Goal: Task Accomplishment & Management: Use online tool/utility

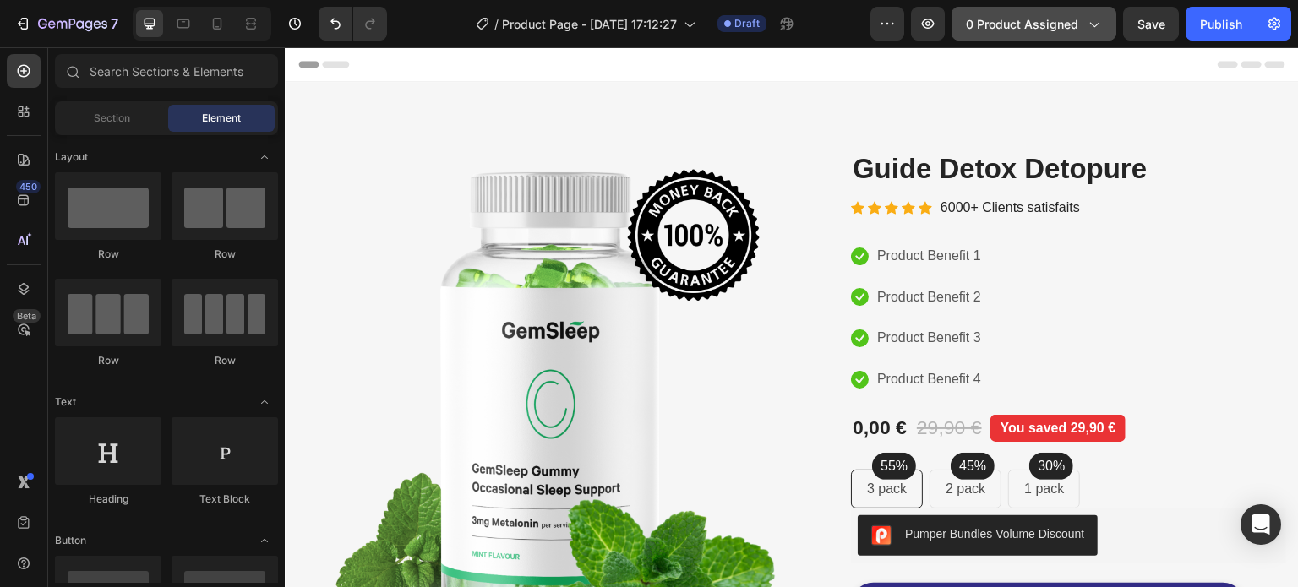
click at [1044, 19] on span "0 product assigned" at bounding box center [1022, 24] width 112 height 18
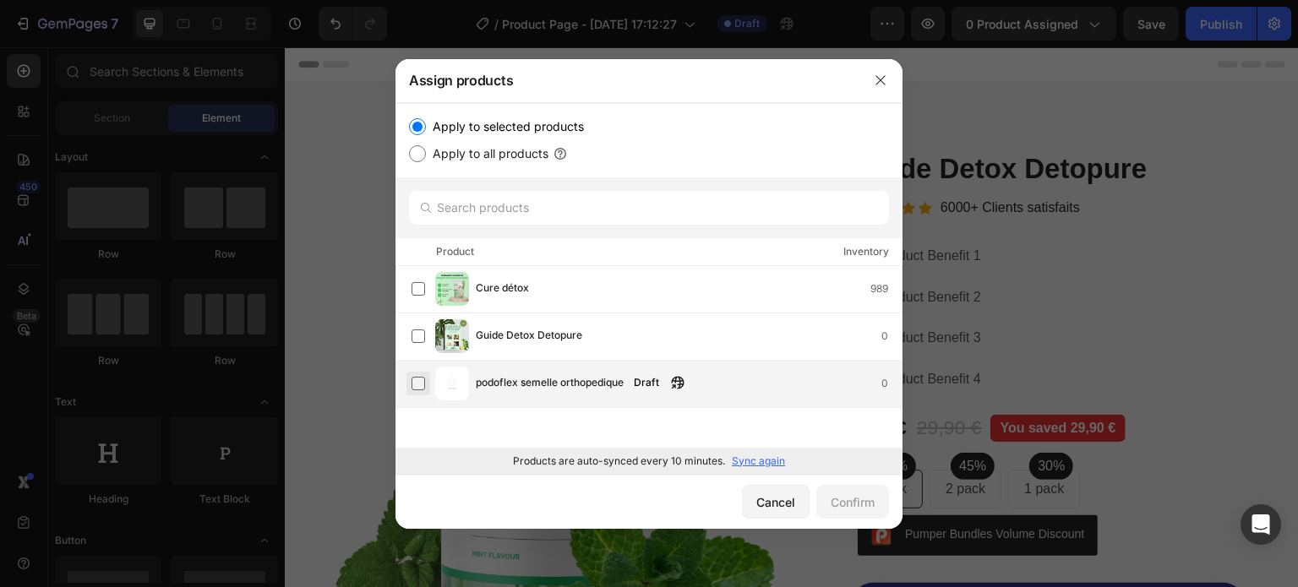
click at [420, 387] on label at bounding box center [419, 384] width 14 height 14
click at [842, 507] on div "Confirm" at bounding box center [853, 503] width 44 height 18
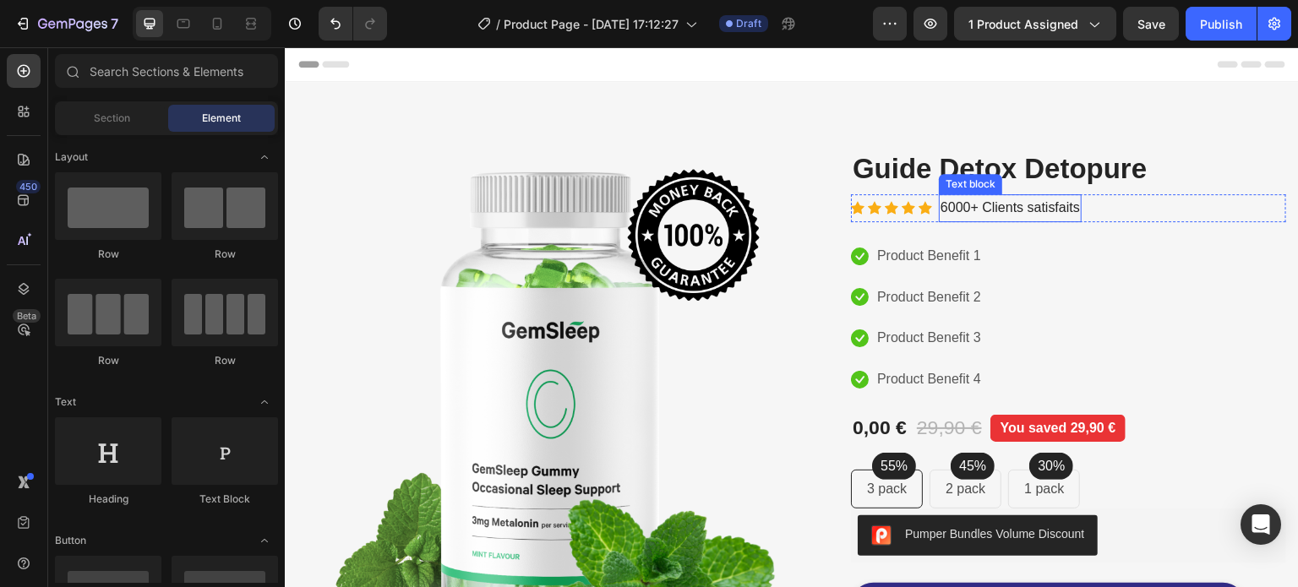
click at [1122, 210] on div "Icon Icon Icon Icon Icon Icon List Hoz 6000+ Clients satisfaits Text block Row" at bounding box center [1068, 208] width 435 height 28
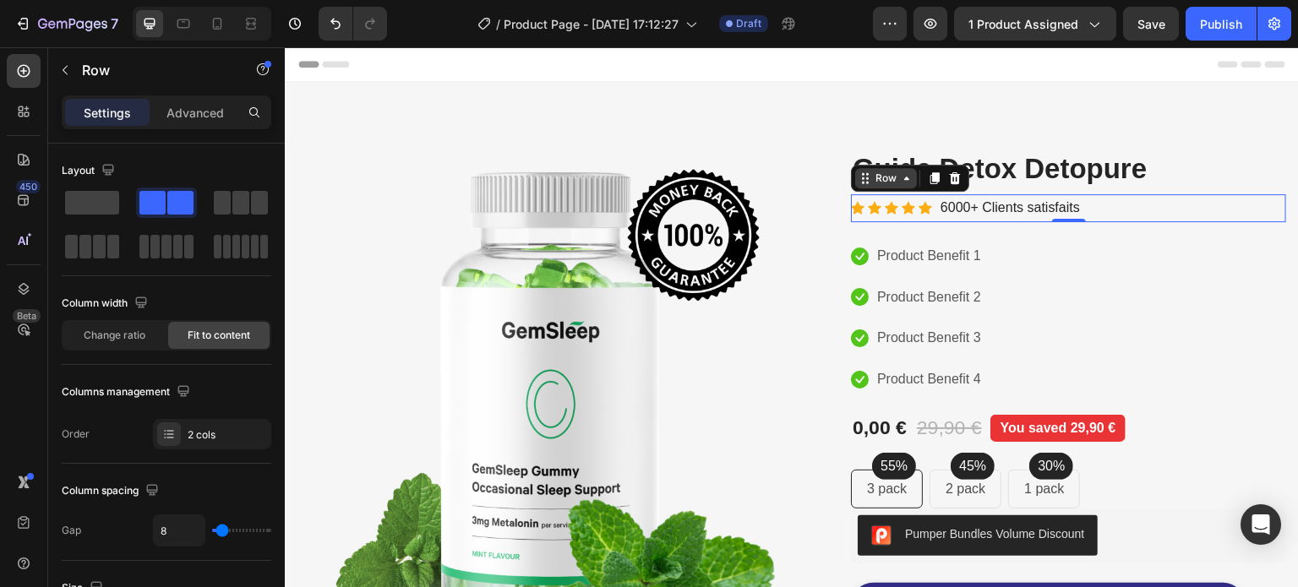
click at [903, 180] on icon at bounding box center [907, 179] width 14 height 14
click at [902, 182] on icon at bounding box center [907, 179] width 14 height 14
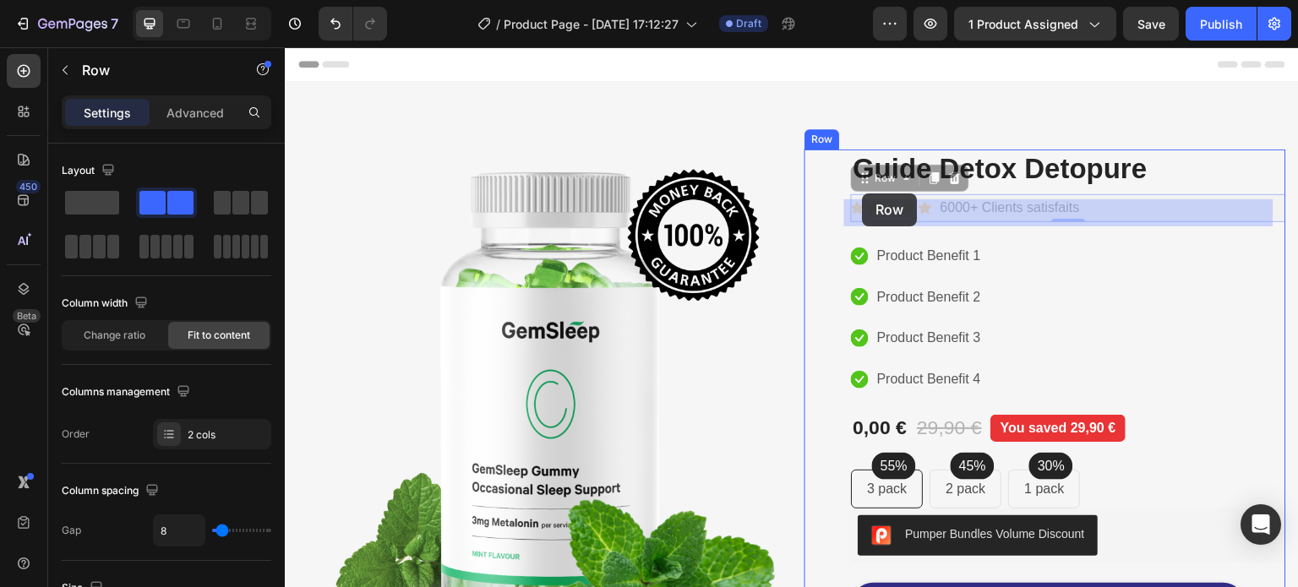
drag, startPoint x: 859, startPoint y: 185, endPoint x: 863, endPoint y: 194, distance: 9.4
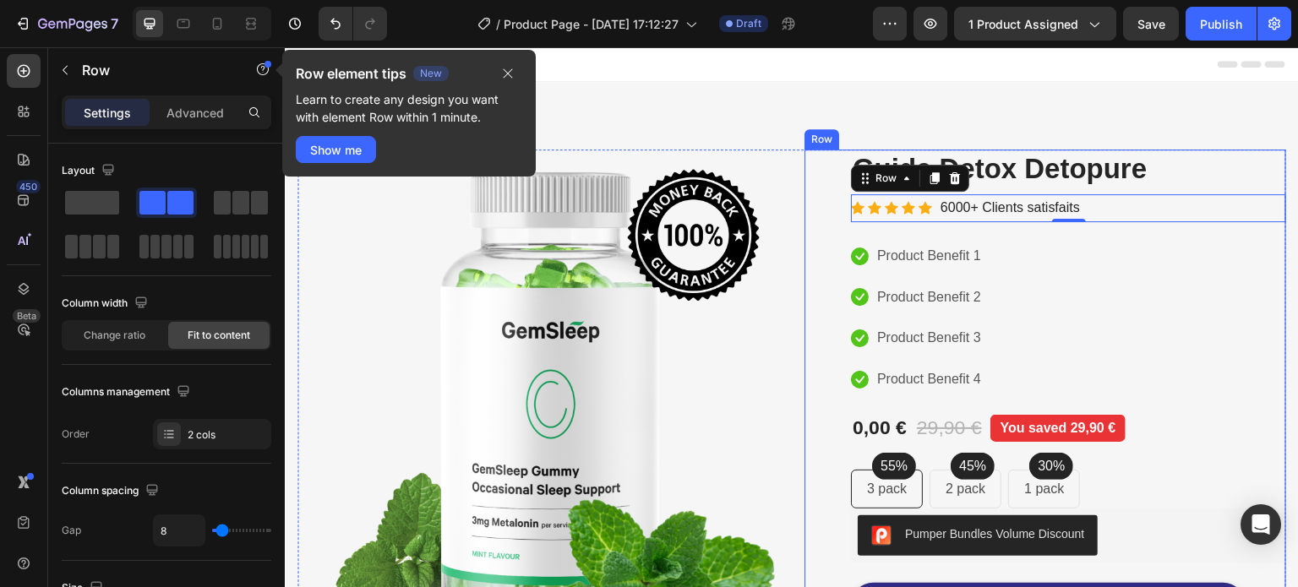
click at [1033, 191] on div "Product Images Guide Detox Detopure Product Title Icon Icon Icon Icon Icon Icon…" at bounding box center [1068, 476] width 435 height 653
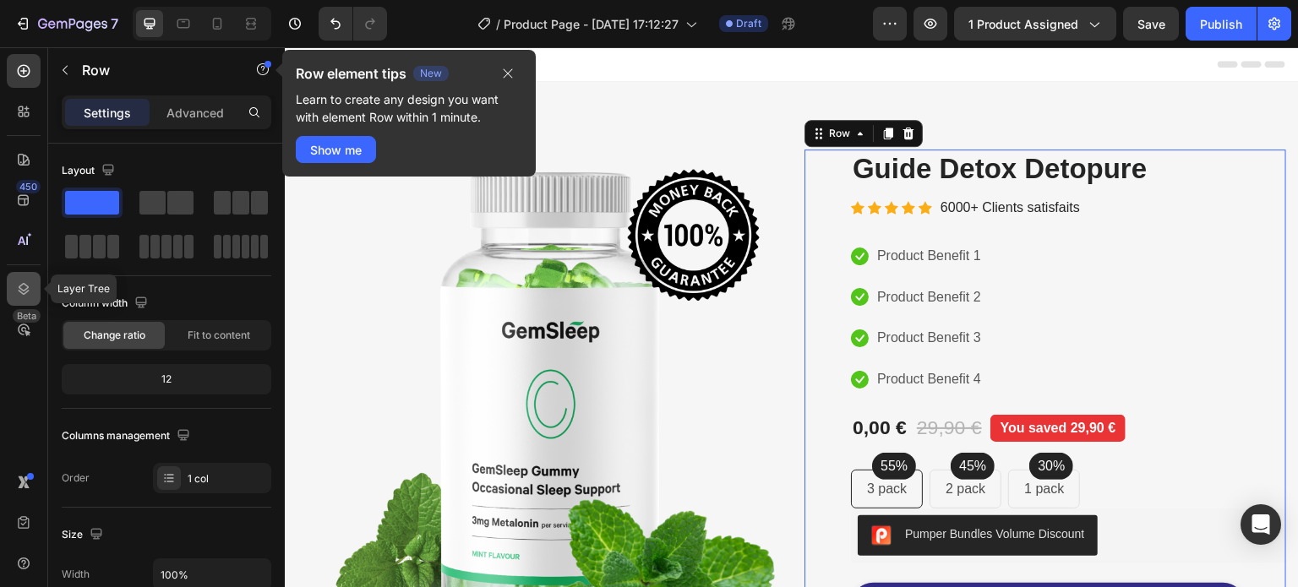
click at [33, 299] on div at bounding box center [24, 289] width 34 height 34
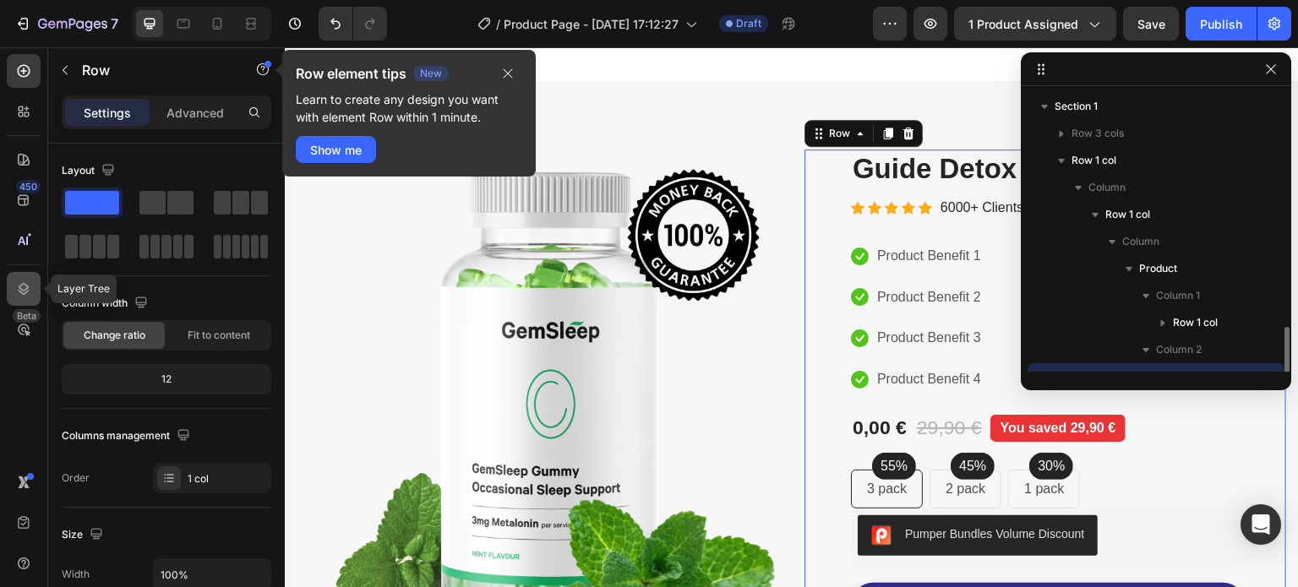
scroll to position [157, 0]
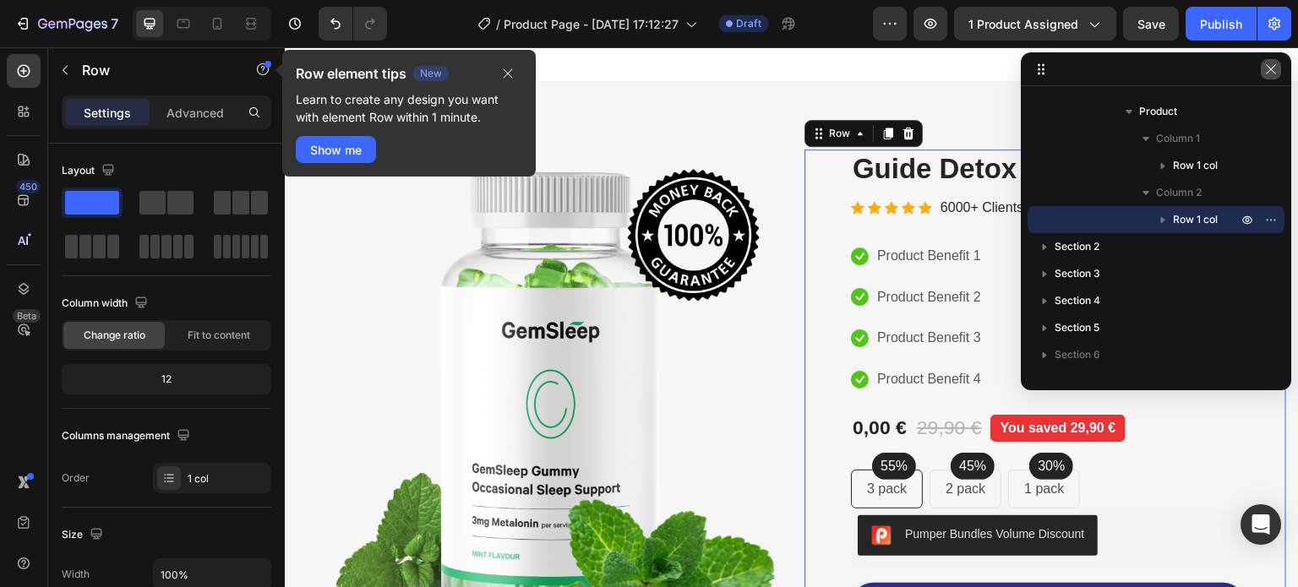
click at [1268, 67] on icon "button" at bounding box center [1271, 70] width 14 height 14
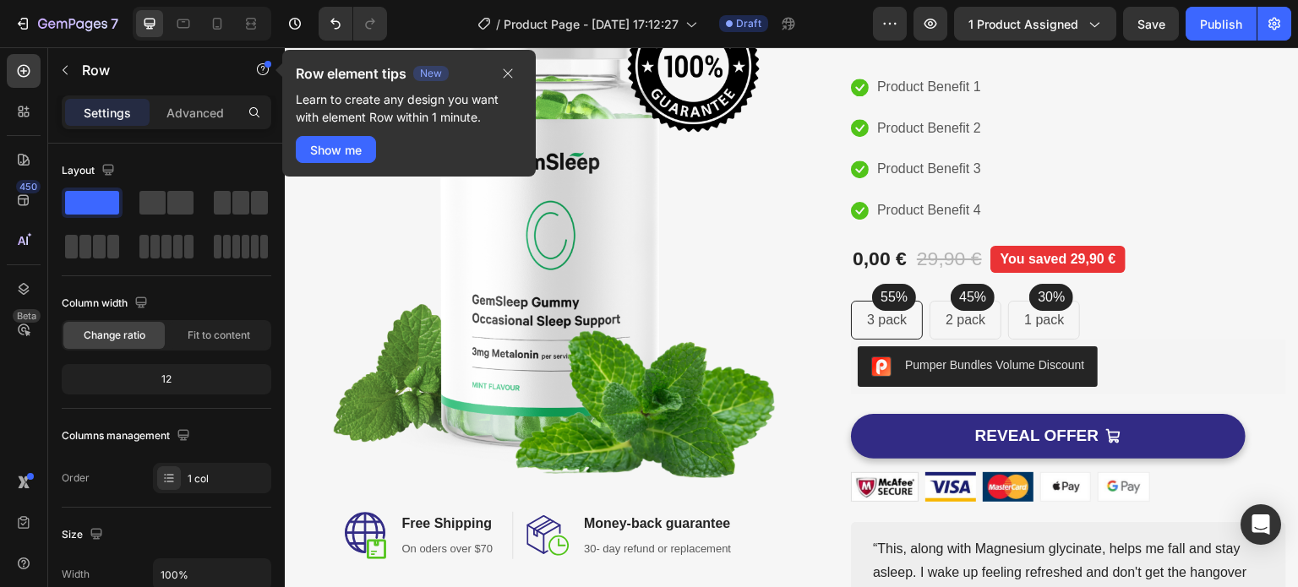
scroll to position [0, 0]
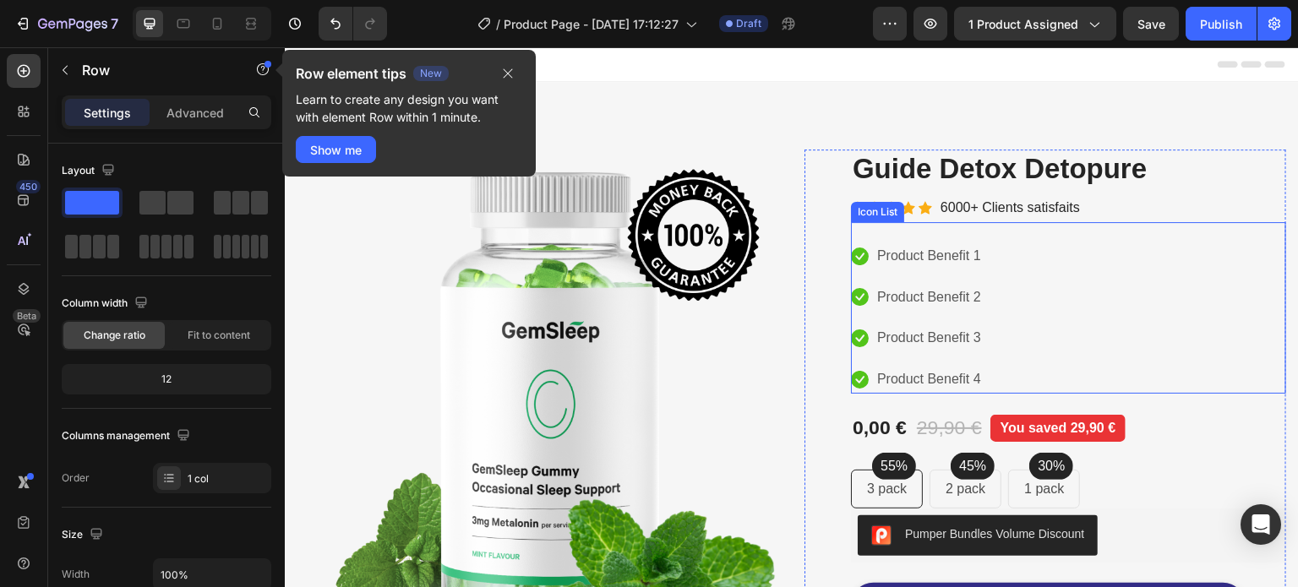
click at [934, 231] on div "Icon Product Benefit 1 Text block Icon Product Benefit 2 Text block Icon Produc…" at bounding box center [1068, 308] width 435 height 172
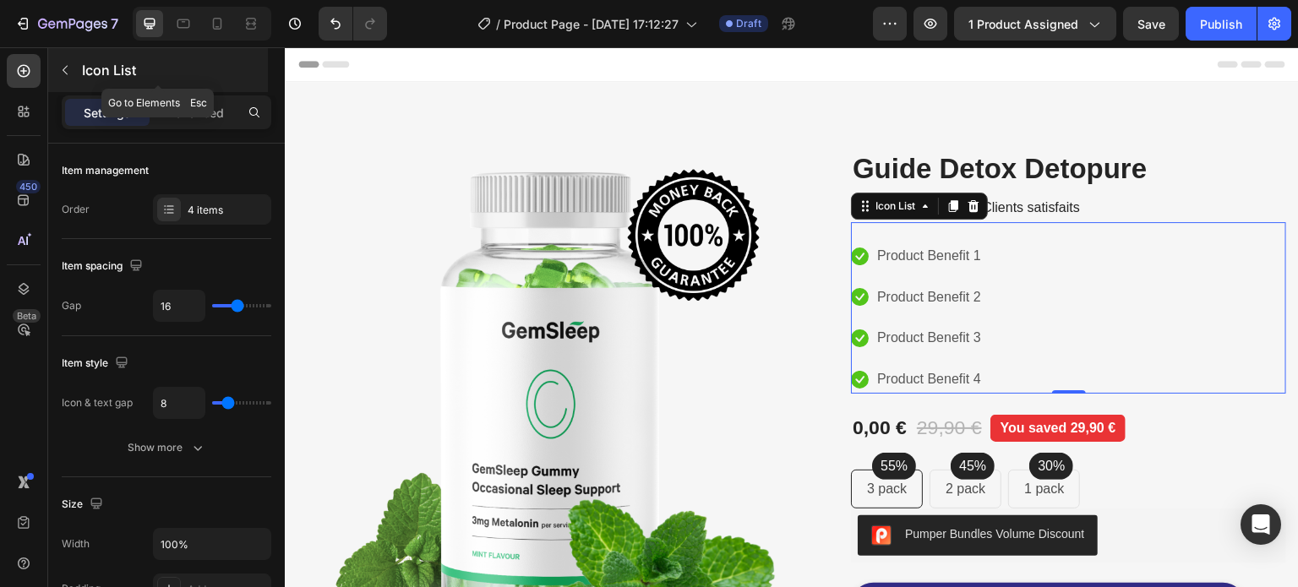
click at [63, 76] on icon "button" at bounding box center [65, 70] width 14 height 14
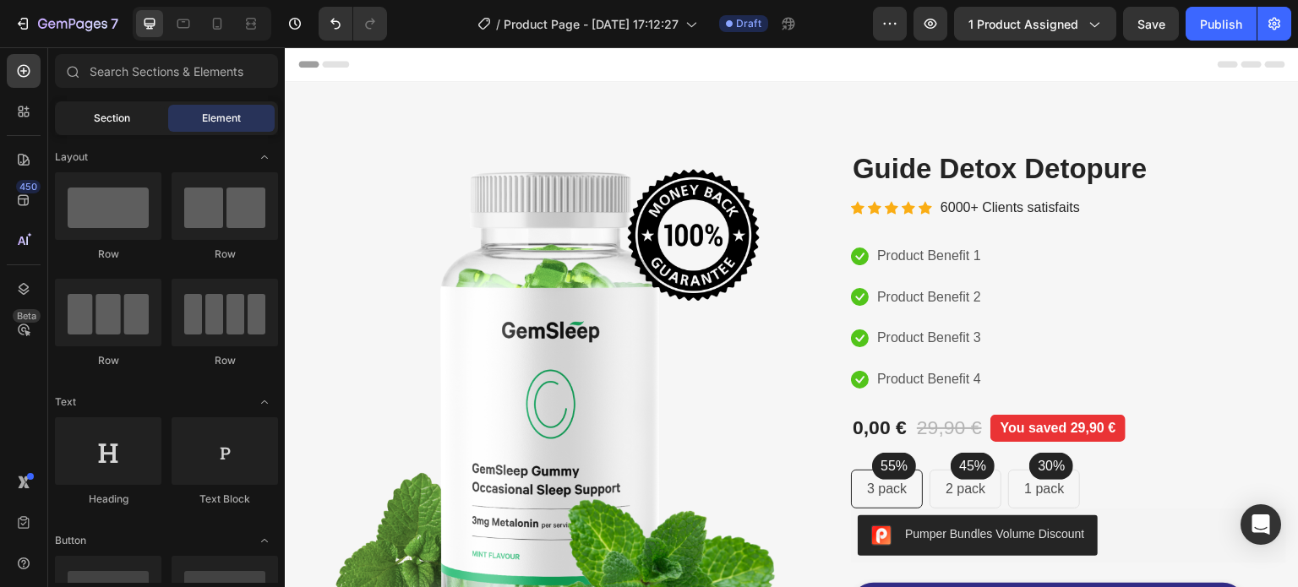
click at [76, 123] on div "Section" at bounding box center [111, 118] width 106 height 27
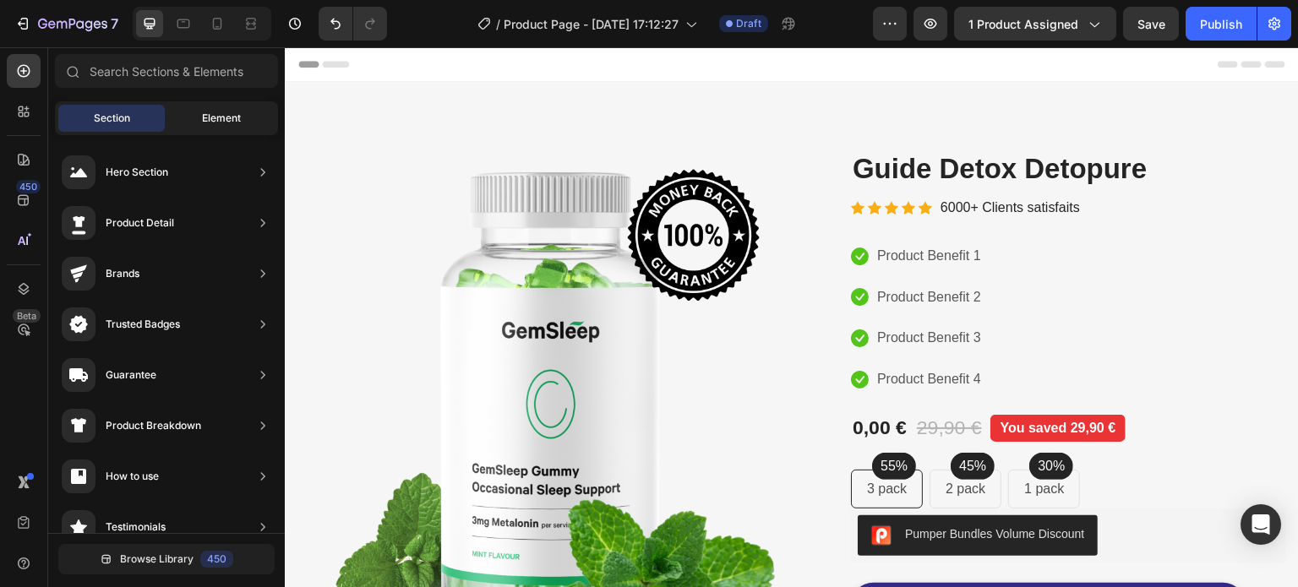
click at [224, 121] on span "Element" at bounding box center [221, 118] width 39 height 15
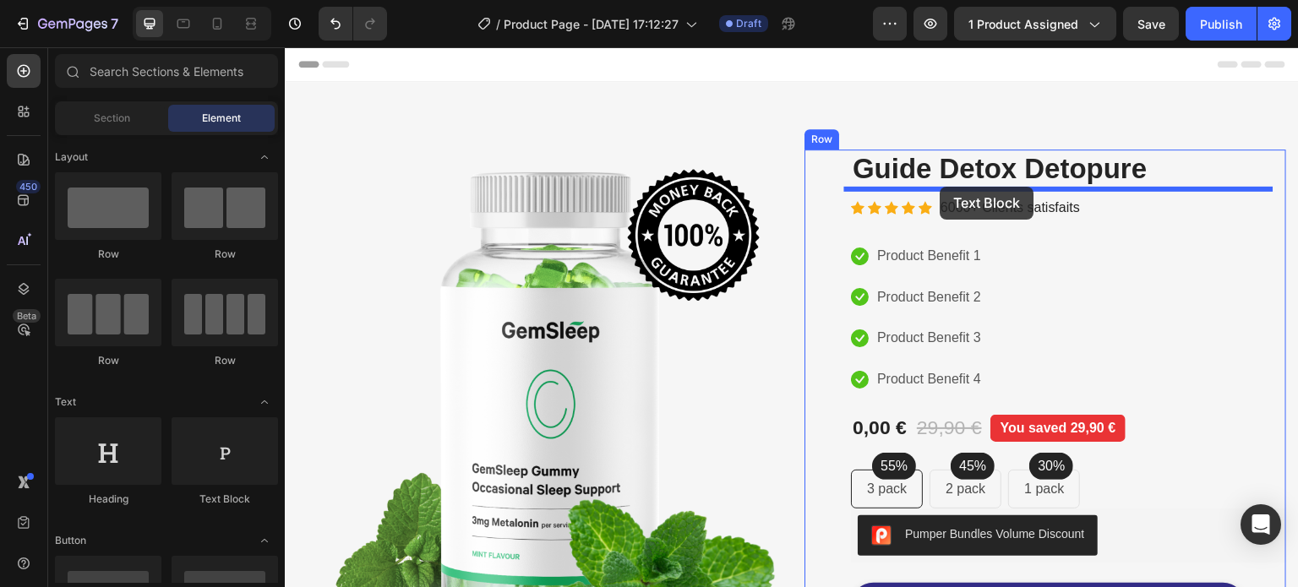
drag, startPoint x: 565, startPoint y: 361, endPoint x: 941, endPoint y: 187, distance: 413.7
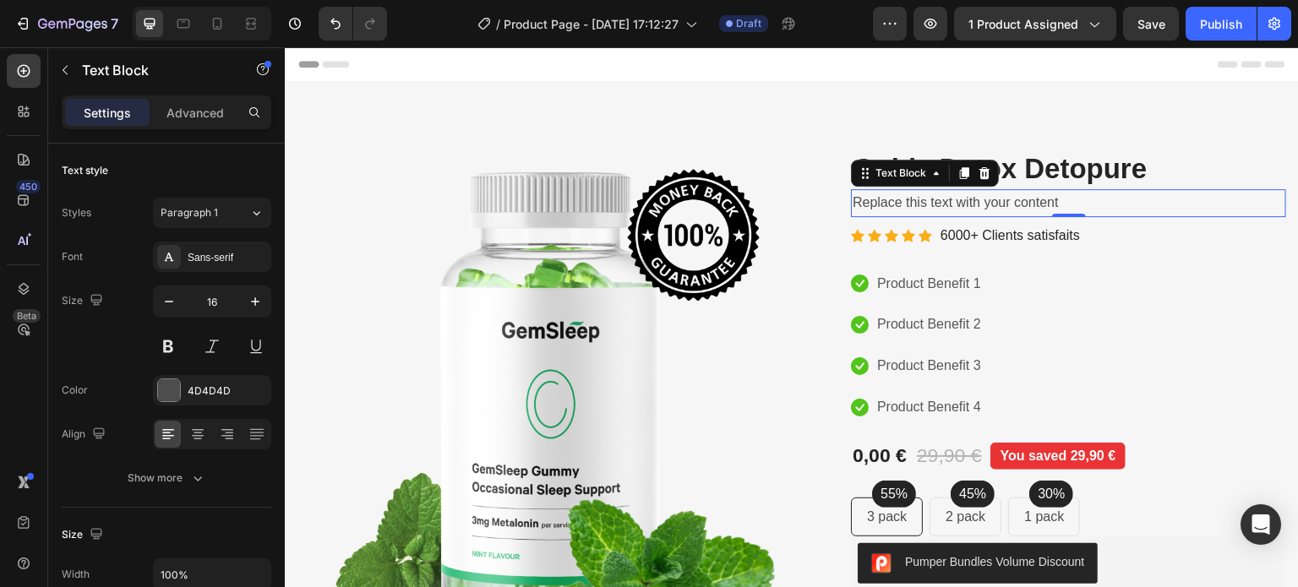
click at [920, 204] on div "Replace this text with your content" at bounding box center [1068, 203] width 435 height 28
click at [920, 204] on p "Replace this text with your content" at bounding box center [1069, 203] width 432 height 25
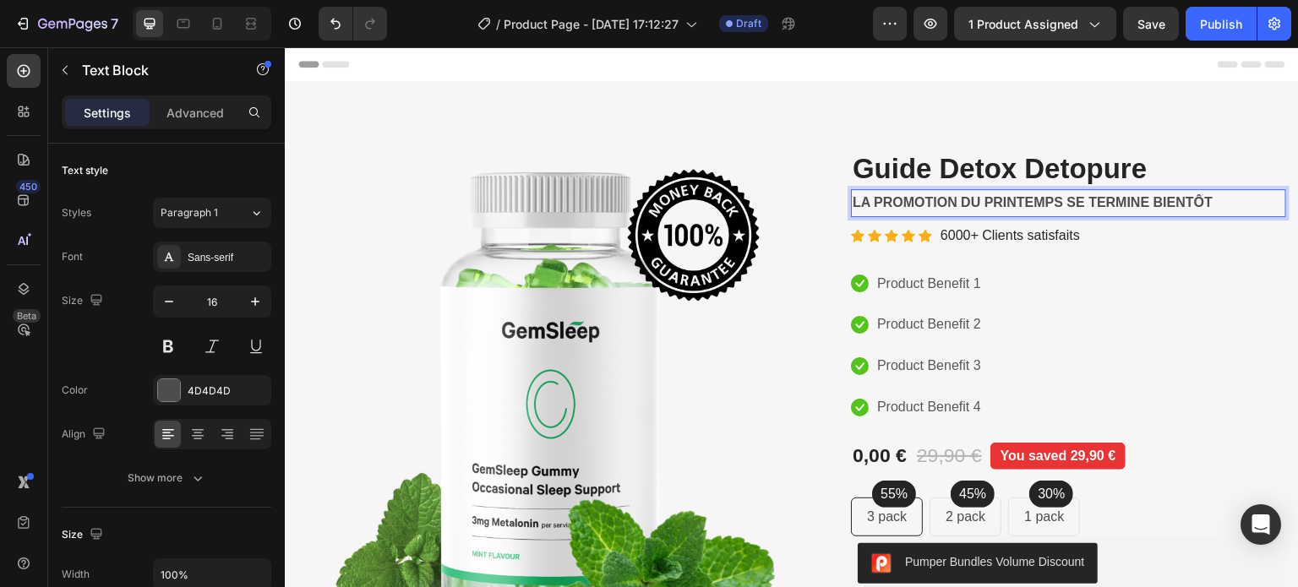
click at [904, 199] on strong "LA PROMOTION DU PRINTEMPS SE TERMINE BIENTÔT" at bounding box center [1033, 202] width 360 height 14
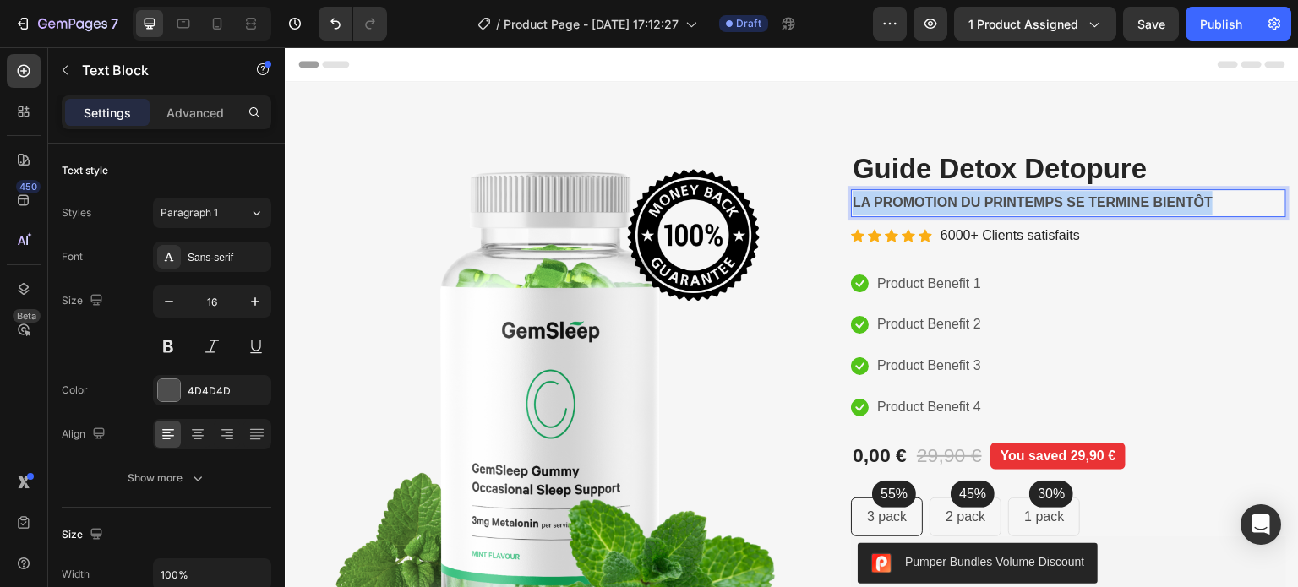
click at [904, 199] on strong "LA PROMOTION DU PRINTEMPS SE TERMINE BIENTÔT" at bounding box center [1033, 202] width 360 height 14
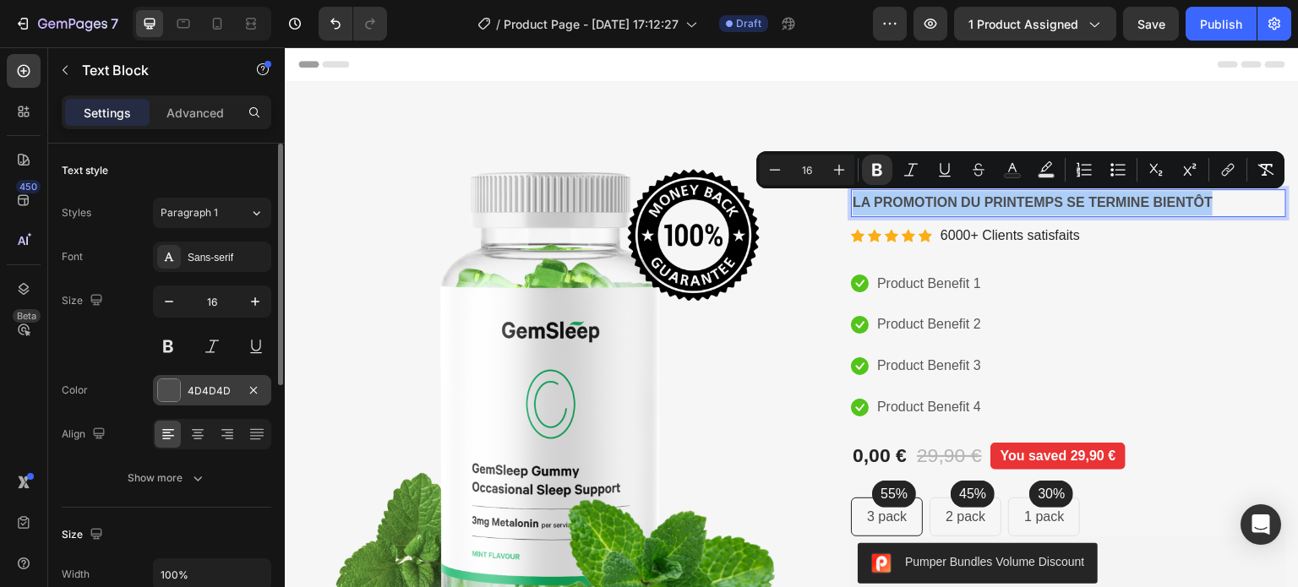
click at [196, 385] on div "4D4D4D" at bounding box center [212, 391] width 49 height 15
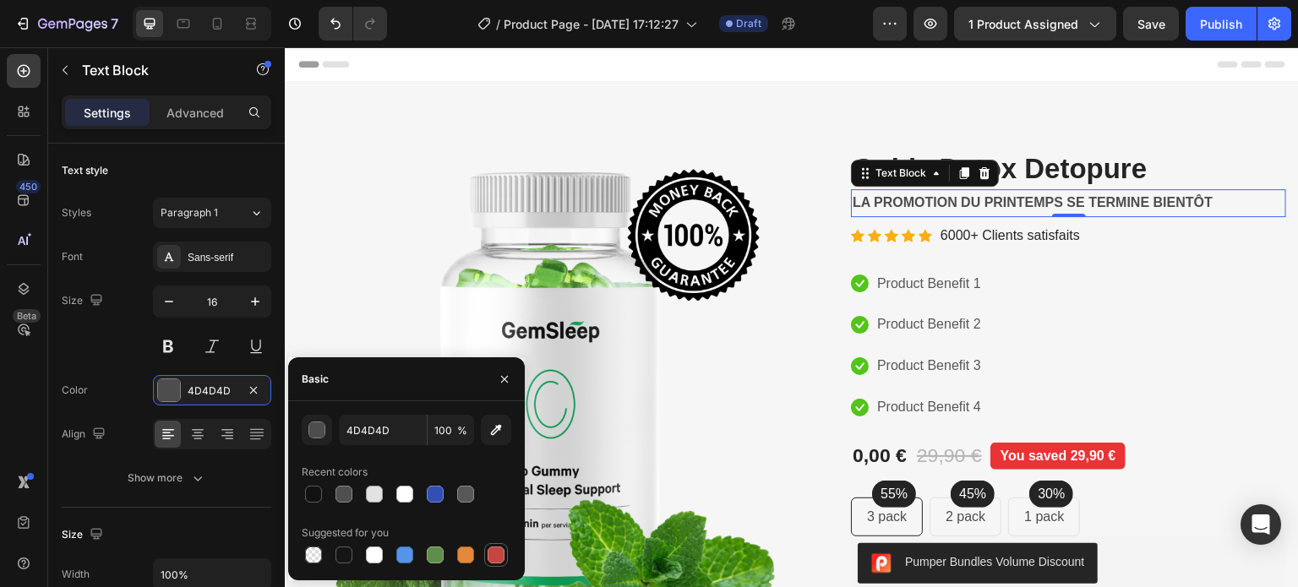
drag, startPoint x: 489, startPoint y: 555, endPoint x: 661, endPoint y: 373, distance: 250.5
click at [489, 555] on div at bounding box center [496, 555] width 17 height 17
type input "C5453F"
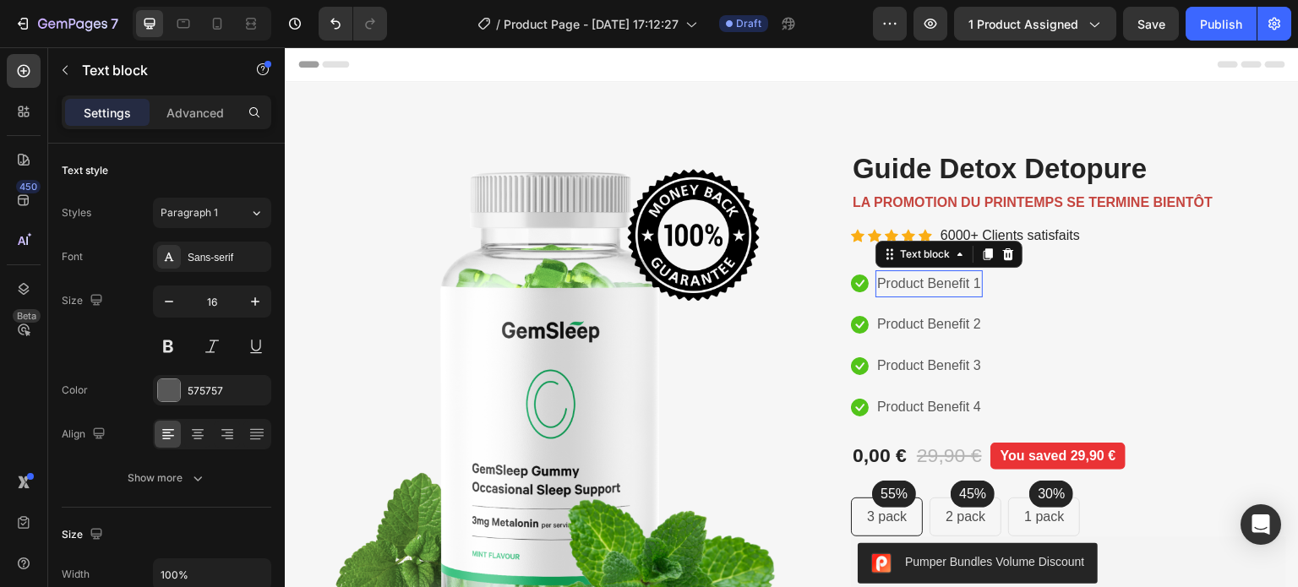
click at [937, 270] on div "Product Benefit 1" at bounding box center [929, 284] width 107 height 28
click at [947, 230] on p "6000+ Clients satisfaits" at bounding box center [1010, 236] width 139 height 25
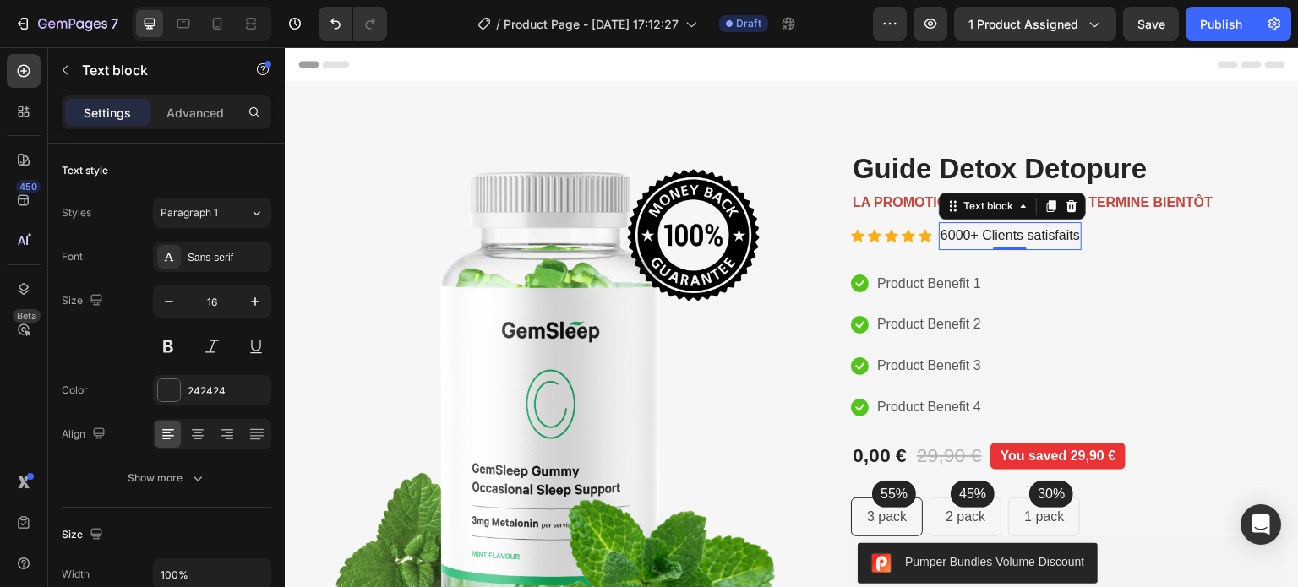
click at [992, 232] on p "6000+ Clients satisfaits" at bounding box center [1010, 236] width 139 height 25
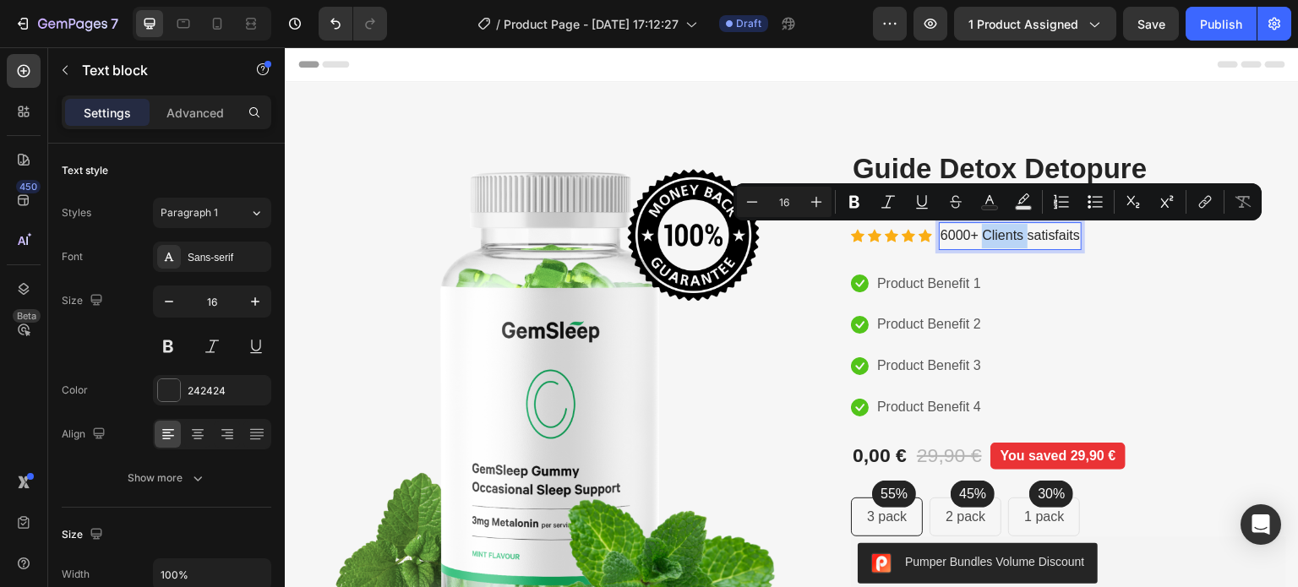
click at [985, 237] on p "6000+ Clients satisfaits" at bounding box center [1010, 236] width 139 height 25
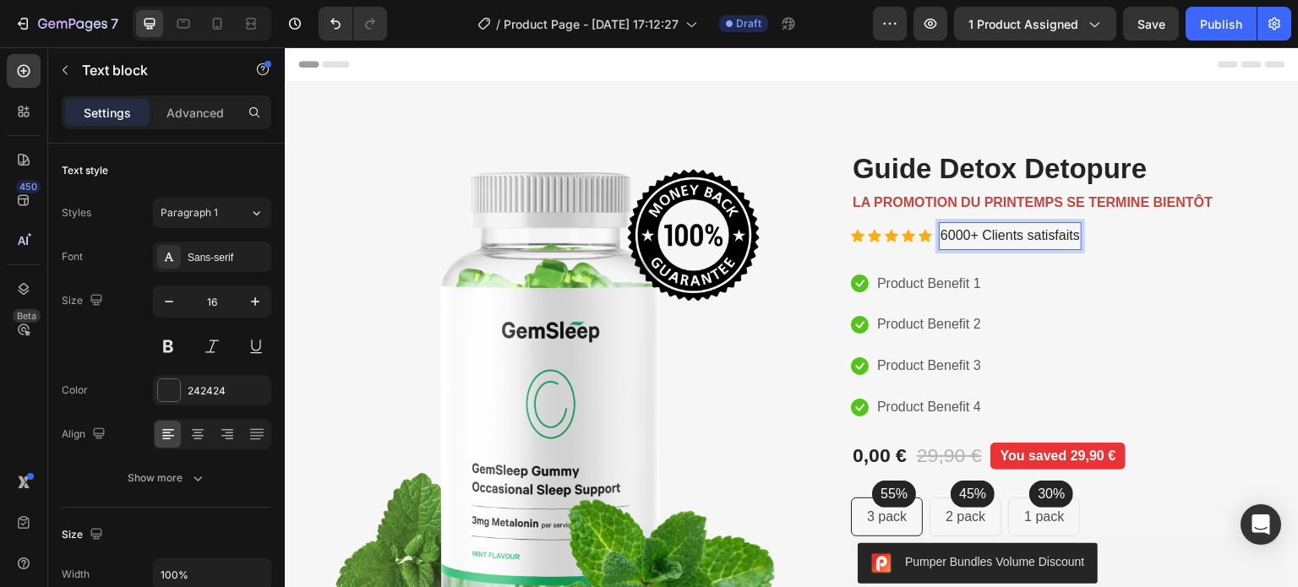
drag, startPoint x: 962, startPoint y: 246, endPoint x: 961, endPoint y: 232, distance: 13.6
click at [963, 246] on p "6000+ Clients satisfaits" at bounding box center [1010, 236] width 139 height 25
click at [961, 232] on p "6000+ Clients satisfaits" at bounding box center [1010, 236] width 139 height 25
click at [953, 235] on p "6000+ Clients satisfaits" at bounding box center [1010, 236] width 139 height 25
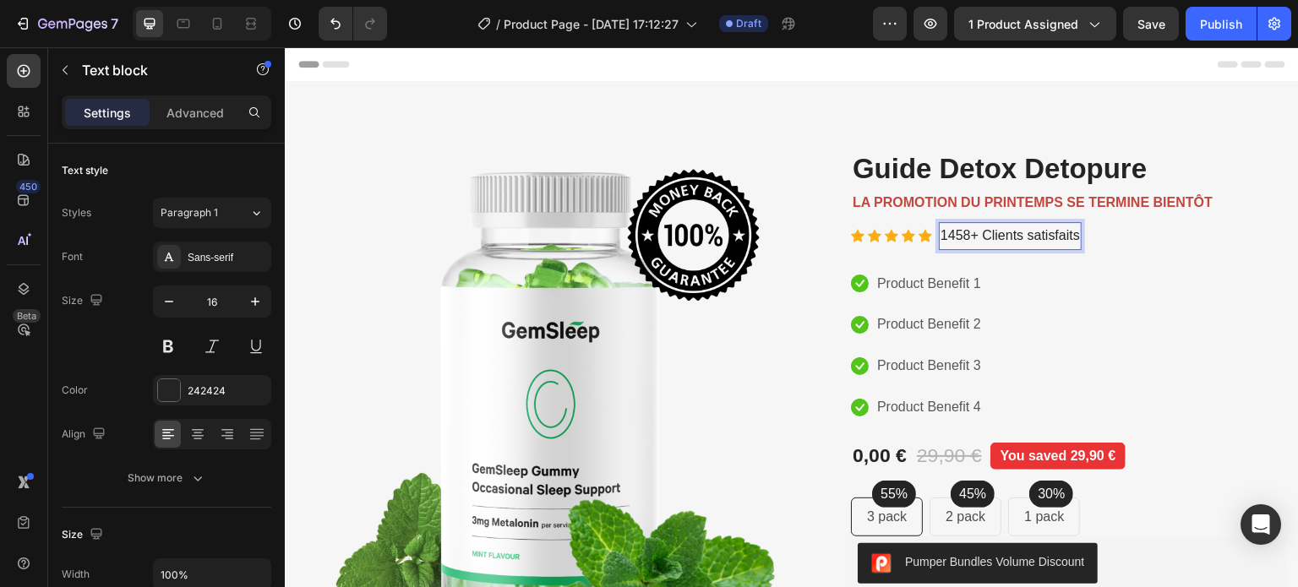
click at [977, 238] on p "1458+ Clients satisfaits" at bounding box center [1010, 236] width 139 height 25
click at [976, 237] on p "1458+ Clients satisfaits" at bounding box center [1010, 236] width 139 height 25
drag, startPoint x: 966, startPoint y: 235, endPoint x: 1073, endPoint y: 245, distance: 107.0
click at [1073, 245] on p "1458+ Clients satisfaits" at bounding box center [1010, 236] width 139 height 25
click at [995, 192] on p "LA PROMOTION DU PRINTEMPS SE TERMINE BIENTÔT" at bounding box center [1069, 203] width 432 height 25
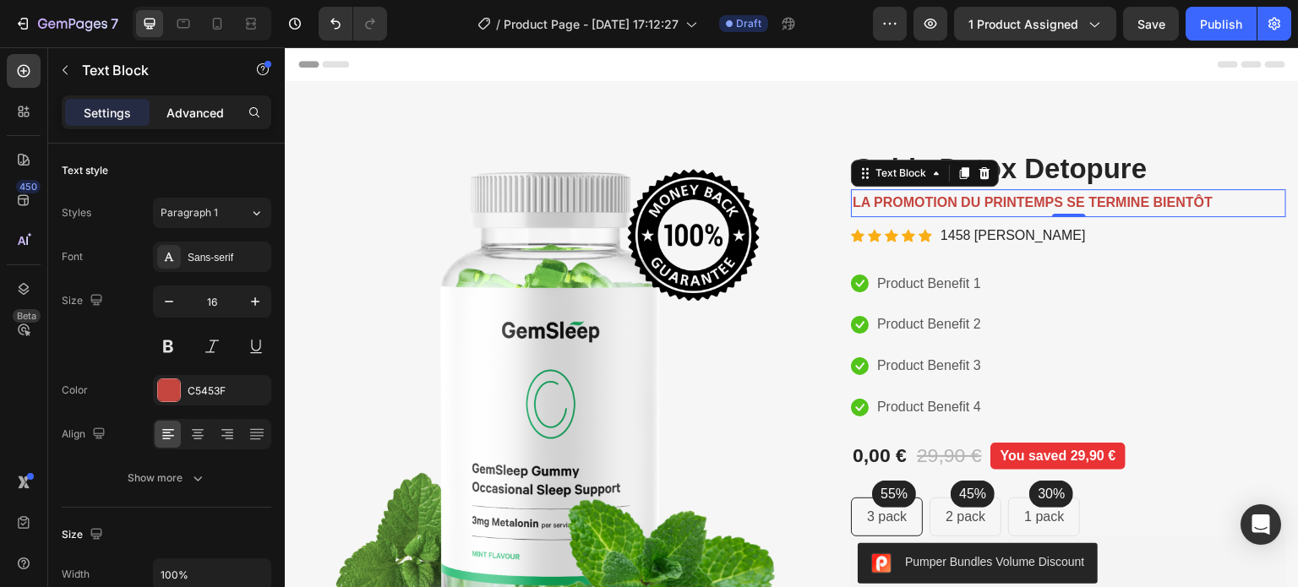
click at [194, 124] on div "Advanced" at bounding box center [195, 112] width 85 height 27
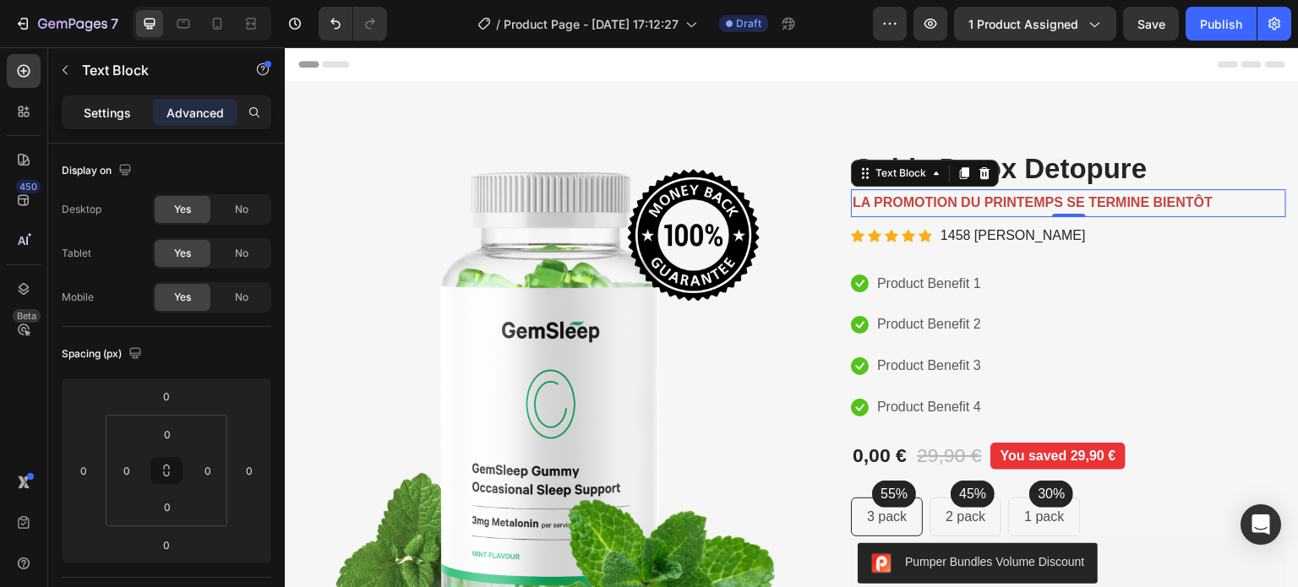
click at [114, 104] on p "Settings" at bounding box center [107, 113] width 47 height 18
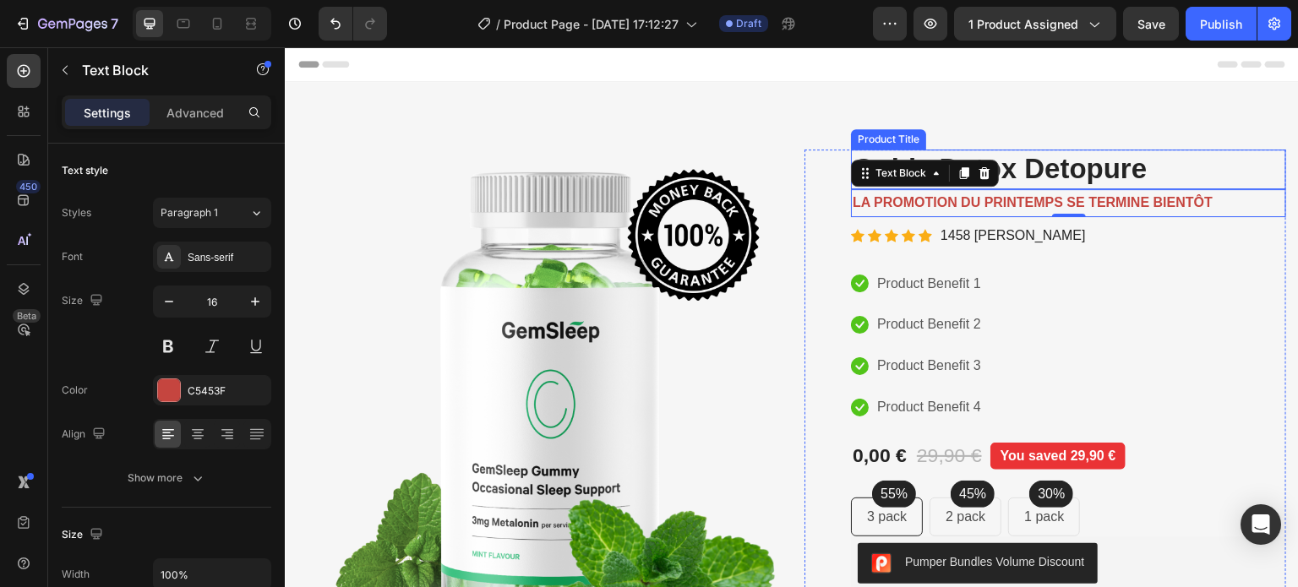
click at [1109, 172] on h2 "Guide Detox Detopure" at bounding box center [1068, 170] width 435 height 40
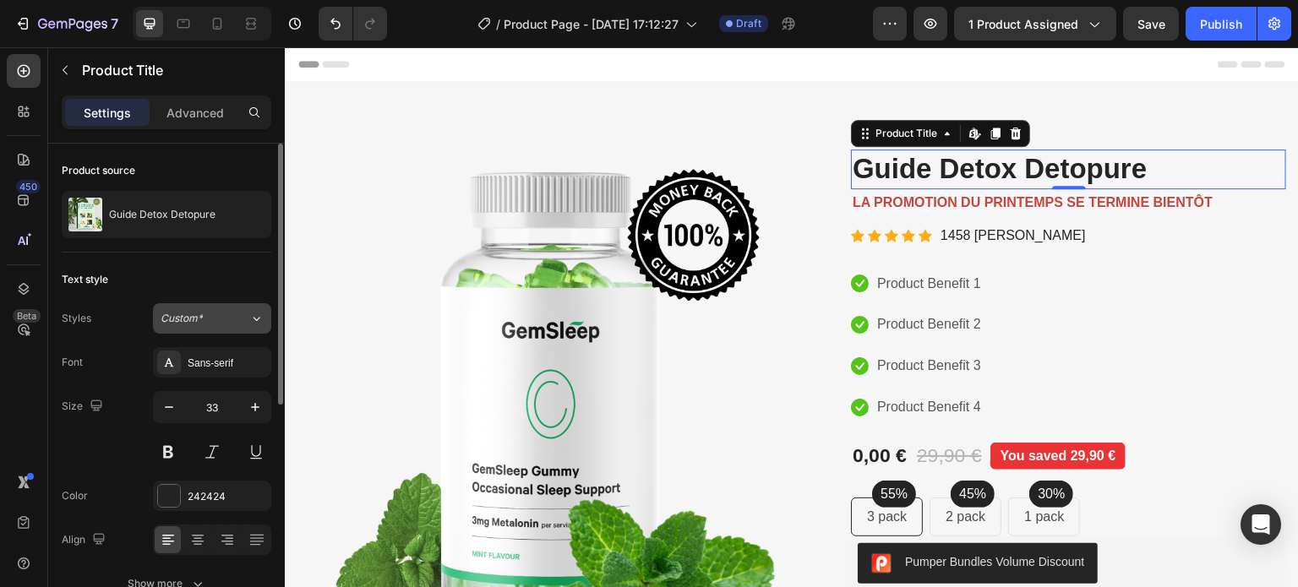
click at [206, 320] on div "Custom*" at bounding box center [195, 318] width 68 height 15
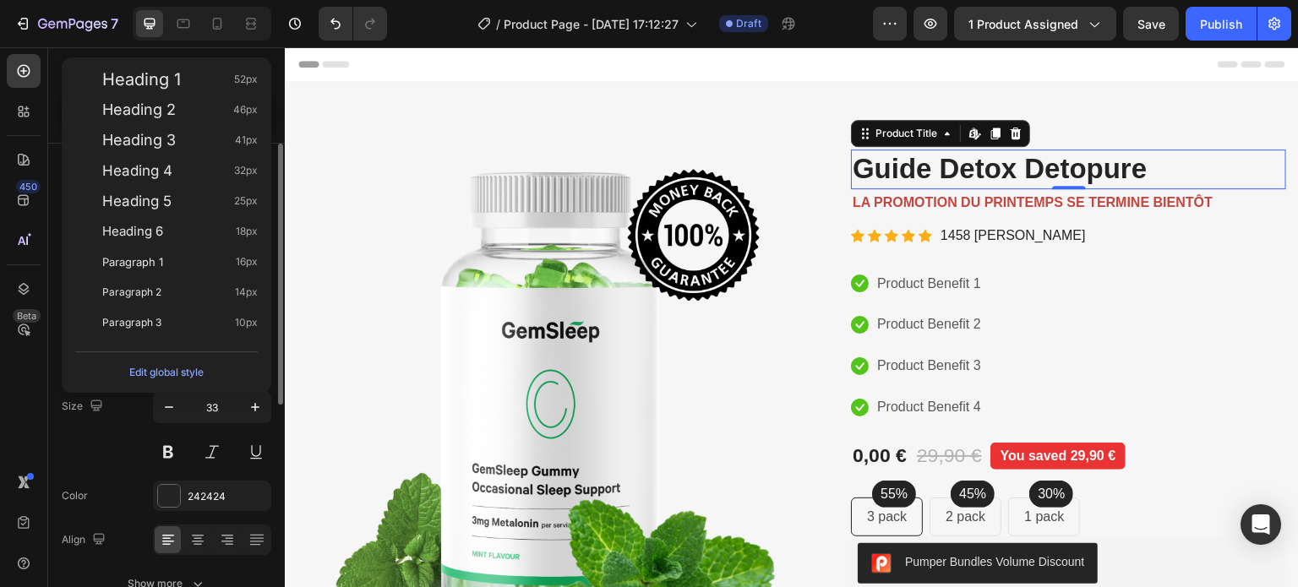
click at [115, 412] on div "Size 33" at bounding box center [167, 429] width 210 height 76
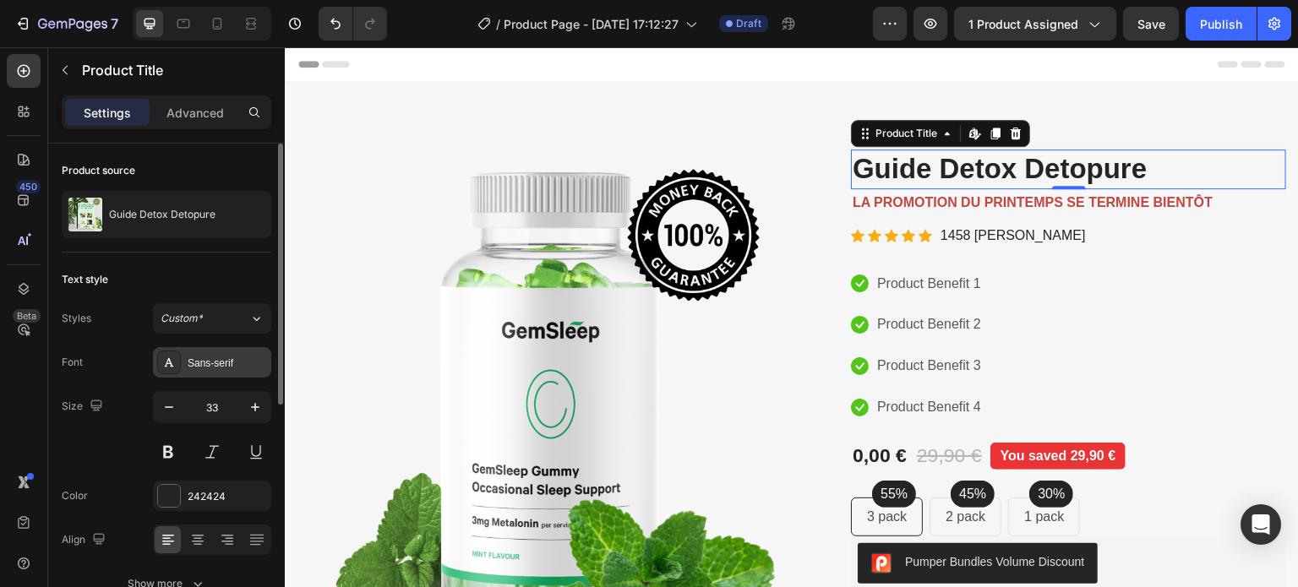
click at [231, 363] on div "Sans-serif" at bounding box center [227, 363] width 79 height 15
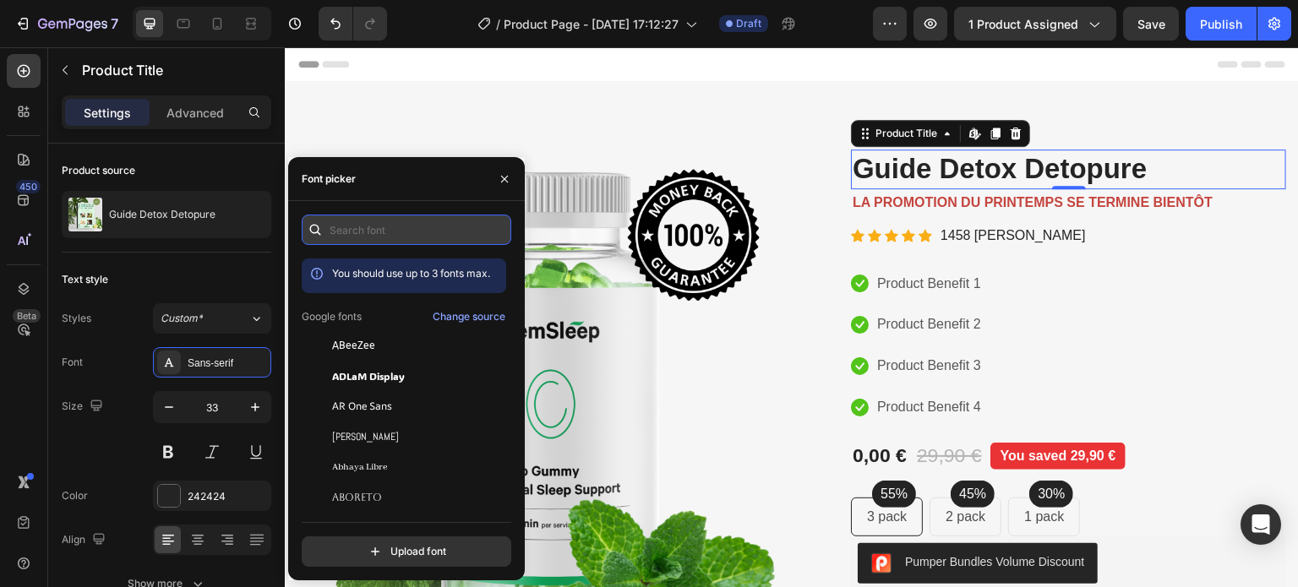
click at [348, 229] on input "text" at bounding box center [407, 230] width 210 height 30
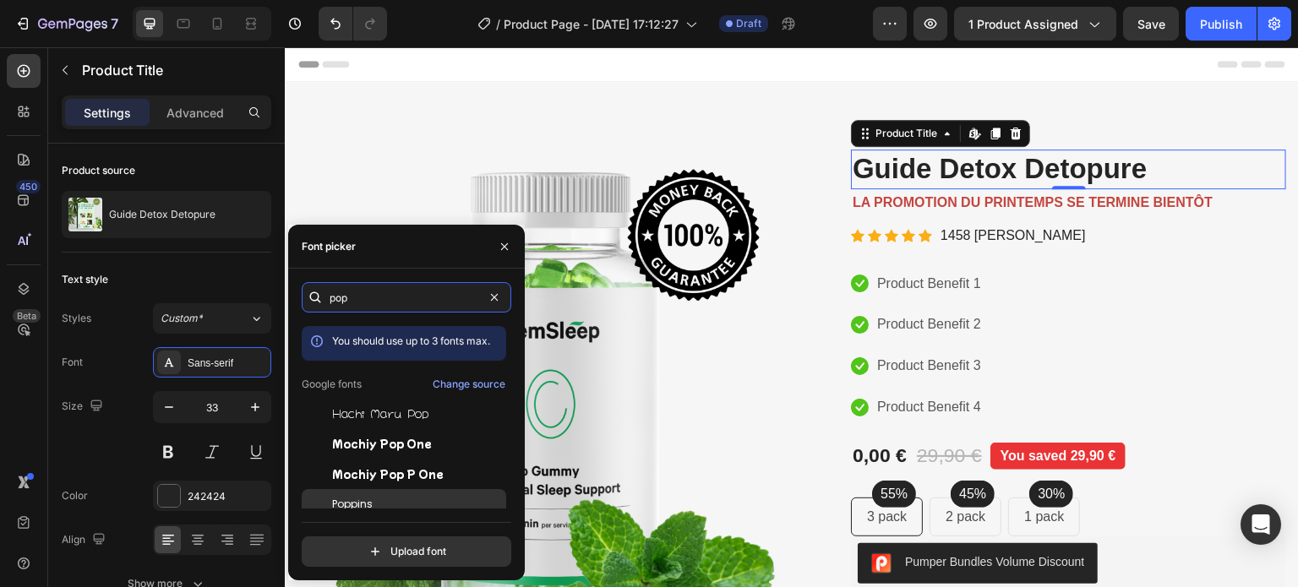
type input "pop"
click at [353, 508] on span "Poppins" at bounding box center [352, 504] width 41 height 15
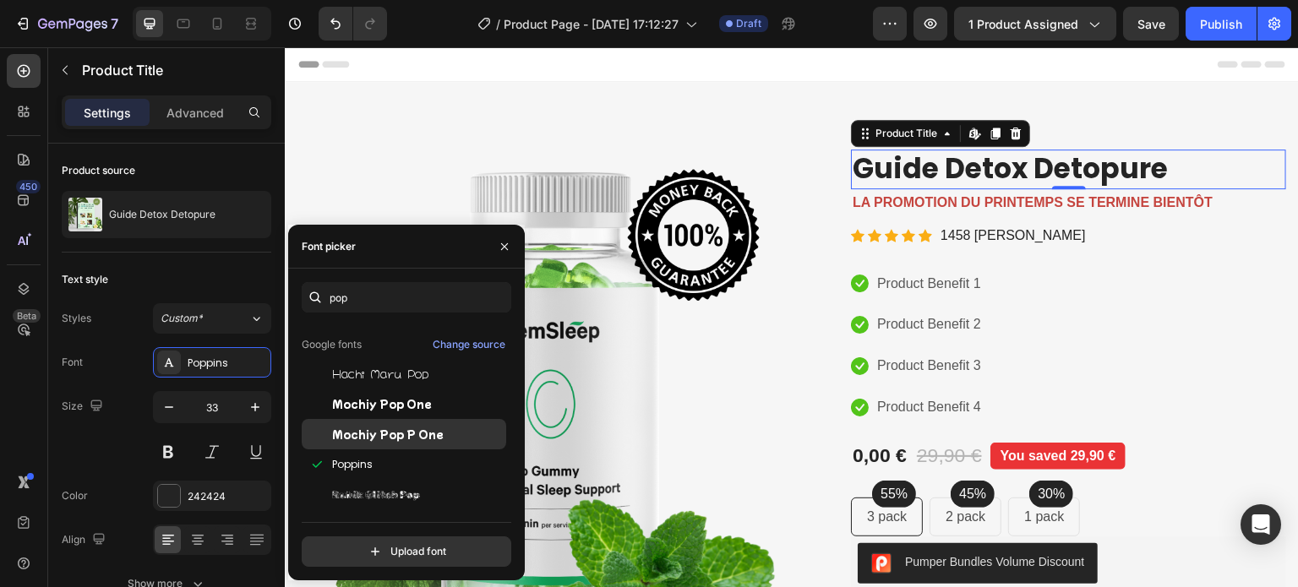
scroll to position [41, 0]
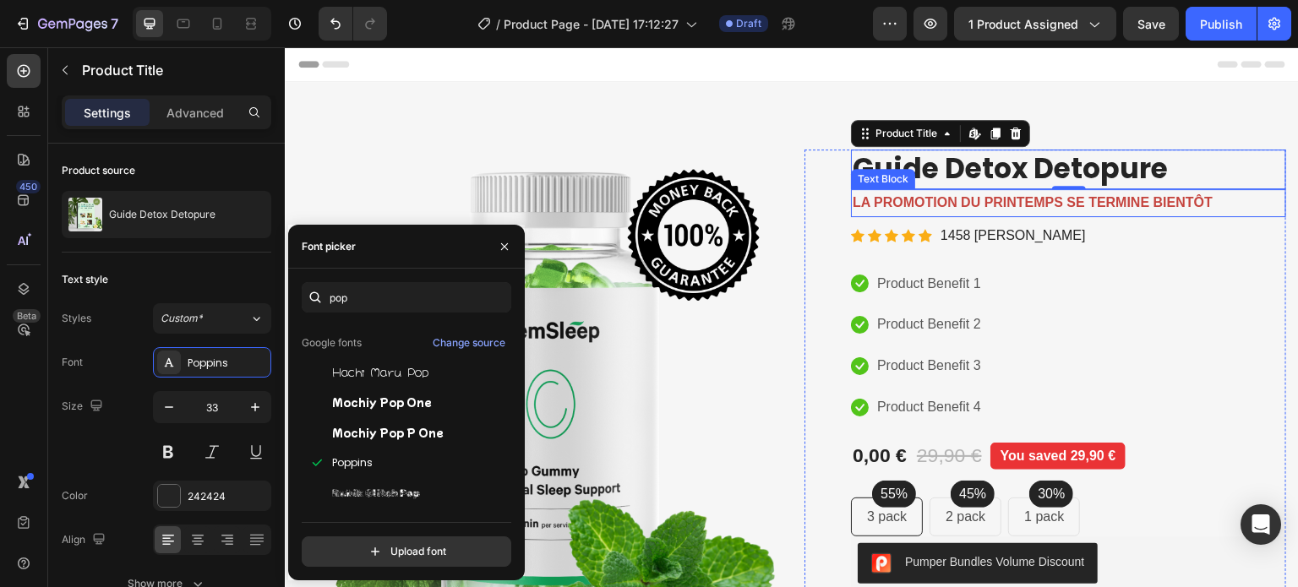
click at [990, 200] on strong "LA PROMOTION DU PRINTEMPS SE TERMINE BIENTÔT" at bounding box center [1033, 202] width 360 height 14
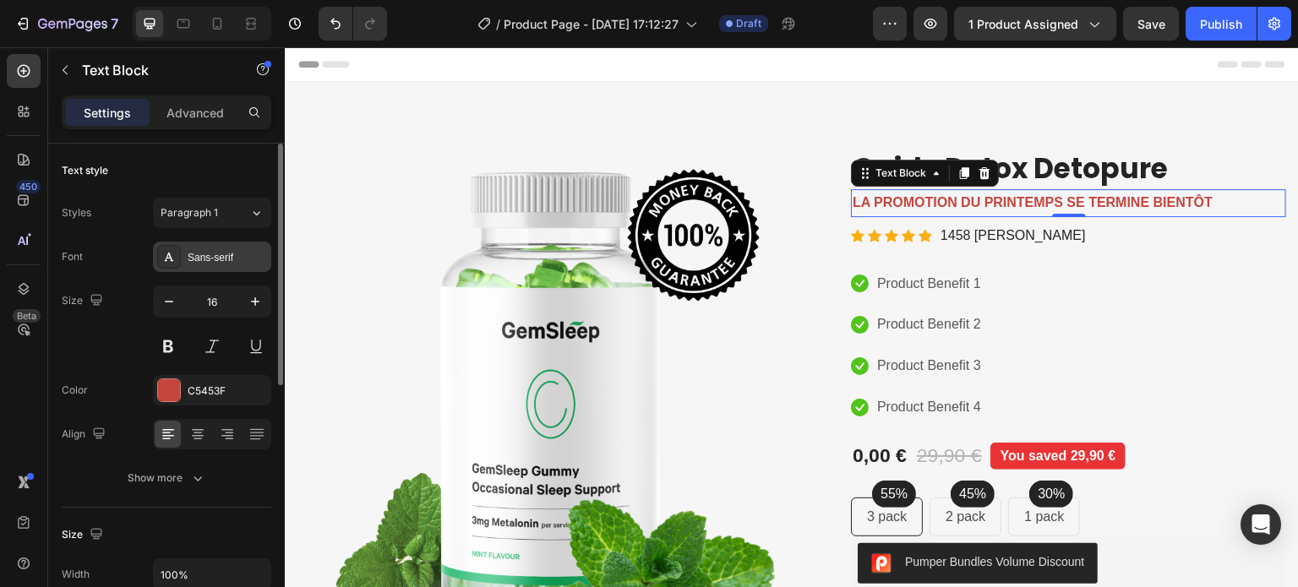
click at [222, 263] on div "Sans-serif" at bounding box center [227, 257] width 79 height 15
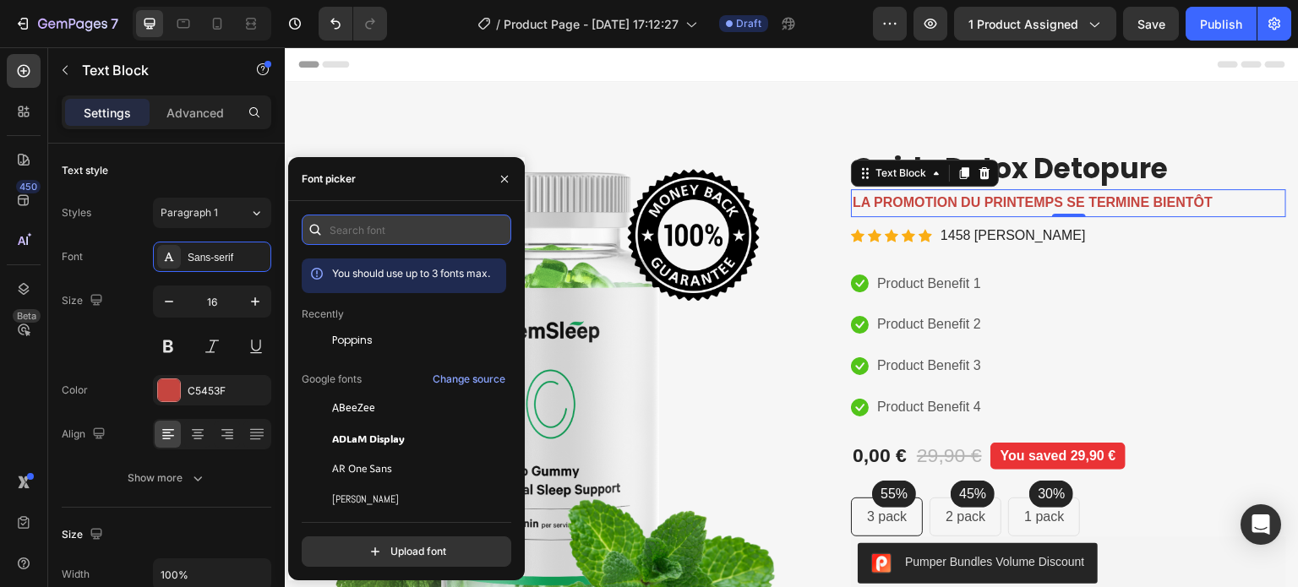
click at [395, 229] on input "text" at bounding box center [407, 230] width 210 height 30
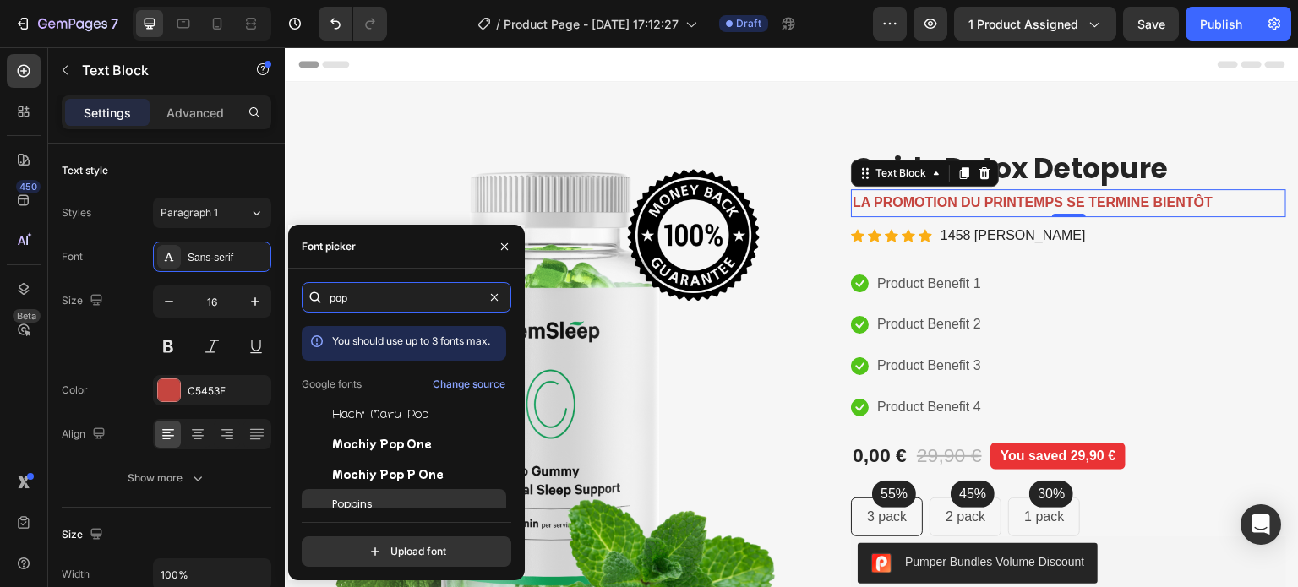
type input "pop"
click at [371, 500] on span "Poppins" at bounding box center [352, 504] width 41 height 15
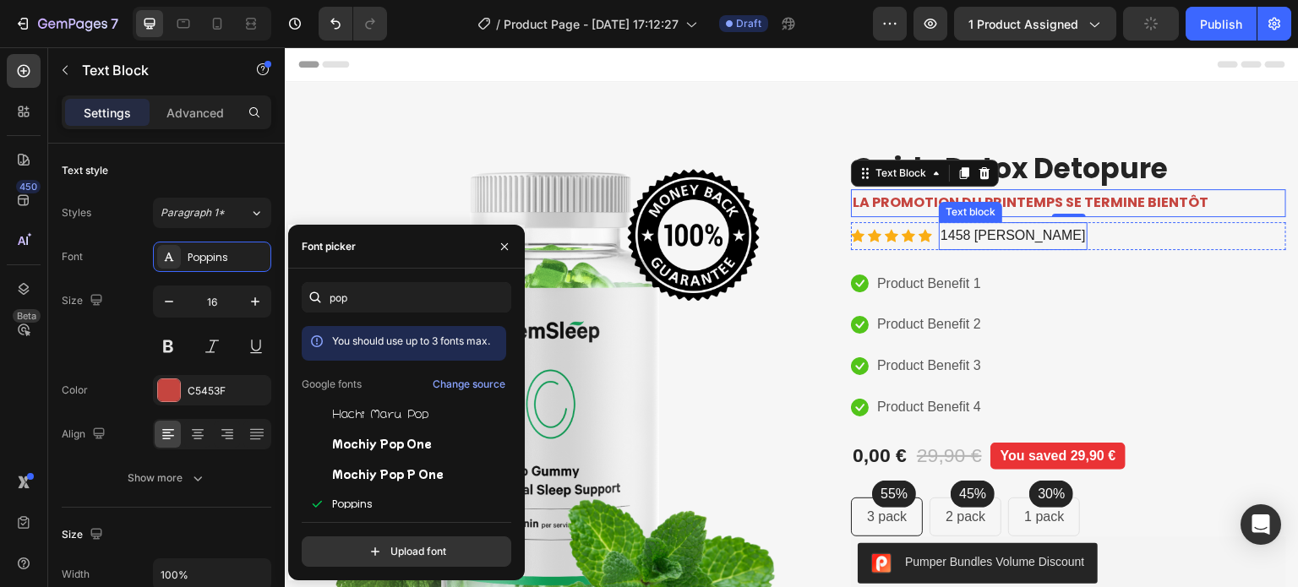
click at [970, 232] on p "1458 [PERSON_NAME]" at bounding box center [1013, 236] width 145 height 25
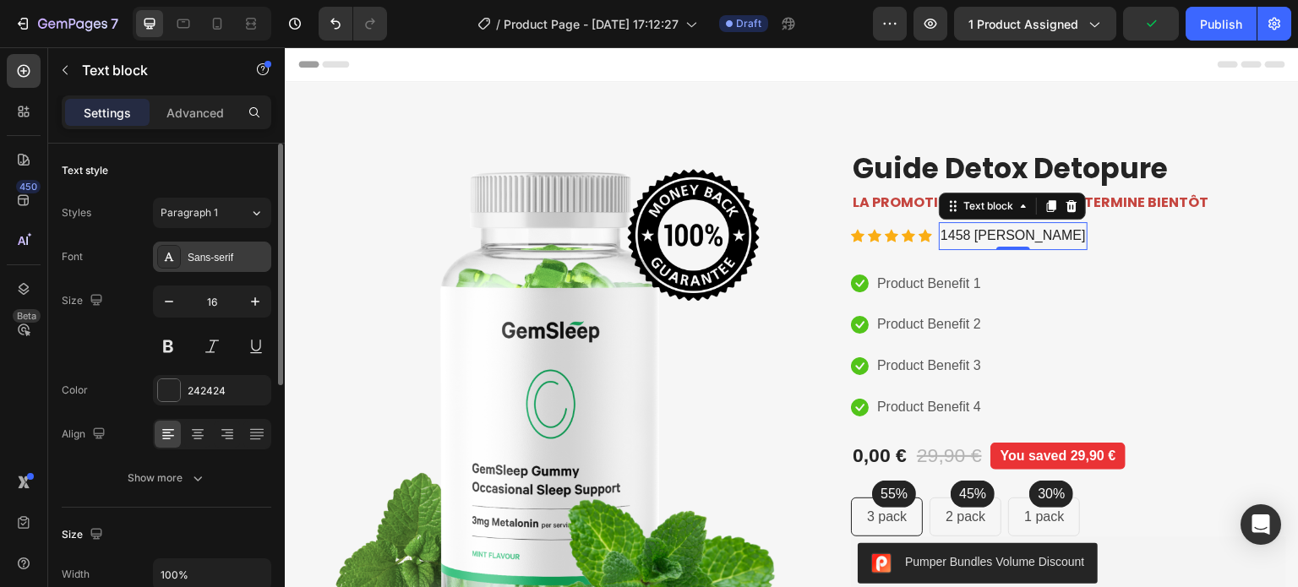
click at [204, 265] on div "Sans-serif" at bounding box center [212, 257] width 118 height 30
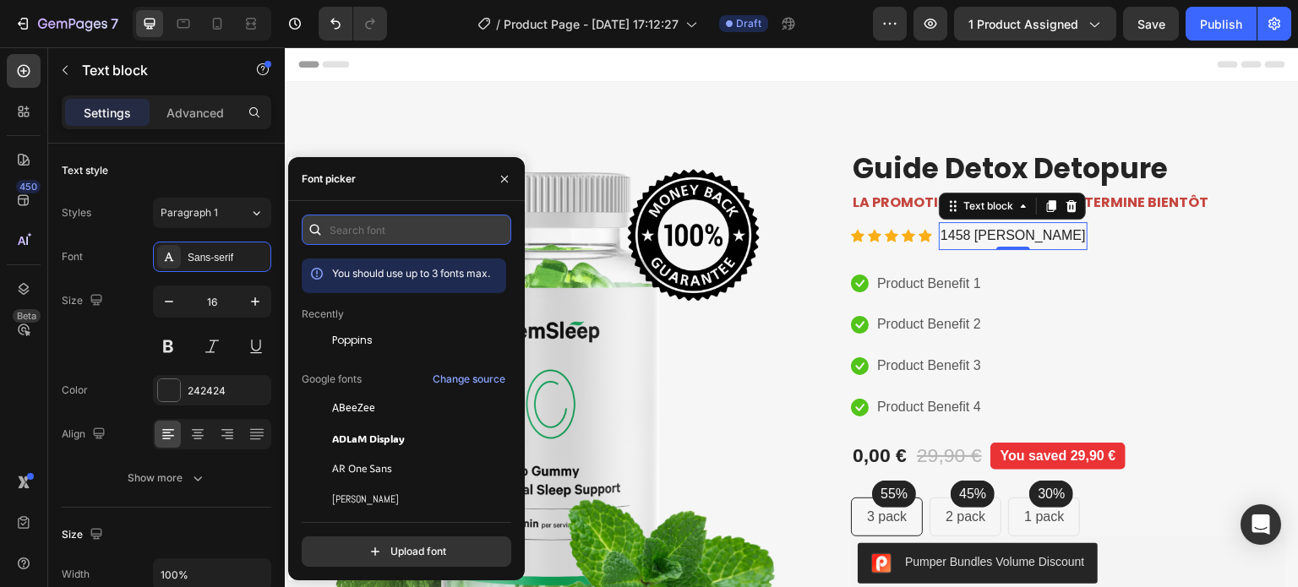
click at [355, 230] on input "text" at bounding box center [407, 230] width 210 height 30
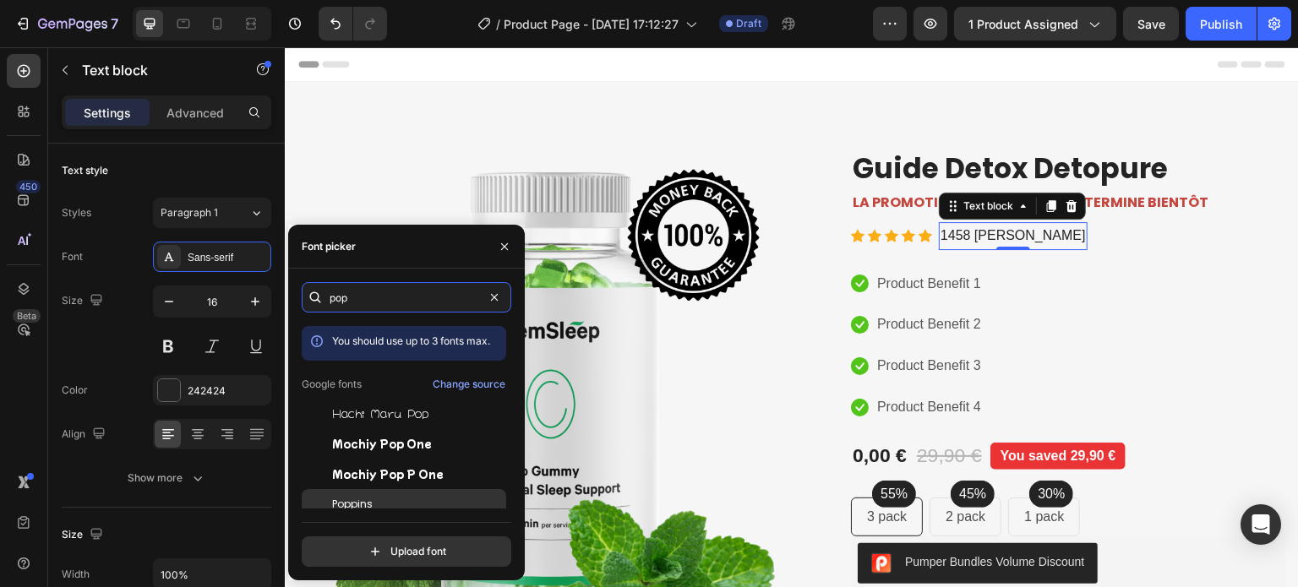
type input "pop"
click at [371, 503] on span "Poppins" at bounding box center [352, 504] width 41 height 15
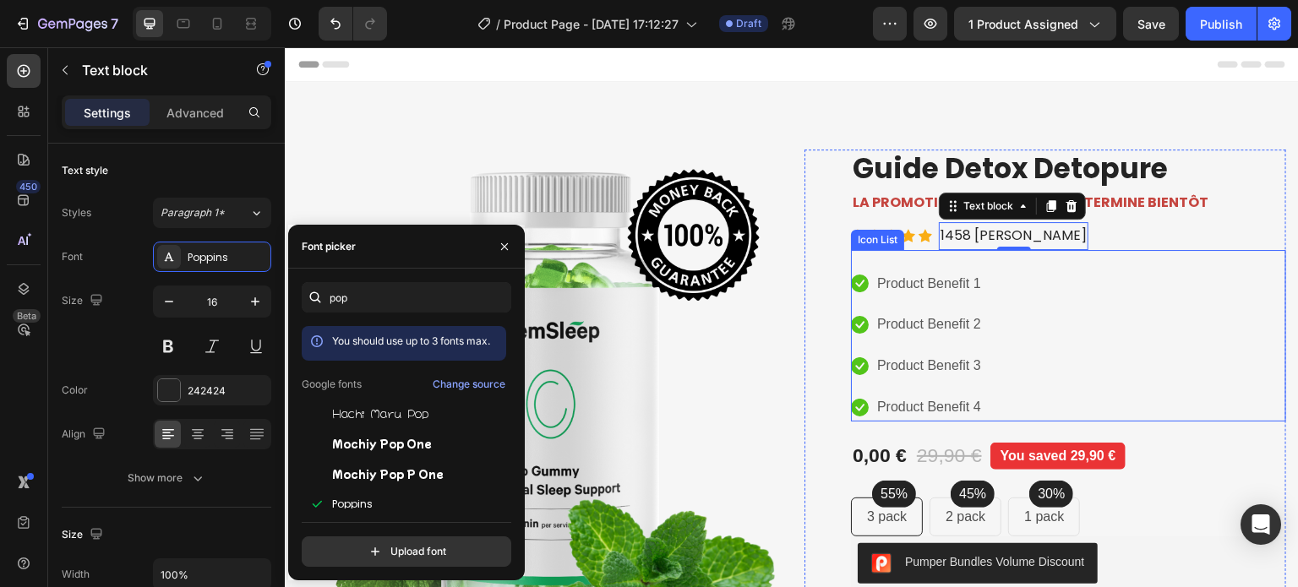
click at [1021, 268] on div "Icon Product Benefit 1 Text block Icon Product Benefit 2 Text block Icon Produc…" at bounding box center [1068, 336] width 435 height 172
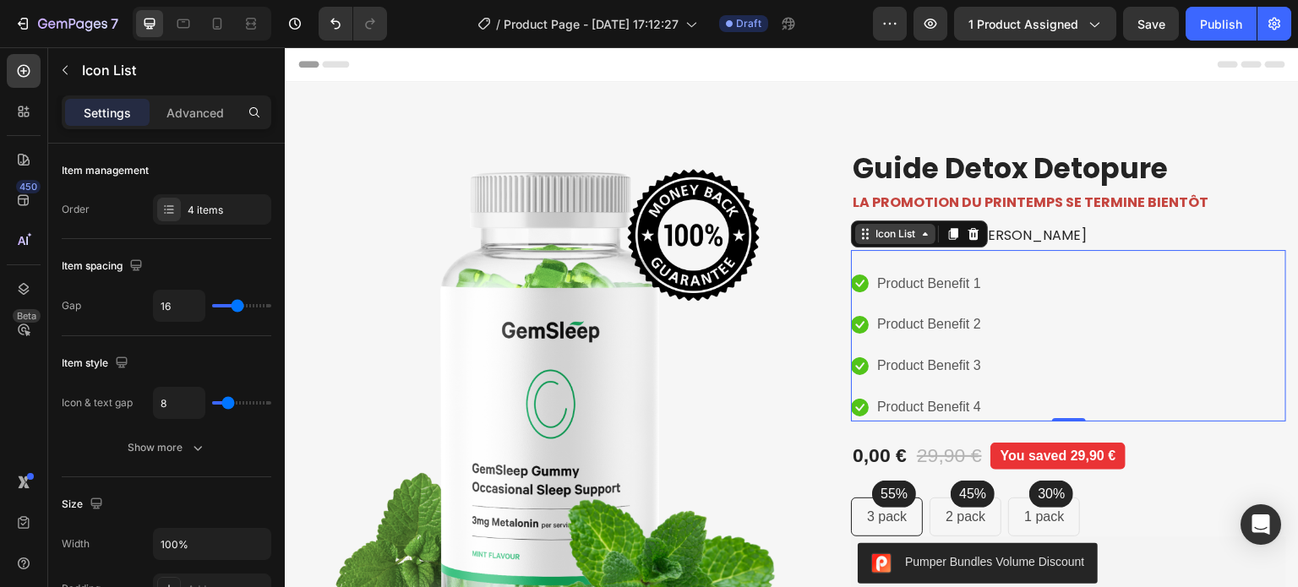
click at [905, 231] on div "Icon List" at bounding box center [895, 234] width 46 height 15
click at [1065, 300] on div "Icon Product Benefit 1 Text block Icon Product Benefit 2 Text block Icon Produc…" at bounding box center [1068, 345] width 435 height 151
click at [980, 331] on div "Icon Product Benefit 1 Text block Icon Product Benefit 2 Text block Icon Produc…" at bounding box center [1068, 345] width 435 height 151
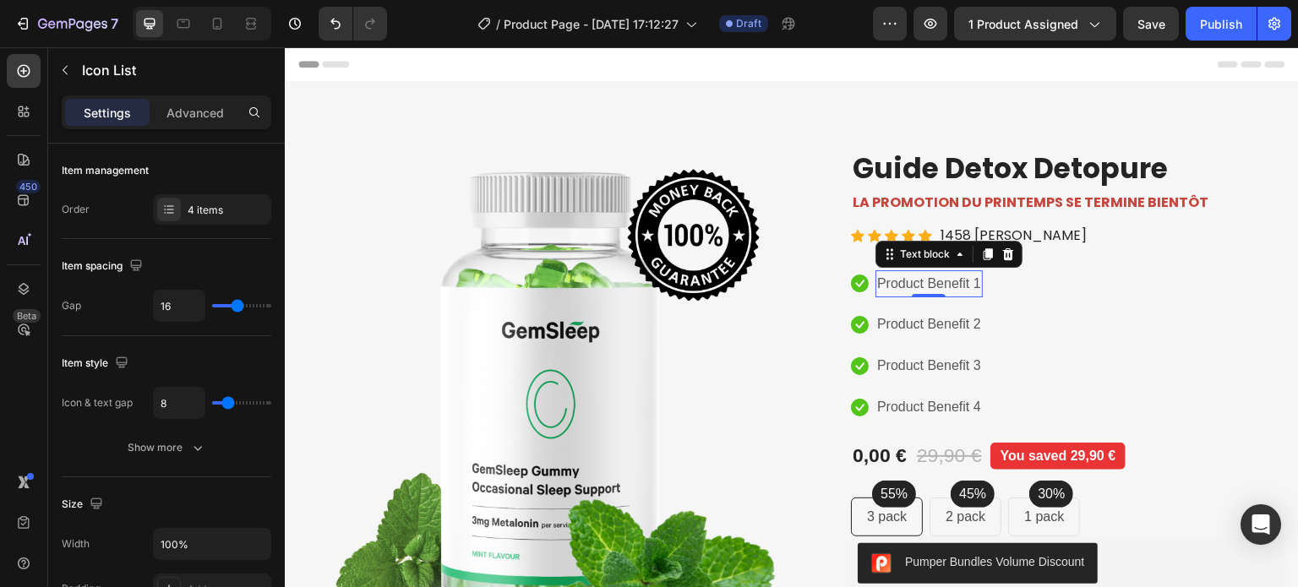
click at [921, 269] on div "Icon Product Benefit 1 Text block 0 Icon Product Benefit 2 Text block Icon Prod…" at bounding box center [1068, 336] width 435 height 172
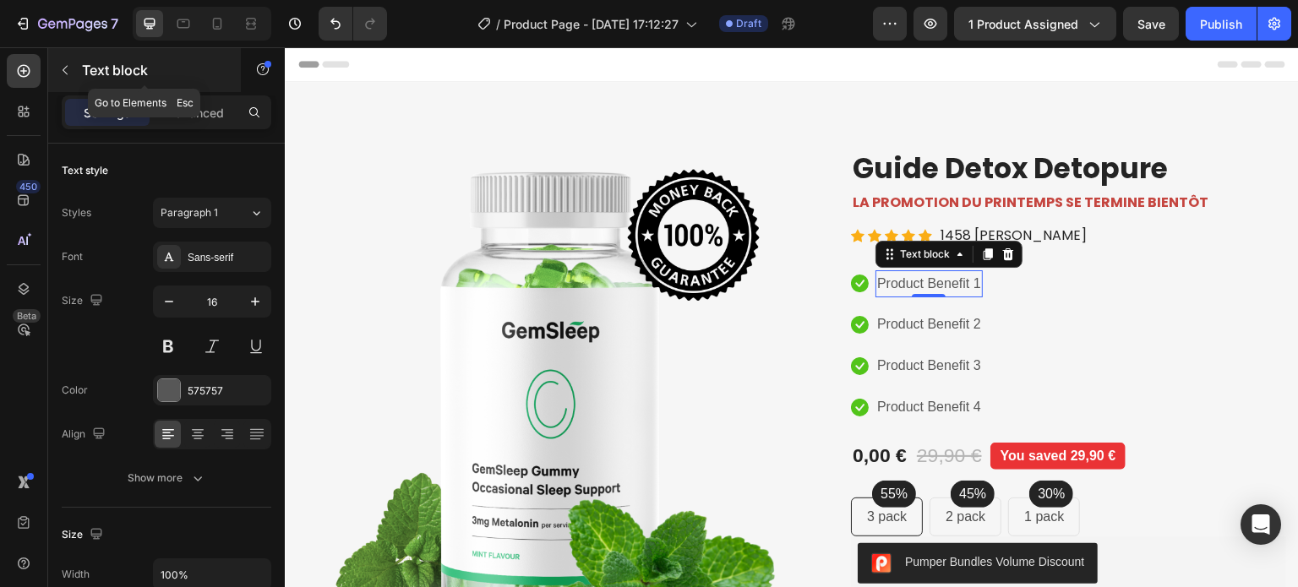
click at [54, 78] on button "button" at bounding box center [65, 70] width 27 height 27
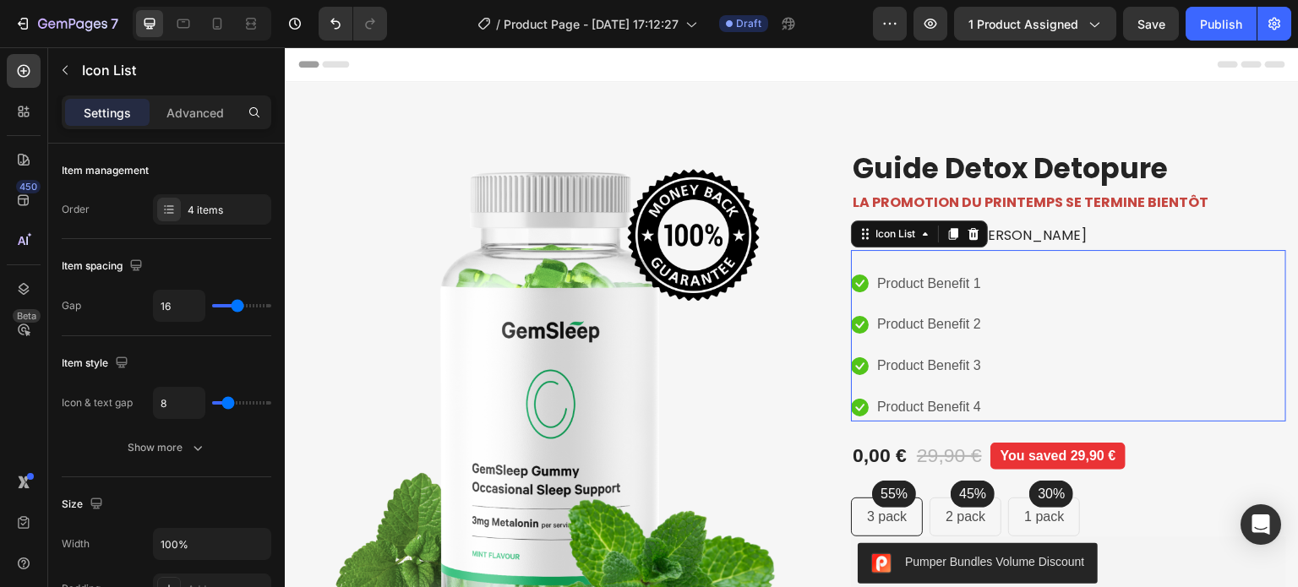
click at [1041, 301] on div "Icon Product Benefit 1 Text block Icon Product Benefit 2 Text block Icon Produc…" at bounding box center [1068, 345] width 435 height 151
drag, startPoint x: 228, startPoint y: 314, endPoint x: 237, endPoint y: 311, distance: 9.1
click at [236, 312] on div "16" at bounding box center [212, 306] width 118 height 32
type input "13"
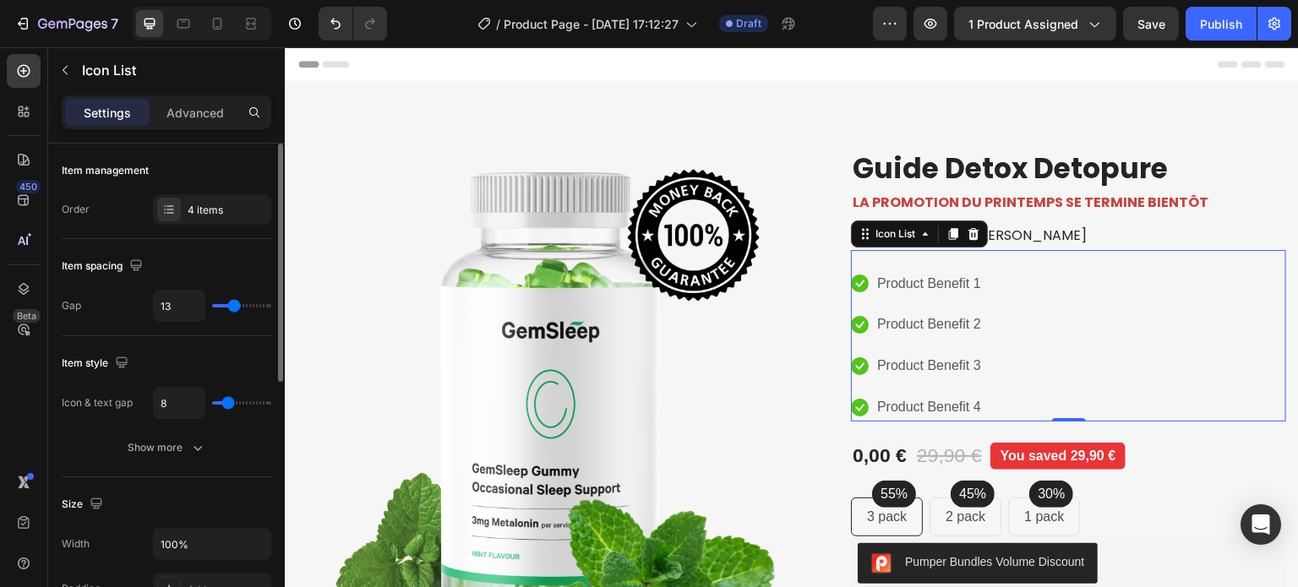
type input "11"
type input "10"
type input "9"
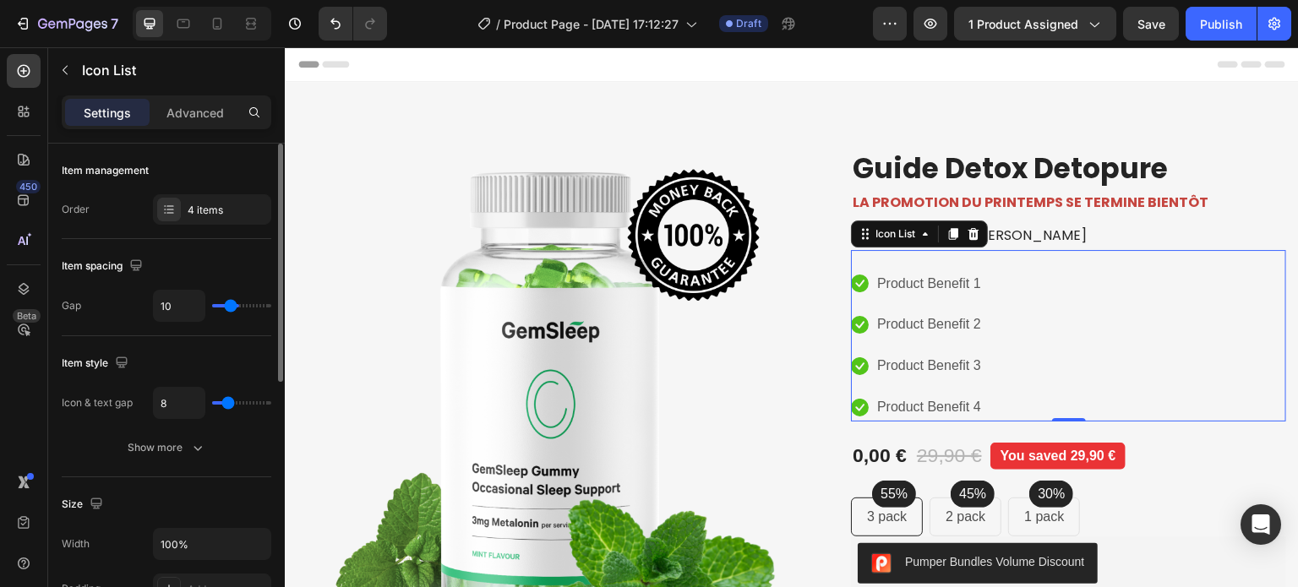
type input "9"
type input "8"
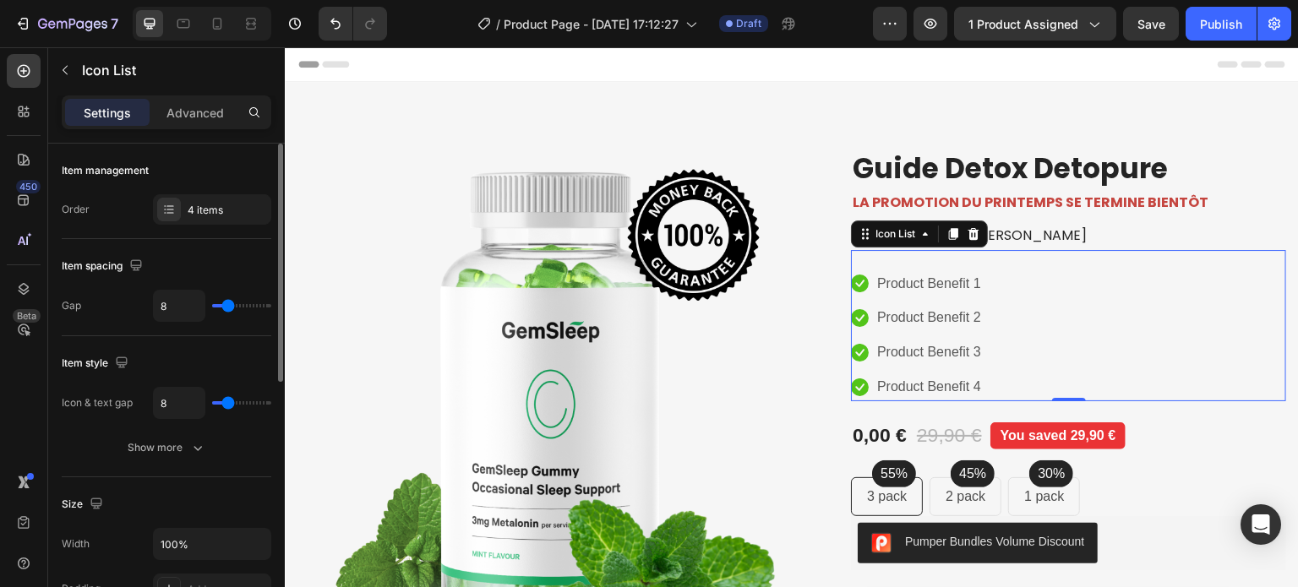
type input "7"
type input "6"
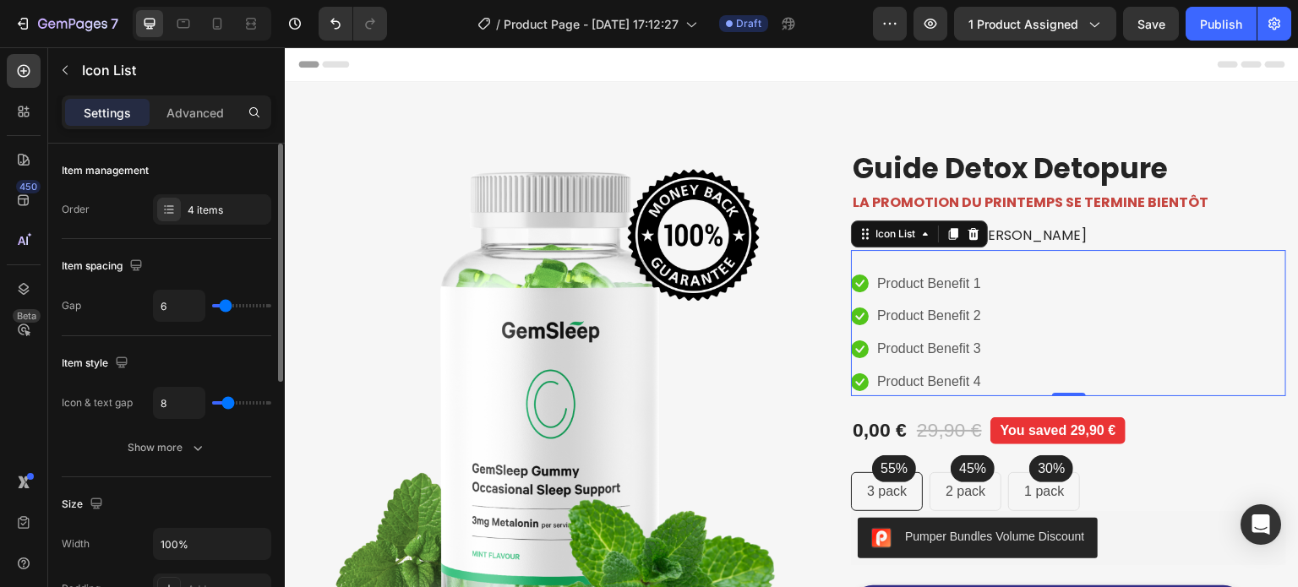
type input "5"
type input "4"
type input "3"
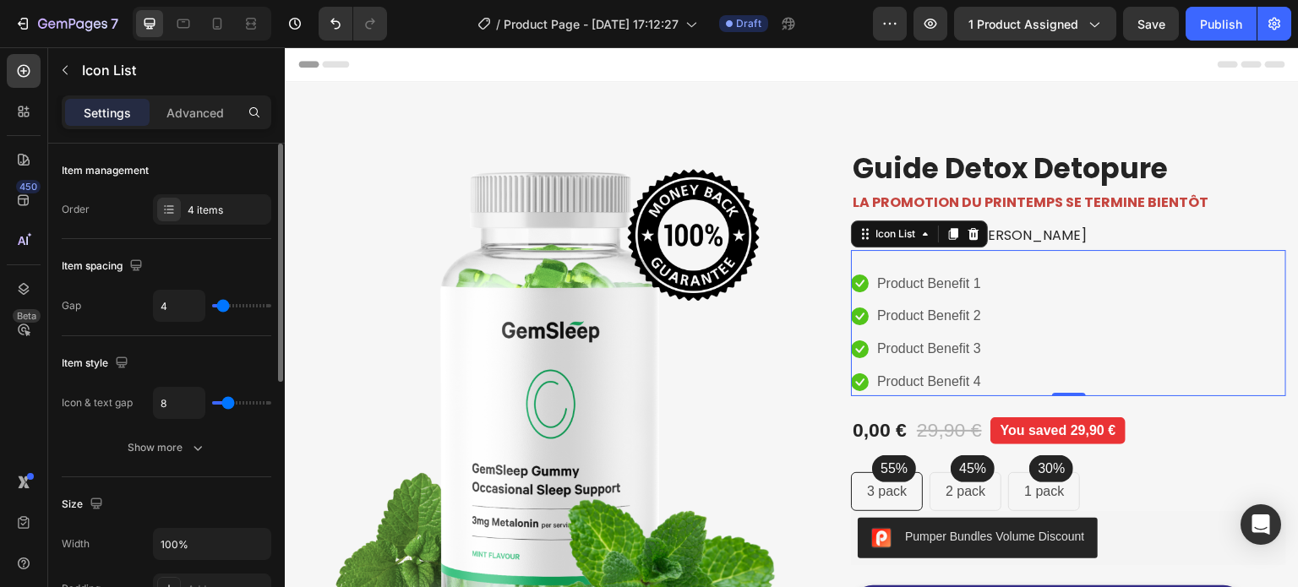
type input "3"
type input "2"
type input "1"
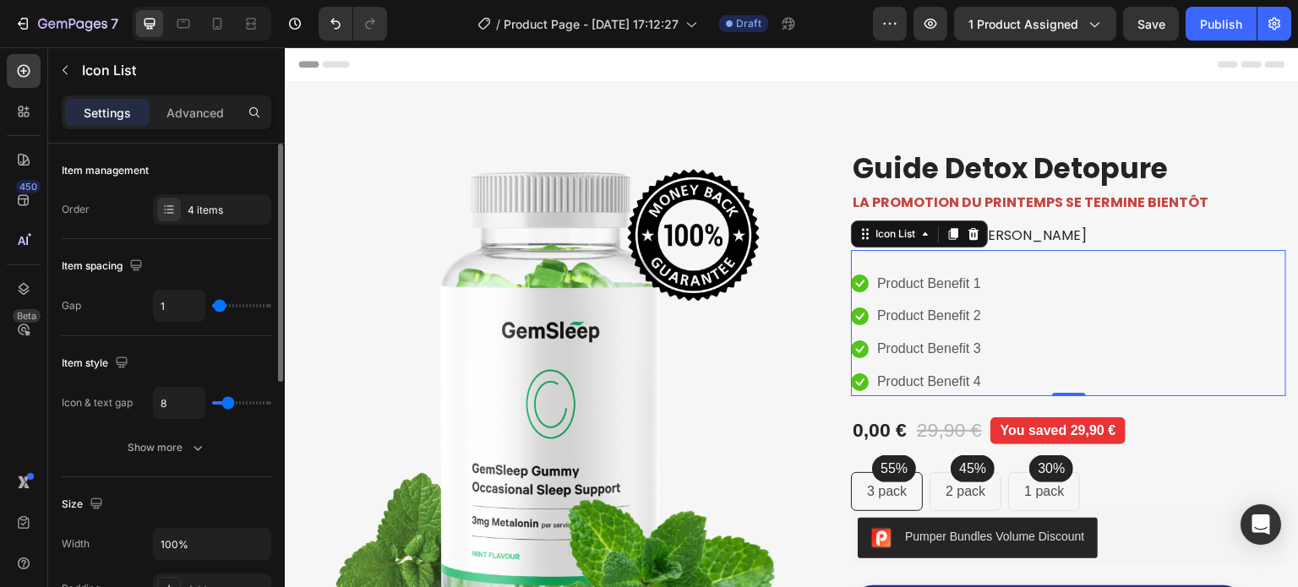
type input "0"
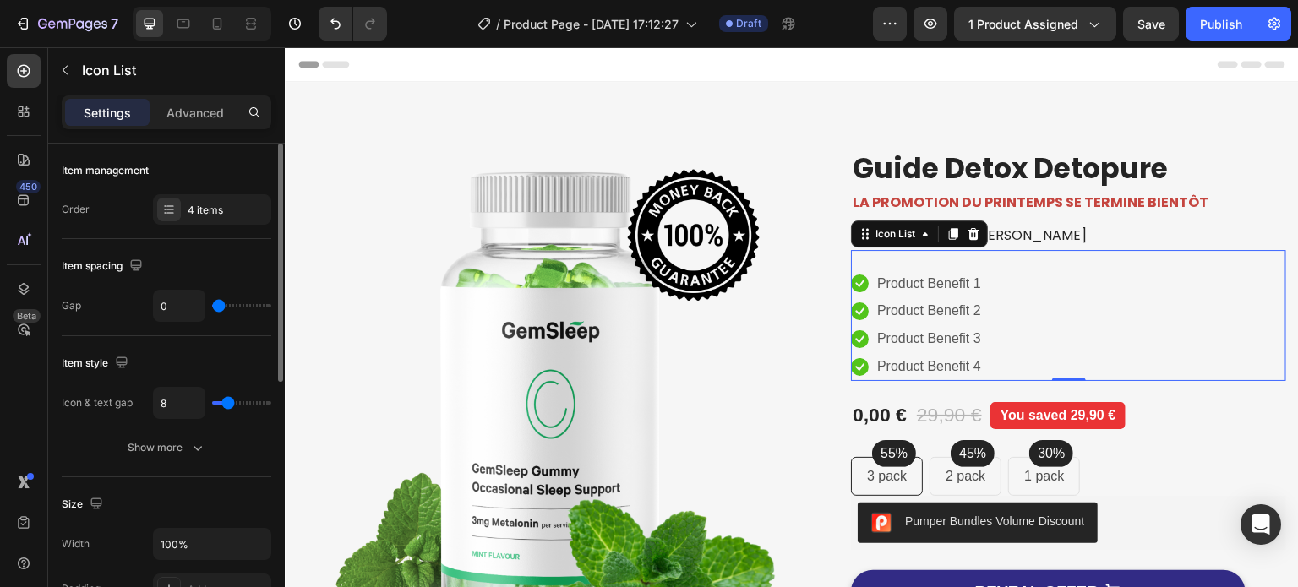
drag, startPoint x: 237, startPoint y: 311, endPoint x: 216, endPoint y: 310, distance: 20.3
type input "0"
click at [216, 308] on input "range" at bounding box center [241, 305] width 59 height 3
type input "5"
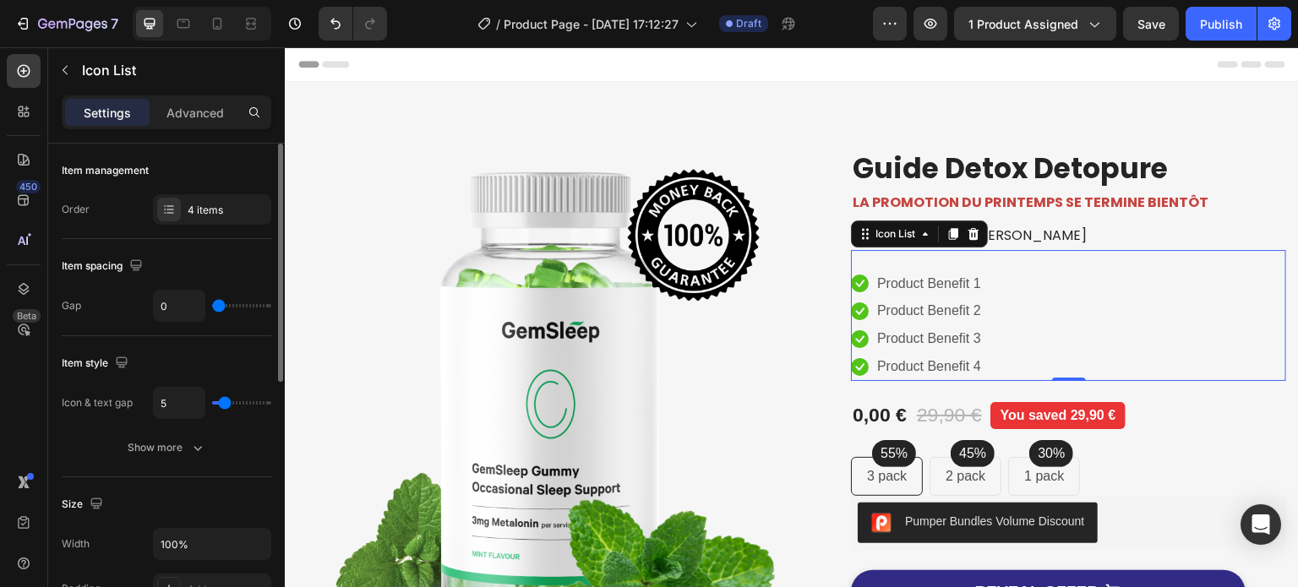
type input "4"
type input "3"
type input "2"
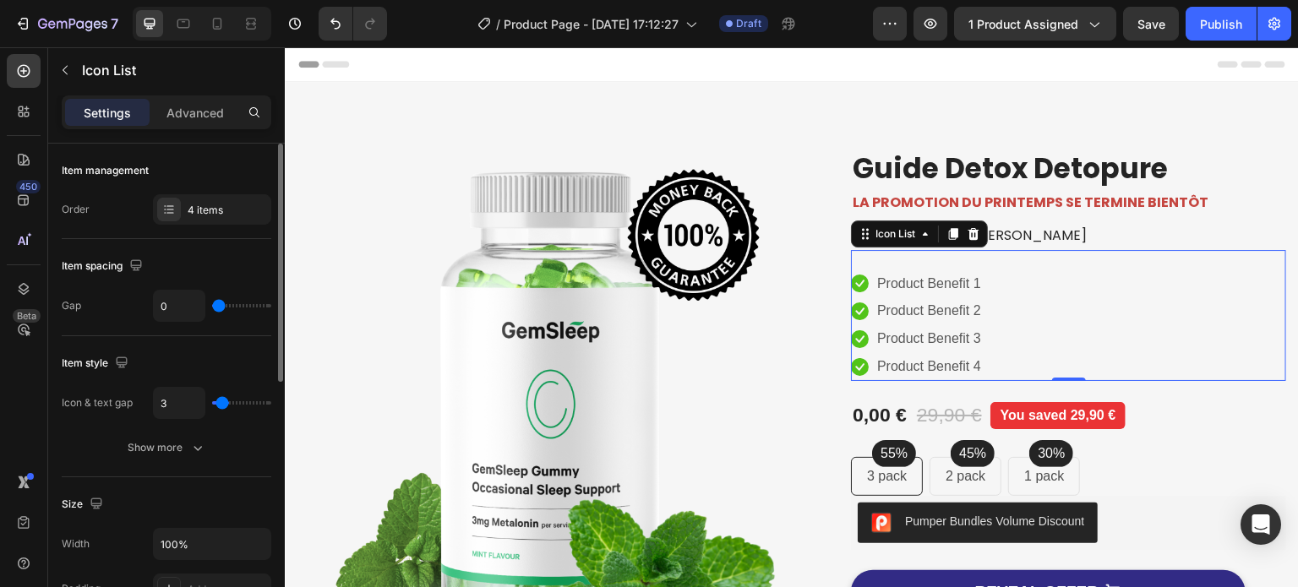
type input "2"
type input "3"
type input "5"
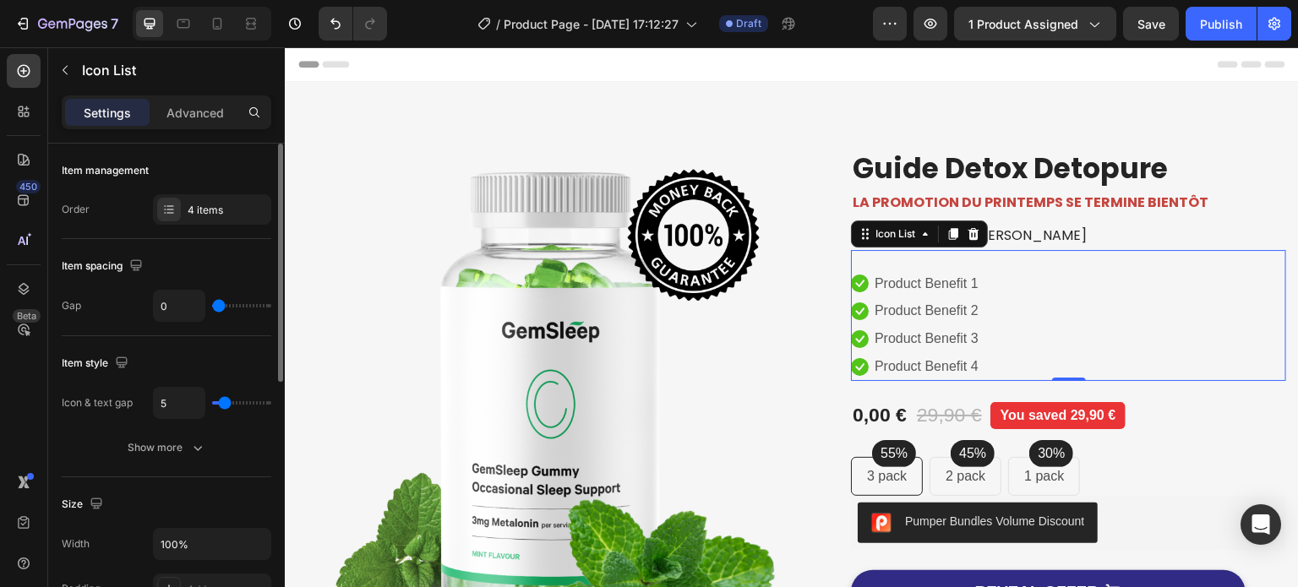
click at [224, 402] on input "range" at bounding box center [241, 402] width 59 height 3
click at [972, 263] on div "Icon Product Benefit 1 Text block Icon Product Benefit 2 Text block Icon Produc…" at bounding box center [1068, 315] width 435 height 131
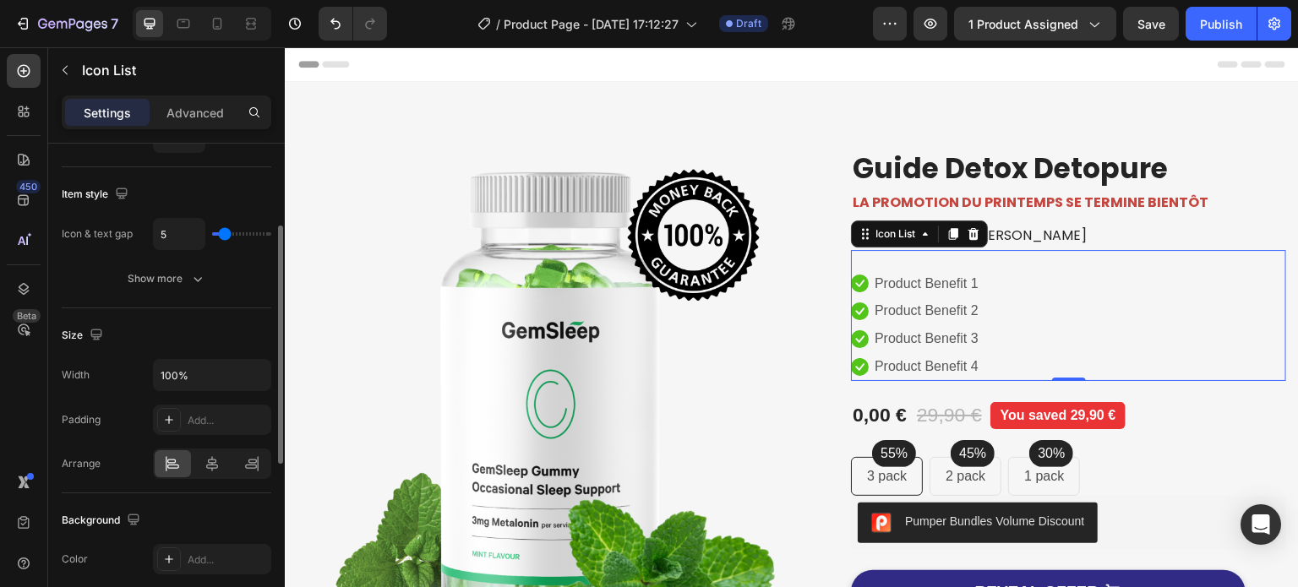
scroll to position [0, 0]
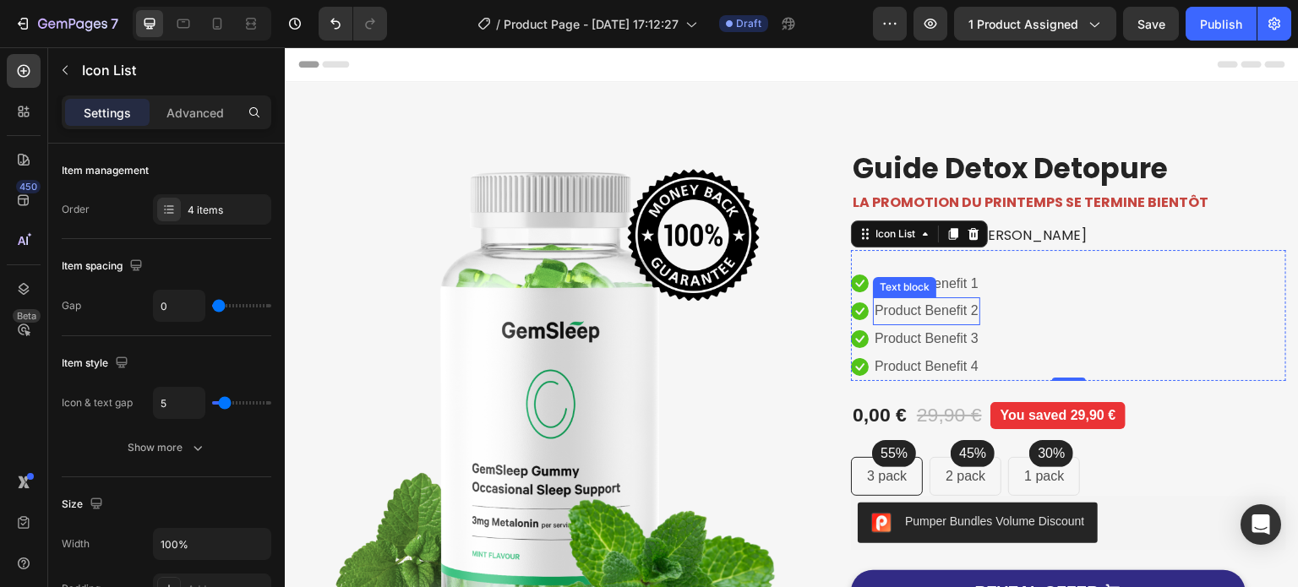
click at [918, 289] on div "Text block" at bounding box center [905, 287] width 57 height 15
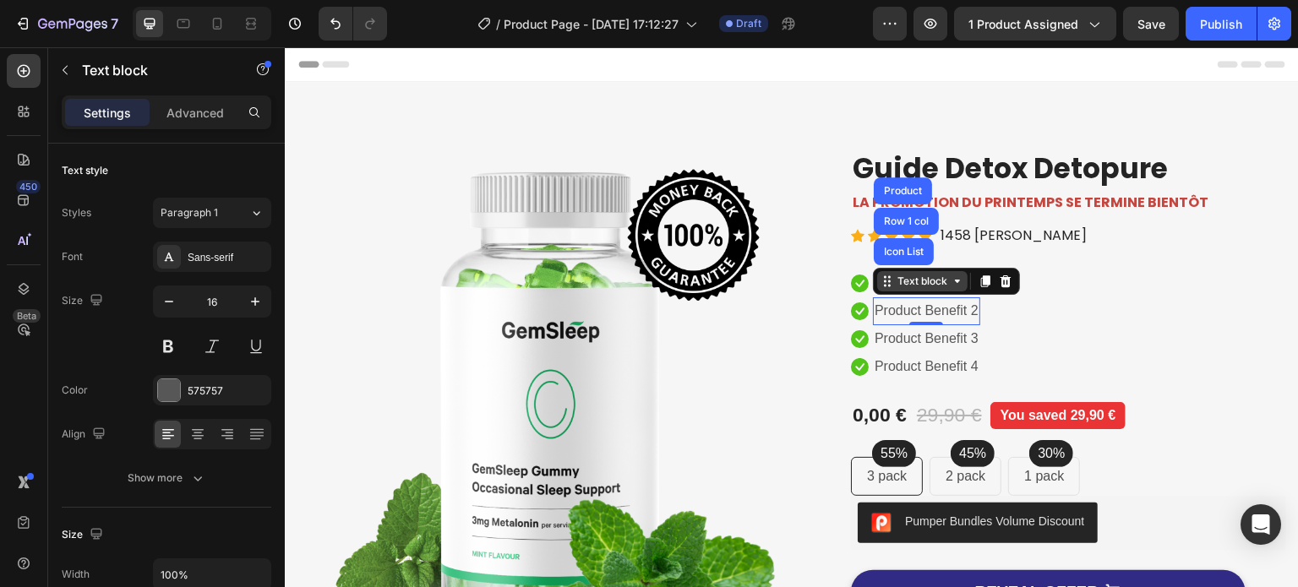
click at [918, 289] on div "Text block" at bounding box center [922, 281] width 90 height 20
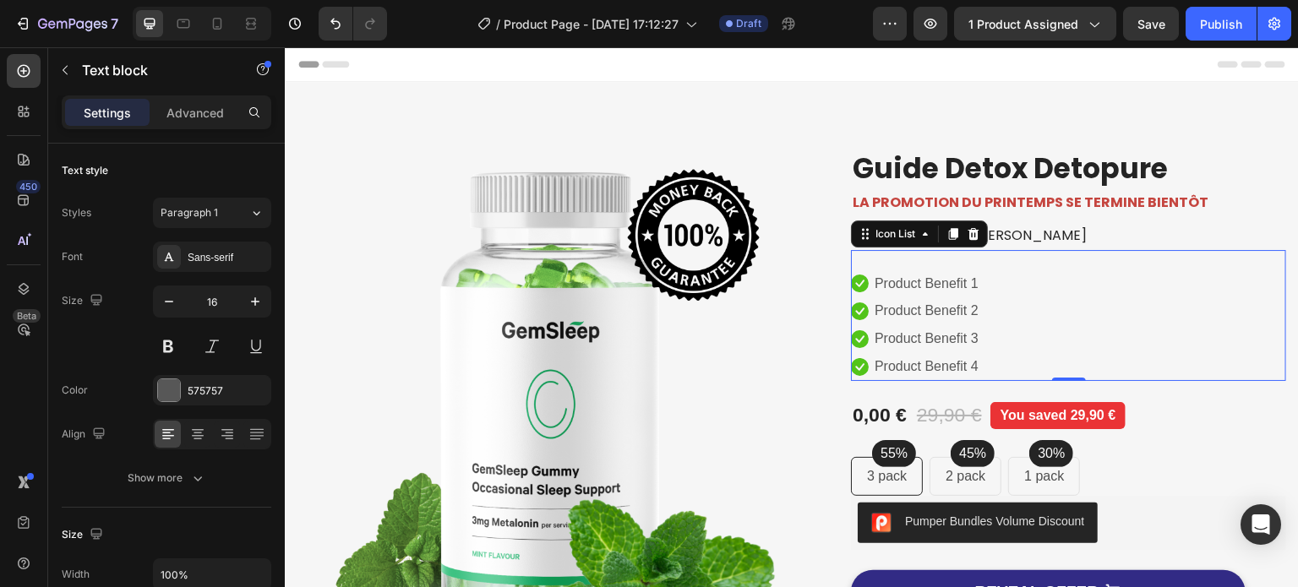
click at [1063, 324] on div "Icon Product Benefit 1 Text block Icon Product Benefit 2 Text block Icon Produc…" at bounding box center [1068, 325] width 435 height 111
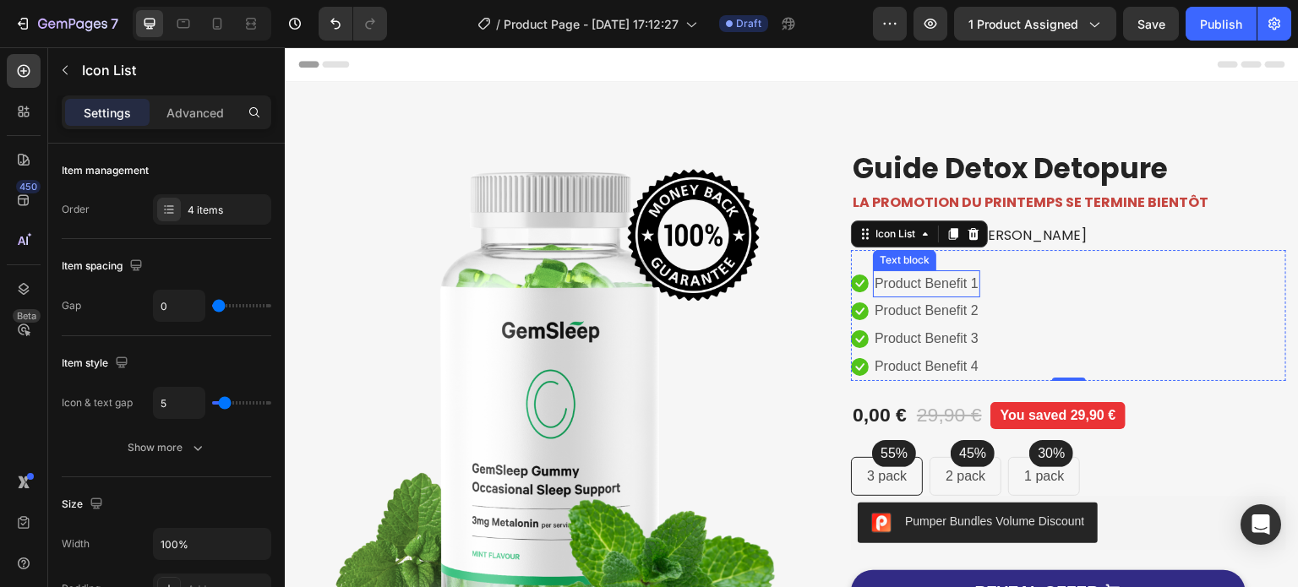
click at [903, 281] on p "Product Benefit 1" at bounding box center [927, 284] width 104 height 25
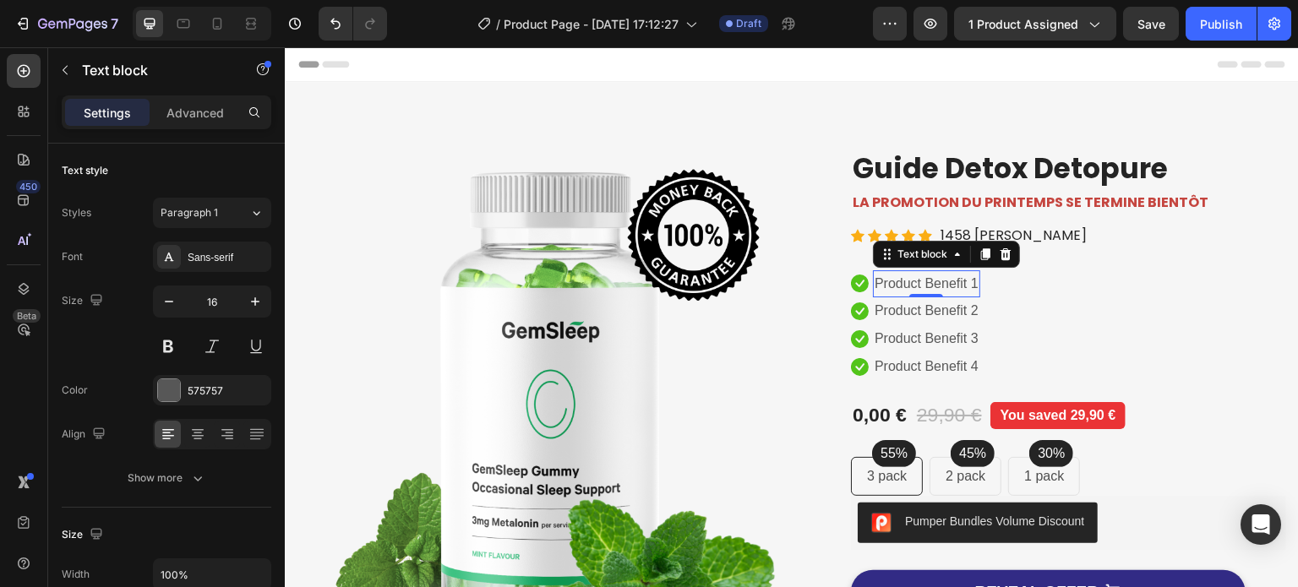
click at [903, 281] on p "Product Benefit 1" at bounding box center [927, 284] width 104 height 25
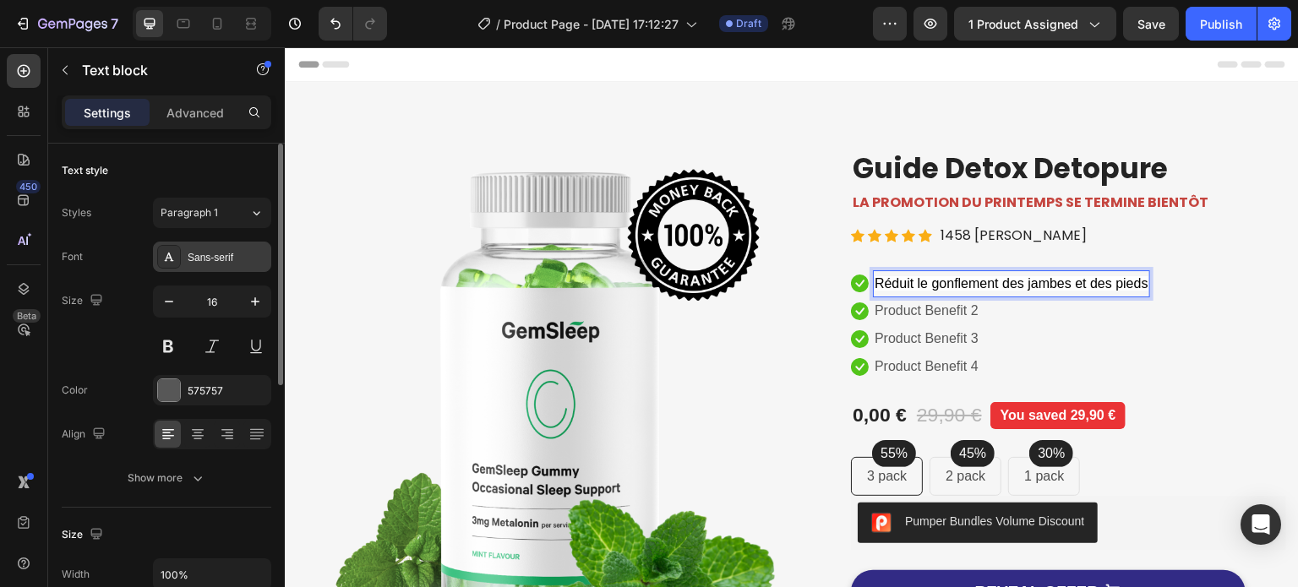
click at [216, 256] on div "Sans-serif" at bounding box center [227, 257] width 79 height 15
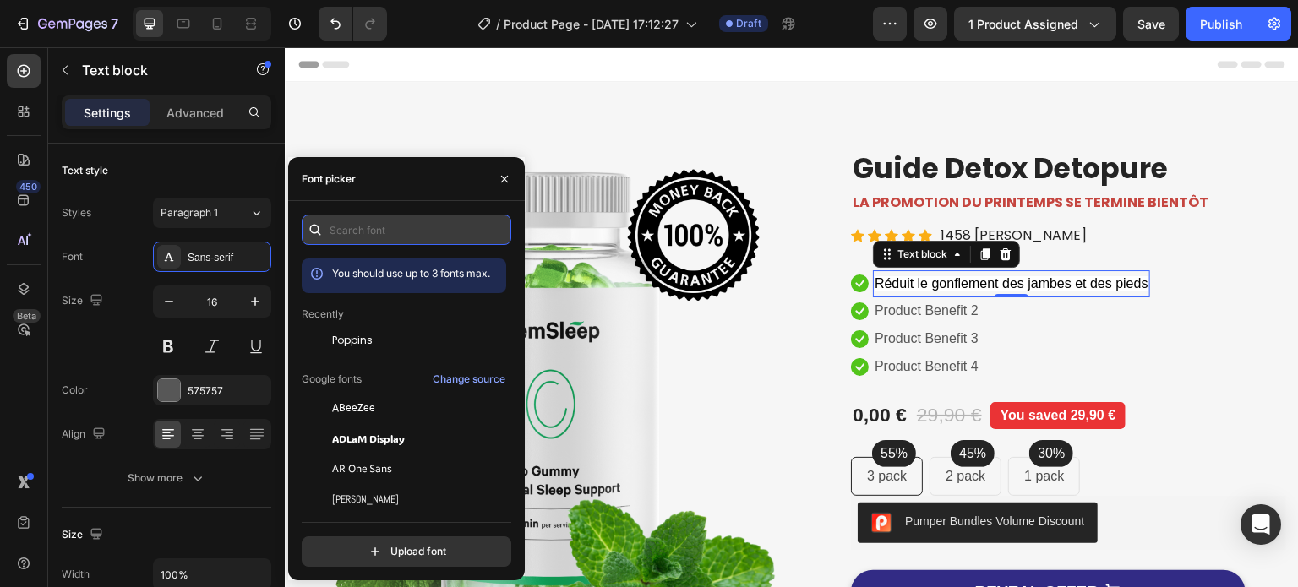
click at [347, 230] on input "text" at bounding box center [407, 230] width 210 height 30
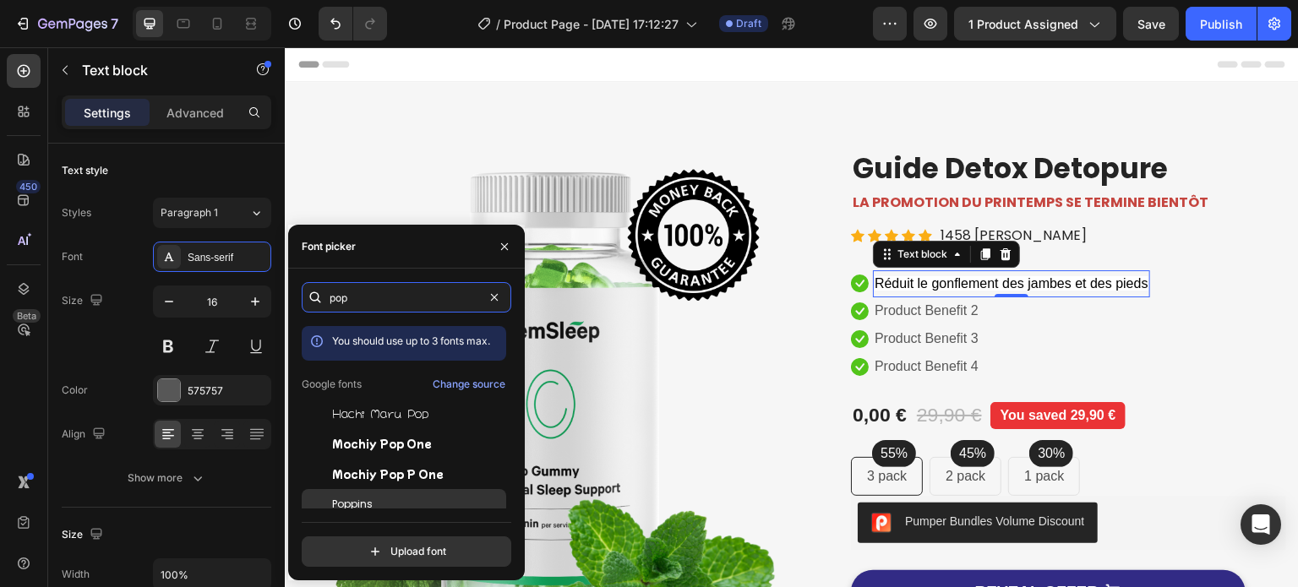
type input "pop"
drag, startPoint x: 358, startPoint y: 498, endPoint x: 379, endPoint y: 406, distance: 94.5
click at [358, 498] on span "Poppins" at bounding box center [352, 504] width 41 height 15
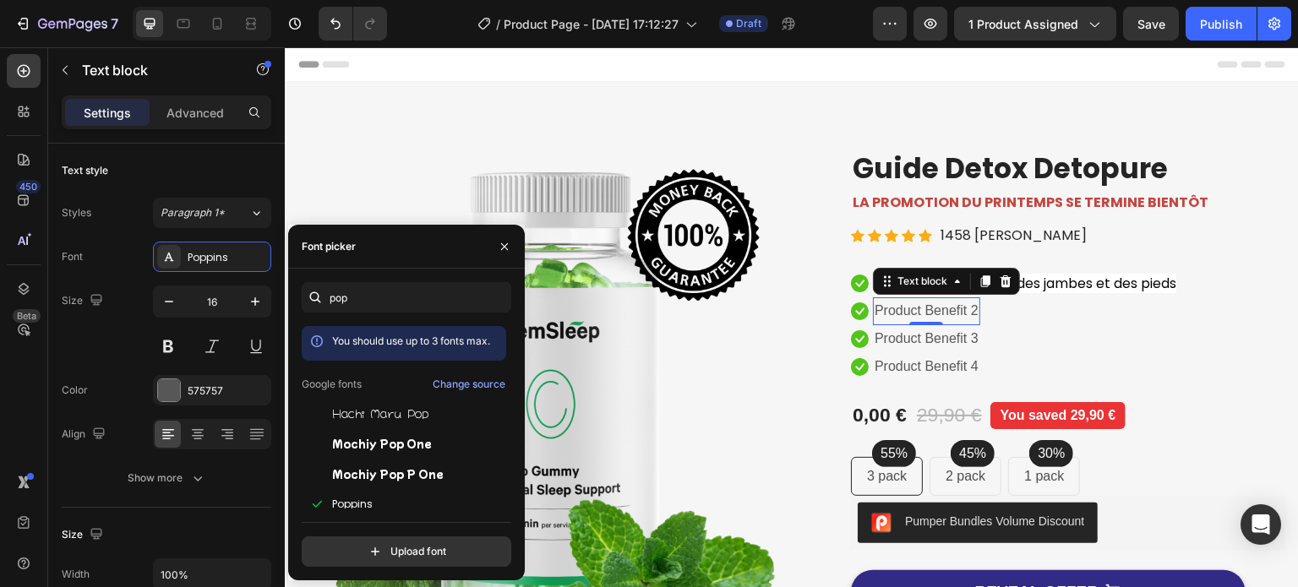
click at [945, 312] on p "Product Benefit 2" at bounding box center [927, 311] width 104 height 25
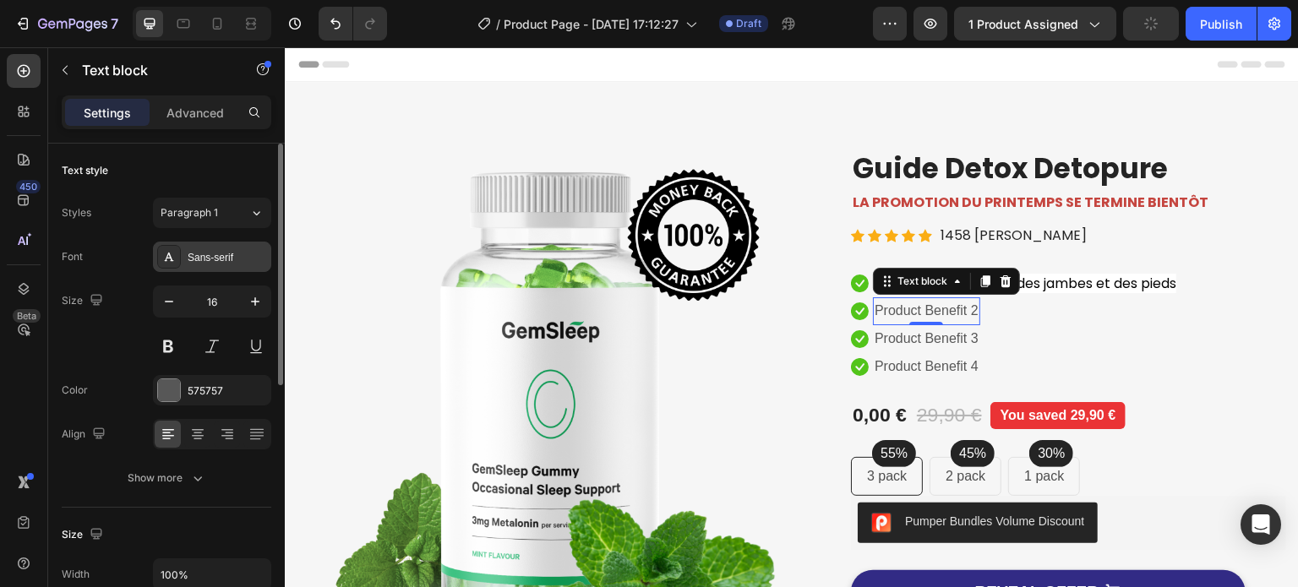
click at [214, 256] on div "Sans-serif" at bounding box center [227, 257] width 79 height 15
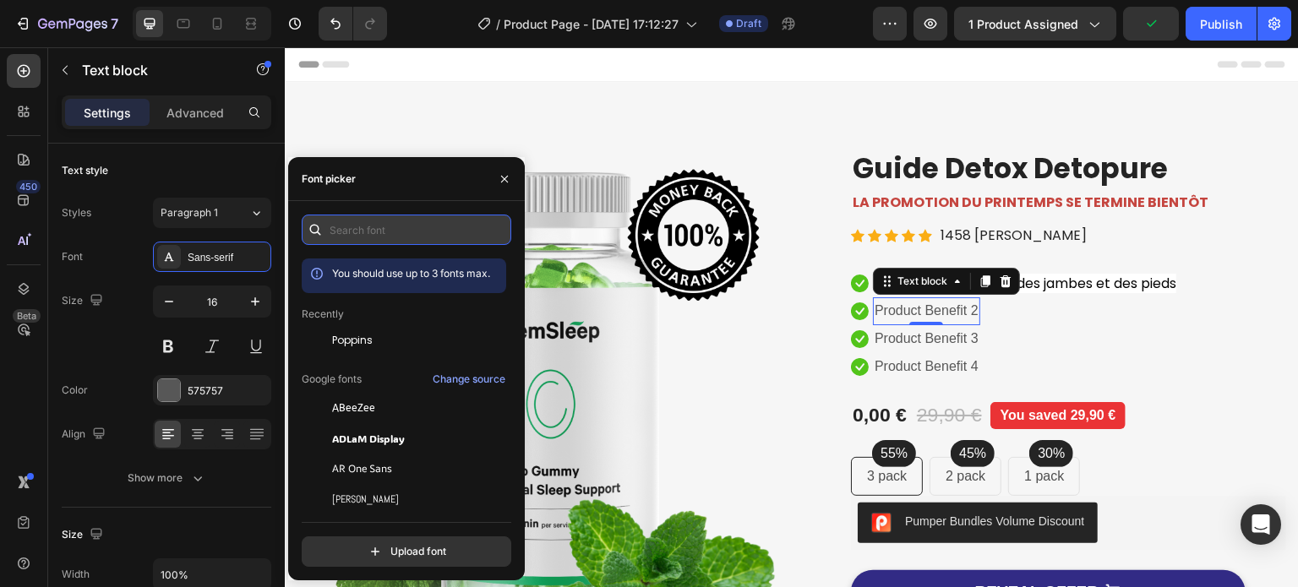
click at [418, 238] on input "text" at bounding box center [407, 230] width 210 height 30
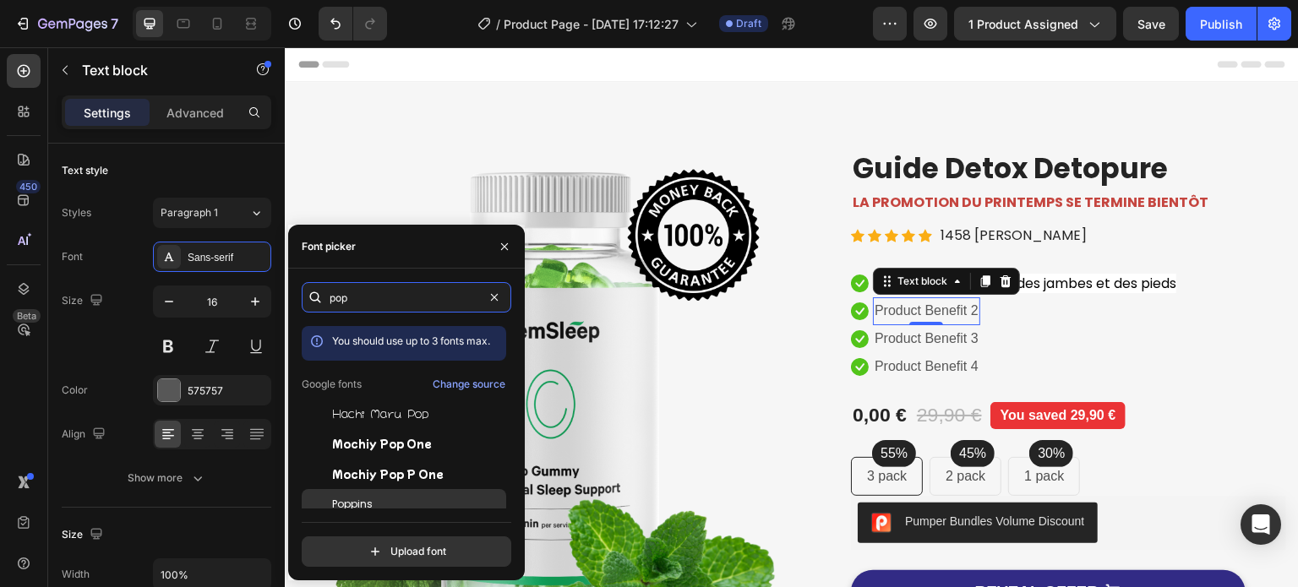
type input "pop"
drag, startPoint x: 353, startPoint y: 505, endPoint x: 330, endPoint y: 404, distance: 104.0
click at [353, 505] on span "Poppins" at bounding box center [352, 504] width 41 height 15
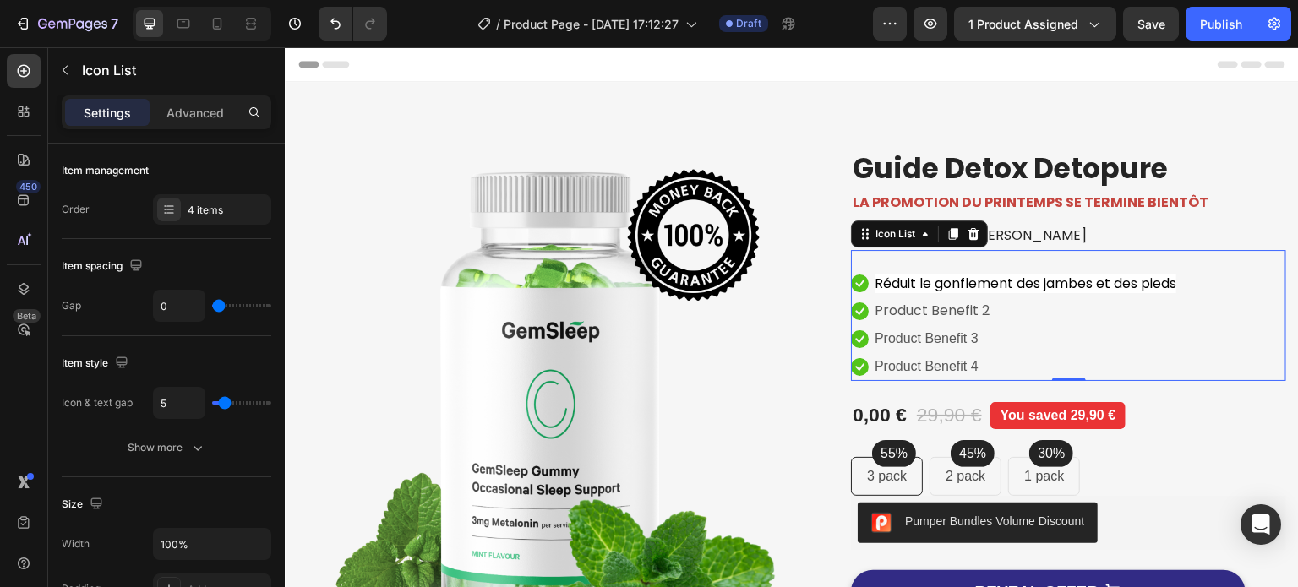
click at [1122, 333] on li "Icon Product Benefit 3 Text block" at bounding box center [1014, 339] width 327 height 28
click at [918, 308] on p "Product Benefit 2" at bounding box center [932, 311] width 115 height 25
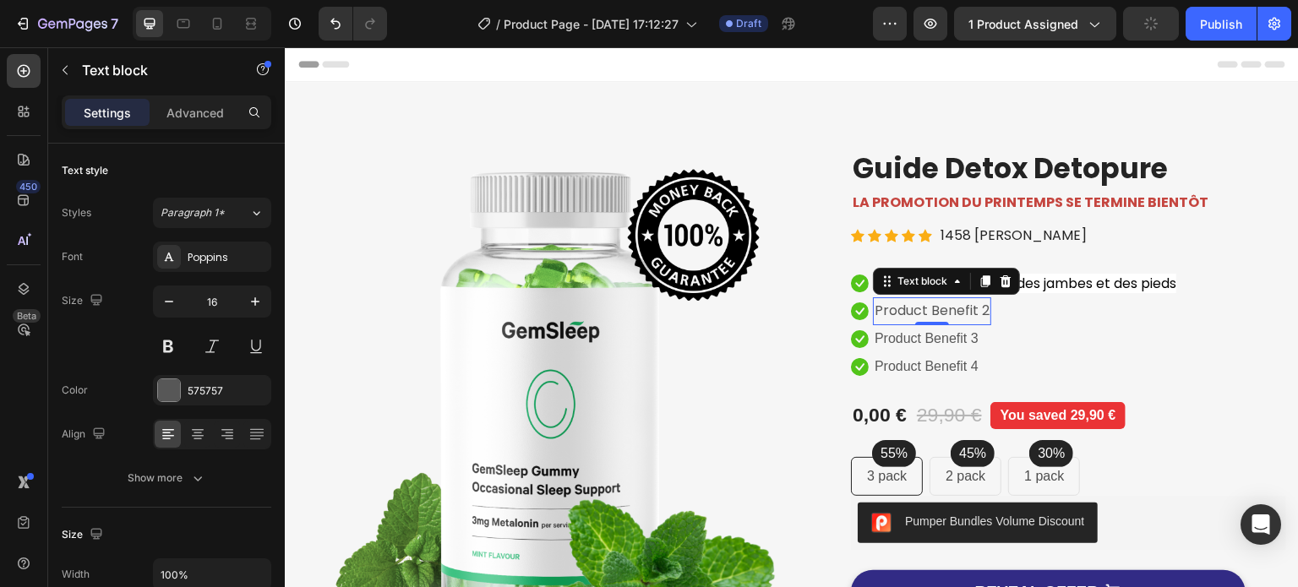
click at [918, 308] on p "Product Benefit 2" at bounding box center [932, 311] width 115 height 25
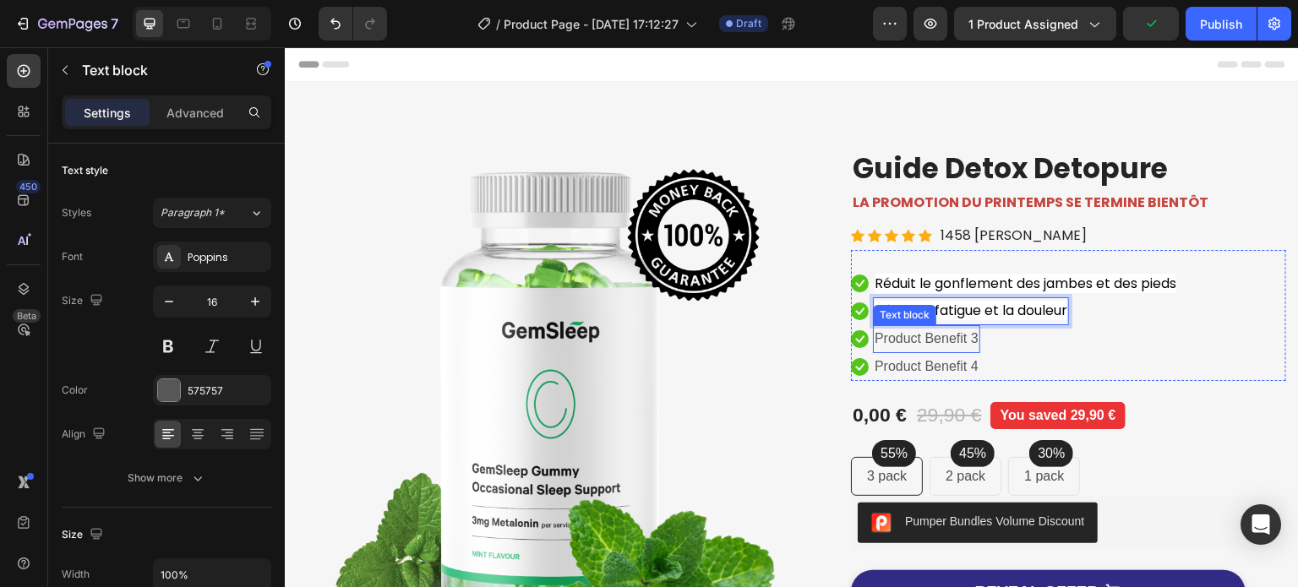
click at [915, 343] on p "Product Benefit 3" at bounding box center [927, 339] width 104 height 25
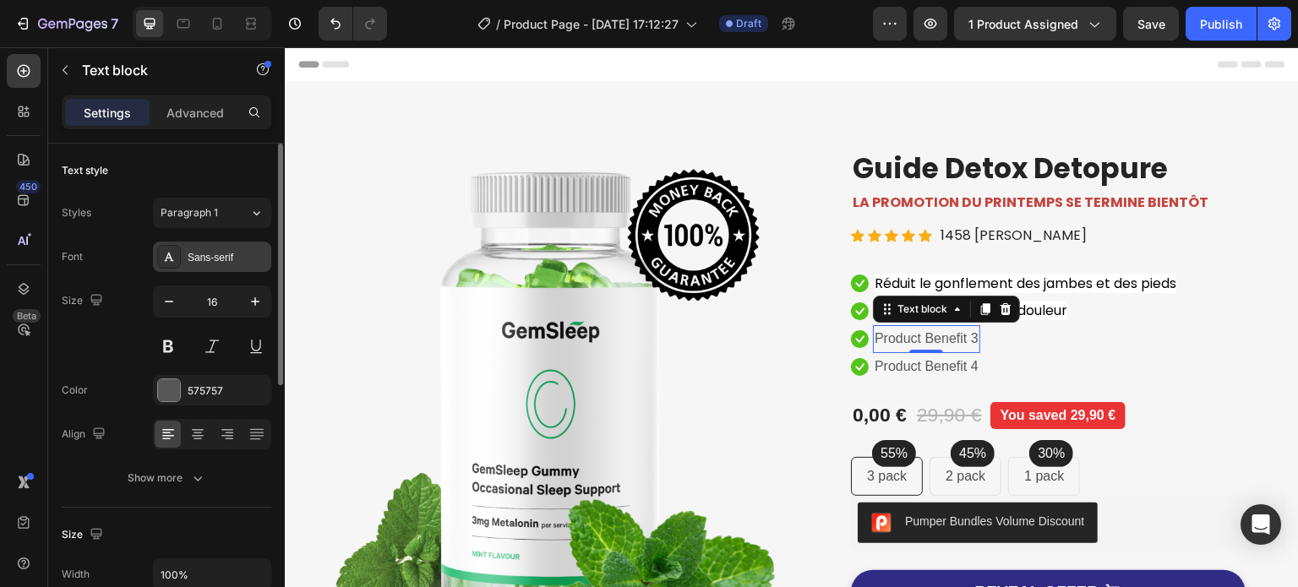
click at [200, 258] on div "Sans-serif" at bounding box center [227, 257] width 79 height 15
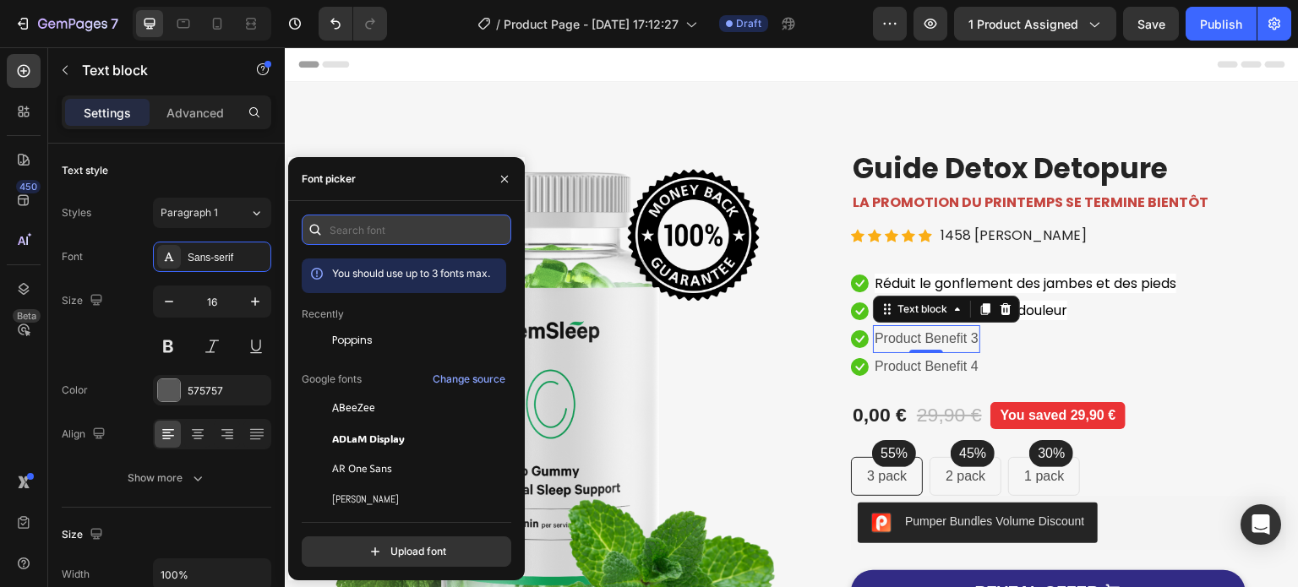
click at [369, 216] on input "text" at bounding box center [407, 230] width 210 height 30
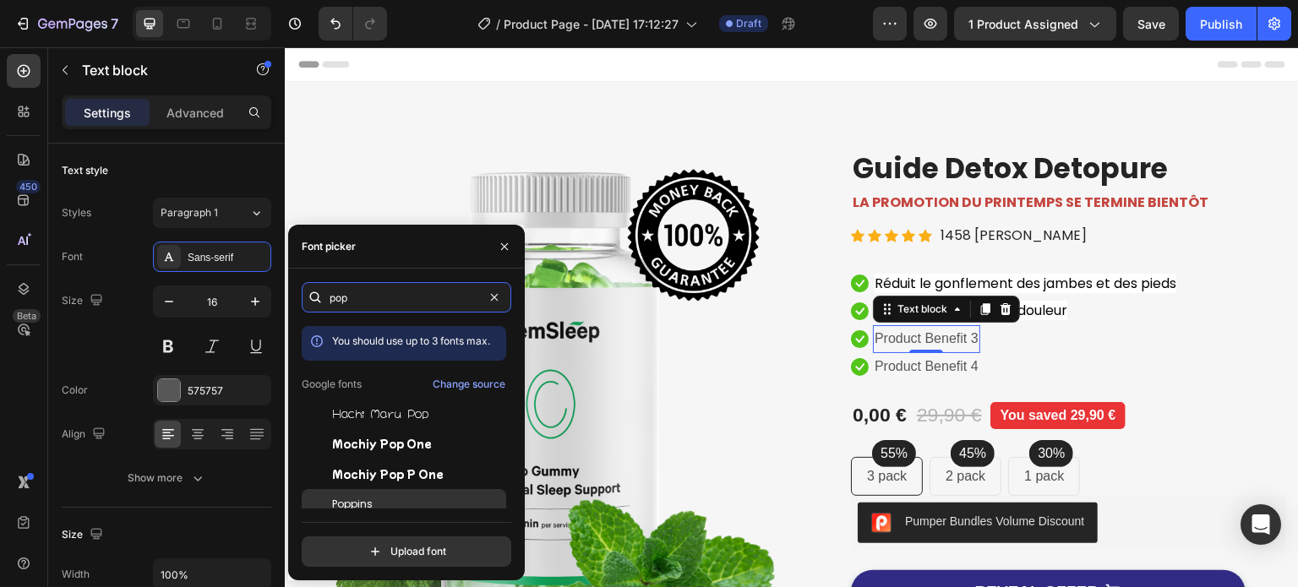
type input "pop"
click at [369, 507] on span "Poppins" at bounding box center [352, 504] width 41 height 15
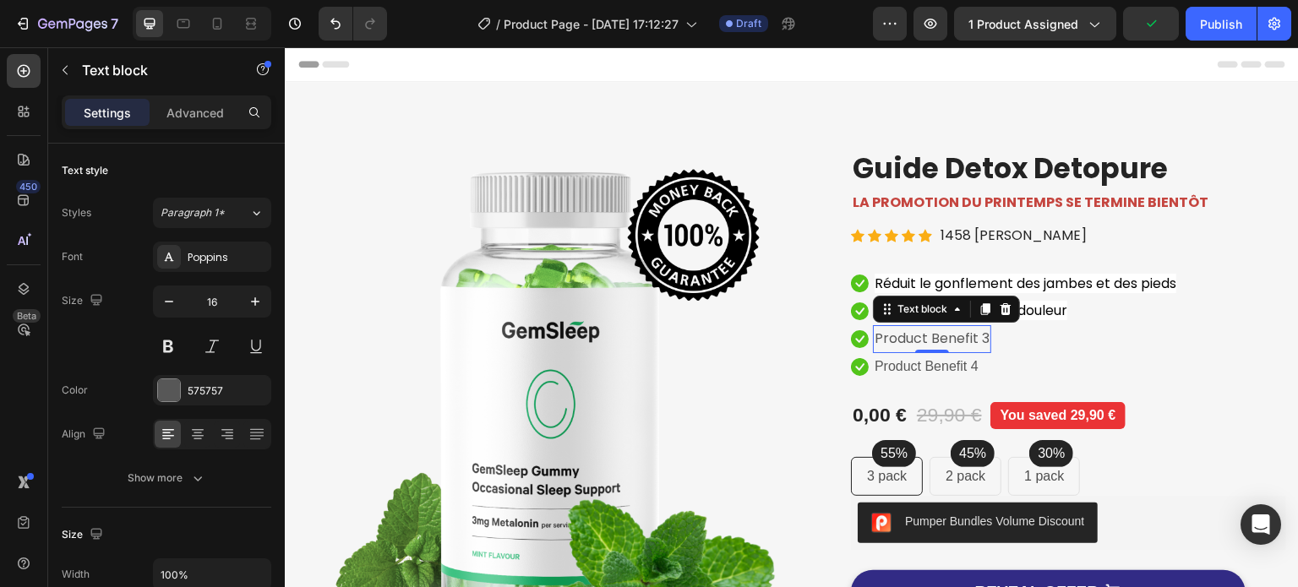
click at [919, 334] on p "Product Benefit 3" at bounding box center [932, 339] width 115 height 25
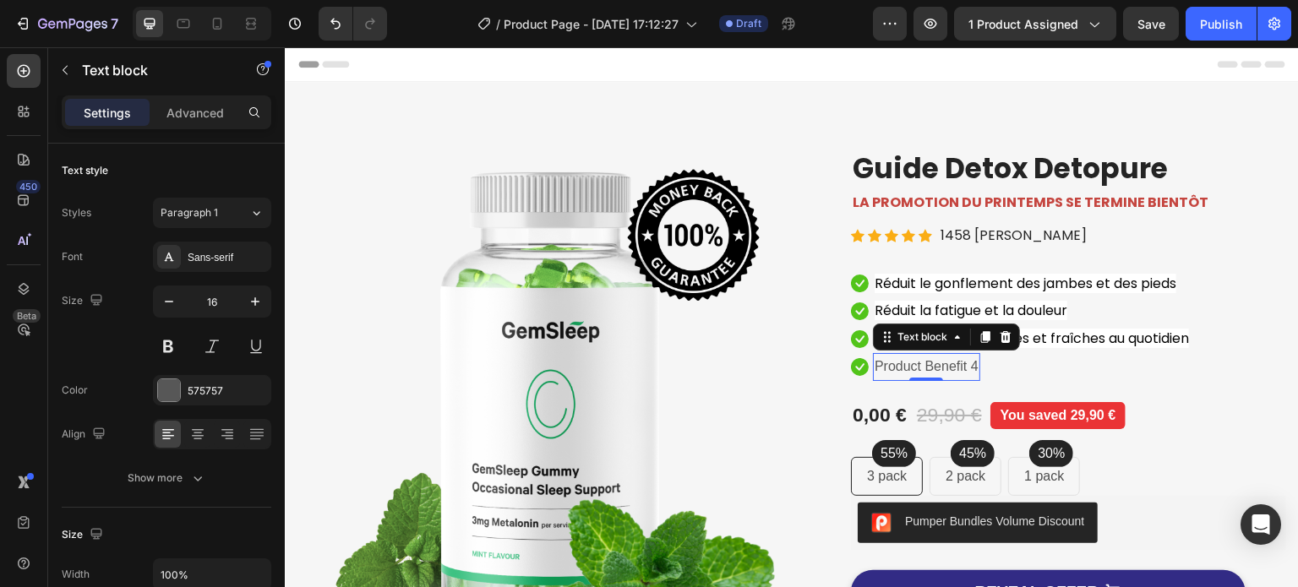
click at [911, 375] on p "Product Benefit 4" at bounding box center [927, 367] width 104 height 25
click at [235, 248] on div "Sans-serif" at bounding box center [212, 257] width 118 height 30
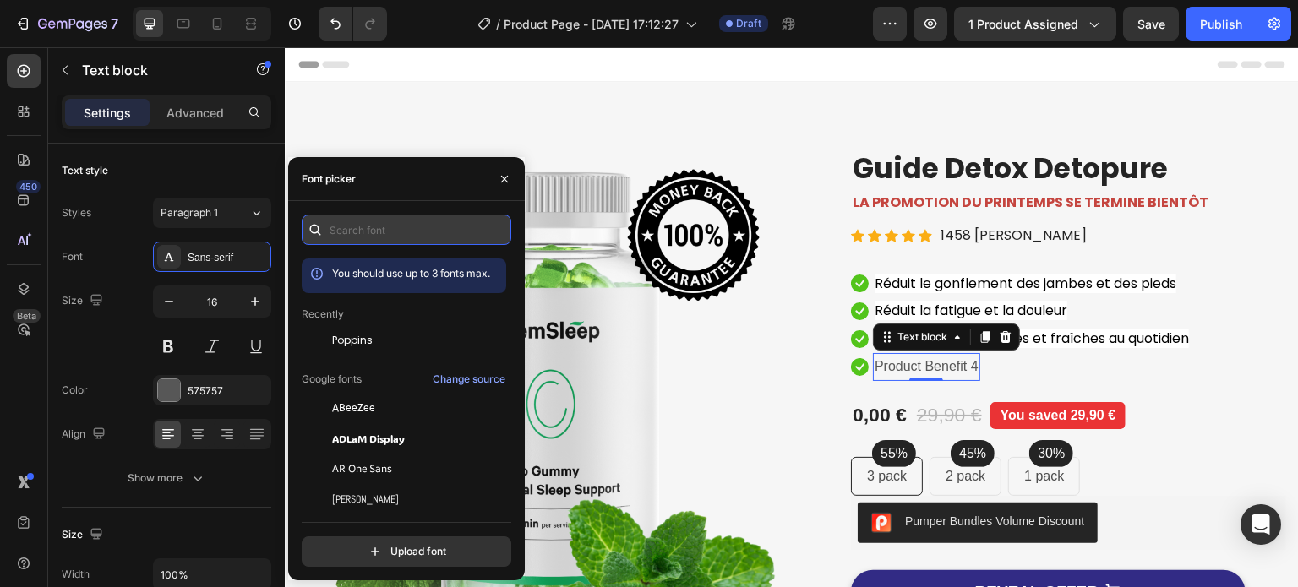
click at [382, 222] on input "text" at bounding box center [407, 230] width 210 height 30
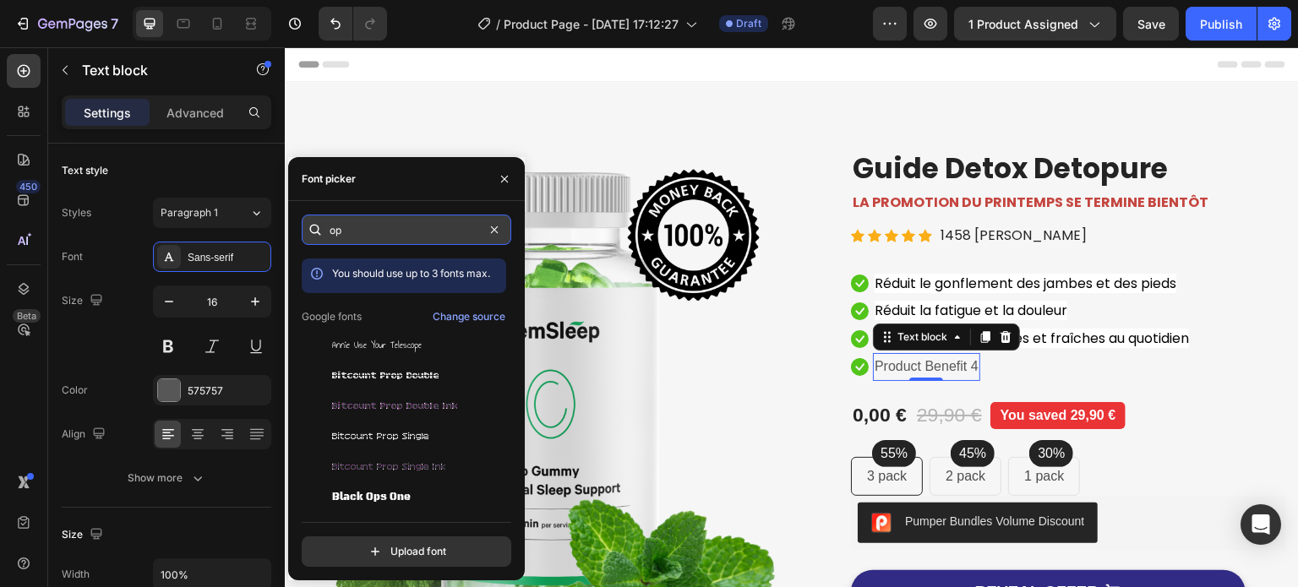
type input "o"
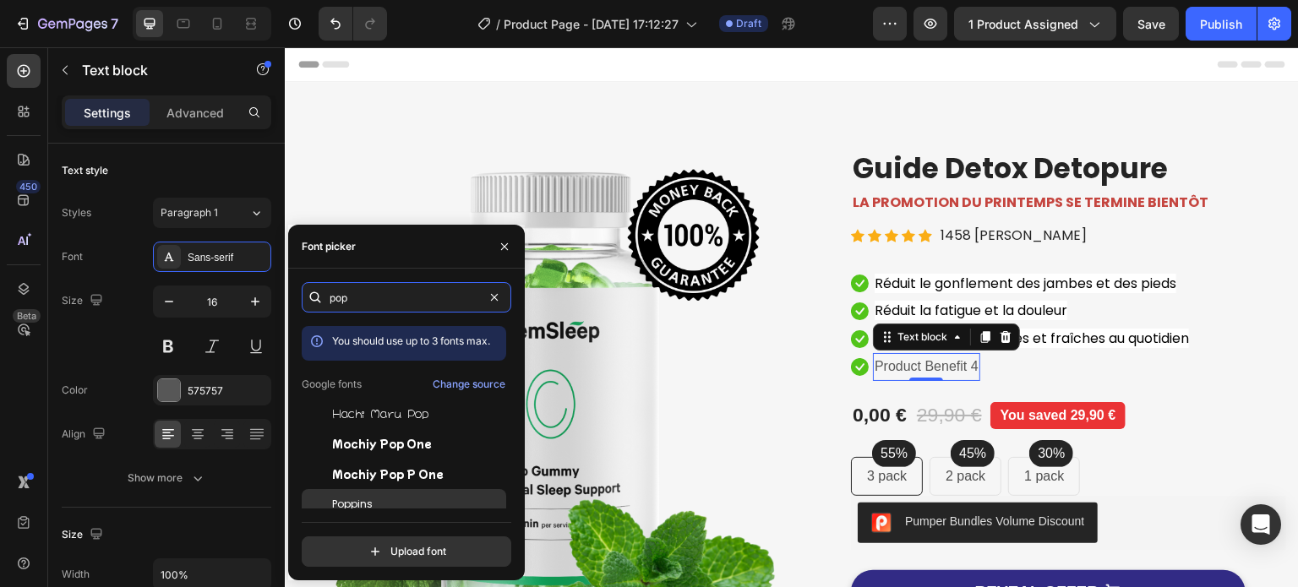
type input "pop"
click at [358, 503] on span "Poppins" at bounding box center [352, 504] width 41 height 15
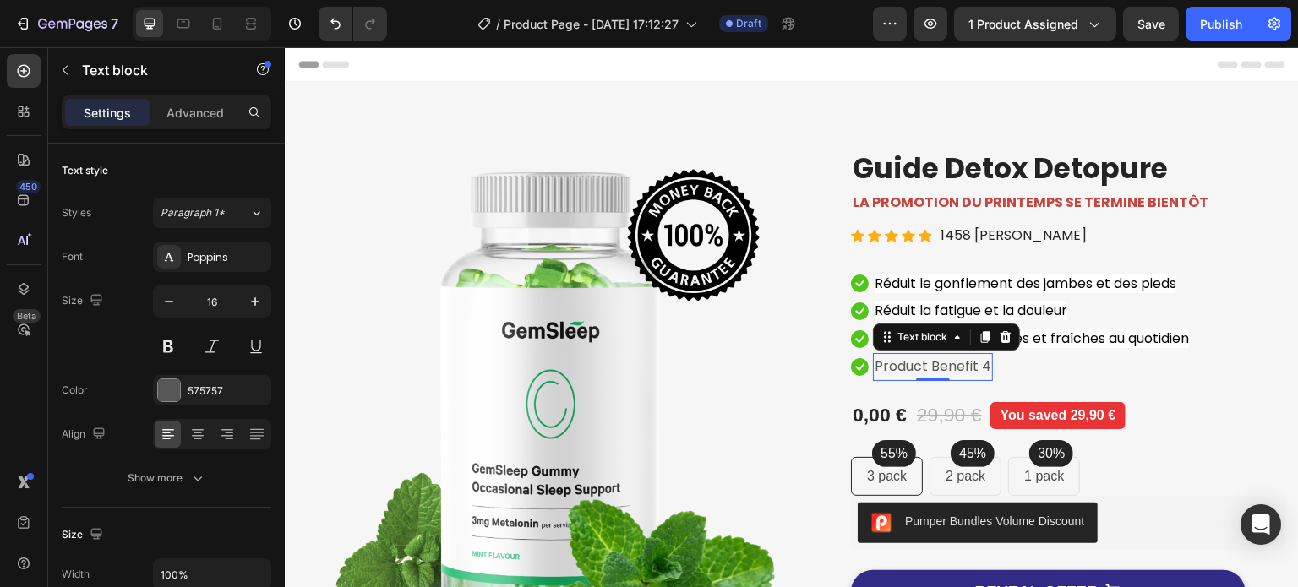
click at [927, 369] on p "Product Benefit 4" at bounding box center [933, 367] width 117 height 25
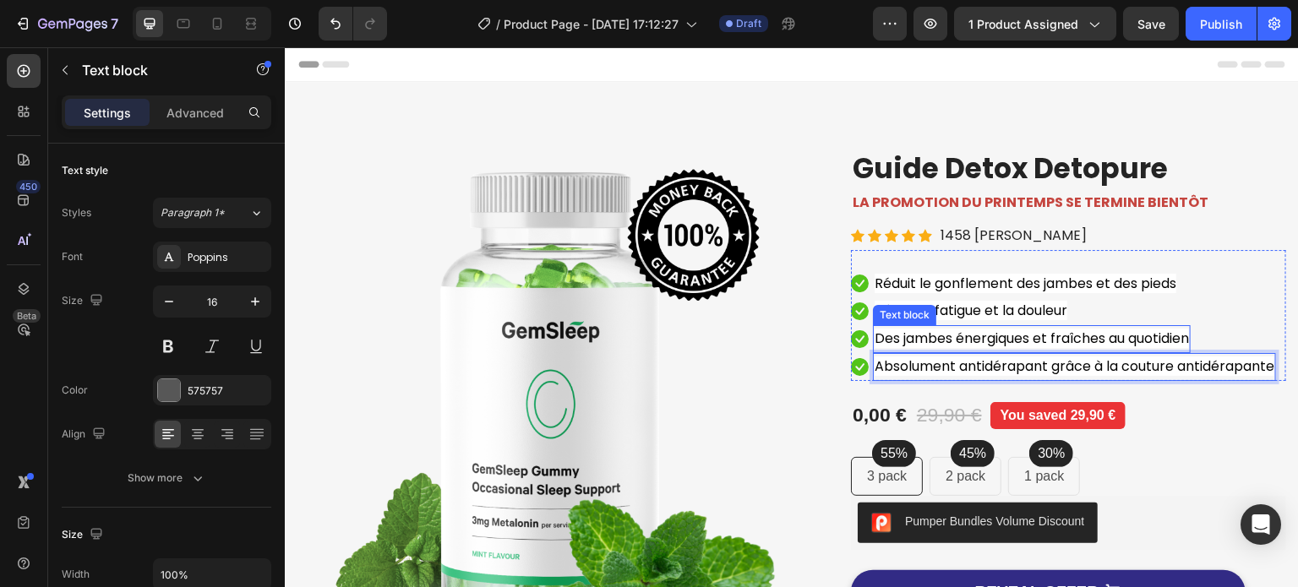
click at [938, 339] on span "Des jambes énergiques et fraîches au quotidien" at bounding box center [1032, 338] width 314 height 19
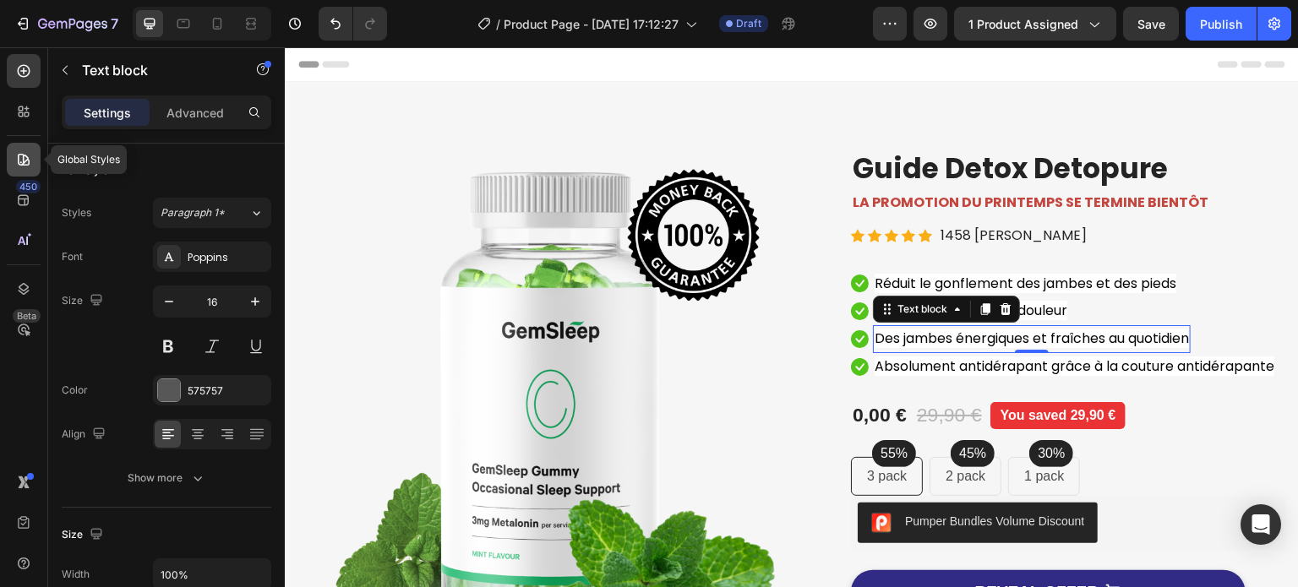
click at [14, 157] on div at bounding box center [24, 160] width 34 height 34
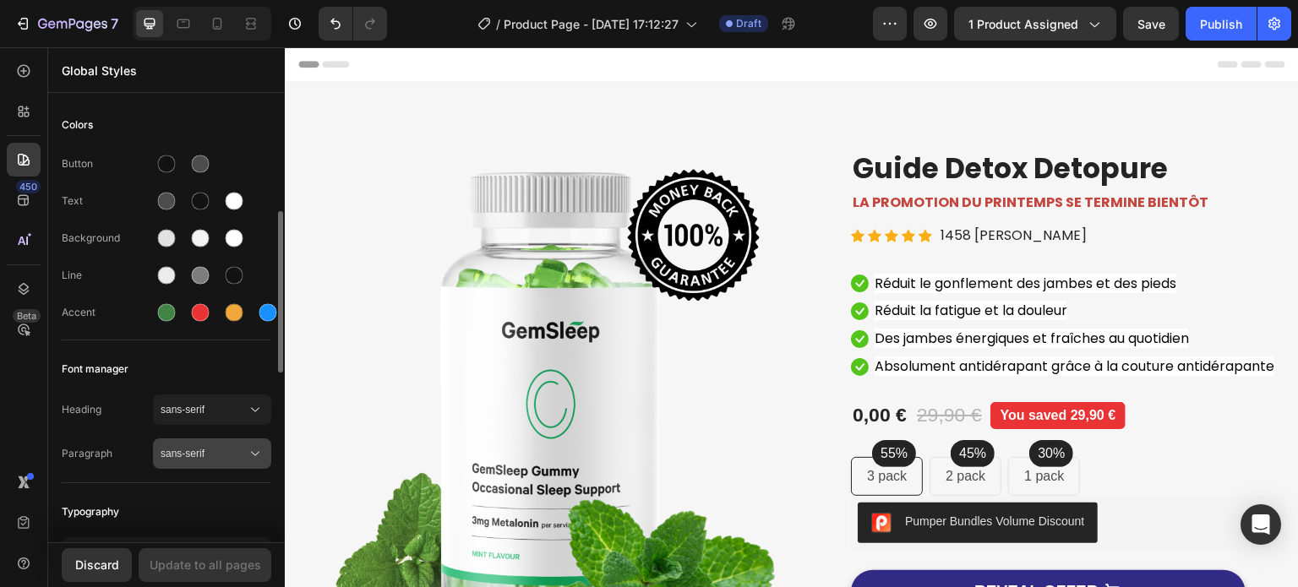
scroll to position [85, 0]
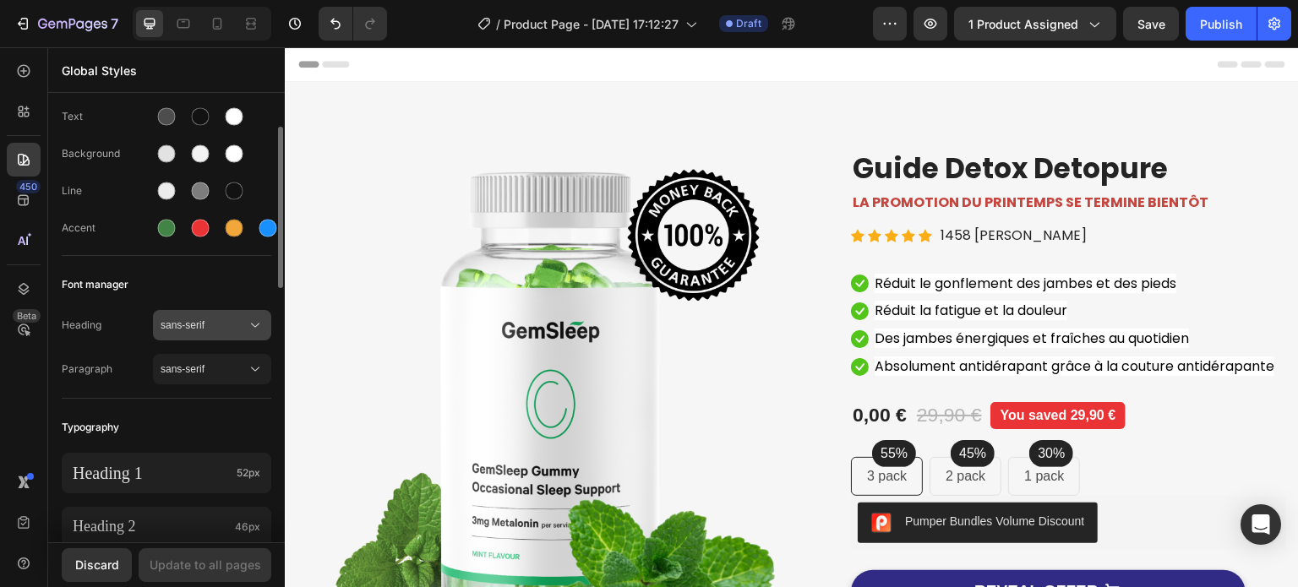
click at [205, 324] on span "sans-serif" at bounding box center [204, 325] width 86 height 15
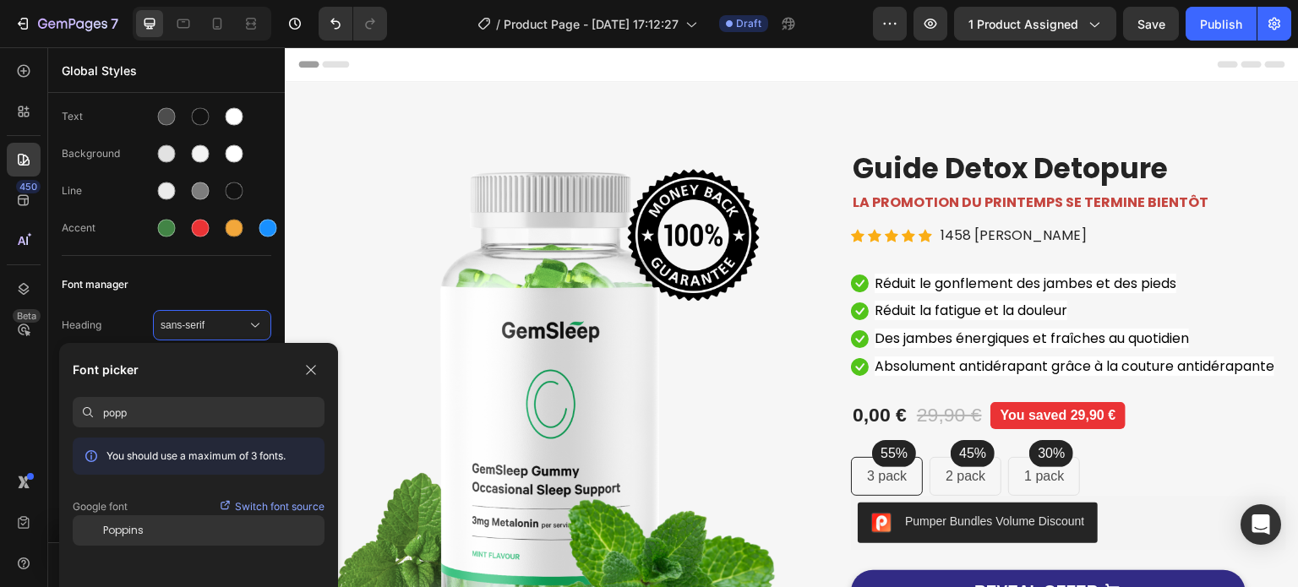
type input "popp"
click at [121, 532] on span "Poppins" at bounding box center [123, 530] width 41 height 15
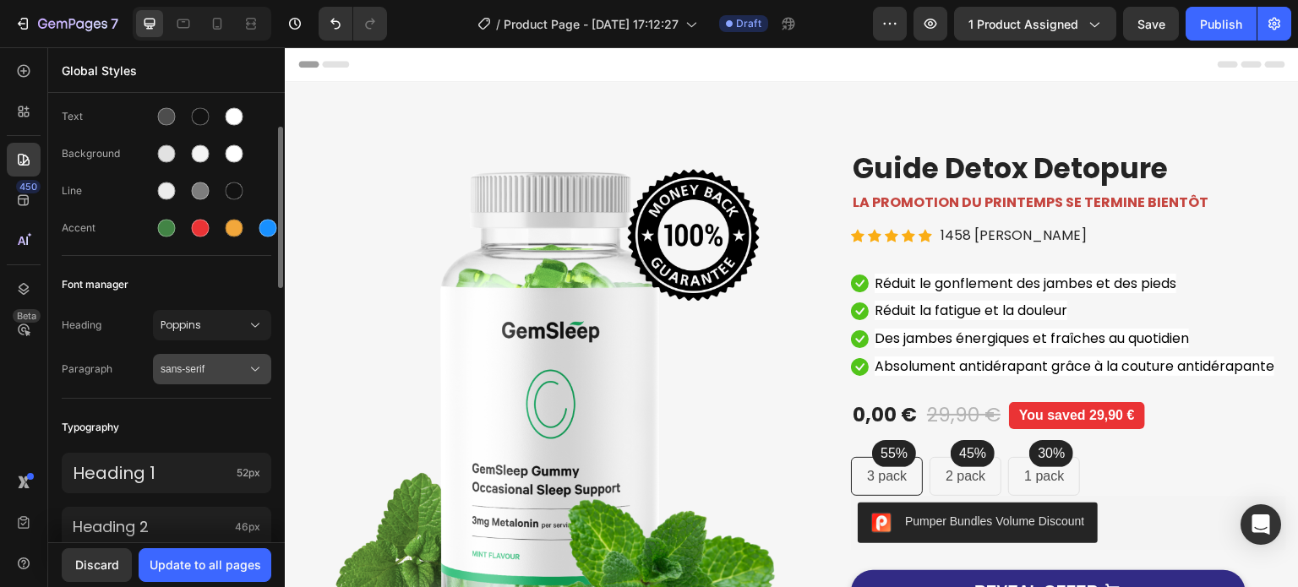
click at [188, 362] on span "sans-serif" at bounding box center [204, 369] width 86 height 15
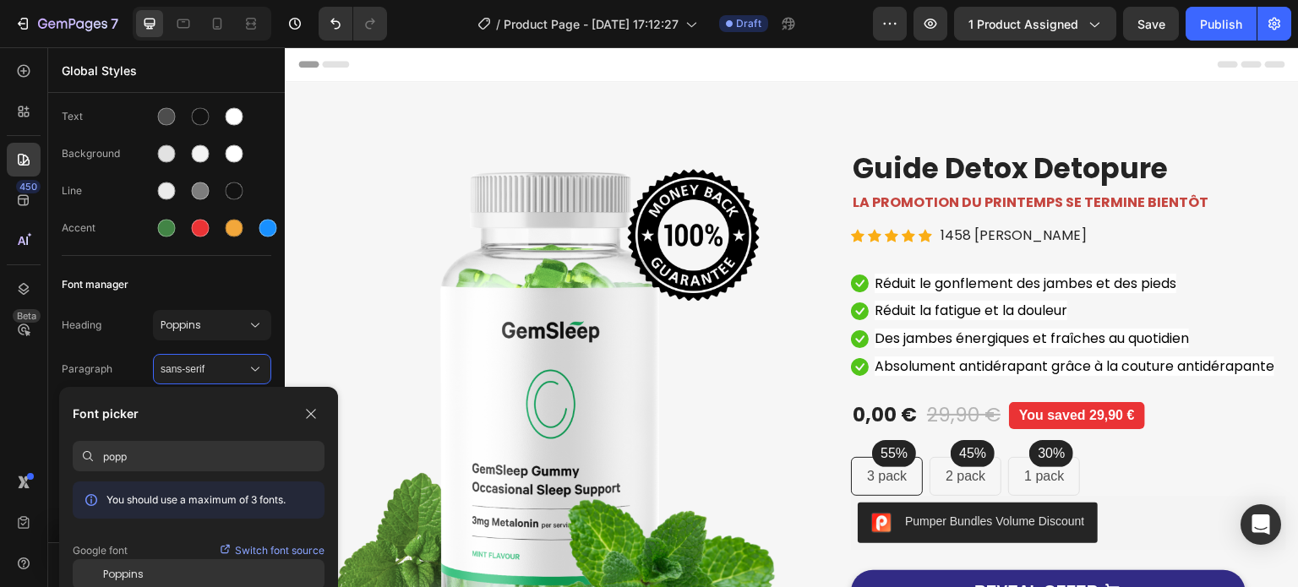
type input "popp"
click at [129, 574] on span "Poppins" at bounding box center [123, 574] width 41 height 15
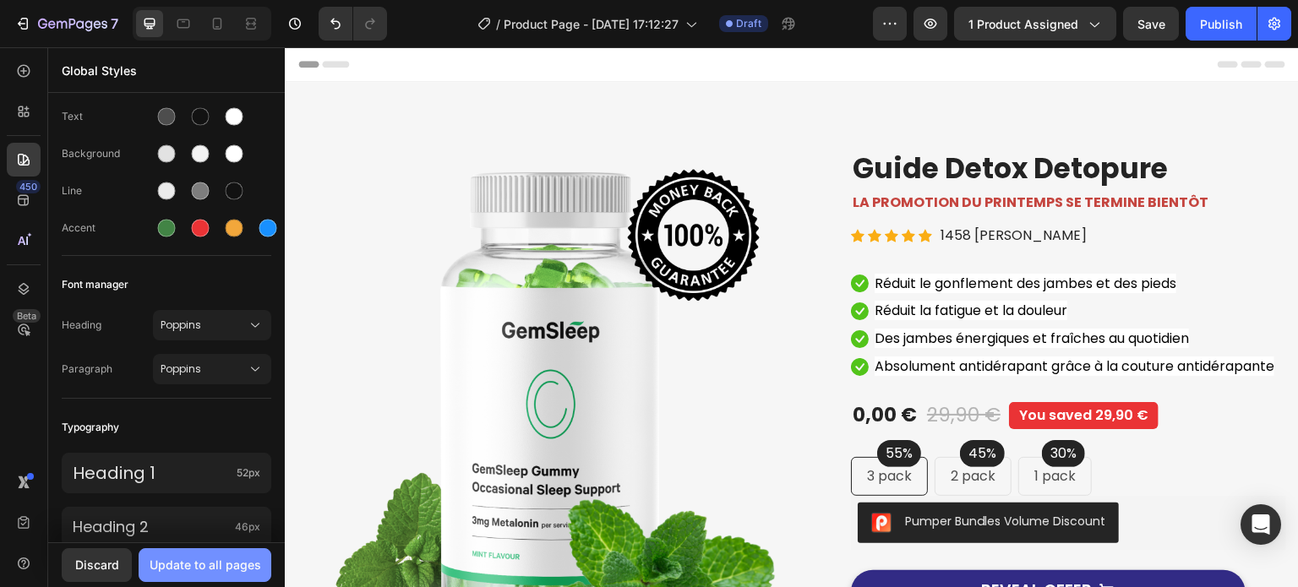
click at [181, 574] on button "Update to all pages" at bounding box center [205, 566] width 133 height 34
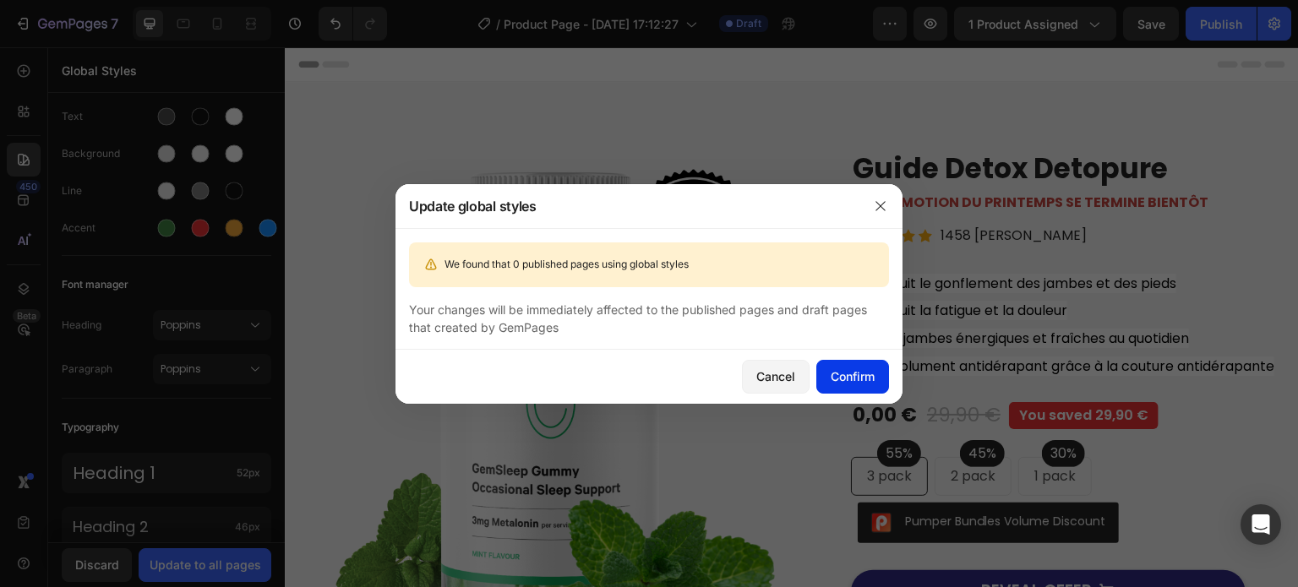
click at [840, 374] on div "Confirm" at bounding box center [853, 377] width 44 height 18
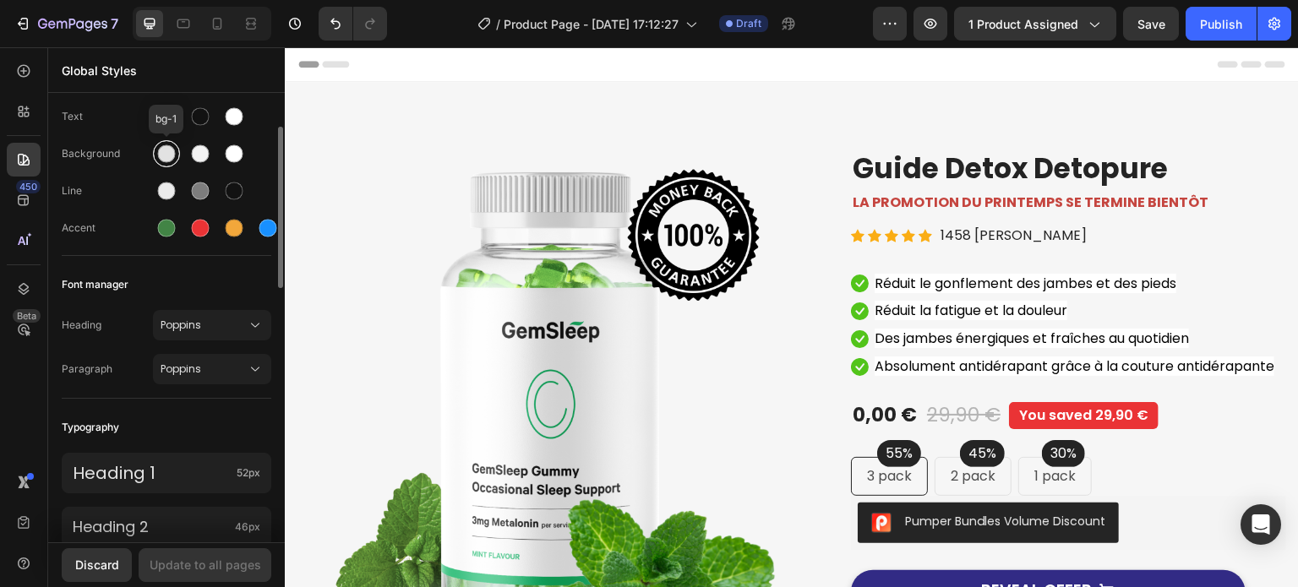
click at [169, 155] on div at bounding box center [167, 154] width 18 height 18
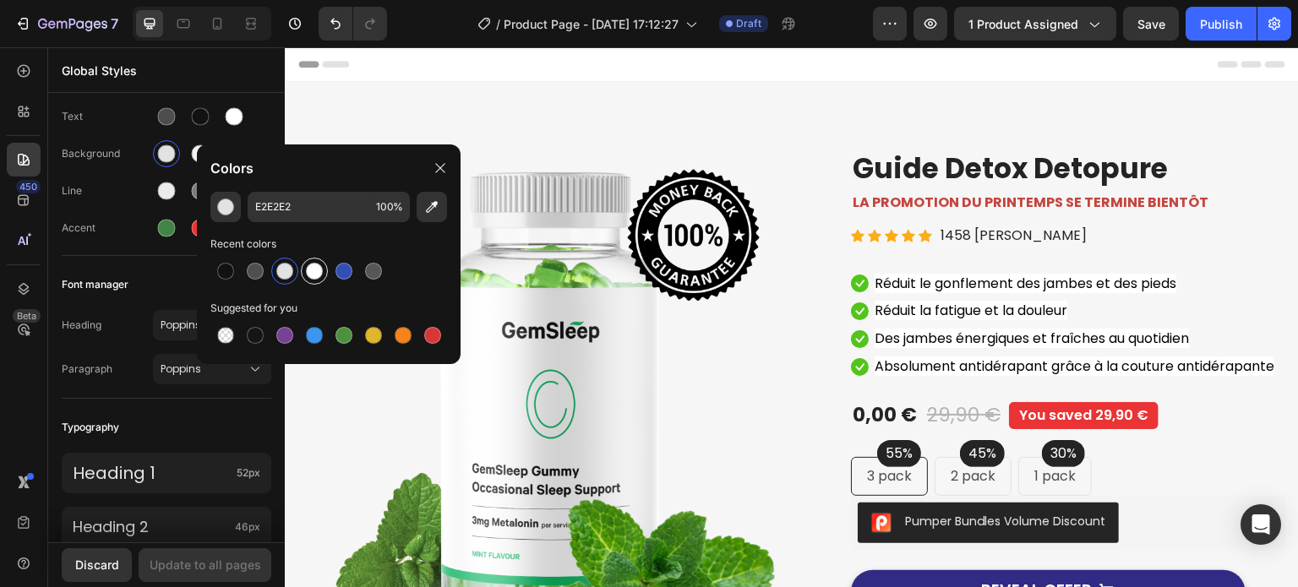
click at [311, 272] on div at bounding box center [314, 271] width 17 height 17
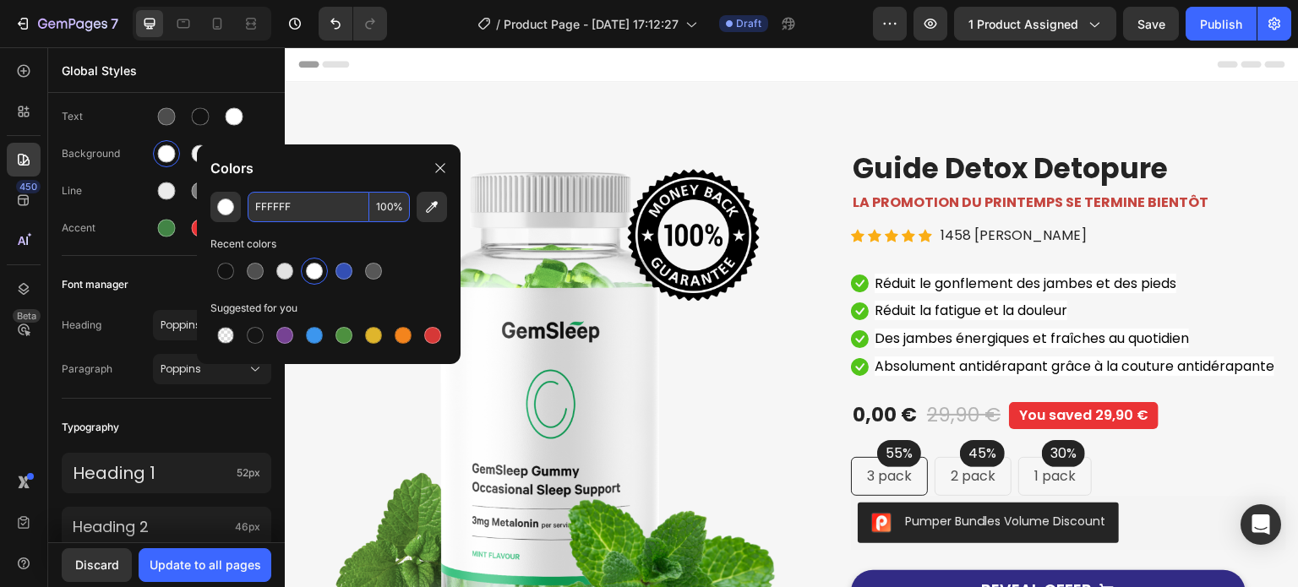
click at [264, 219] on input "FFFFFF" at bounding box center [309, 207] width 122 height 30
click at [273, 211] on input "FFFFFF" at bounding box center [309, 207] width 122 height 30
paste input "#ffffff"
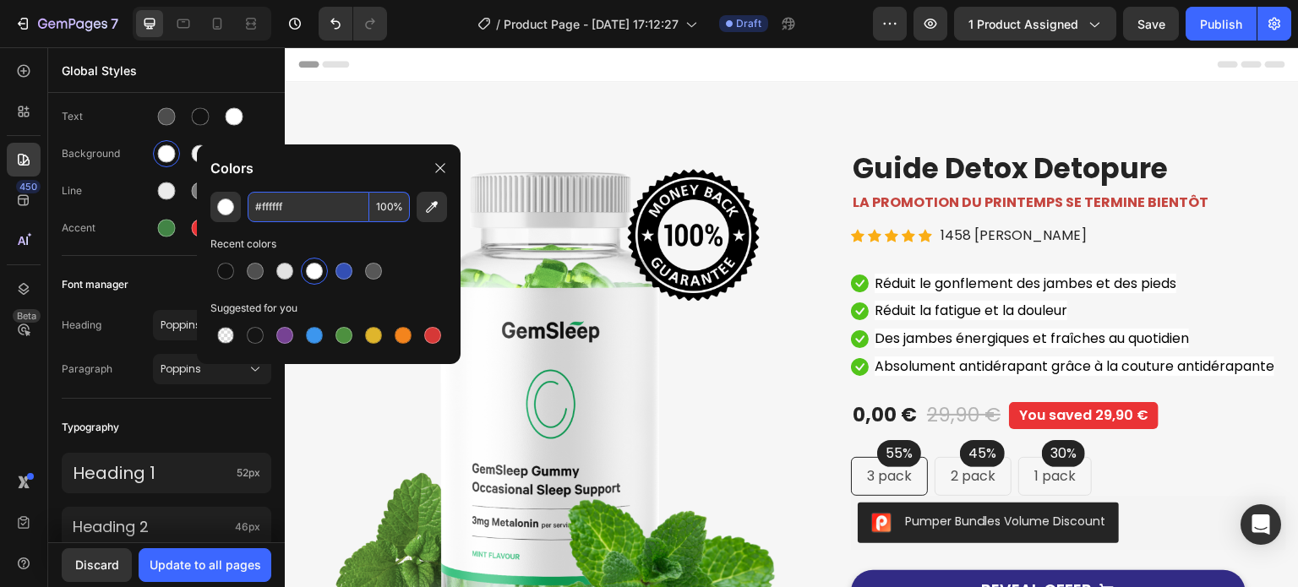
type input "FFFFFF"
drag, startPoint x: 443, startPoint y: 174, endPoint x: 13, endPoint y: 126, distance: 432.9
click at [443, 174] on icon at bounding box center [441, 168] width 14 height 14
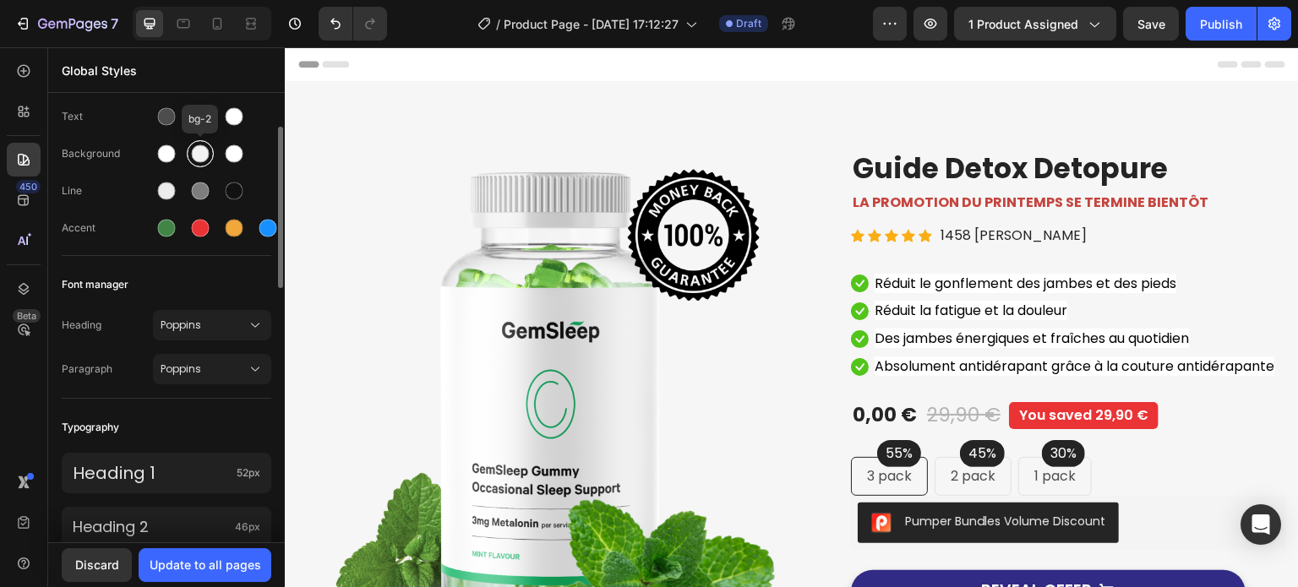
click at [206, 155] on div at bounding box center [201, 154] width 18 height 18
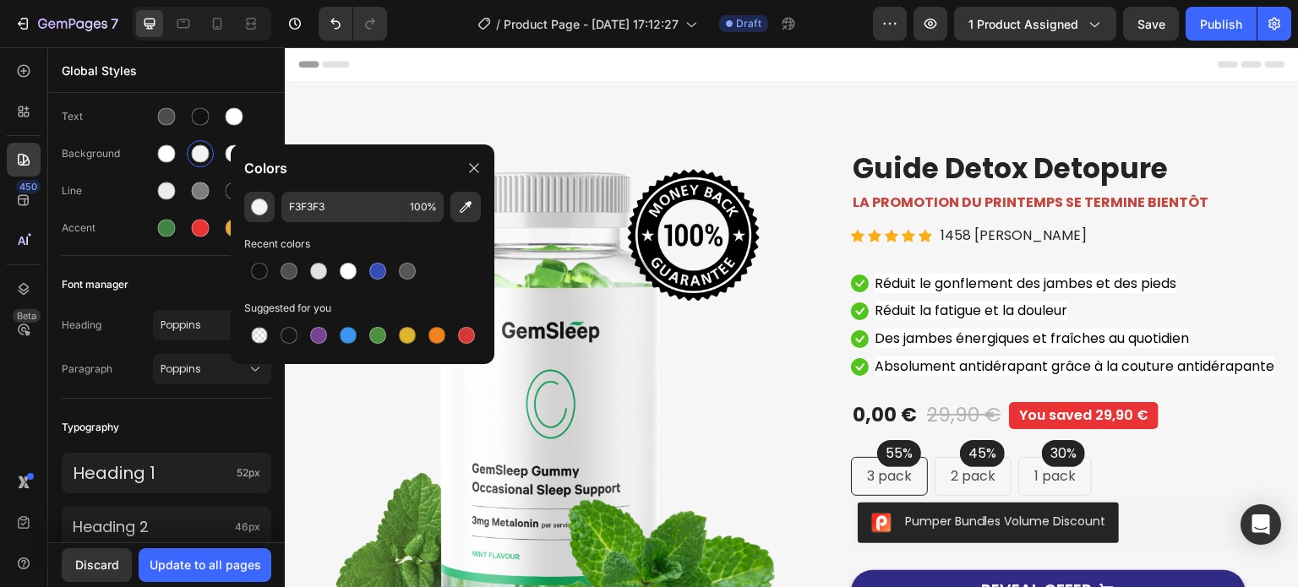
click at [231, 153] on div "Colors" at bounding box center [363, 168] width 264 height 47
click at [223, 153] on div at bounding box center [234, 153] width 27 height 27
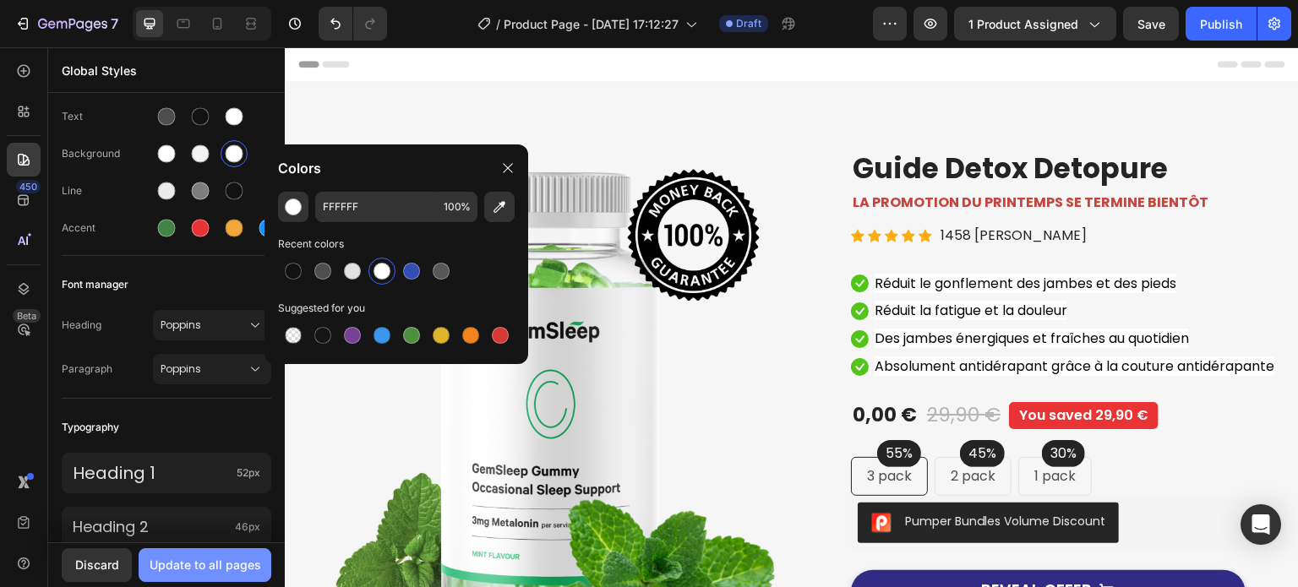
click at [225, 566] on div "Update to all pages" at bounding box center [206, 565] width 112 height 18
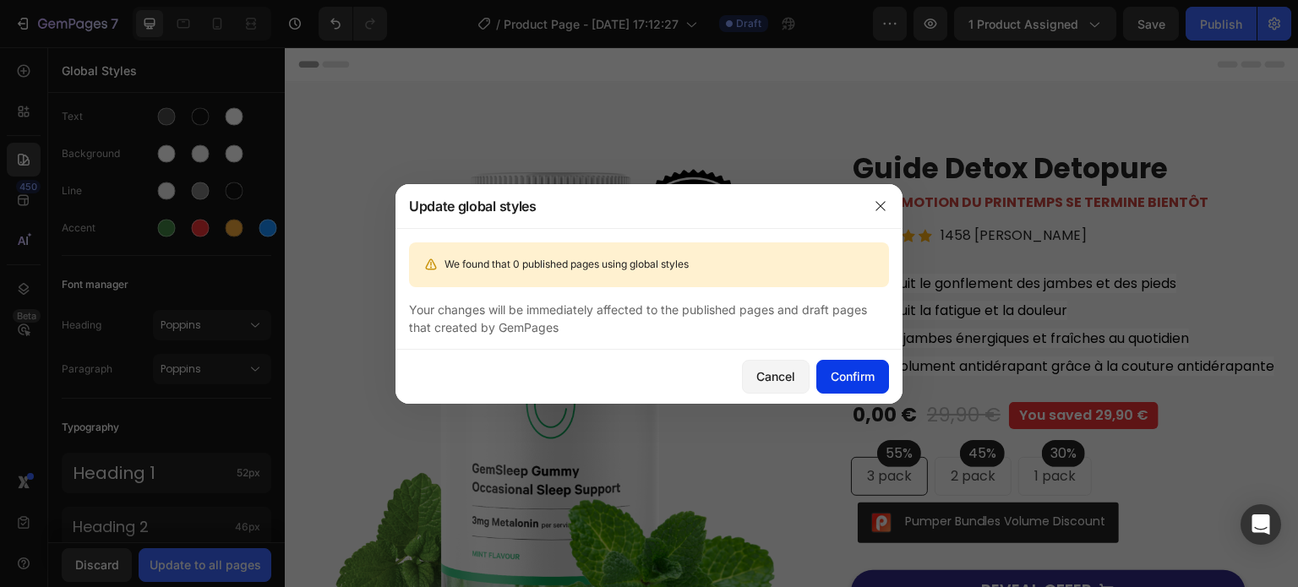
click at [862, 375] on div "Confirm" at bounding box center [853, 377] width 44 height 18
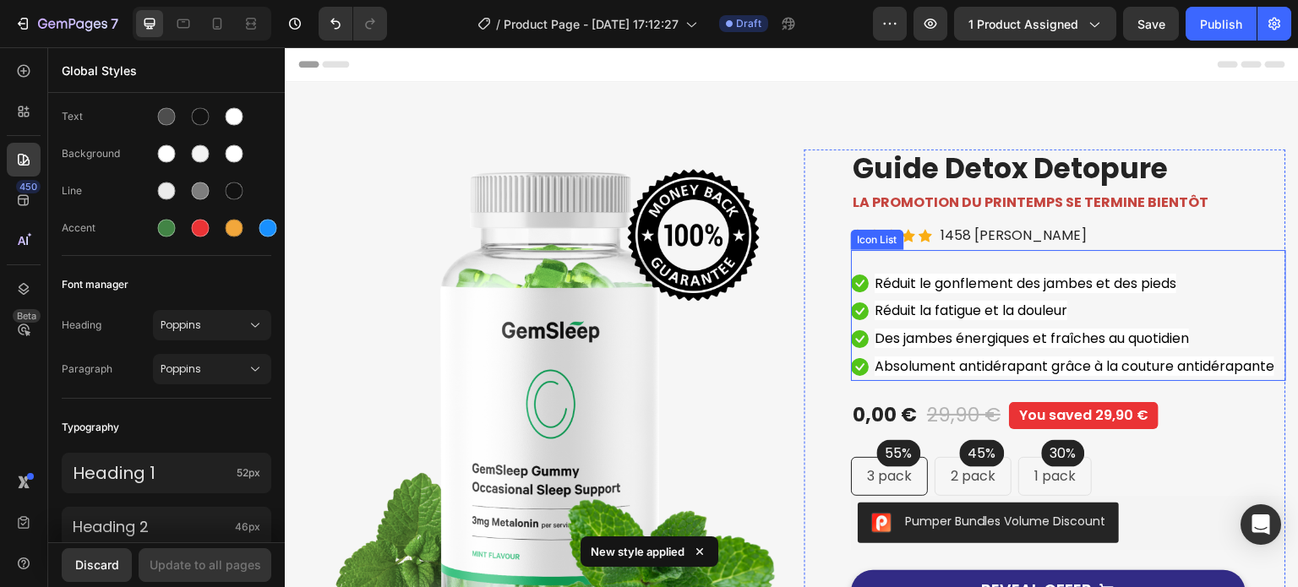
click at [948, 259] on div "Icon Réduit le gonflement des jambes et des pieds Text block Icon Réduit la fat…" at bounding box center [1068, 315] width 435 height 131
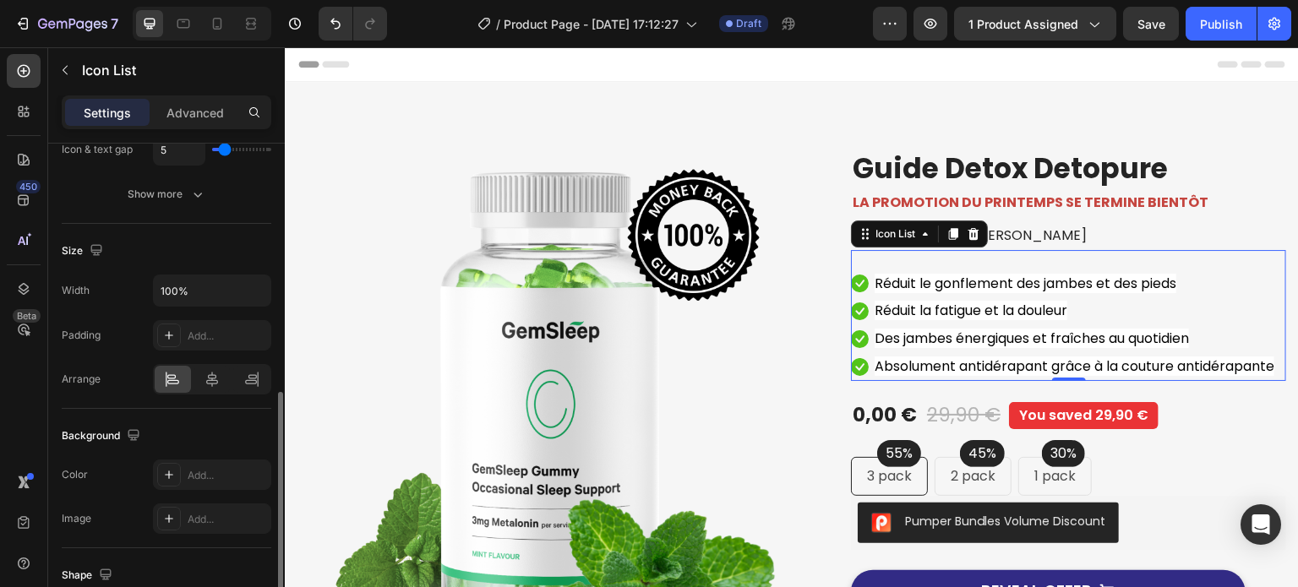
scroll to position [507, 0]
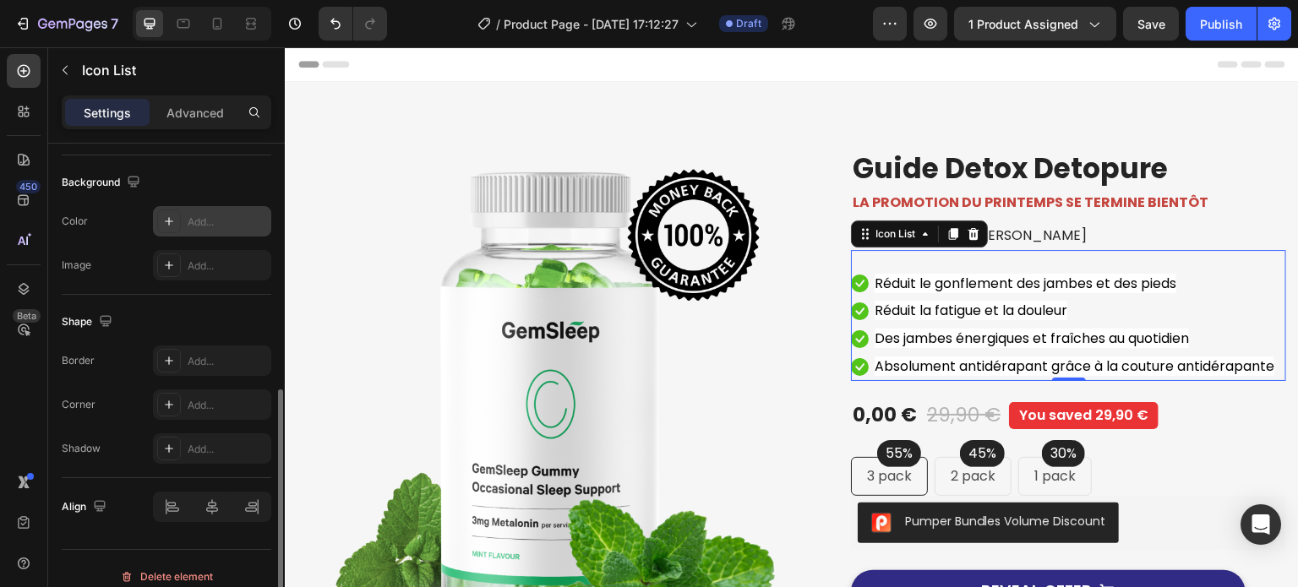
click at [208, 226] on div "Add..." at bounding box center [227, 222] width 79 height 15
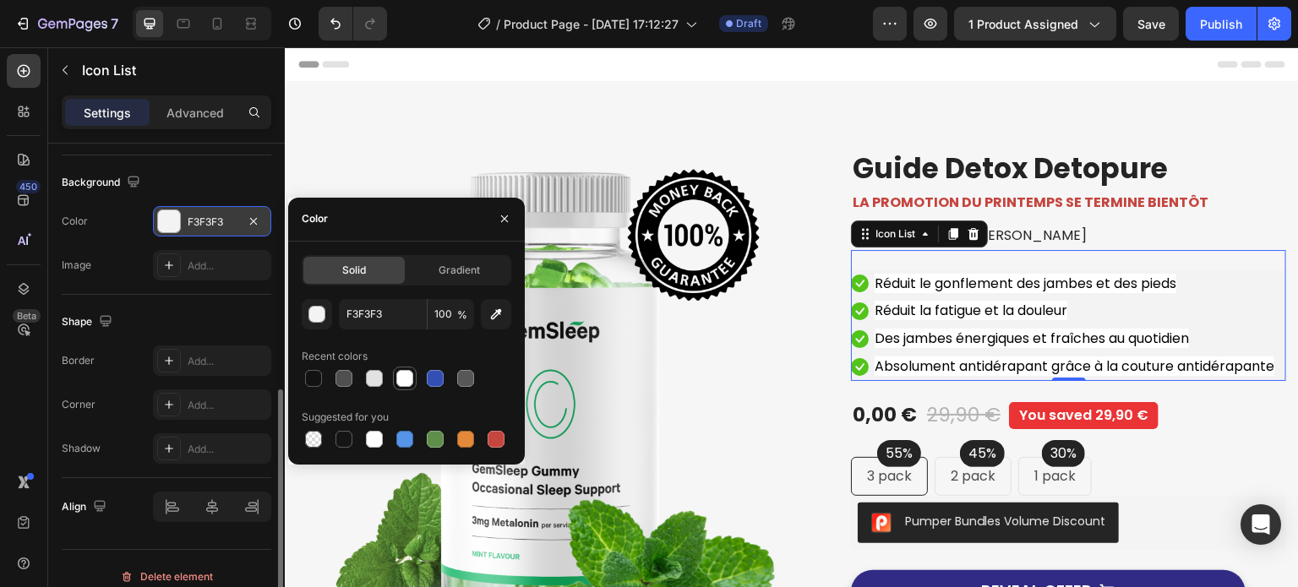
click at [402, 385] on div at bounding box center [404, 378] width 17 height 17
type input "FFFFFF"
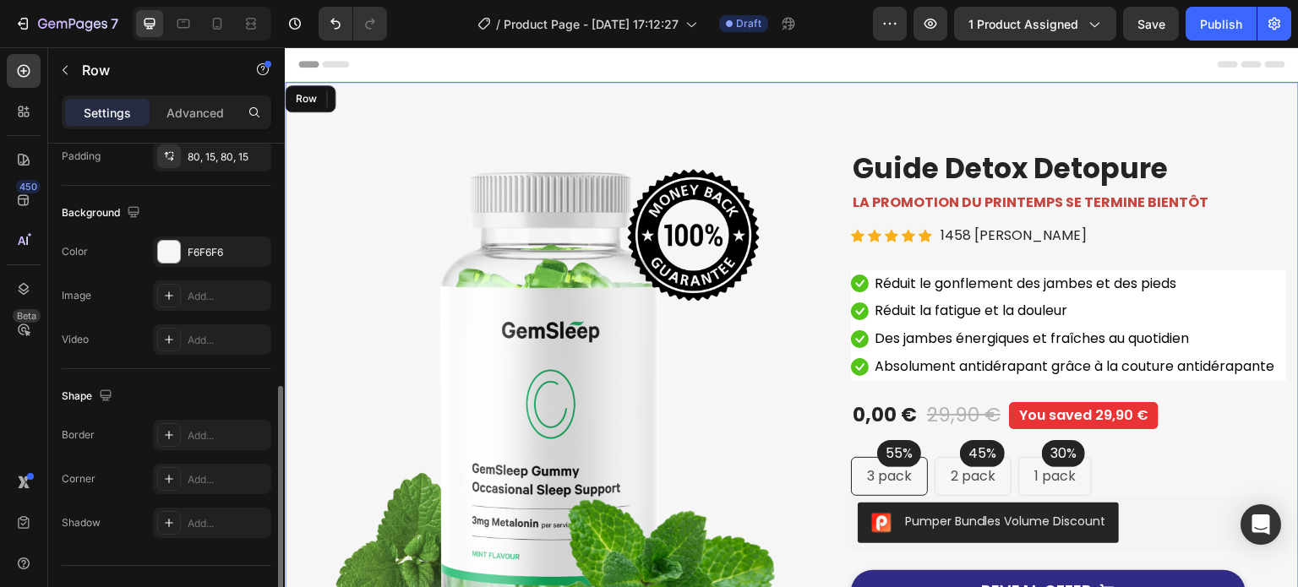
click at [687, 104] on div "Image Image Free Shipping Heading On oders over $70 Text block Row Image Money-…" at bounding box center [792, 496] width 1014 height 828
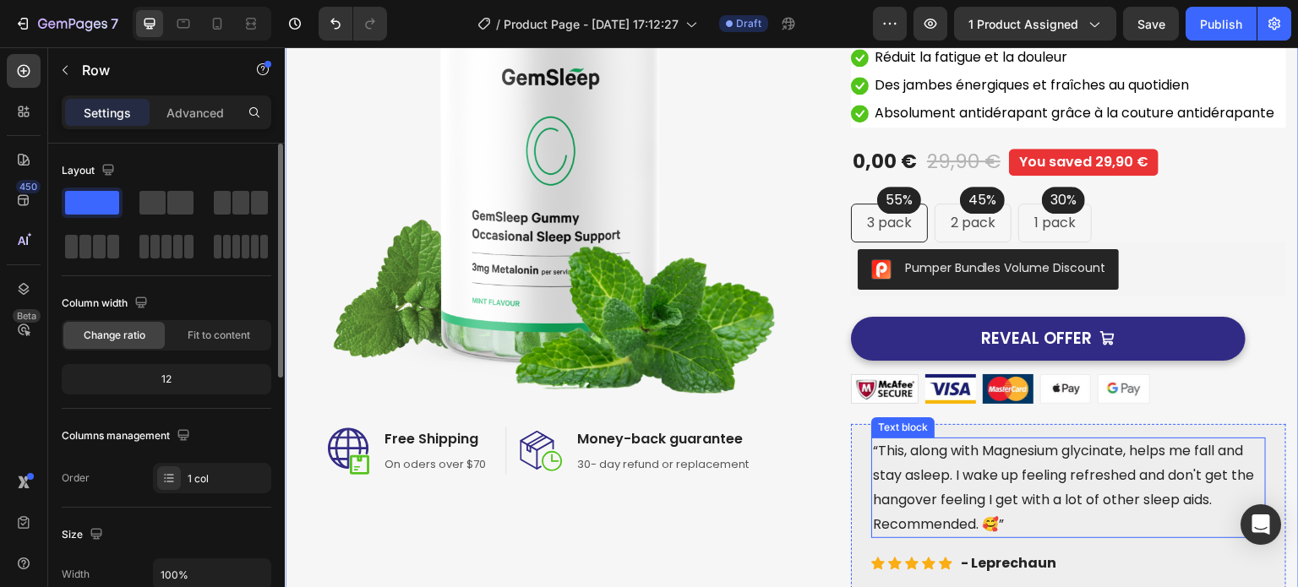
scroll to position [0, 0]
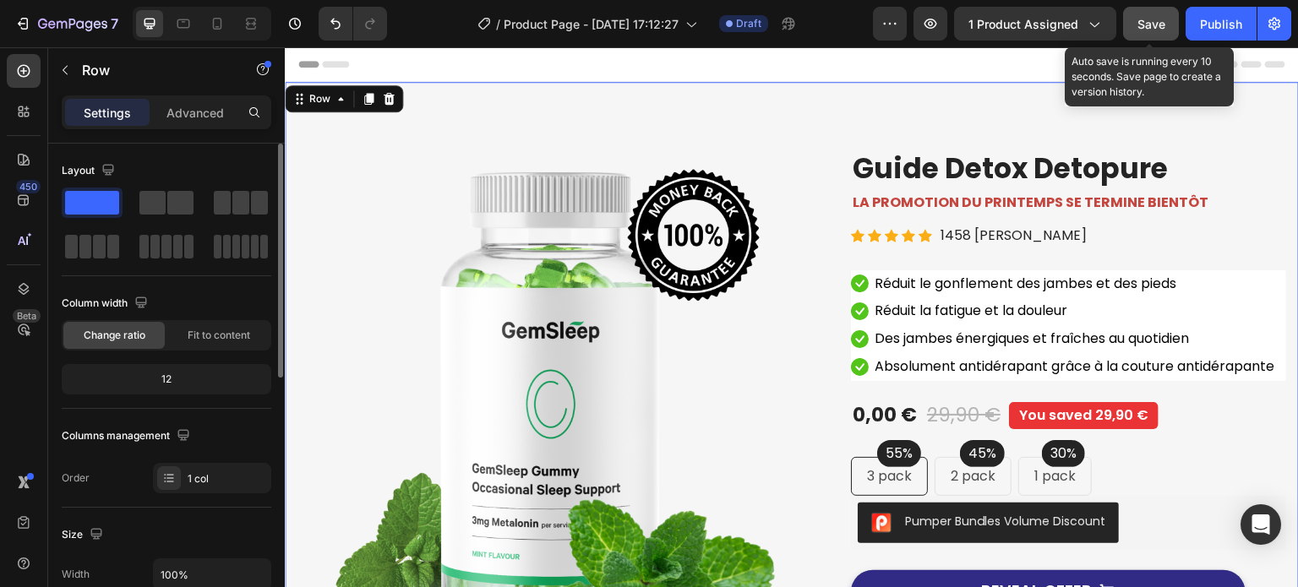
click at [1147, 30] on span "Save" at bounding box center [1152, 24] width 28 height 14
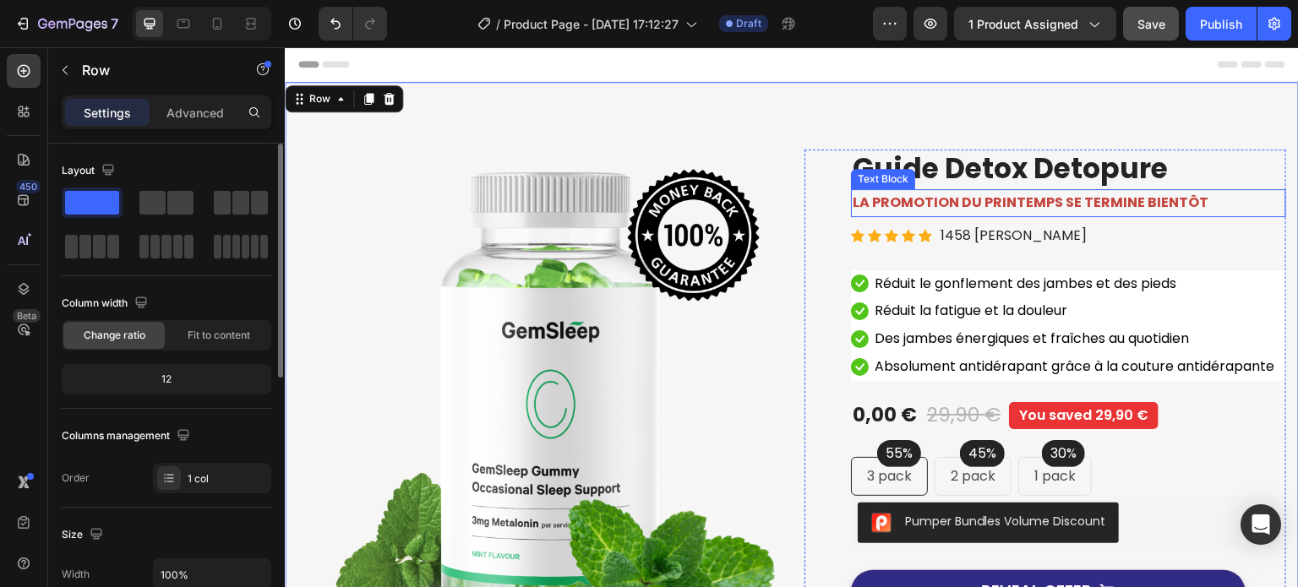
click at [1020, 209] on strong "LA PROMOTION DU PRINTEMPS SE TERMINE BIENTÔT" at bounding box center [1031, 202] width 356 height 19
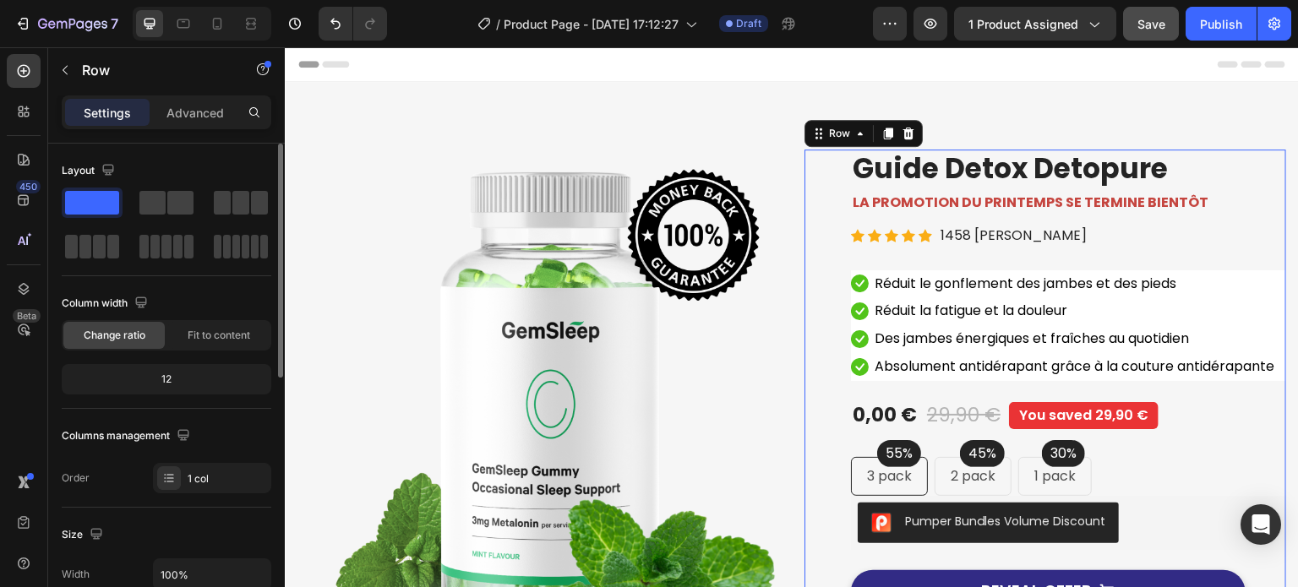
click at [1008, 414] on div "Product Images Guide Detox Detopure Product Title LA PROMOTION DU PRINTEMPS SE …" at bounding box center [1068, 496] width 435 height 693
click at [25, 84] on div at bounding box center [24, 71] width 34 height 34
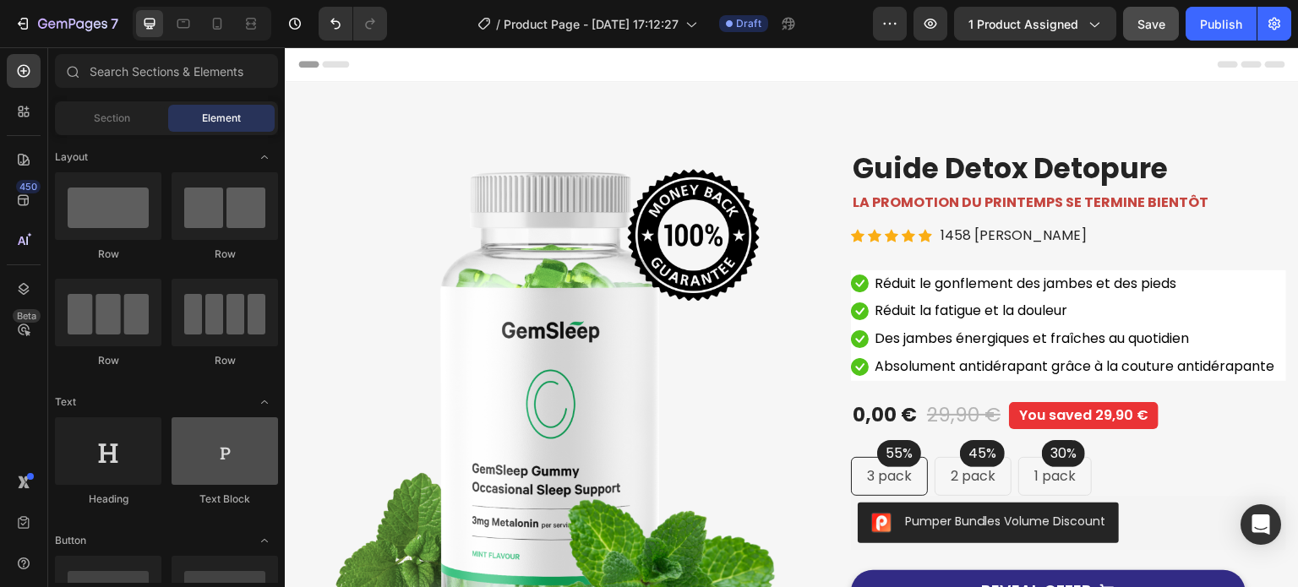
click at [211, 472] on div at bounding box center [225, 452] width 106 height 68
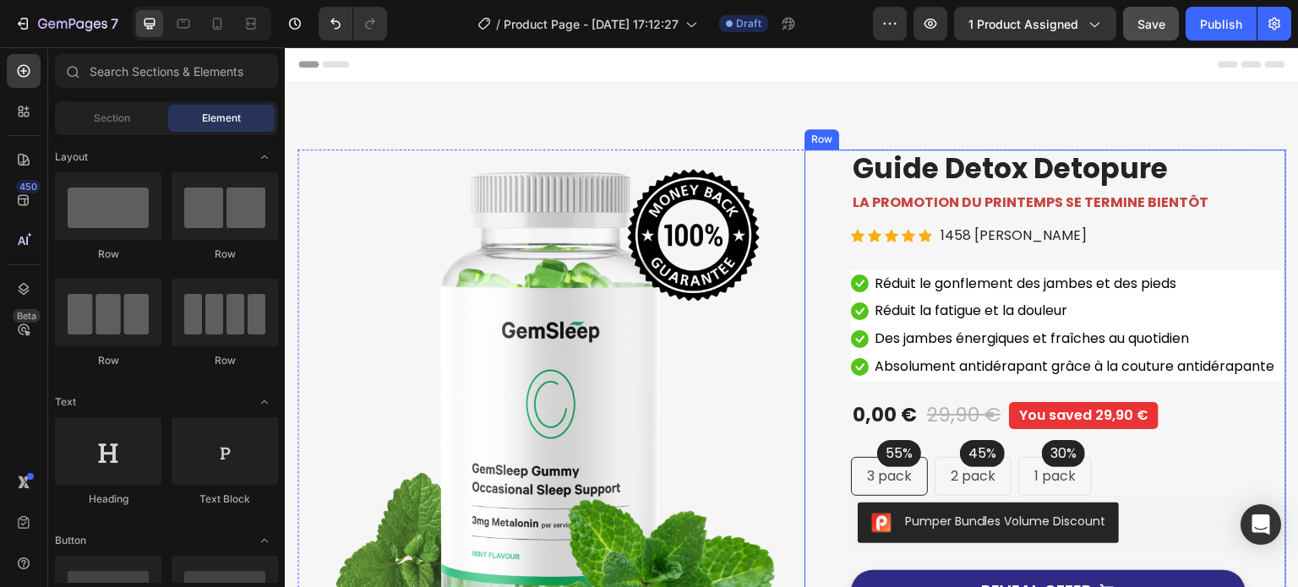
scroll to position [169, 0]
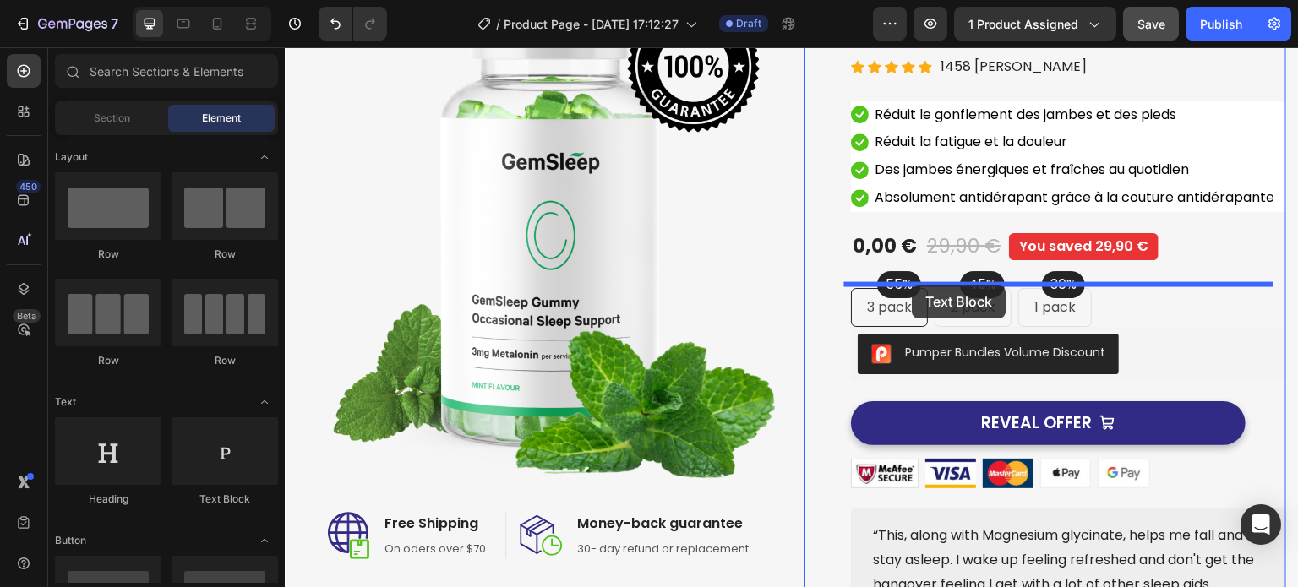
drag, startPoint x: 510, startPoint y: 509, endPoint x: 913, endPoint y: 286, distance: 460.8
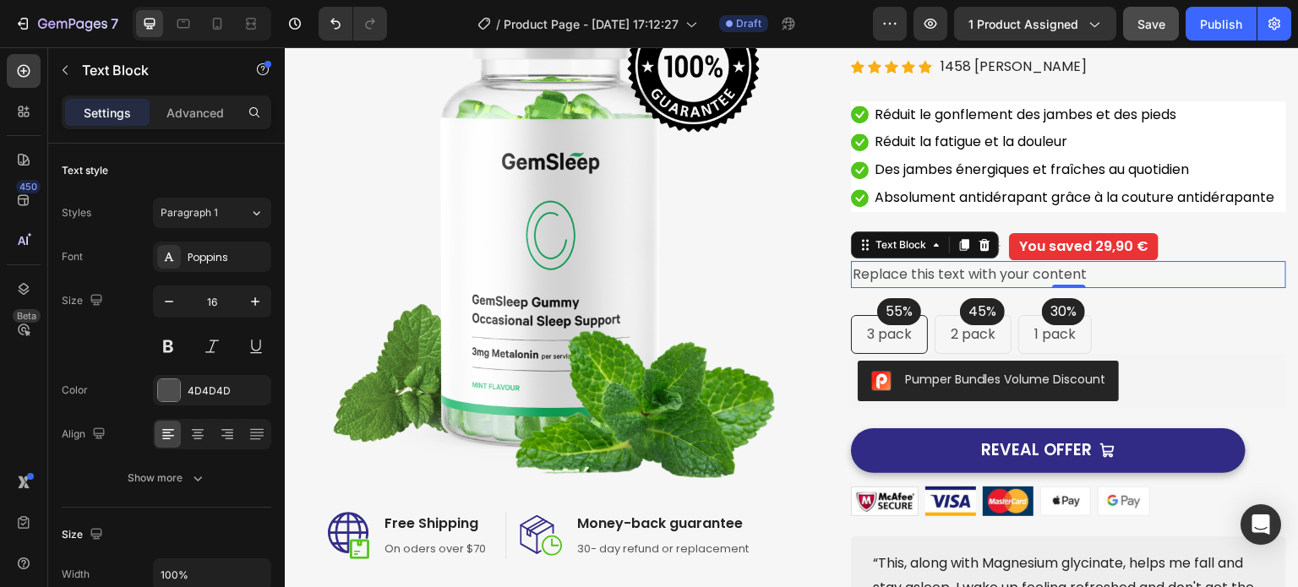
click at [891, 289] on div "Replace this text with your content" at bounding box center [1068, 275] width 435 height 28
click at [891, 287] on p "Replace this text with your content" at bounding box center [1069, 275] width 432 height 25
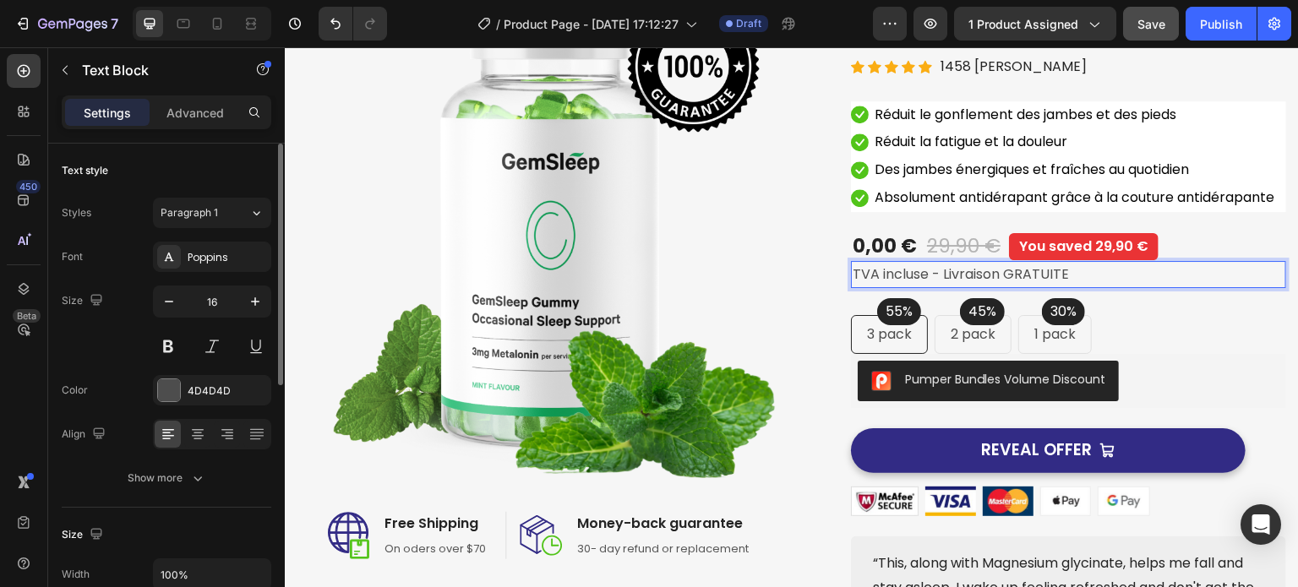
click at [102, 353] on div "Size 16" at bounding box center [167, 324] width 210 height 76
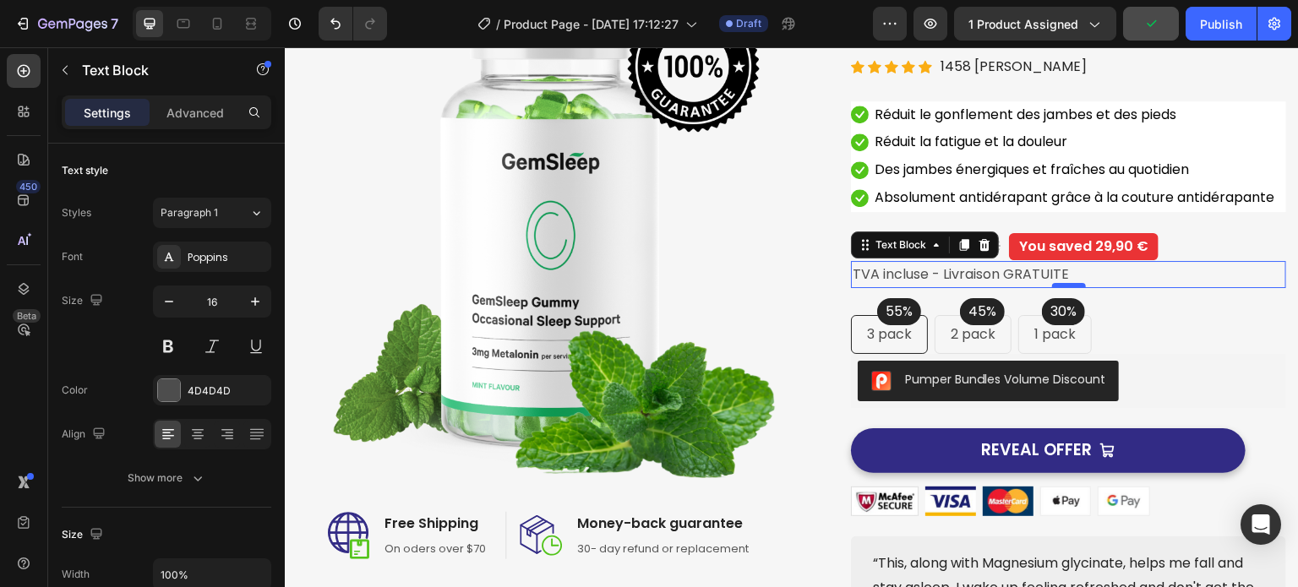
click at [1057, 288] on div at bounding box center [1069, 285] width 34 height 5
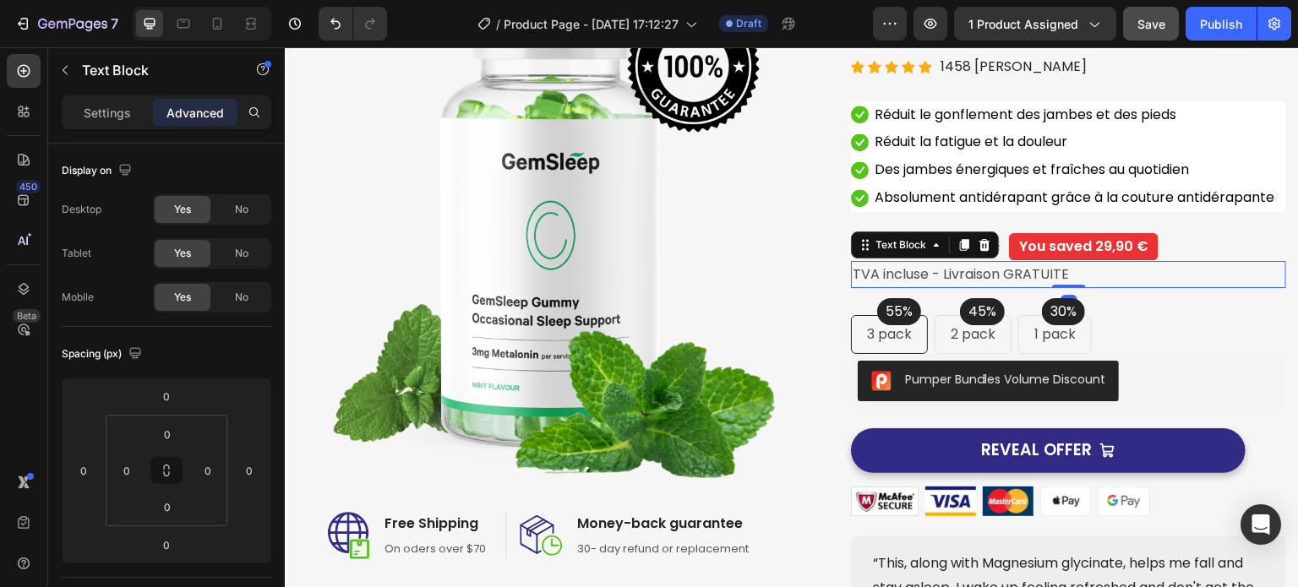
click at [1060, 289] on div "TVA incluse - Livraison GRATUITE Text Block 0" at bounding box center [1068, 275] width 435 height 28
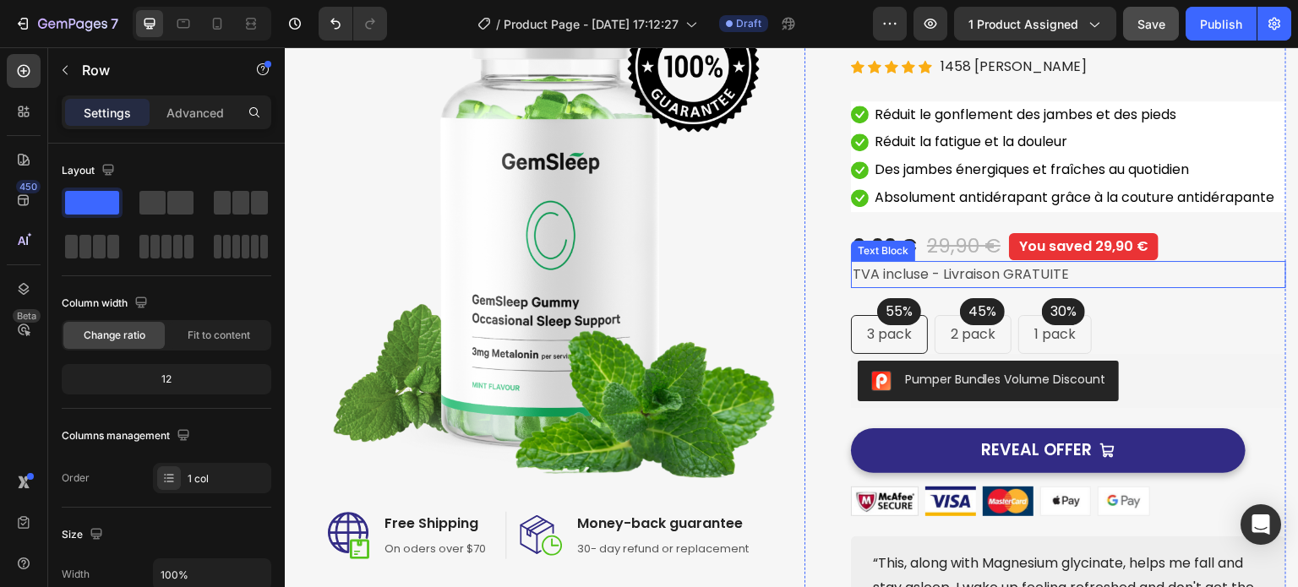
click at [1043, 287] on p "TVA incluse - Livraison GRATUITE" at bounding box center [1069, 275] width 432 height 25
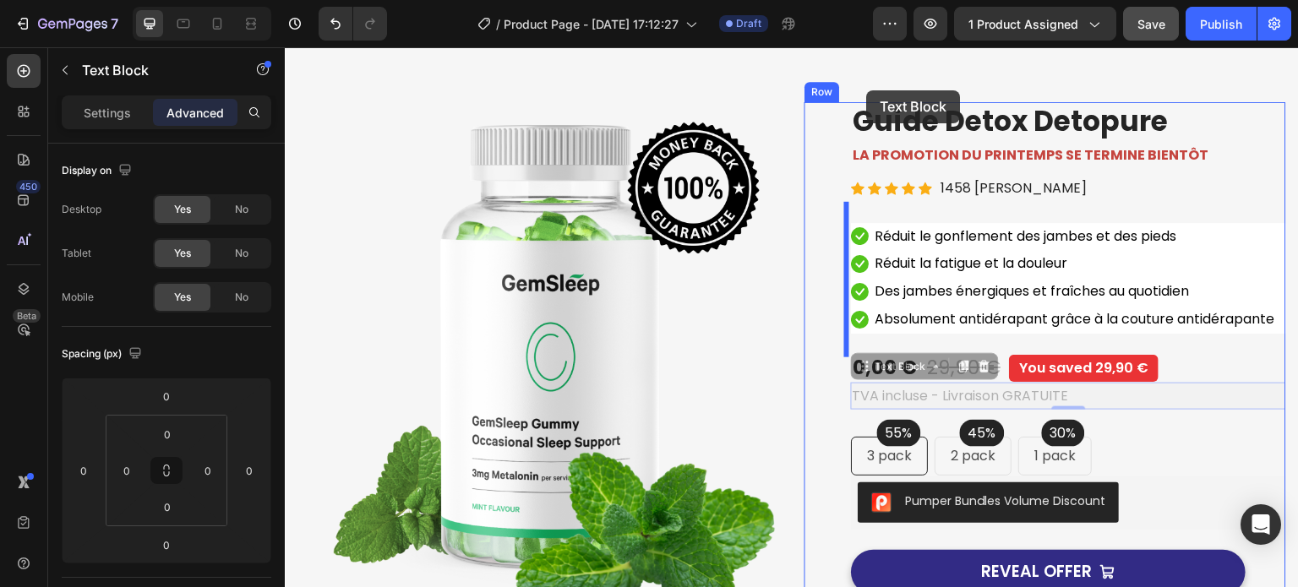
scroll to position [0, 0]
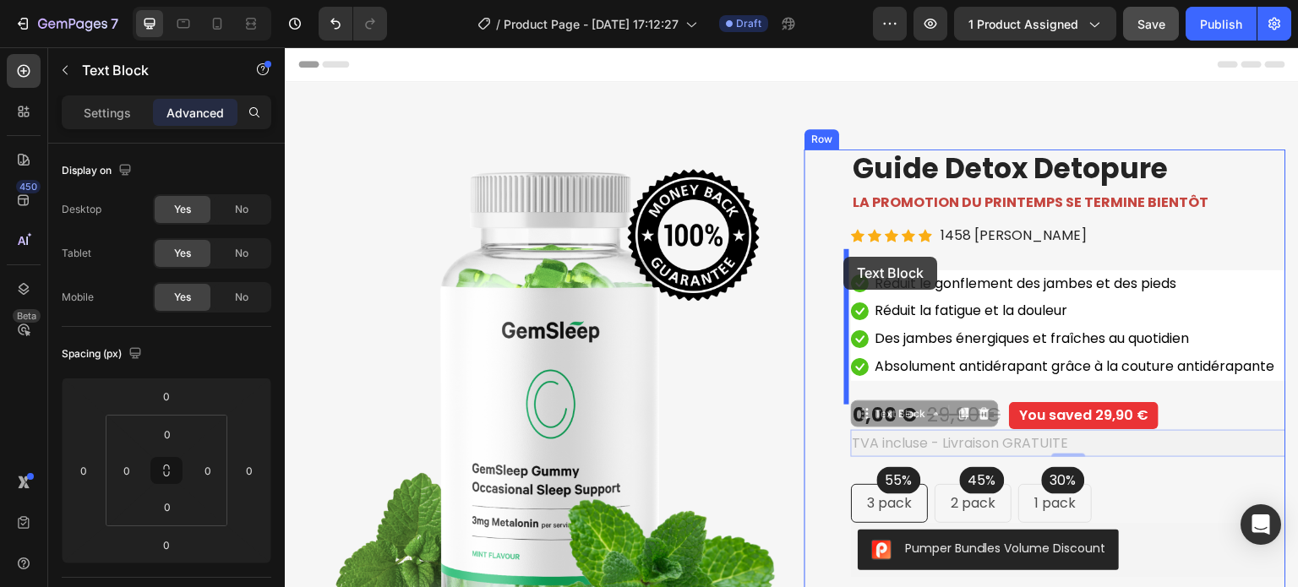
drag, startPoint x: 860, startPoint y: 270, endPoint x: 844, endPoint y: 257, distance: 21.0
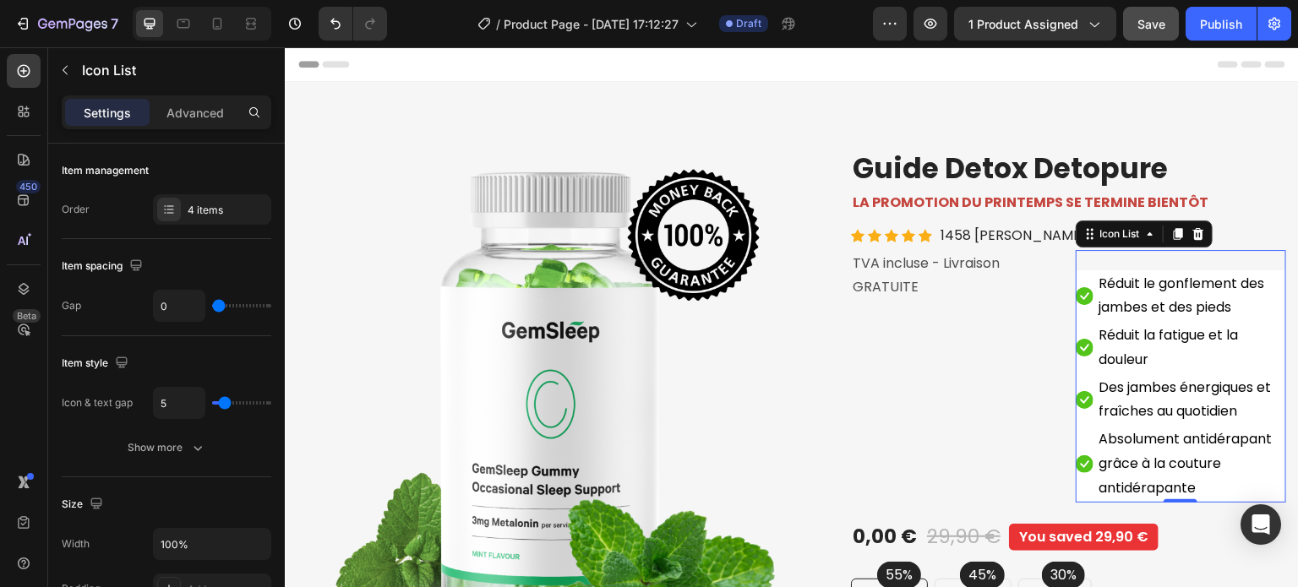
click at [1079, 260] on div "Icon Réduit le gonflement des jambes et des pieds Text block Icon Réduit la fat…" at bounding box center [1181, 376] width 211 height 253
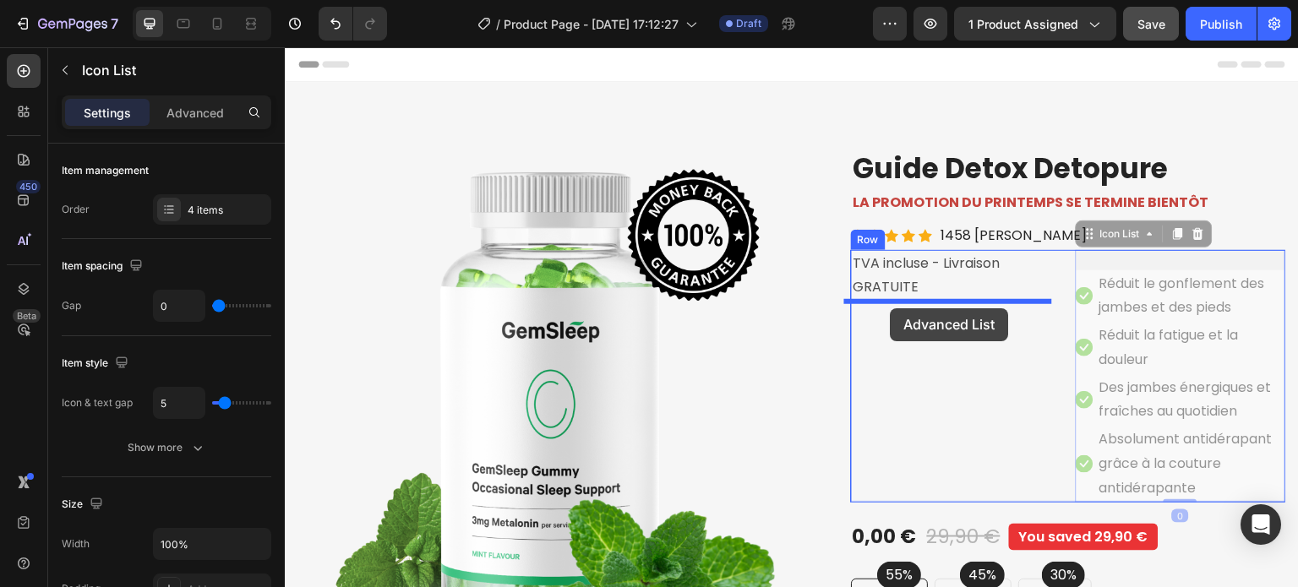
drag, startPoint x: 1079, startPoint y: 236, endPoint x: 891, endPoint y: 309, distance: 202.0
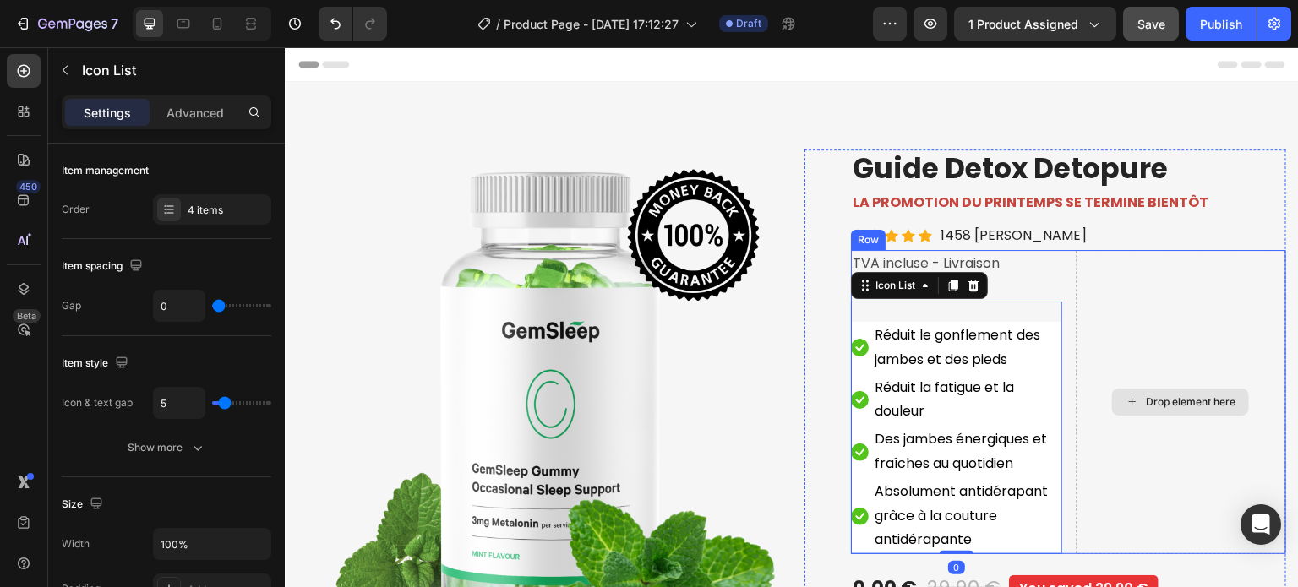
click at [1118, 327] on div "Drop element here" at bounding box center [1181, 402] width 211 height 305
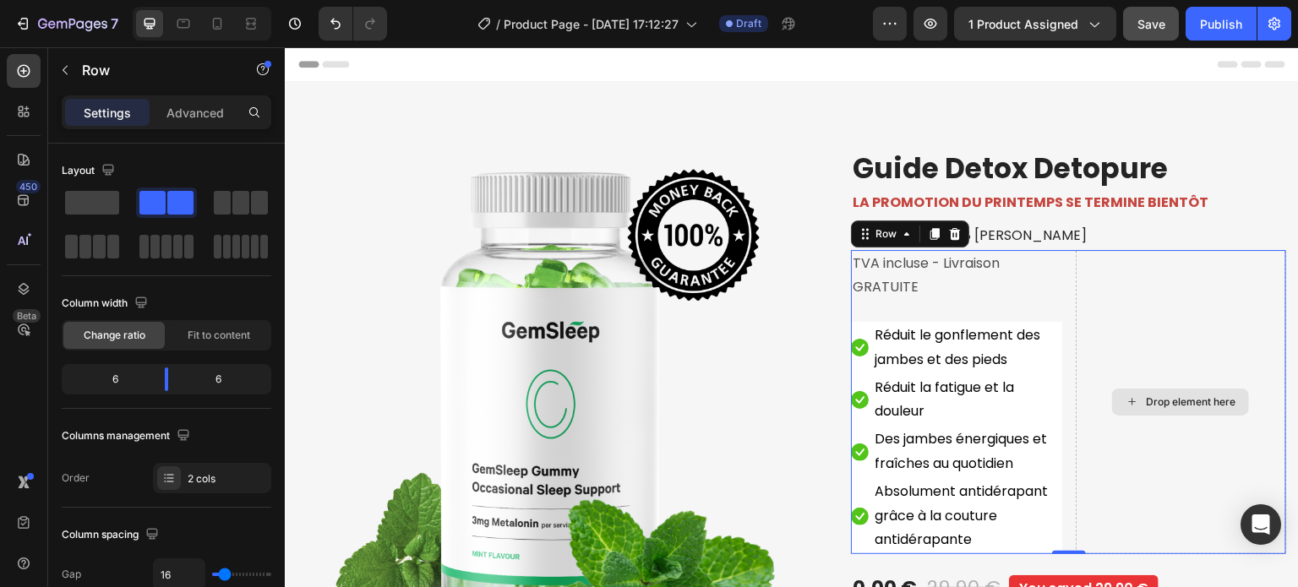
click at [1122, 277] on div "Drop element here" at bounding box center [1181, 402] width 211 height 305
click at [340, 29] on icon "Undo/Redo" at bounding box center [335, 23] width 17 height 17
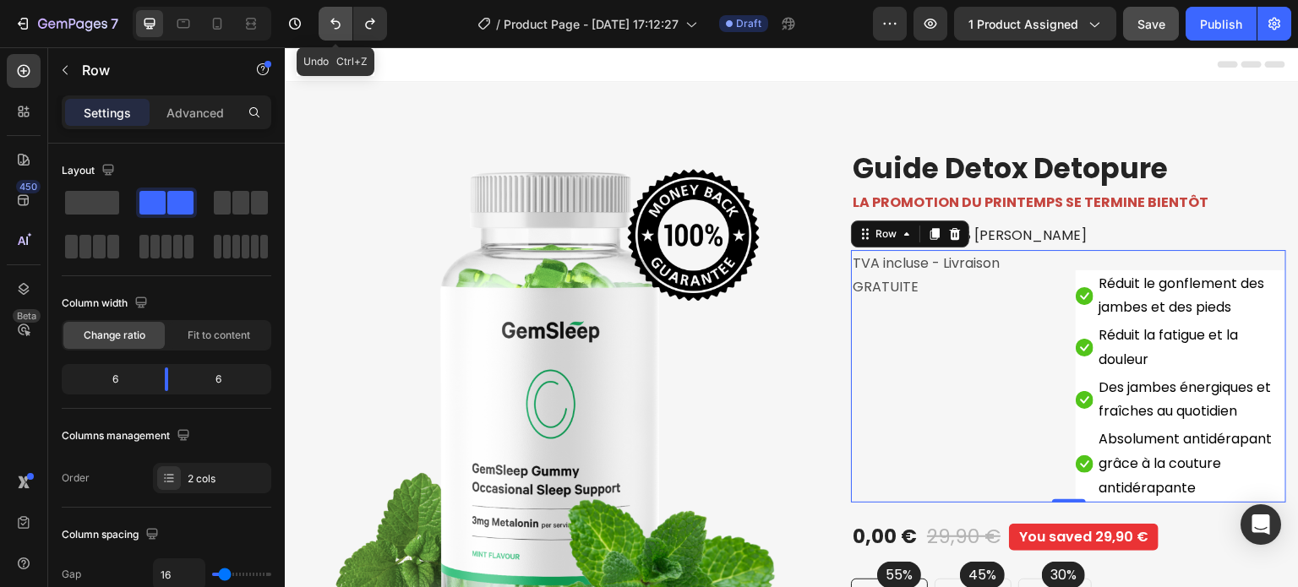
click at [340, 29] on icon "Undo/Redo" at bounding box center [335, 23] width 17 height 17
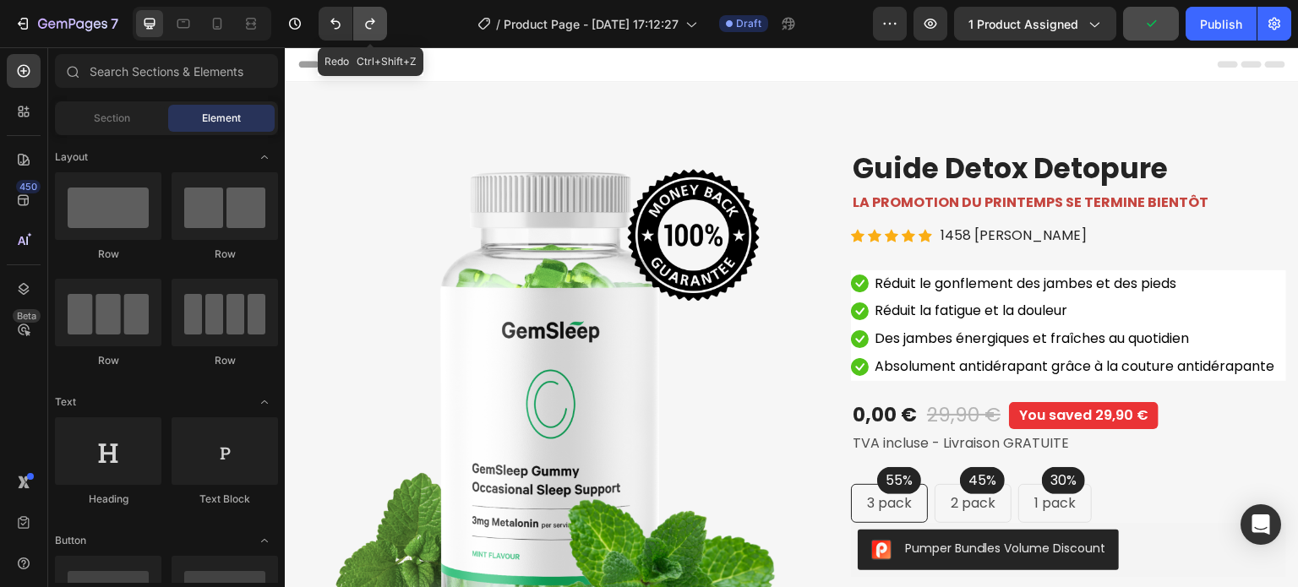
click at [369, 30] on icon "Undo/Redo" at bounding box center [370, 23] width 17 height 17
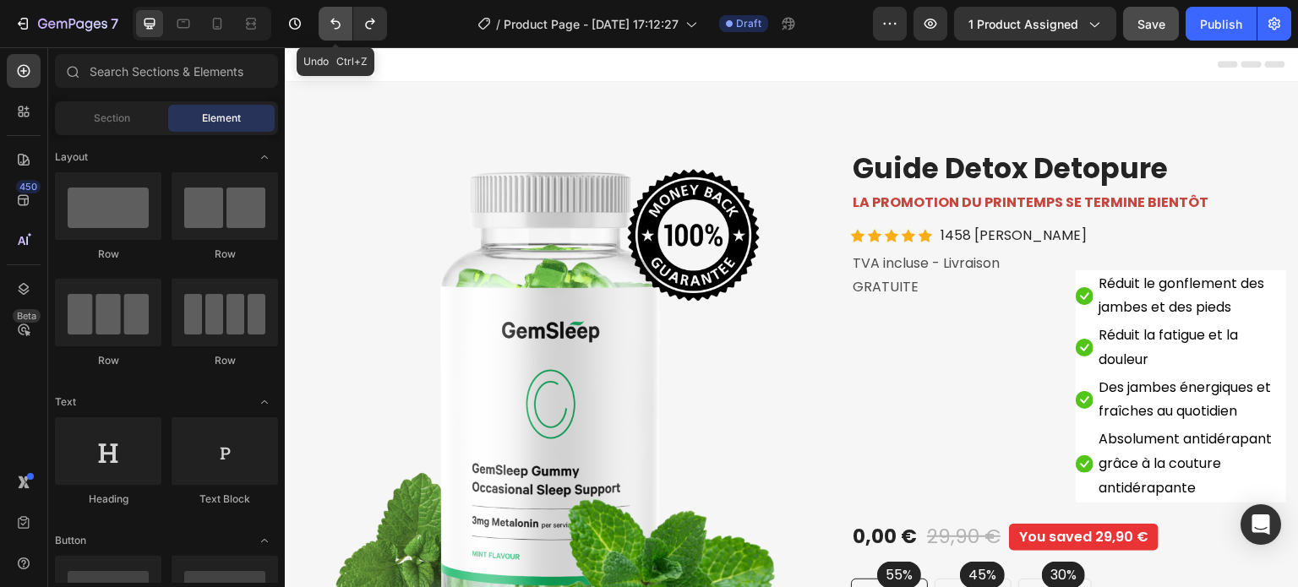
click at [325, 27] on button "Undo/Redo" at bounding box center [336, 24] width 34 height 34
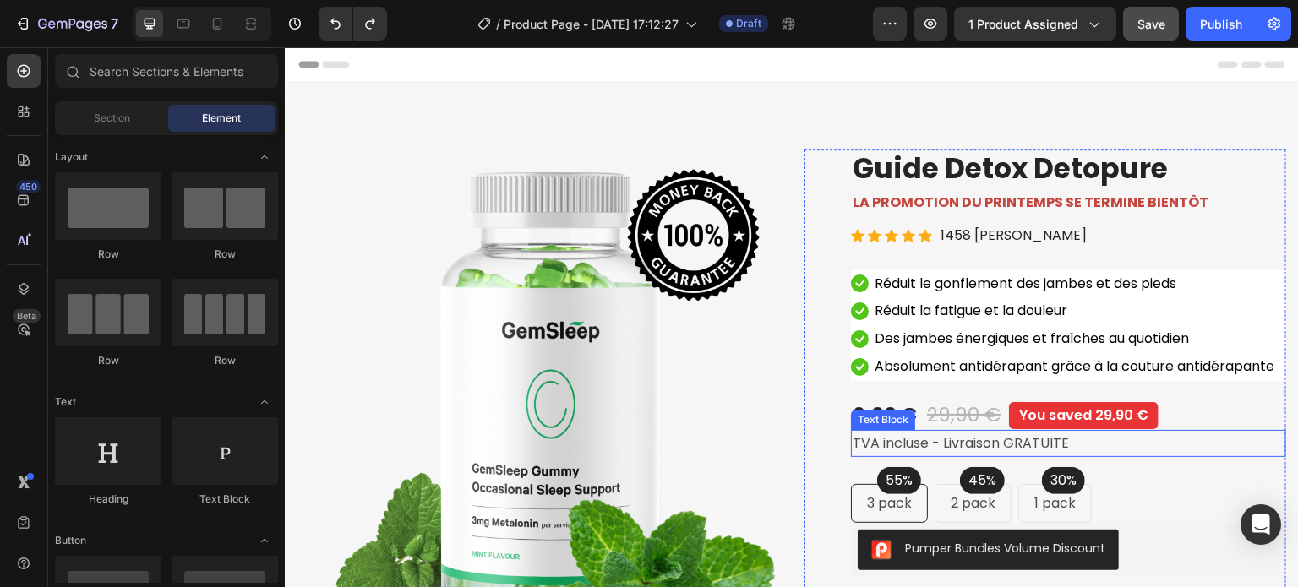
click at [895, 456] on p "TVA incluse - Livraison GRATUITE" at bounding box center [1069, 444] width 432 height 25
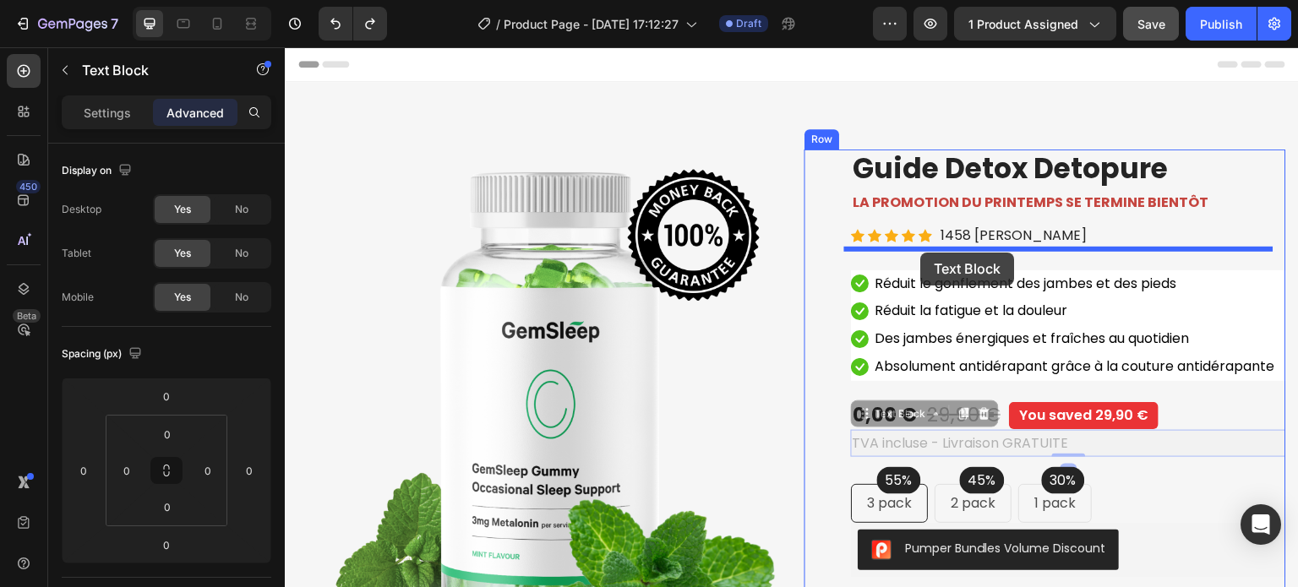
drag, startPoint x: 853, startPoint y: 441, endPoint x: 921, endPoint y: 253, distance: 200.5
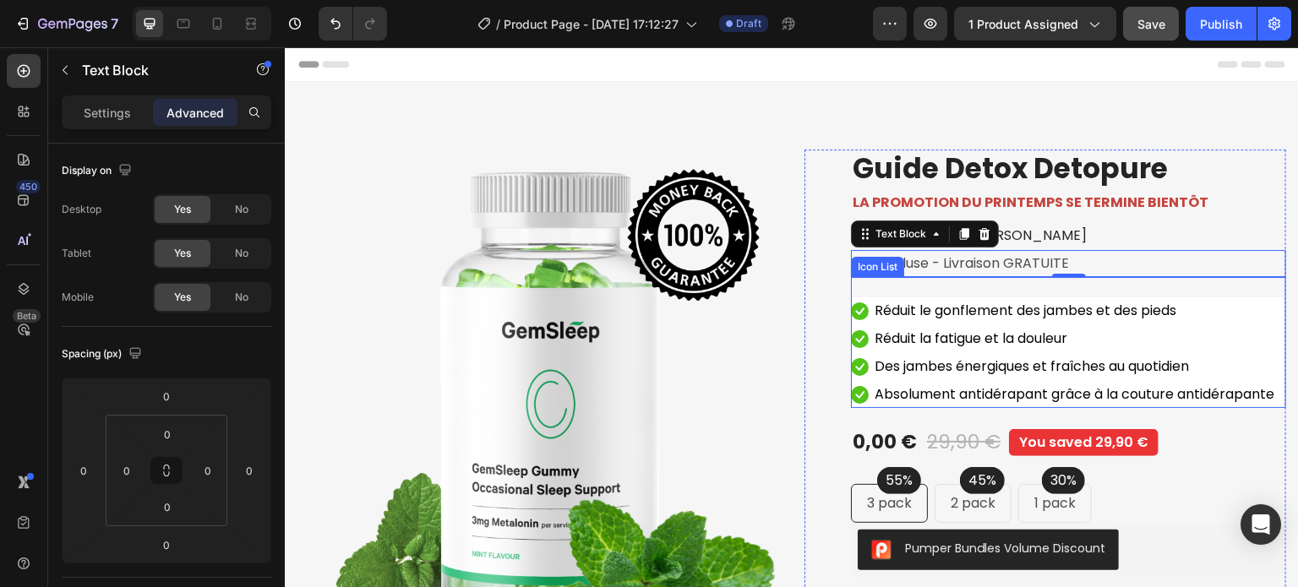
click at [891, 284] on div "Icon Réduit le gonflement des jambes et des pieds Text block Icon Réduit la fat…" at bounding box center [1068, 342] width 435 height 131
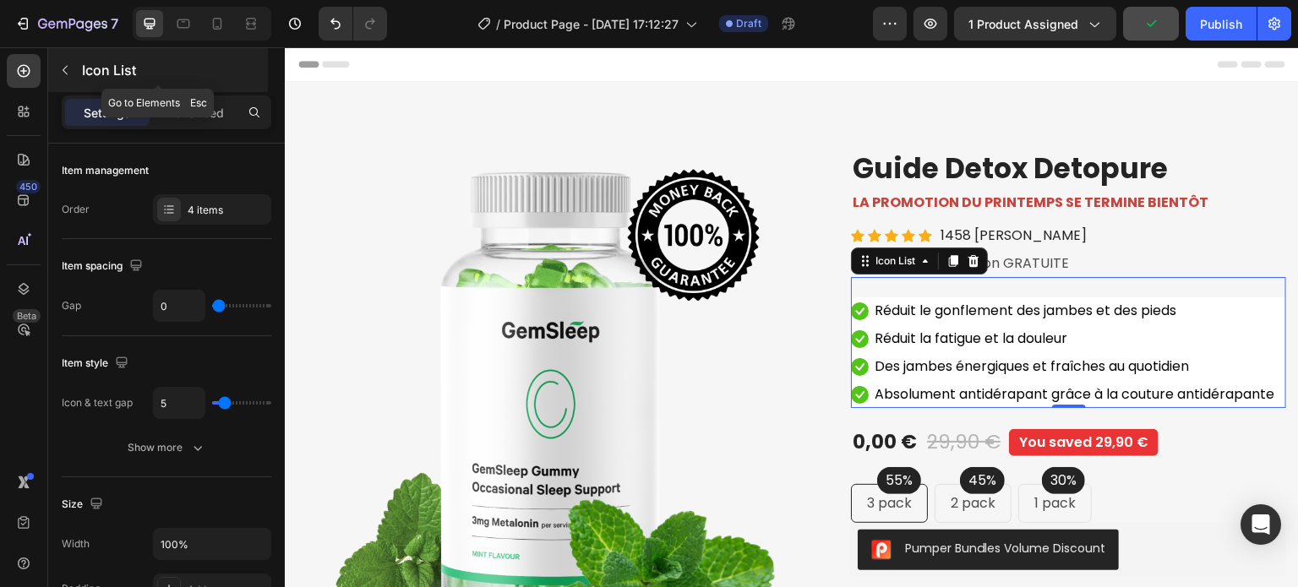
click at [68, 77] on button "button" at bounding box center [65, 70] width 27 height 27
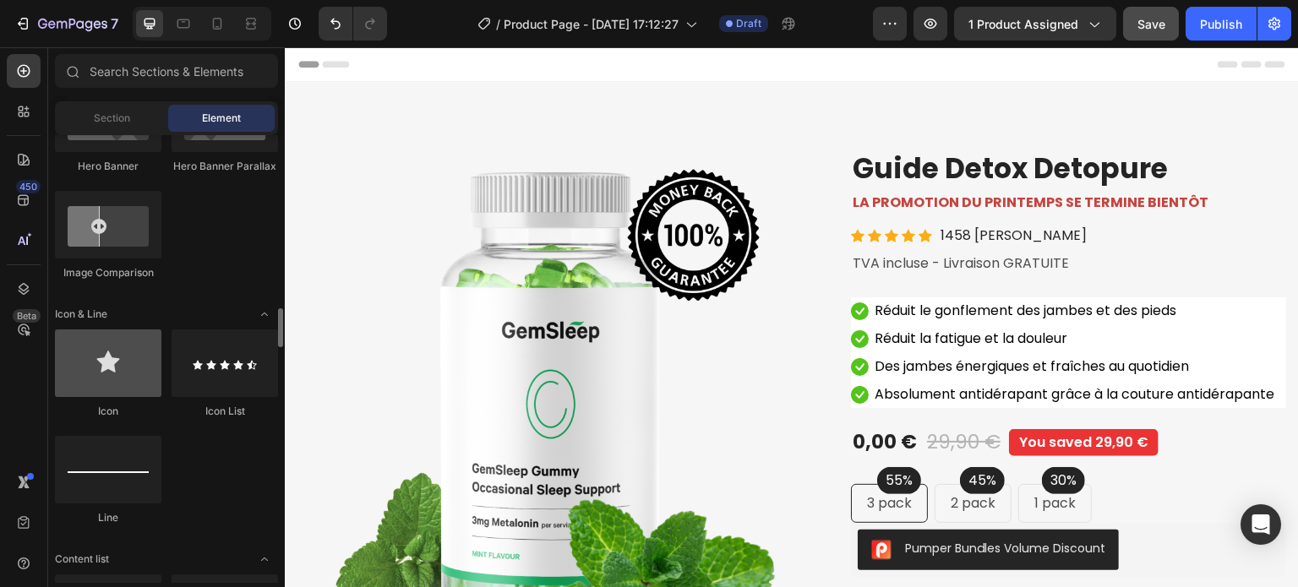
scroll to position [1014, 0]
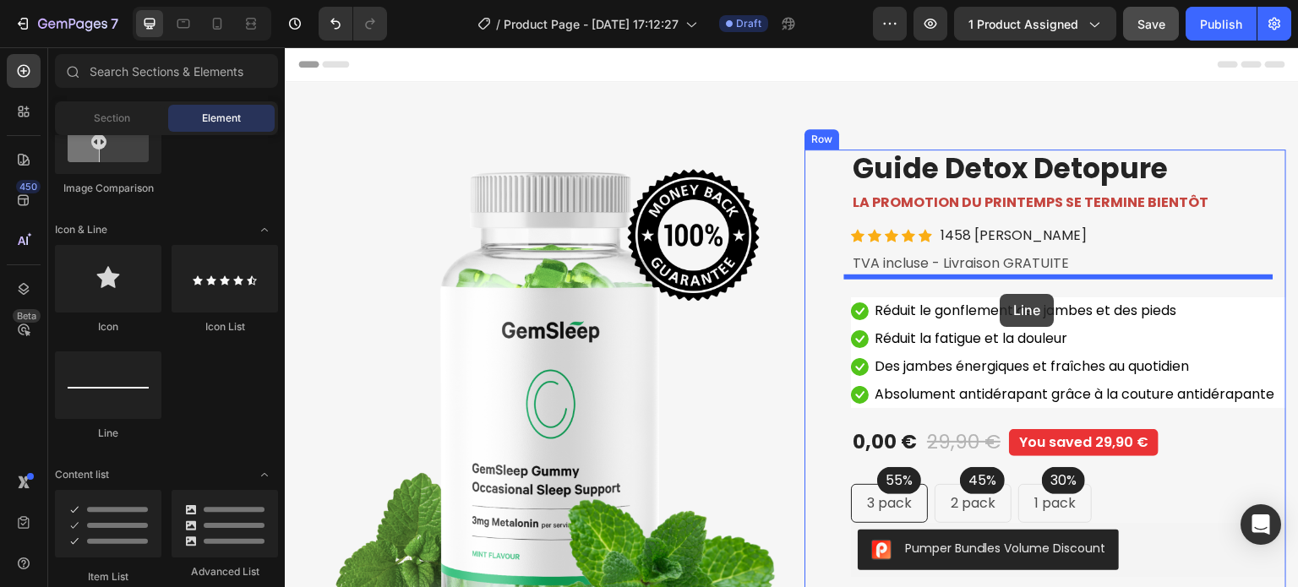
drag, startPoint x: 395, startPoint y: 446, endPoint x: 1001, endPoint y: 294, distance: 624.8
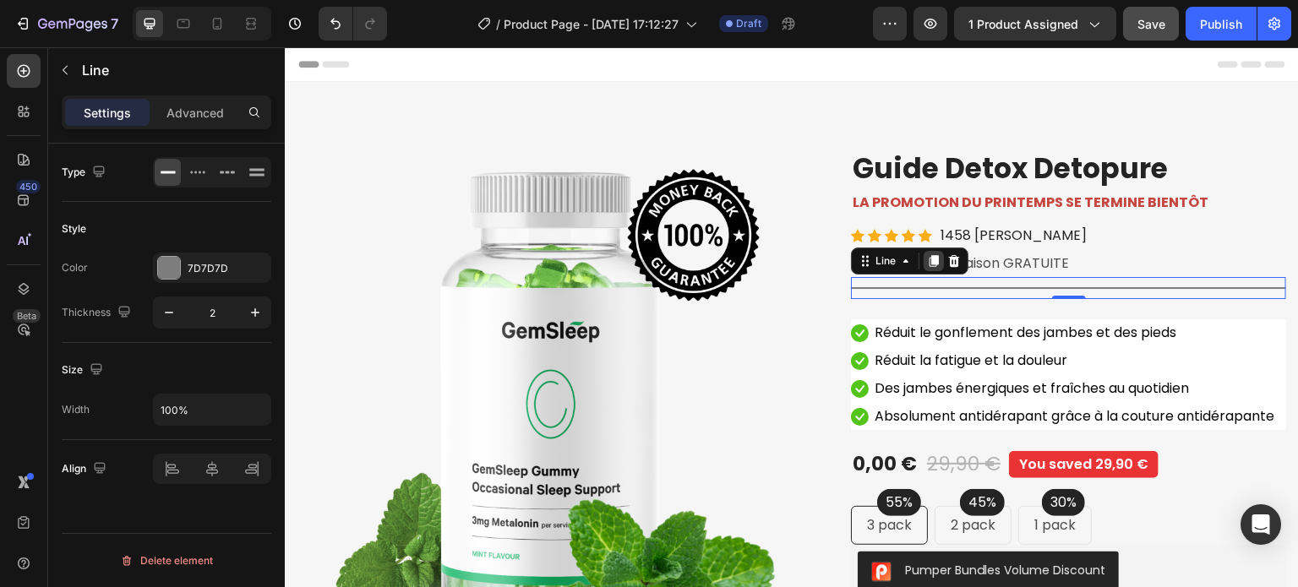
click at [928, 268] on div at bounding box center [934, 261] width 20 height 20
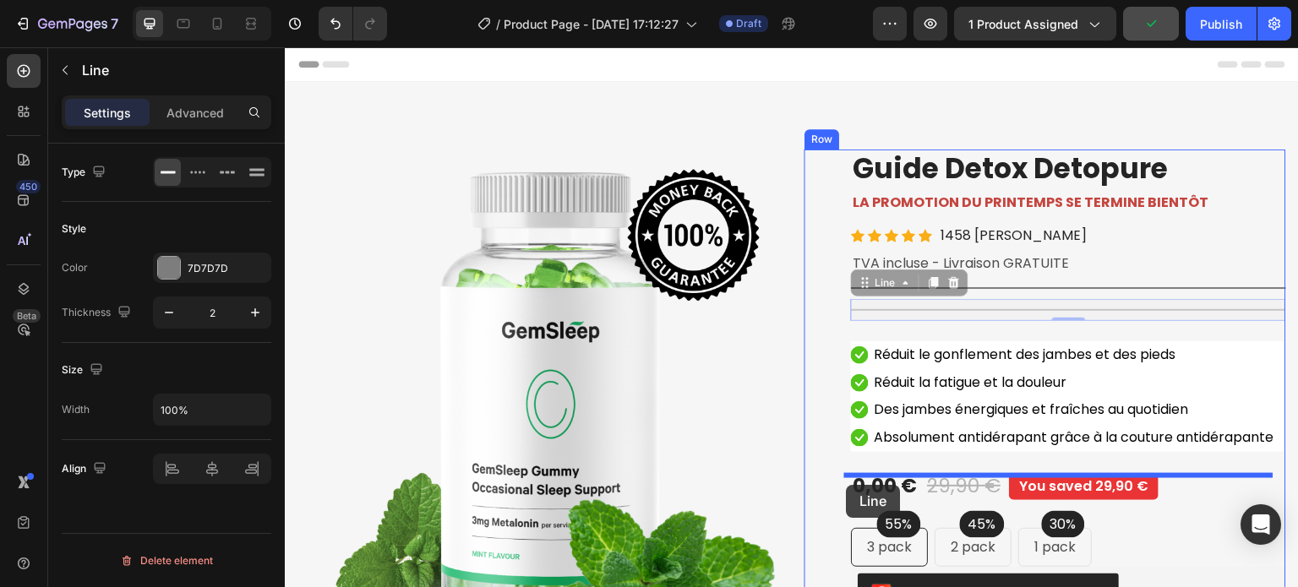
drag, startPoint x: 860, startPoint y: 284, endPoint x: 847, endPoint y: 485, distance: 201.6
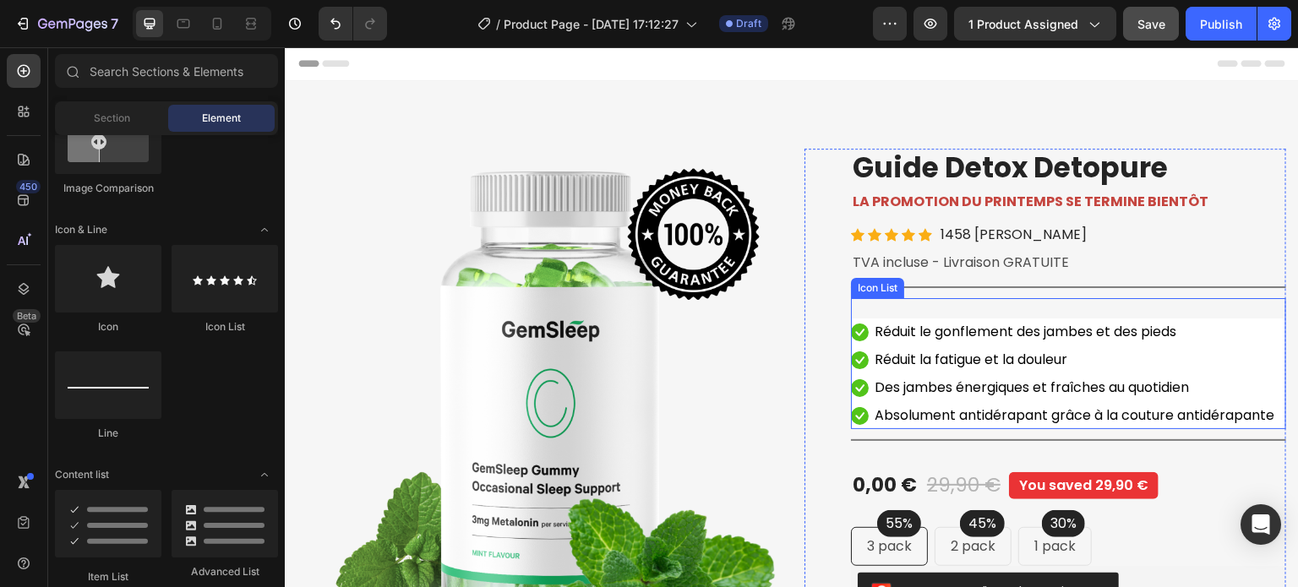
scroll to position [0, 0]
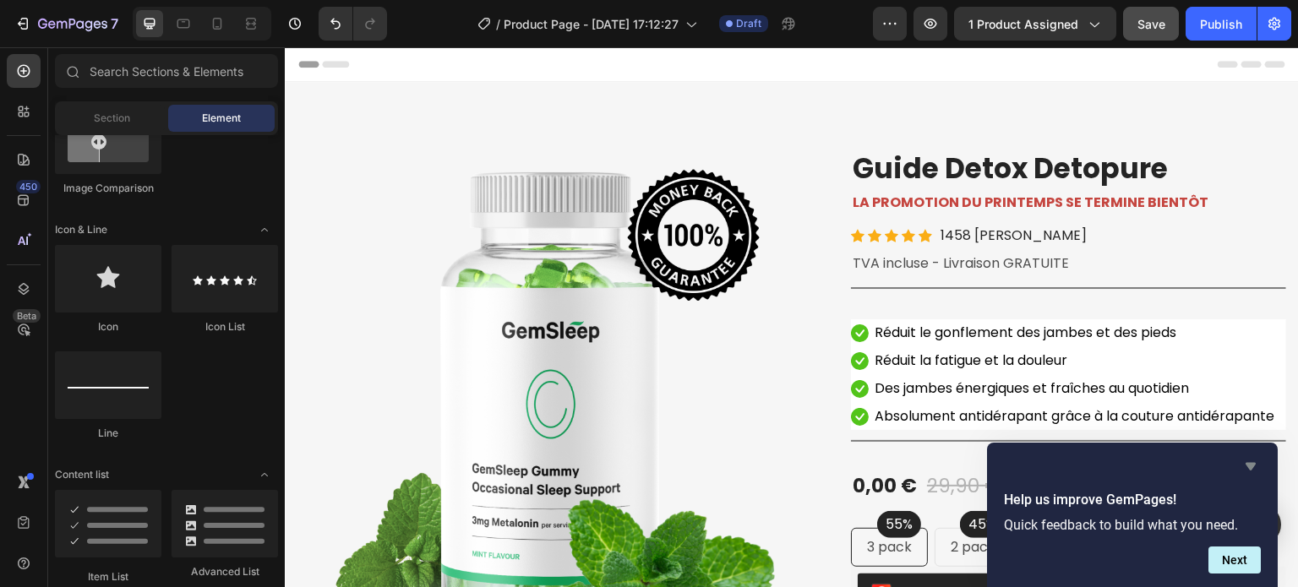
drag, startPoint x: 1248, startPoint y: 462, endPoint x: 844, endPoint y: 399, distance: 409.0
click at [1248, 463] on icon "Hide survey" at bounding box center [1251, 467] width 10 height 8
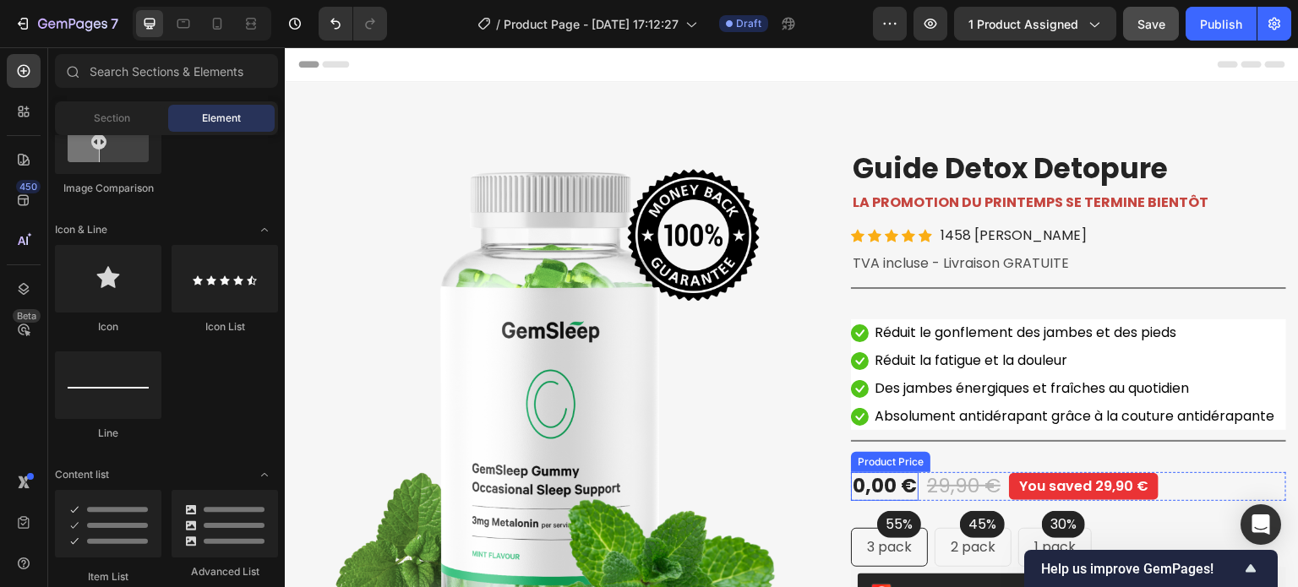
click at [893, 501] on div "0,00 €" at bounding box center [885, 486] width 68 height 29
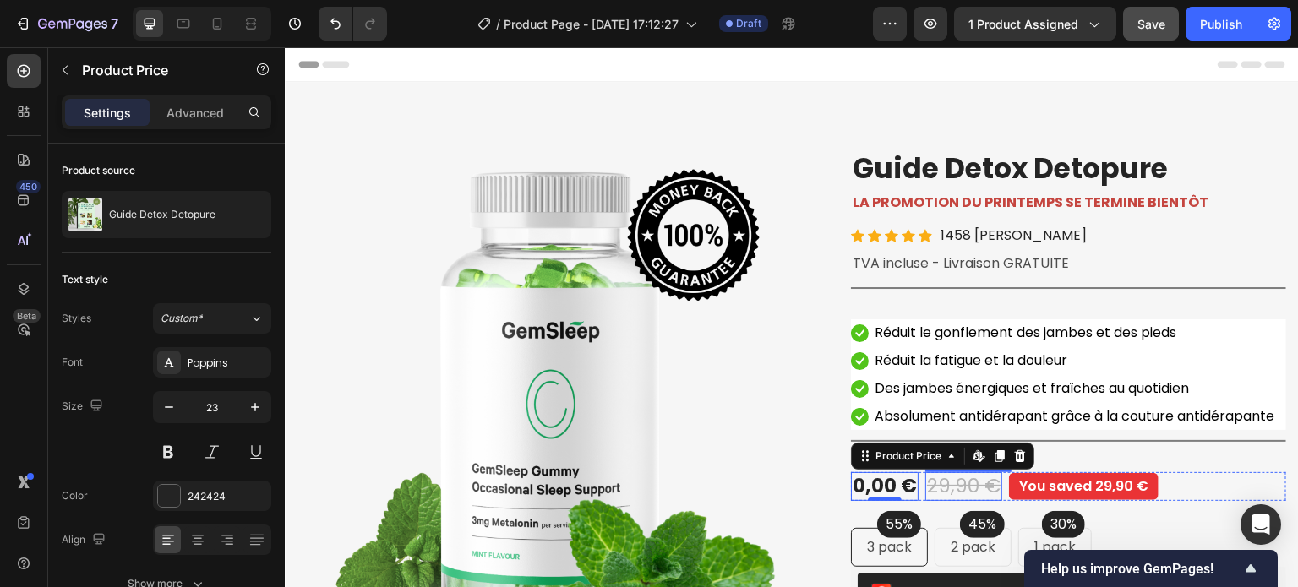
click at [958, 501] on div "29,90 €" at bounding box center [964, 486] width 77 height 29
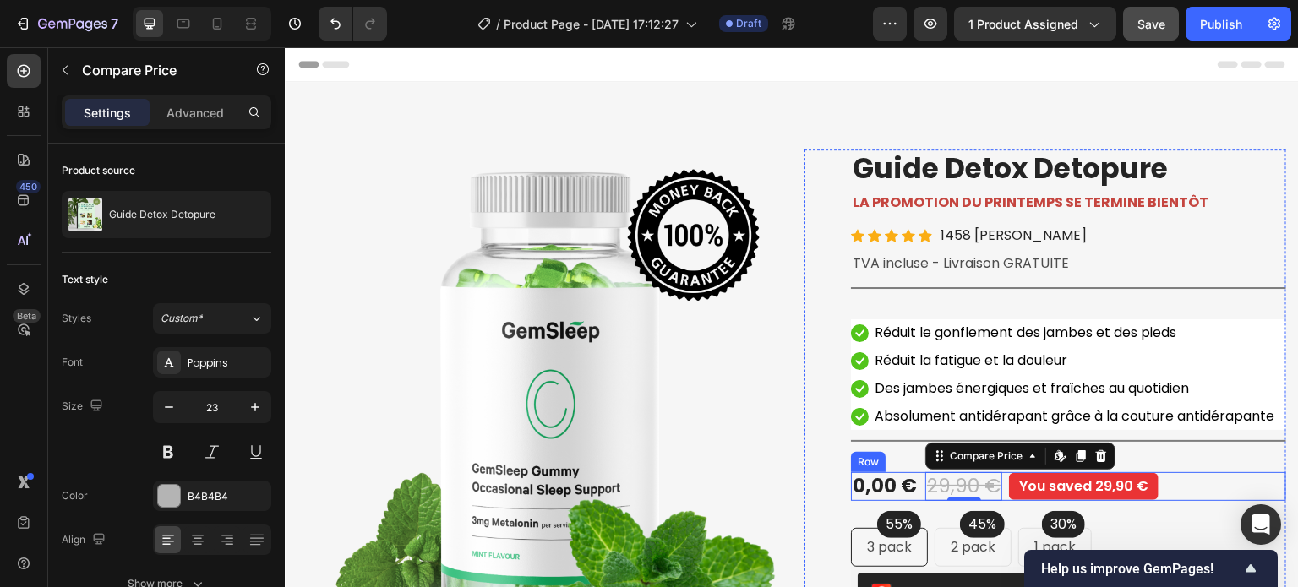
click at [1183, 501] on div "0,00 € Product Price Product Price 29,90 € Compare Price Edit content in Shopif…" at bounding box center [1068, 486] width 435 height 29
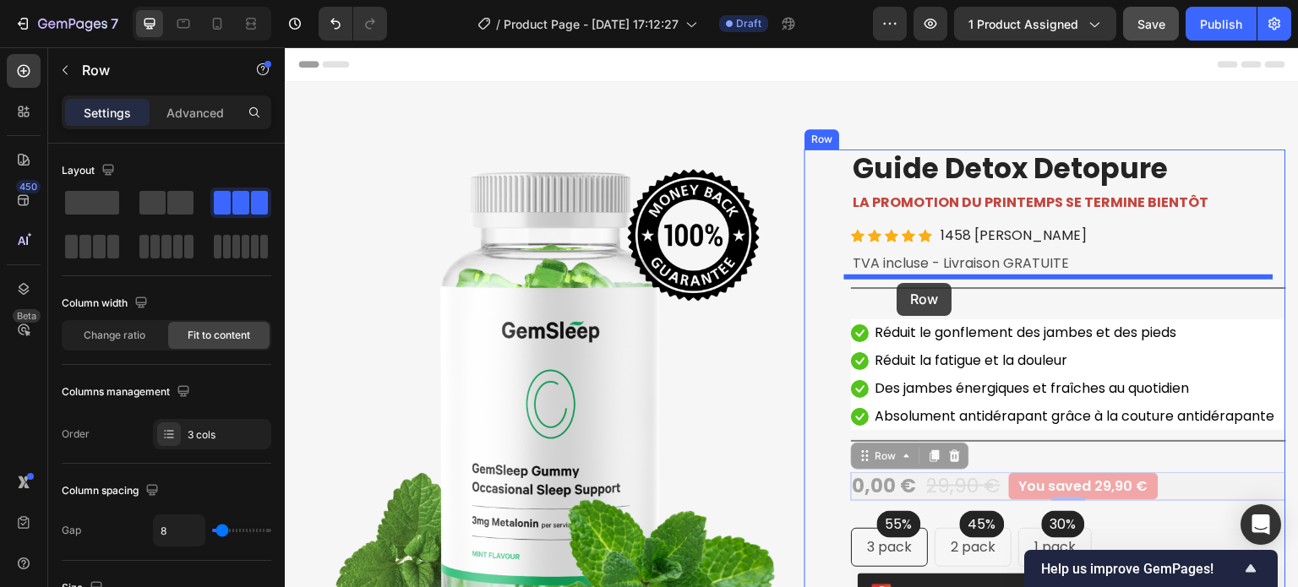
drag, startPoint x: 860, startPoint y: 485, endPoint x: 898, endPoint y: 283, distance: 205.4
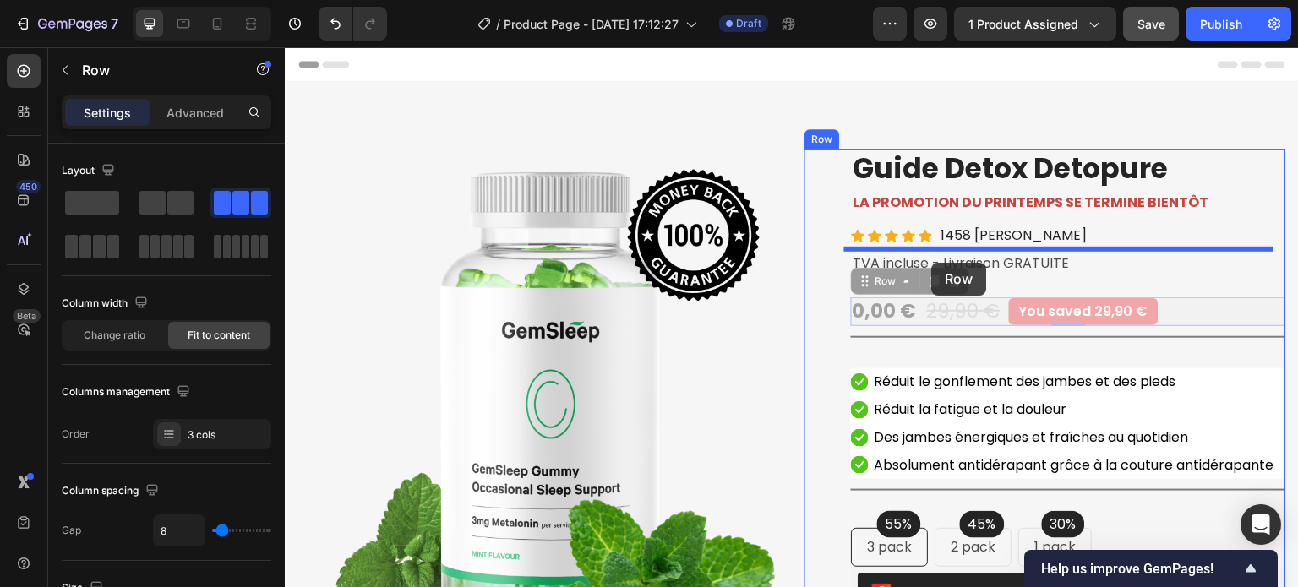
drag, startPoint x: 858, startPoint y: 287, endPoint x: 932, endPoint y: 263, distance: 78.3
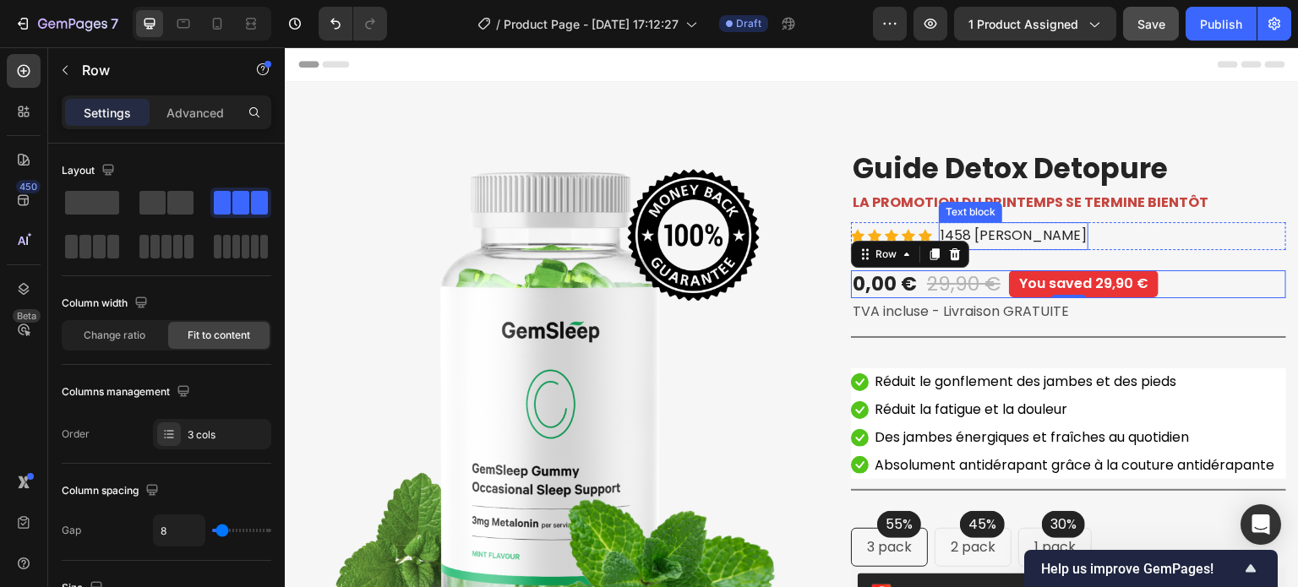
click at [1029, 226] on p "1458 [PERSON_NAME]" at bounding box center [1014, 236] width 146 height 25
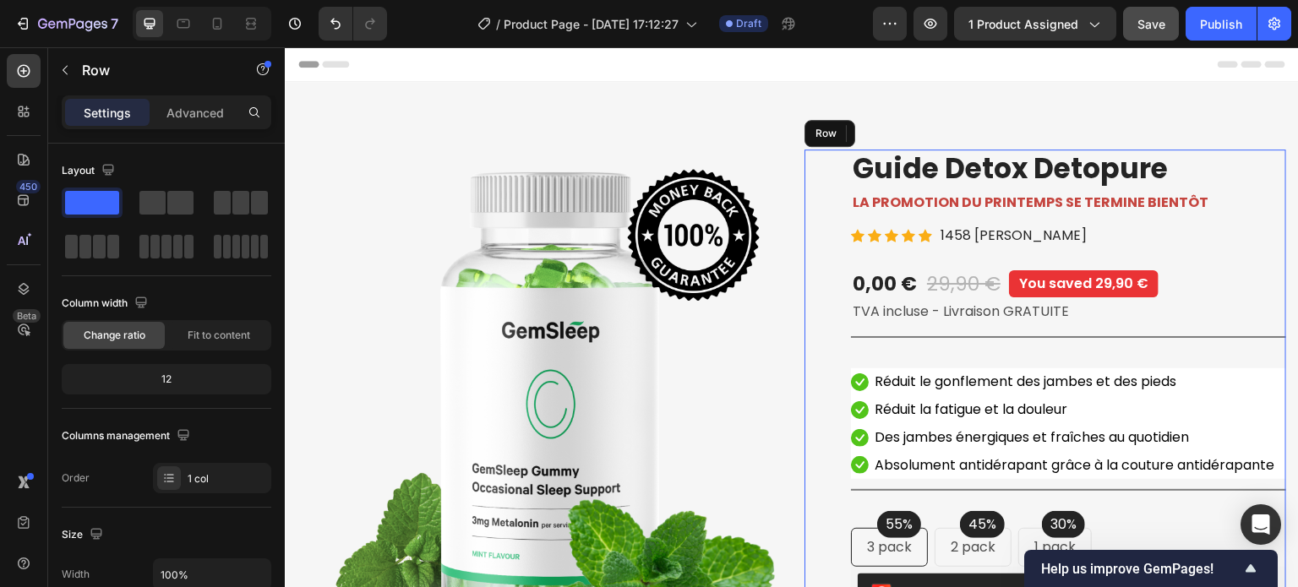
click at [877, 257] on div "Product Images Guide Detox Detopure Product Title LA PROMOTION DU PRINTEMPS SE …" at bounding box center [1068, 532] width 435 height 765
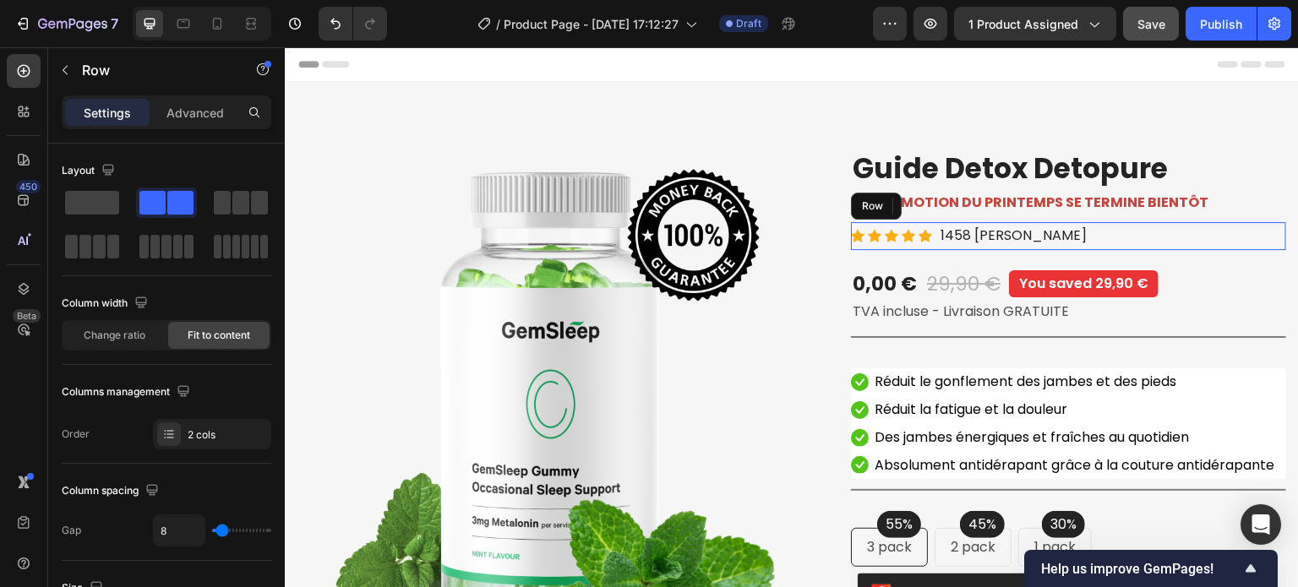
click at [882, 245] on div "Icon Icon Icon Icon Icon Icon List Hoz" at bounding box center [891, 236] width 81 height 28
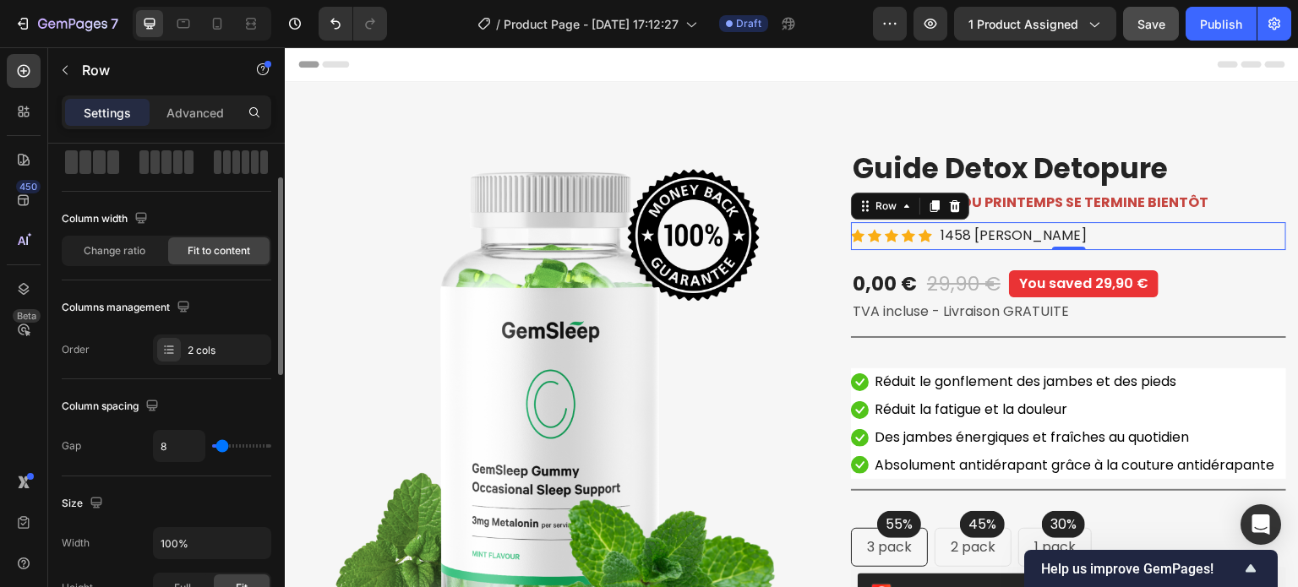
type input "0"
click at [212, 448] on input "range" at bounding box center [241, 446] width 59 height 3
type input "6"
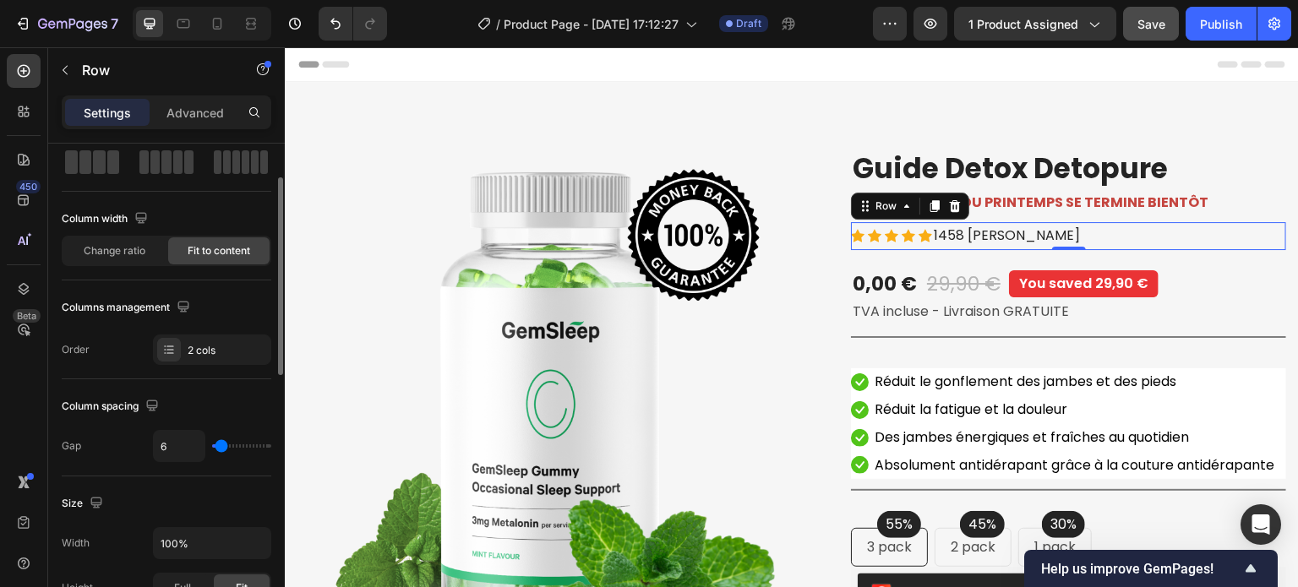
type input "9"
type input "11"
click at [223, 445] on input "range" at bounding box center [241, 446] width 59 height 3
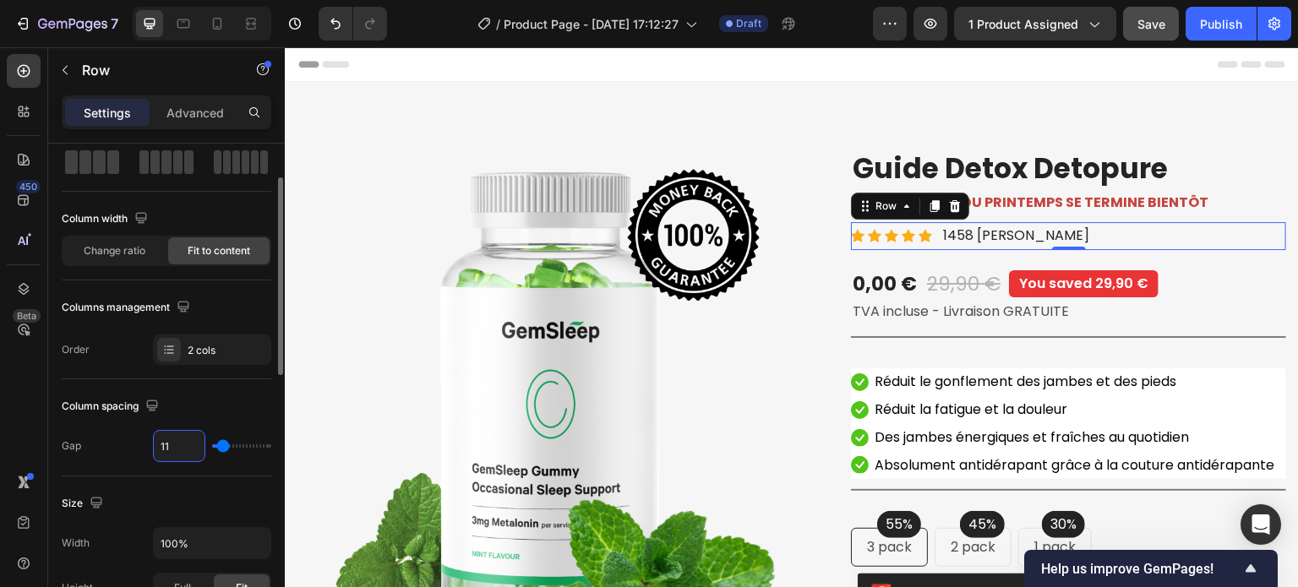
type input "8"
click at [120, 444] on div "Gap 8" at bounding box center [167, 446] width 210 height 32
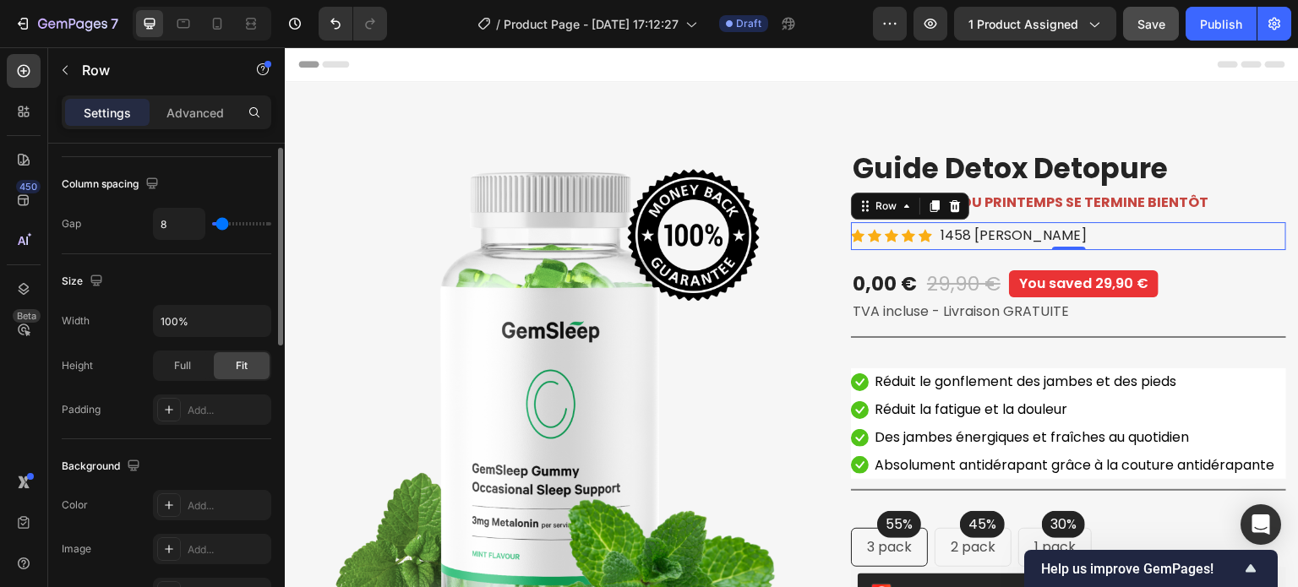
scroll to position [0, 0]
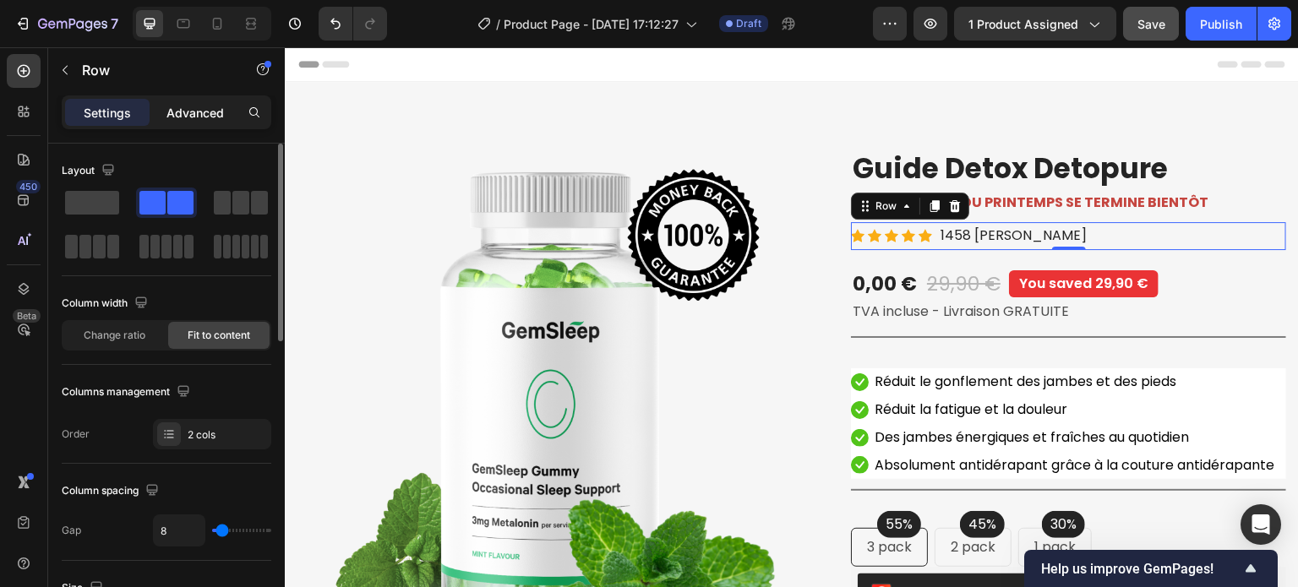
click at [190, 112] on p "Advanced" at bounding box center [195, 113] width 57 height 18
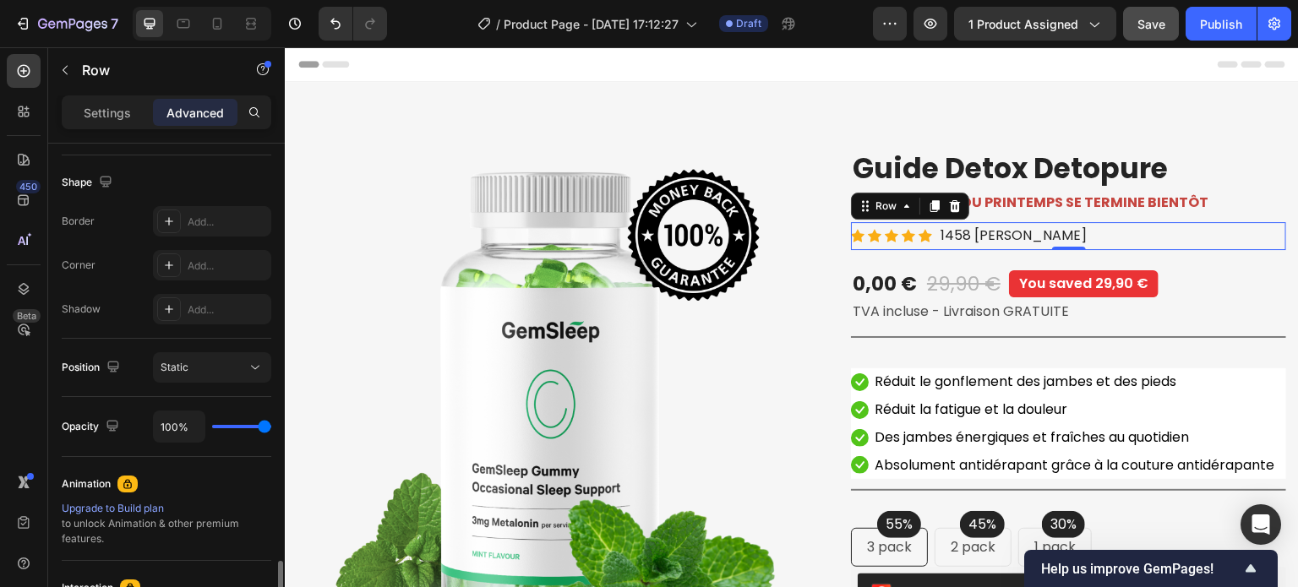
scroll to position [676, 0]
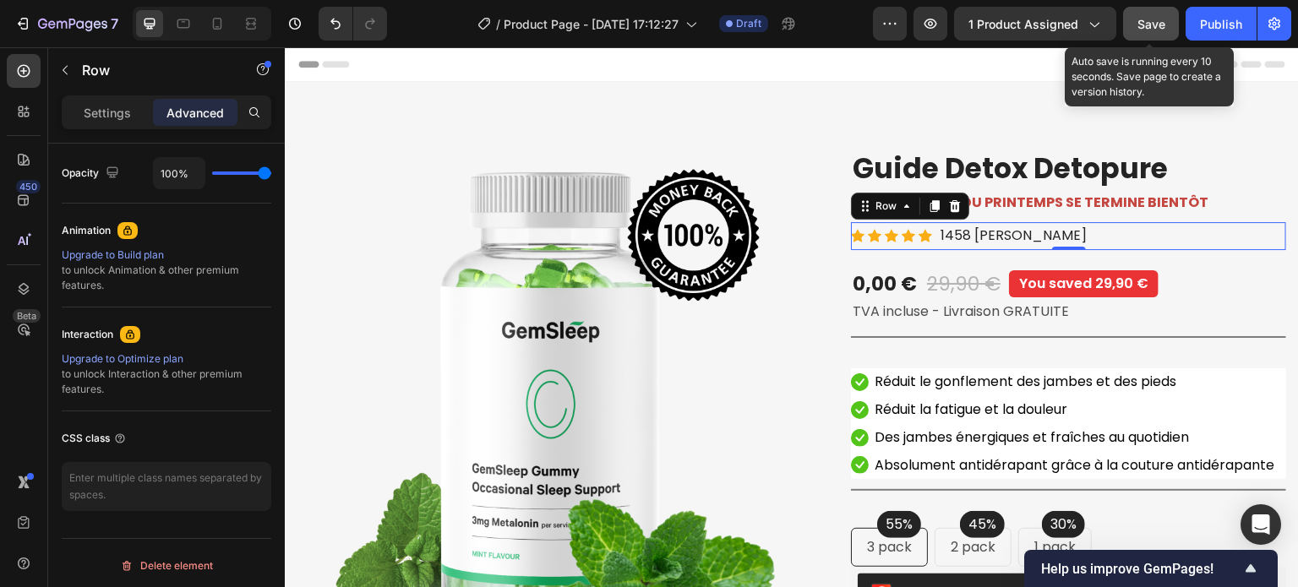
click at [1156, 15] on div "Save" at bounding box center [1152, 24] width 28 height 18
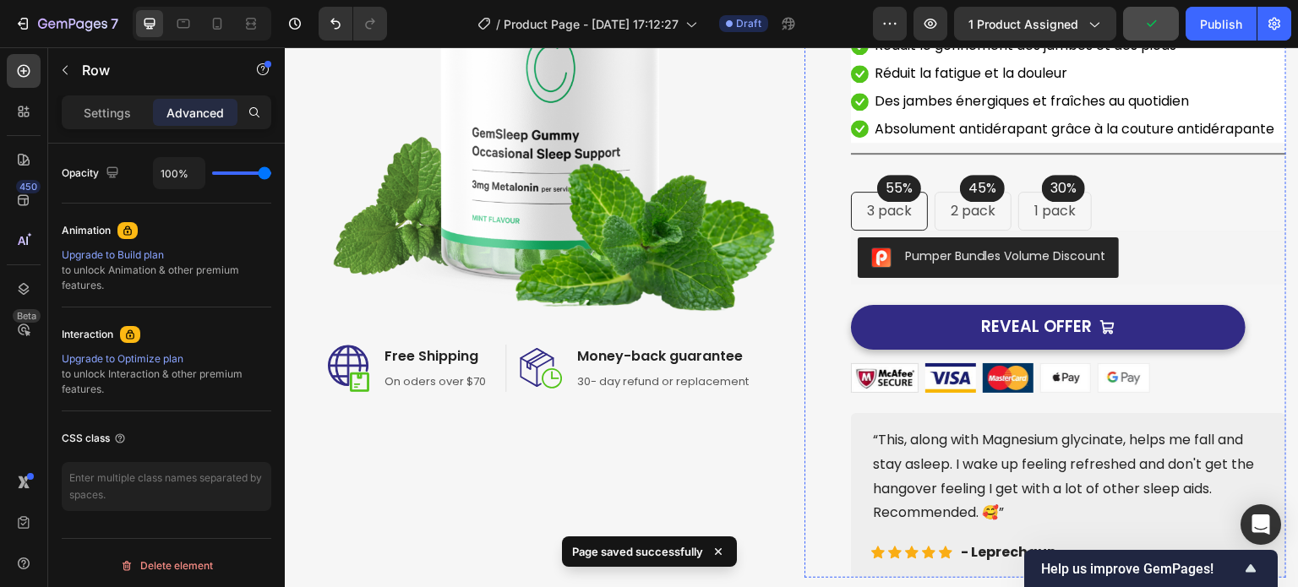
scroll to position [338, 0]
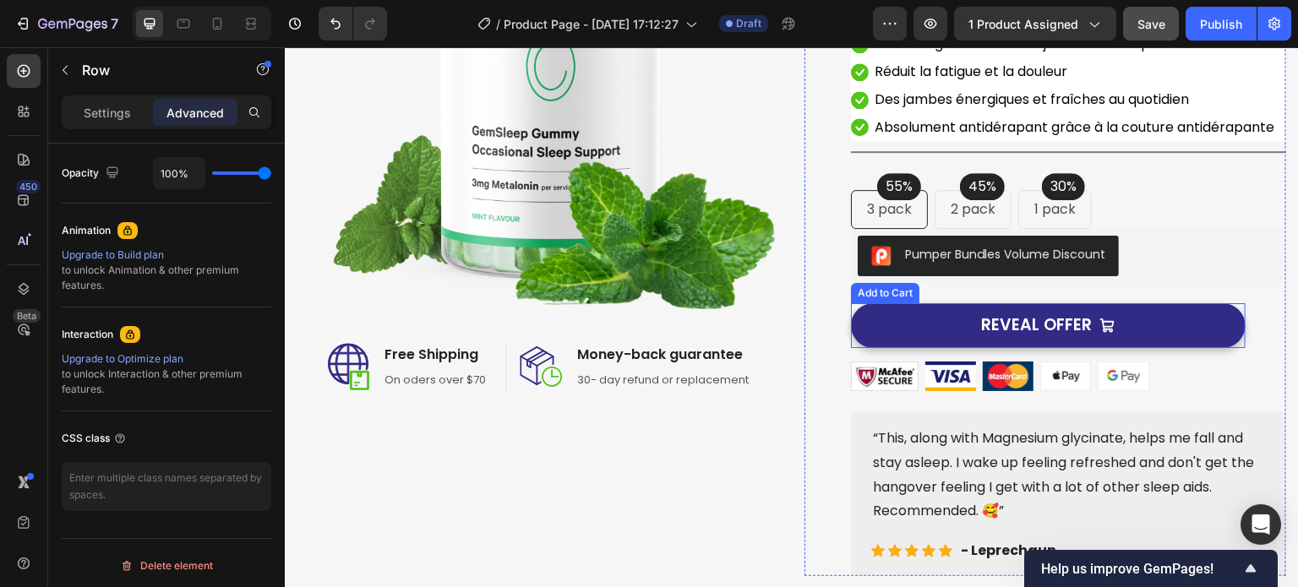
click at [851, 333] on div "REVEAL OFFER Add to Cart" at bounding box center [1048, 325] width 395 height 45
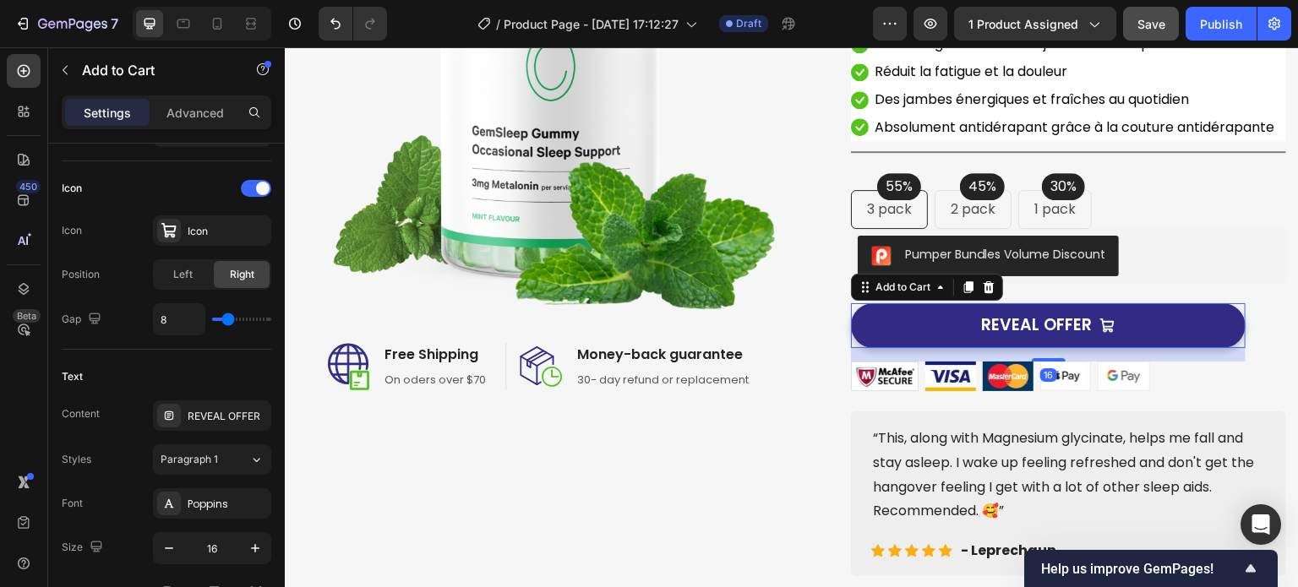
scroll to position [0, 0]
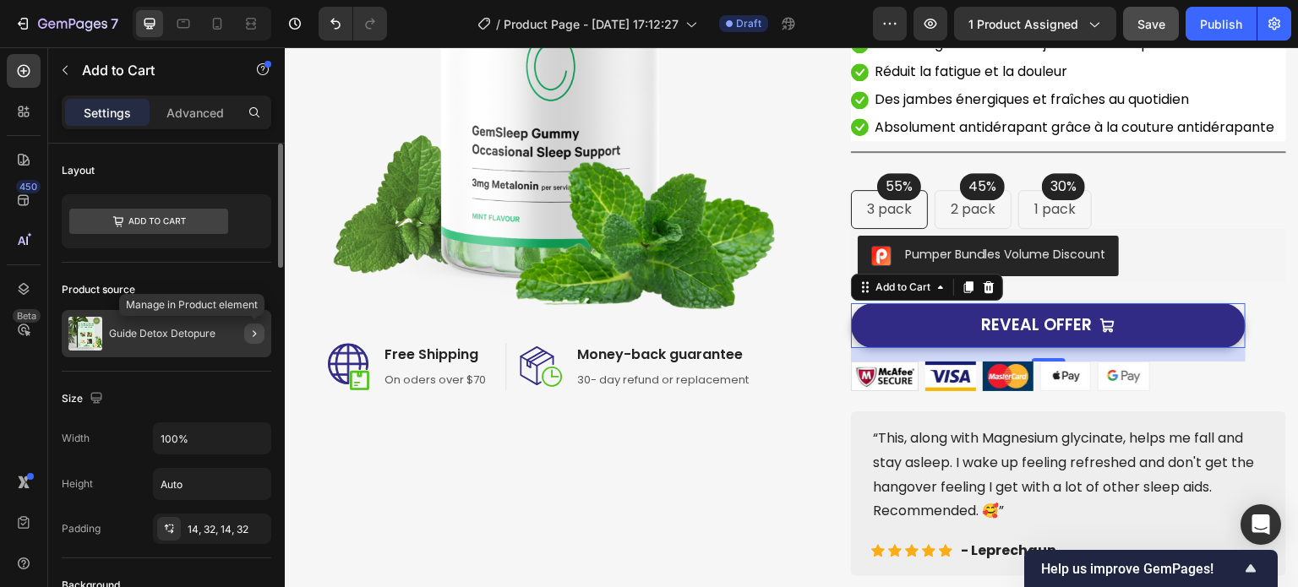
click at [257, 335] on icon "button" at bounding box center [255, 334] width 14 height 14
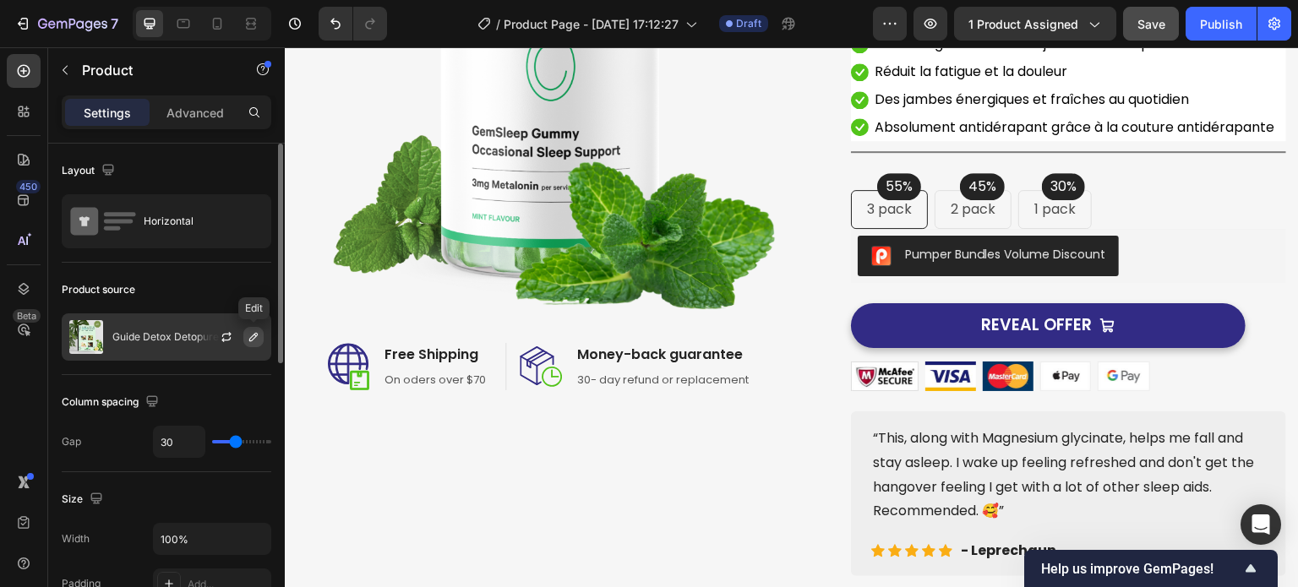
click at [251, 341] on icon "button" at bounding box center [253, 337] width 8 height 8
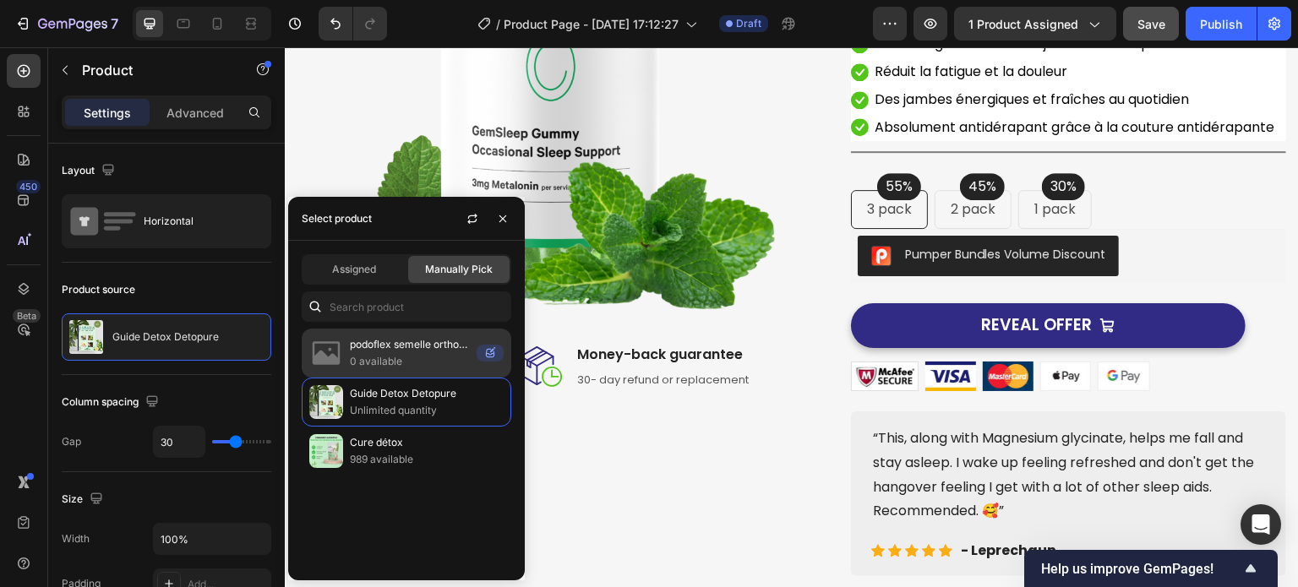
click at [388, 357] on p "0 available" at bounding box center [410, 361] width 120 height 17
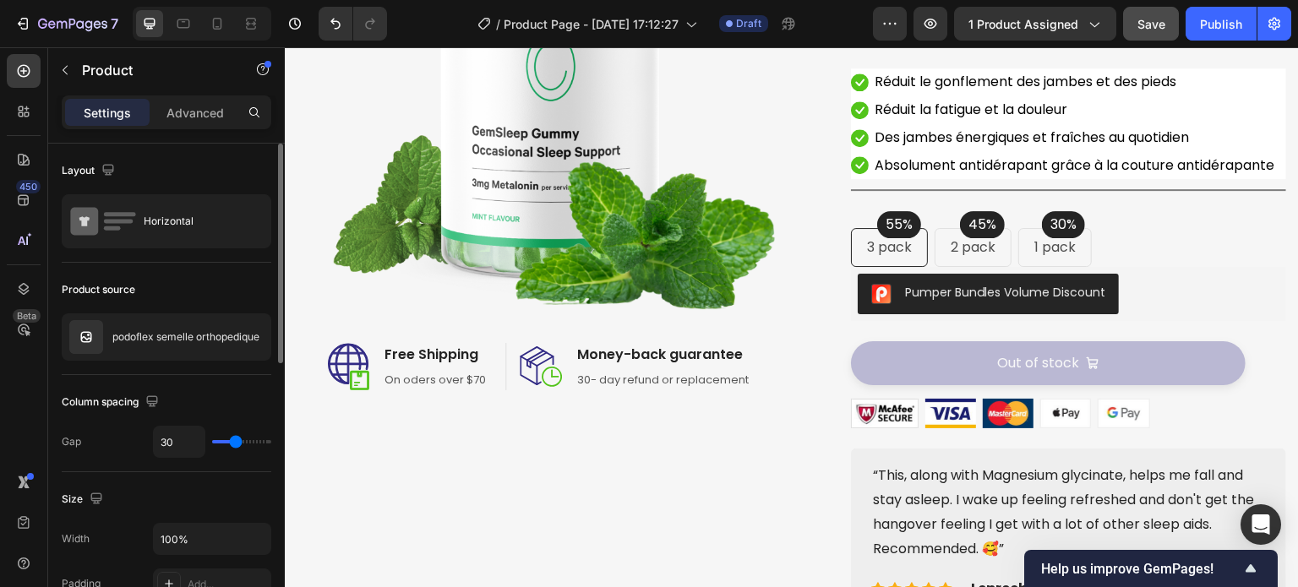
click at [158, 287] on div "Product source" at bounding box center [167, 289] width 210 height 27
click at [199, 120] on p "Advanced" at bounding box center [195, 113] width 57 height 18
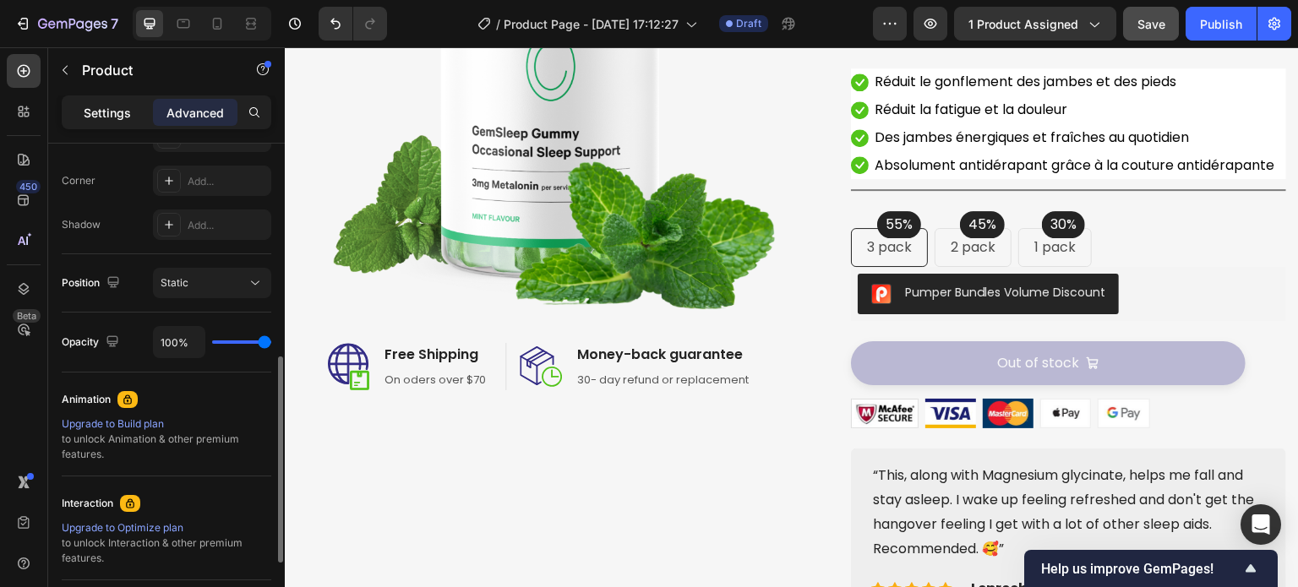
scroll to position [423, 0]
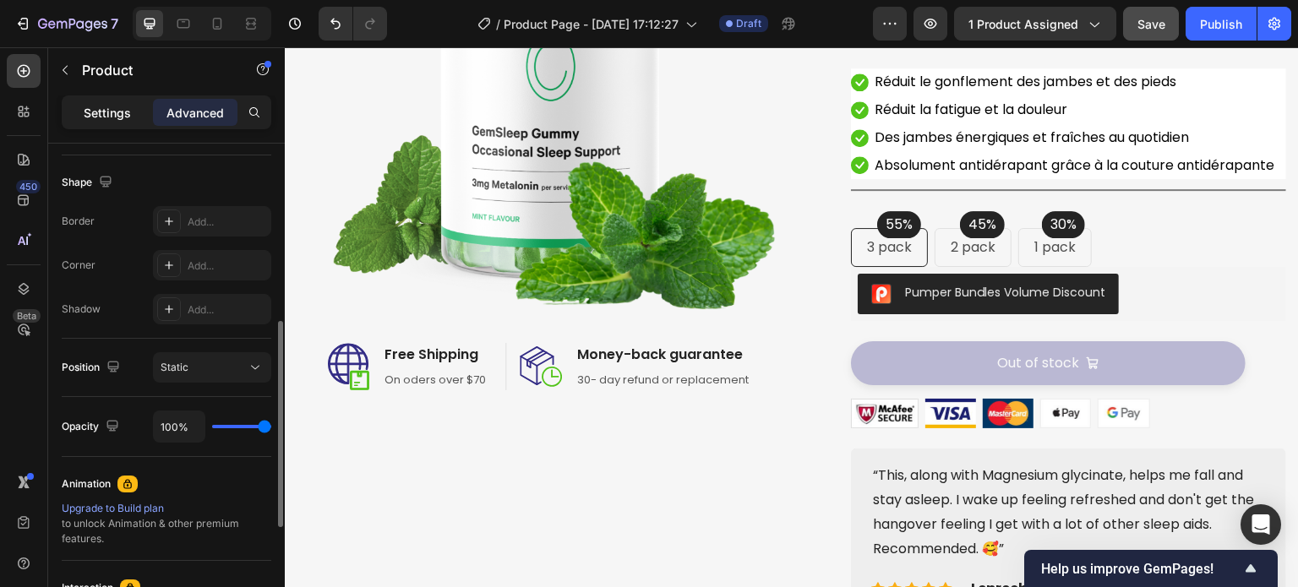
click at [103, 104] on p "Settings" at bounding box center [107, 113] width 47 height 18
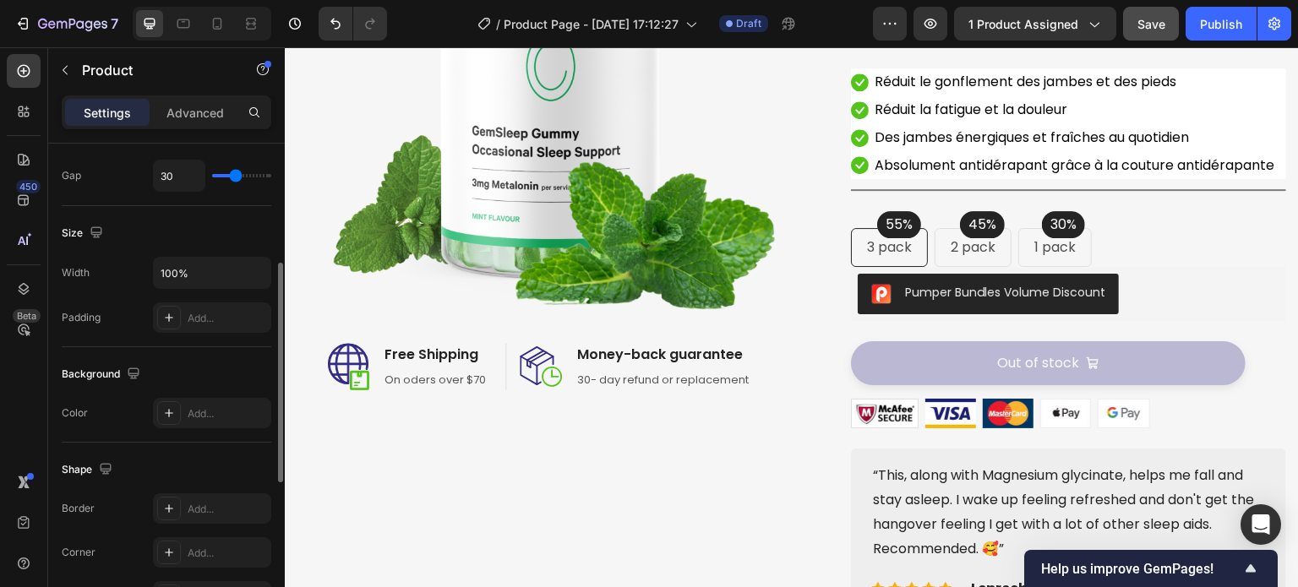
scroll to position [97, 0]
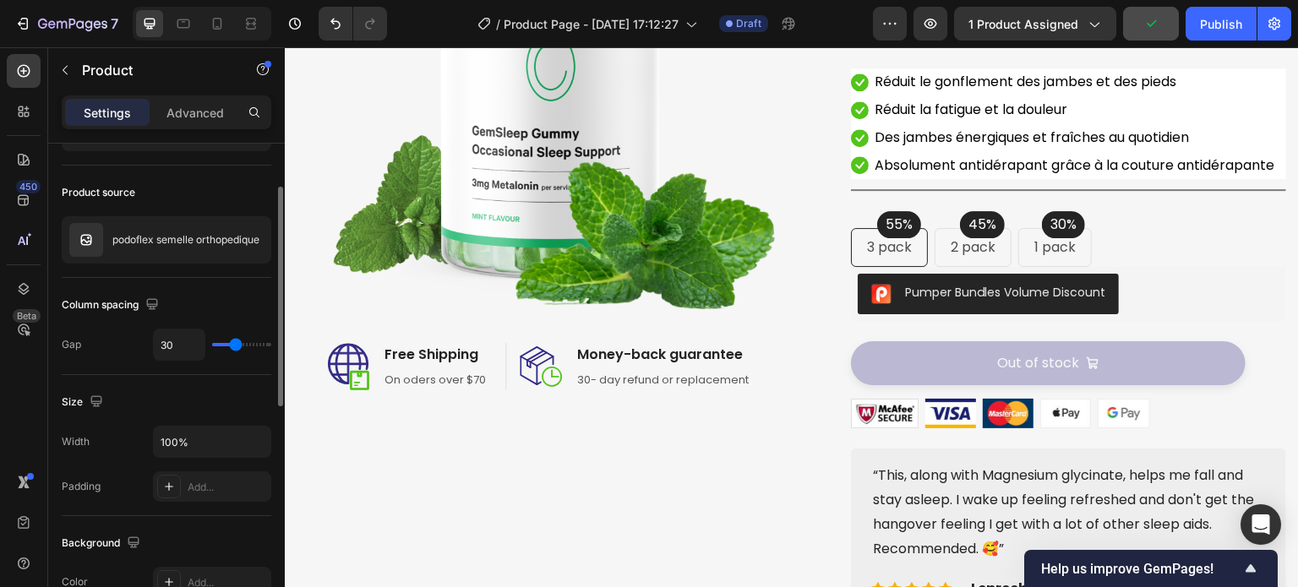
type input "24"
type input "4"
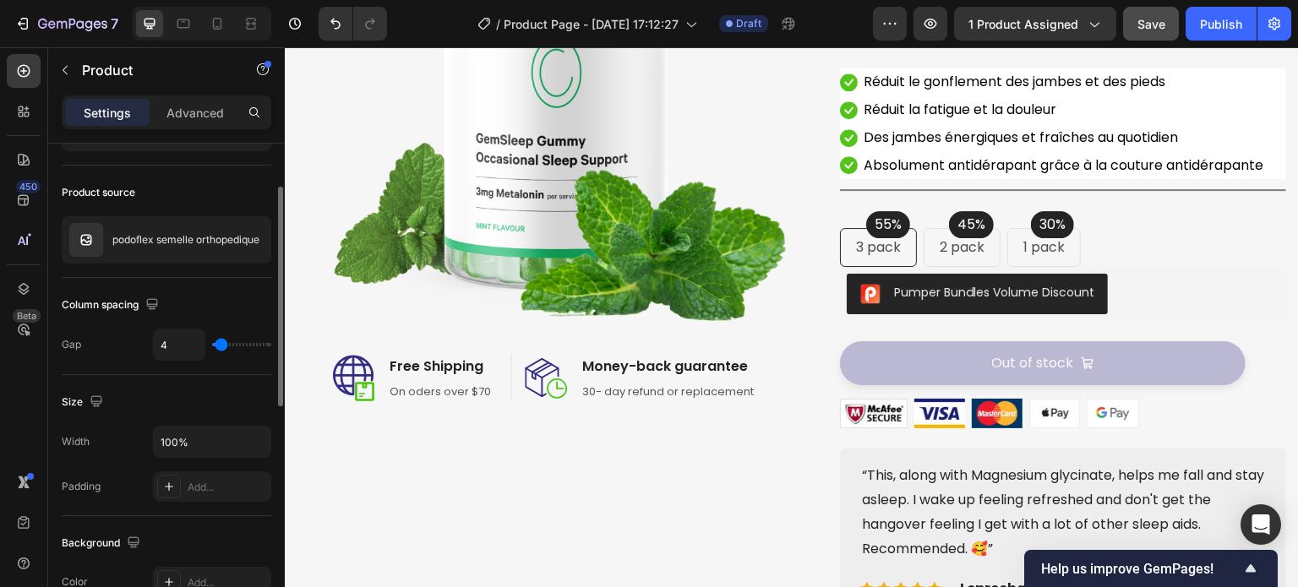
type input "6"
type input "9"
type input "30"
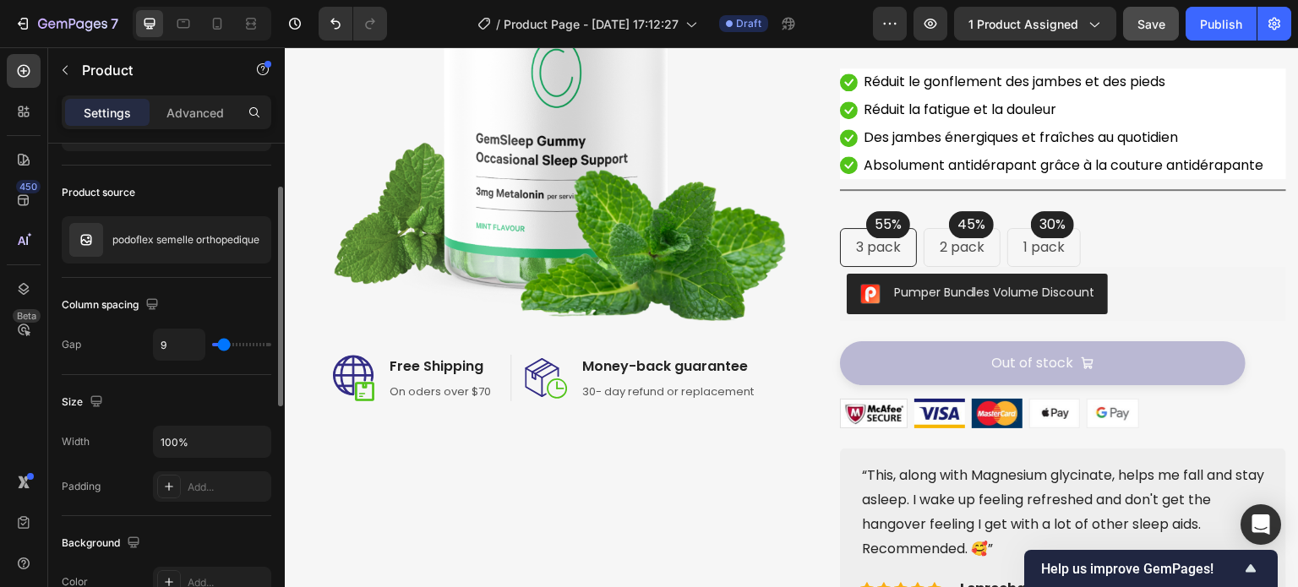
type input "30"
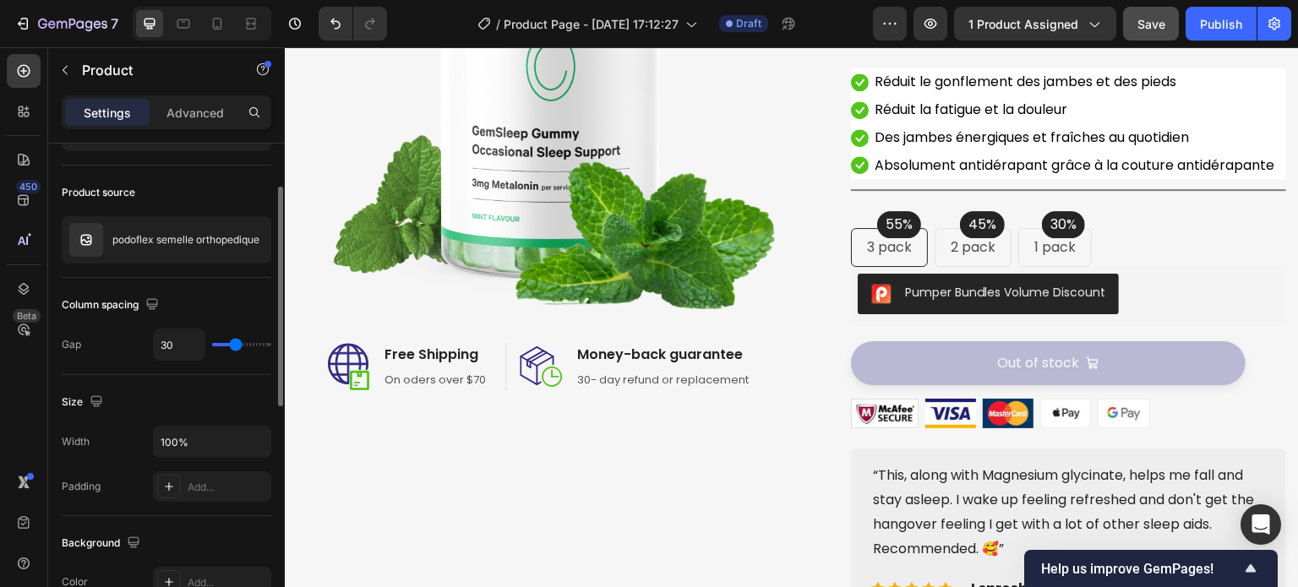
click at [236, 343] on input "range" at bounding box center [241, 344] width 59 height 3
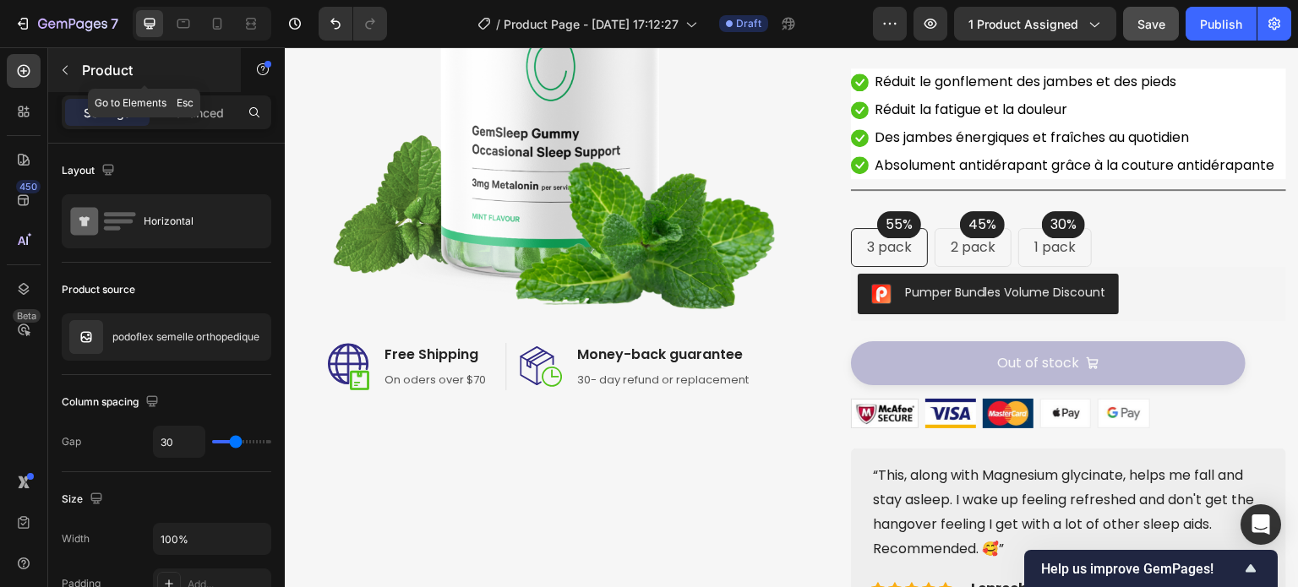
click at [61, 66] on icon "button" at bounding box center [65, 70] width 14 height 14
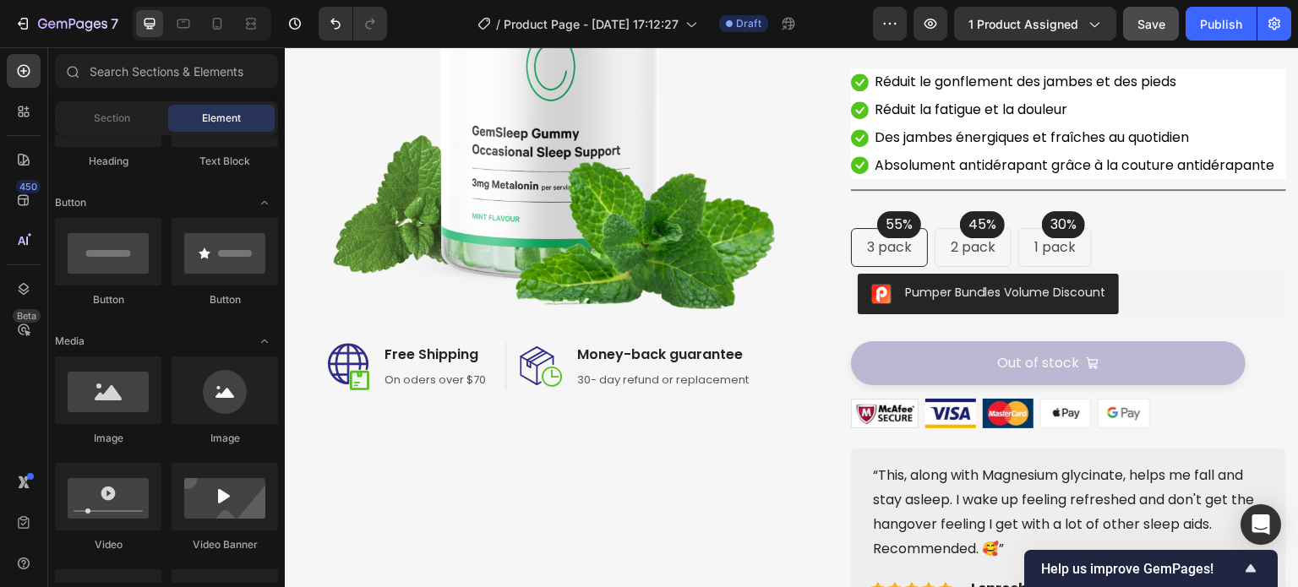
scroll to position [254, 0]
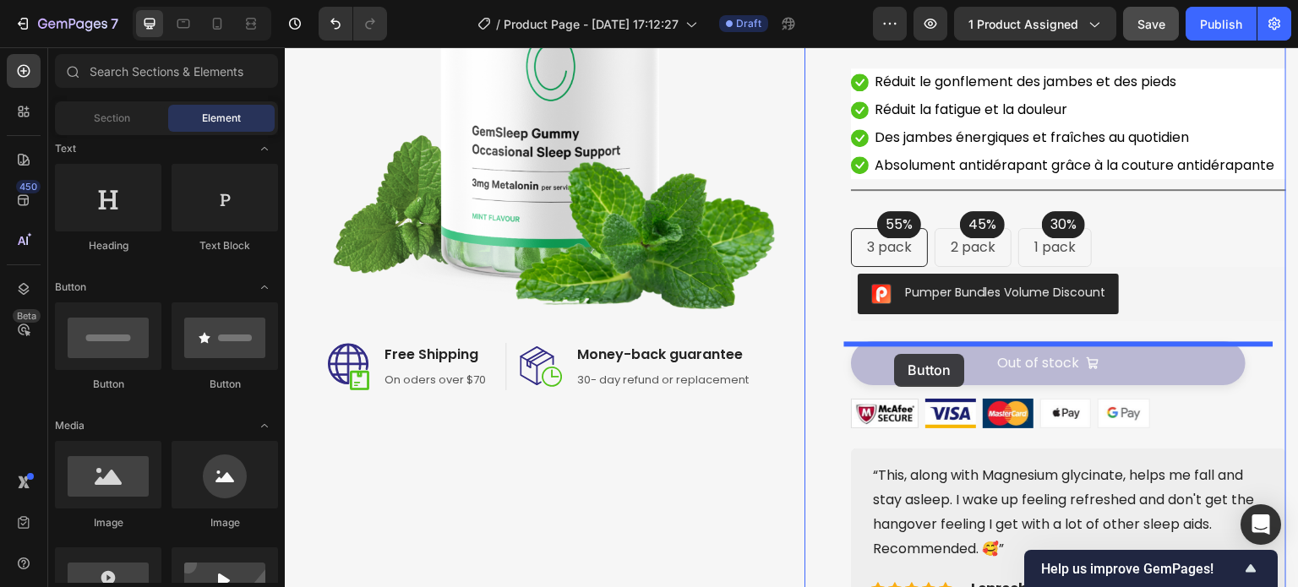
drag, startPoint x: 400, startPoint y: 393, endPoint x: 895, endPoint y: 354, distance: 496.8
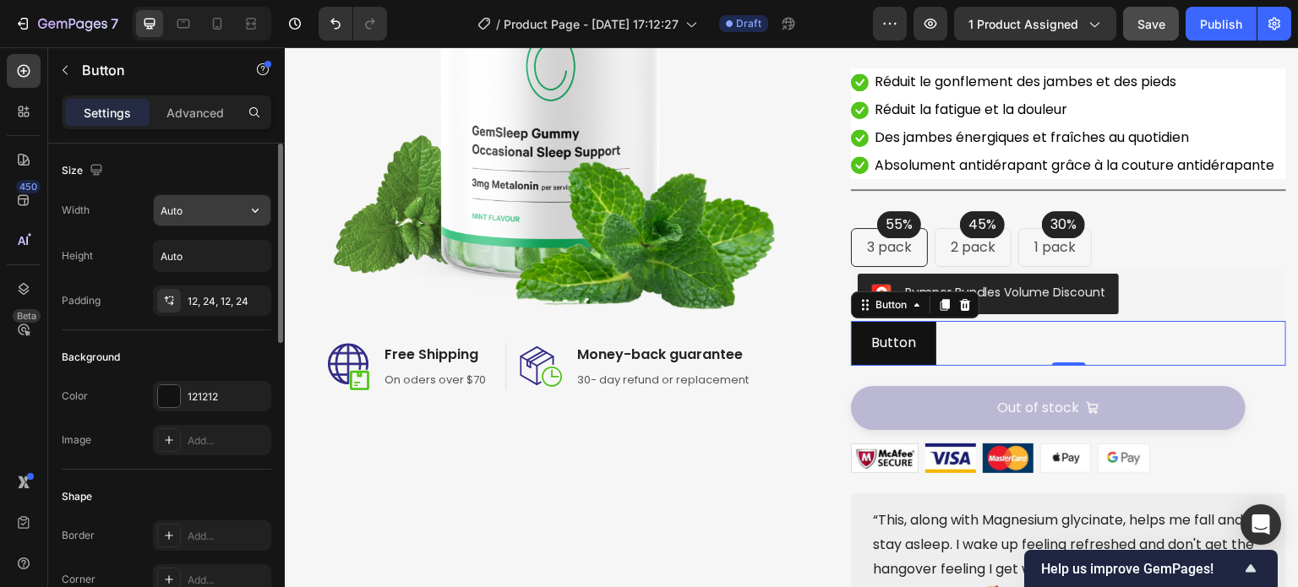
click at [199, 220] on input "Auto" at bounding box center [212, 210] width 117 height 30
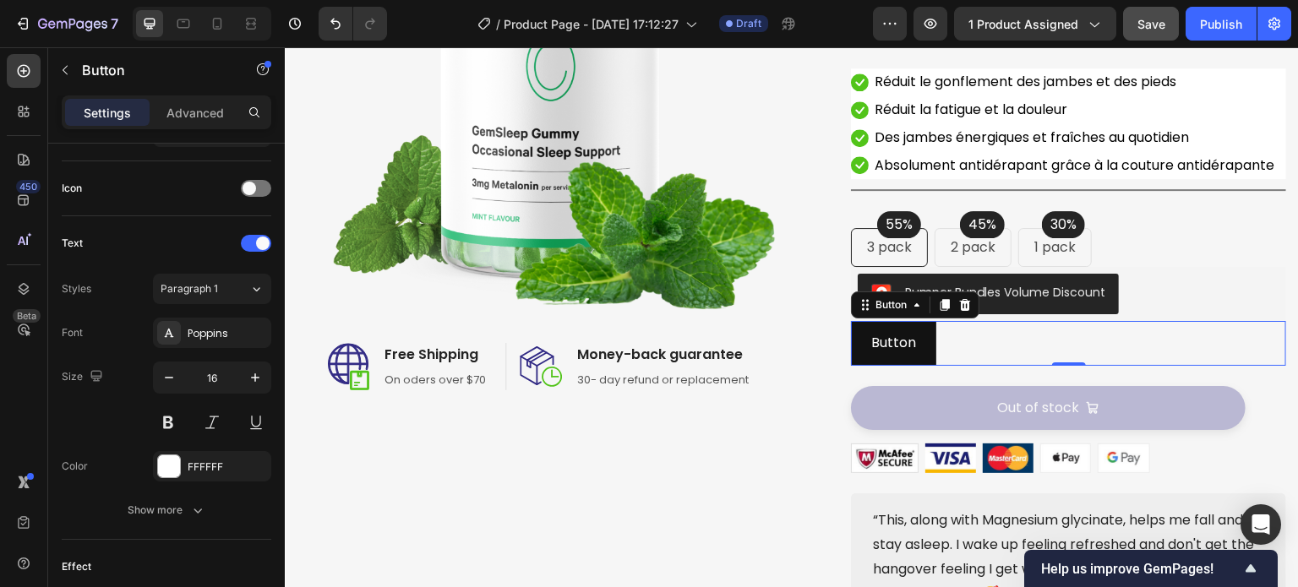
click at [947, 366] on div "Button Button 0" at bounding box center [1068, 343] width 435 height 45
click at [903, 356] on p "Button" at bounding box center [893, 343] width 45 height 25
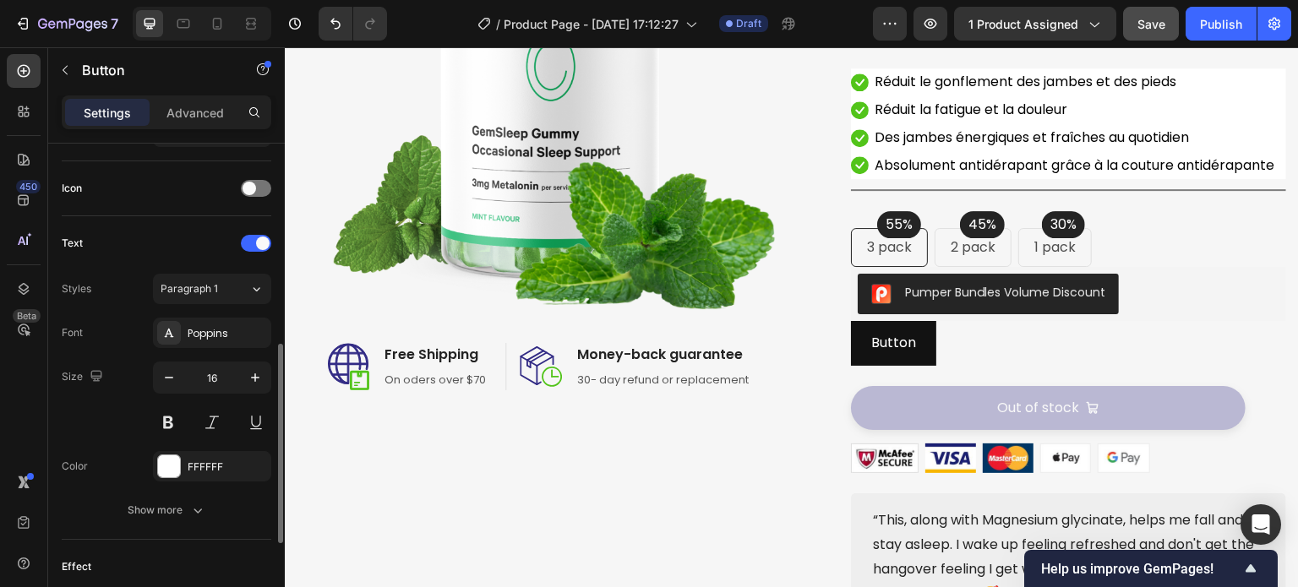
click at [150, 192] on div "Icon" at bounding box center [167, 188] width 210 height 27
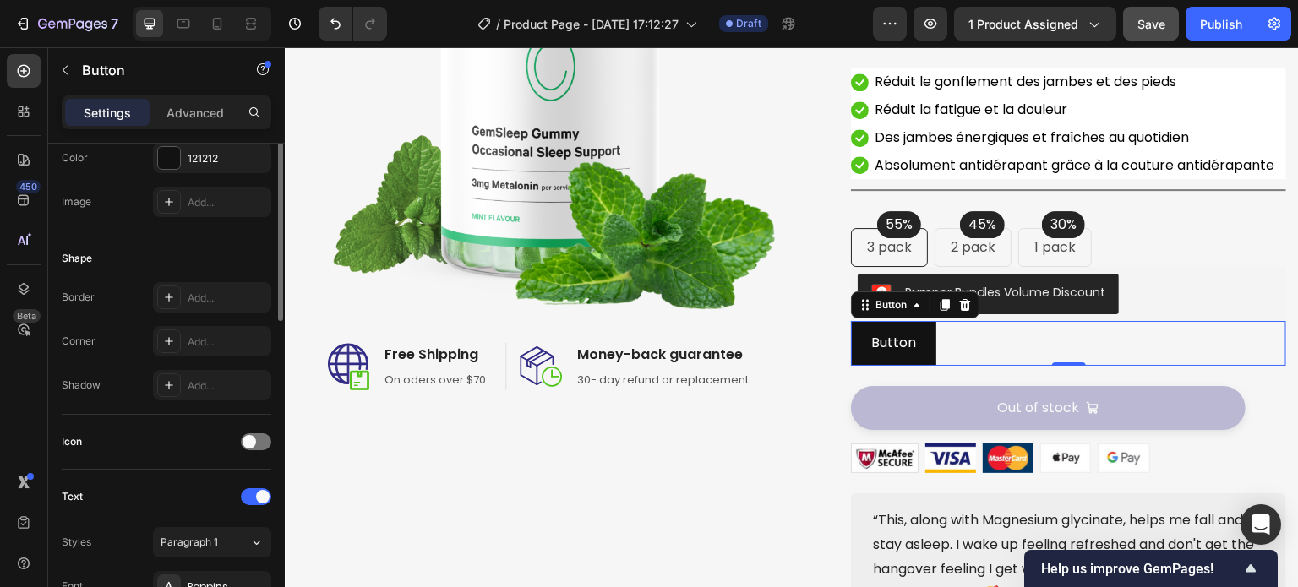
scroll to position [0, 0]
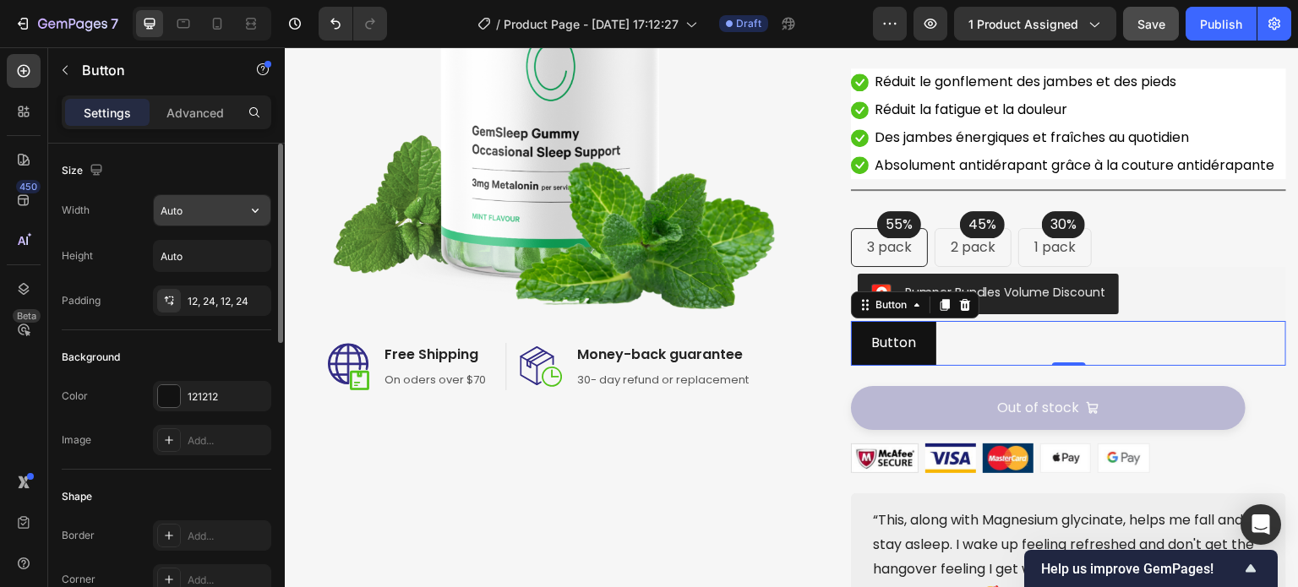
click at [175, 216] on input "Auto" at bounding box center [212, 210] width 117 height 30
click at [229, 205] on input "Auto" at bounding box center [212, 210] width 117 height 30
click at [258, 209] on icon "button" at bounding box center [255, 211] width 7 height 4
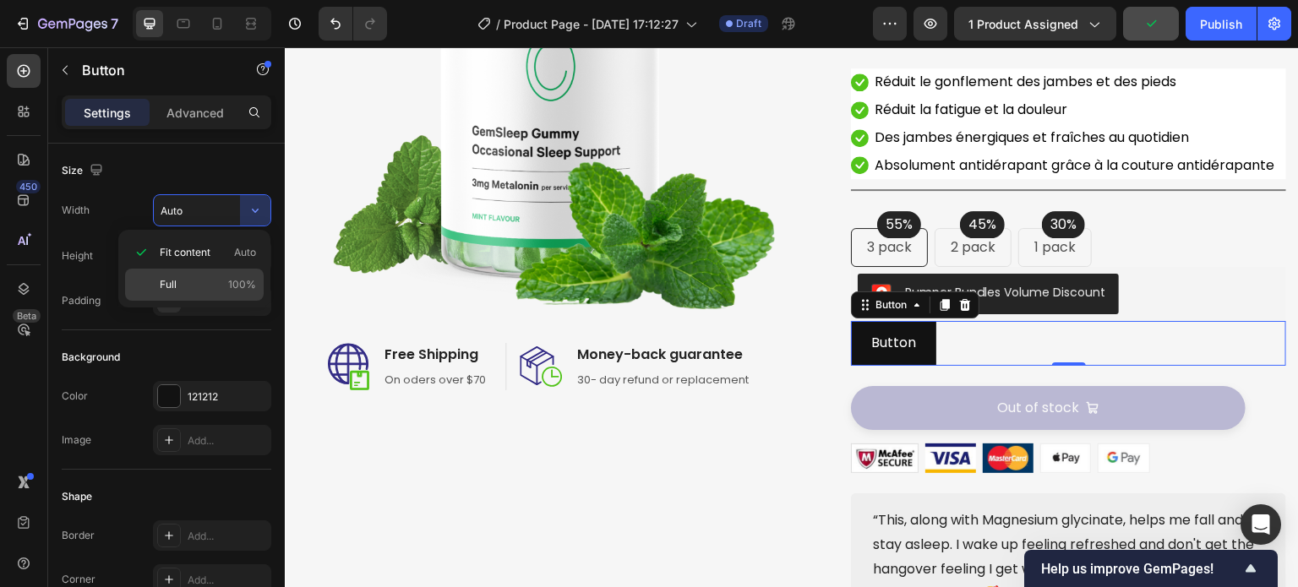
click at [205, 293] on div "Full 100%" at bounding box center [194, 285] width 139 height 32
type input "100%"
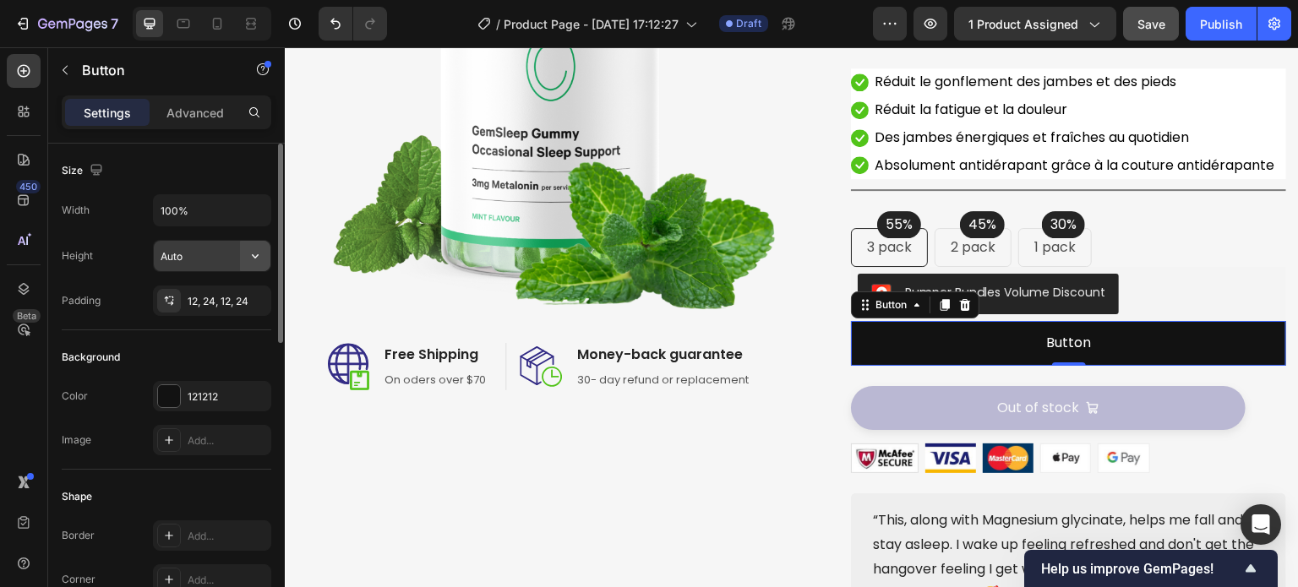
click at [254, 253] on icon "button" at bounding box center [255, 256] width 17 height 17
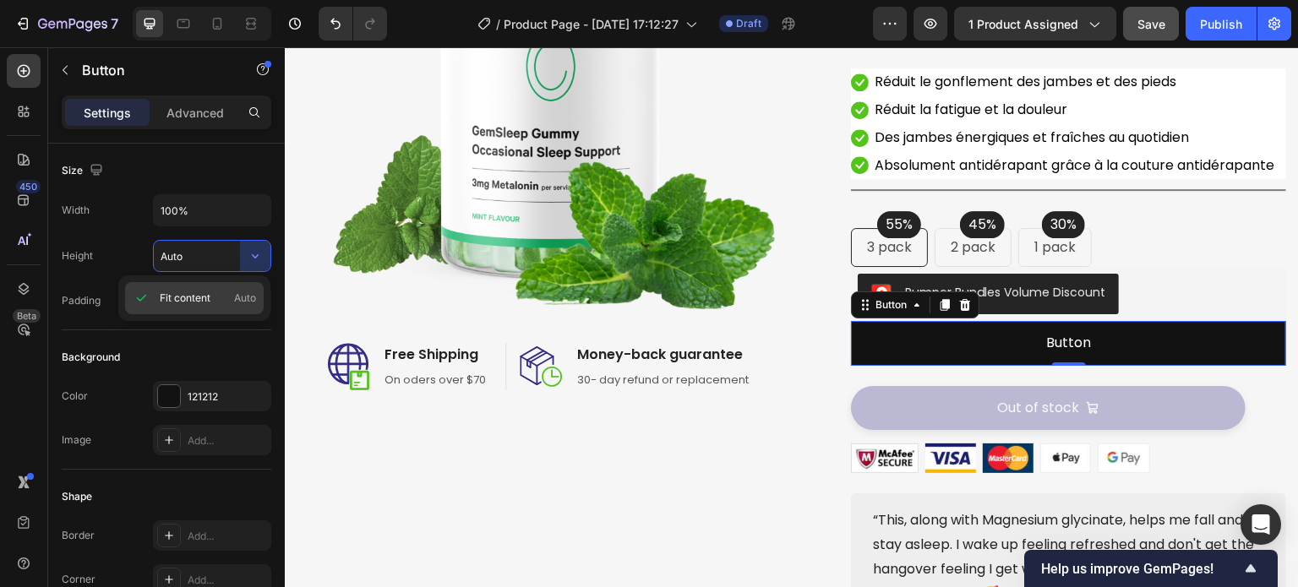
click at [245, 285] on div "Fit content Auto" at bounding box center [194, 298] width 139 height 32
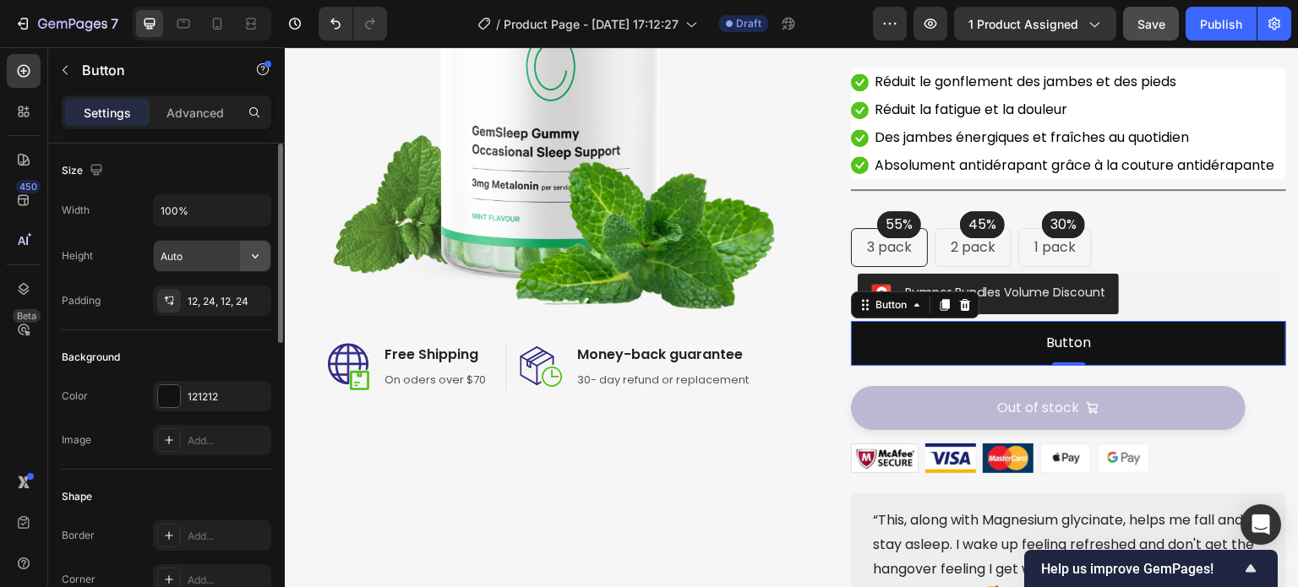
click at [249, 254] on icon "button" at bounding box center [255, 256] width 17 height 17
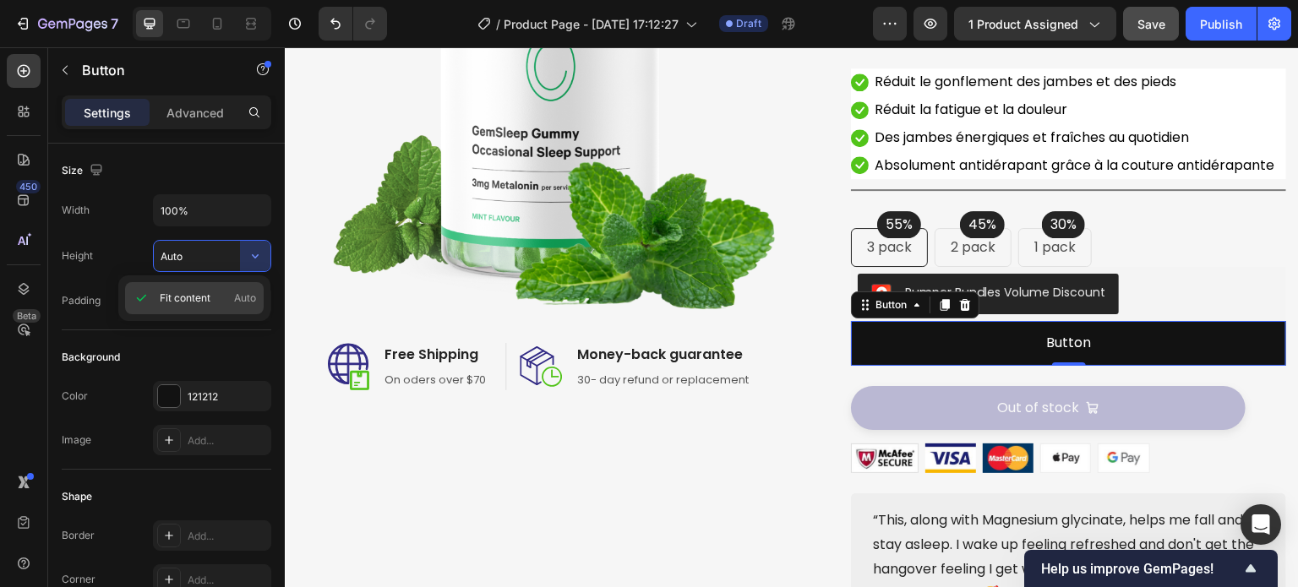
click at [190, 293] on span "Fit content" at bounding box center [185, 298] width 51 height 15
click at [220, 308] on div "12, 24, 12, 24" at bounding box center [212, 301] width 118 height 30
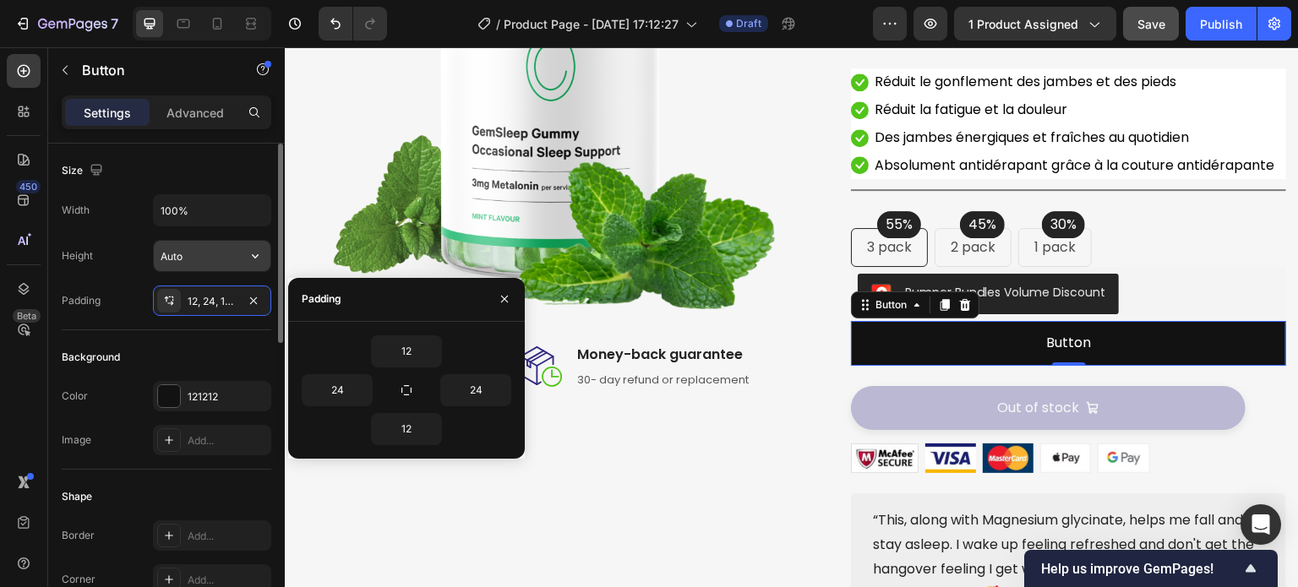
click at [177, 259] on input "Auto" at bounding box center [212, 256] width 117 height 30
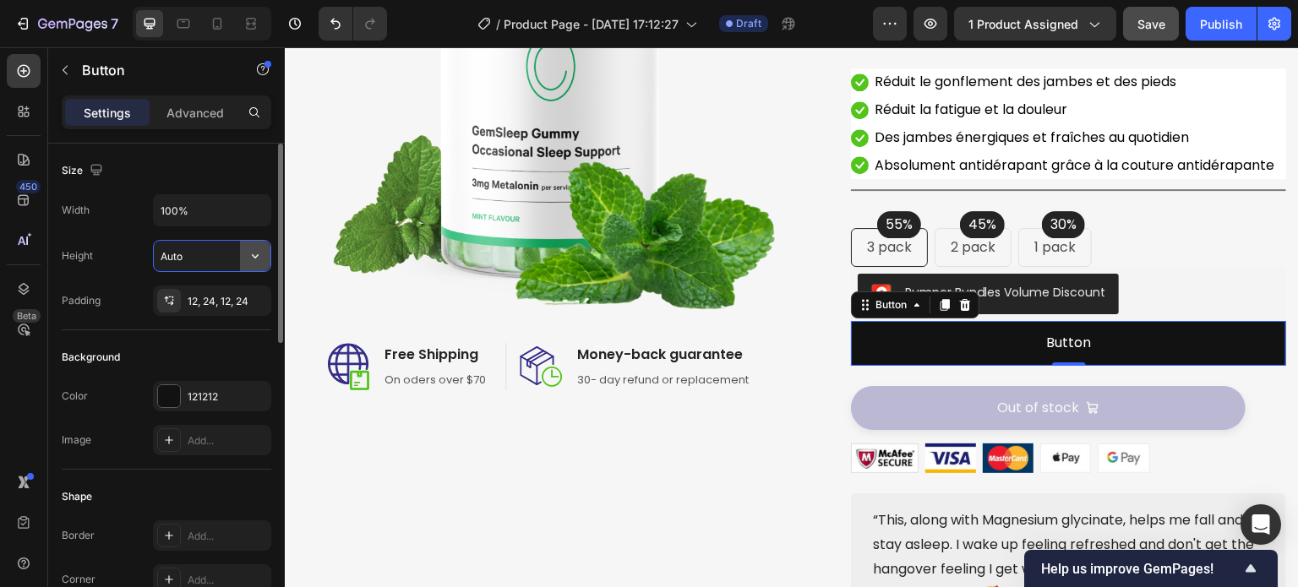
click at [248, 253] on icon "button" at bounding box center [255, 256] width 17 height 17
click at [244, 294] on span "Auto" at bounding box center [245, 298] width 22 height 15
click at [213, 255] on input "Auto" at bounding box center [212, 256] width 117 height 30
click at [131, 266] on div "Height Auto" at bounding box center [167, 256] width 210 height 32
click at [196, 123] on div "Advanced" at bounding box center [195, 112] width 85 height 27
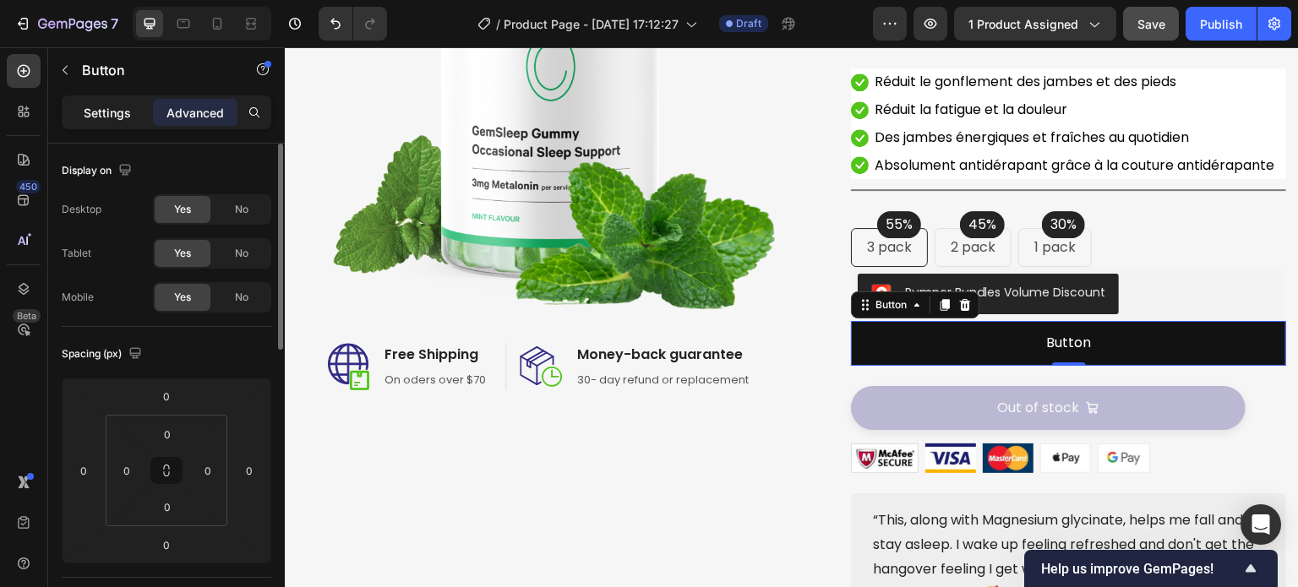
click at [108, 106] on p "Settings" at bounding box center [107, 113] width 47 height 18
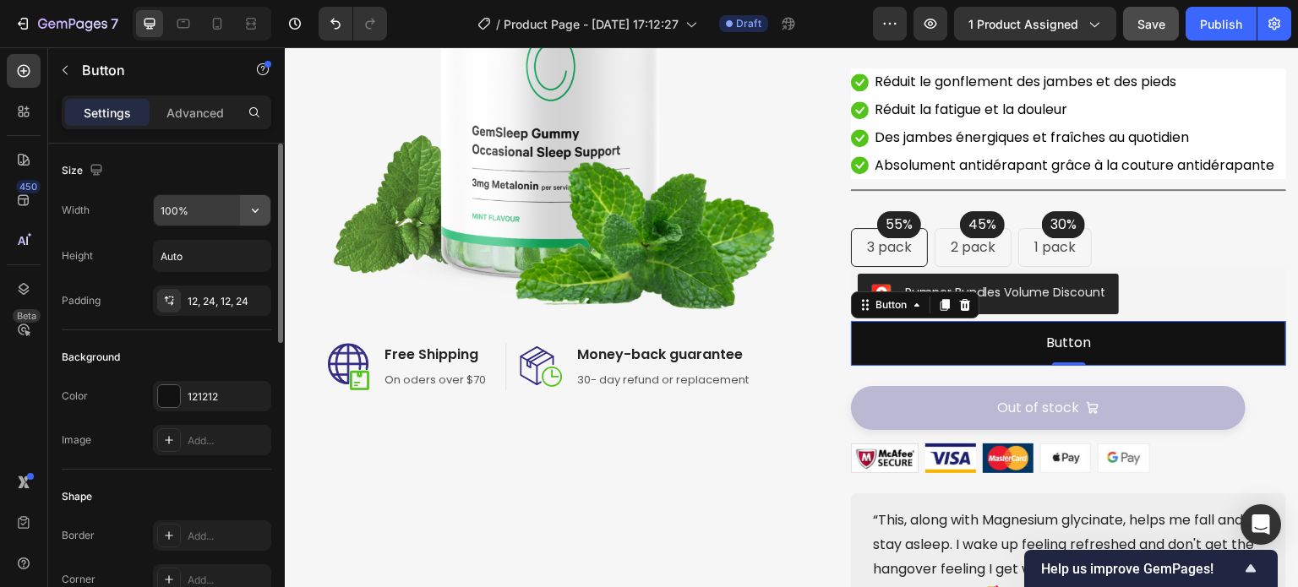
click at [253, 209] on icon "button" at bounding box center [255, 211] width 7 height 4
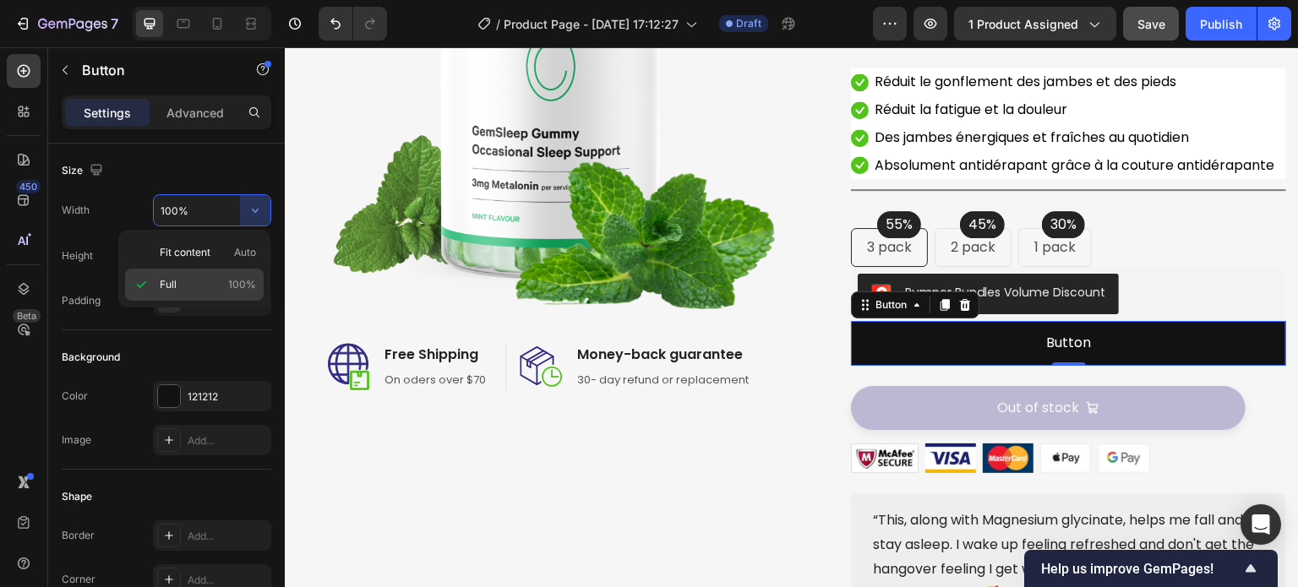
click at [233, 290] on span "100%" at bounding box center [242, 284] width 28 height 15
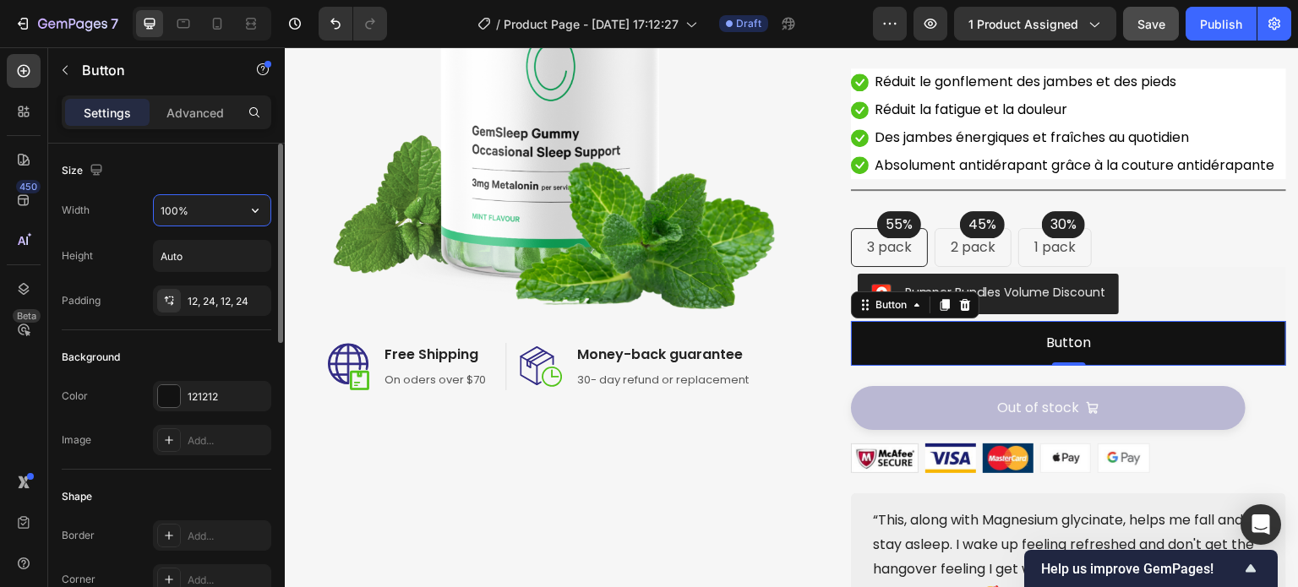
click at [164, 204] on input "100%" at bounding box center [212, 210] width 117 height 30
click at [175, 207] on input "100%" at bounding box center [212, 210] width 117 height 30
drag, startPoint x: 175, startPoint y: 207, endPoint x: 139, endPoint y: 216, distance: 37.3
click at [139, 216] on div "Width 100%" at bounding box center [167, 210] width 210 height 32
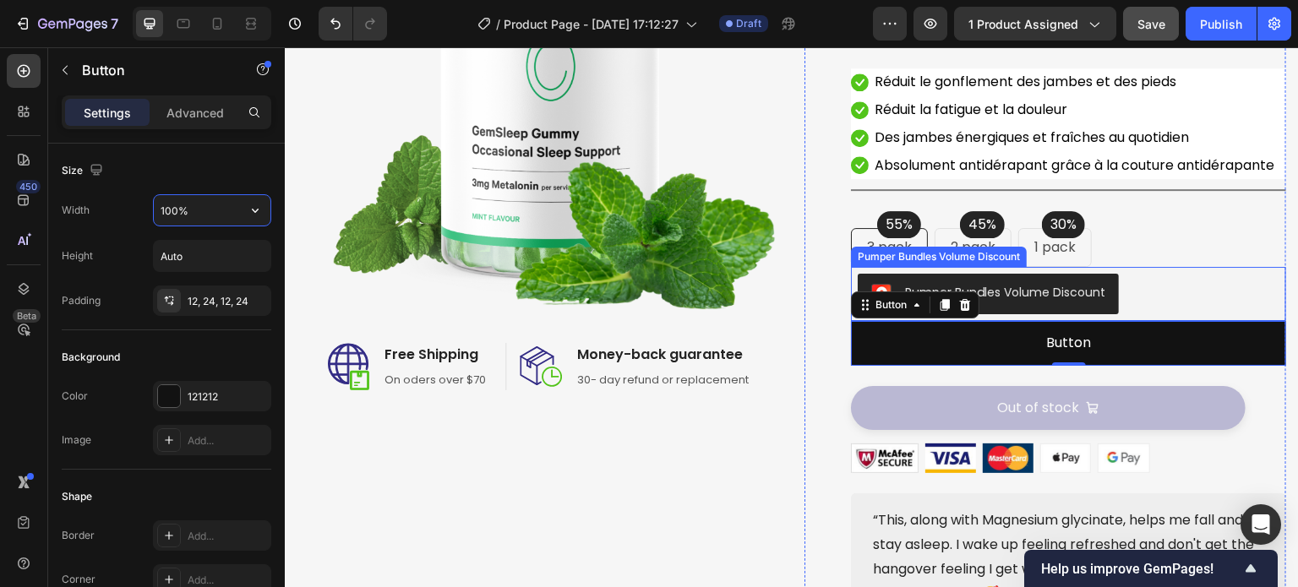
click at [1194, 312] on div "Pumper Bundles Volume Discount" at bounding box center [1069, 294] width 422 height 41
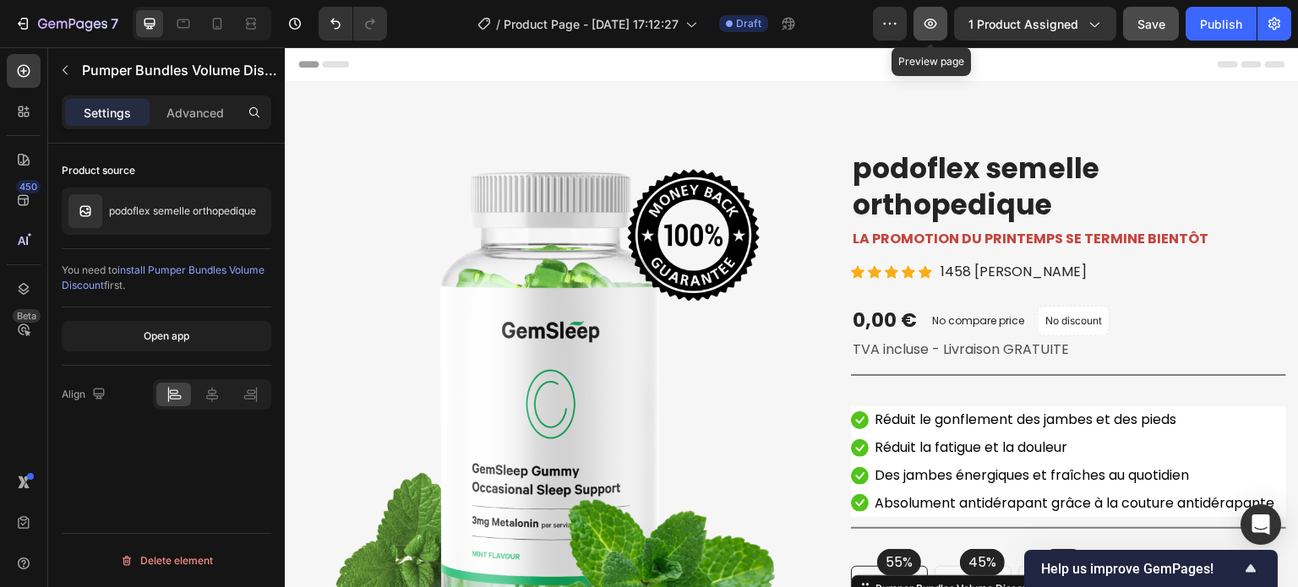
click at [937, 19] on icon "button" at bounding box center [930, 23] width 17 height 17
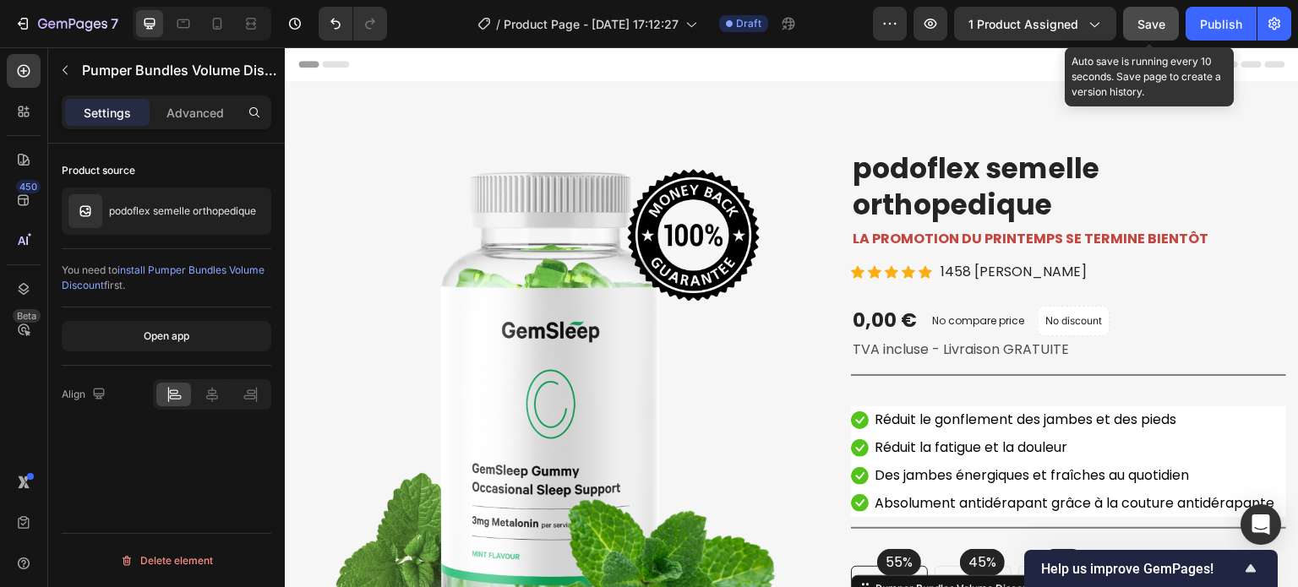
click at [1135, 19] on button "Save" at bounding box center [1151, 24] width 56 height 34
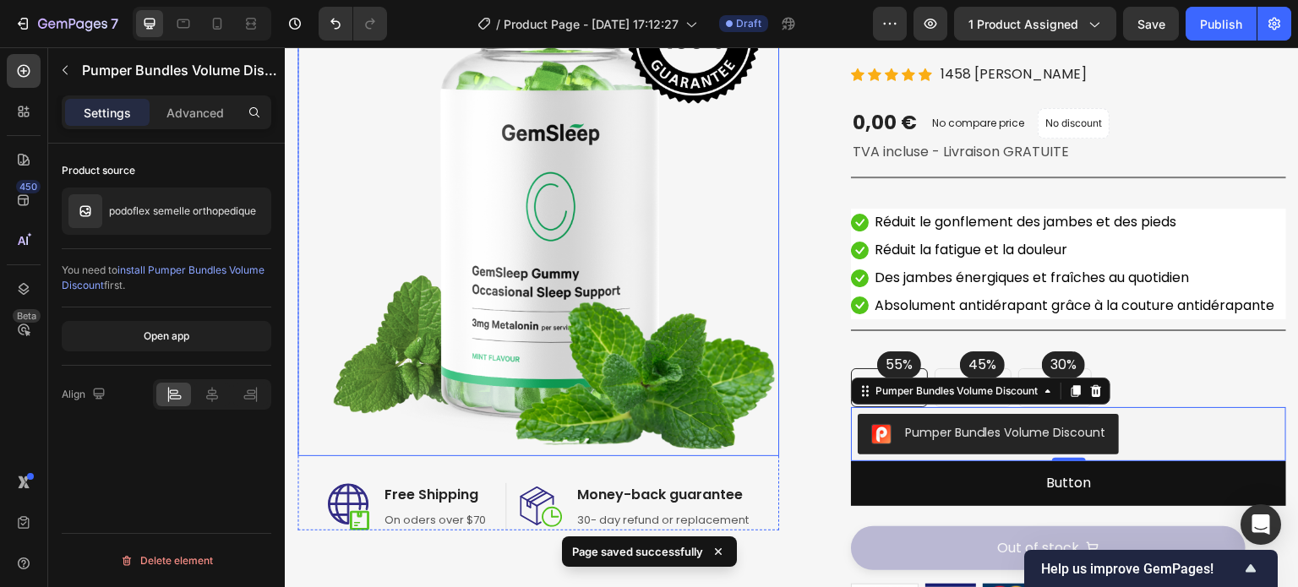
scroll to position [254, 0]
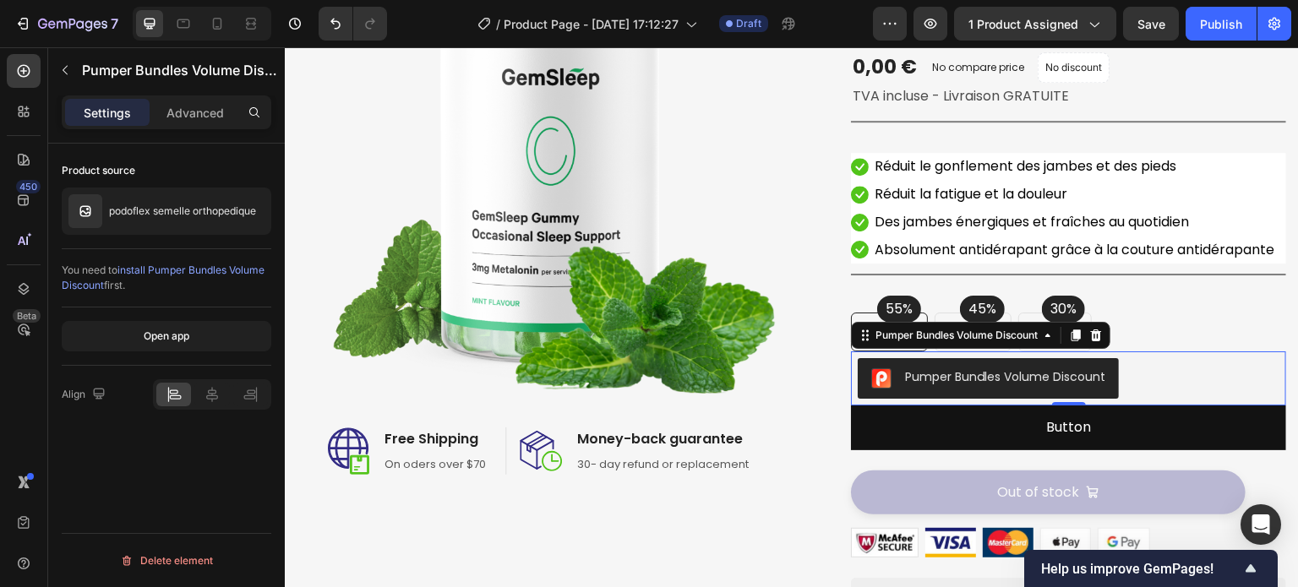
click at [1150, 399] on div "Pumper Bundles Volume Discount" at bounding box center [1069, 378] width 422 height 41
click at [883, 26] on button "button" at bounding box center [890, 24] width 34 height 34
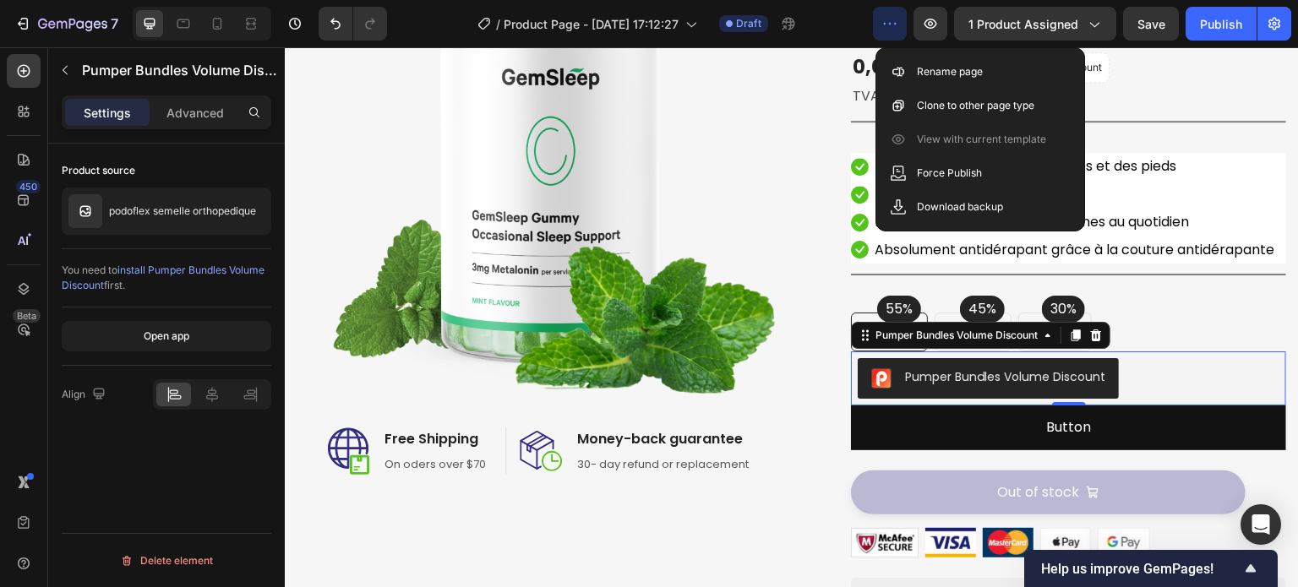
click at [883, 26] on button "button" at bounding box center [890, 24] width 34 height 34
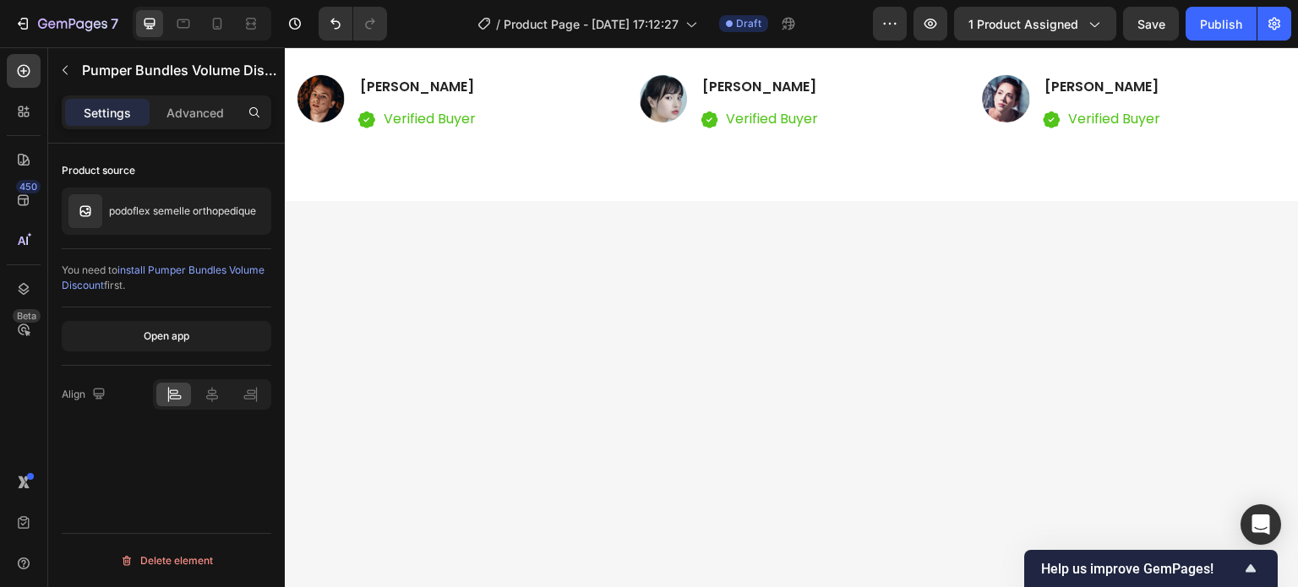
scroll to position [3127, 0]
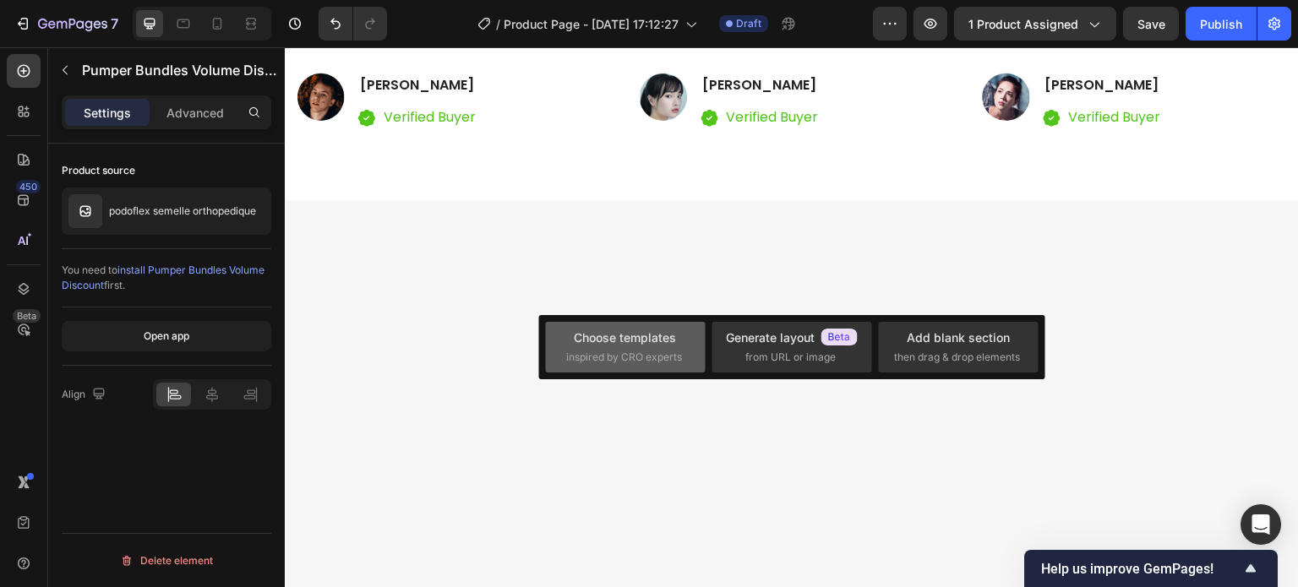
click at [632, 364] on span "inspired by CRO experts" at bounding box center [624, 357] width 116 height 15
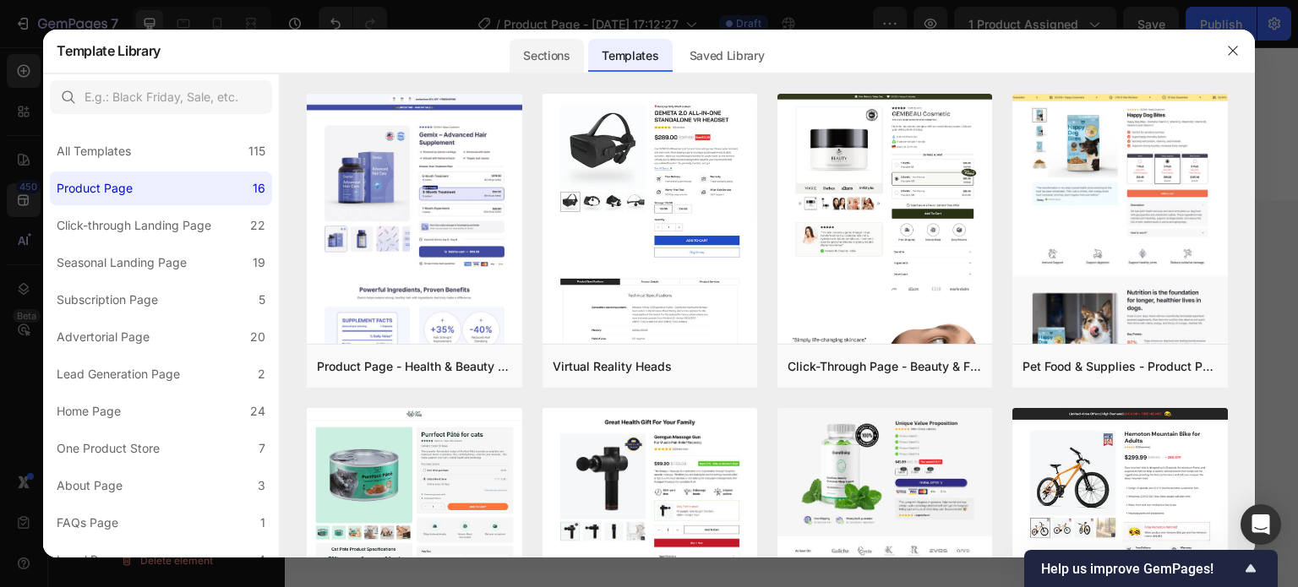
click at [540, 60] on div "Sections" at bounding box center [547, 56] width 74 height 34
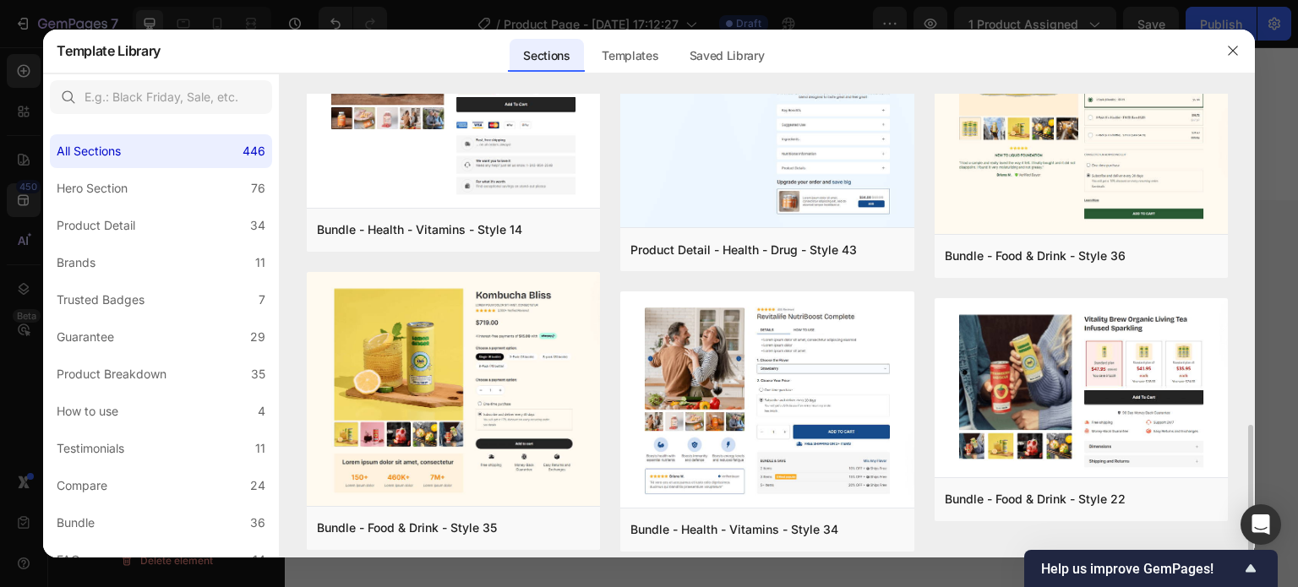
scroll to position [859, 0]
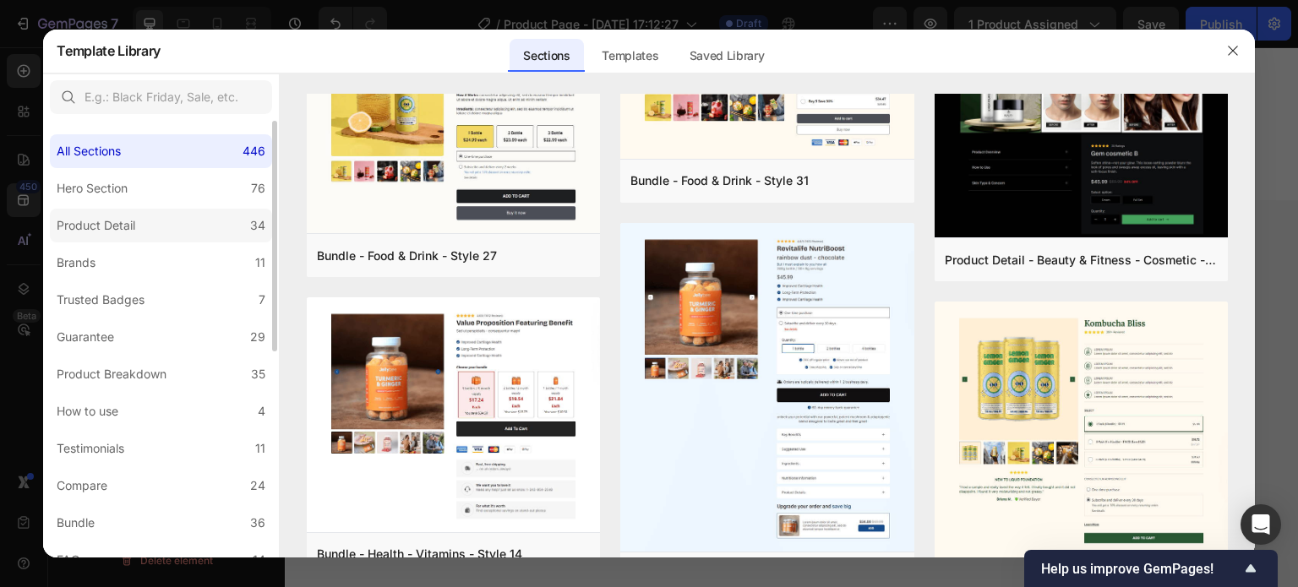
click at [165, 220] on label "Product Detail 34" at bounding box center [161, 226] width 222 height 34
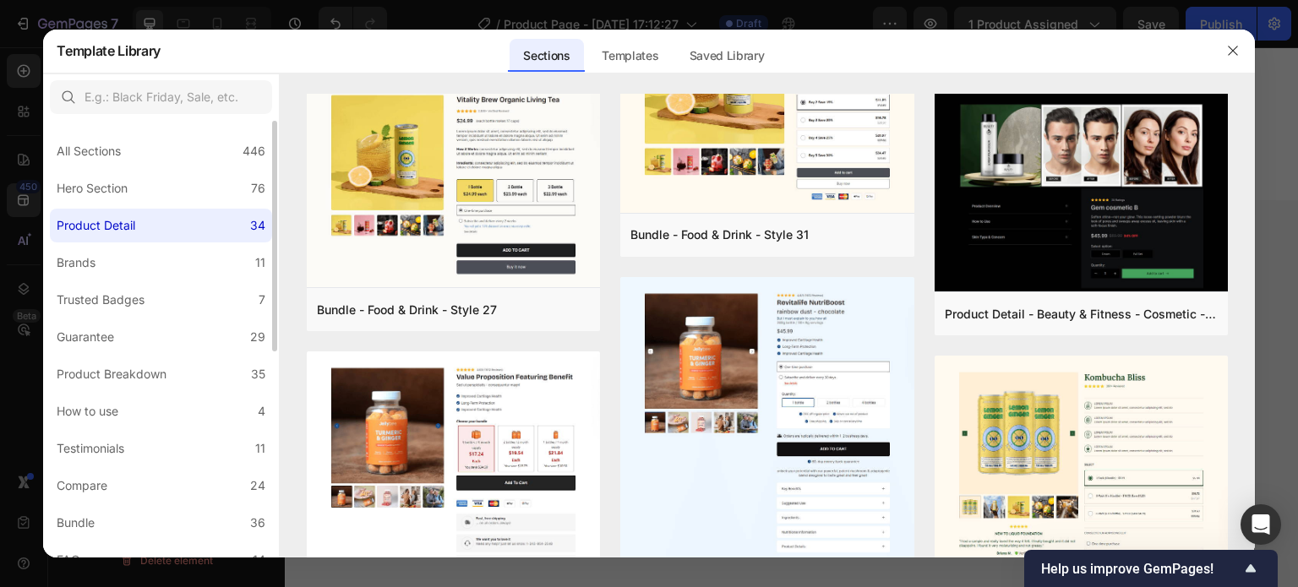
scroll to position [0, 0]
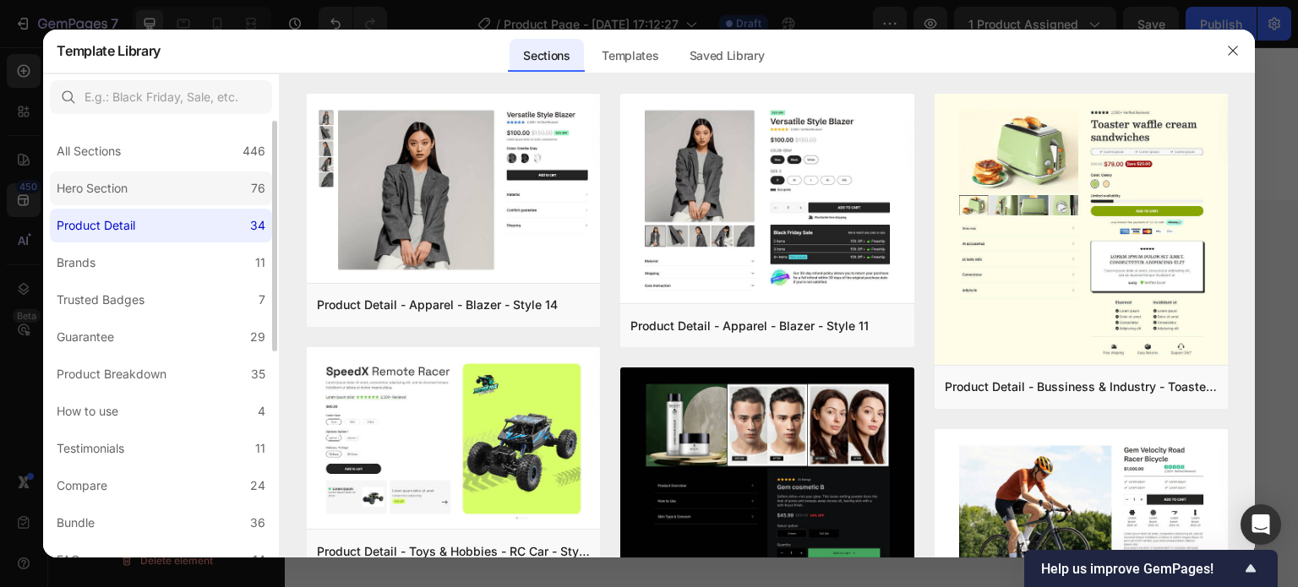
click at [152, 188] on label "Hero Section 76" at bounding box center [161, 189] width 222 height 34
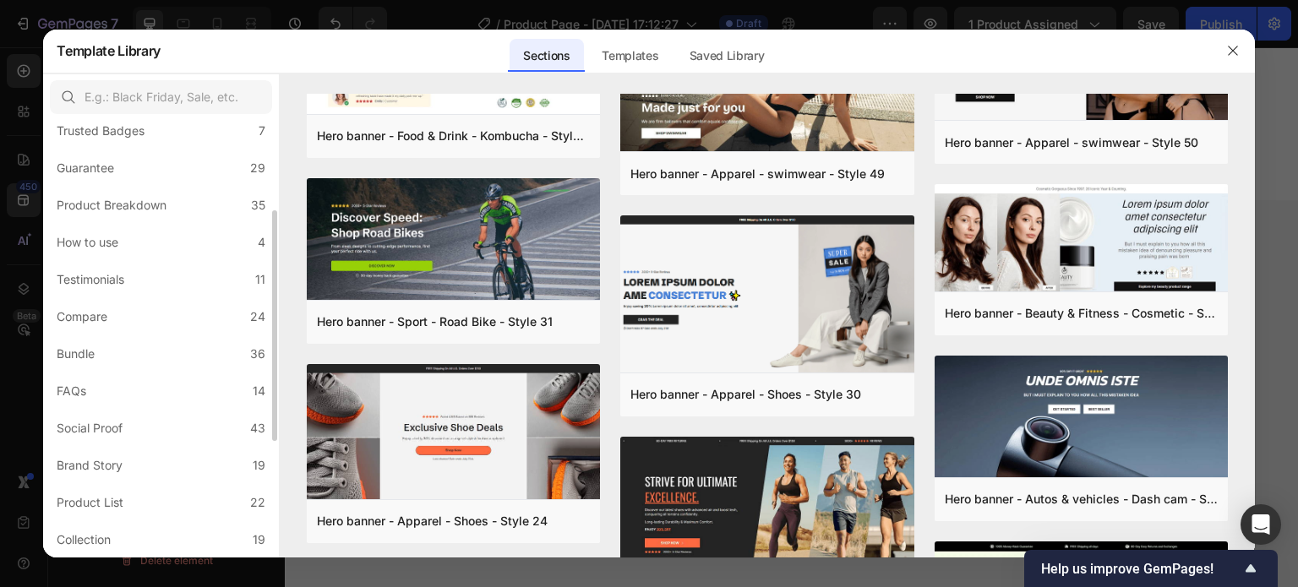
scroll to position [390, 0]
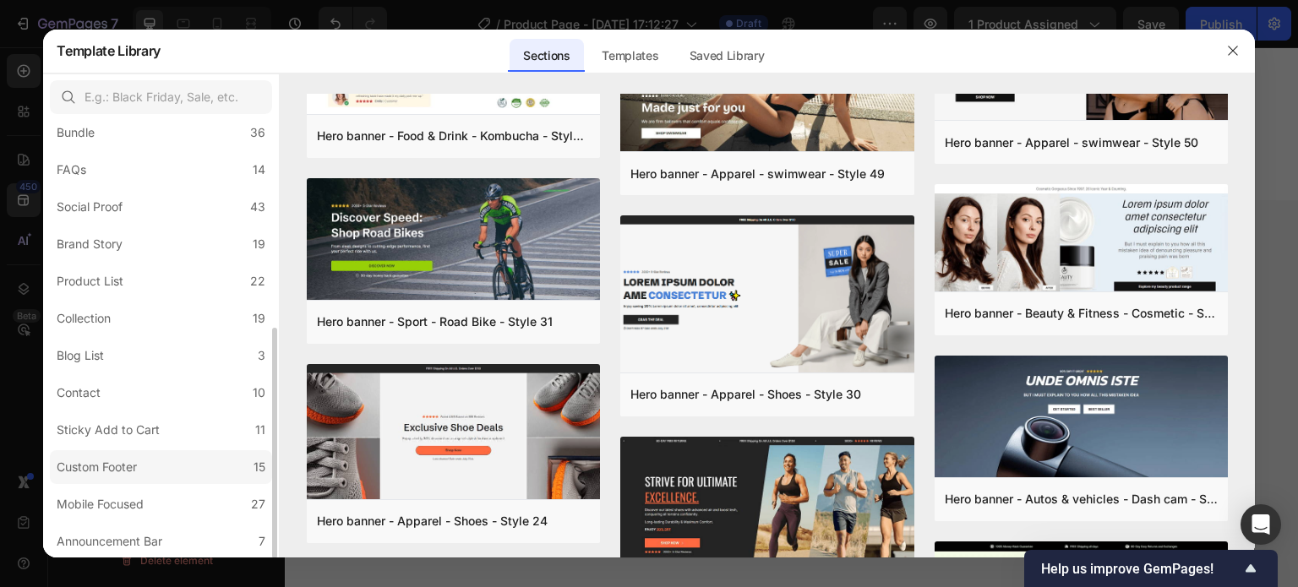
click at [123, 472] on div "Custom Footer" at bounding box center [97, 467] width 80 height 20
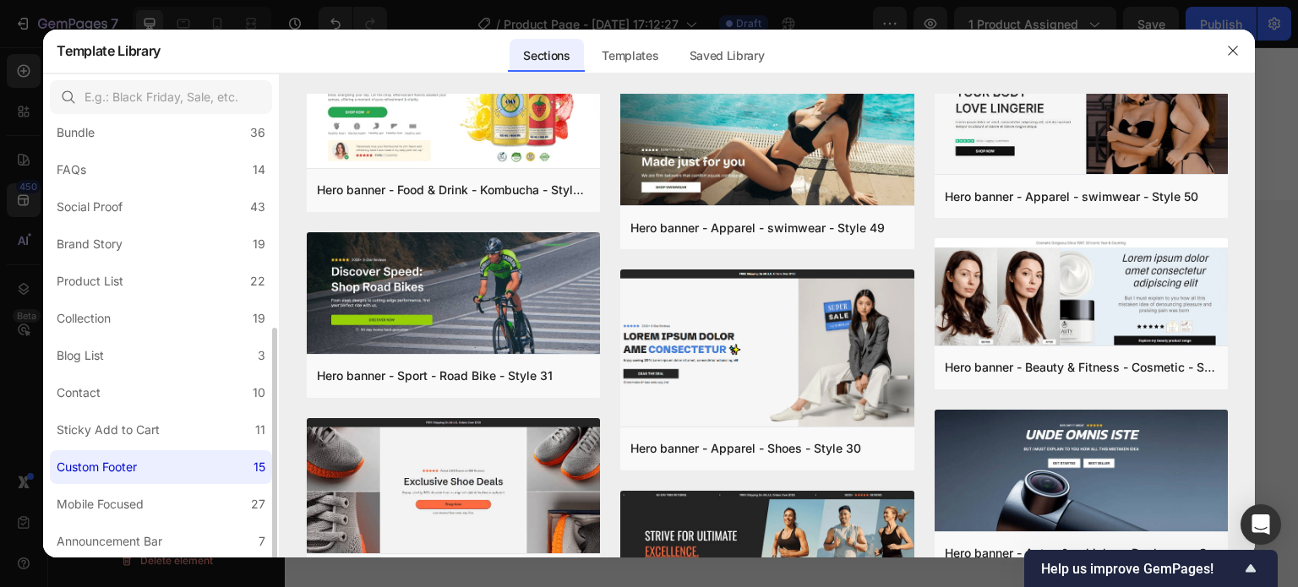
scroll to position [0, 0]
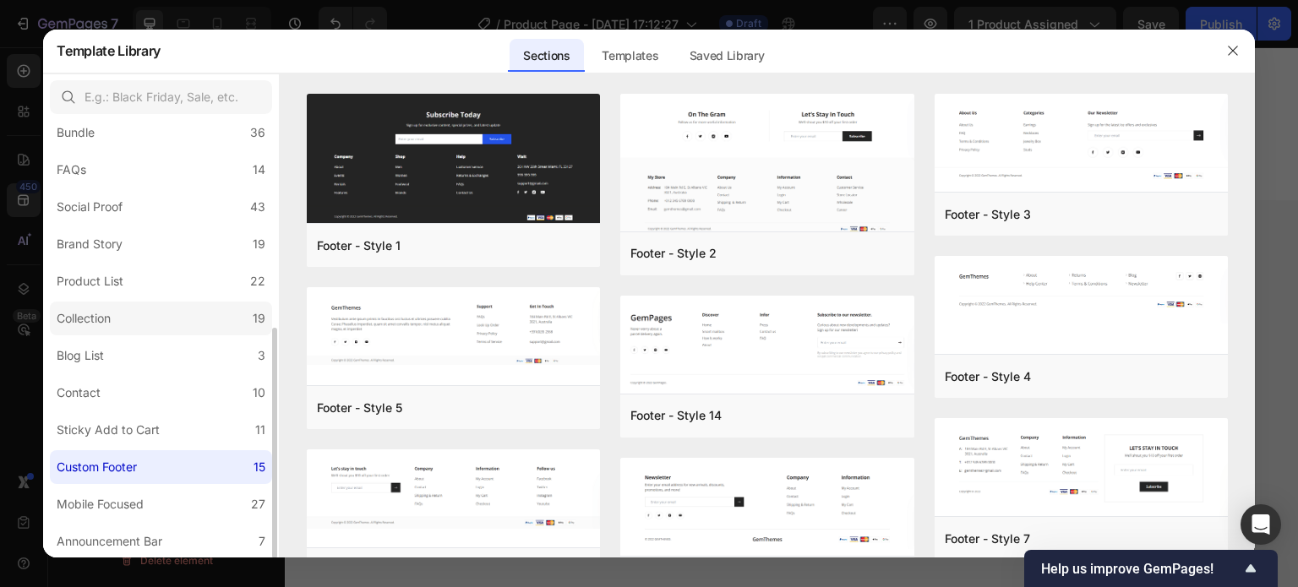
click at [104, 325] on div "Collection" at bounding box center [84, 319] width 54 height 20
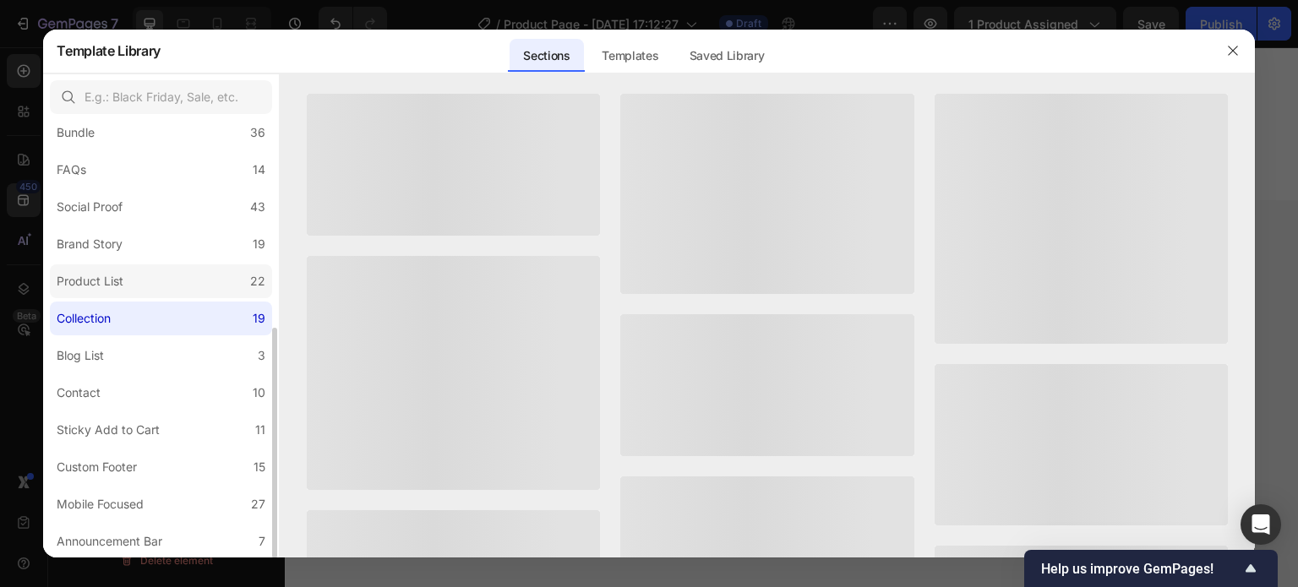
click at [133, 279] on label "Product List 22" at bounding box center [161, 282] width 222 height 34
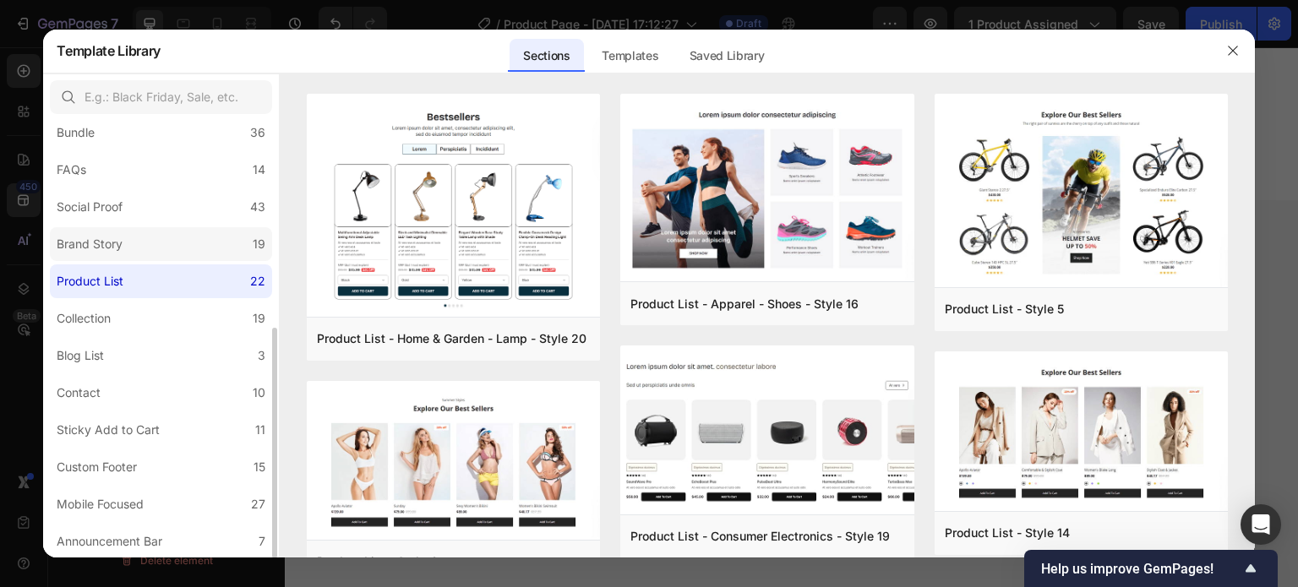
click at [128, 240] on div "Brand Story" at bounding box center [93, 244] width 73 height 20
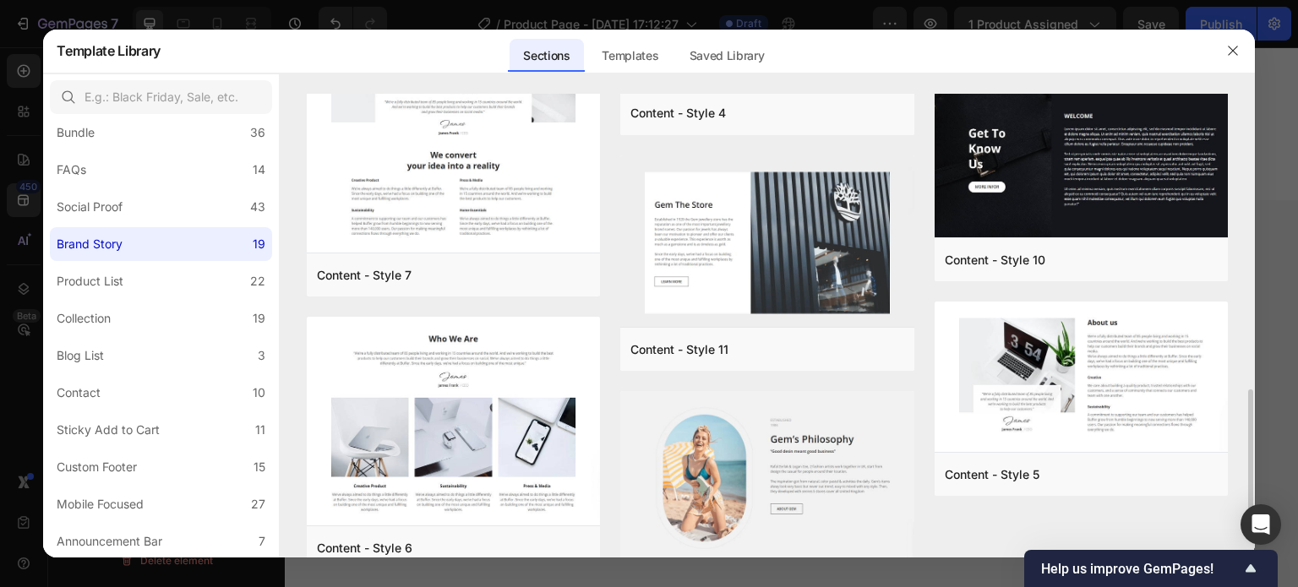
scroll to position [997, 0]
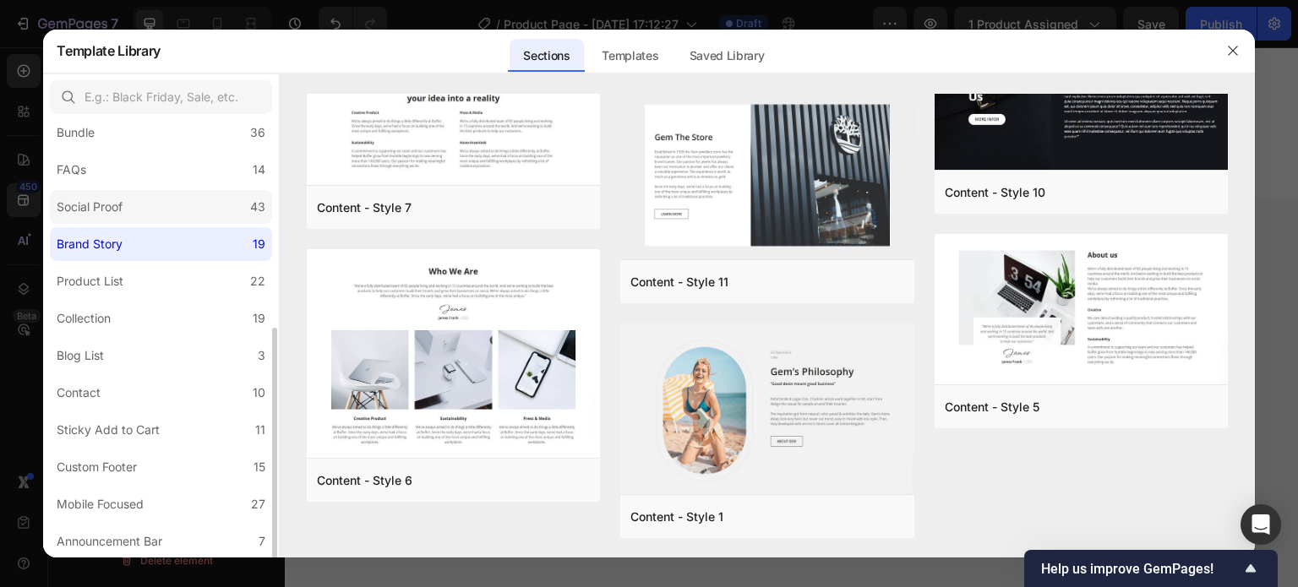
click at [128, 220] on label "Social Proof 43" at bounding box center [161, 207] width 222 height 34
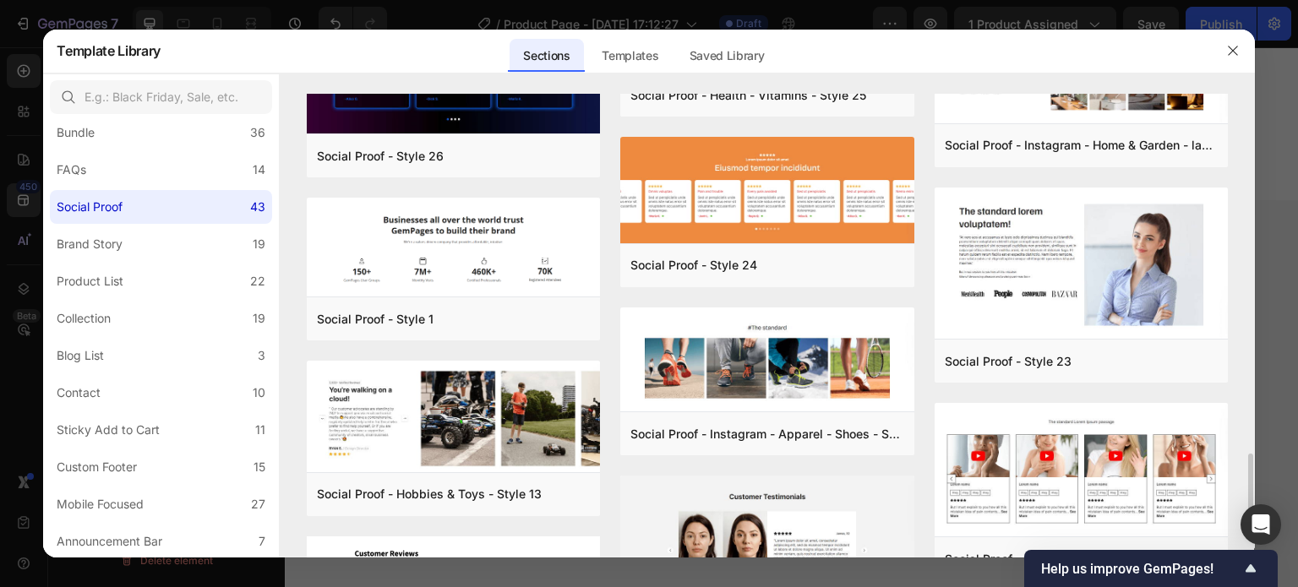
scroll to position [2621, 0]
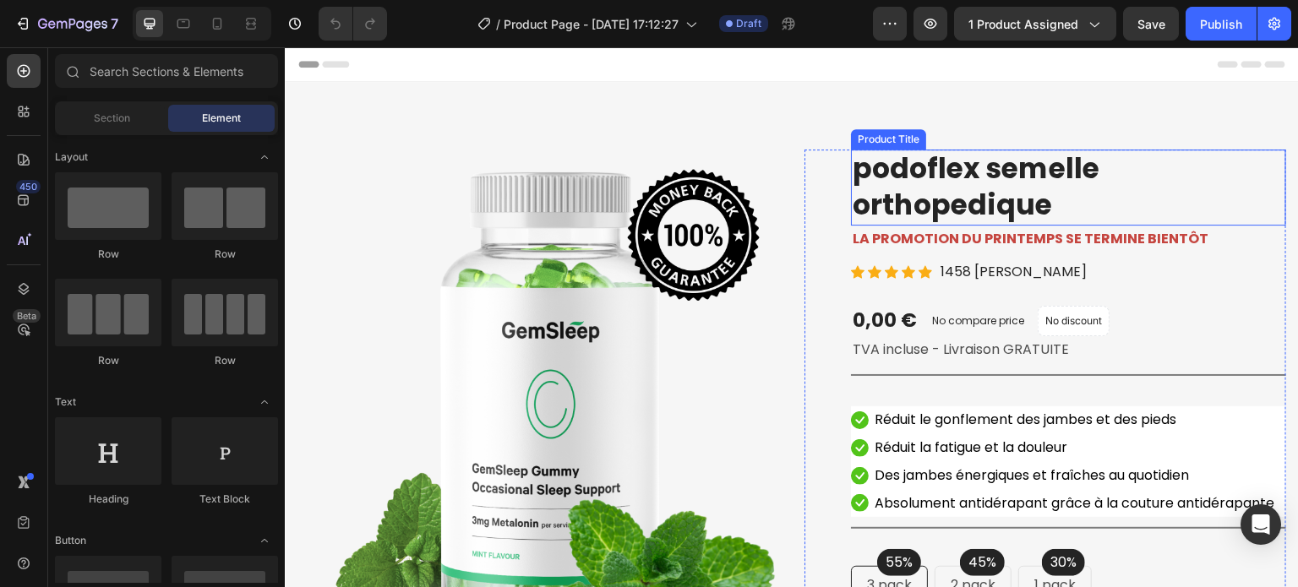
click at [899, 202] on h2 "podoflex semelle orthopedique" at bounding box center [1068, 188] width 435 height 76
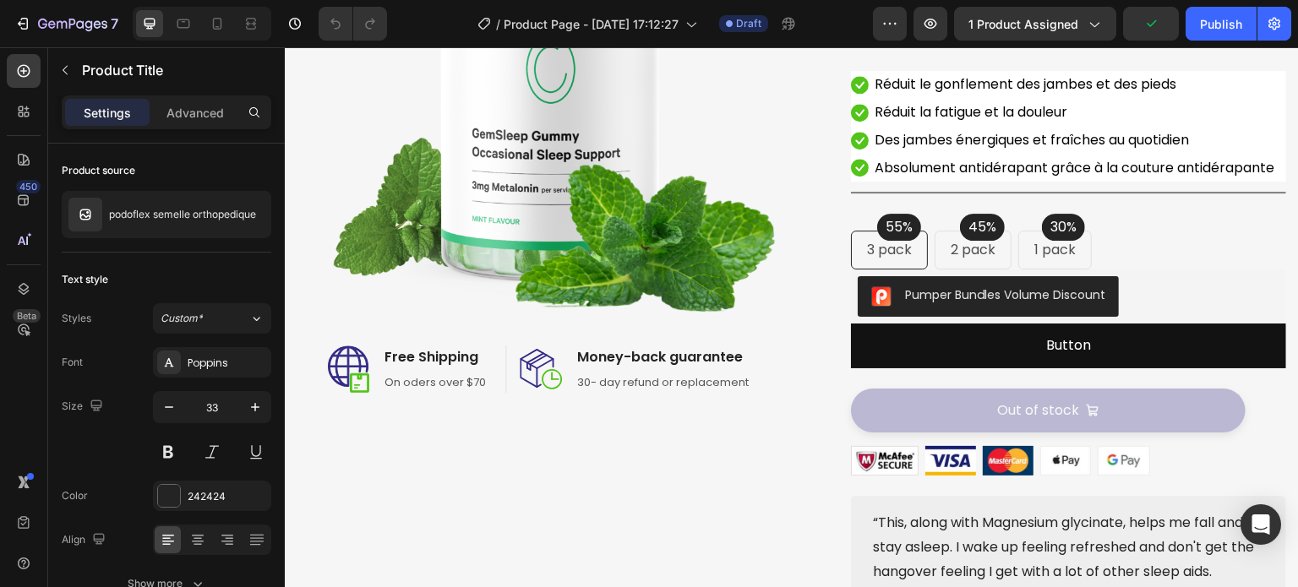
scroll to position [338, 0]
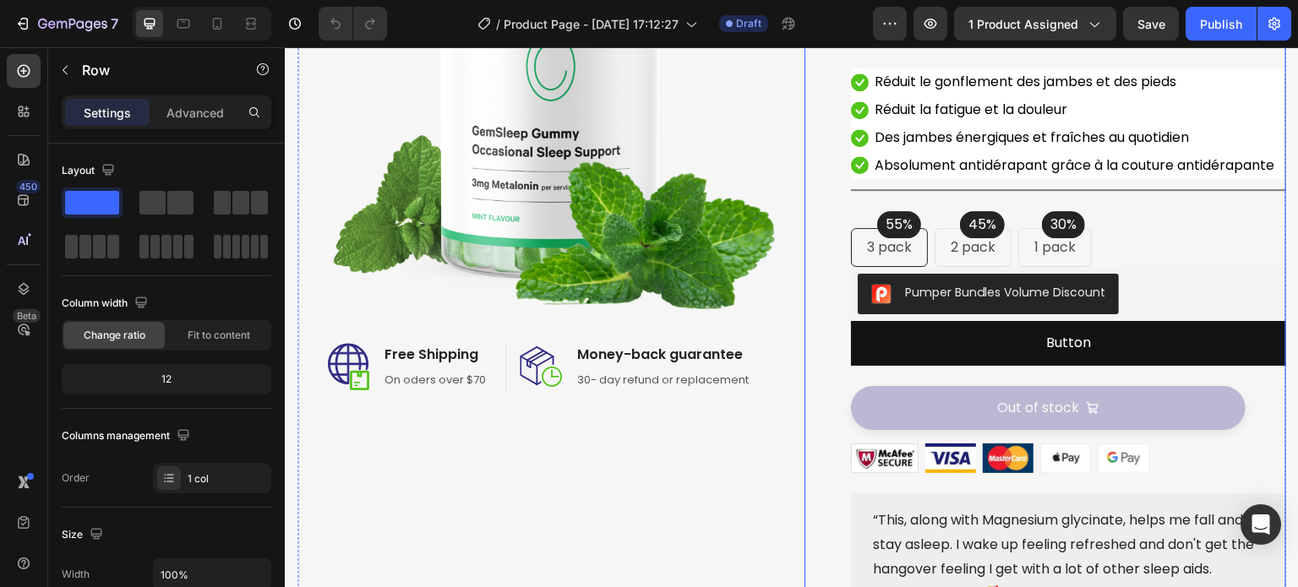
click at [834, 377] on div "Catch your customer's attention with attracted media. Add image or sync data Pr…" at bounding box center [1046, 235] width 482 height 847
click at [923, 25] on button "button" at bounding box center [931, 24] width 34 height 34
click at [14, 26] on icon "button" at bounding box center [22, 23] width 17 height 17
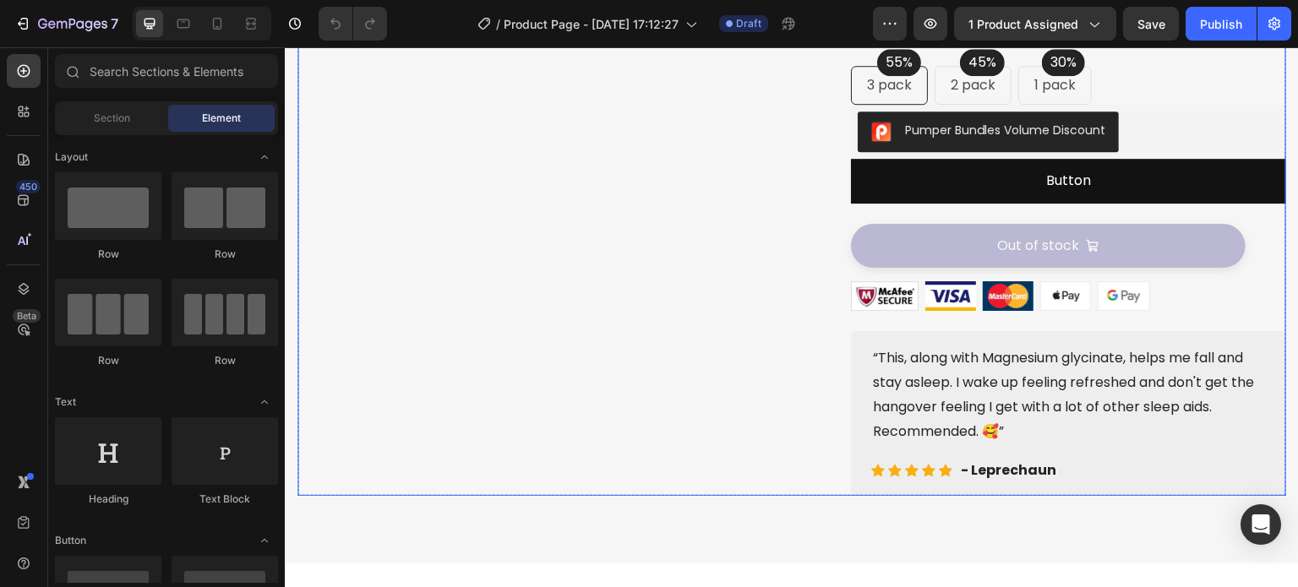
scroll to position [507, 0]
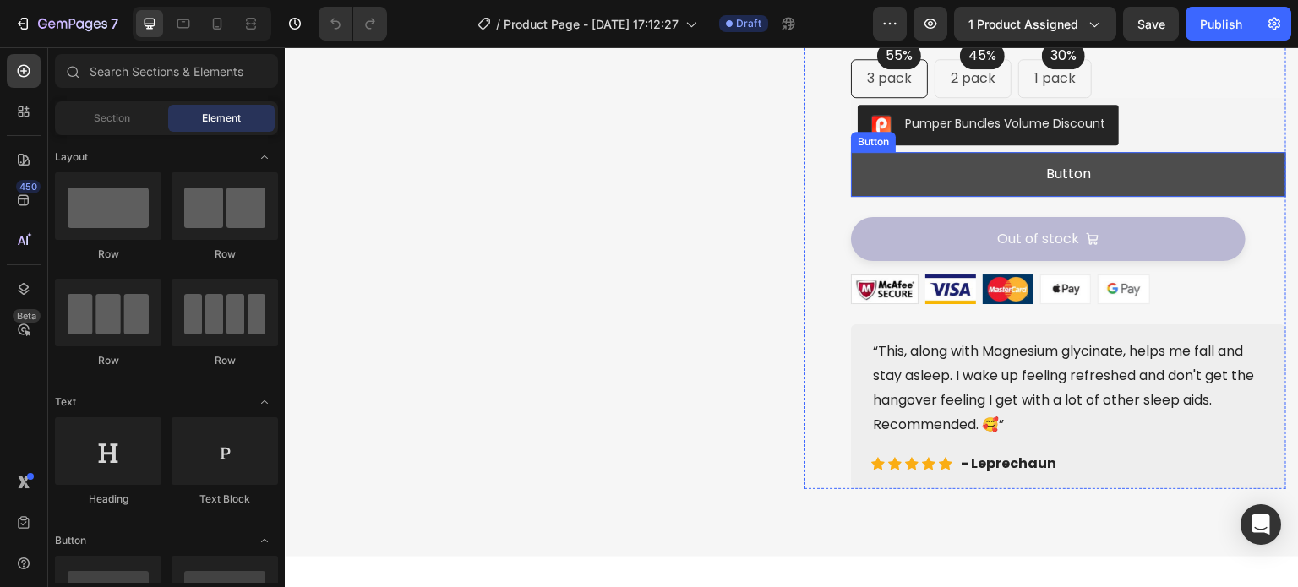
click at [965, 197] on button "Button" at bounding box center [1068, 174] width 435 height 45
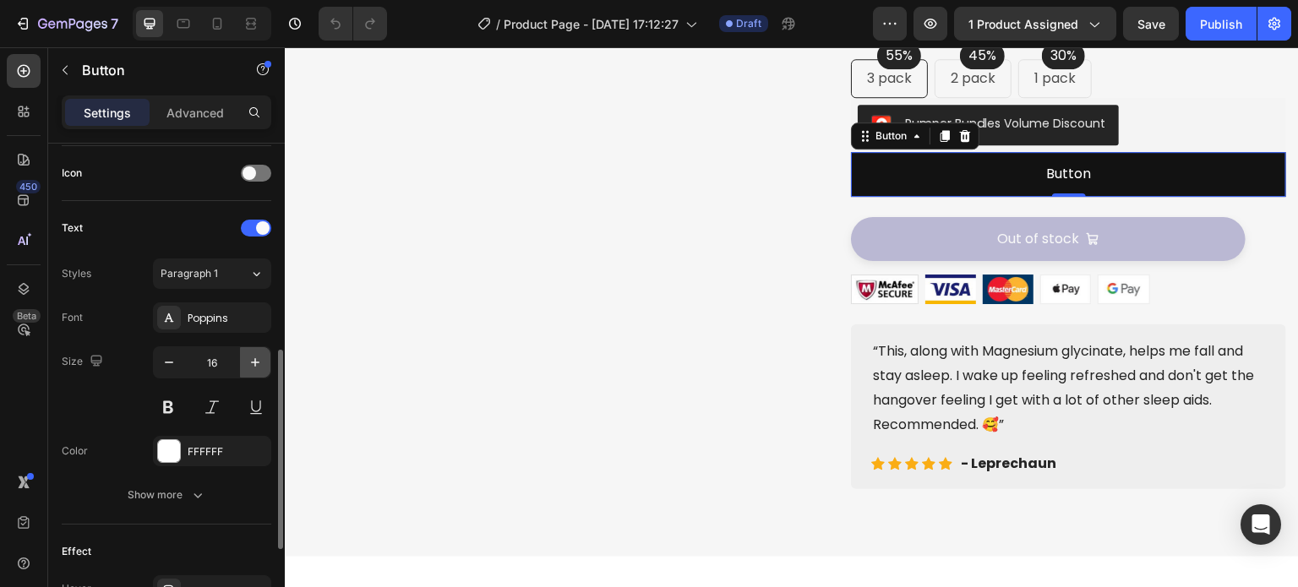
click at [247, 361] on icon "button" at bounding box center [255, 362] width 17 height 17
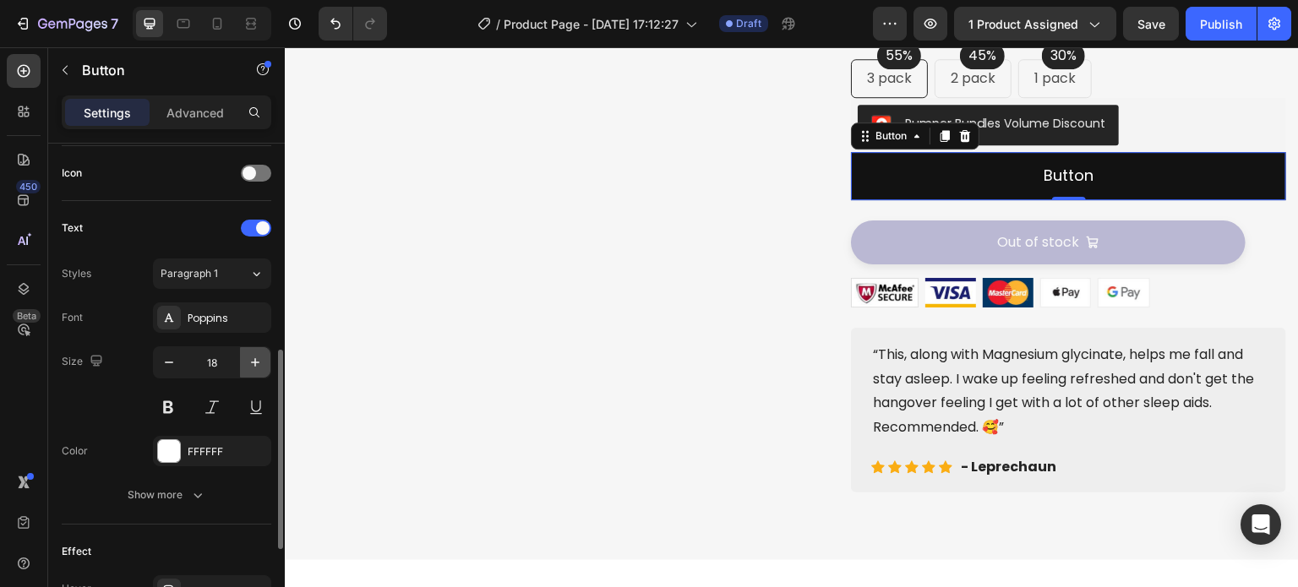
click at [247, 361] on icon "button" at bounding box center [255, 362] width 17 height 17
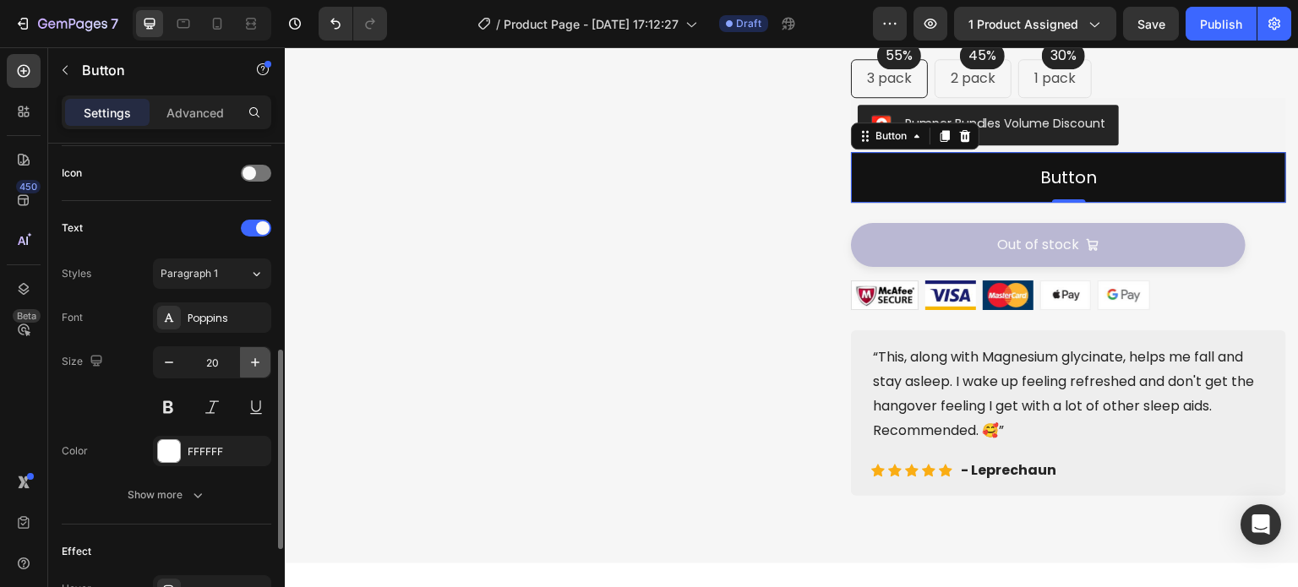
click at [247, 361] on icon "button" at bounding box center [255, 362] width 17 height 17
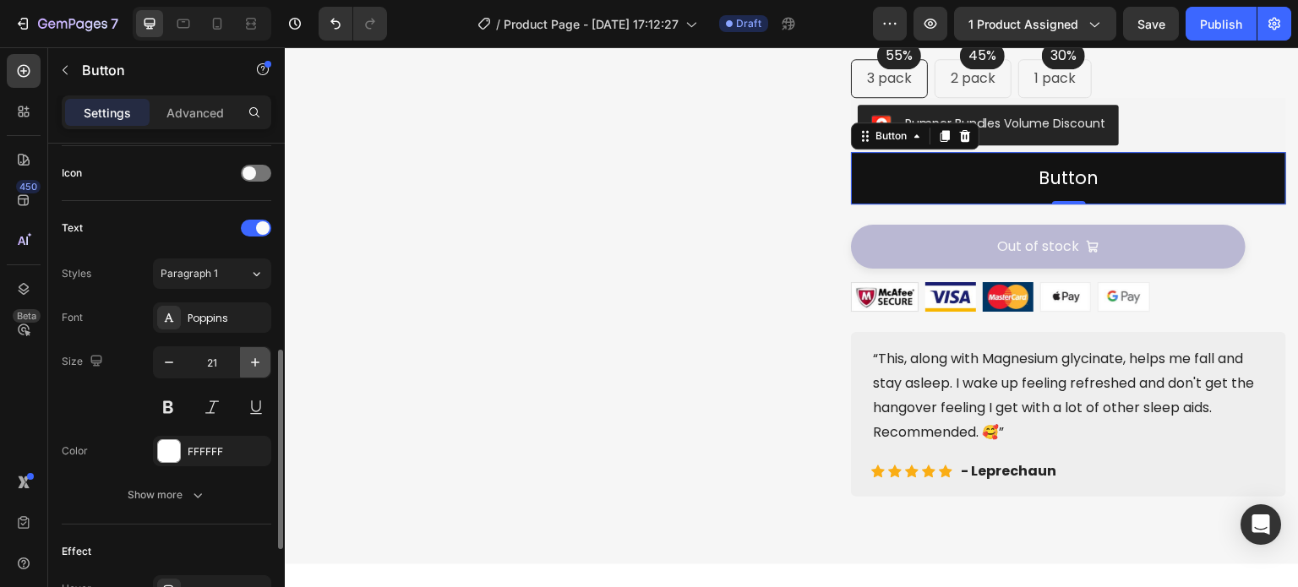
click at [247, 361] on icon "button" at bounding box center [255, 362] width 17 height 17
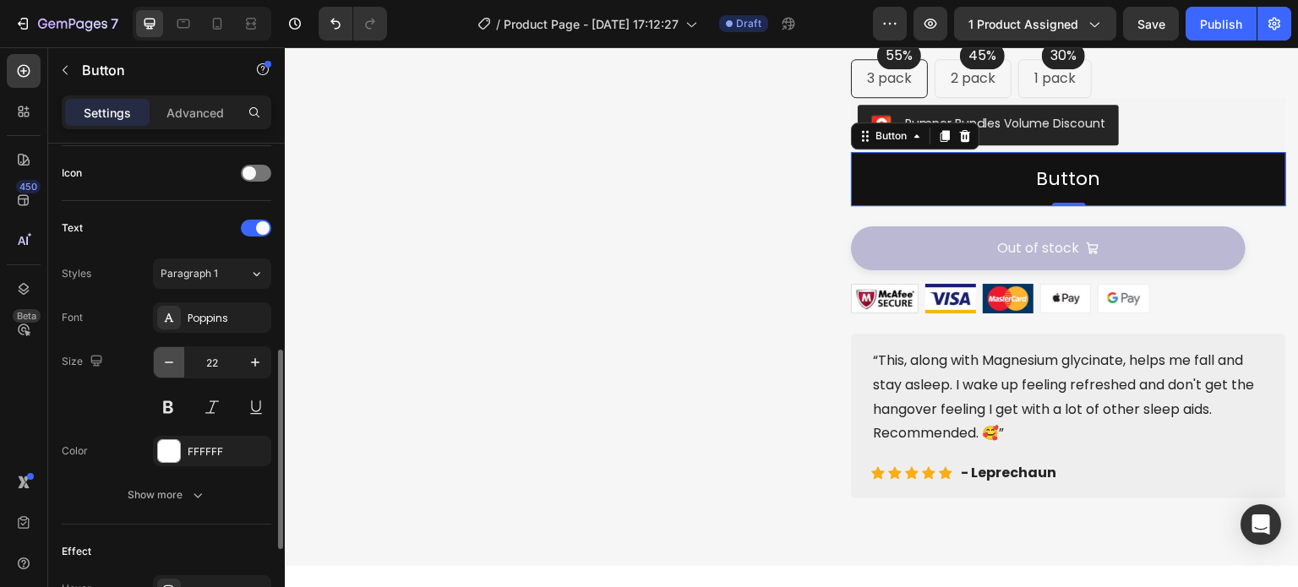
click at [162, 358] on icon "button" at bounding box center [169, 362] width 17 height 17
type input "21"
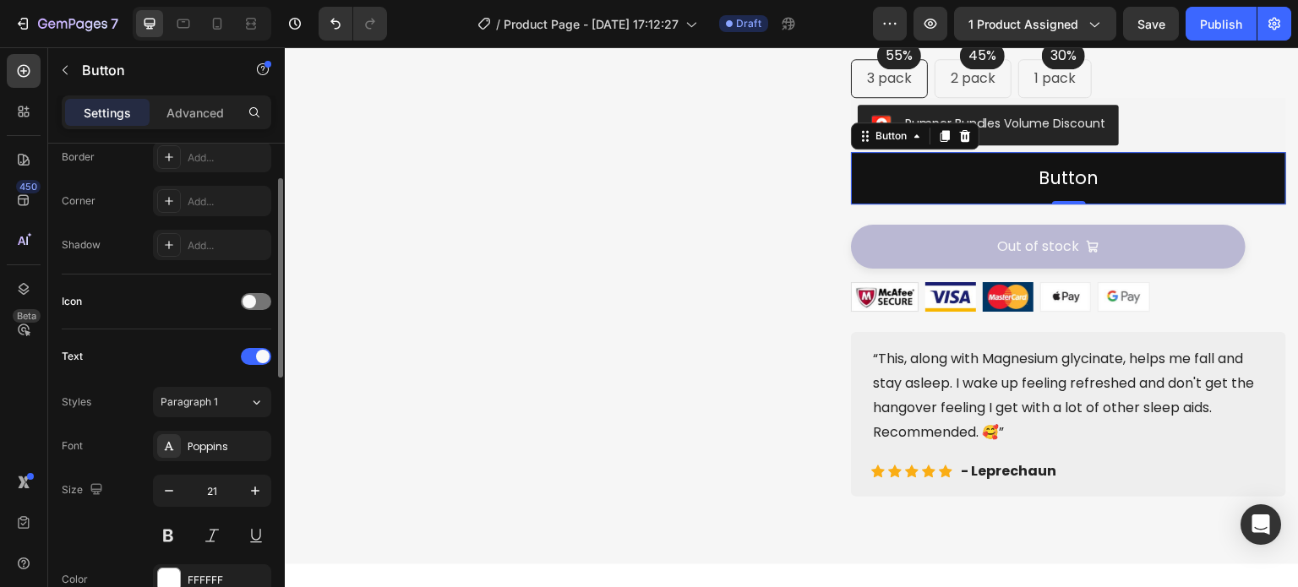
scroll to position [294, 0]
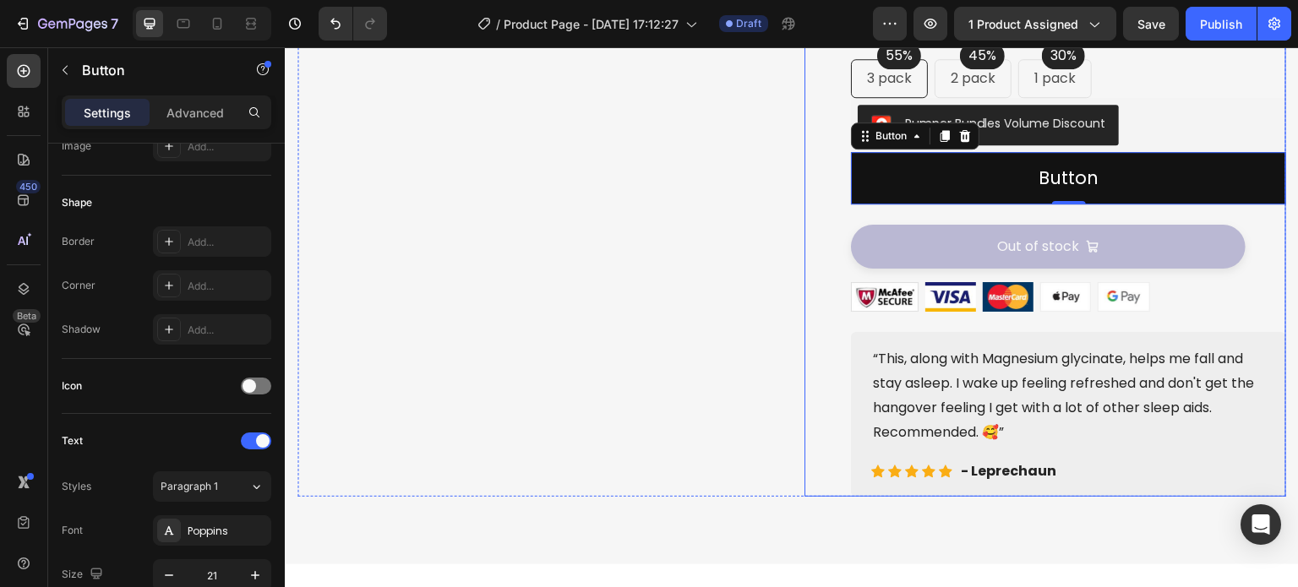
click at [973, 242] on div "Out of stock Add to Cart" at bounding box center [1068, 244] width 435 height 78
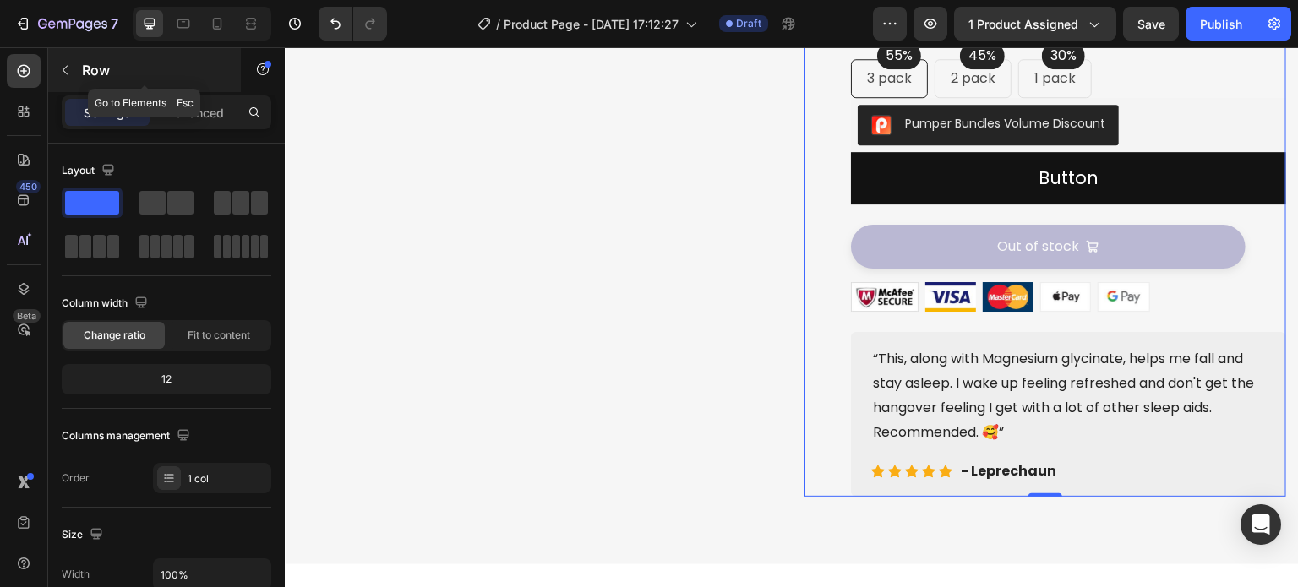
click at [59, 75] on icon "button" at bounding box center [65, 70] width 14 height 14
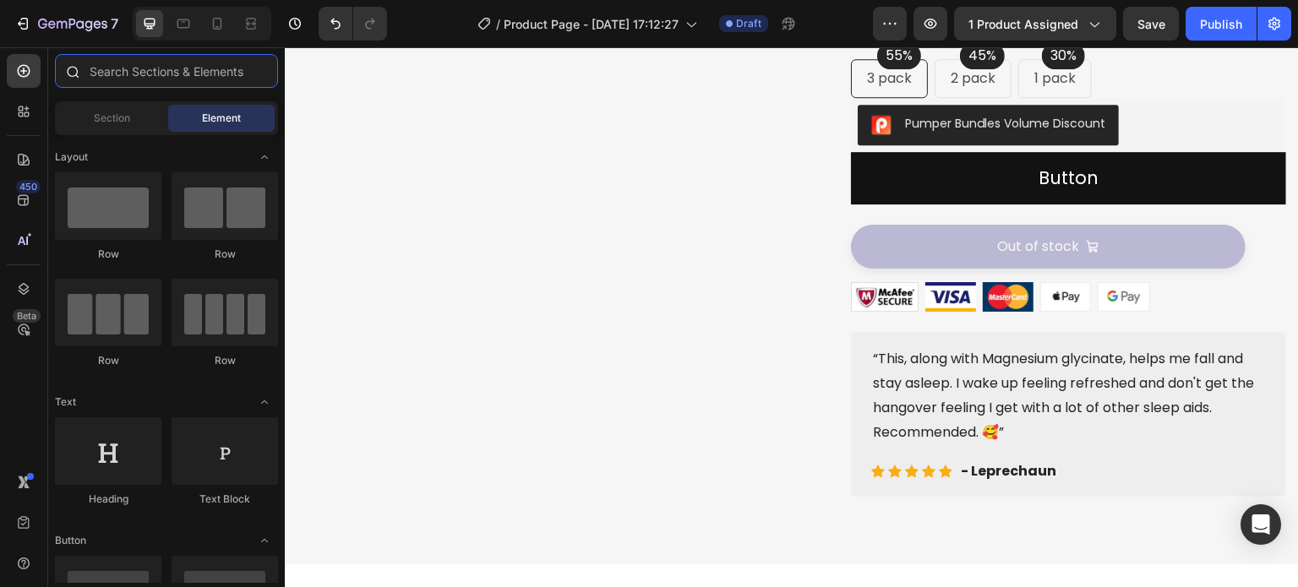
click at [96, 76] on input "text" at bounding box center [166, 71] width 223 height 34
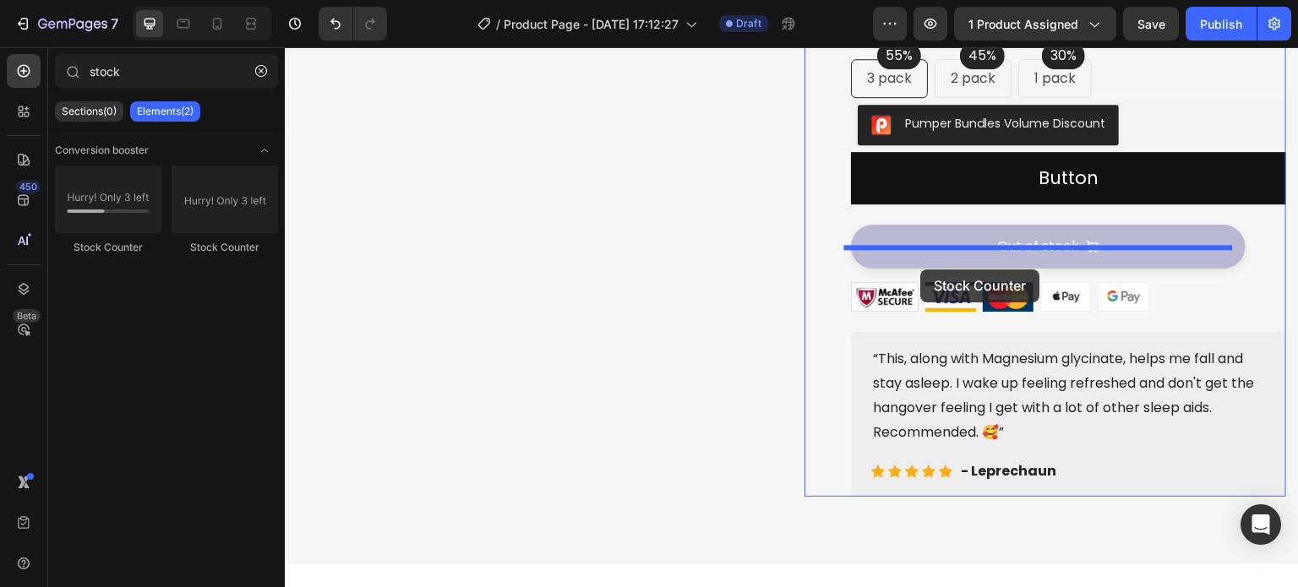
drag, startPoint x: 366, startPoint y: 254, endPoint x: 922, endPoint y: 270, distance: 556.4
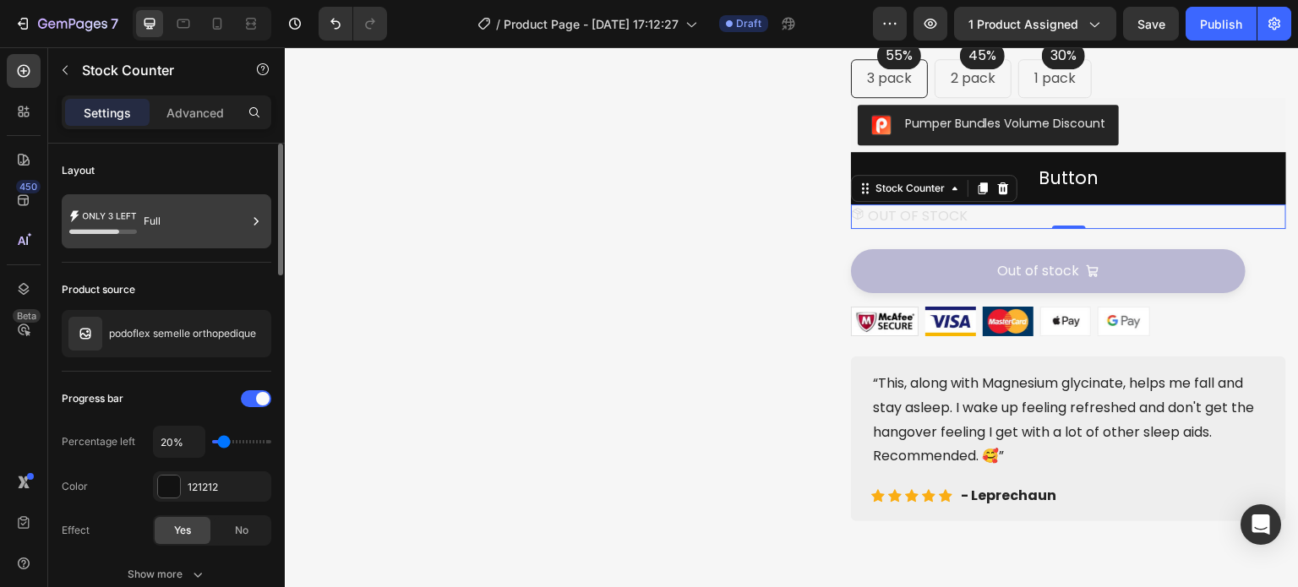
click at [189, 225] on div "Full" at bounding box center [195, 221] width 103 height 39
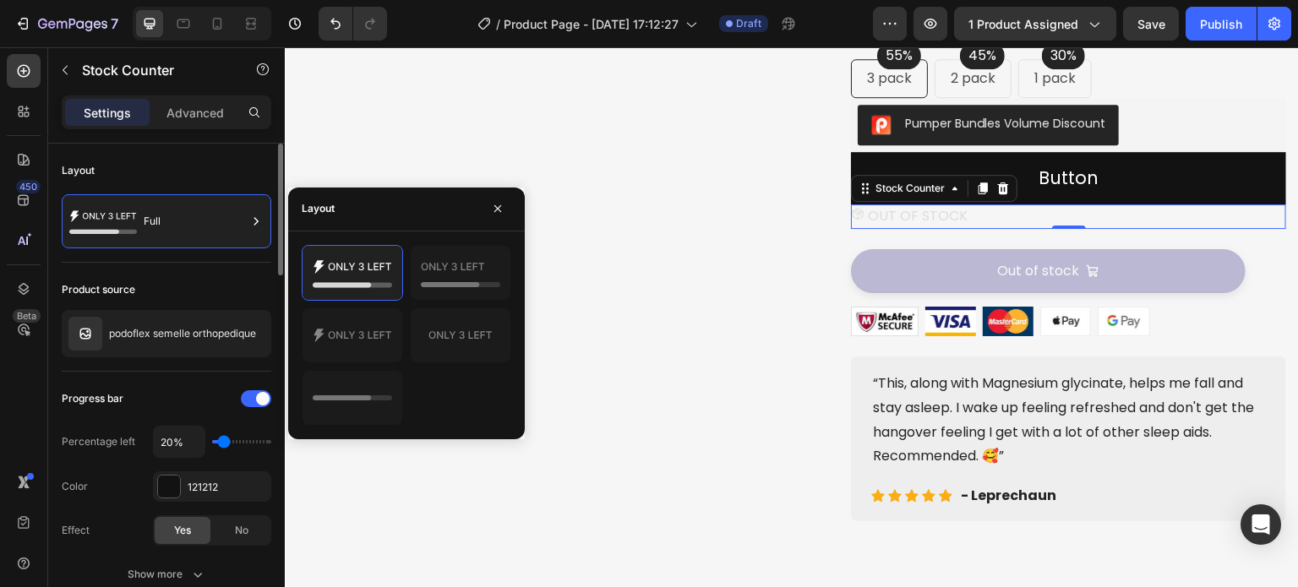
scroll to position [85, 0]
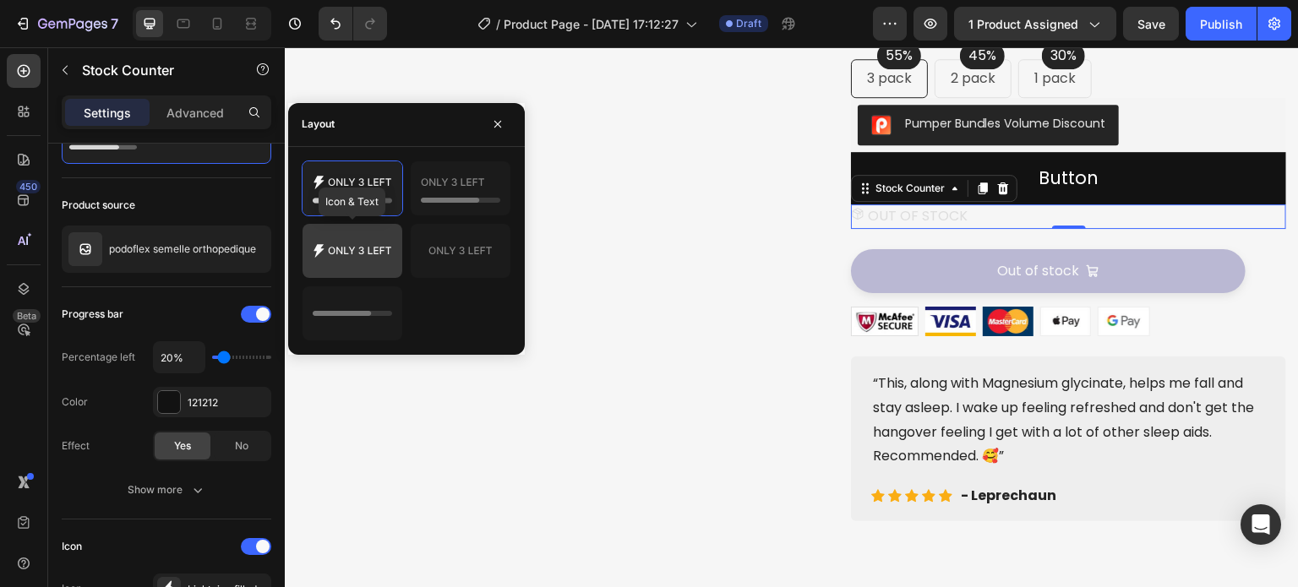
click at [333, 270] on div at bounding box center [353, 251] width 100 height 54
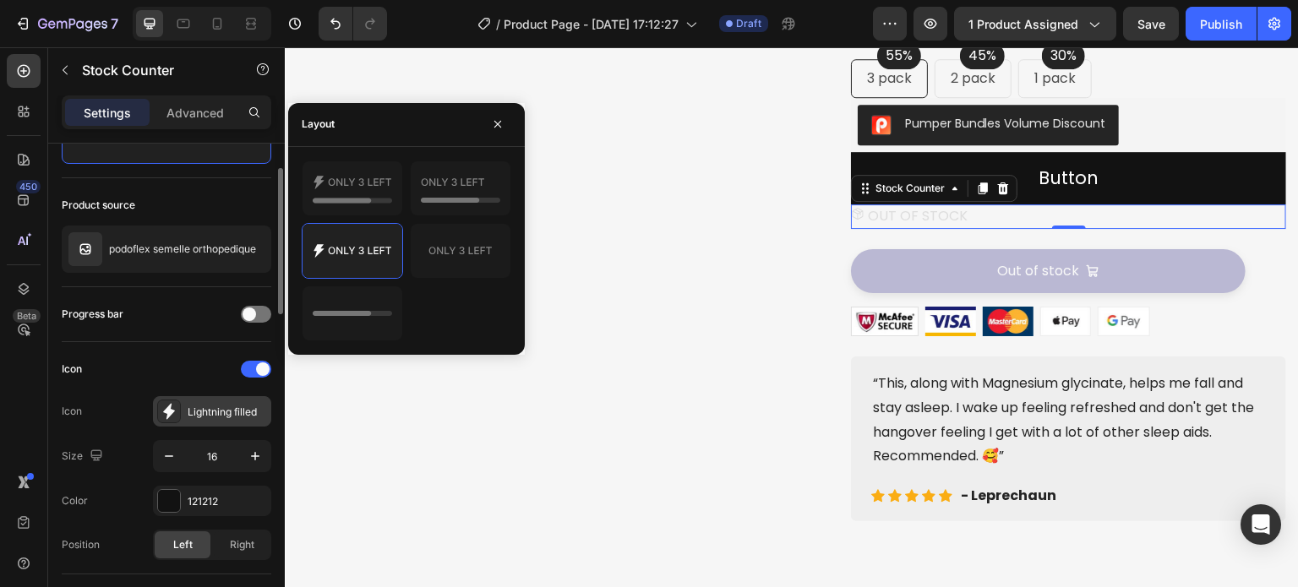
click at [211, 417] on div "Lightning filled" at bounding box center [227, 412] width 79 height 15
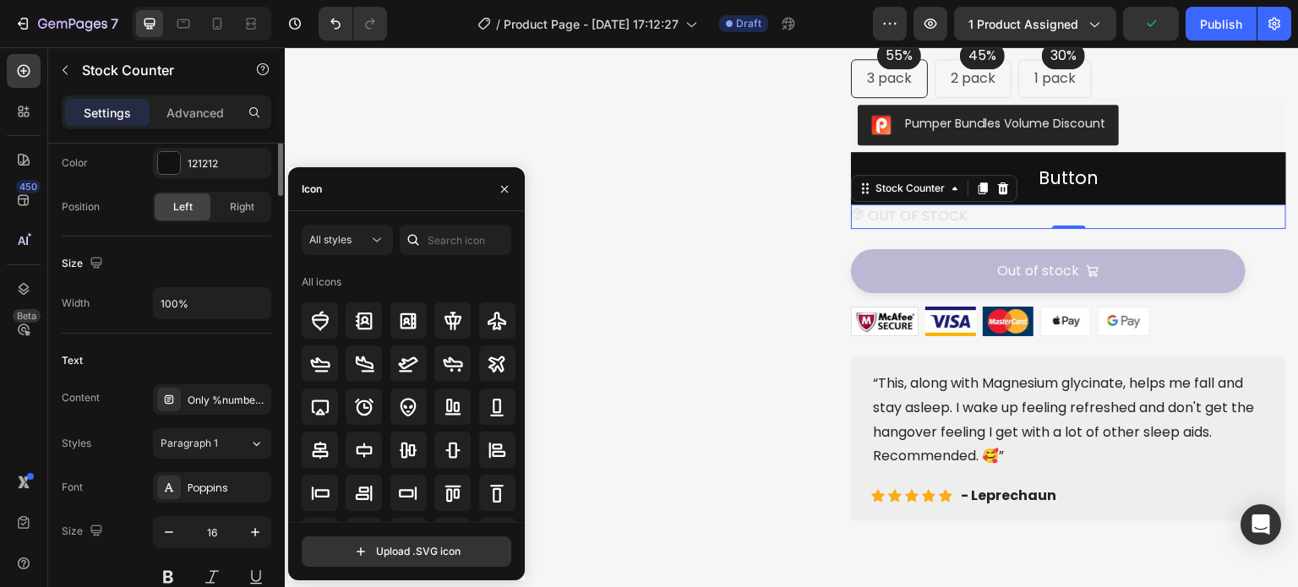
scroll to position [169, 0]
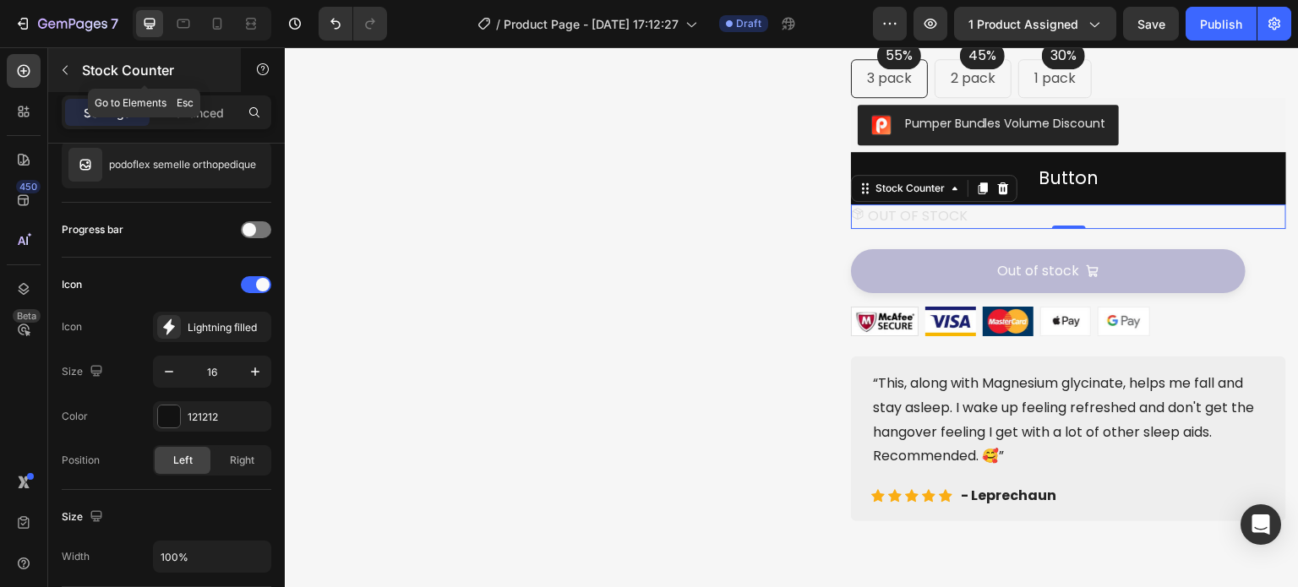
click at [68, 76] on icon "button" at bounding box center [65, 70] width 14 height 14
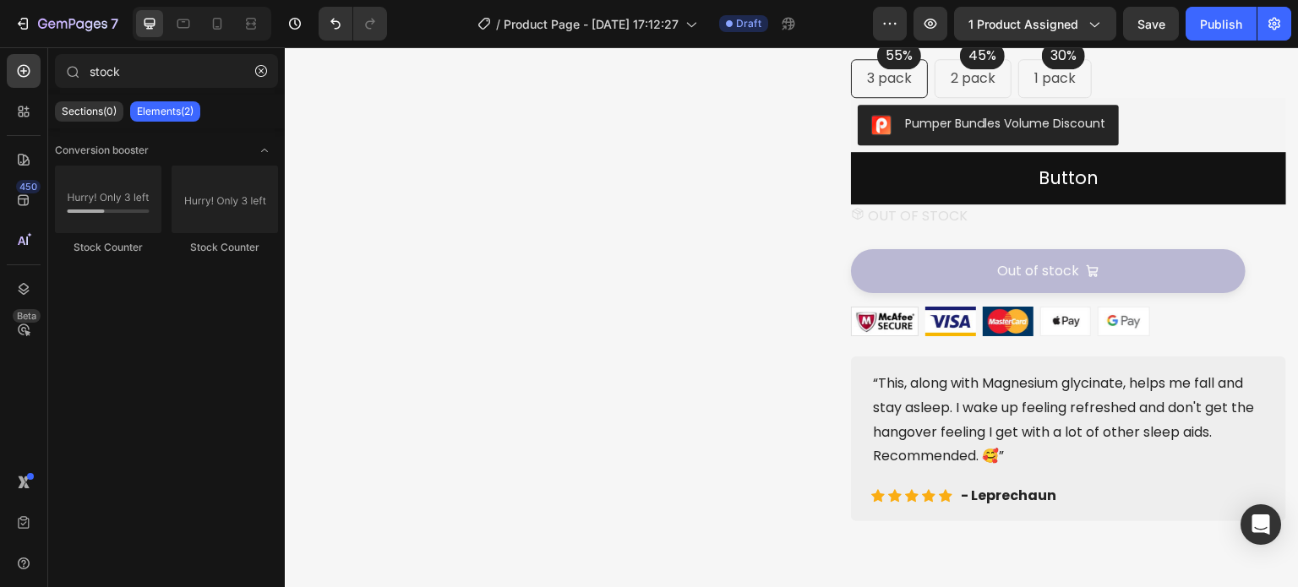
click at [155, 112] on p "Elements(2)" at bounding box center [165, 112] width 57 height 14
click at [110, 74] on input "stock" at bounding box center [166, 71] width 223 height 34
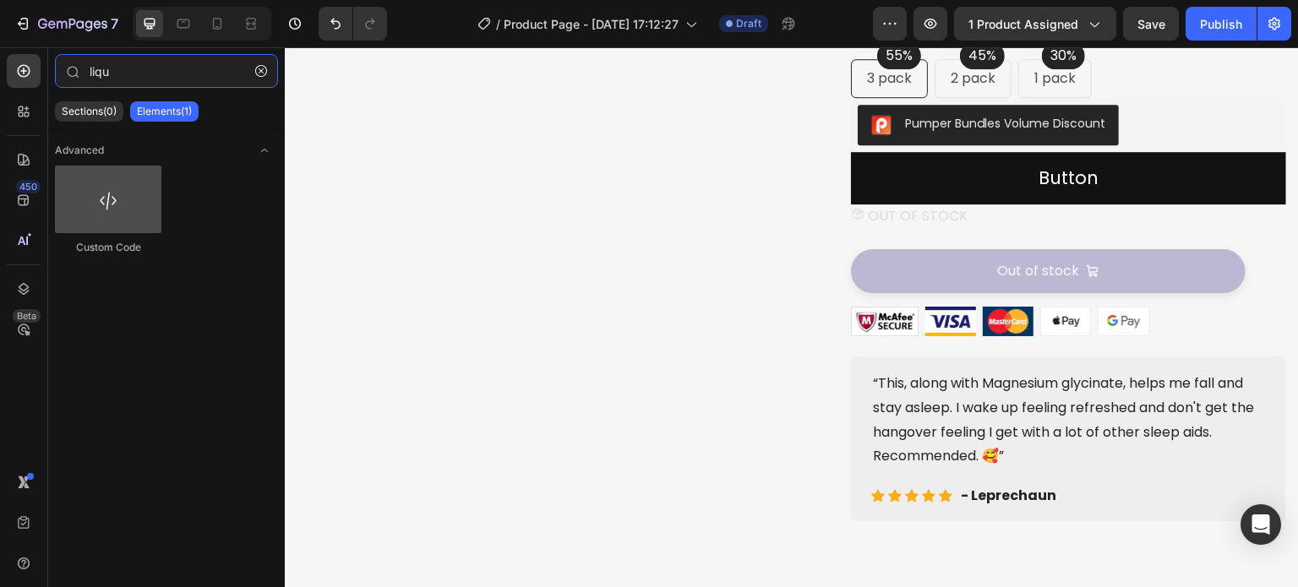
type input "liqu"
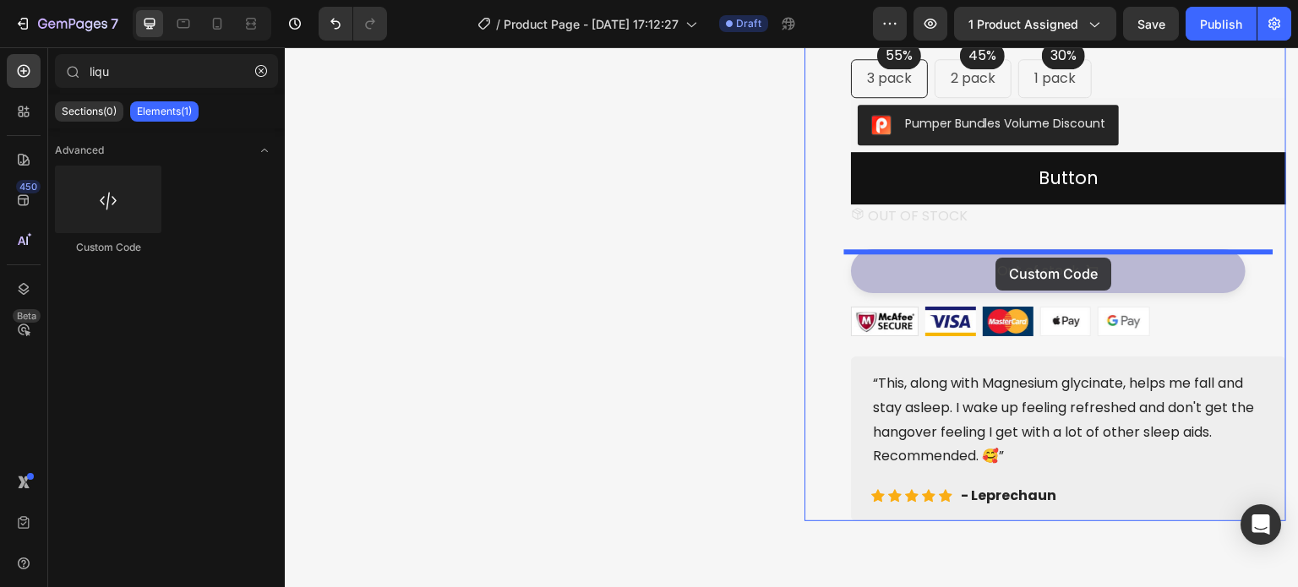
drag, startPoint x: 392, startPoint y: 266, endPoint x: 997, endPoint y: 258, distance: 604.4
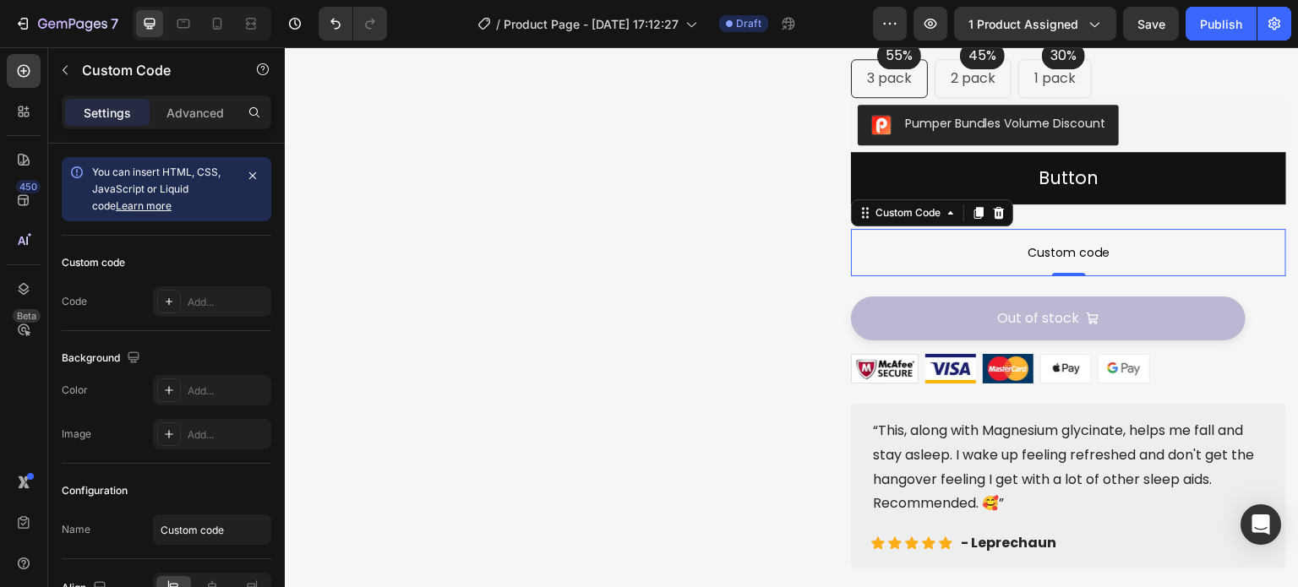
click at [1014, 263] on span "Custom code" at bounding box center [1068, 253] width 435 height 20
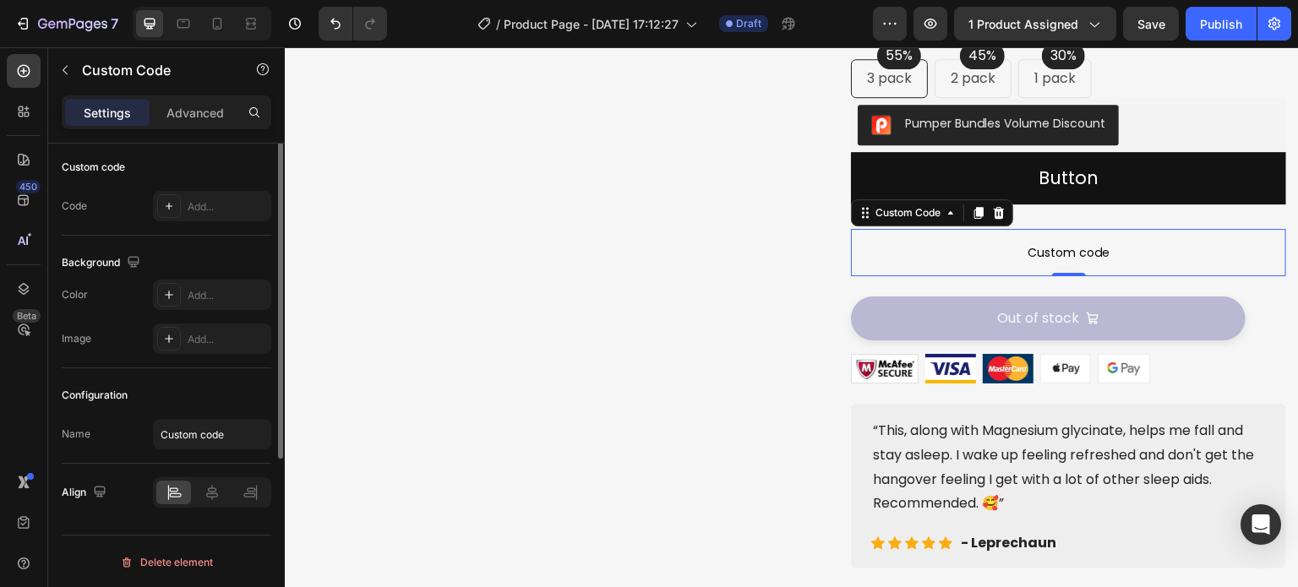
scroll to position [0, 0]
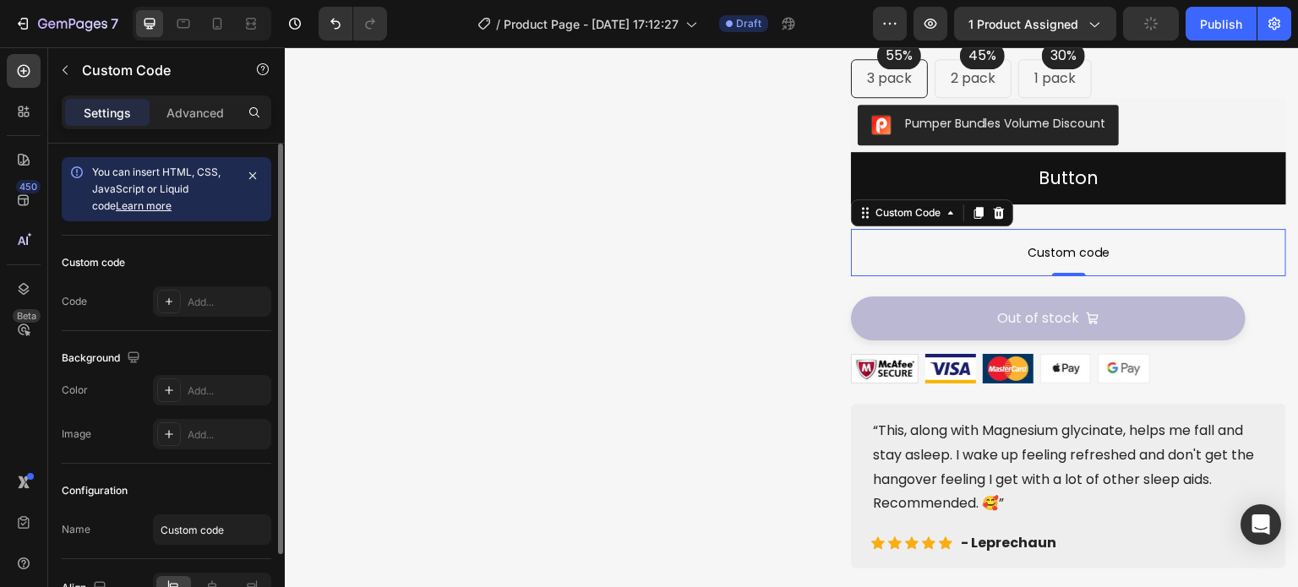
click at [167, 269] on div "Custom code" at bounding box center [167, 262] width 210 height 27
click at [125, 269] on div "Custom code" at bounding box center [167, 262] width 210 height 27
click at [101, 262] on div "Custom code" at bounding box center [93, 262] width 63 height 15
click at [101, 261] on div "Custom code" at bounding box center [93, 262] width 63 height 15
click at [976, 263] on span "Custom code" at bounding box center [1068, 253] width 435 height 20
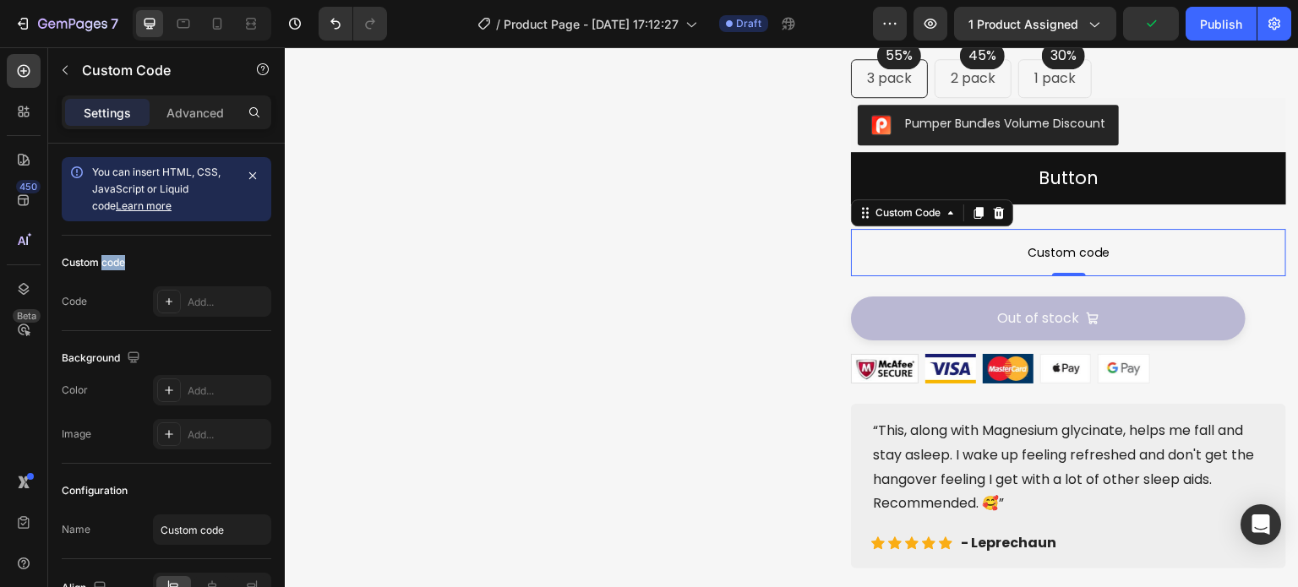
click at [1071, 263] on span "Custom code" at bounding box center [1068, 253] width 435 height 20
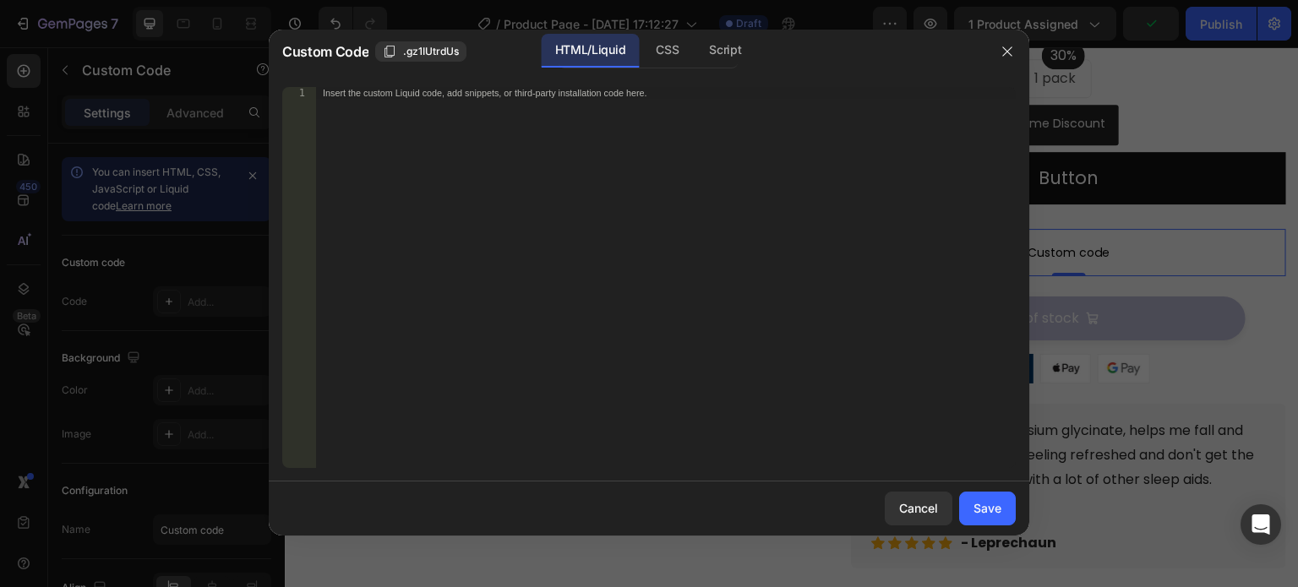
click at [1070, 273] on div at bounding box center [649, 293] width 1298 height 587
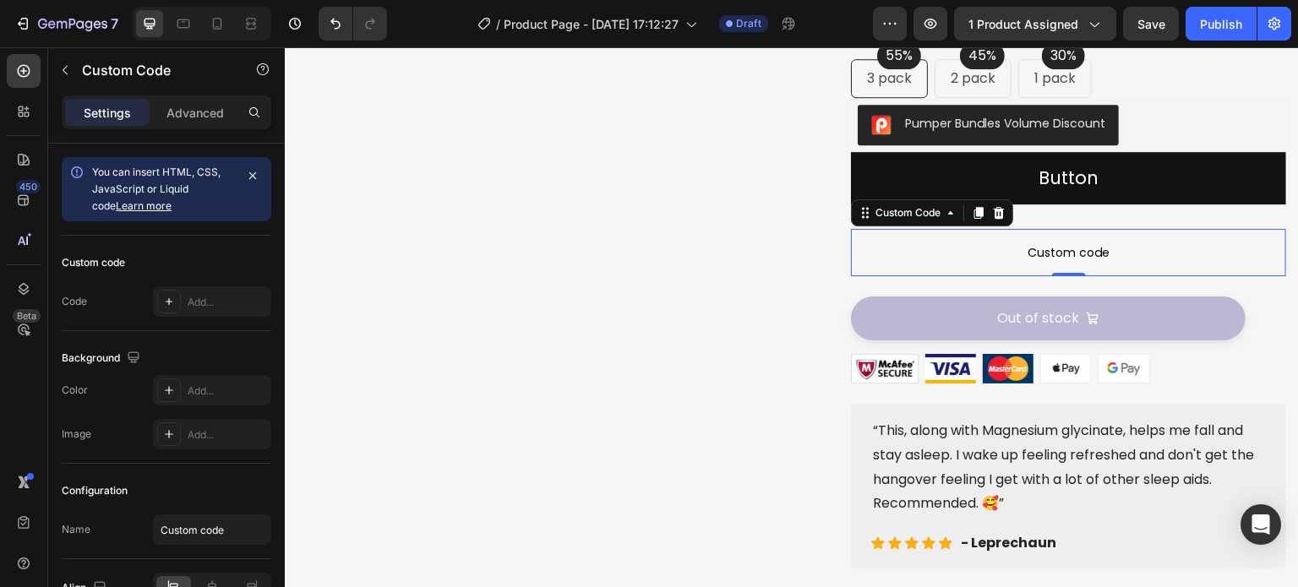
click at [1071, 263] on span "Custom code" at bounding box center [1068, 253] width 435 height 20
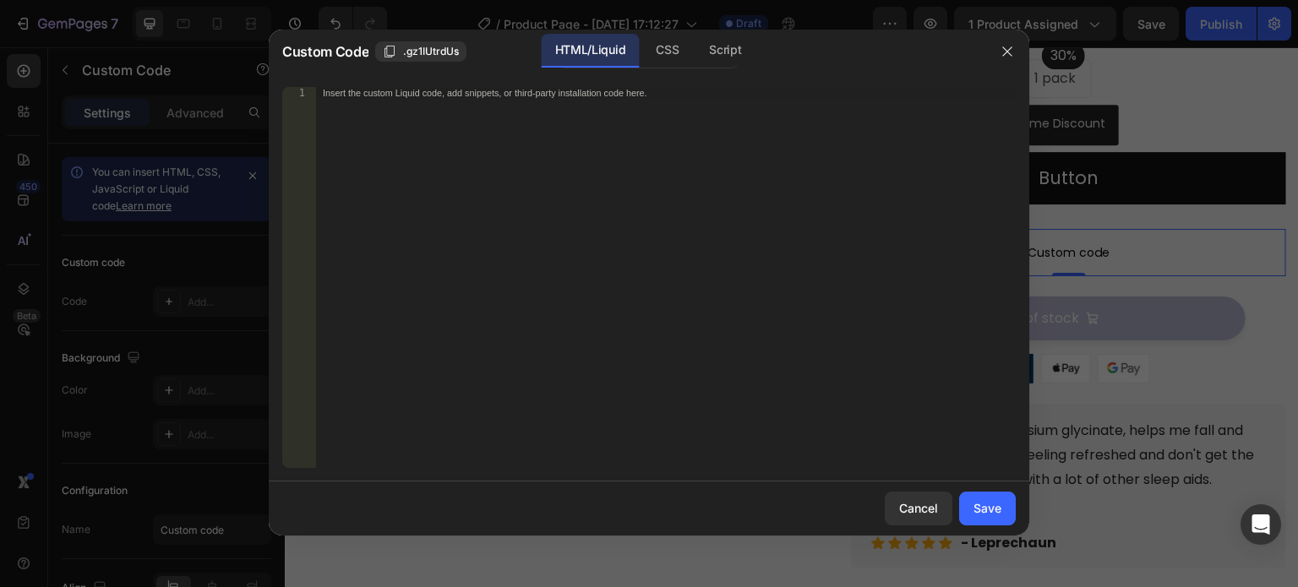
click at [454, 87] on div "Insert the custom Liquid code, add snippets, or third-party installation code h…" at bounding box center [666, 289] width 700 height 405
click at [1008, 51] on icon "button" at bounding box center [1006, 50] width 9 height 9
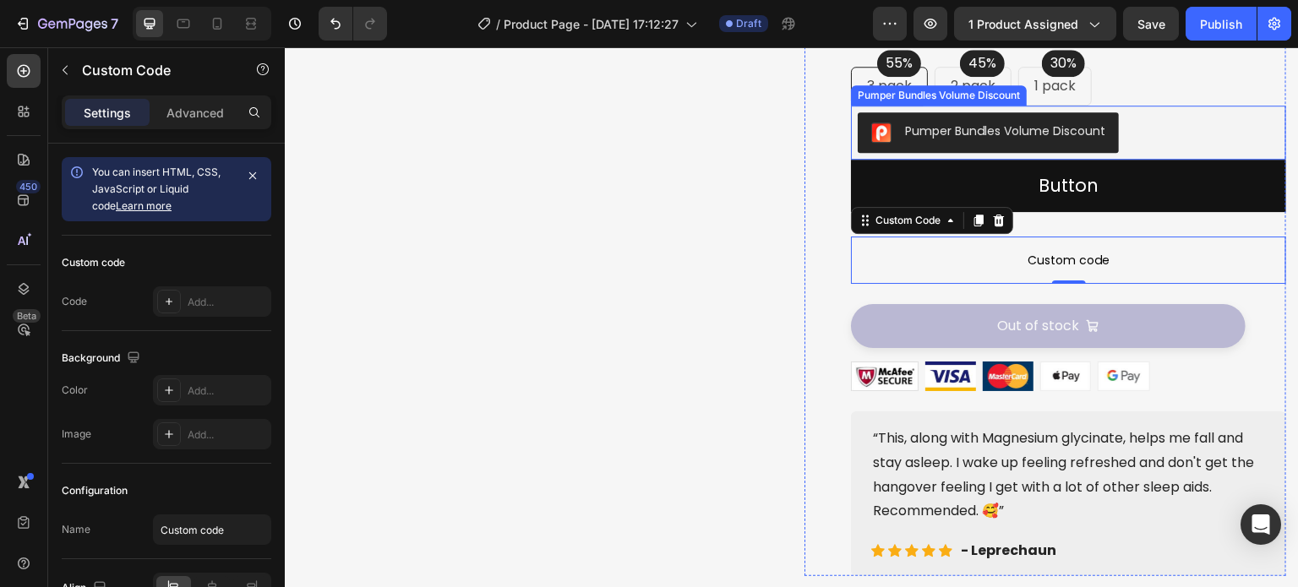
scroll to position [507, 0]
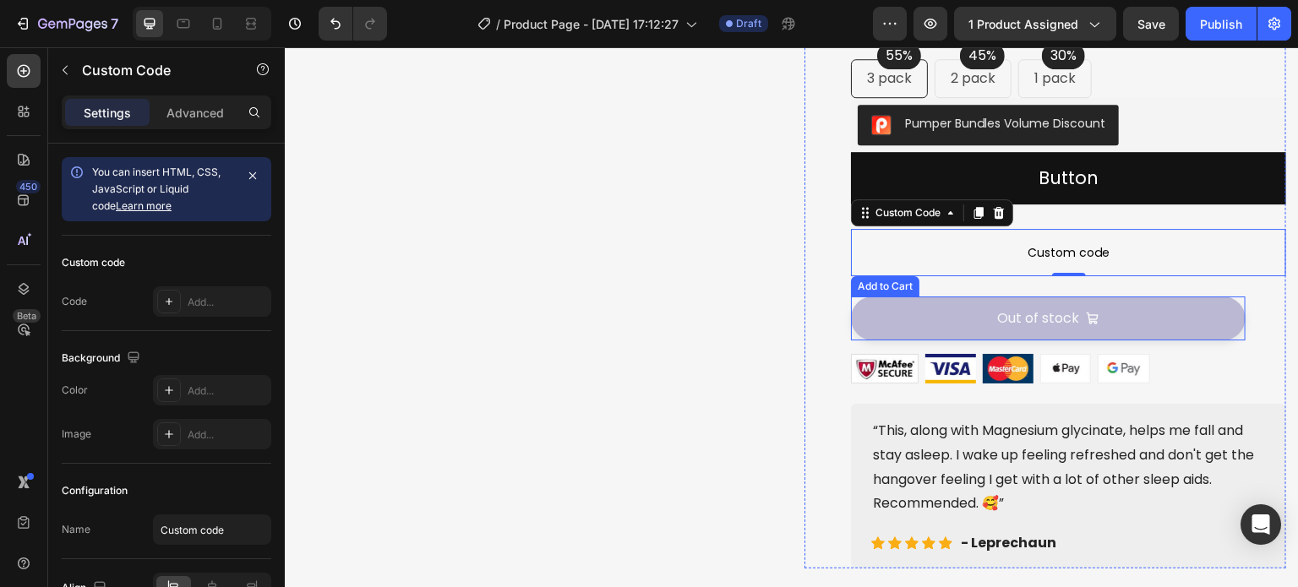
click at [940, 341] on button "Out of stock" at bounding box center [1048, 319] width 395 height 44
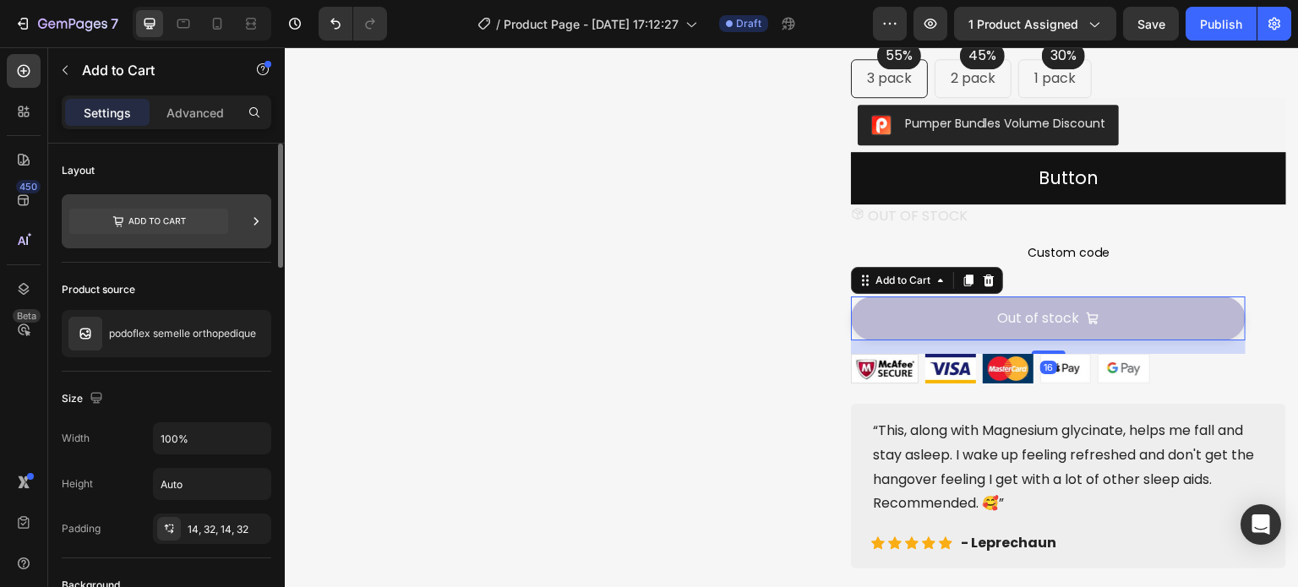
click at [249, 224] on icon at bounding box center [256, 221] width 17 height 17
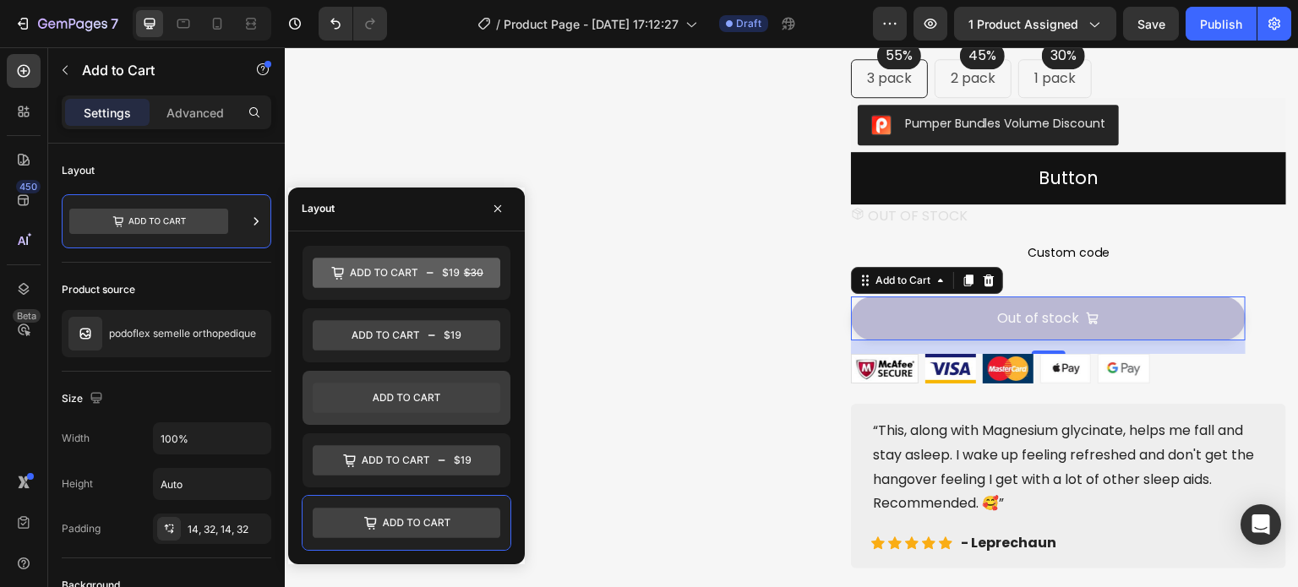
click at [369, 384] on icon at bounding box center [407, 398] width 188 height 30
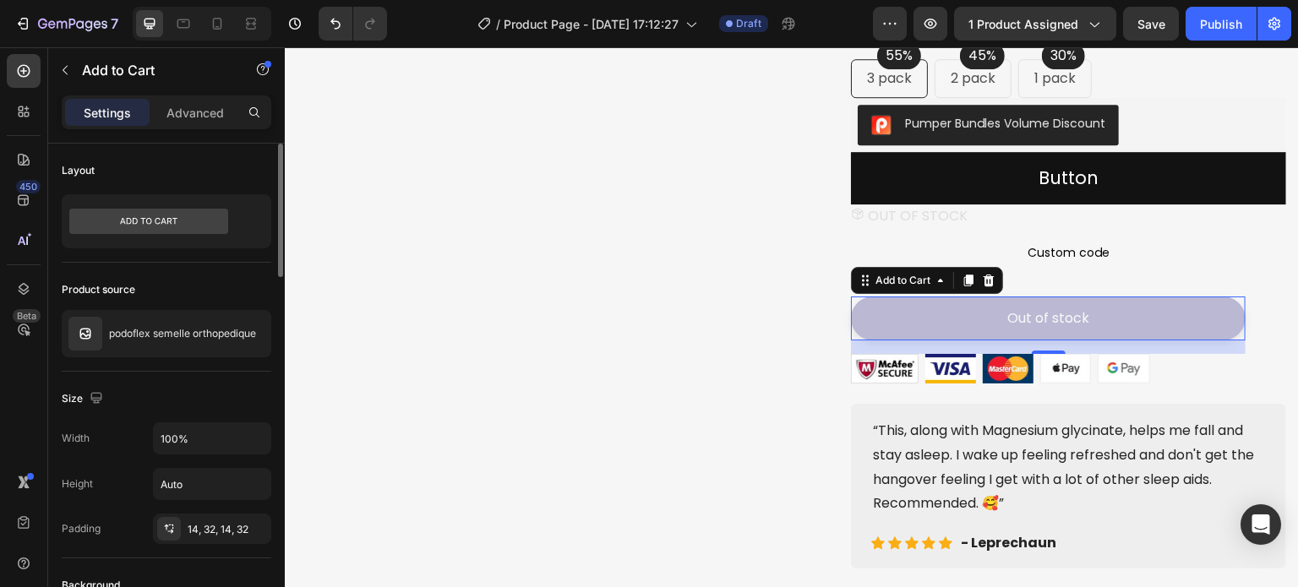
click at [186, 280] on div "Product source" at bounding box center [167, 289] width 210 height 27
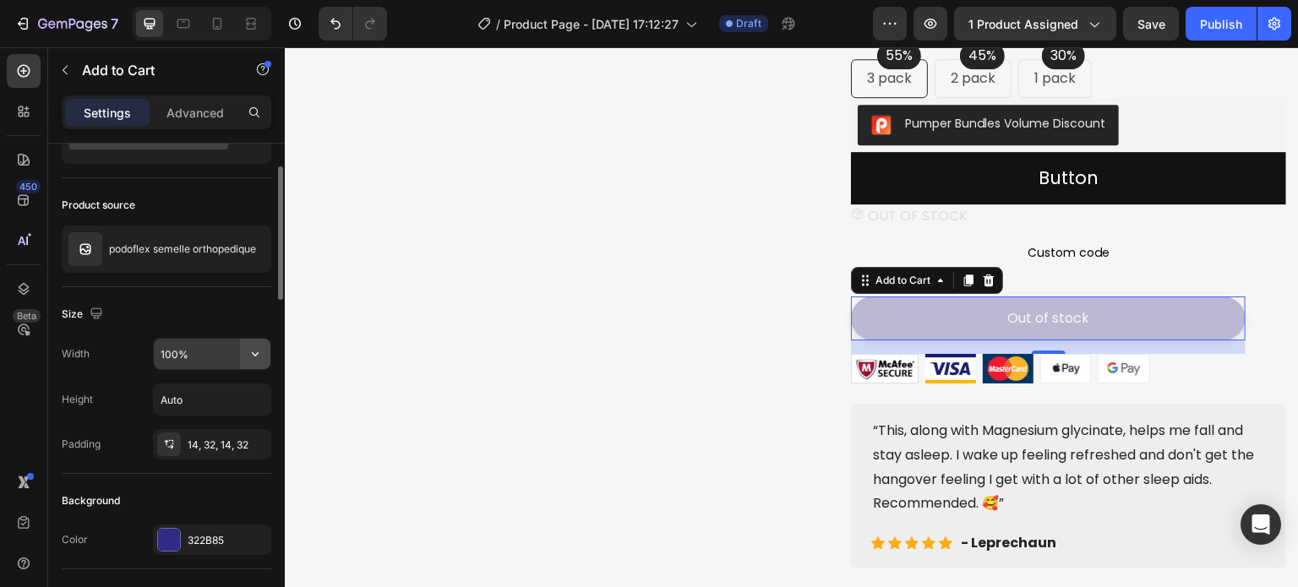
click at [255, 347] on icon "button" at bounding box center [255, 354] width 17 height 17
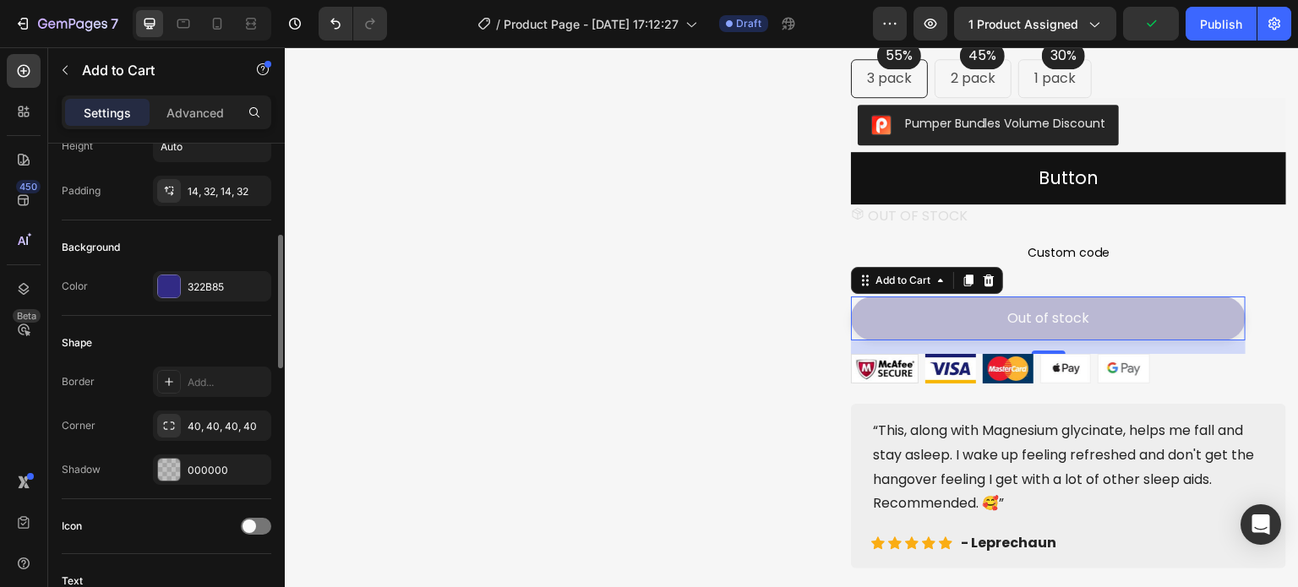
scroll to position [676, 0]
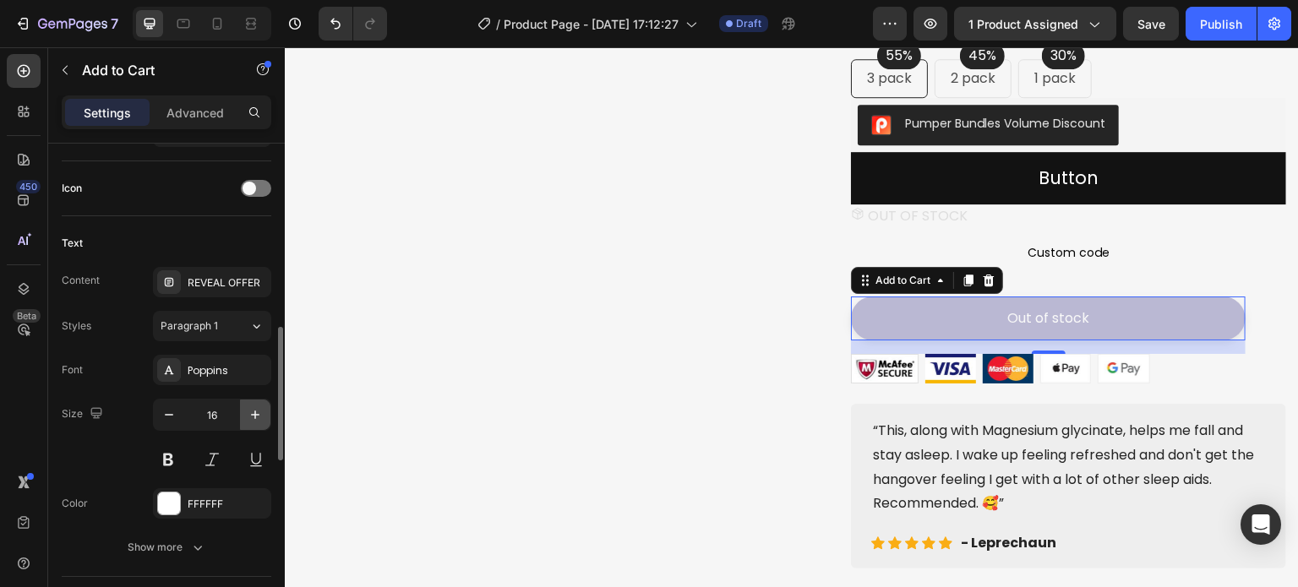
click at [258, 418] on icon "button" at bounding box center [255, 415] width 17 height 17
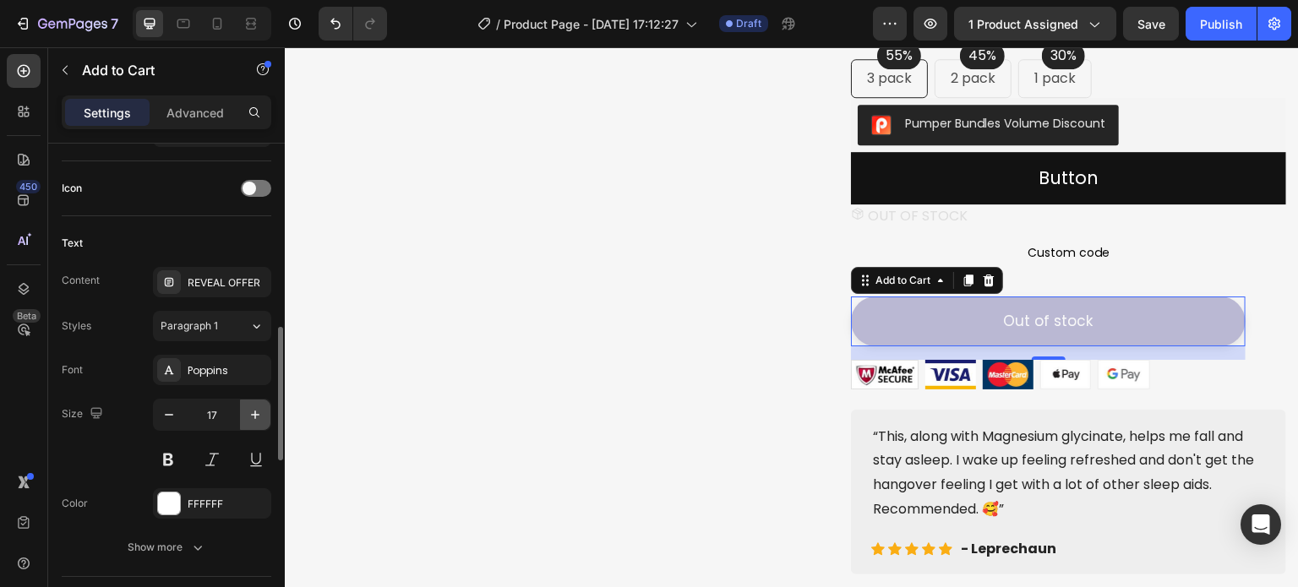
click at [258, 418] on icon "button" at bounding box center [255, 415] width 17 height 17
type input "18"
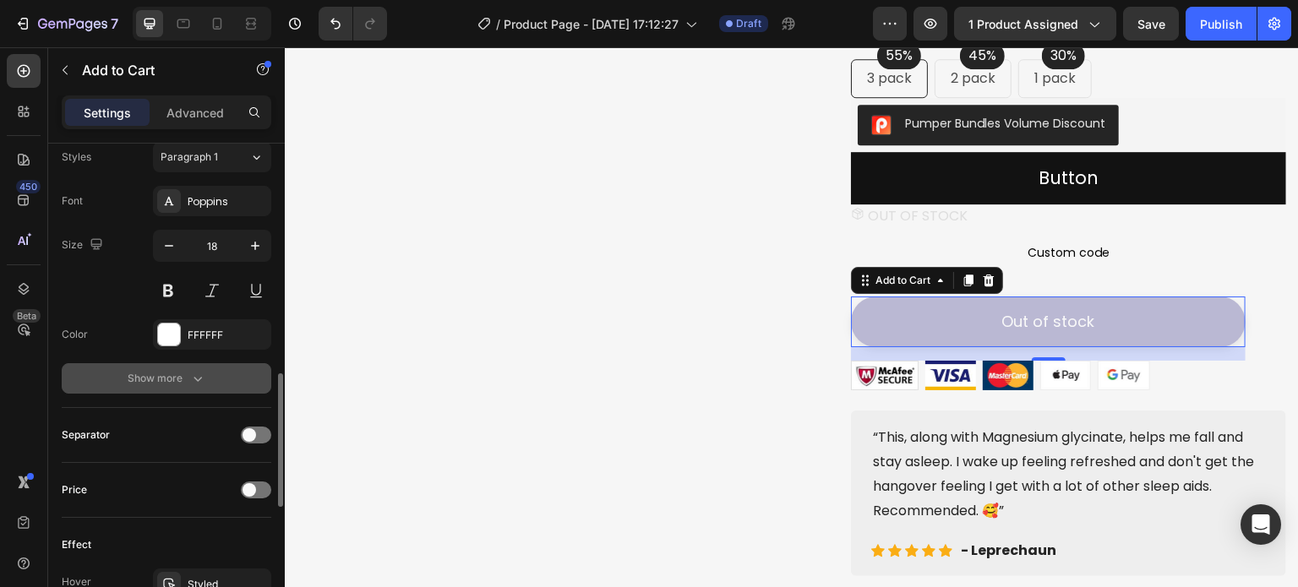
click at [156, 379] on div "Show more" at bounding box center [167, 378] width 79 height 17
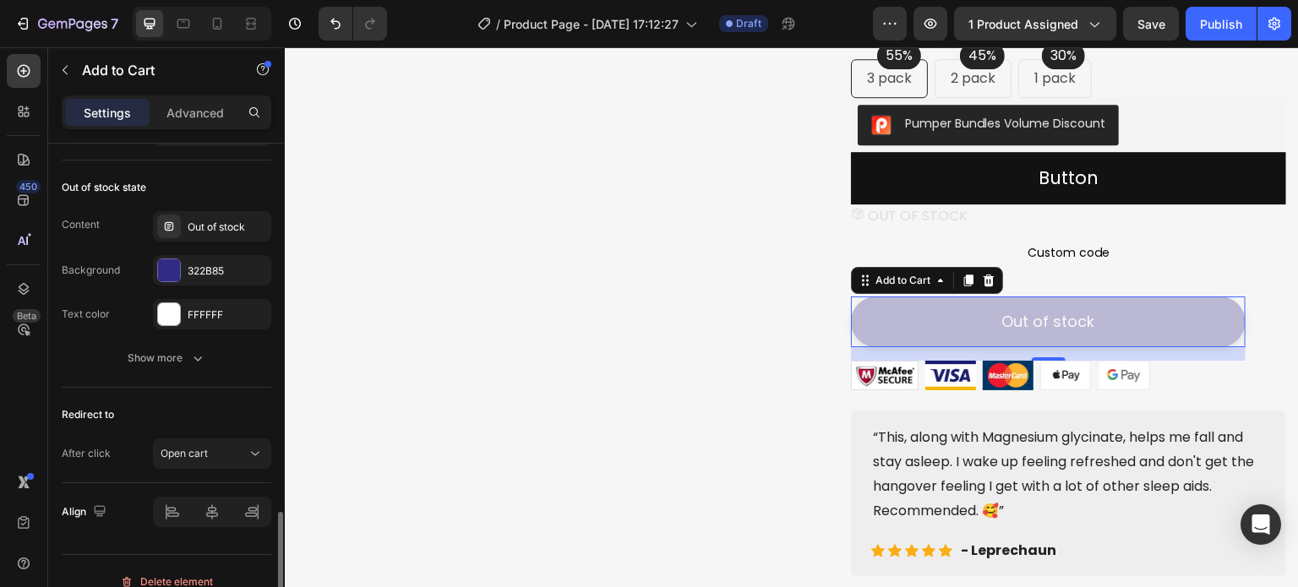
scroll to position [1538, 0]
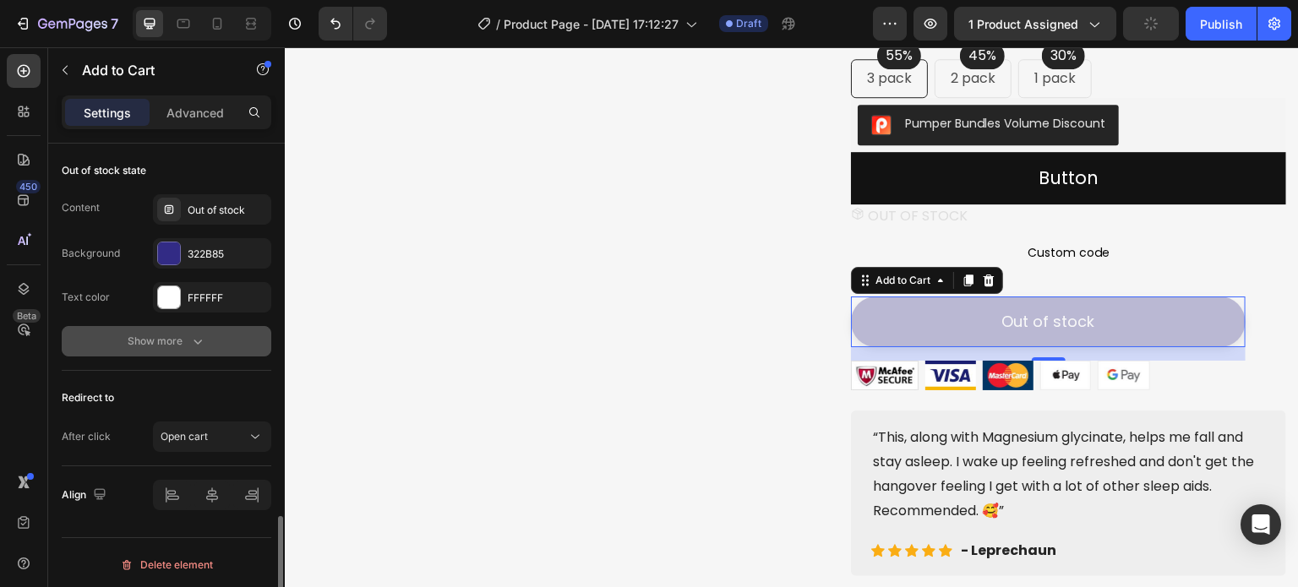
click at [198, 327] on button "Show more" at bounding box center [167, 341] width 210 height 30
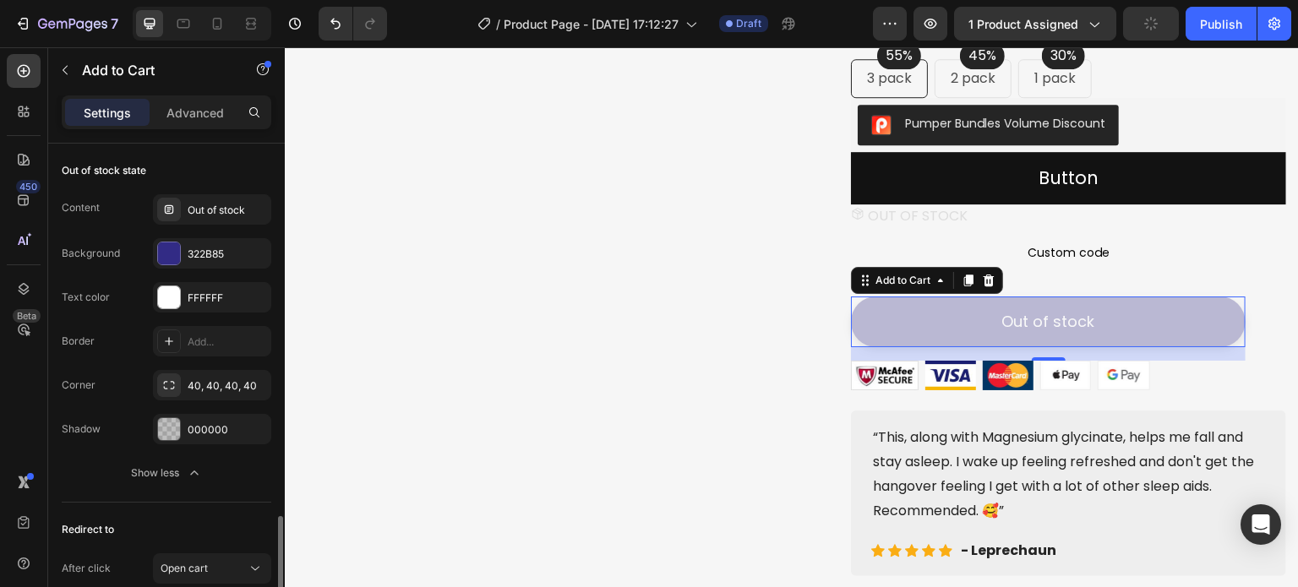
scroll to position [1623, 0]
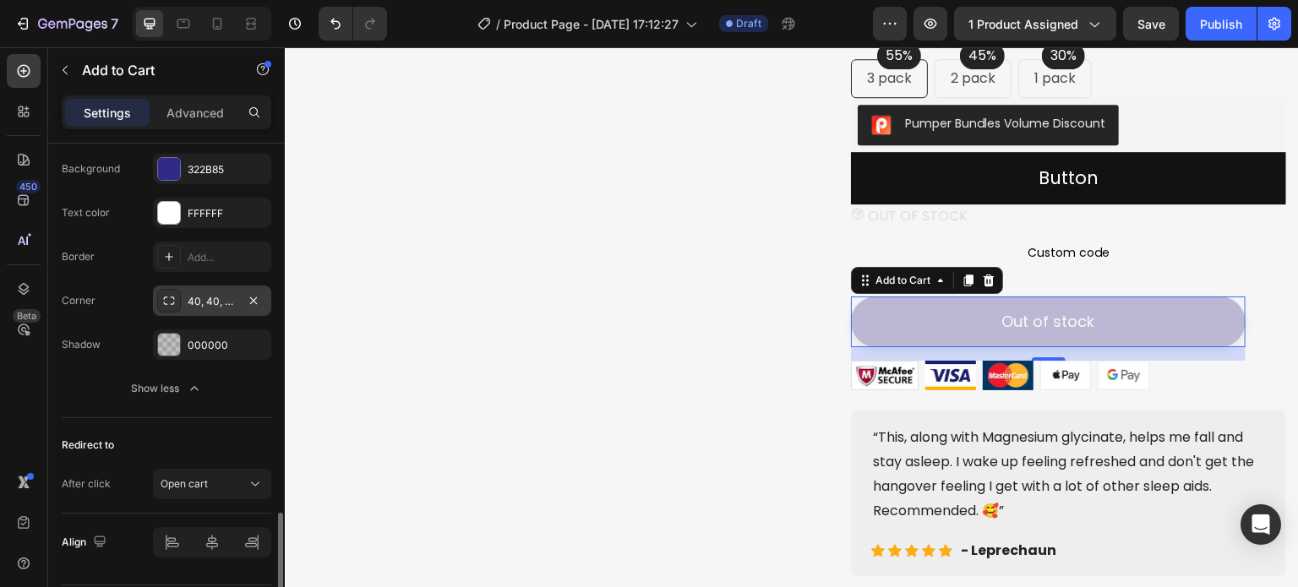
click at [210, 304] on div "40, 40, 40, 40" at bounding box center [212, 301] width 49 height 15
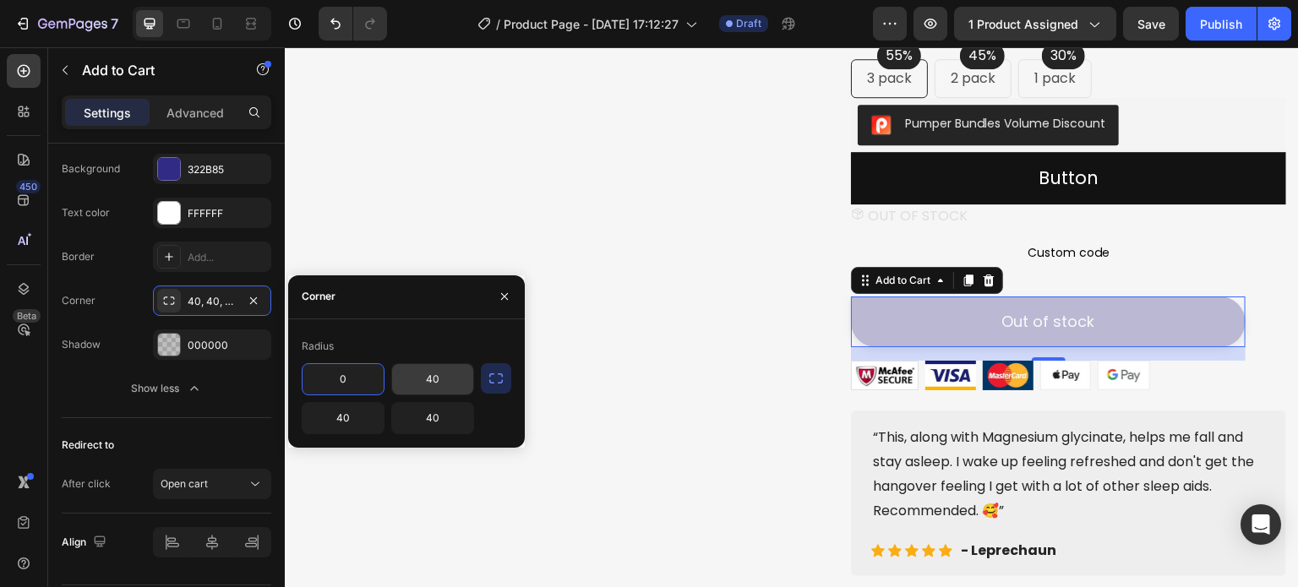
type input "0"
click at [433, 381] on input "40" at bounding box center [432, 379] width 81 height 30
type input "0"
click at [419, 423] on input "40" at bounding box center [432, 418] width 81 height 30
type input "0"
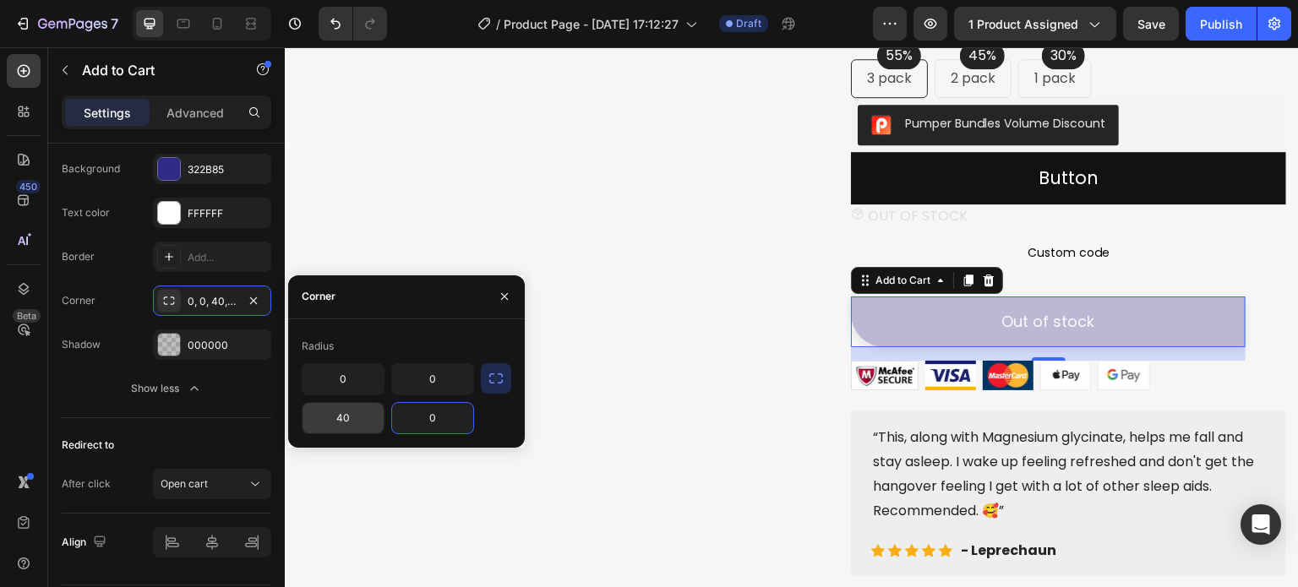
click at [358, 429] on input "40" at bounding box center [343, 418] width 81 height 30
type input "0"
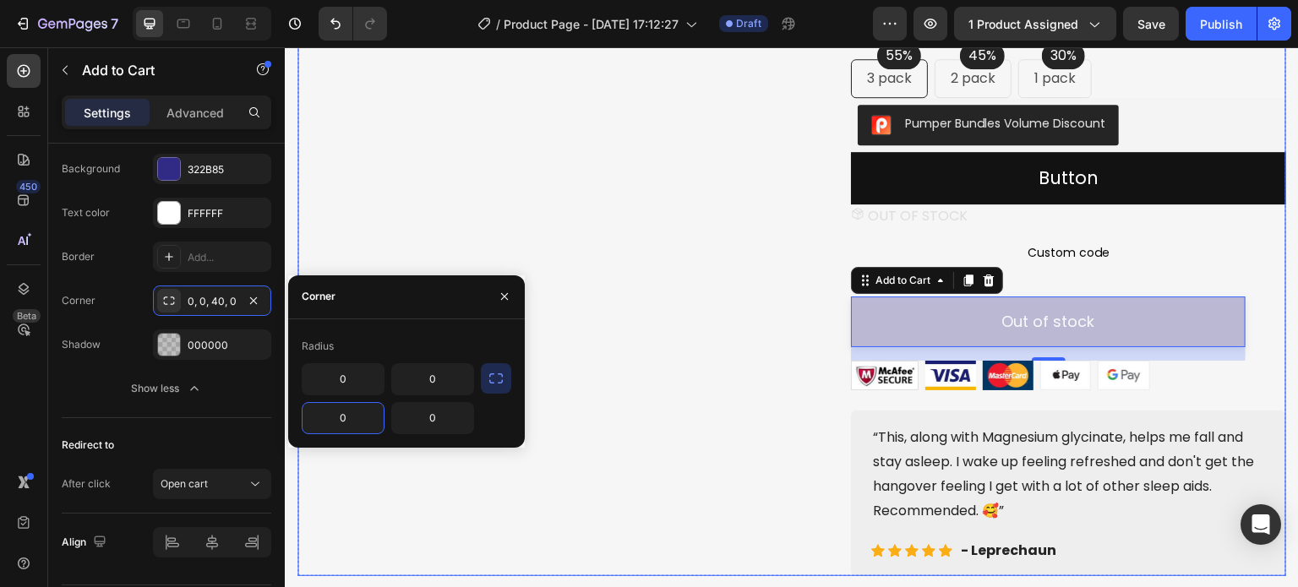
click at [777, 348] on div "Image Image Free Shipping Heading On oders over $70 Text block Row Image Money-…" at bounding box center [792, 109] width 989 height 934
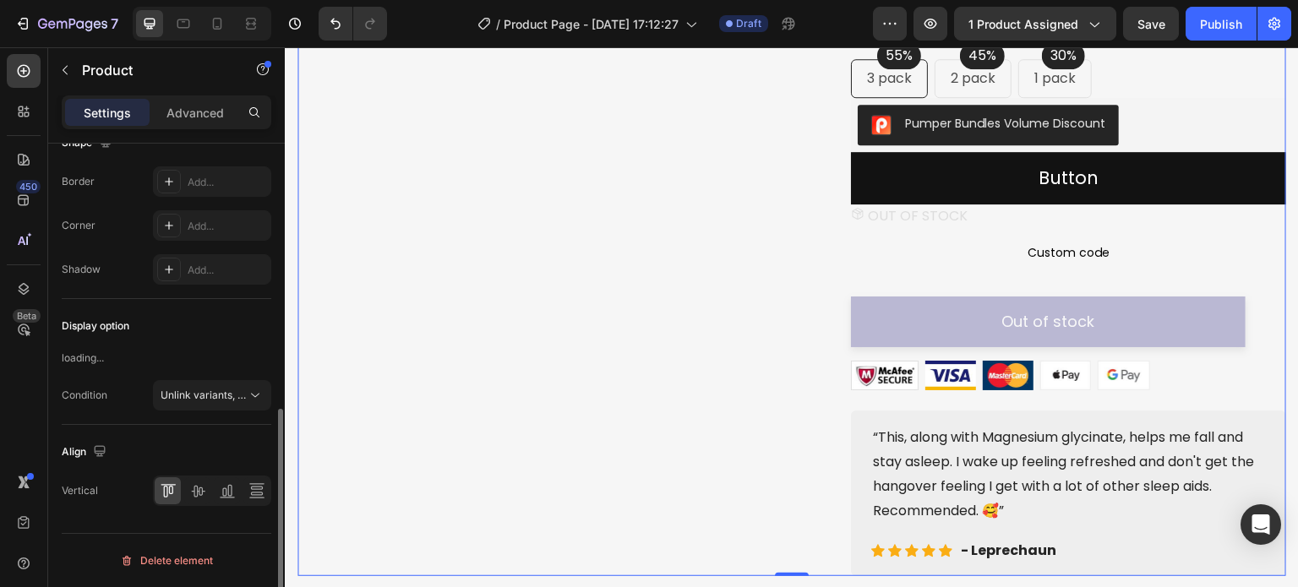
scroll to position [0, 0]
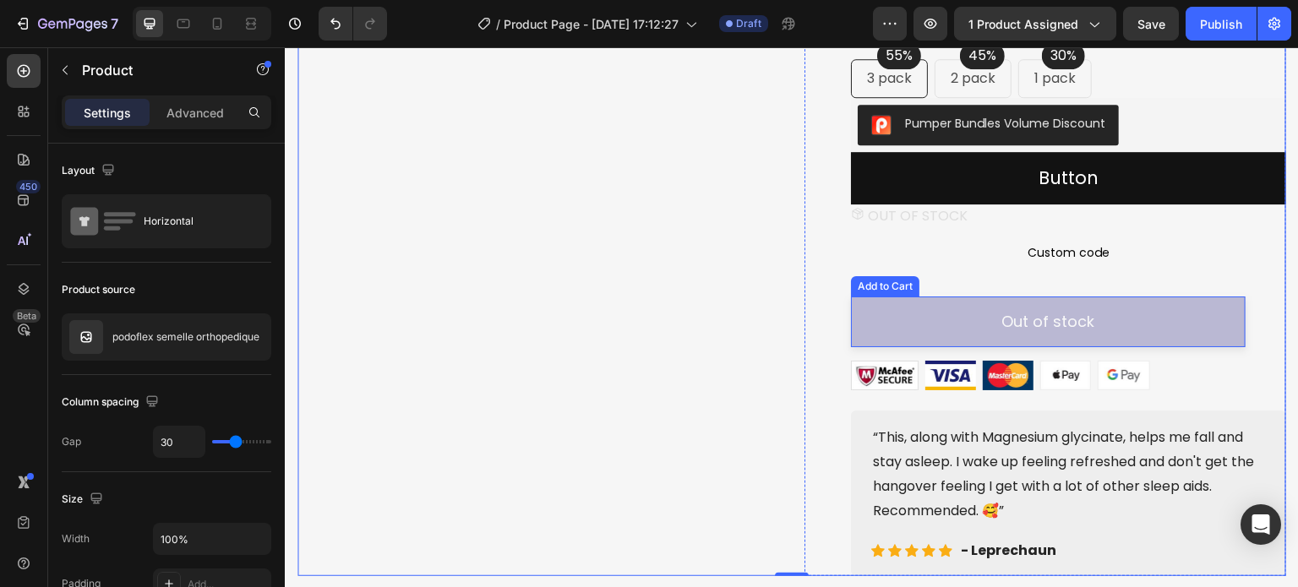
click at [918, 347] on button "Out of stock" at bounding box center [1048, 322] width 395 height 51
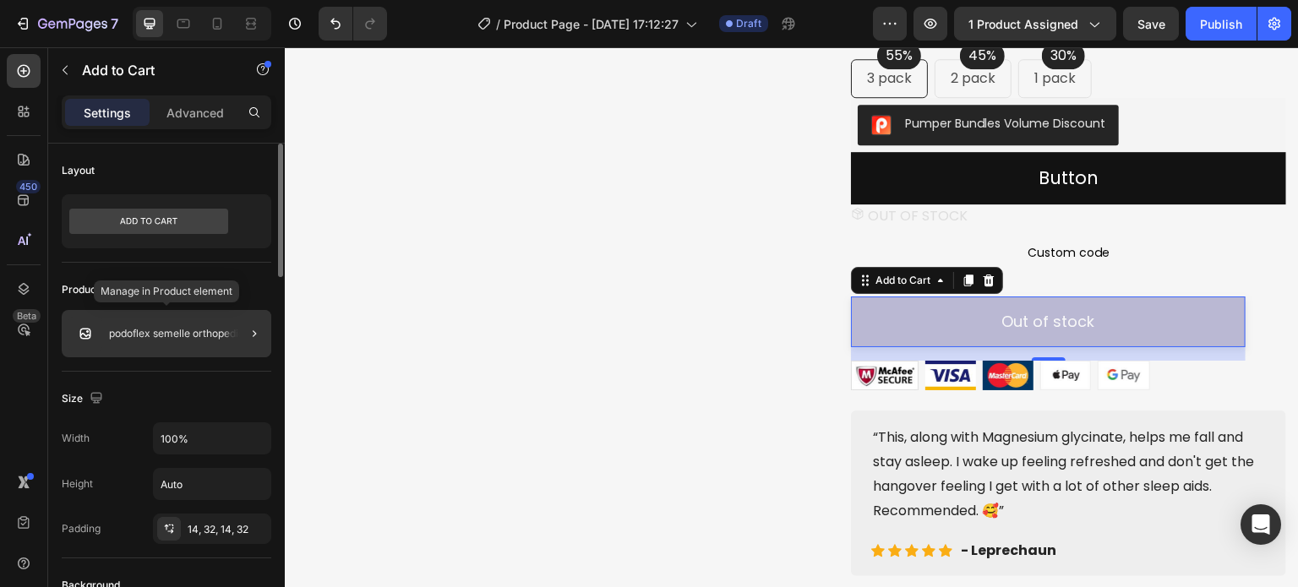
click at [156, 341] on div "podoflex semelle orthopedique" at bounding box center [167, 333] width 210 height 47
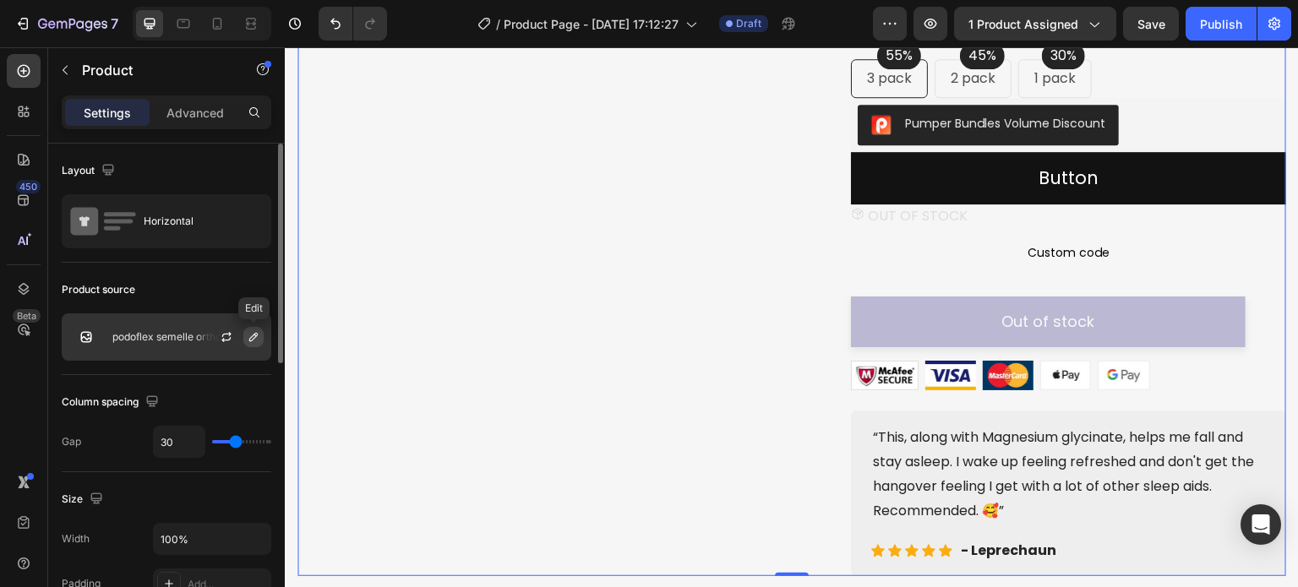
click at [248, 341] on icon "button" at bounding box center [254, 337] width 14 height 14
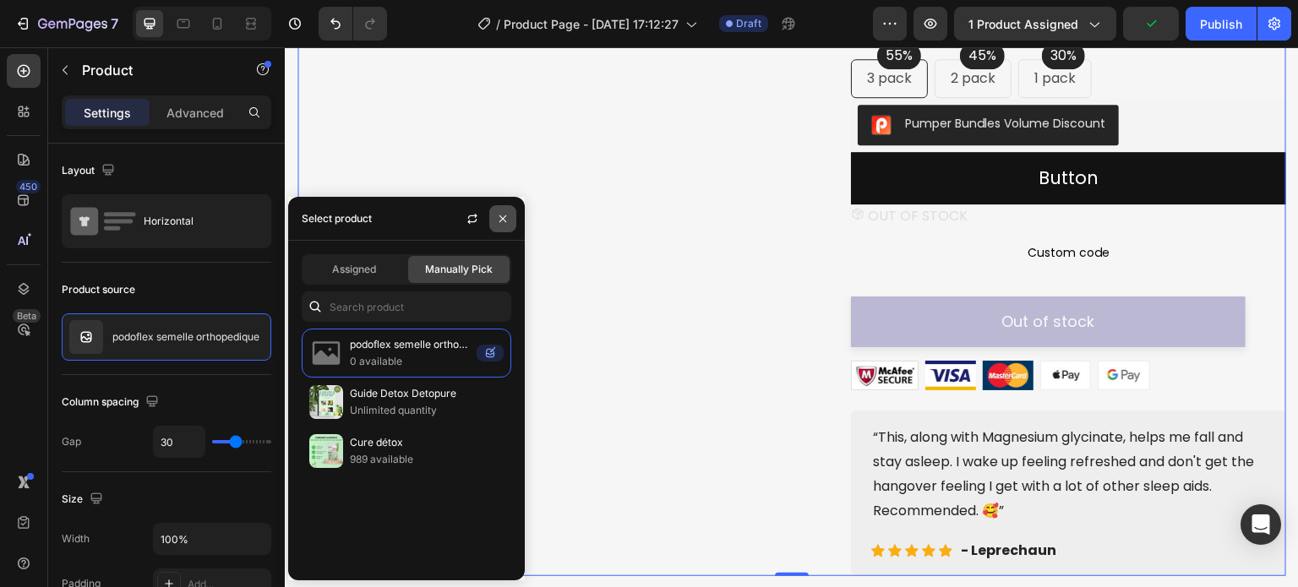
drag, startPoint x: 495, startPoint y: 219, endPoint x: 205, endPoint y: 161, distance: 295.6
click at [496, 219] on icon "button" at bounding box center [503, 219] width 14 height 14
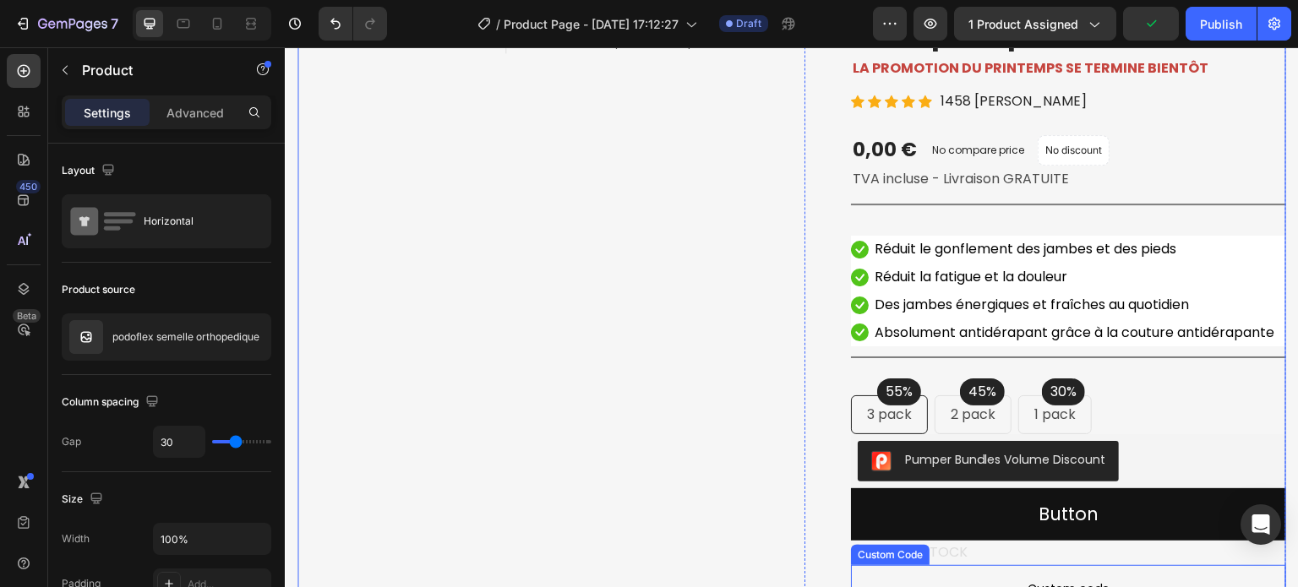
scroll to position [169, 0]
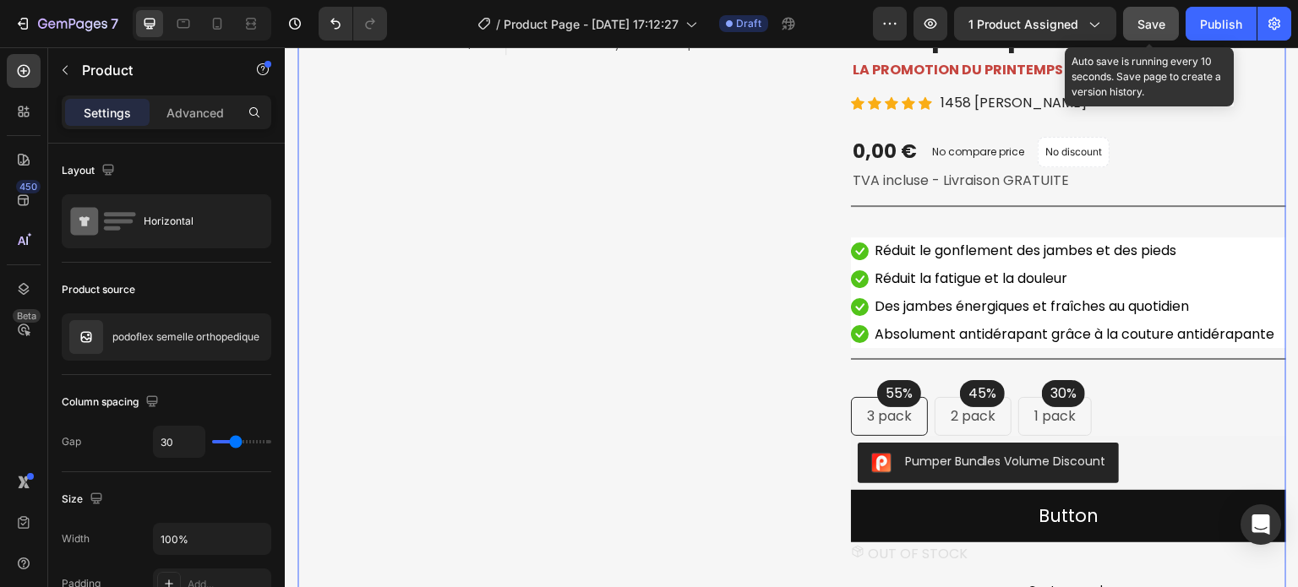
click at [1157, 27] on span "Save" at bounding box center [1152, 24] width 28 height 14
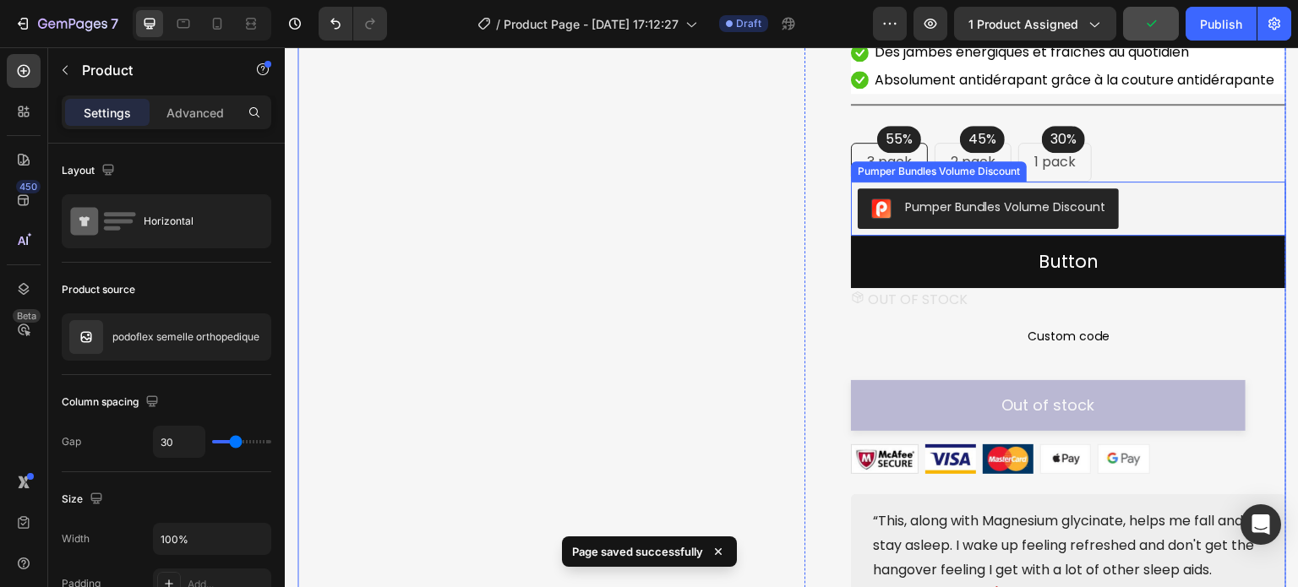
scroll to position [592, 0]
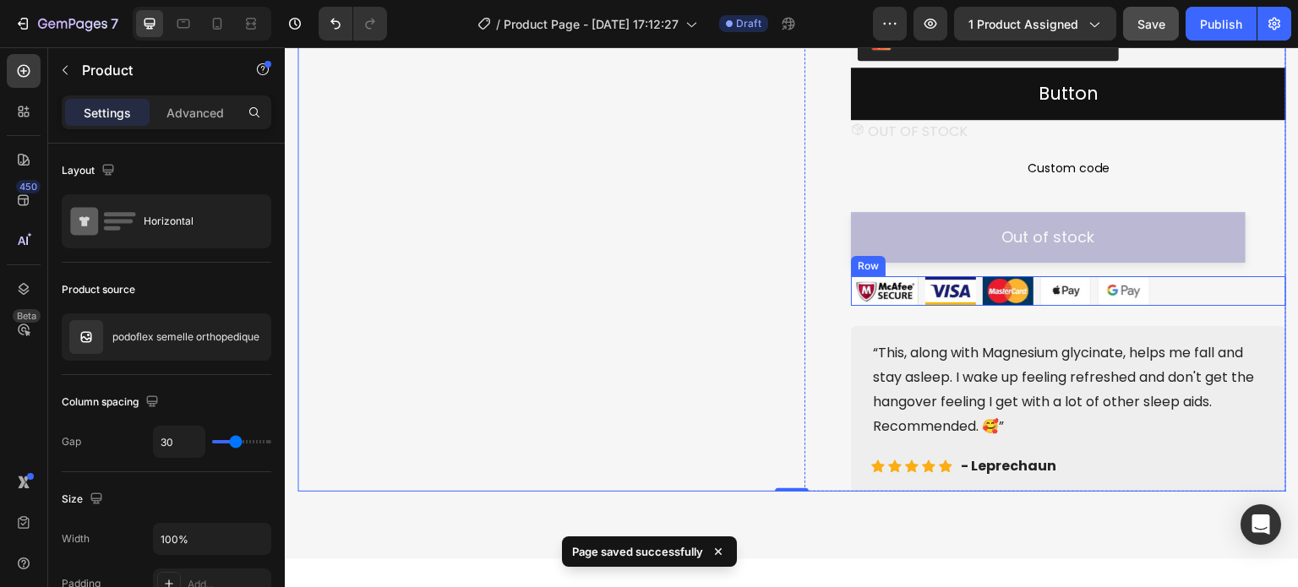
click at [973, 306] on div "Image Image Image Image Image Row" at bounding box center [1068, 291] width 435 height 30
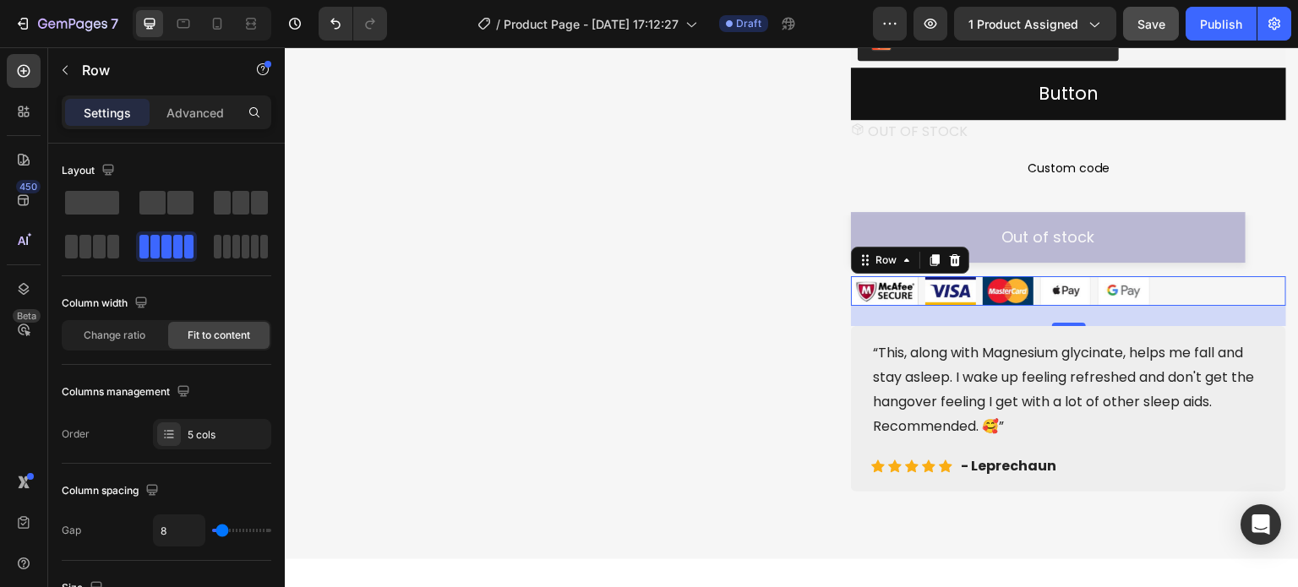
click at [1168, 306] on div "Image Image Image Image Image Row 24" at bounding box center [1068, 291] width 435 height 30
click at [58, 66] on icon "button" at bounding box center [65, 70] width 14 height 14
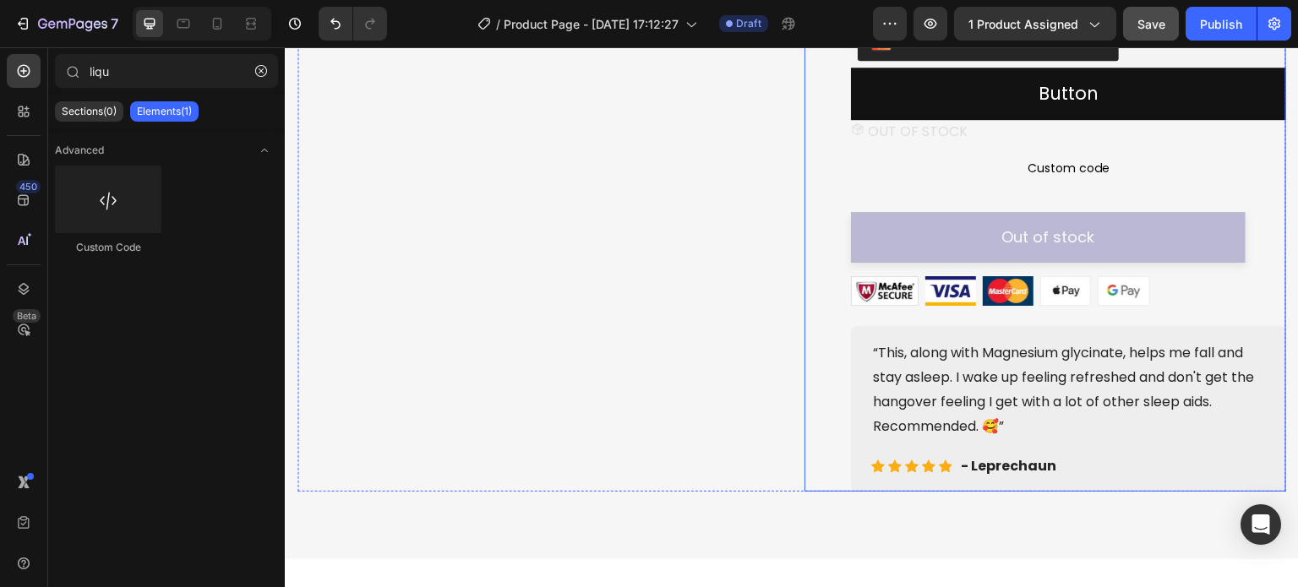
click at [1048, 346] on div "Catch your customer's attention with attracted media. Add image or sync data Pr…" at bounding box center [1068, 25] width 435 height 934
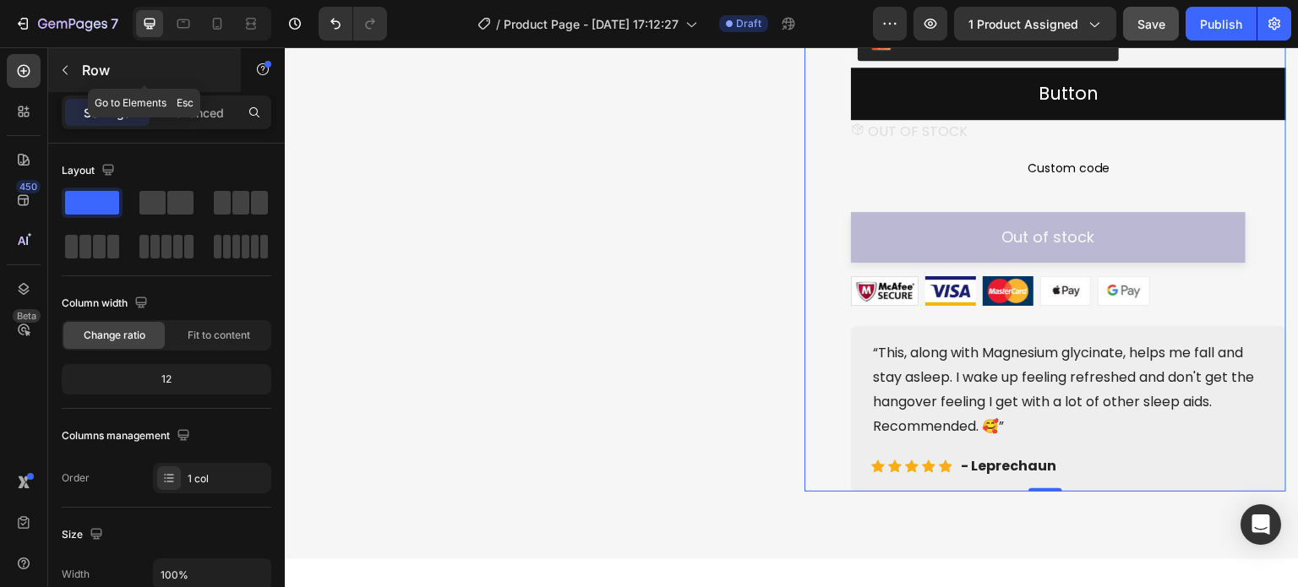
click at [68, 73] on icon "button" at bounding box center [65, 70] width 14 height 14
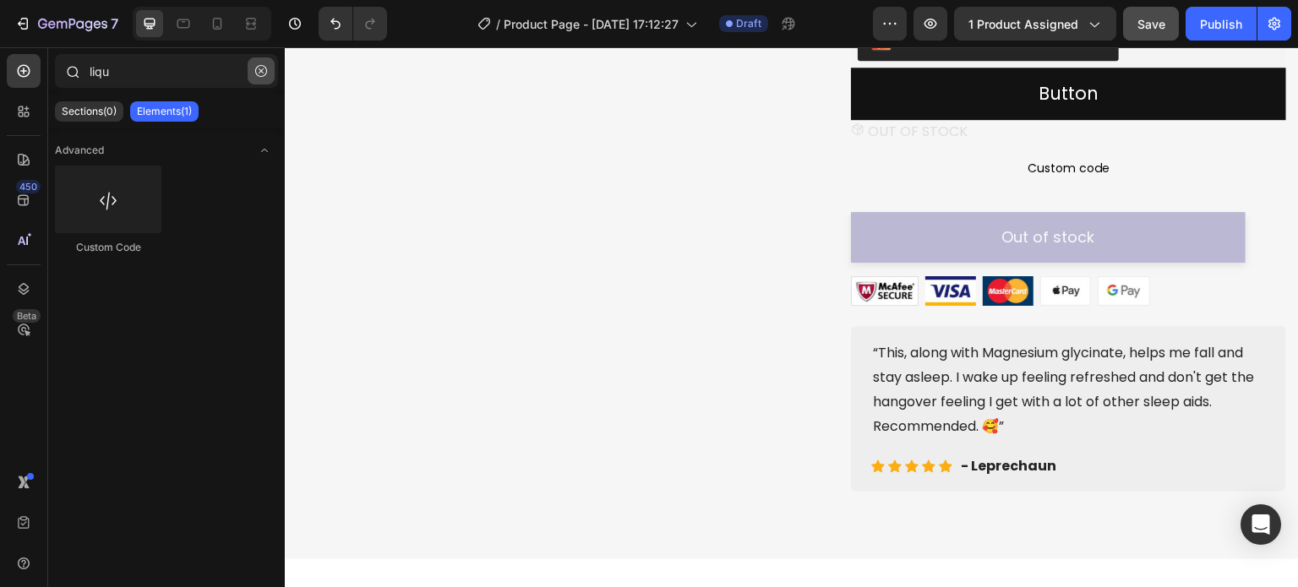
click at [260, 74] on icon "button" at bounding box center [261, 71] width 12 height 12
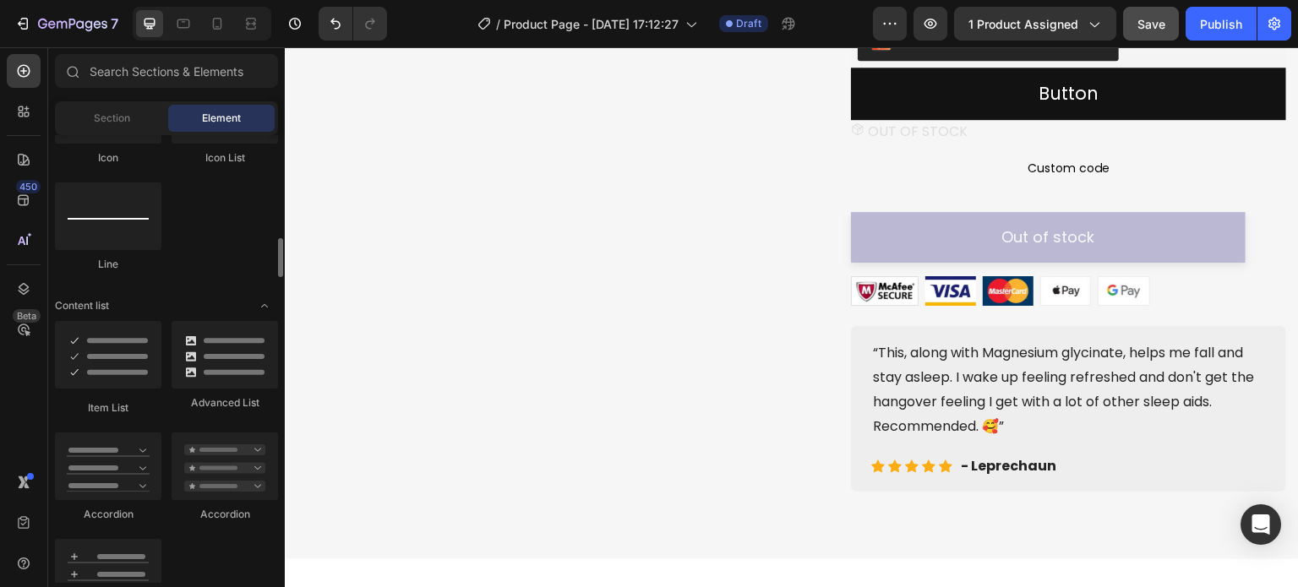
scroll to position [1352, 0]
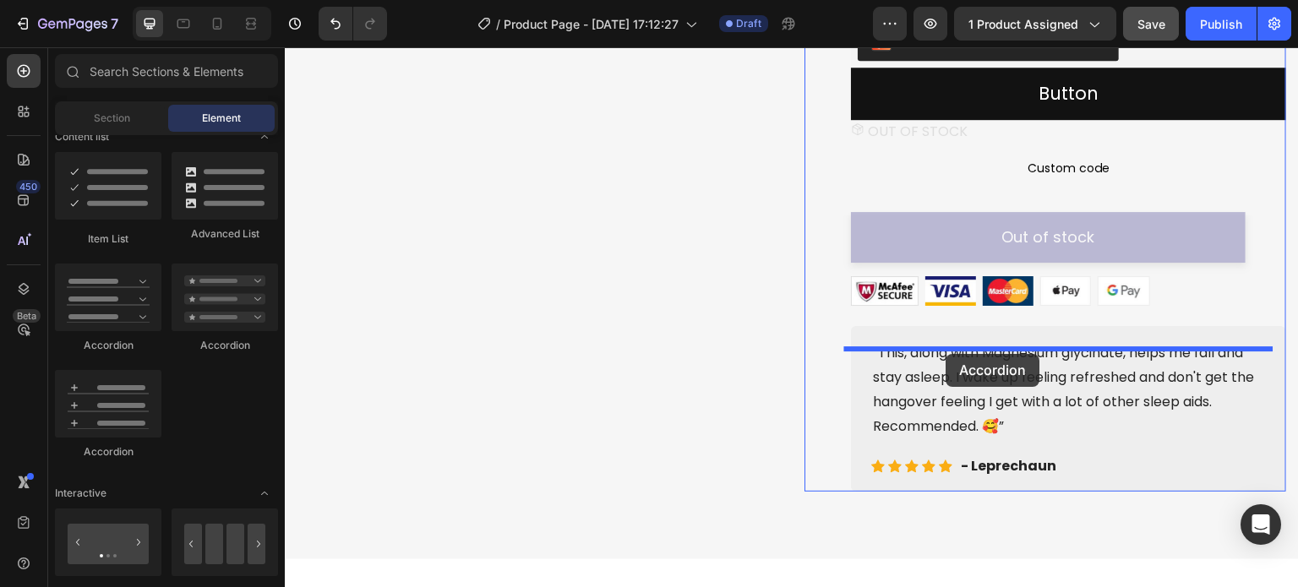
drag, startPoint x: 400, startPoint y: 363, endPoint x: 947, endPoint y: 354, distance: 546.9
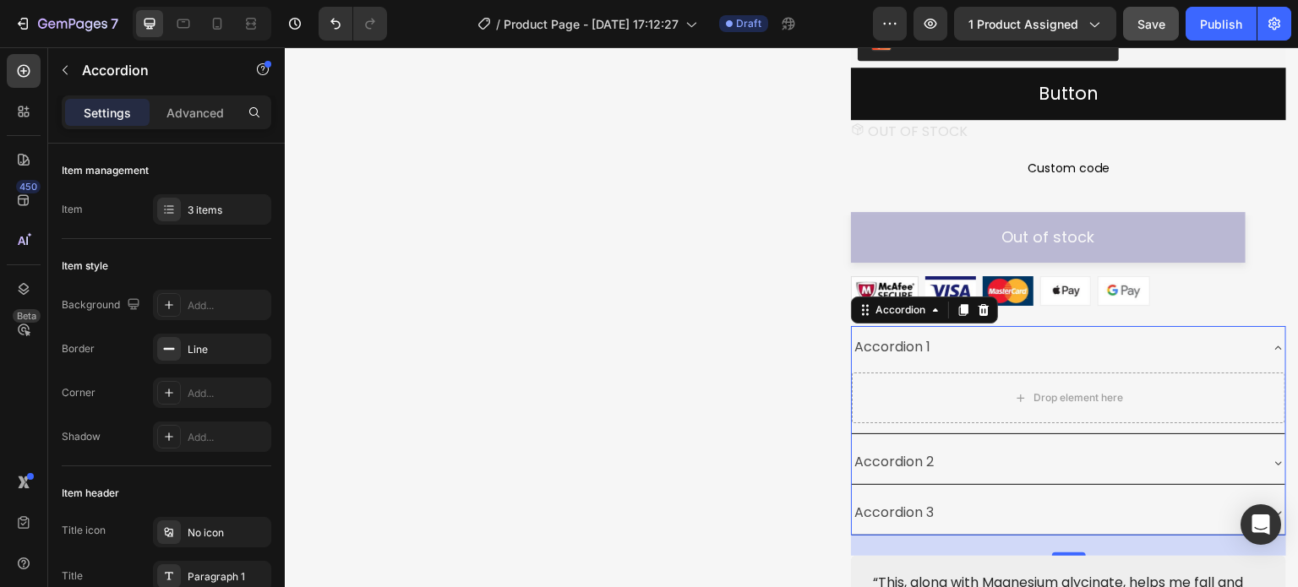
click at [905, 363] on div "Accordion 1" at bounding box center [892, 348] width 81 height 30
click at [905, 360] on p "Accordion 1" at bounding box center [893, 348] width 76 height 25
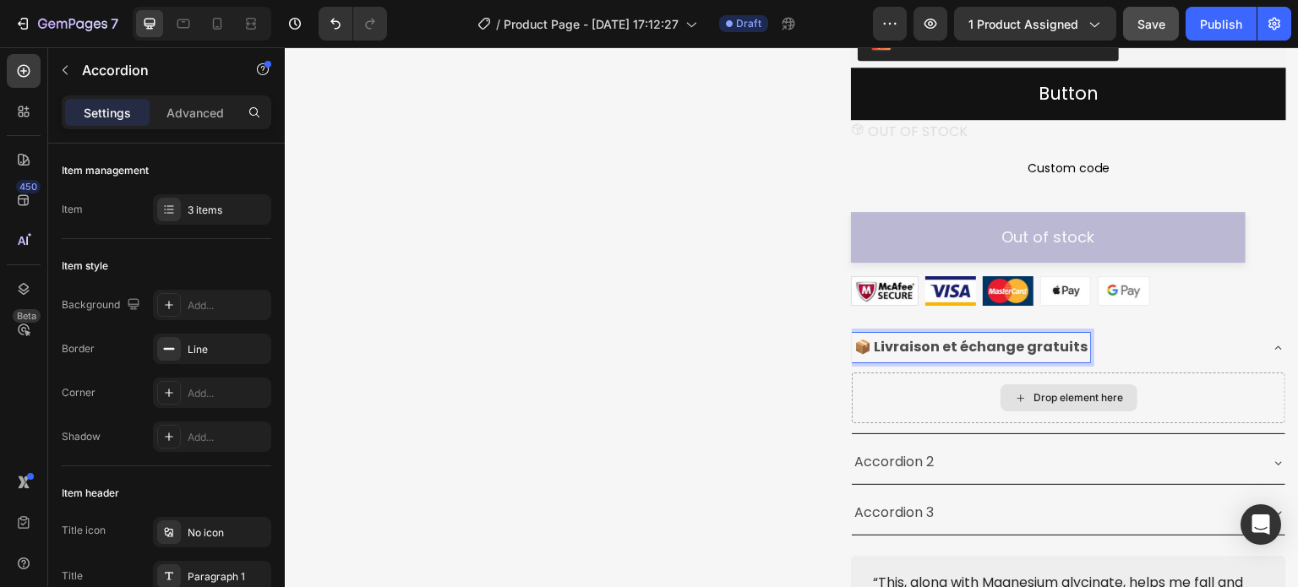
click at [909, 402] on div "Drop element here" at bounding box center [1069, 398] width 434 height 51
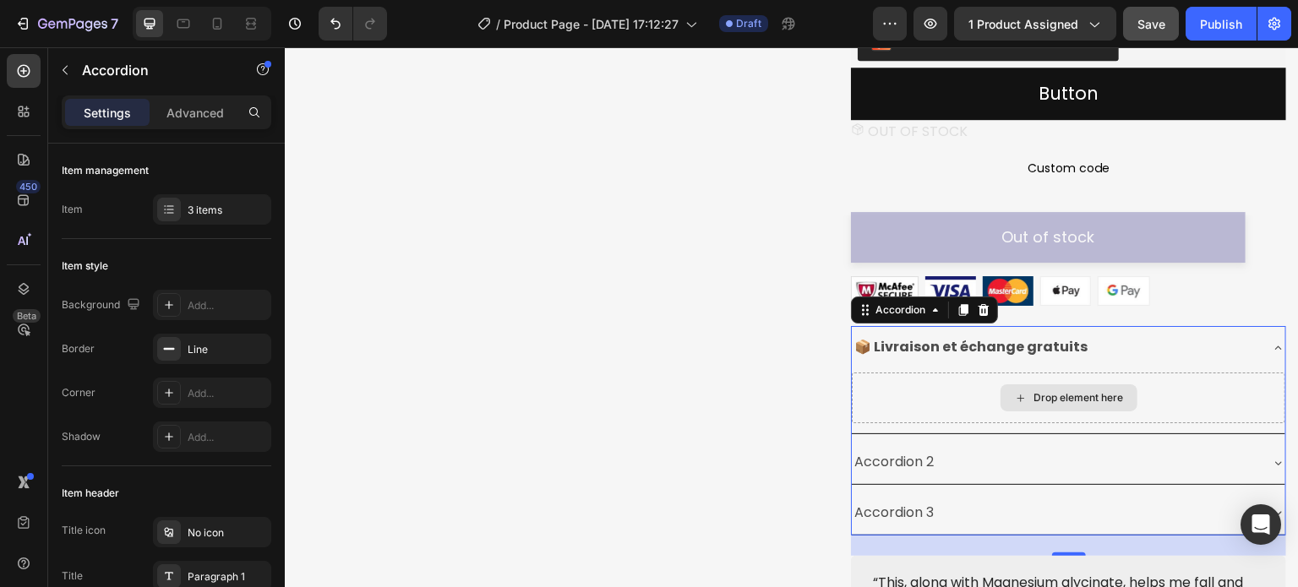
click at [909, 402] on div "Drop element here" at bounding box center [1069, 398] width 434 height 51
click at [1067, 405] on div "Drop element here" at bounding box center [1080, 398] width 90 height 14
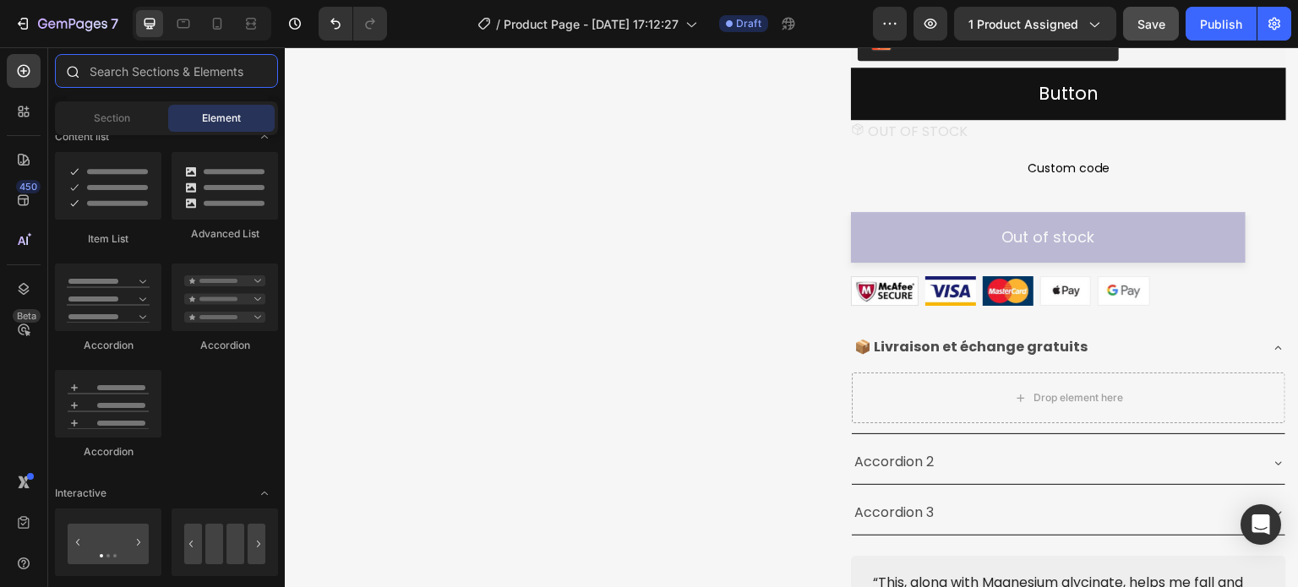
click at [123, 79] on input "text" at bounding box center [166, 71] width 223 height 34
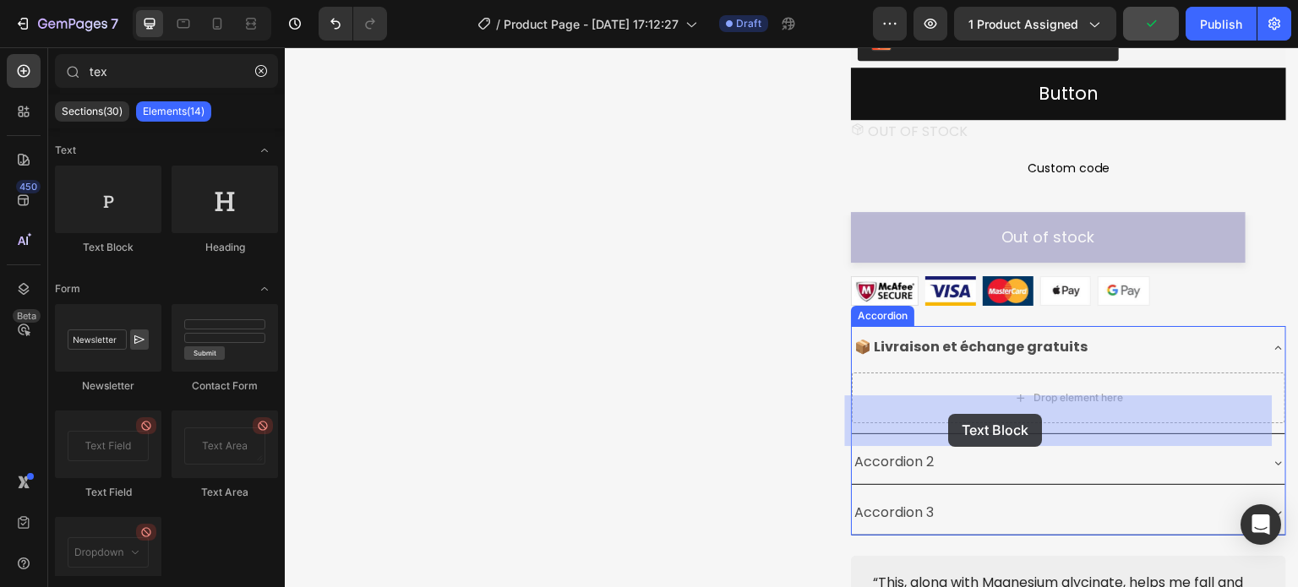
drag, startPoint x: 387, startPoint y: 257, endPoint x: 949, endPoint y: 414, distance: 583.7
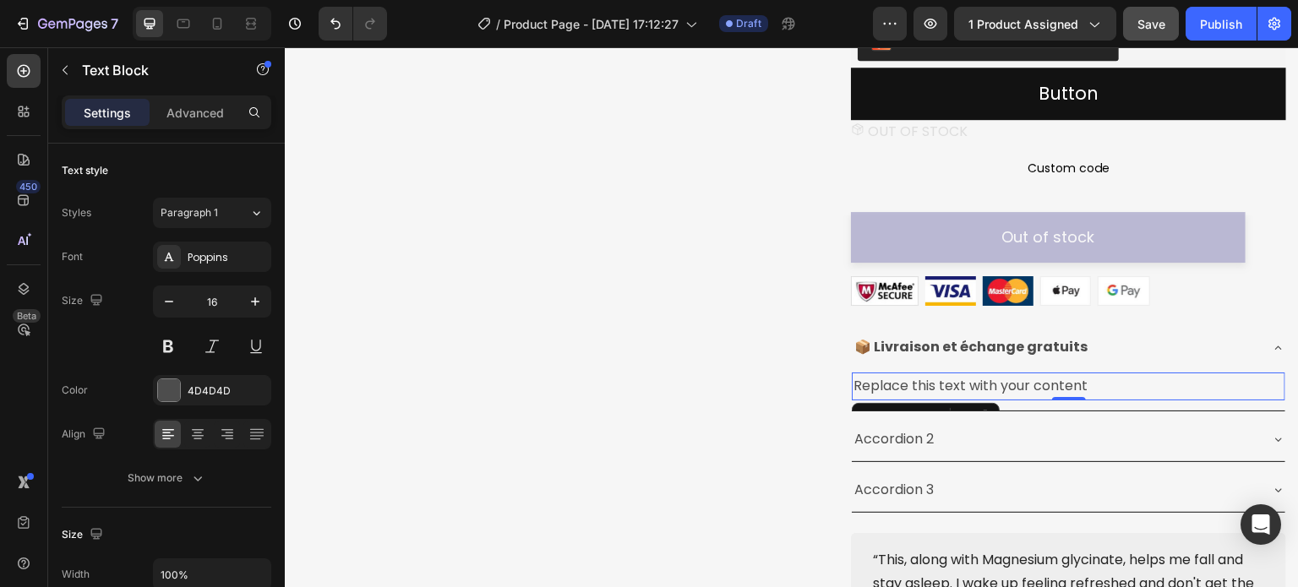
click at [909, 401] on div "Replace this text with your content" at bounding box center [1069, 387] width 434 height 28
click at [909, 399] on p "Replace this text with your content" at bounding box center [1069, 386] width 430 height 25
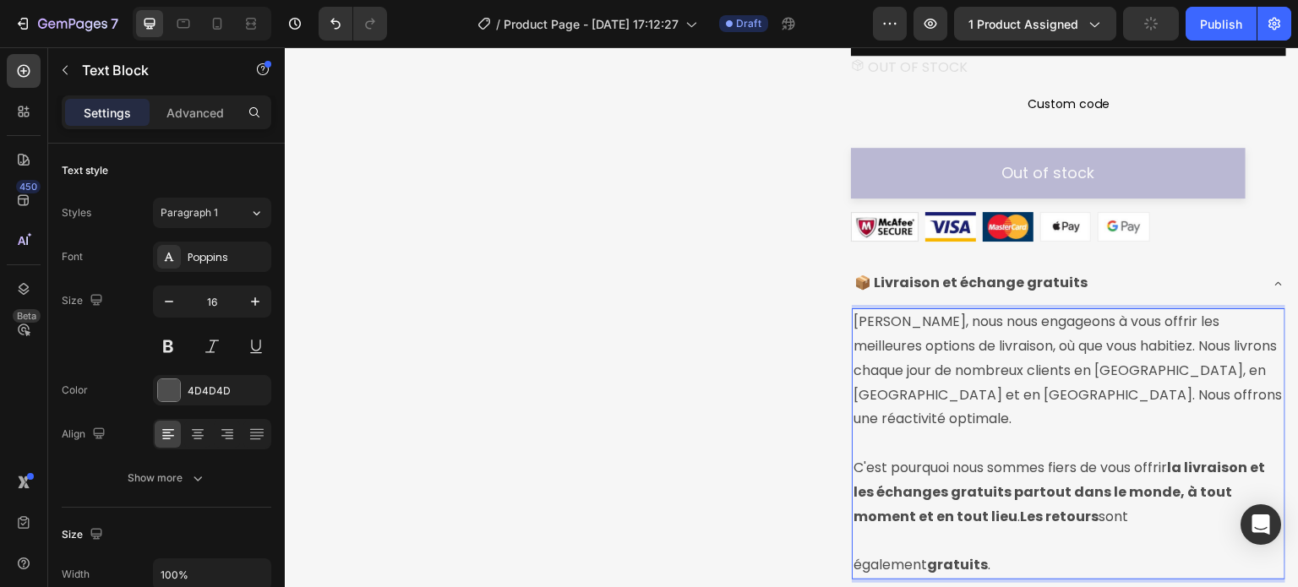
scroll to position [659, 0]
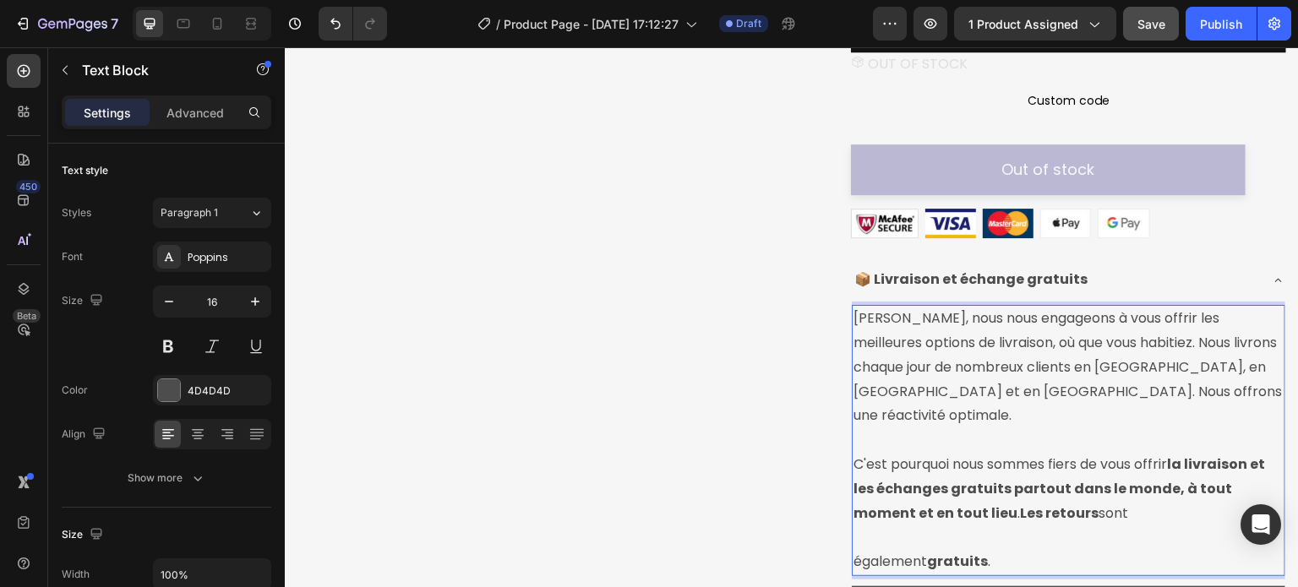
click at [854, 560] on p "[PERSON_NAME], nous nous engageons à vous offrir les meilleures options de livr…" at bounding box center [1069, 441] width 430 height 268
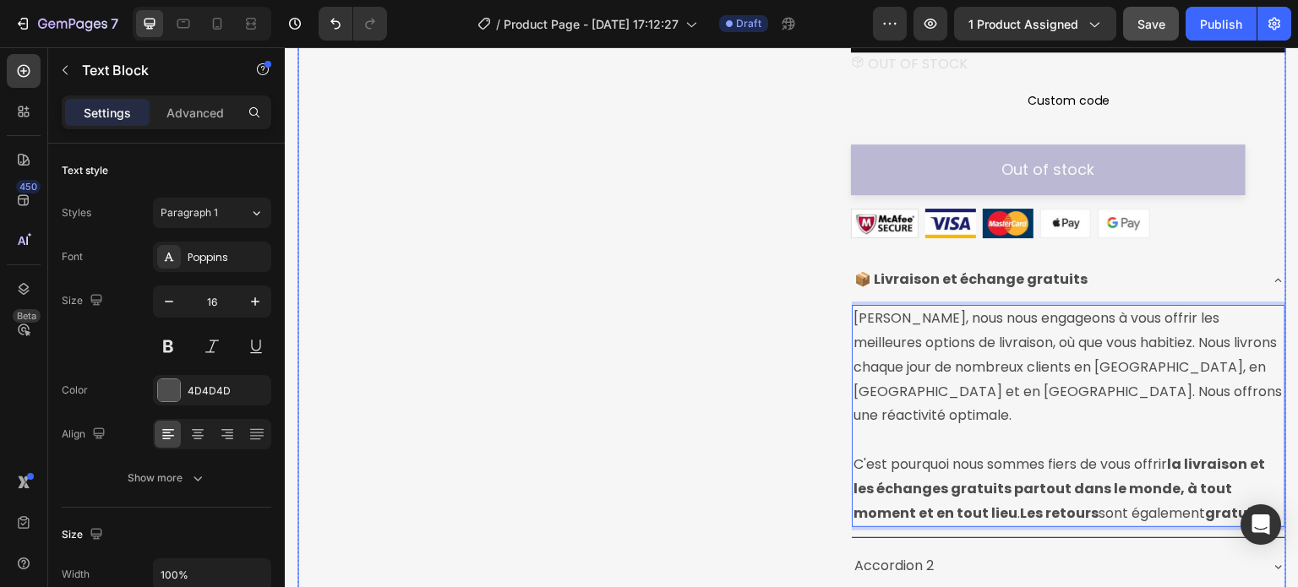
click at [705, 351] on div "Image Image Free Shipping Heading On oders over $70 Text block Row Image Money-…" at bounding box center [539, 157] width 482 height 1335
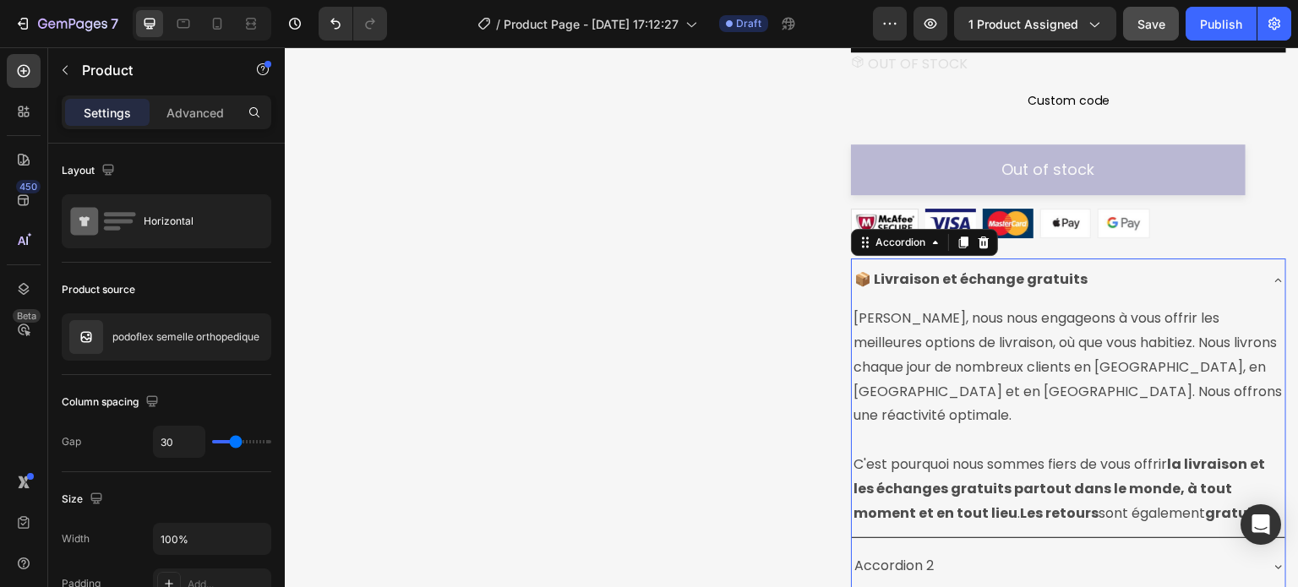
click at [1275, 281] on icon at bounding box center [1278, 279] width 7 height 3
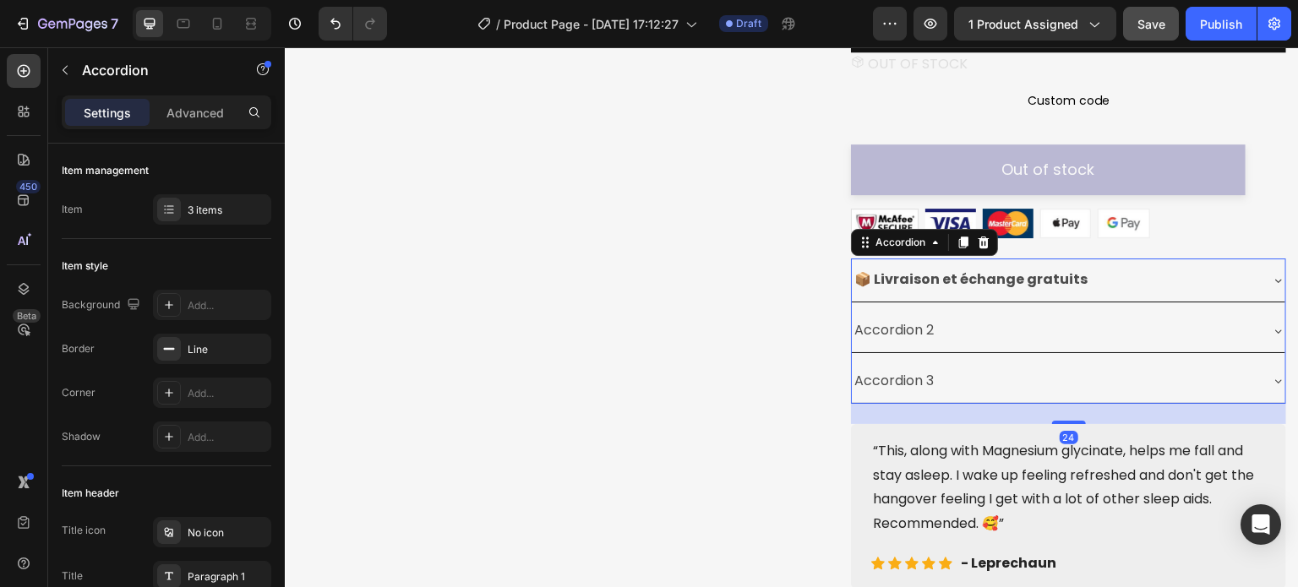
click at [1027, 338] on div "Accordion 2" at bounding box center [1055, 331] width 407 height 30
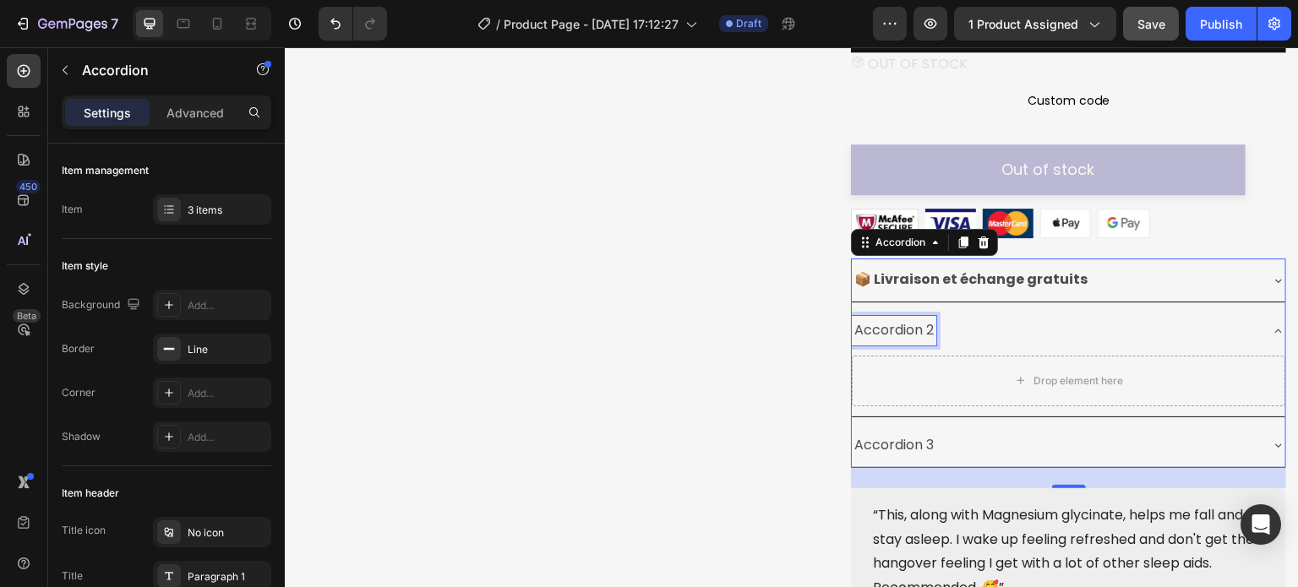
click at [888, 343] on p "Accordion 2" at bounding box center [894, 331] width 79 height 25
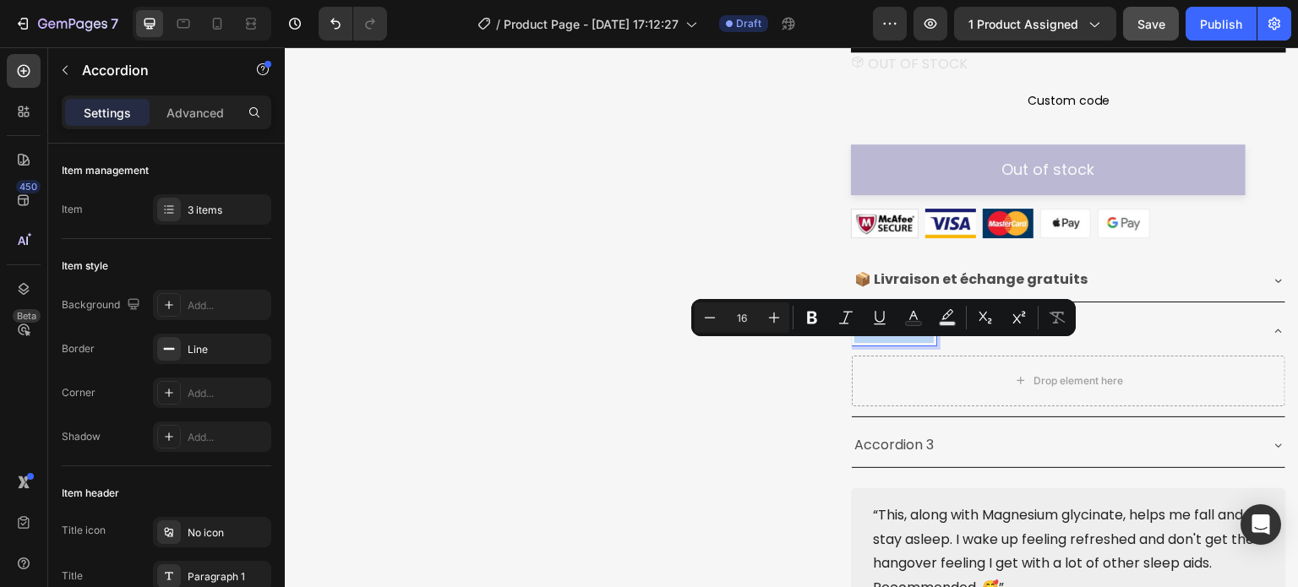
click at [888, 343] on p "Accordion 2" at bounding box center [894, 331] width 79 height 25
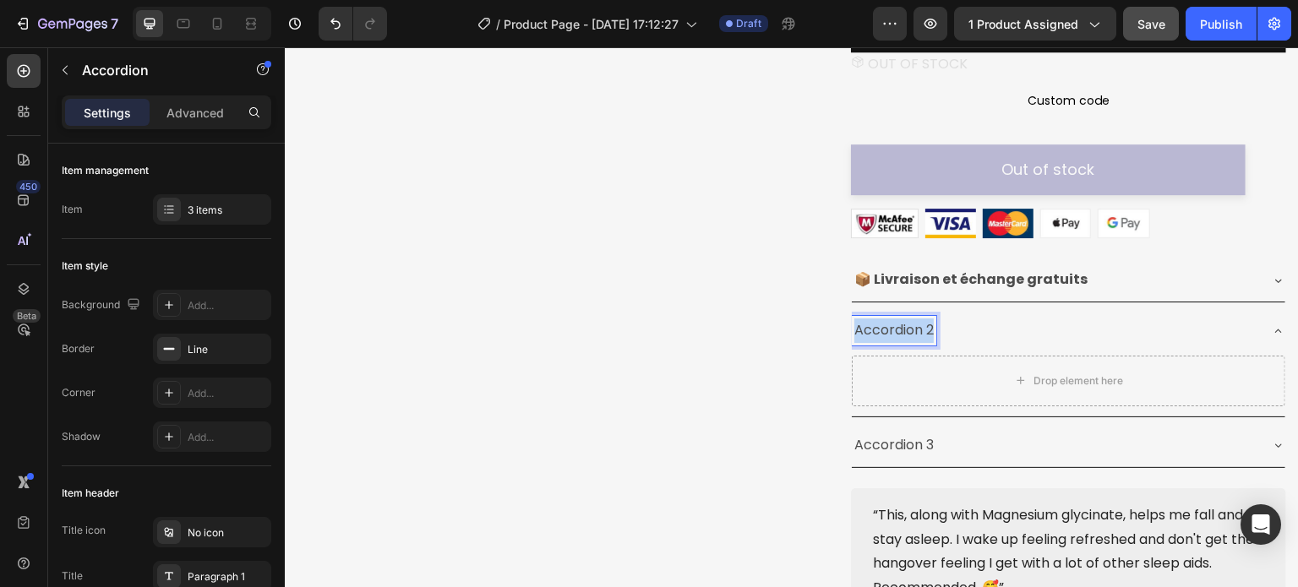
click at [888, 343] on p "Accordion 2" at bounding box center [894, 331] width 79 height 25
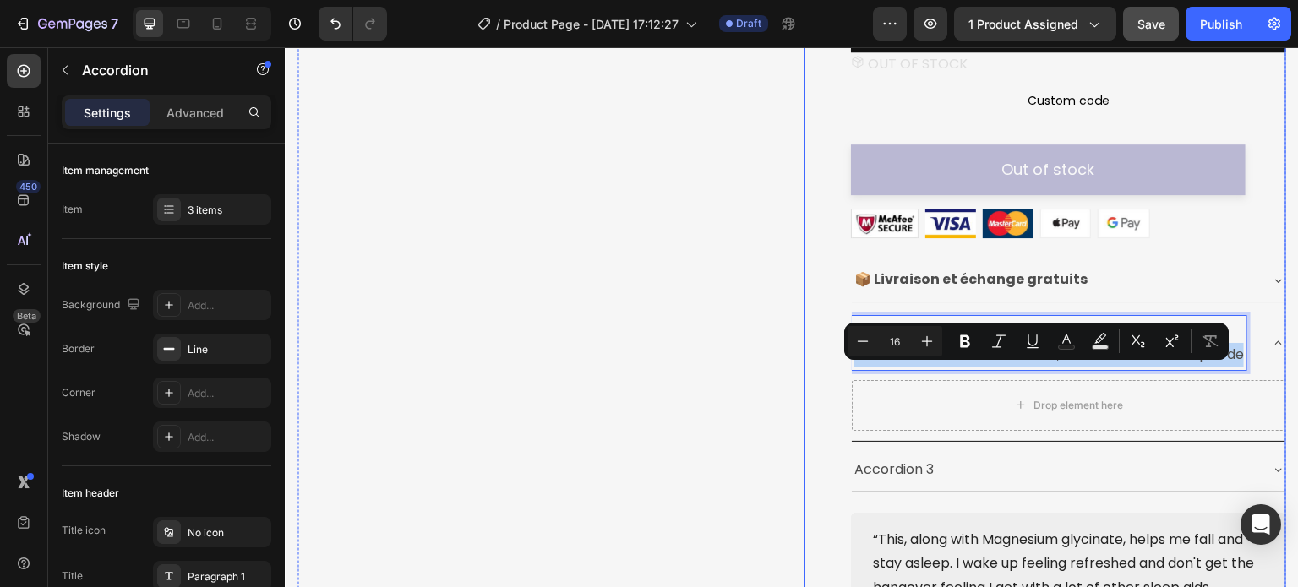
drag, startPoint x: 876, startPoint y: 395, endPoint x: 833, endPoint y: 379, distance: 46.0
click at [833, 379] on div "Catch your customer's attention with attracted media. Add image or sync data Pr…" at bounding box center [1046, 84] width 482 height 1188
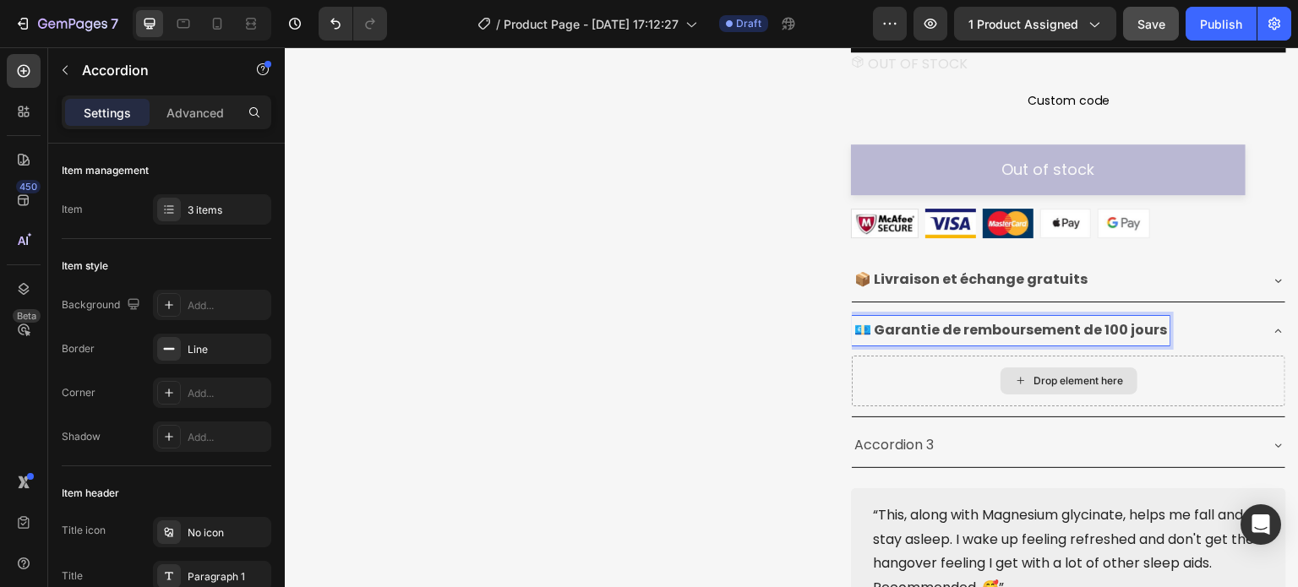
click at [943, 407] on div "Drop element here" at bounding box center [1069, 381] width 434 height 51
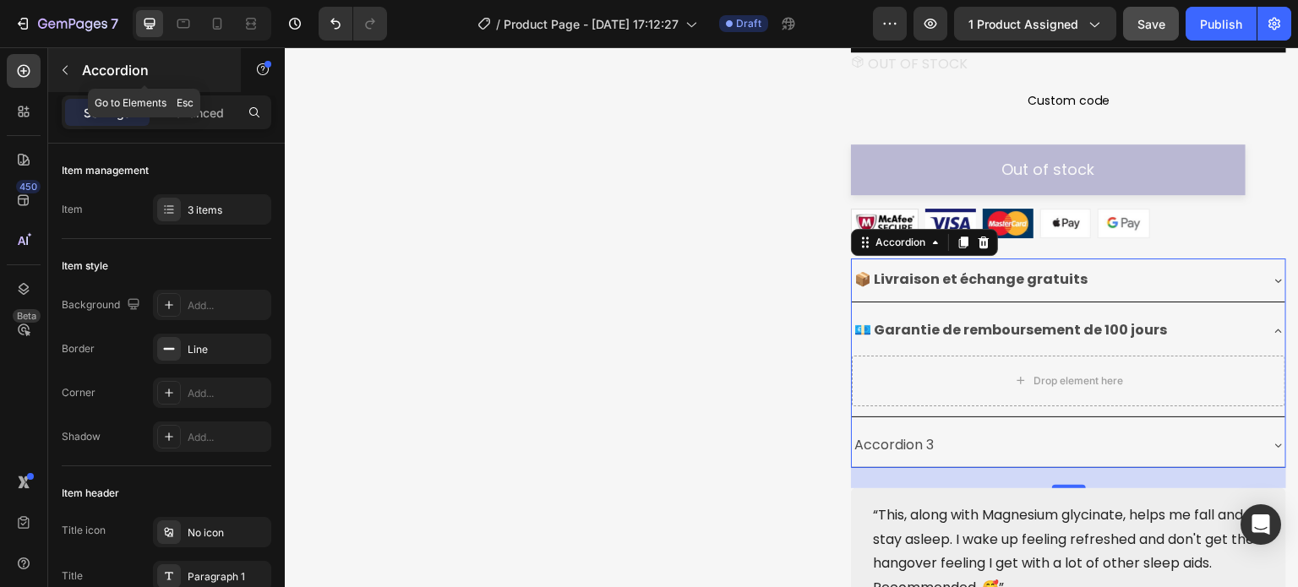
click at [70, 73] on icon "button" at bounding box center [65, 70] width 14 height 14
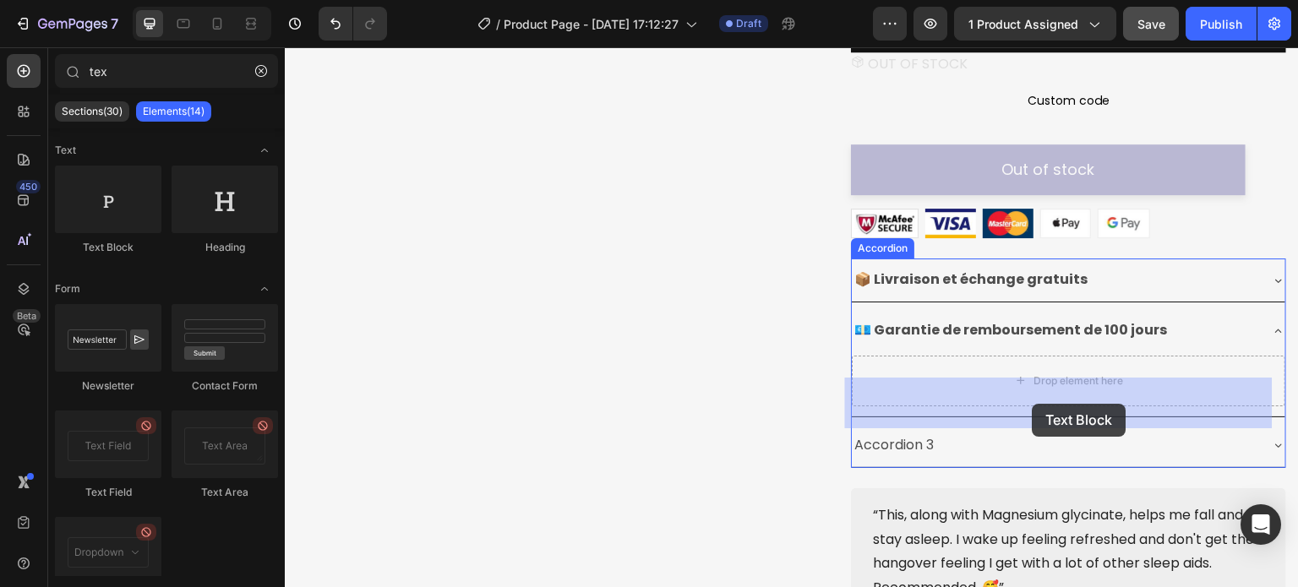
drag, startPoint x: 386, startPoint y: 259, endPoint x: 1033, endPoint y: 404, distance: 662.7
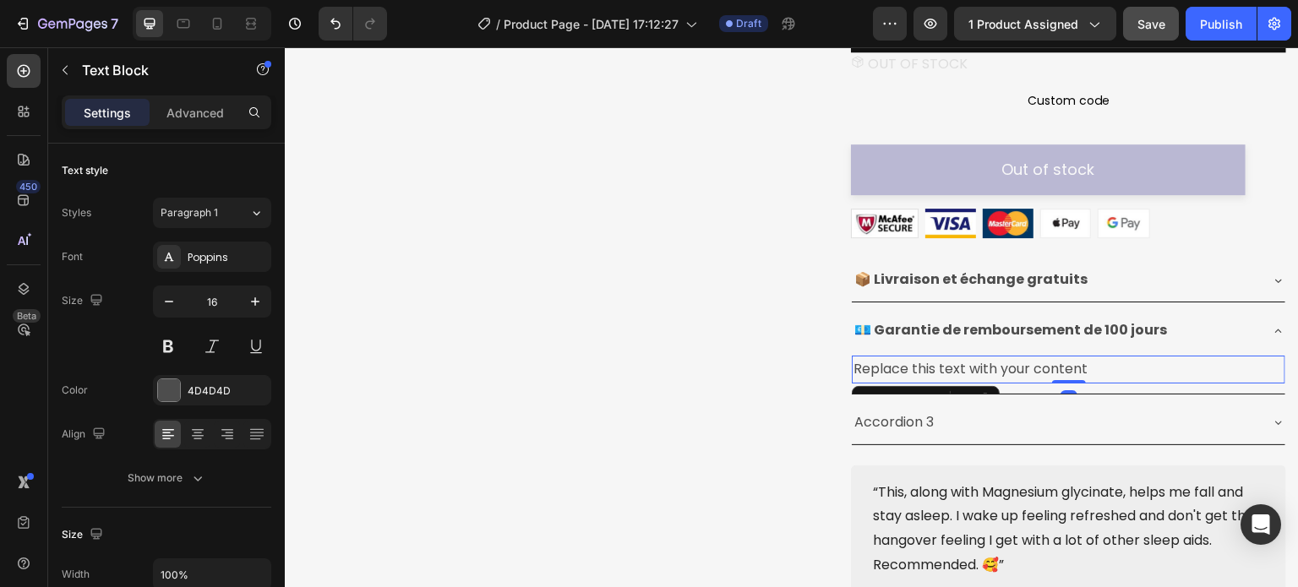
click at [1019, 384] on div "Replace this text with your content" at bounding box center [1069, 370] width 434 height 28
click at [1019, 382] on p "Replace this text with your content" at bounding box center [1069, 370] width 430 height 25
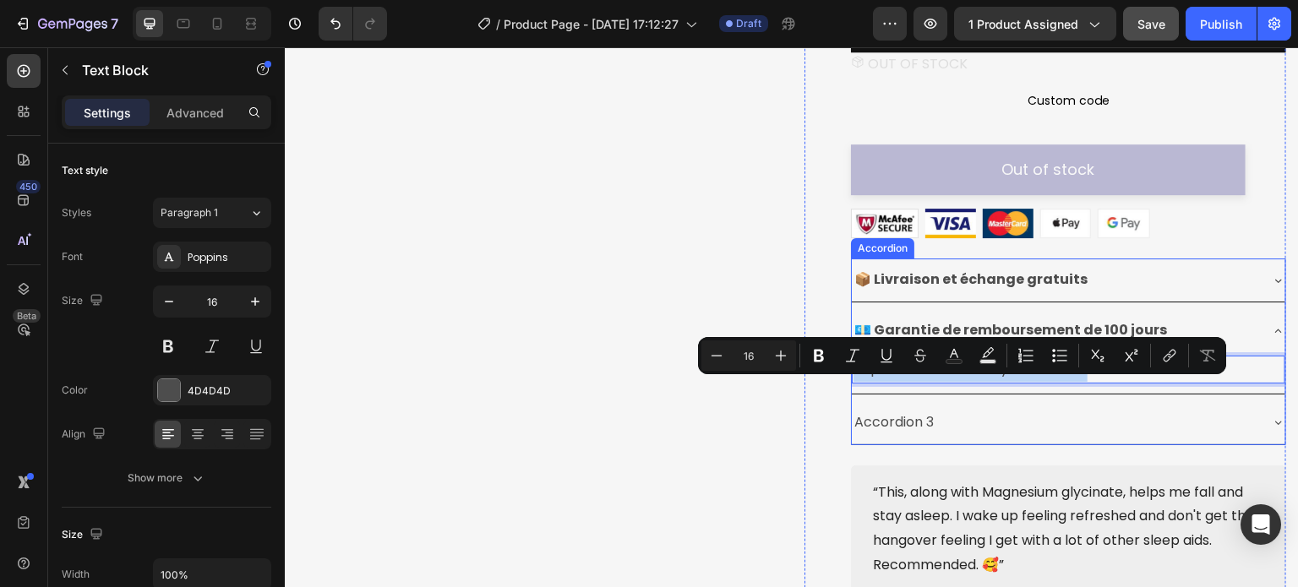
click at [960, 382] on p "Replace this text with your content" at bounding box center [1069, 370] width 430 height 25
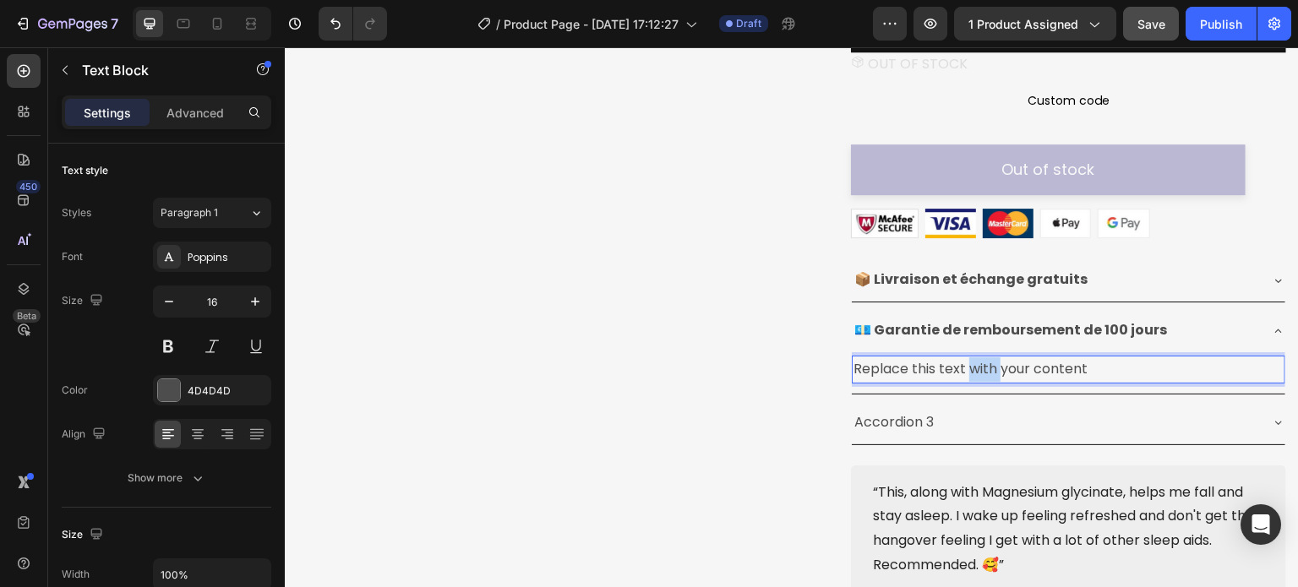
click at [960, 382] on p "Replace this text with your content" at bounding box center [1069, 370] width 430 height 25
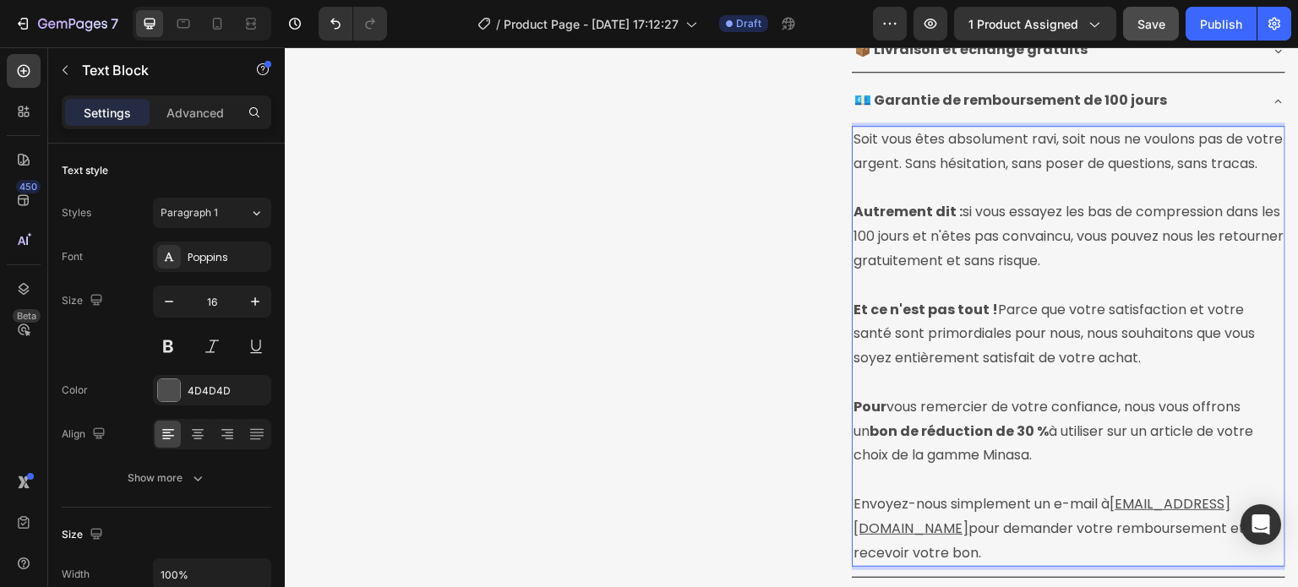
scroll to position [904, 0]
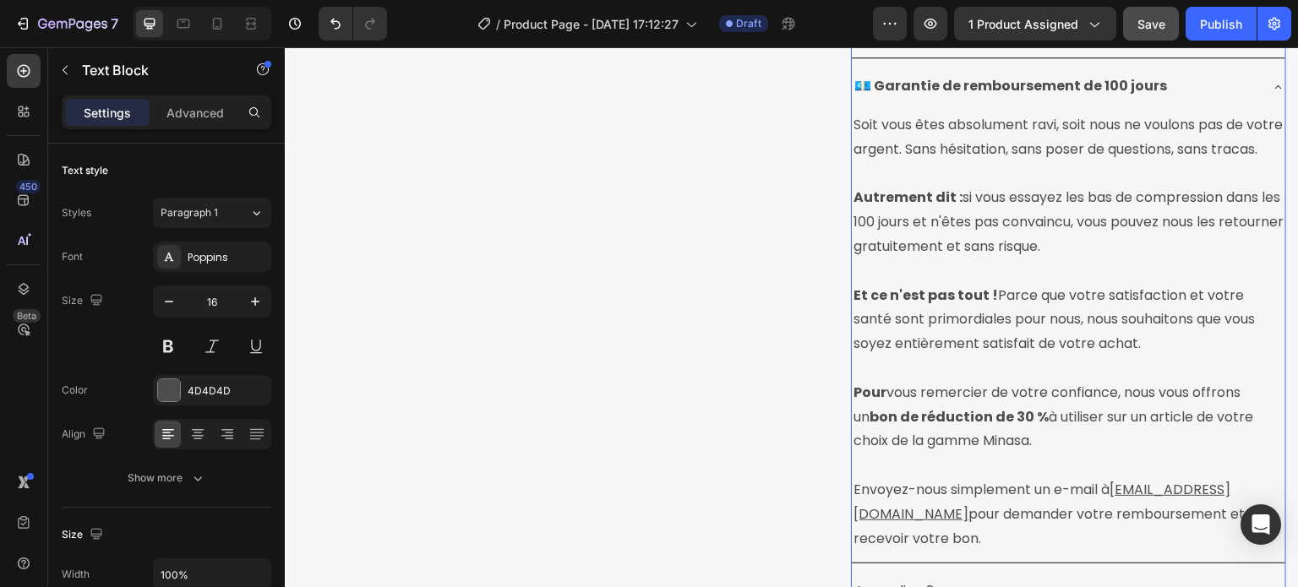
click at [1272, 94] on icon at bounding box center [1279, 87] width 14 height 14
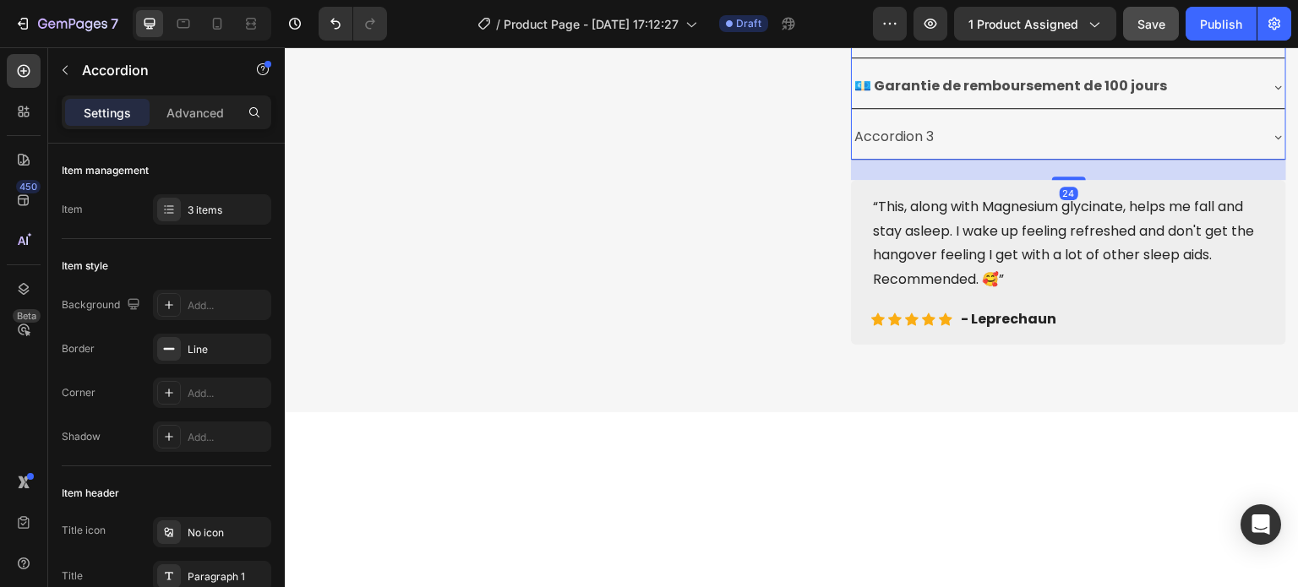
click at [942, 152] on div "Accordion 3" at bounding box center [1055, 138] width 407 height 30
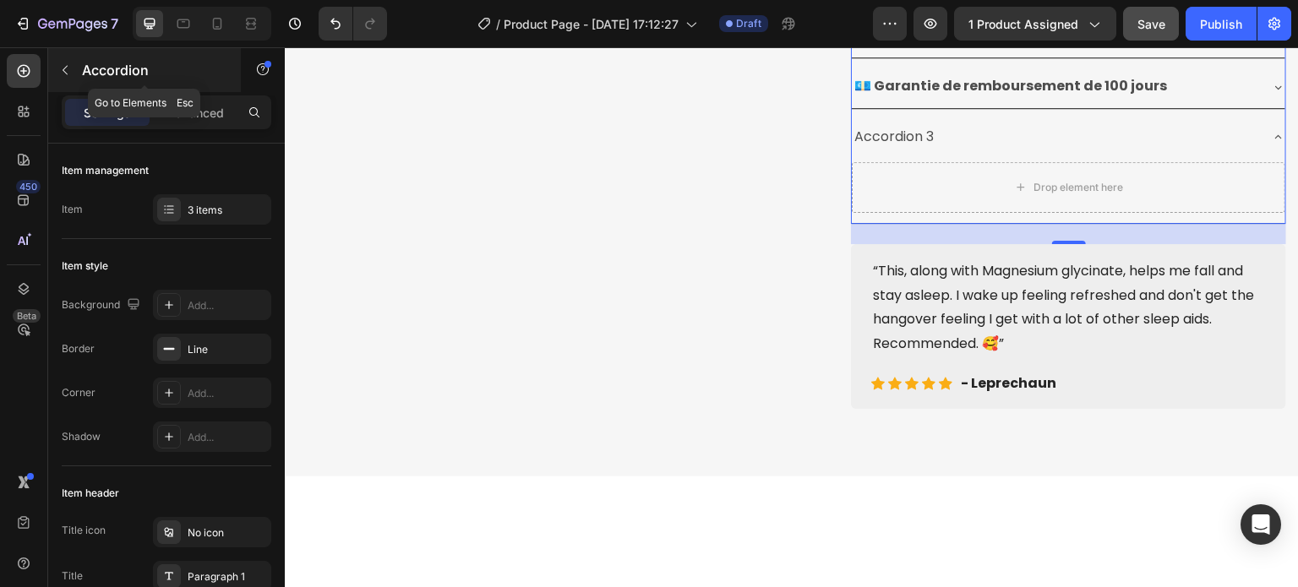
click at [60, 70] on icon "button" at bounding box center [65, 70] width 14 height 14
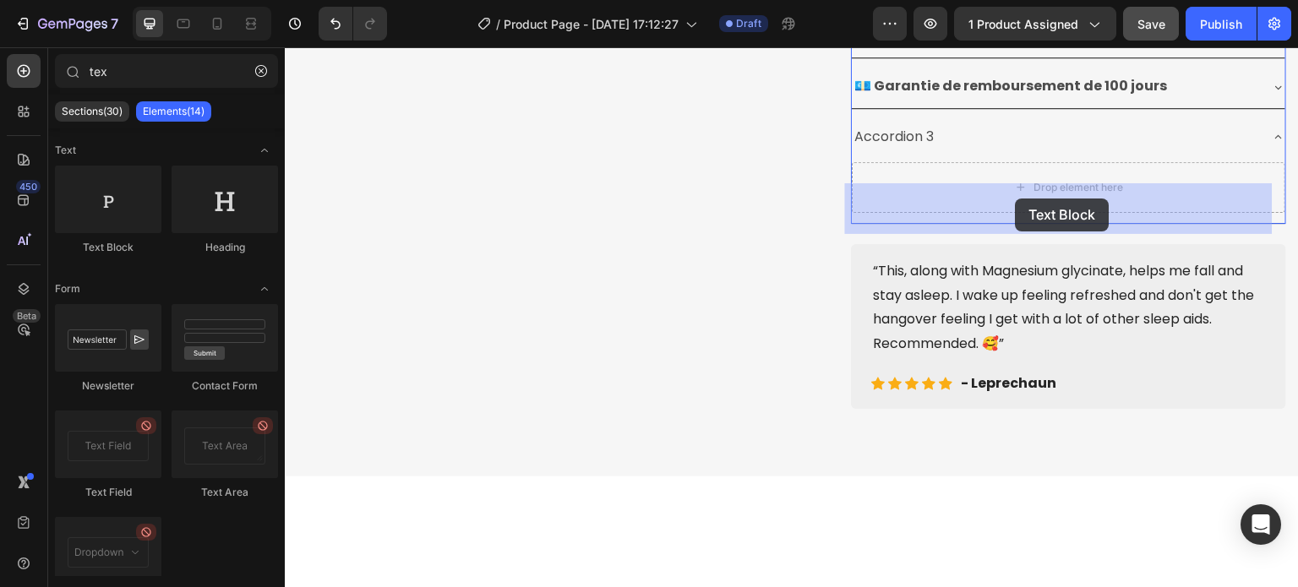
drag, startPoint x: 400, startPoint y: 259, endPoint x: 1016, endPoint y: 199, distance: 619.2
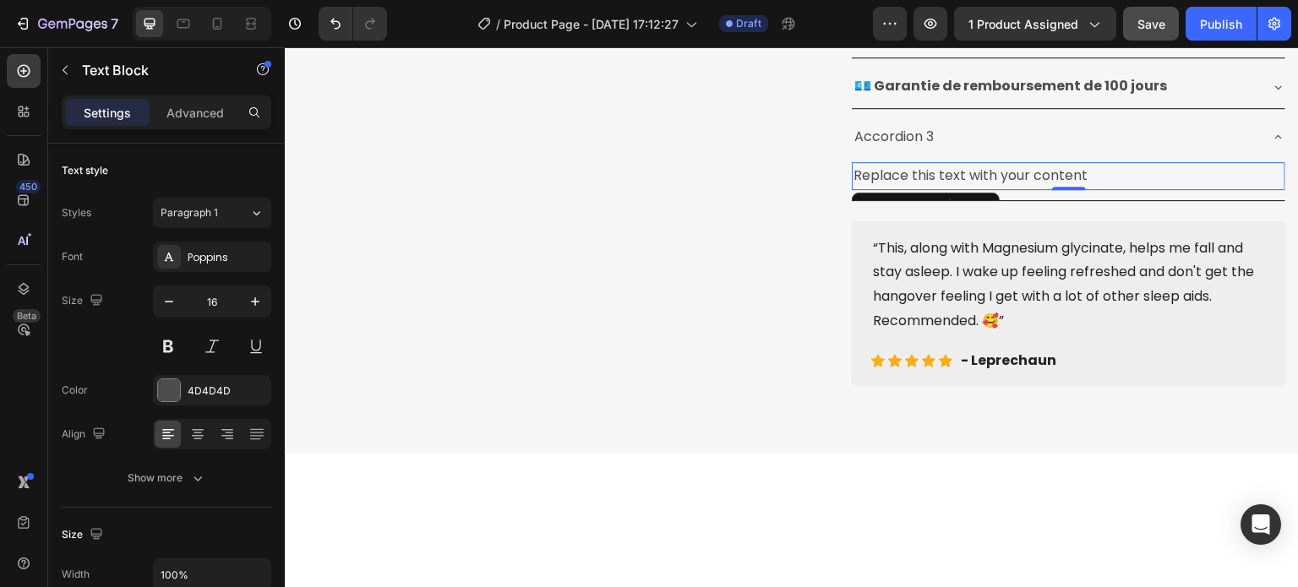
click at [932, 190] on div "Replace this text with your content" at bounding box center [1069, 176] width 434 height 28
click at [932, 188] on p "Replace this text with your content" at bounding box center [1069, 176] width 430 height 25
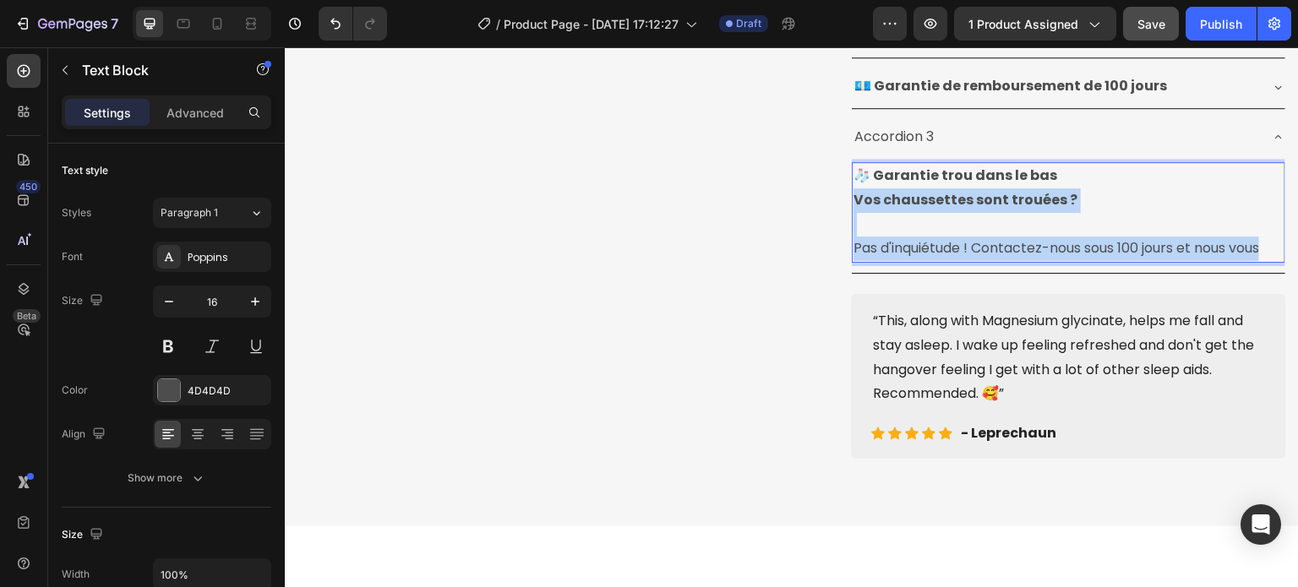
drag, startPoint x: 1268, startPoint y: 270, endPoint x: 846, endPoint y: 226, distance: 424.1
click at [852, 226] on div "🧦 Garantie trou dans le bas Vos chaussettes sont trouées ? Pas d'inquiétude ! C…" at bounding box center [1069, 212] width 434 height 101
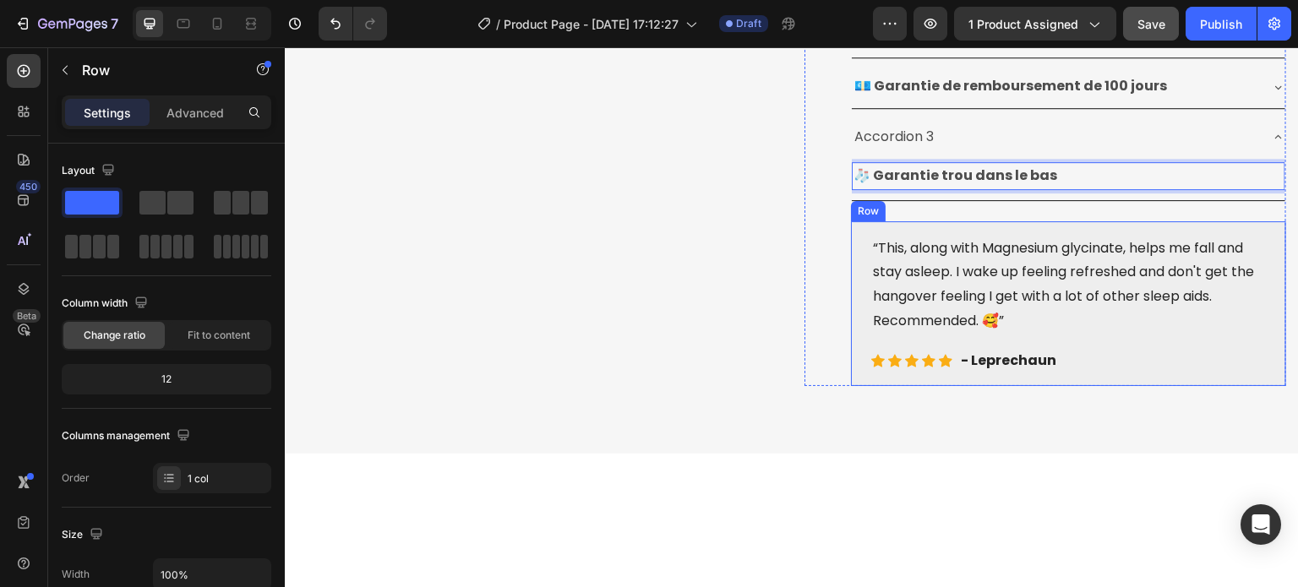
click at [885, 243] on div "“This, along with Magnesium glycinate, helps me fall and stay asleep. I wake up…" at bounding box center [1068, 303] width 435 height 165
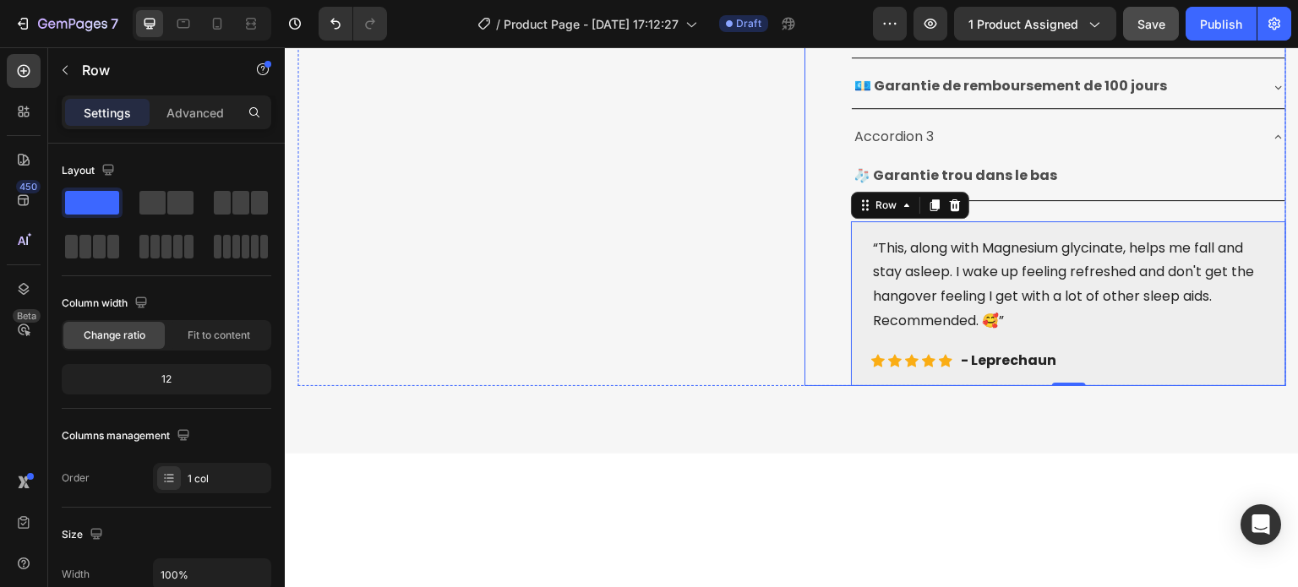
click at [1188, 200] on div "📦 Livraison et échange gratuits 💶 Garantie de remboursement de 100 jours Accord…" at bounding box center [1068, 107] width 435 height 186
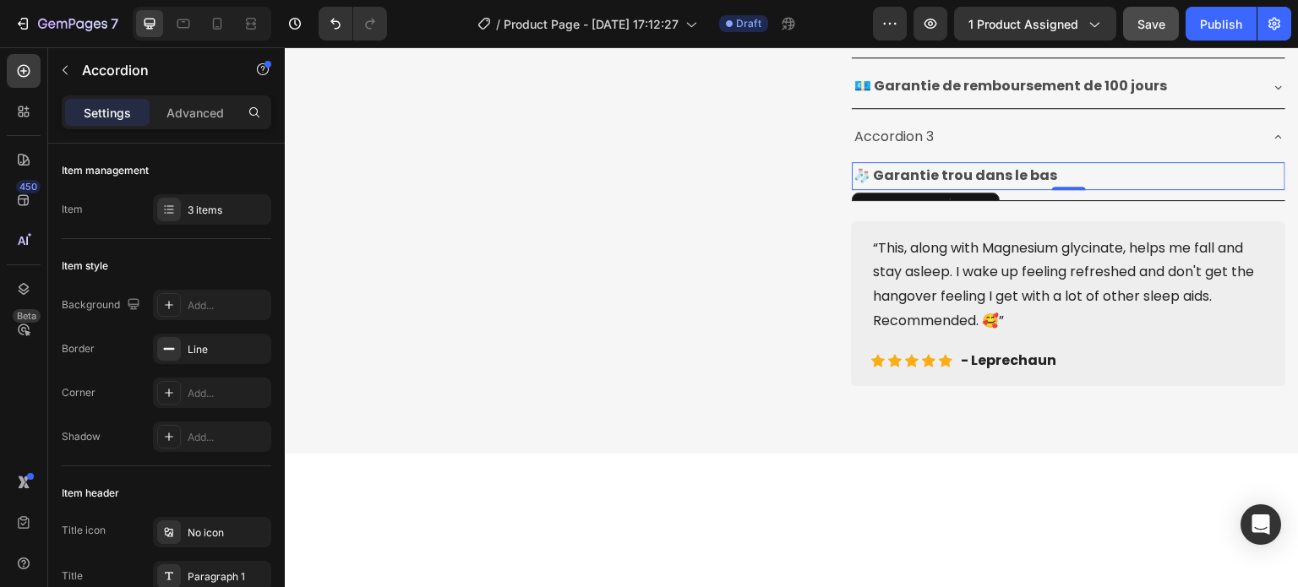
click at [1207, 188] on p "🧦 Garantie trou dans le bas" at bounding box center [1069, 176] width 430 height 25
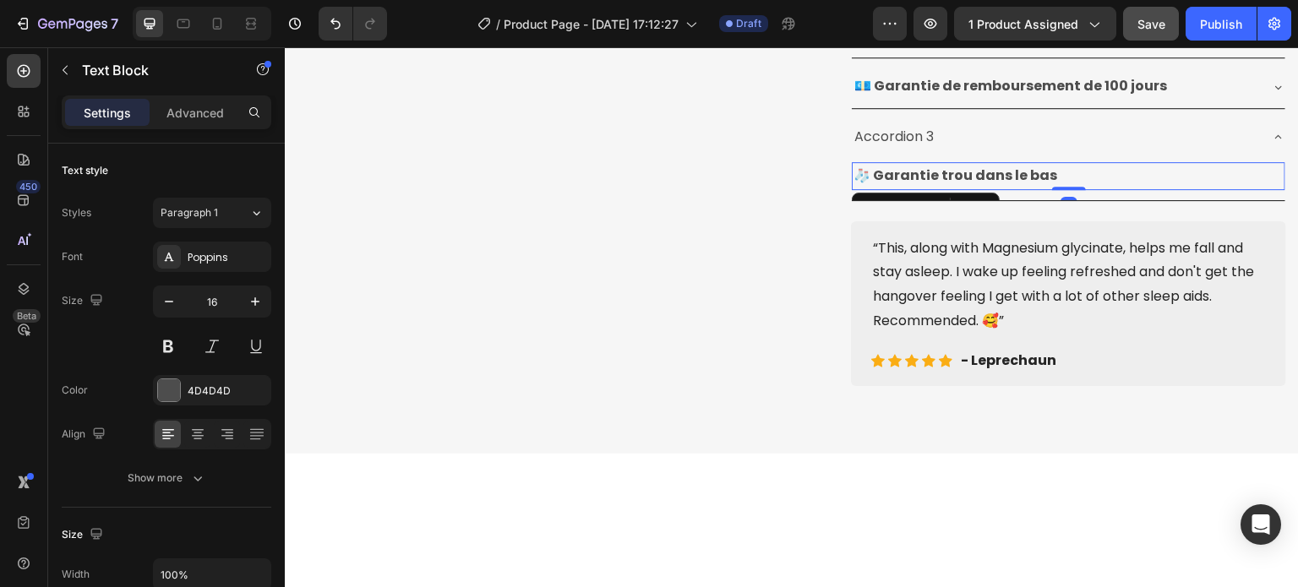
click at [990, 185] on strong "🧦 Garantie trou dans le bas" at bounding box center [956, 175] width 204 height 19
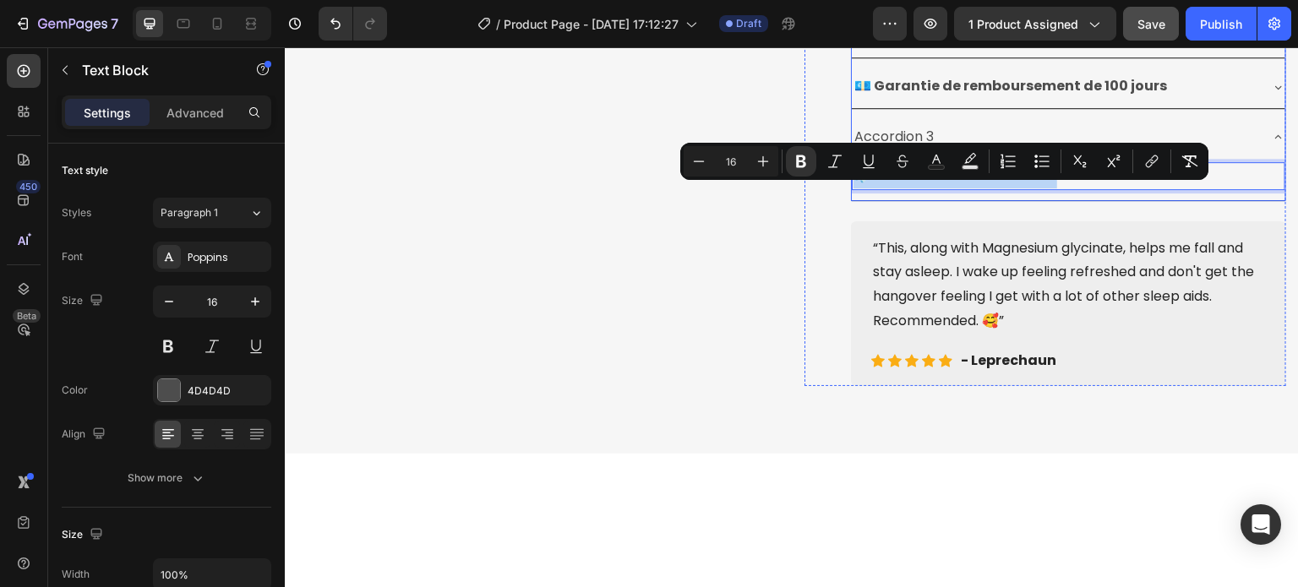
click at [1134, 190] on div "🧦 Garantie trou dans le bas" at bounding box center [1069, 176] width 434 height 28
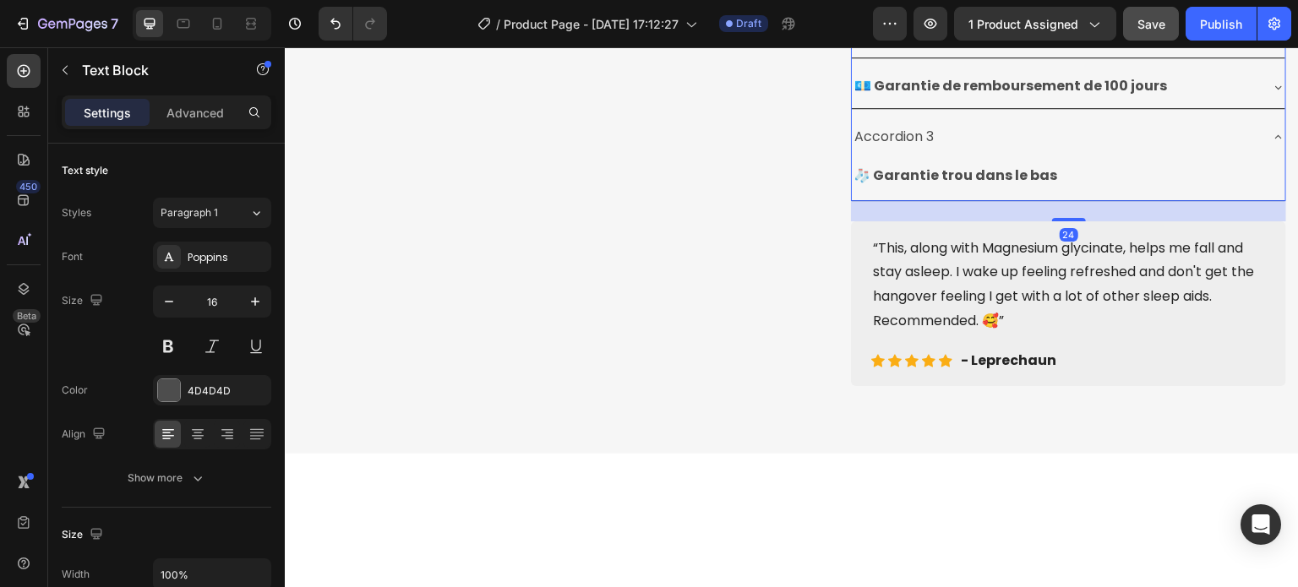
click at [900, 150] on p "Accordion 3" at bounding box center [894, 137] width 79 height 25
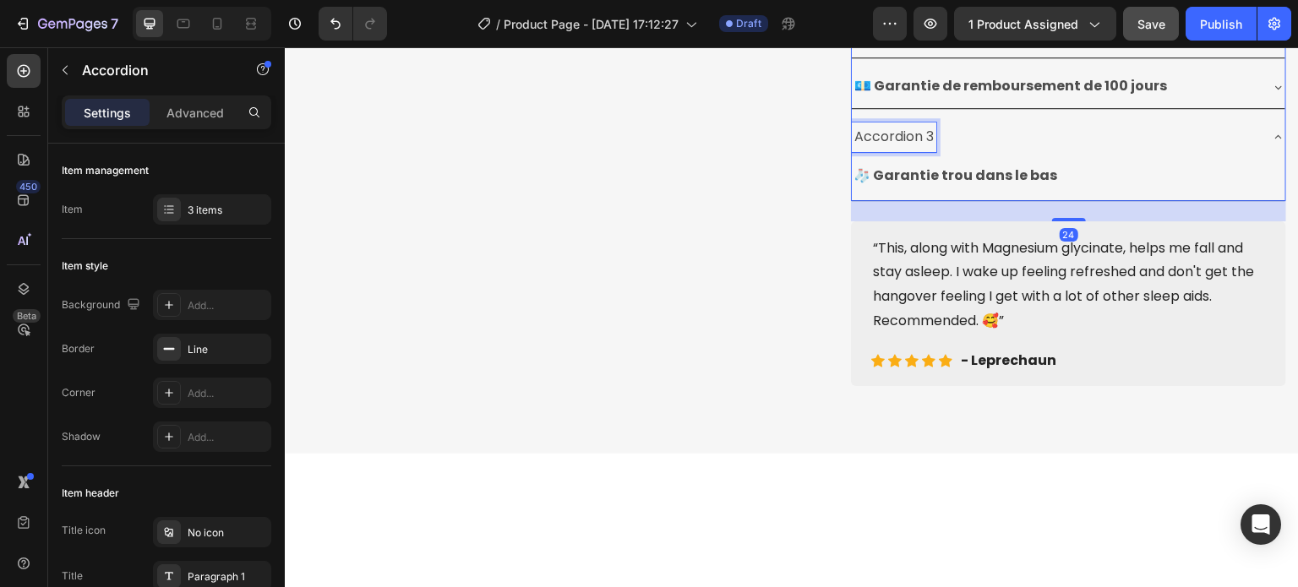
click at [900, 150] on p "Accordion 3" at bounding box center [894, 137] width 79 height 25
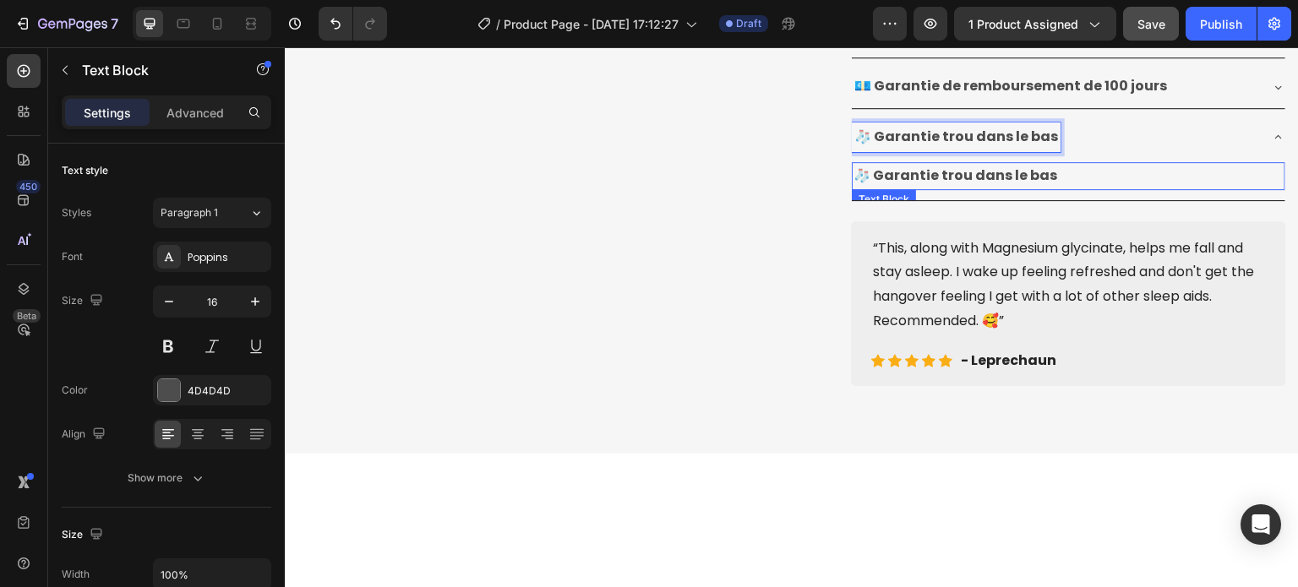
click at [939, 185] on strong "🧦 Garantie trou dans le bas" at bounding box center [956, 175] width 204 height 19
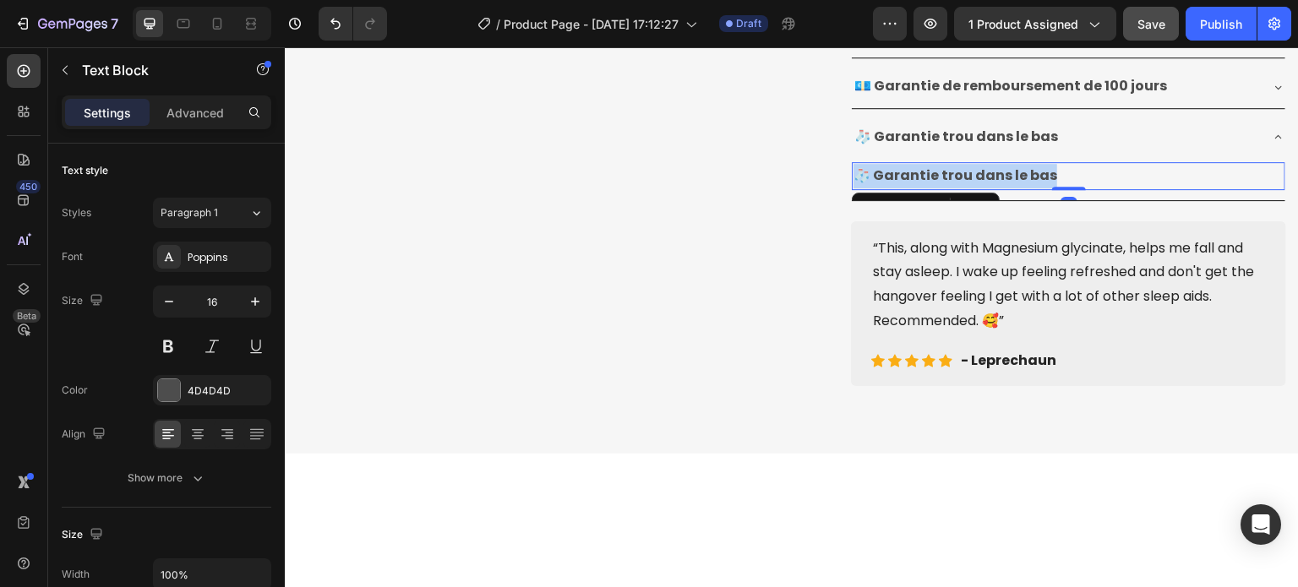
click at [939, 185] on strong "🧦 Garantie trou dans le bas" at bounding box center [956, 175] width 204 height 19
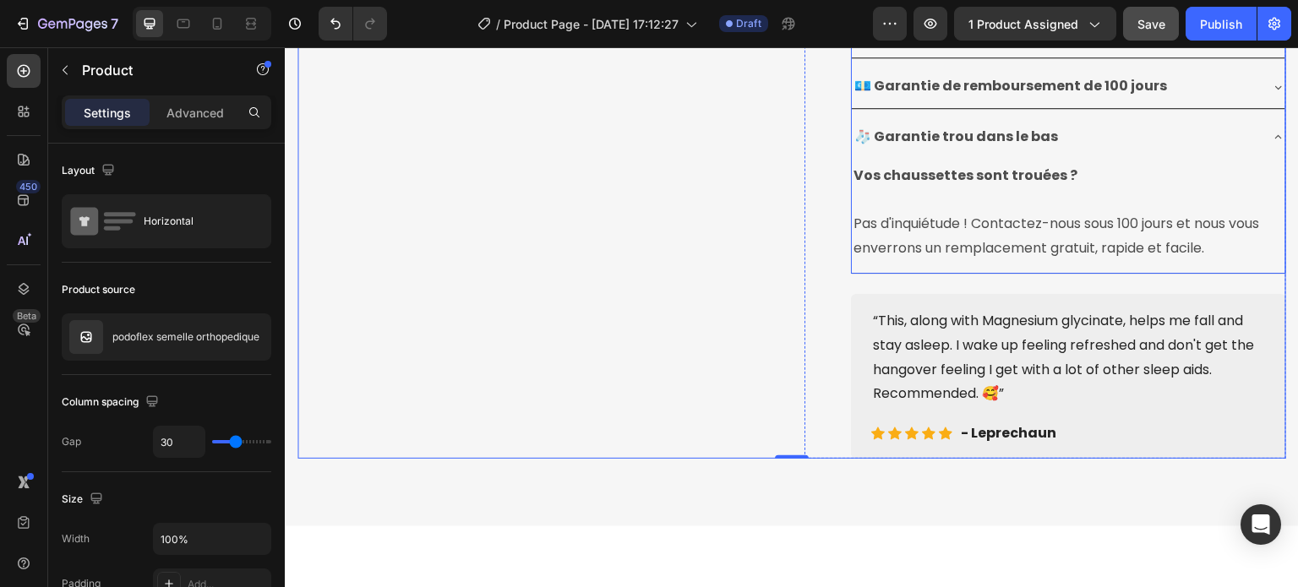
click at [1272, 144] on icon at bounding box center [1279, 137] width 14 height 14
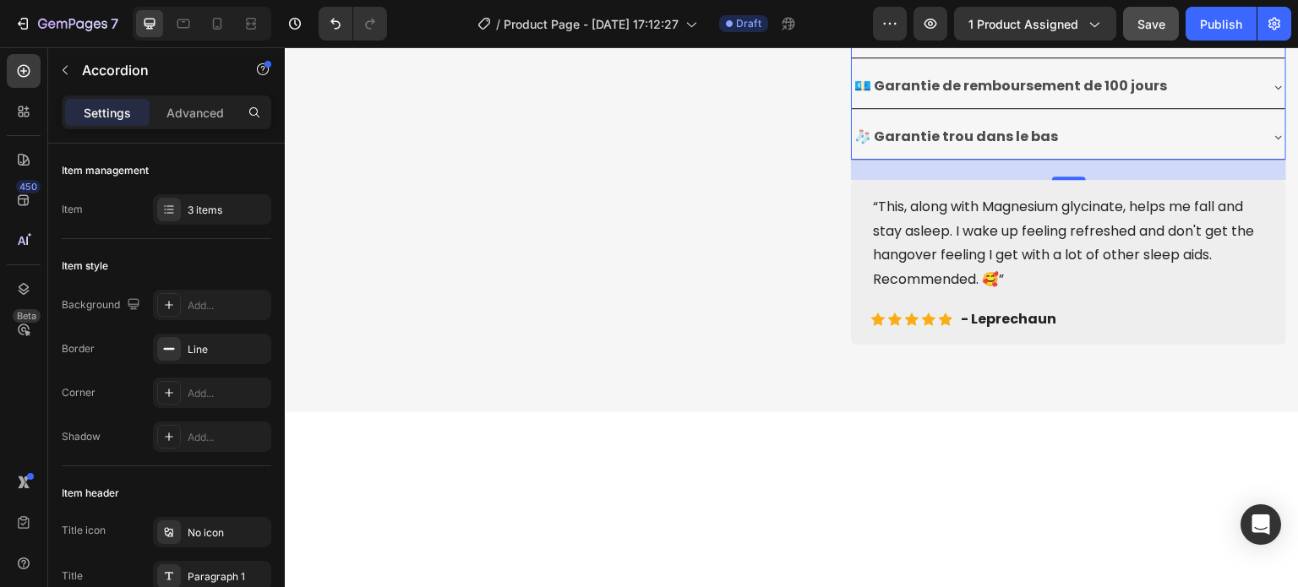
click at [1268, 149] on div "🧦 Garantie trou dans le bas" at bounding box center [1069, 137] width 434 height 43
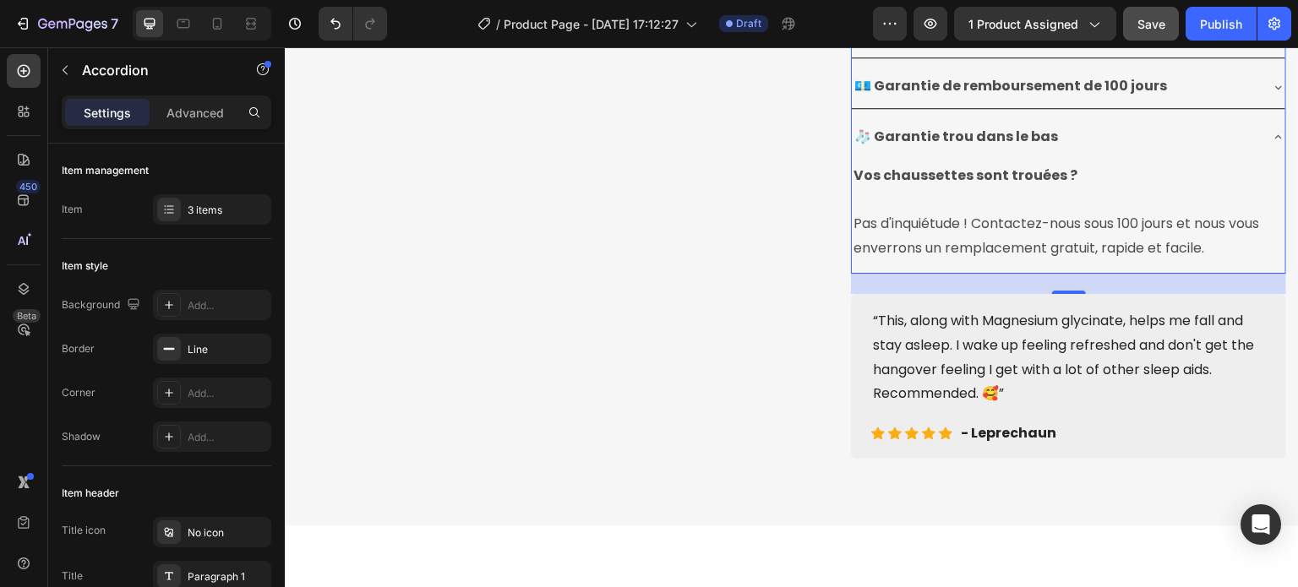
click at [1270, 150] on div "🧦 Garantie trou dans le bas" at bounding box center [1069, 137] width 434 height 43
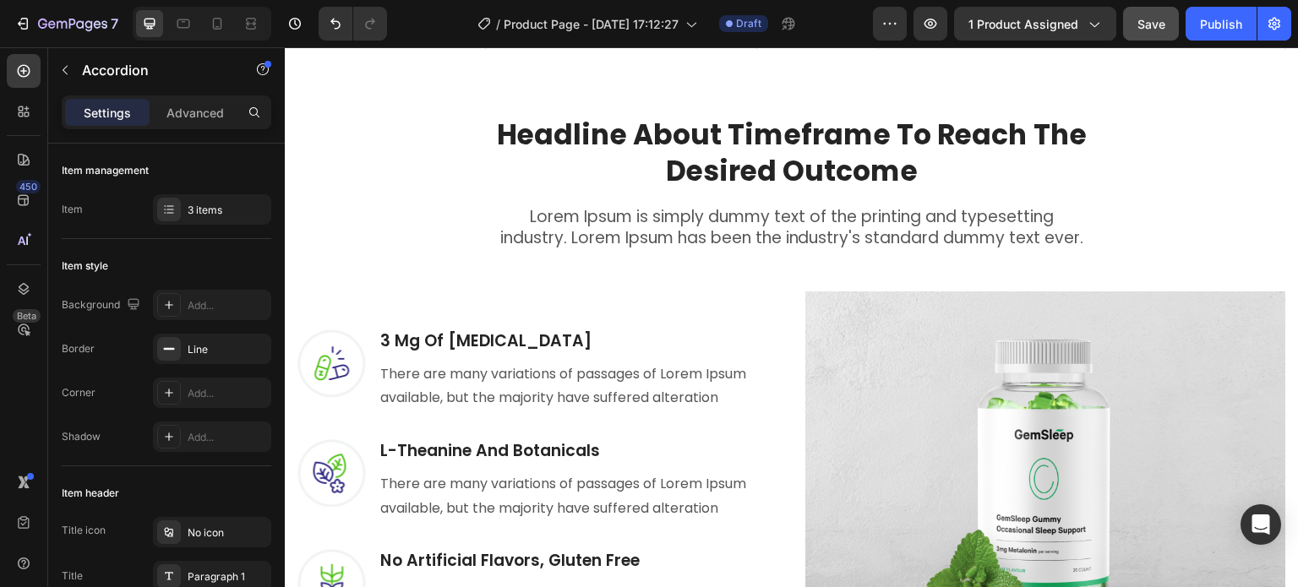
scroll to position [1411, 0]
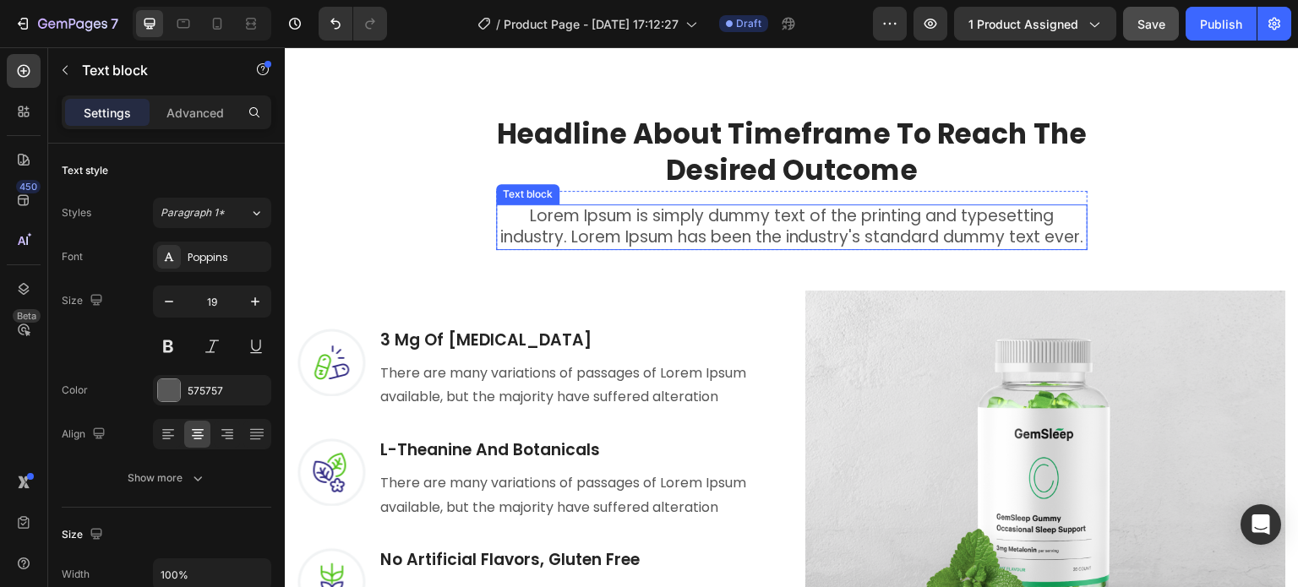
click at [768, 227] on p "Lorem Ipsum is simply dummy text of the printing and typesetting industry. Lore…" at bounding box center [792, 226] width 588 height 41
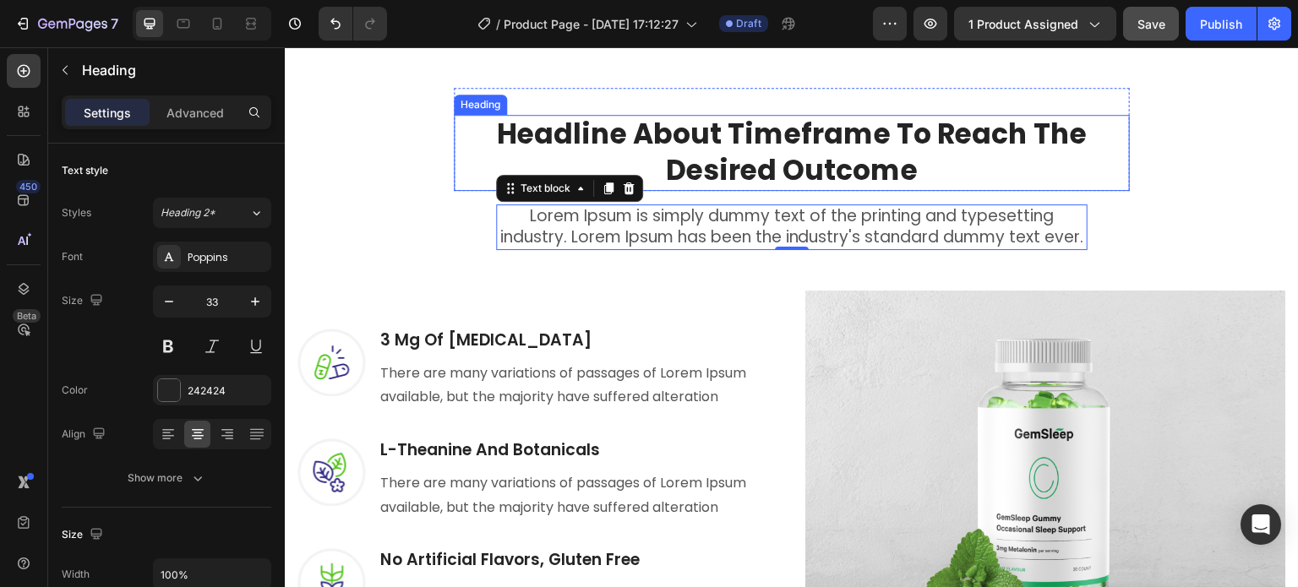
click at [745, 135] on p "Headline About Timeframe To Reach The Desired Outcome" at bounding box center [792, 153] width 673 height 73
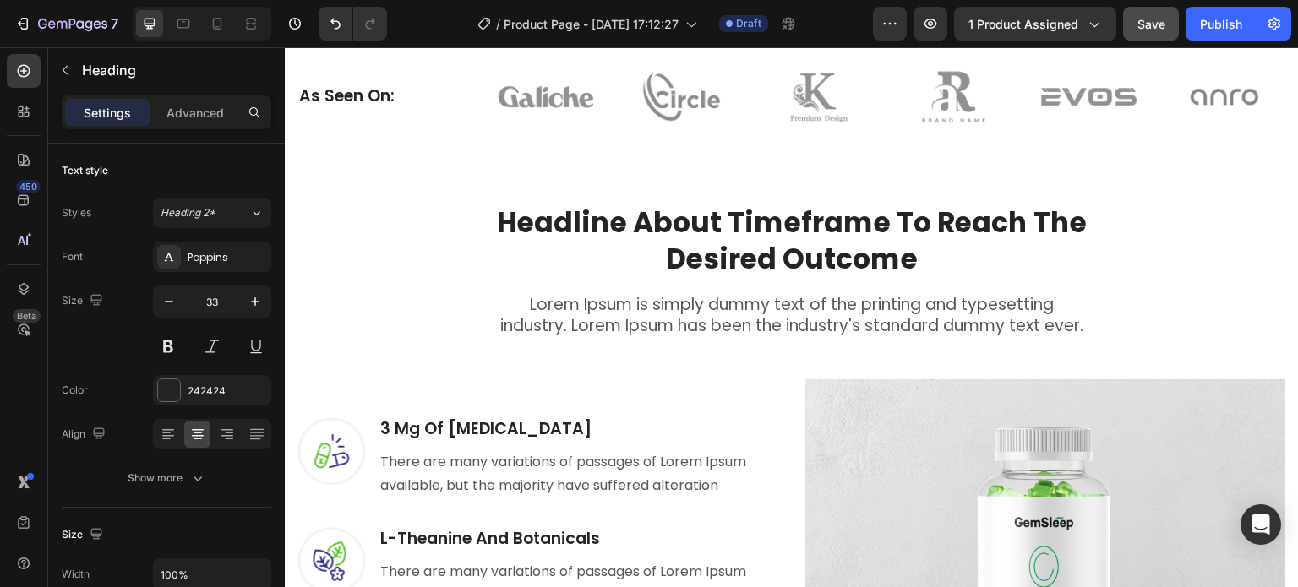
scroll to position [1326, 0]
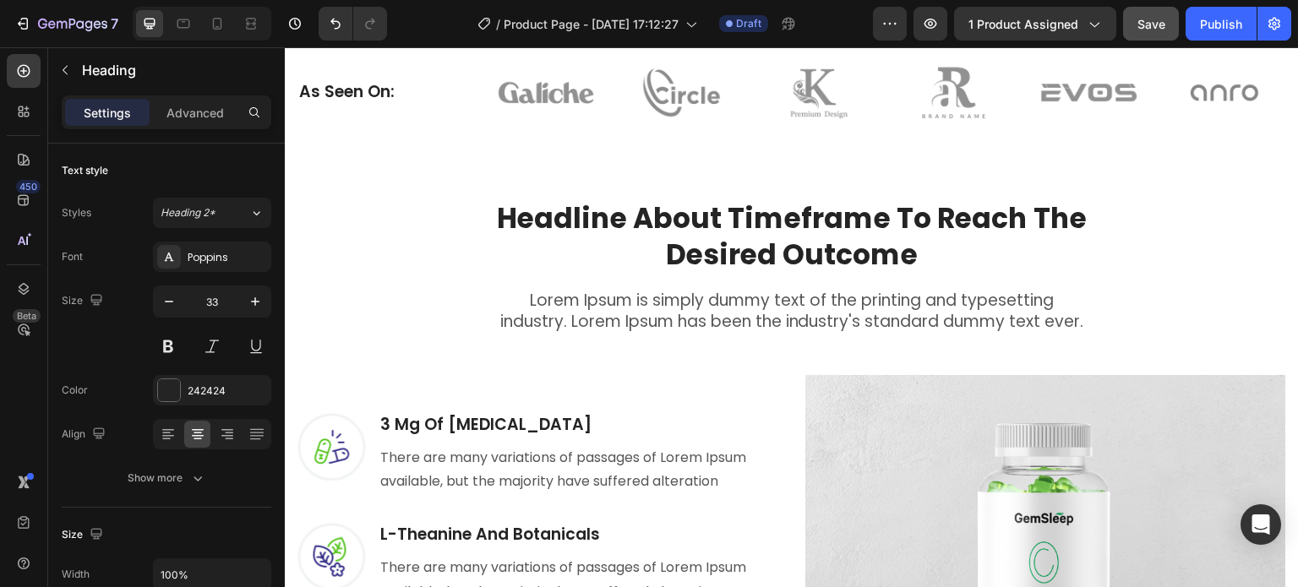
click at [728, 234] on p "Headline About Timeframe To Reach The Desired Outcome" at bounding box center [792, 237] width 673 height 73
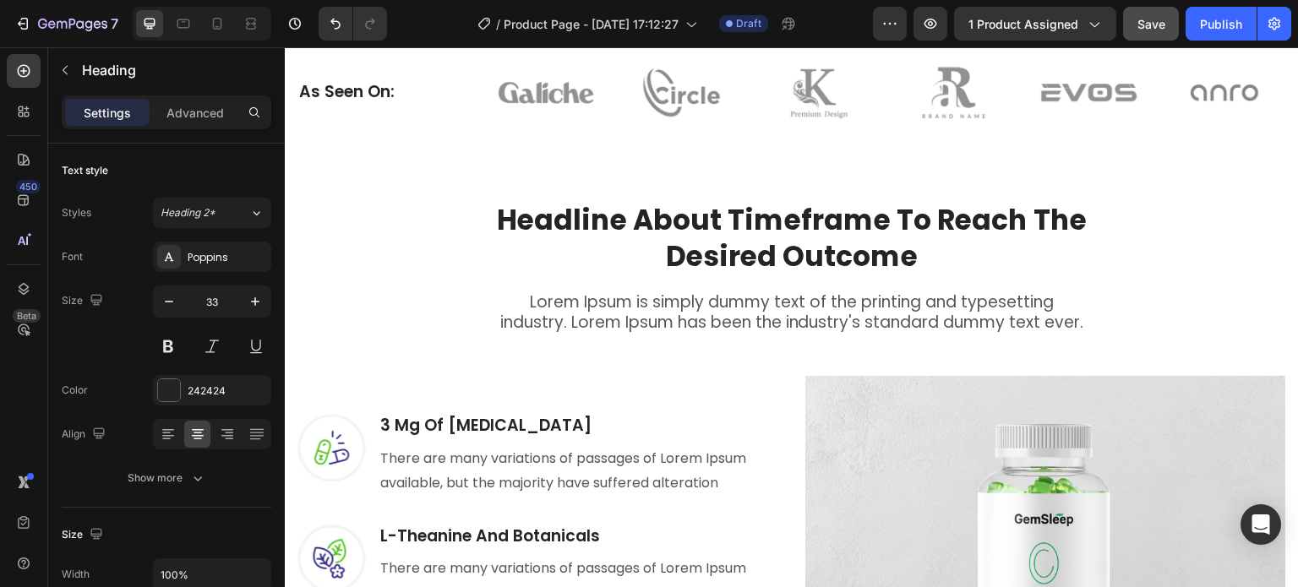
click at [711, 248] on p "Headline About Timeframe To Reach The Desired Outcome" at bounding box center [792, 239] width 673 height 73
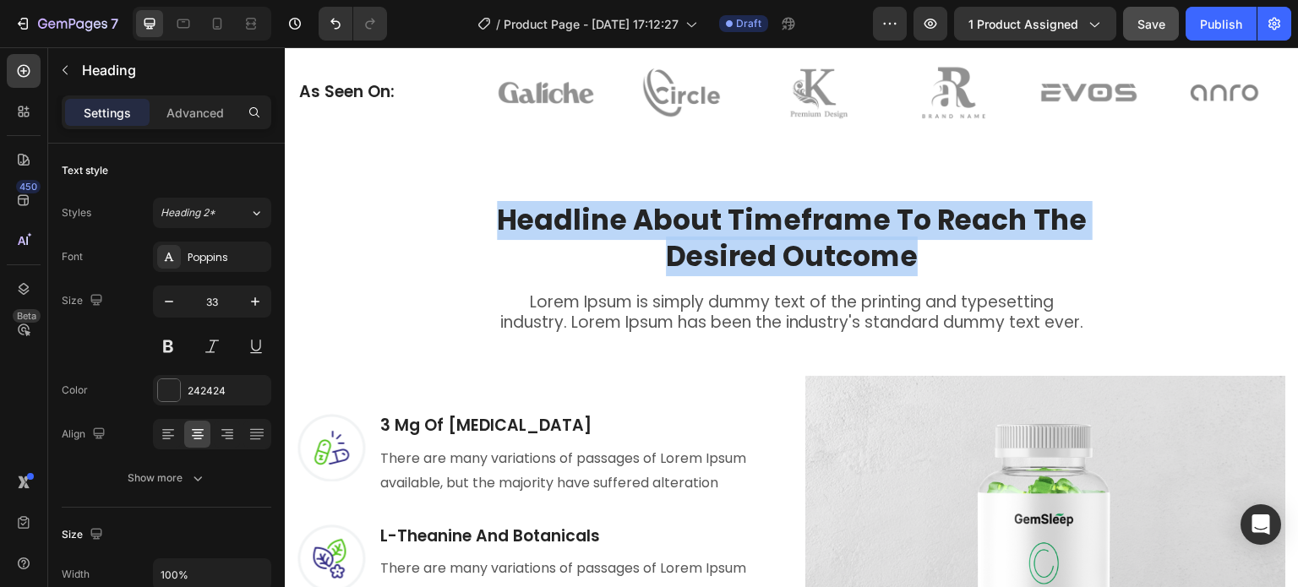
click at [711, 248] on p "Headline About Timeframe To Reach The Desired Outcome" at bounding box center [792, 239] width 673 height 73
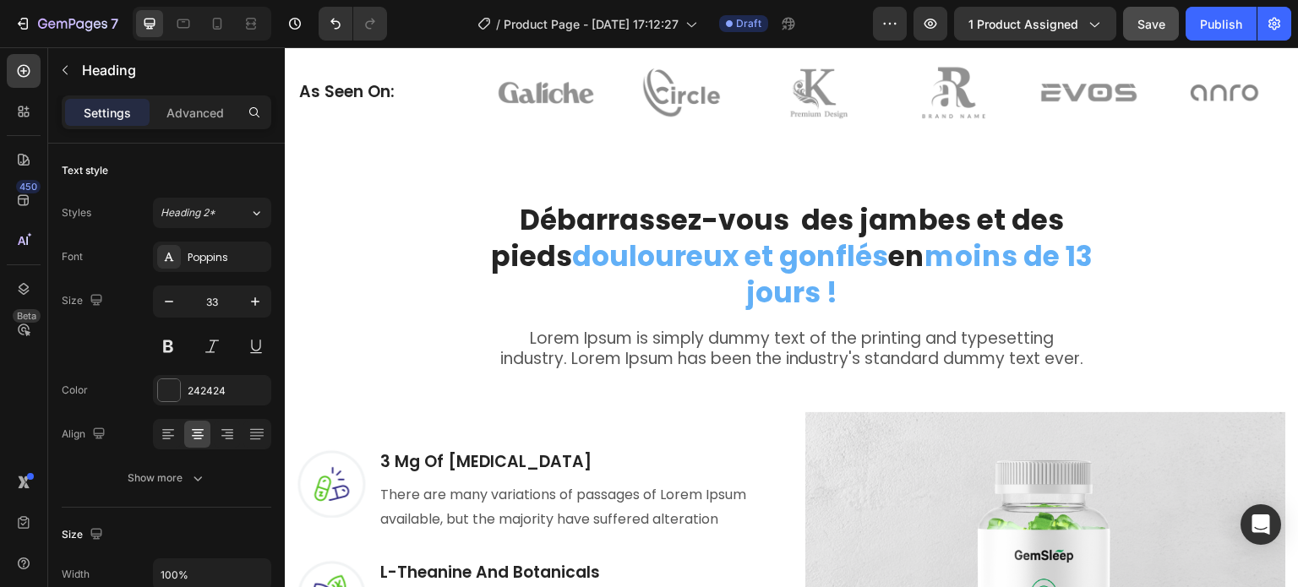
click at [722, 329] on p "Lorem Ipsum is simply dummy text of the printing and typesetting industry. Lore…" at bounding box center [792, 349] width 588 height 41
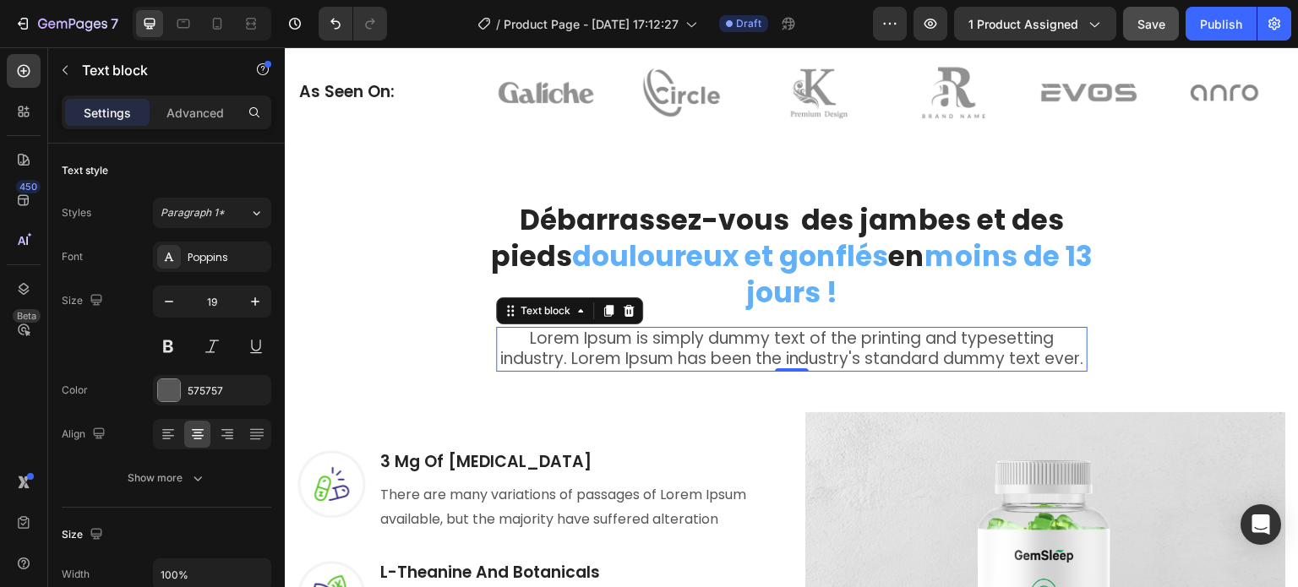
click at [713, 329] on p "Lorem Ipsum is simply dummy text of the printing and typesetting industry. Lore…" at bounding box center [792, 349] width 588 height 41
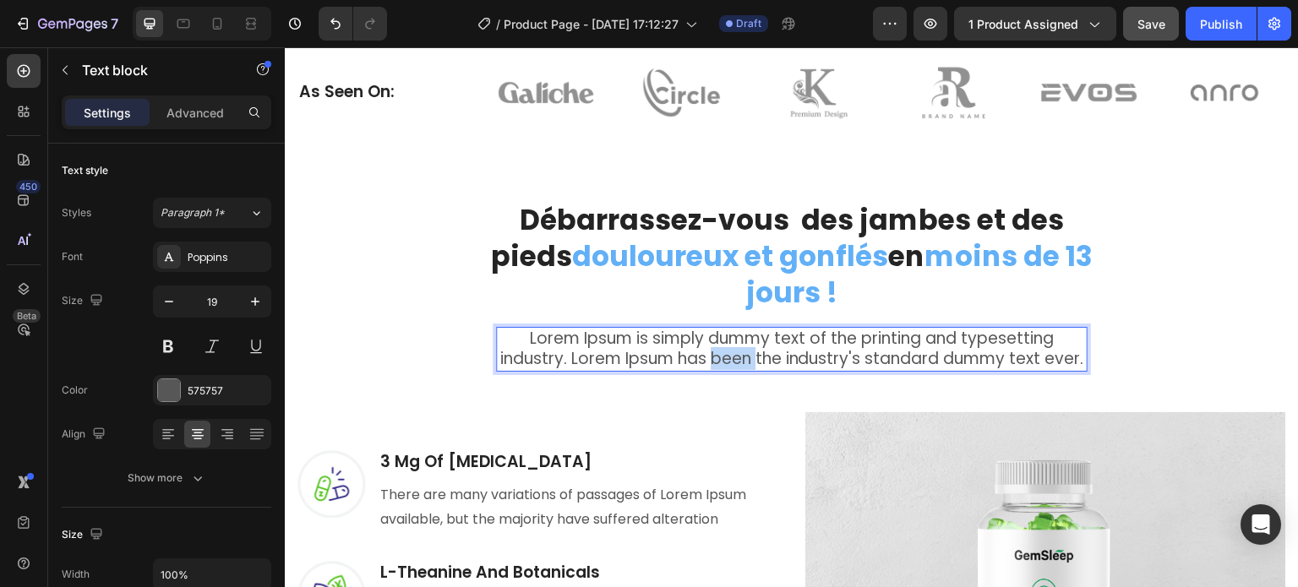
click at [713, 329] on p "Lorem Ipsum is simply dummy text of the printing and typesetting industry. Lore…" at bounding box center [792, 349] width 588 height 41
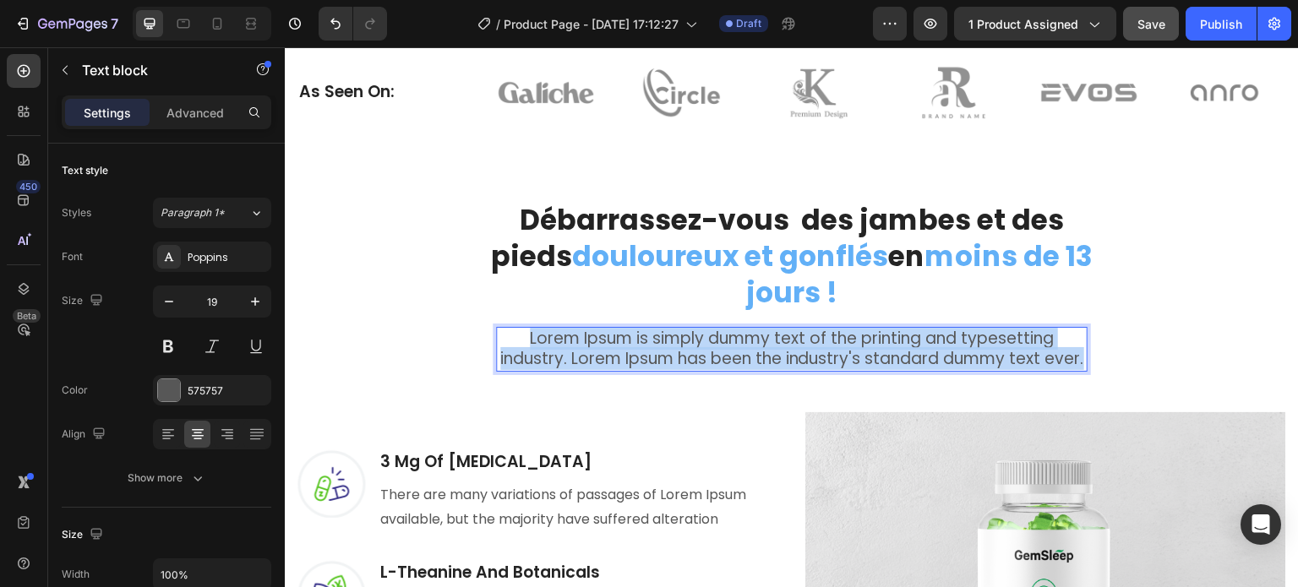
click at [713, 329] on p "Lorem Ipsum is simply dummy text of the printing and typesetting industry. Lore…" at bounding box center [792, 349] width 588 height 41
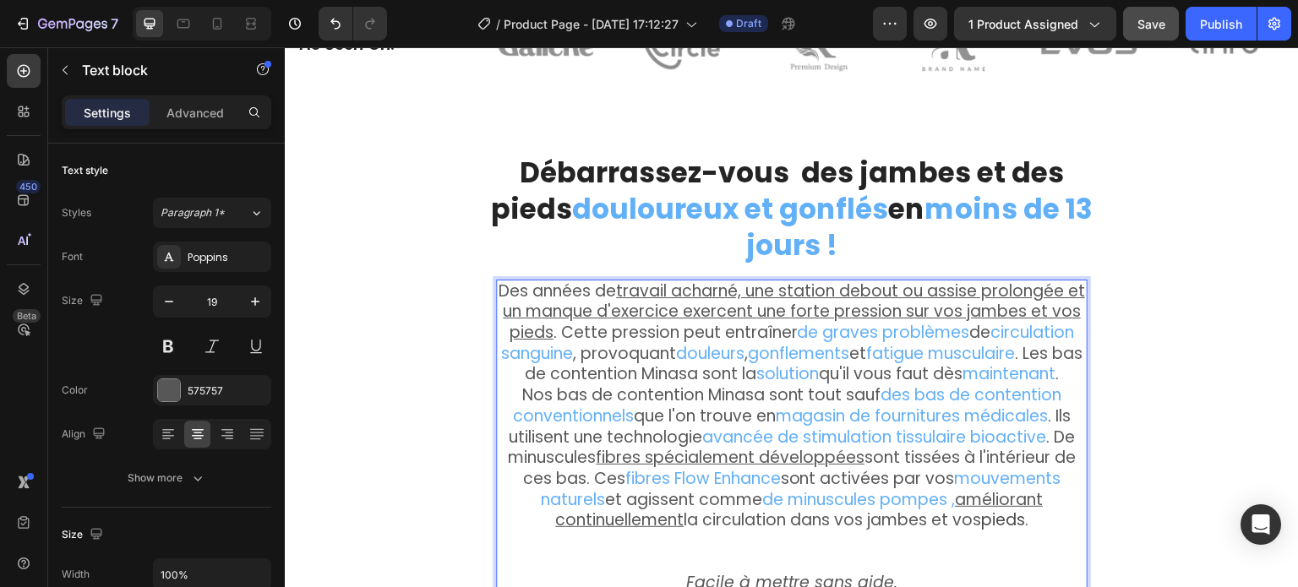
scroll to position [1379, 0]
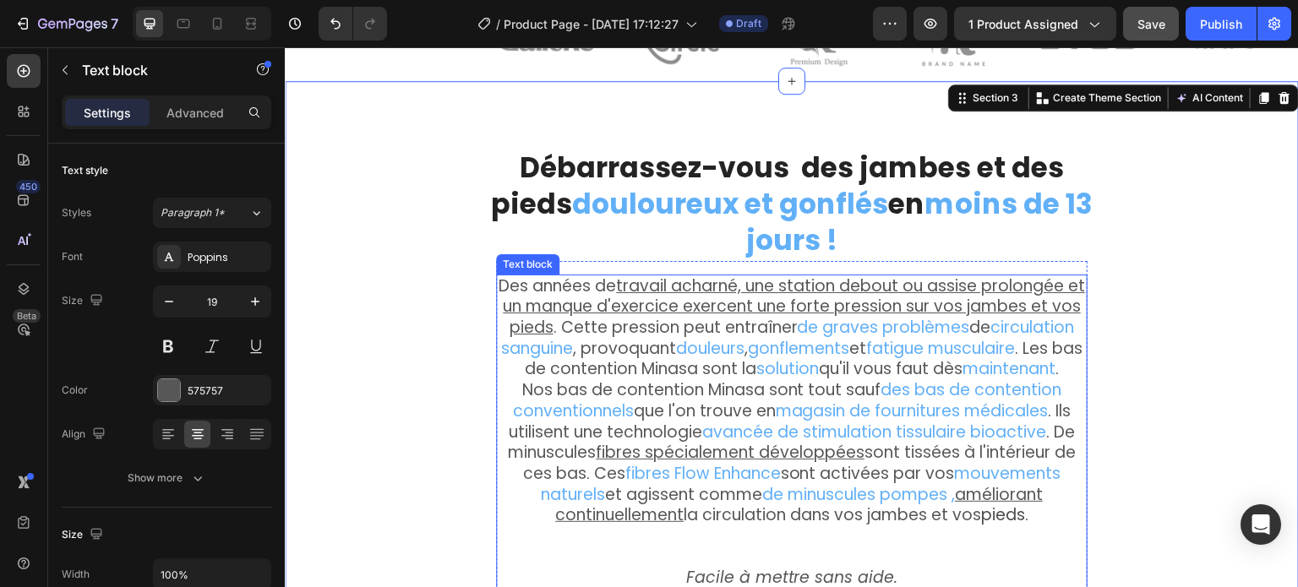
click at [687, 304] on p "Des années de travail acharné, une station debout ou assise prolongée et un man…" at bounding box center [792, 328] width 588 height 105
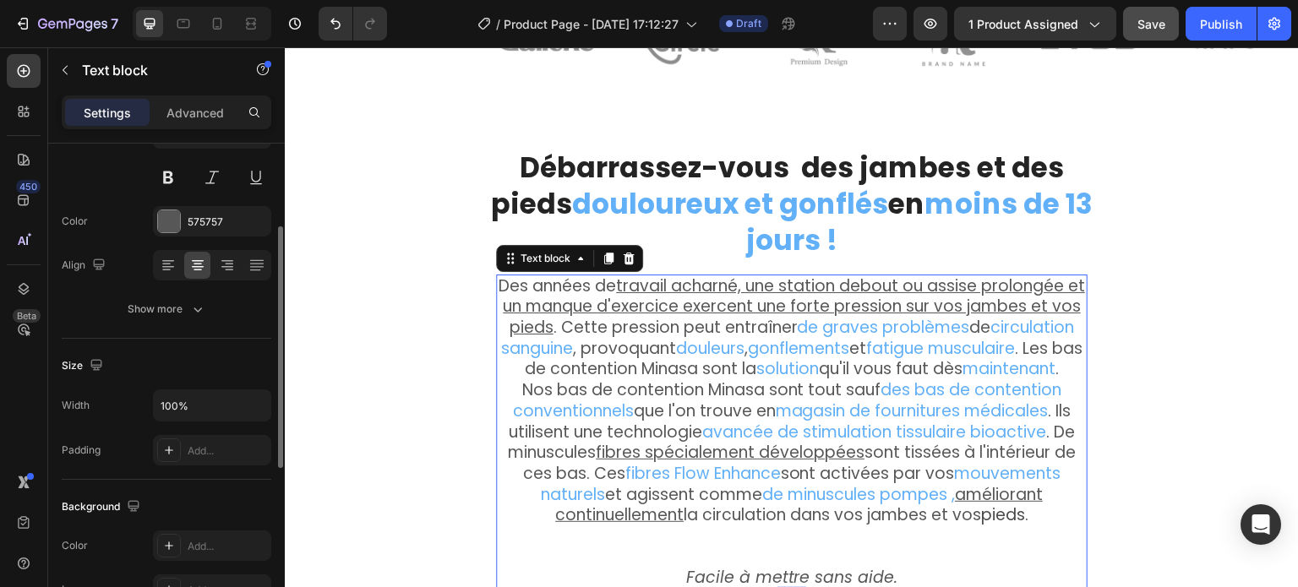
scroll to position [338, 0]
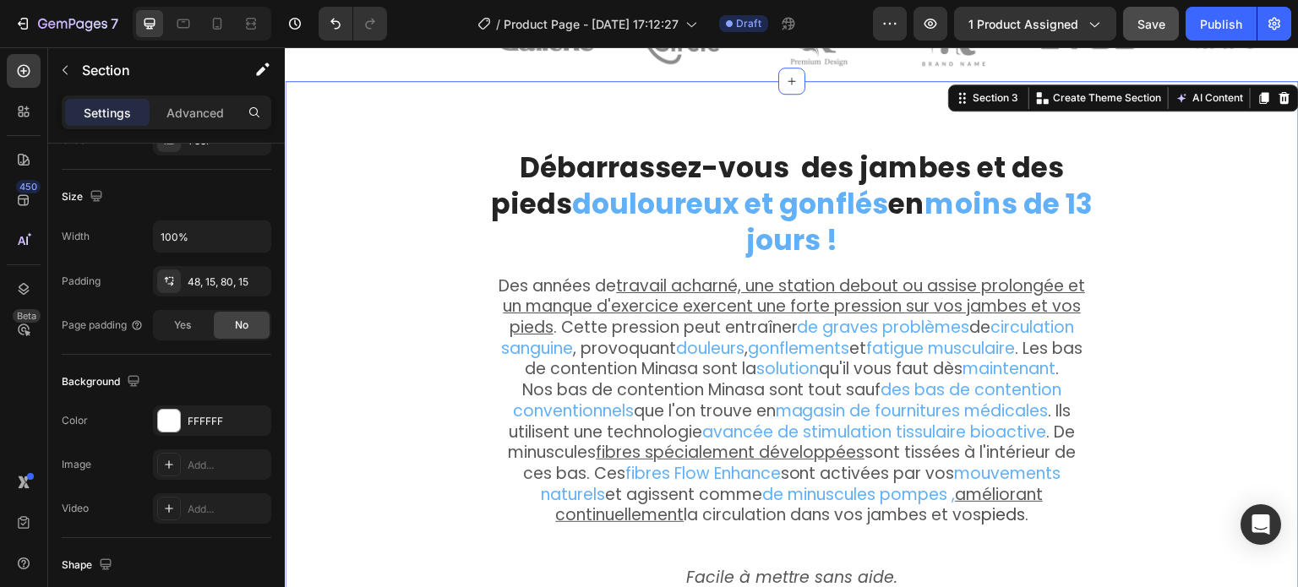
scroll to position [0, 0]
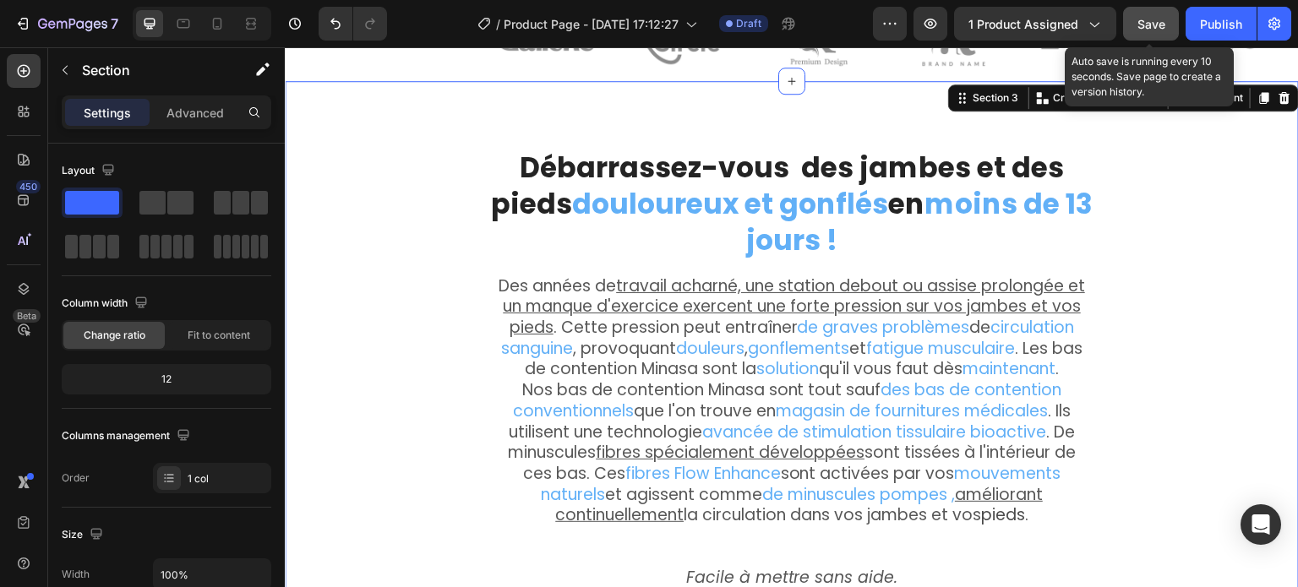
click at [1154, 23] on span "Save" at bounding box center [1152, 24] width 28 height 14
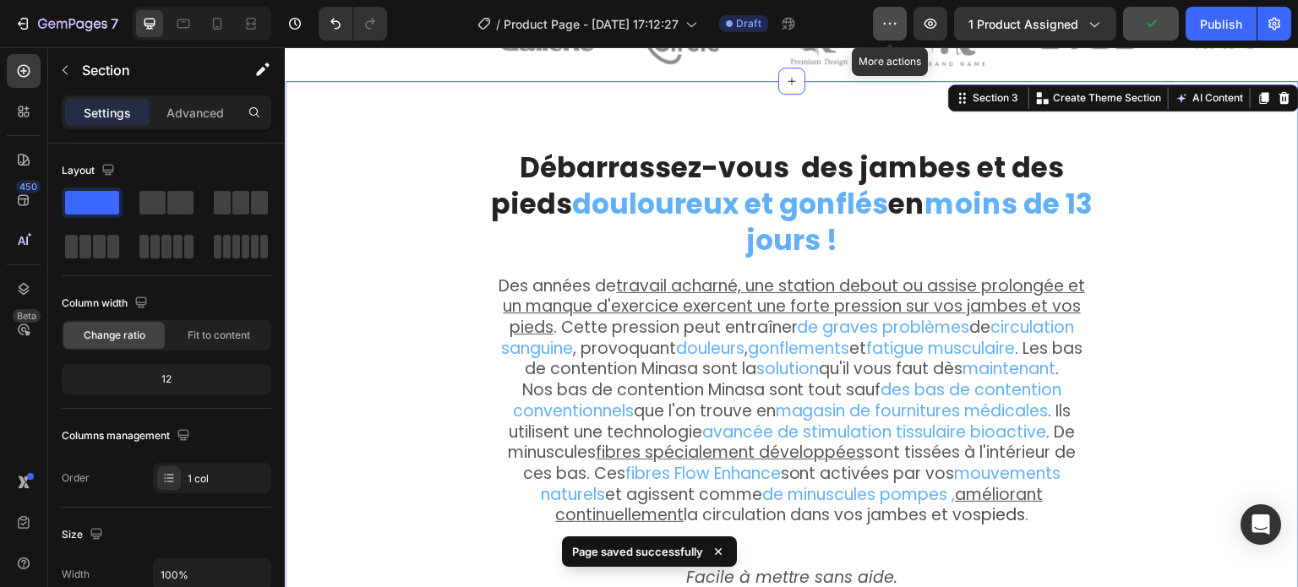
click at [893, 25] on icon "button" at bounding box center [890, 23] width 17 height 17
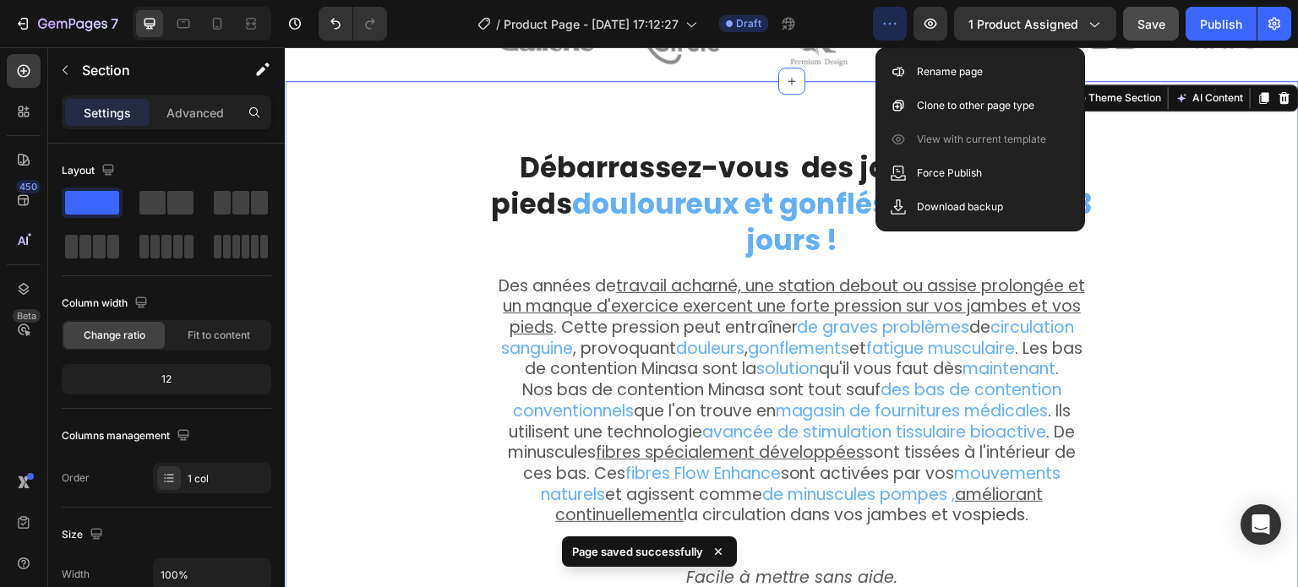
click at [893, 25] on icon "button" at bounding box center [890, 23] width 17 height 17
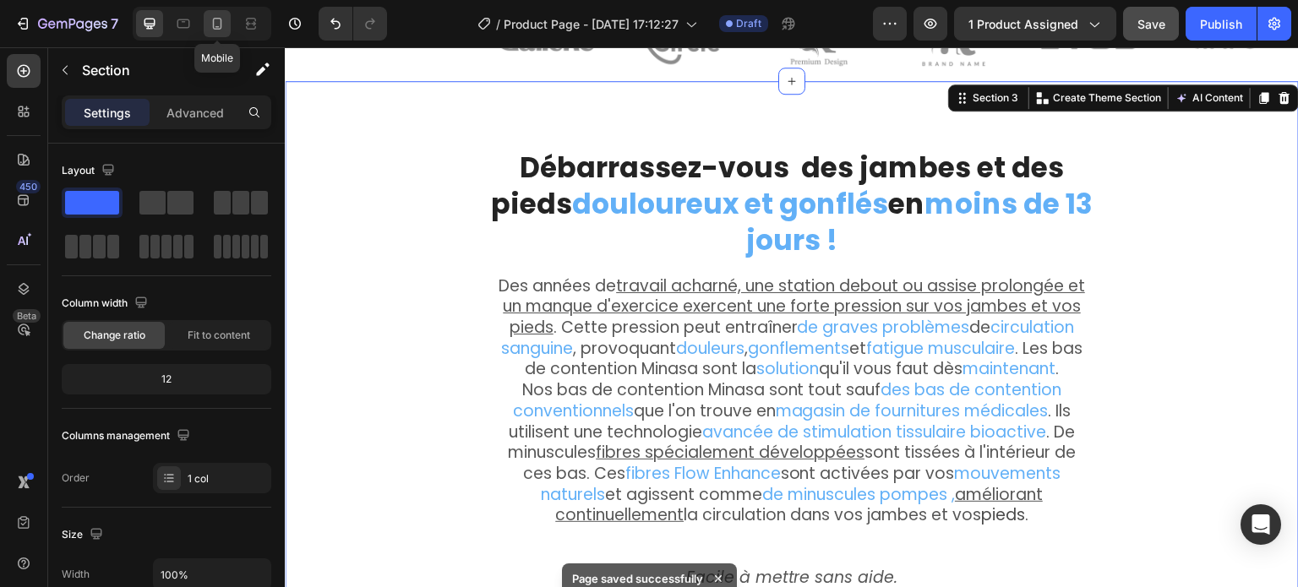
click at [221, 21] on icon at bounding box center [217, 24] width 9 height 12
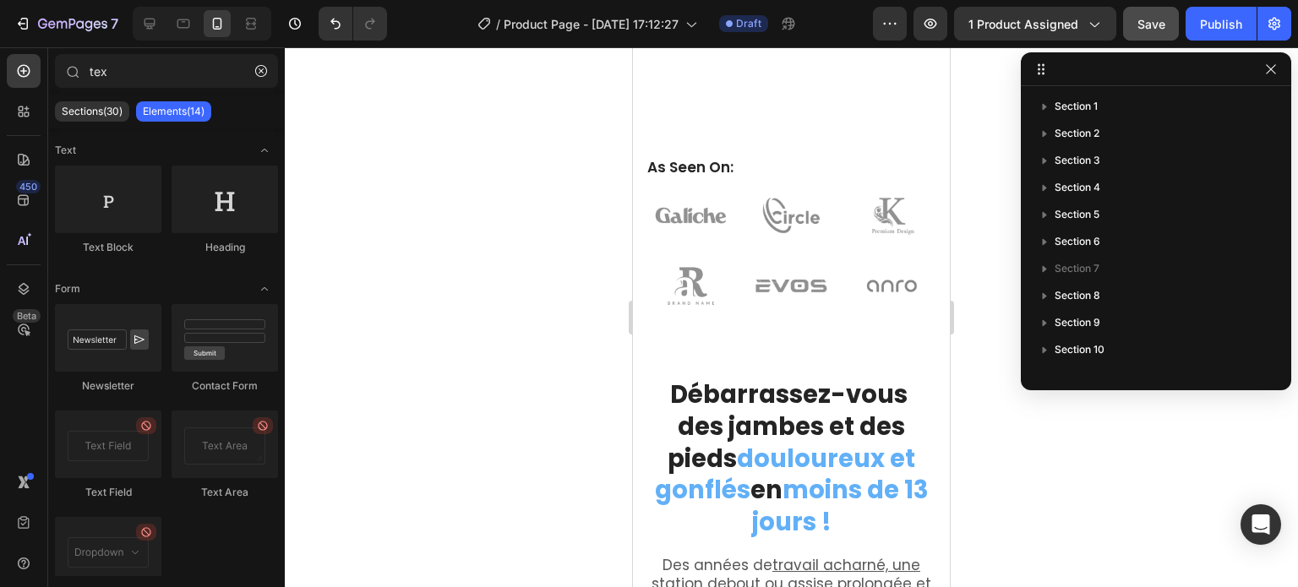
scroll to position [1654, 0]
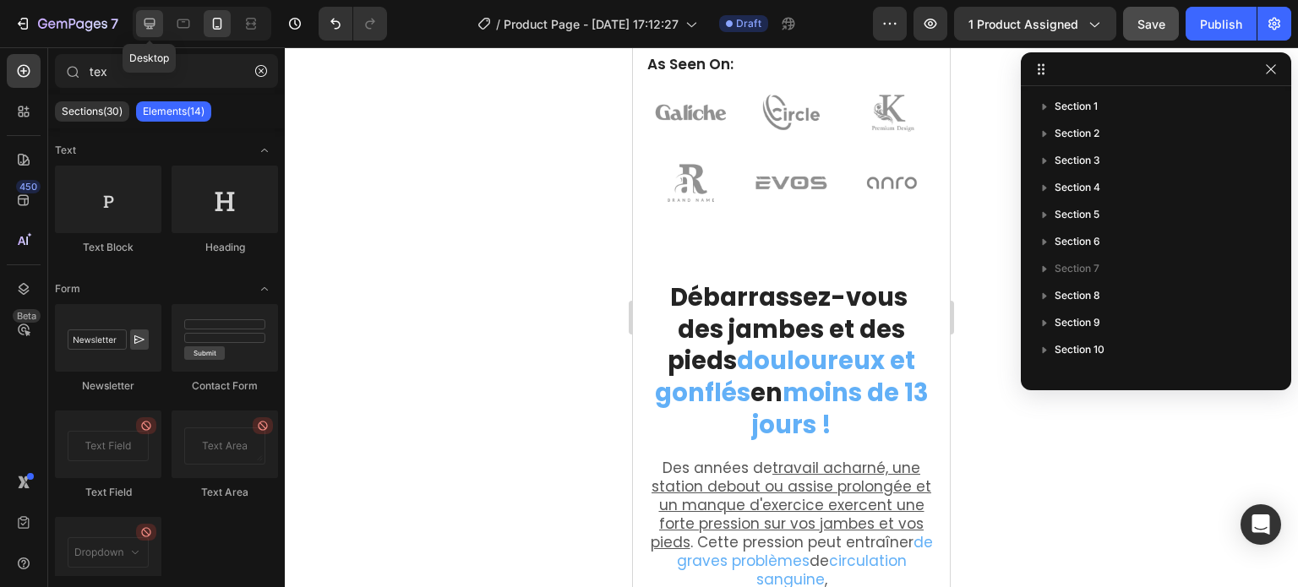
drag, startPoint x: 147, startPoint y: 22, endPoint x: 93, endPoint y: 9, distance: 55.6
click at [147, 22] on icon at bounding box center [149, 23] width 17 height 17
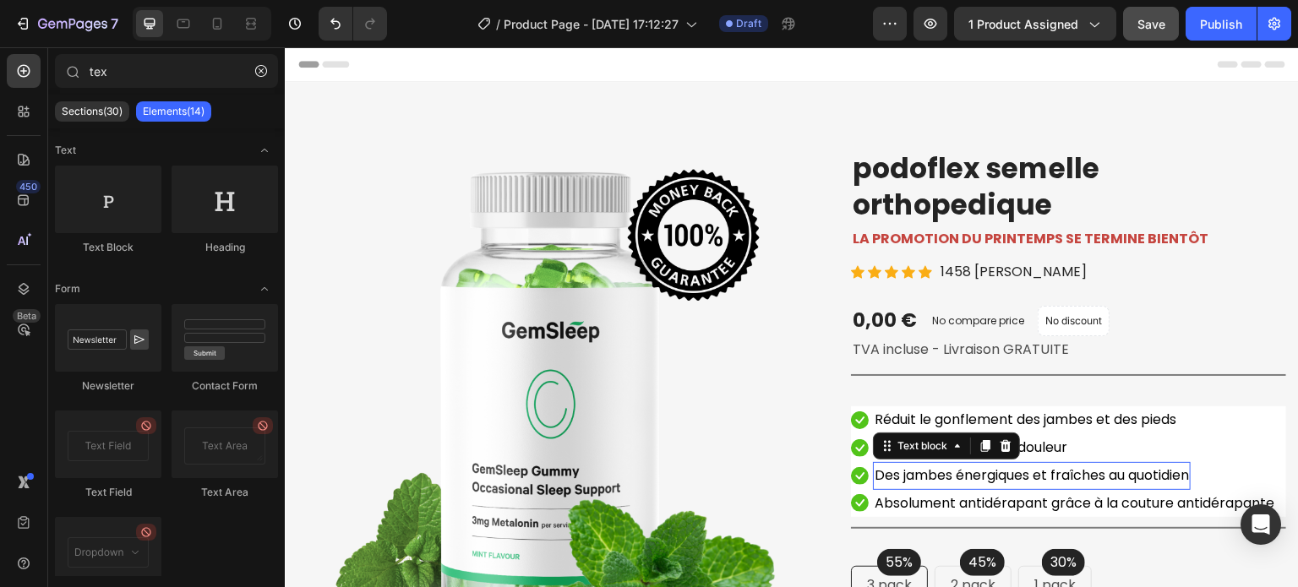
click at [958, 474] on span "Des jambes énergiques et fraîches au quotidien" at bounding box center [1032, 475] width 314 height 19
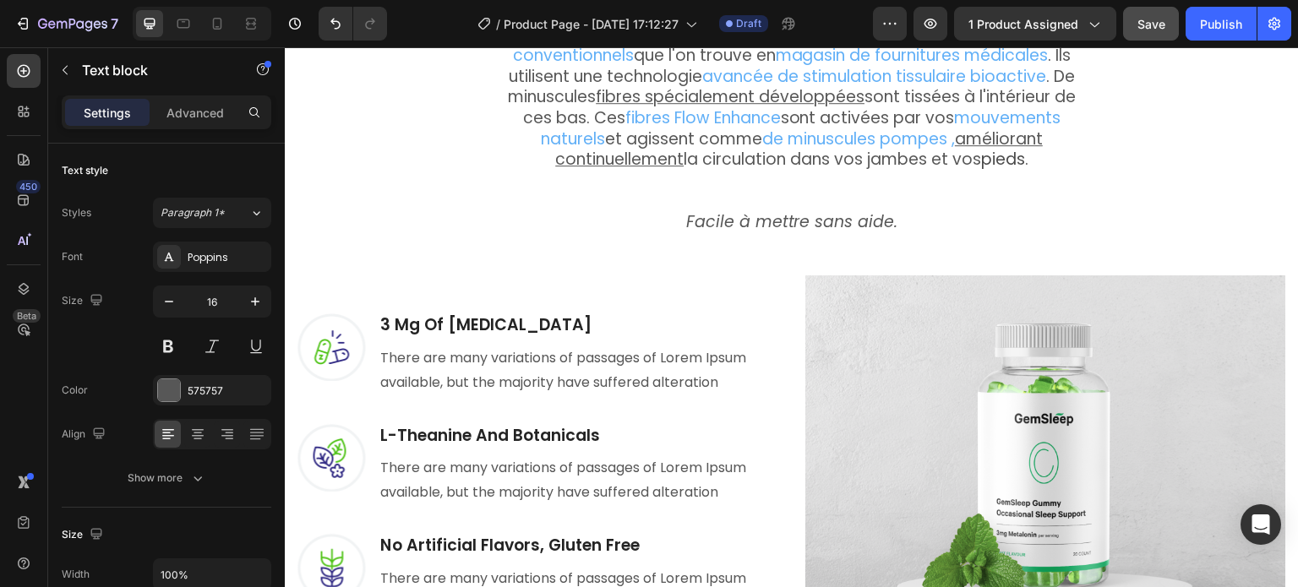
scroll to position [1944, 0]
click at [718, 211] on icon "Facile à mettre sans aide." at bounding box center [792, 222] width 212 height 23
click at [671, 213] on p "Facile à mettre sans aide." at bounding box center [792, 223] width 588 height 21
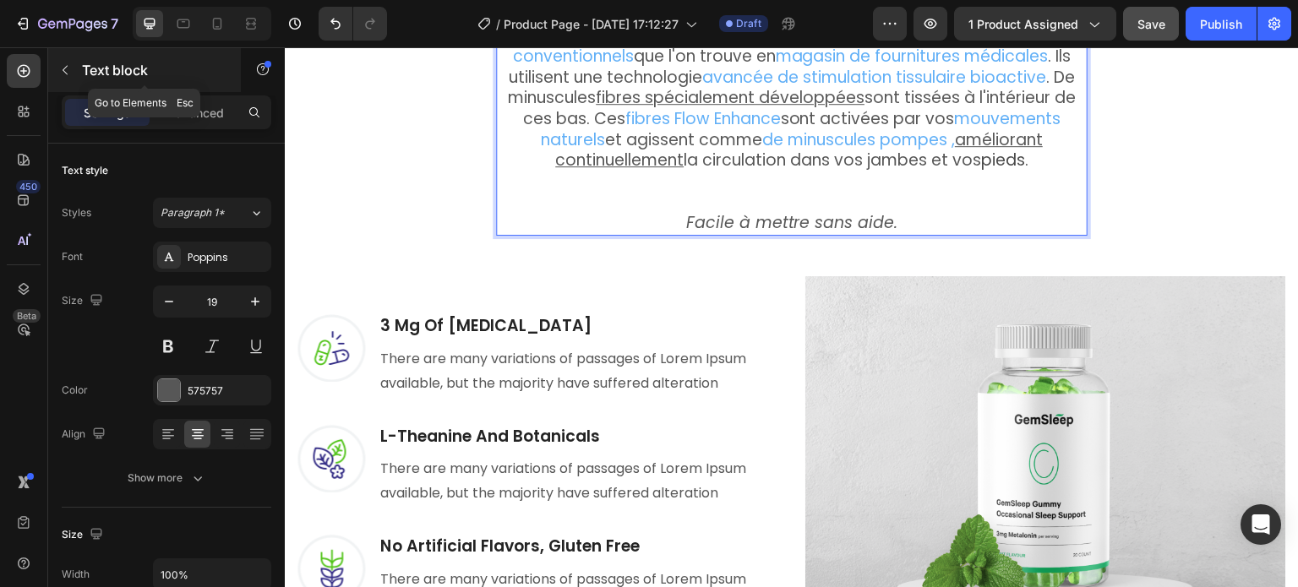
click at [61, 82] on button "button" at bounding box center [65, 70] width 27 height 27
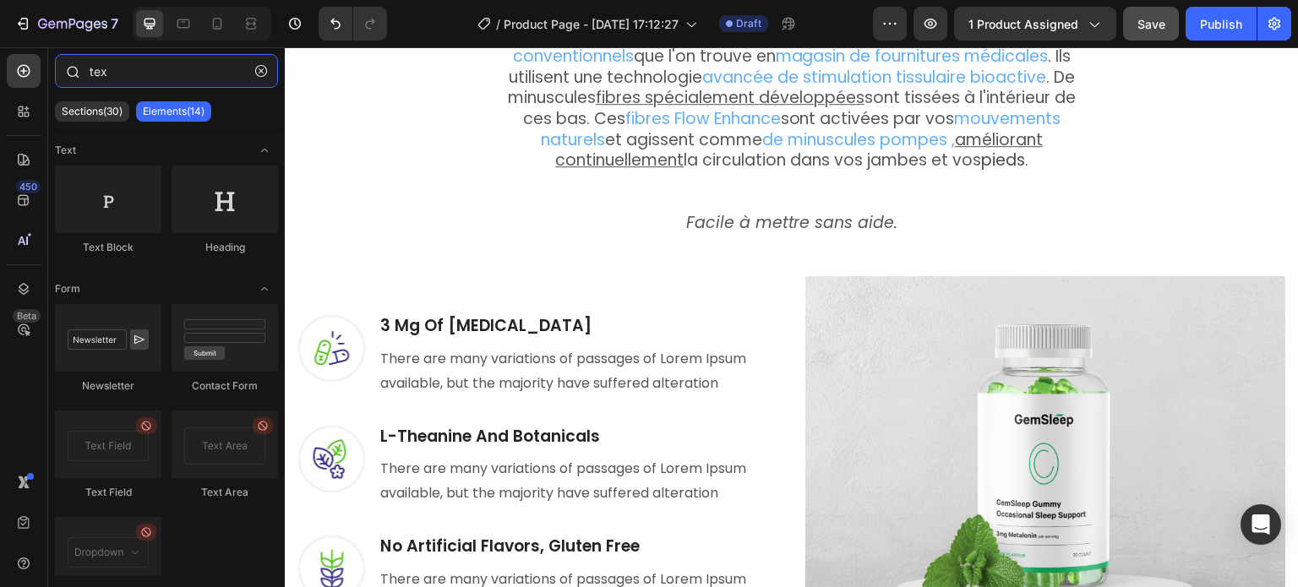
click at [98, 72] on input "tex" at bounding box center [166, 71] width 223 height 34
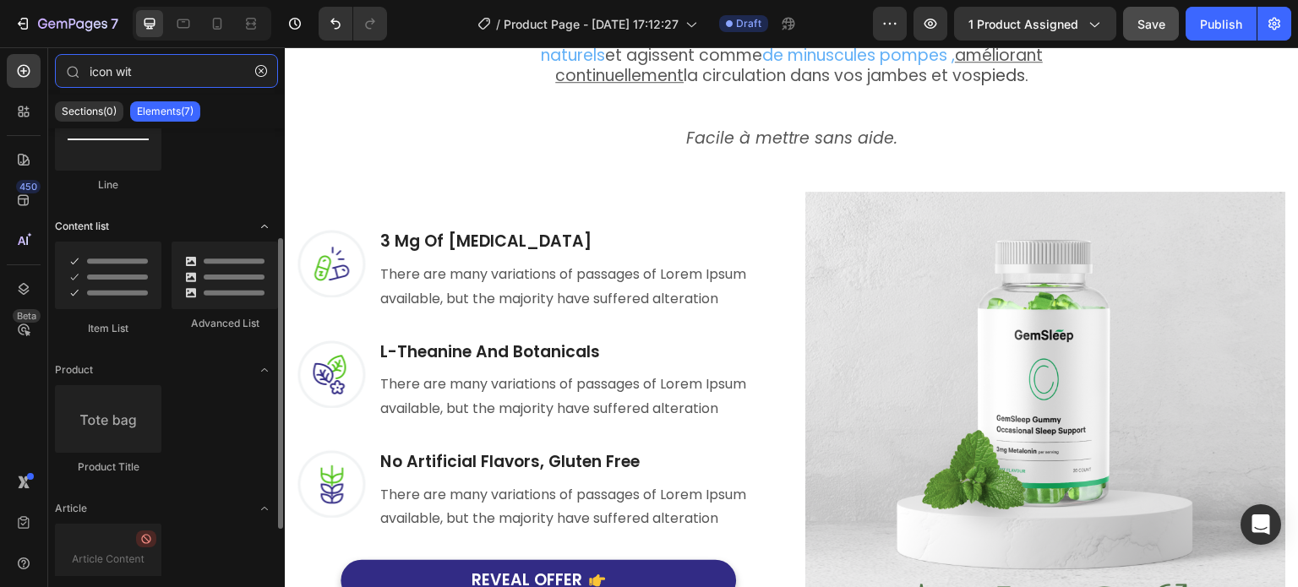
scroll to position [0, 0]
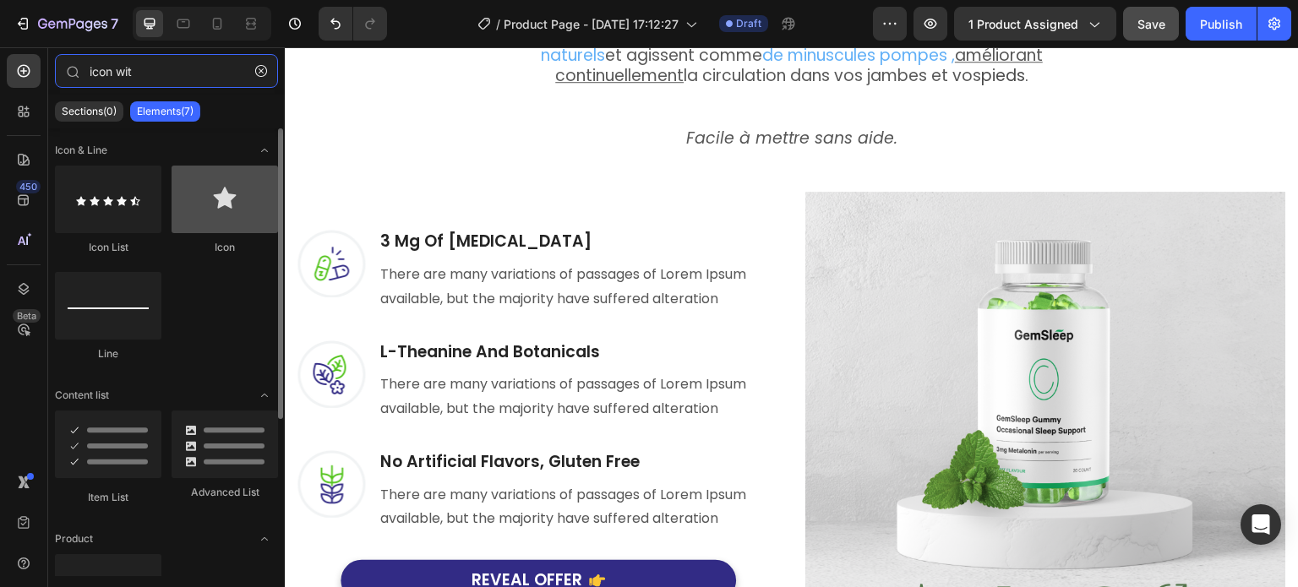
type input "icon wit"
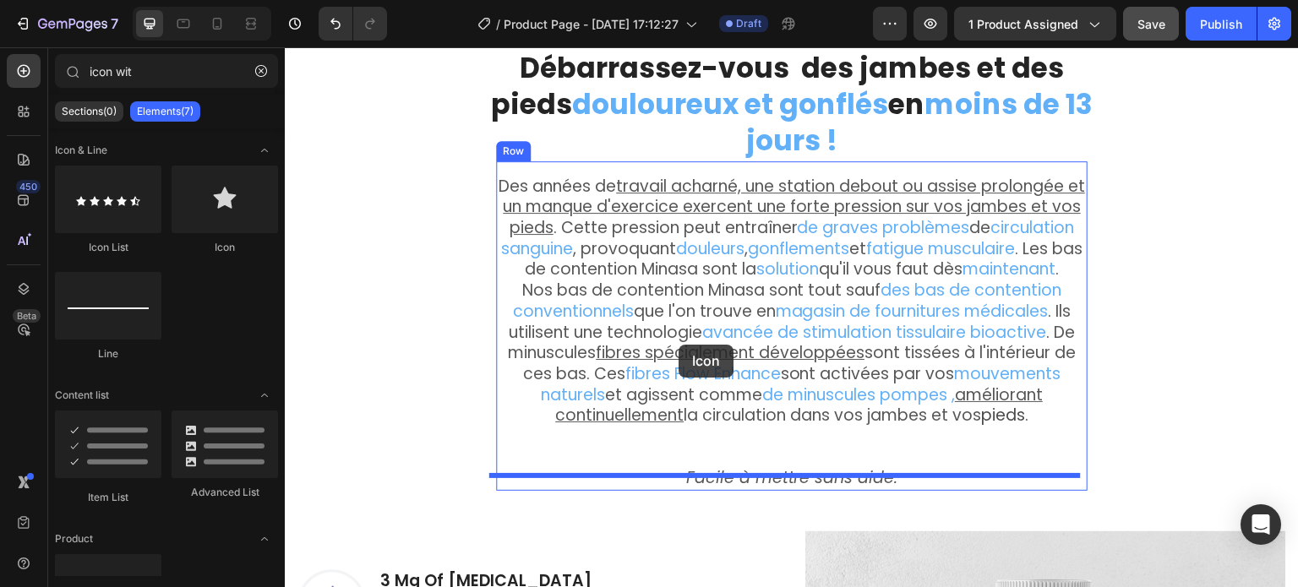
scroll to position [1738, 0]
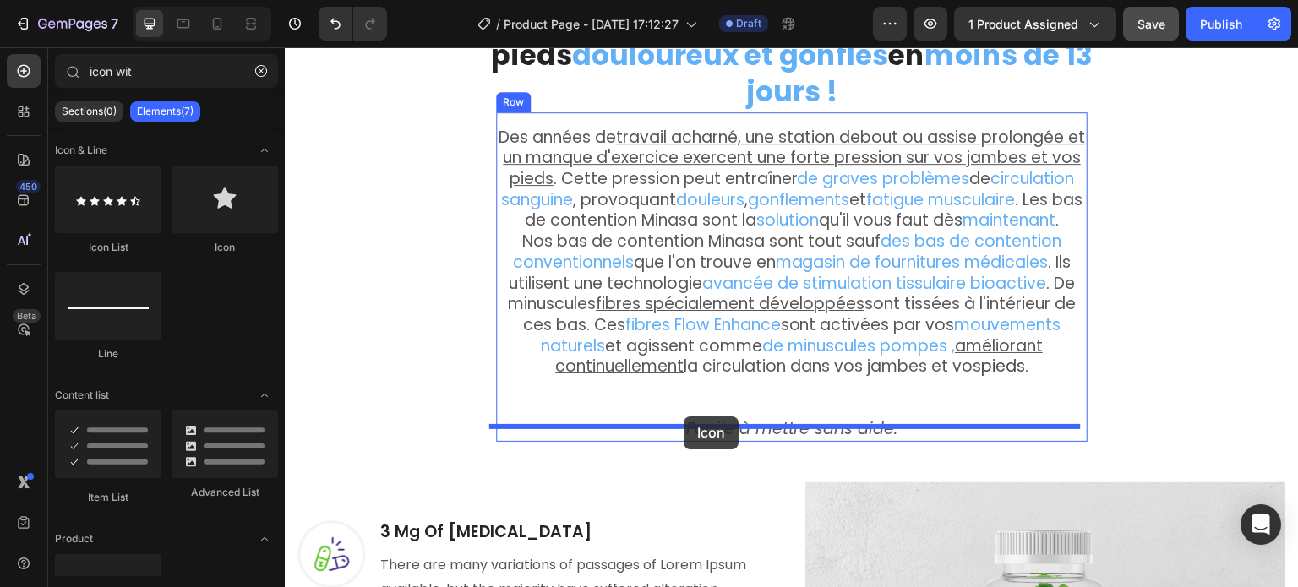
drag, startPoint x: 505, startPoint y: 265, endPoint x: 684, endPoint y: 417, distance: 234.5
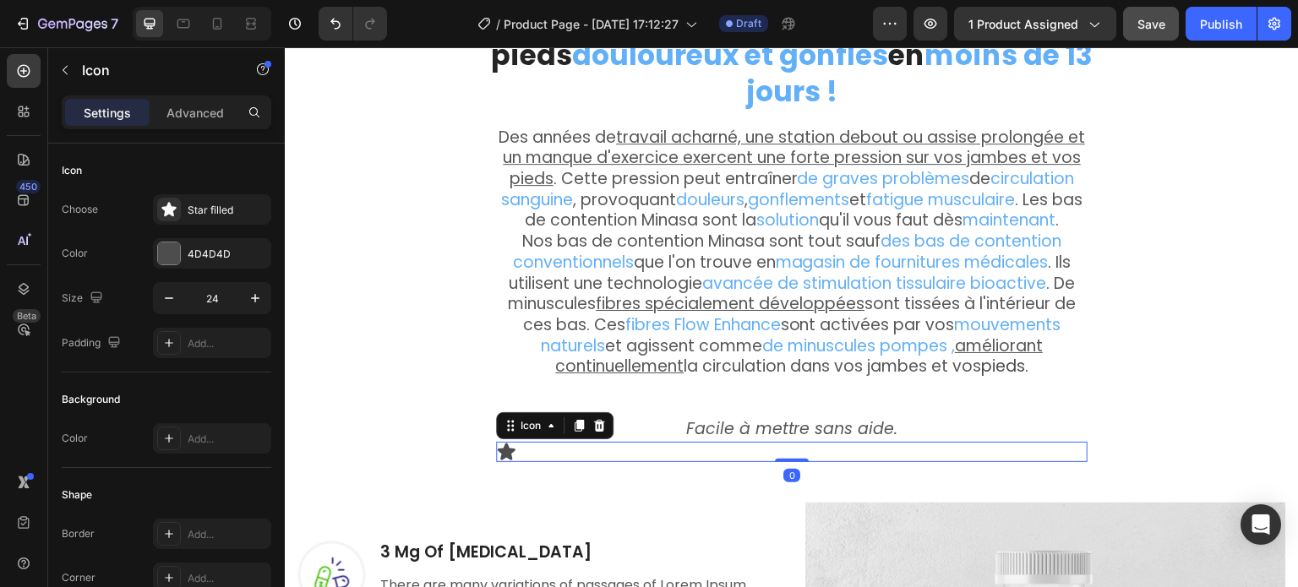
click at [676, 442] on div "Icon 0" at bounding box center [792, 452] width 592 height 20
click at [633, 442] on div "Icon 0" at bounding box center [792, 452] width 592 height 20
click at [630, 442] on div "Icon 0" at bounding box center [792, 452] width 592 height 20
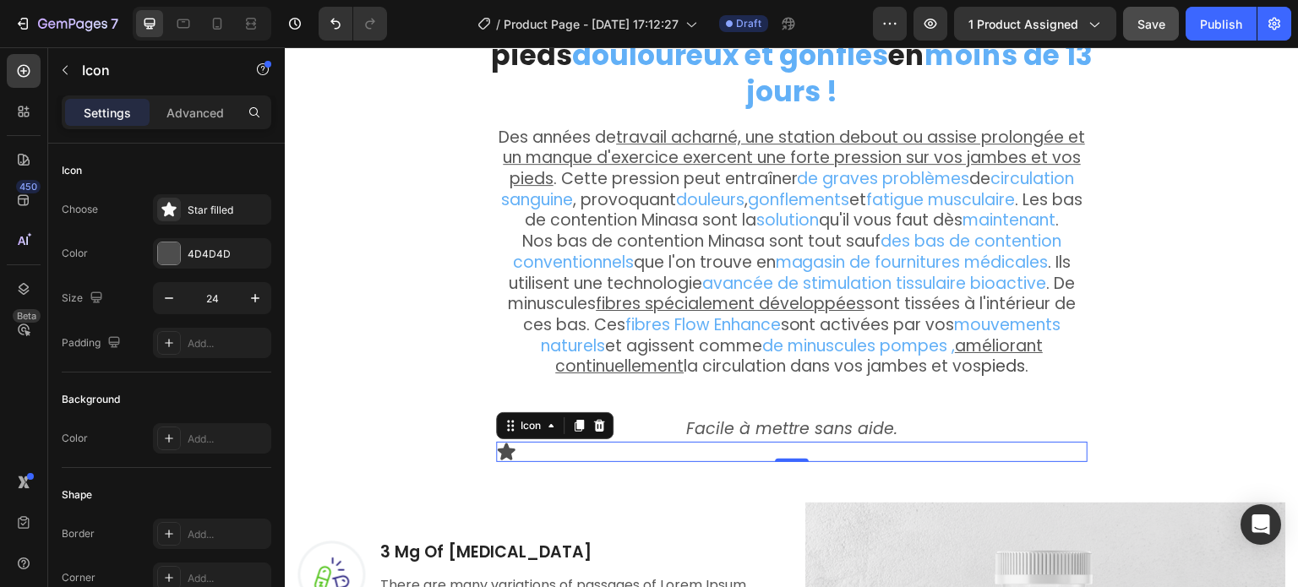
click at [560, 442] on div "Icon 0" at bounding box center [792, 452] width 592 height 20
click at [729, 442] on div "Icon 0" at bounding box center [792, 452] width 592 height 20
click at [66, 70] on icon "button" at bounding box center [65, 70] width 14 height 14
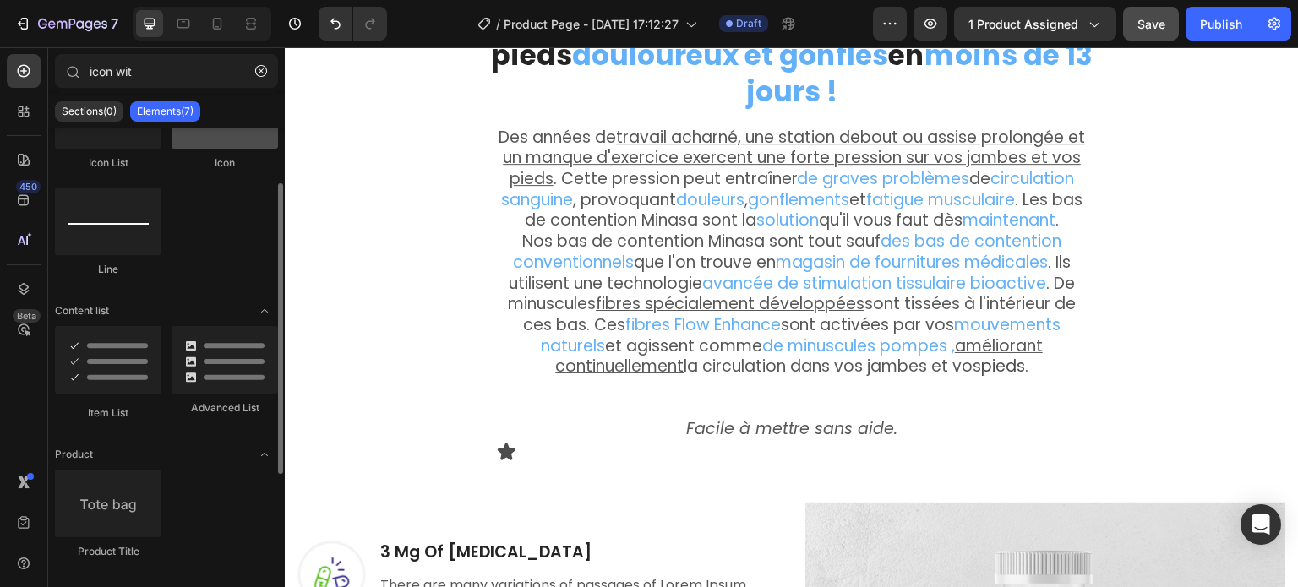
scroll to position [169, 0]
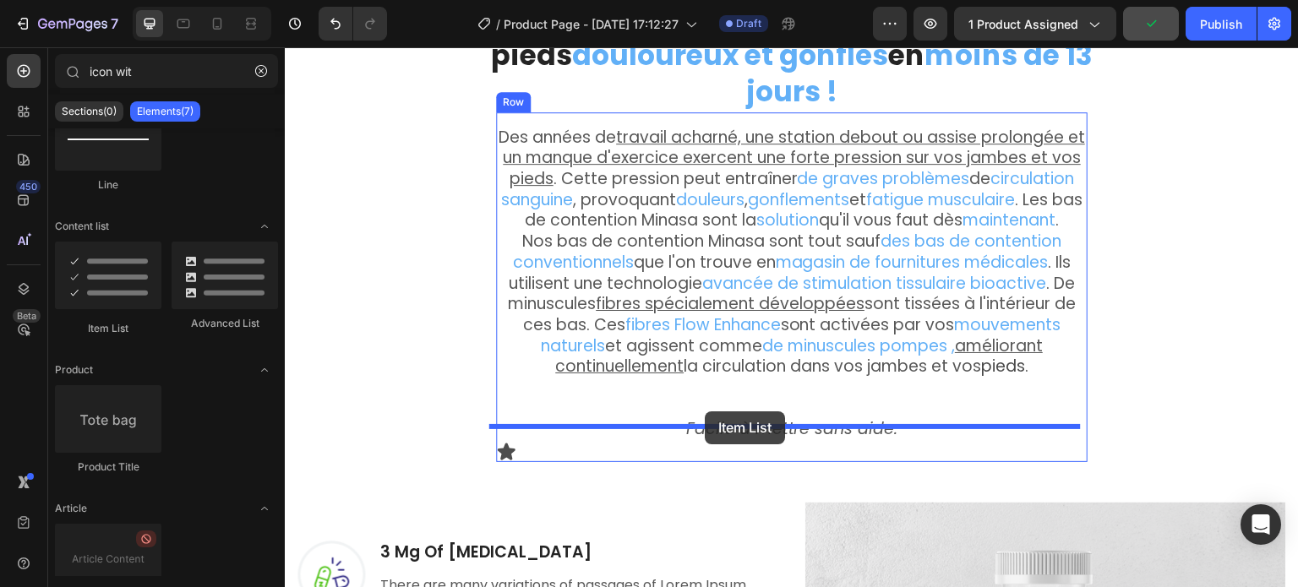
drag, startPoint x: 407, startPoint y: 344, endPoint x: 705, endPoint y: 412, distance: 305.9
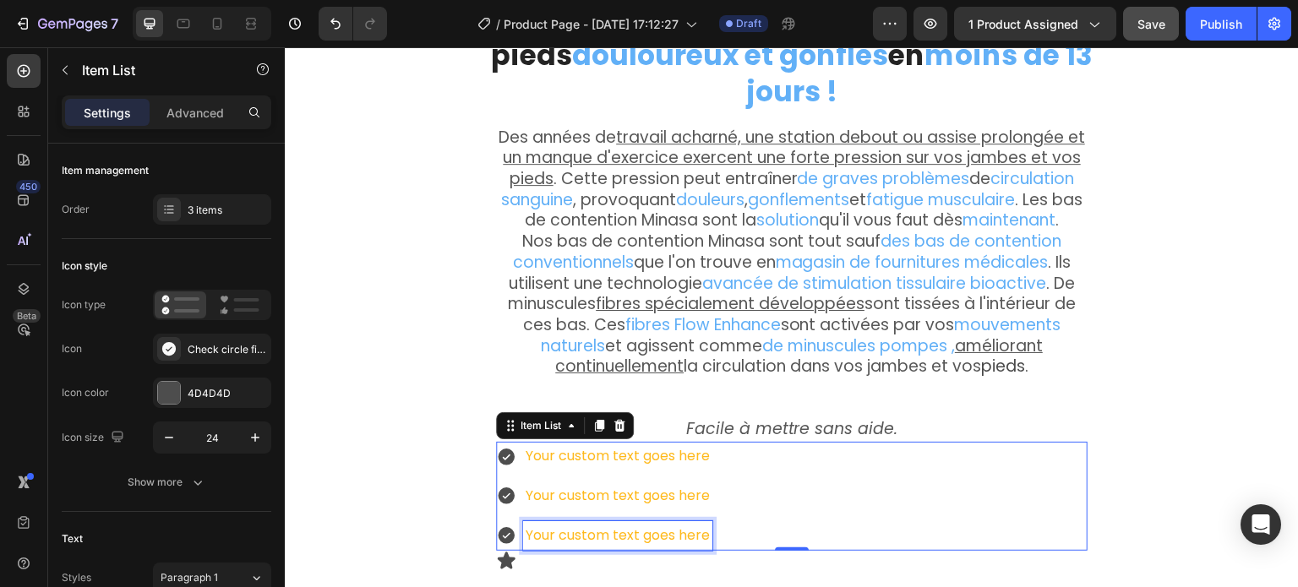
click at [582, 525] on div "Your custom text goes here" at bounding box center [617, 537] width 189 height 30
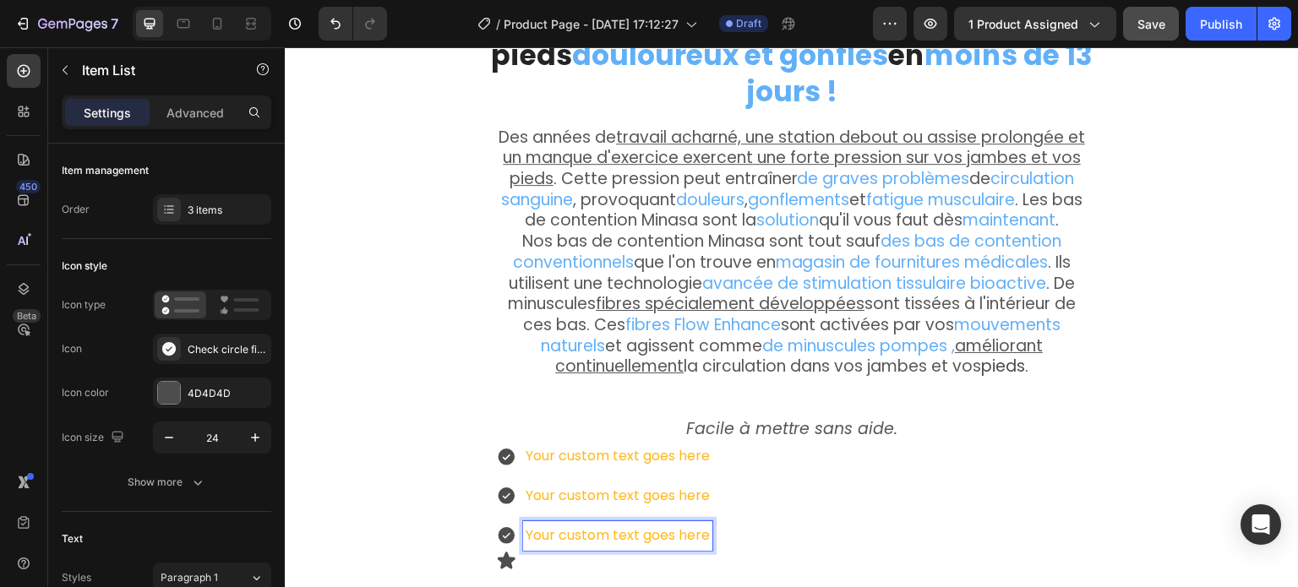
click at [736, 526] on div "Your custom text goes here Your custom text goes here Your custom text goes here" at bounding box center [792, 496] width 592 height 108
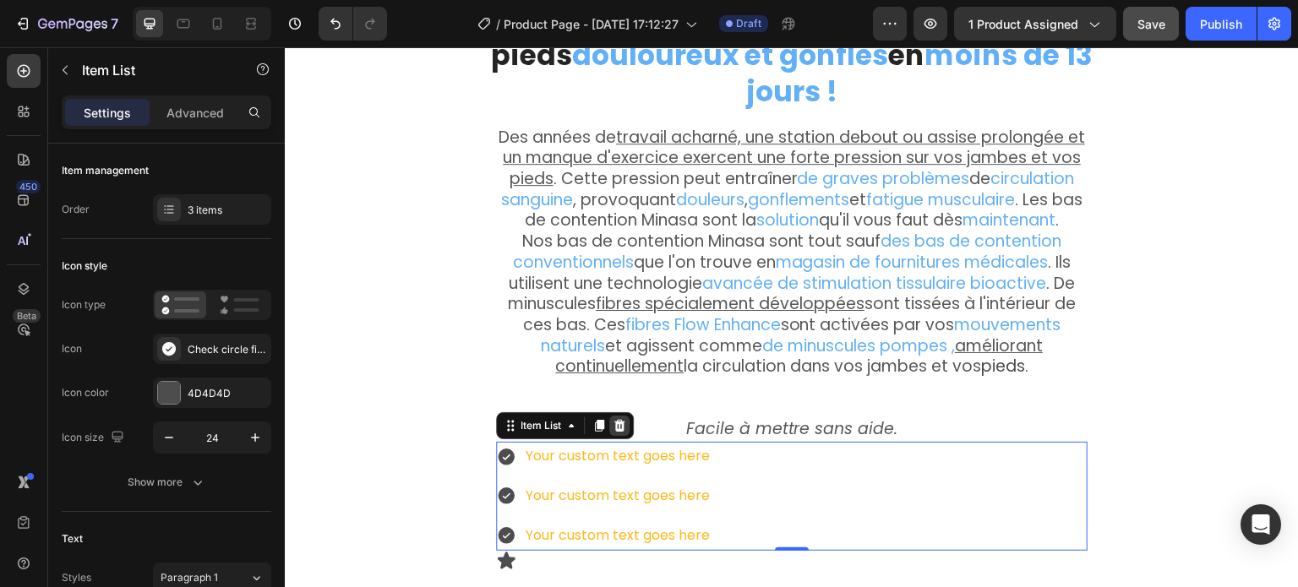
click at [614, 420] on icon at bounding box center [619, 426] width 11 height 12
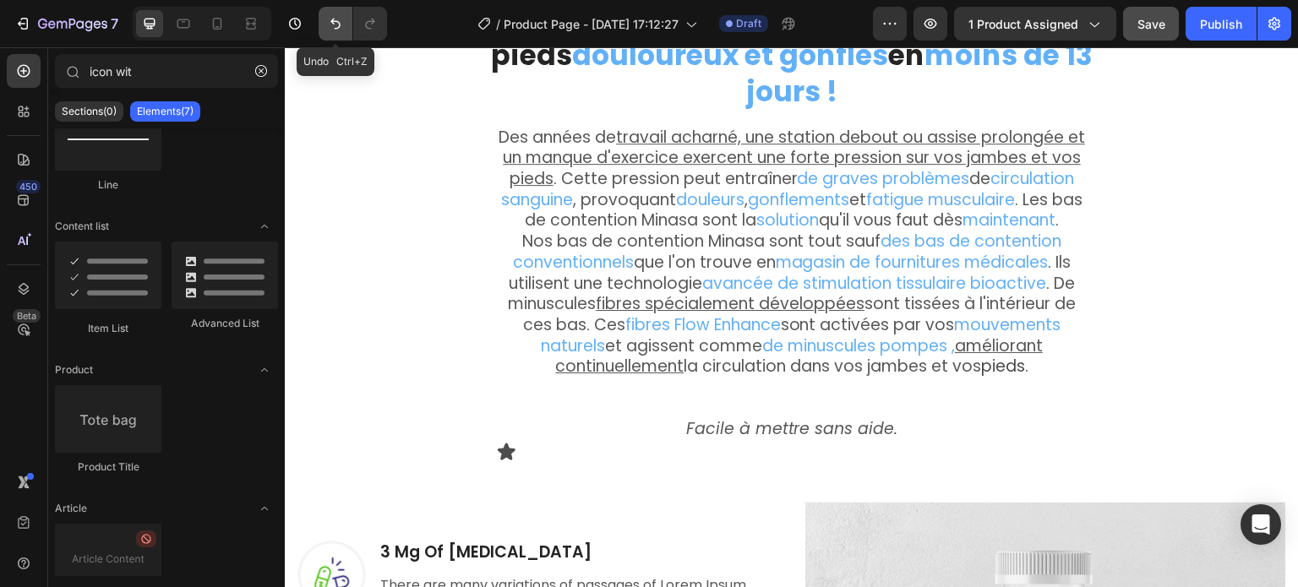
click at [344, 17] on button "Undo/Redo" at bounding box center [336, 24] width 34 height 34
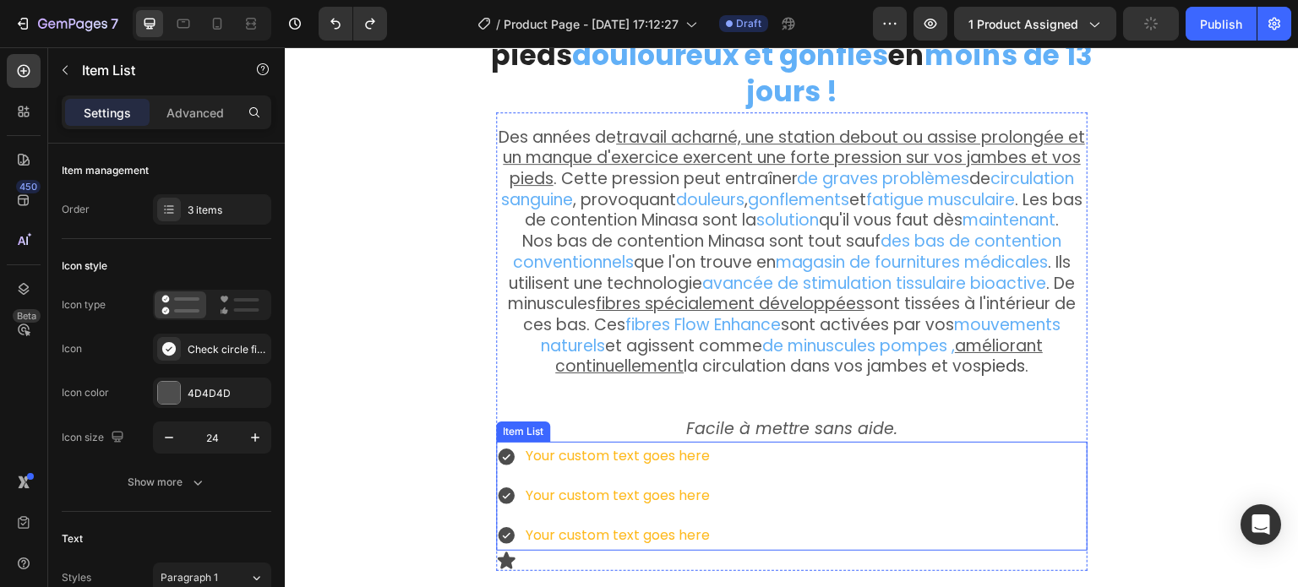
click at [523, 522] on div "Your custom text goes here" at bounding box center [617, 537] width 189 height 30
click at [576, 522] on div "Your custom text goes here" at bounding box center [617, 537] width 189 height 30
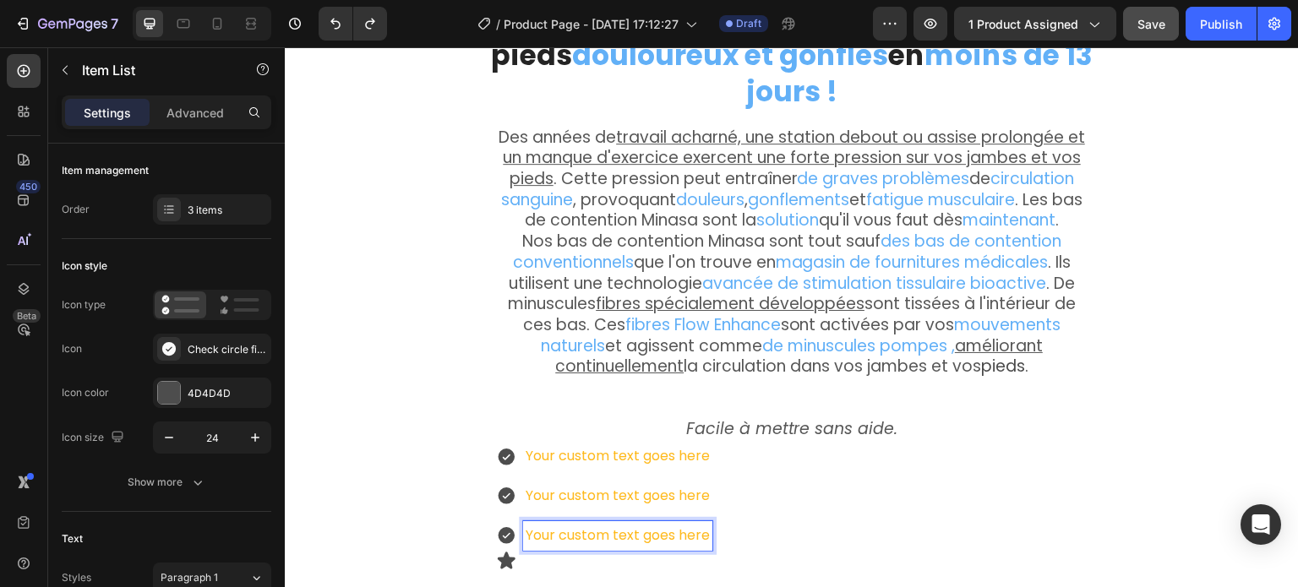
click at [743, 516] on div "Your custom text goes here Your custom text goes here Your custom text goes here" at bounding box center [792, 496] width 592 height 108
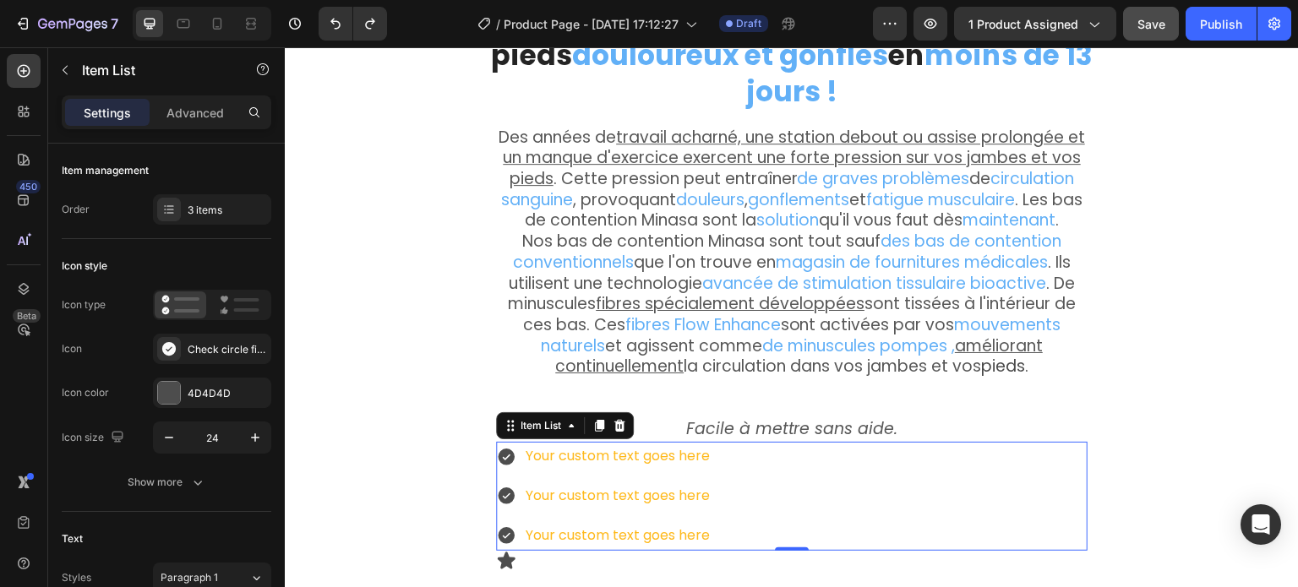
drag, startPoint x: 750, startPoint y: 522, endPoint x: 524, endPoint y: 503, distance: 226.5
click at [560, 501] on div "Your custom text goes here Your custom text goes here Your custom text goes here" at bounding box center [792, 496] width 592 height 108
click at [502, 527] on icon at bounding box center [506, 535] width 17 height 17
click at [498, 527] on icon at bounding box center [506, 535] width 17 height 17
click at [549, 524] on p "Your custom text goes here" at bounding box center [618, 536] width 184 height 25
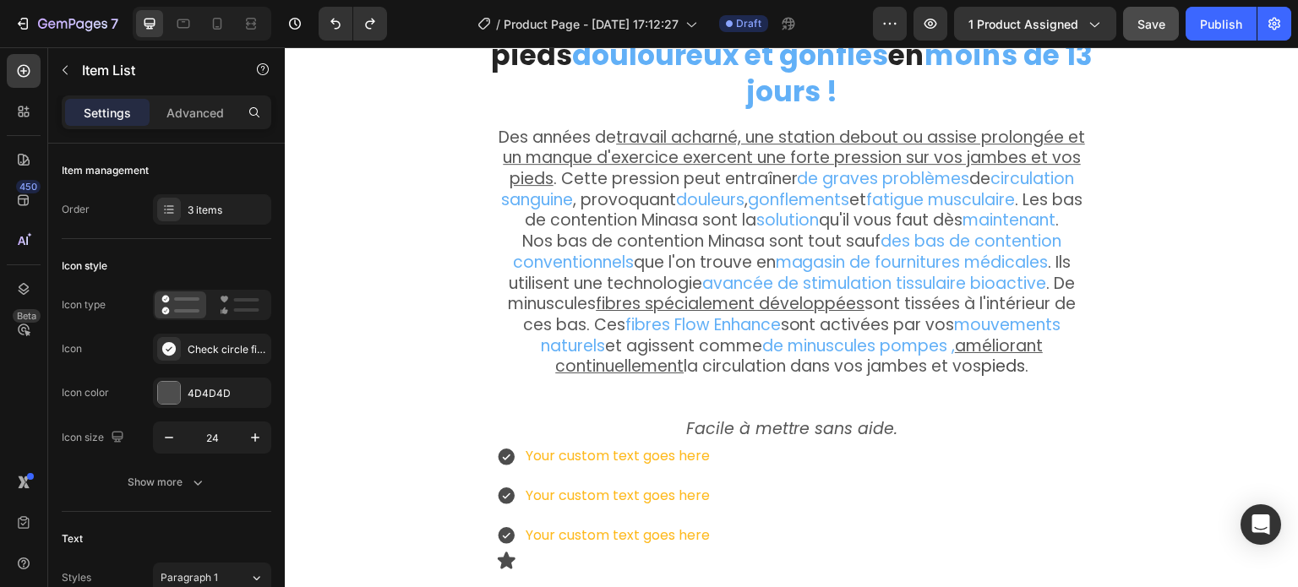
click at [800, 488] on div "Your custom text goes here Your custom text goes here Your custom text goes here" at bounding box center [792, 496] width 592 height 108
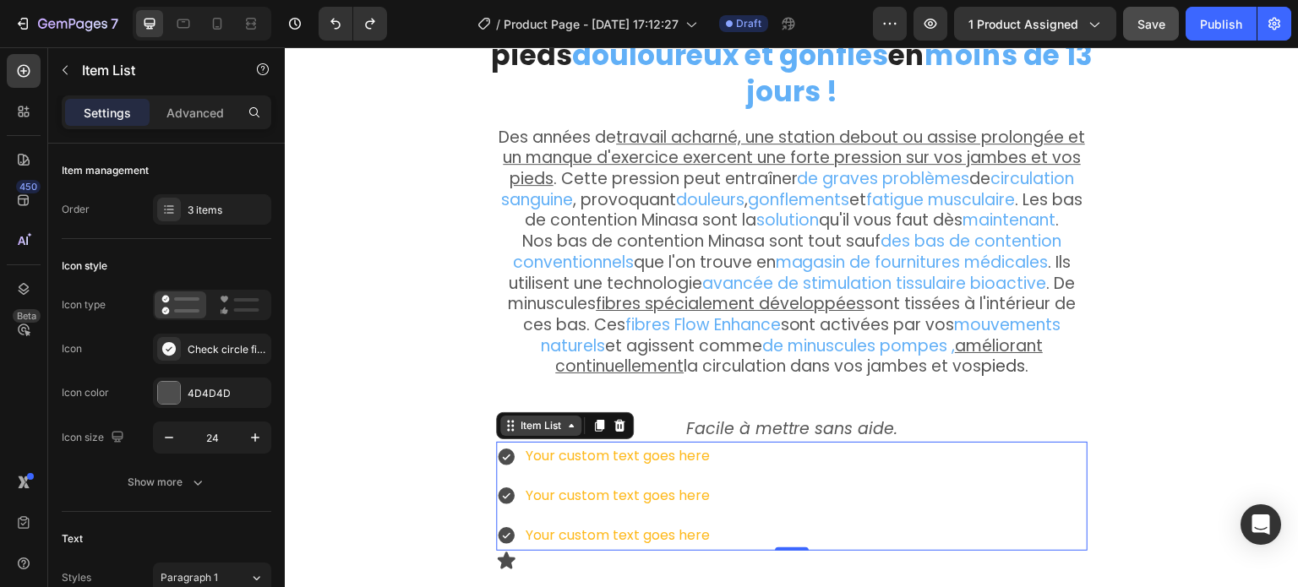
click at [569, 419] on icon at bounding box center [572, 426] width 14 height 14
click at [608, 484] on p "Your custom text goes here" at bounding box center [618, 496] width 184 height 25
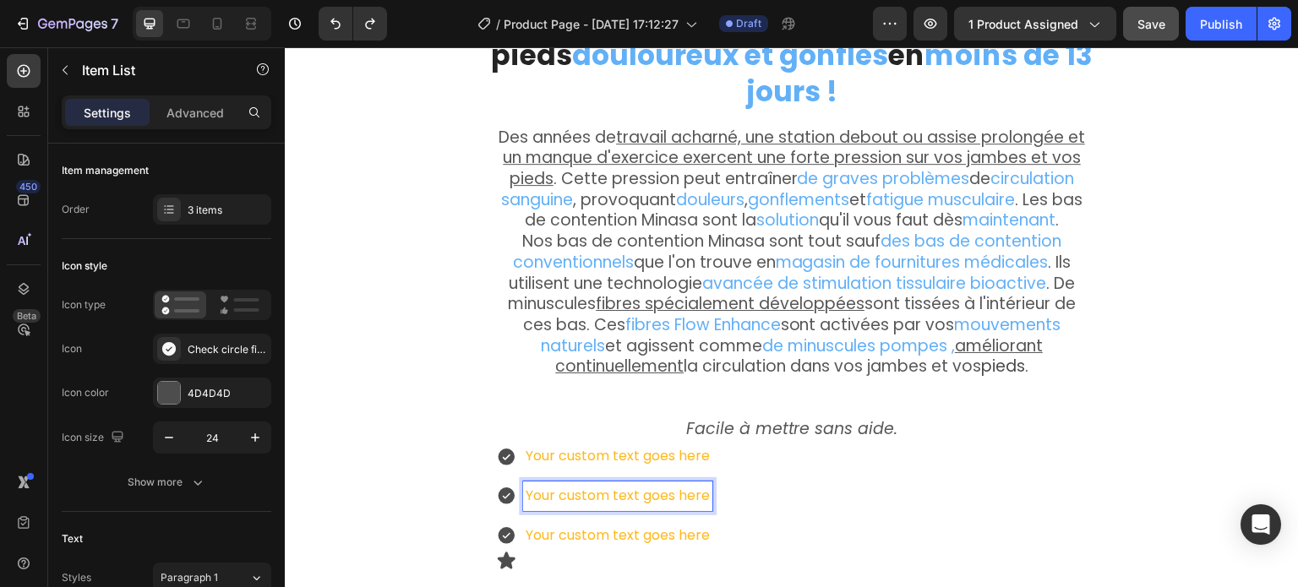
drag, startPoint x: 707, startPoint y: 484, endPoint x: 671, endPoint y: 481, distance: 35.7
click at [696, 484] on div "Your custom text goes here Your custom text goes here Your custom text goes here" at bounding box center [792, 496] width 592 height 108
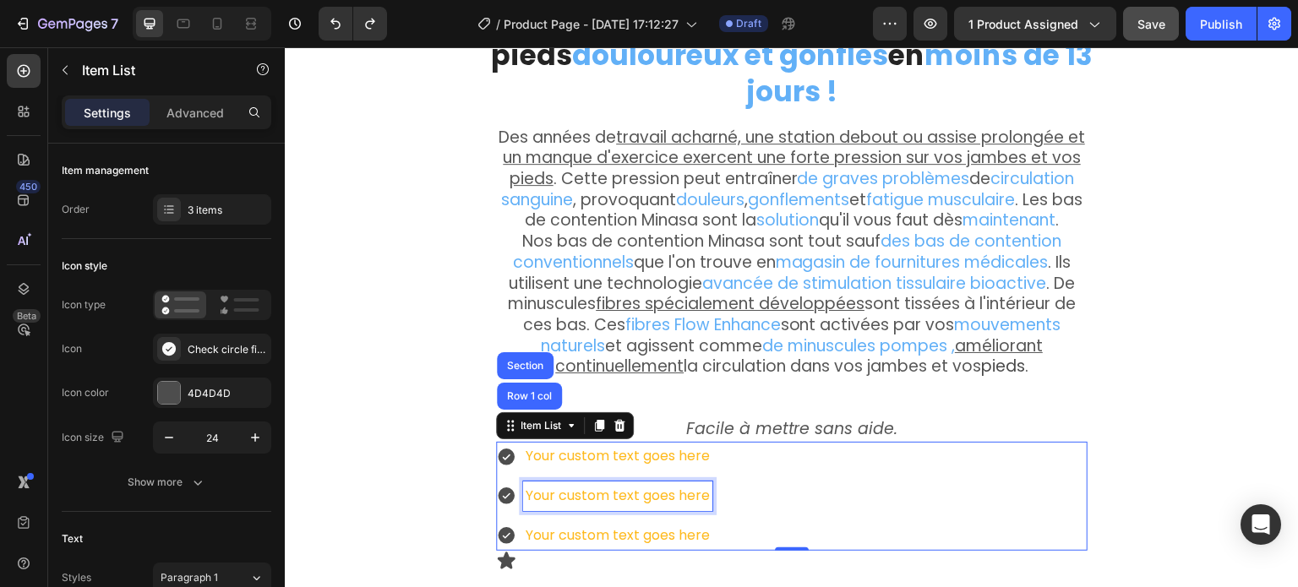
click at [671, 484] on p "Your custom text goes here" at bounding box center [618, 496] width 184 height 25
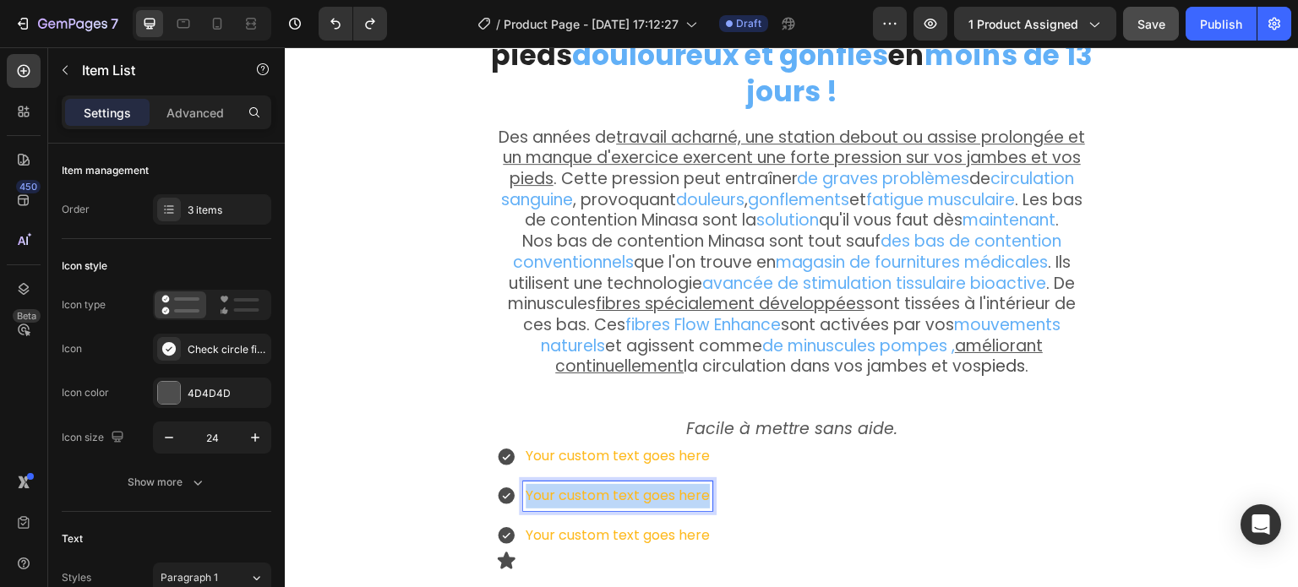
click at [671, 484] on p "Your custom text goes here" at bounding box center [618, 496] width 184 height 25
drag, startPoint x: 511, startPoint y: 481, endPoint x: 499, endPoint y: 481, distance: 12.7
click at [510, 482] on div at bounding box center [604, 497] width 216 height 30
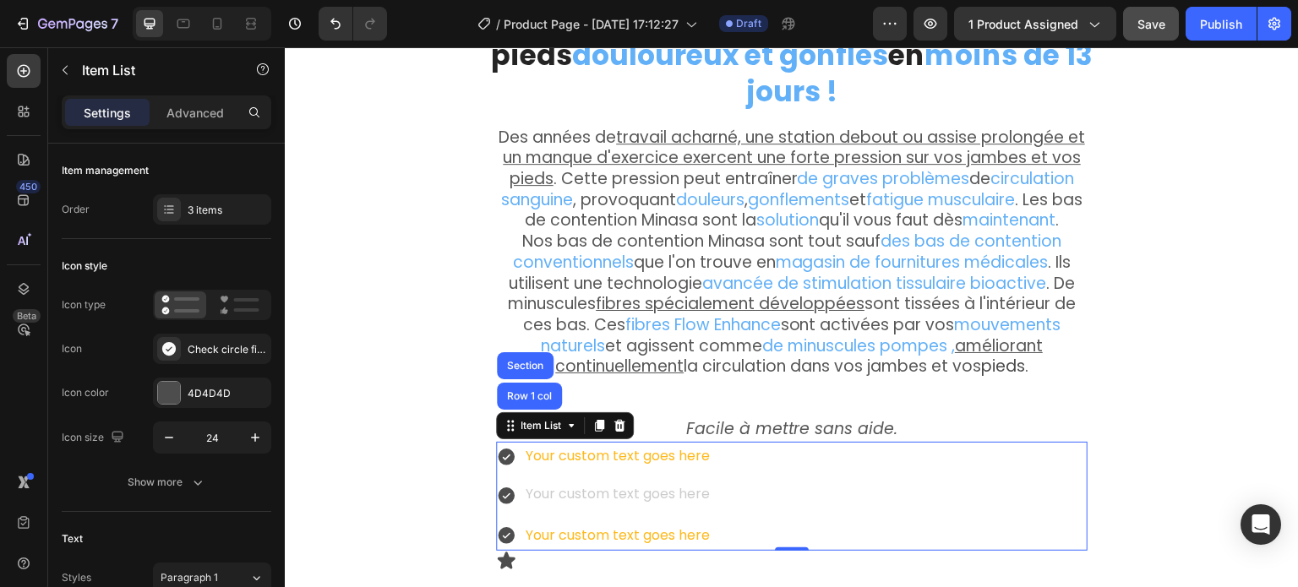
click at [499, 486] on icon at bounding box center [506, 496] width 20 height 20
click at [601, 524] on p "Your custom text goes here" at bounding box center [618, 536] width 184 height 25
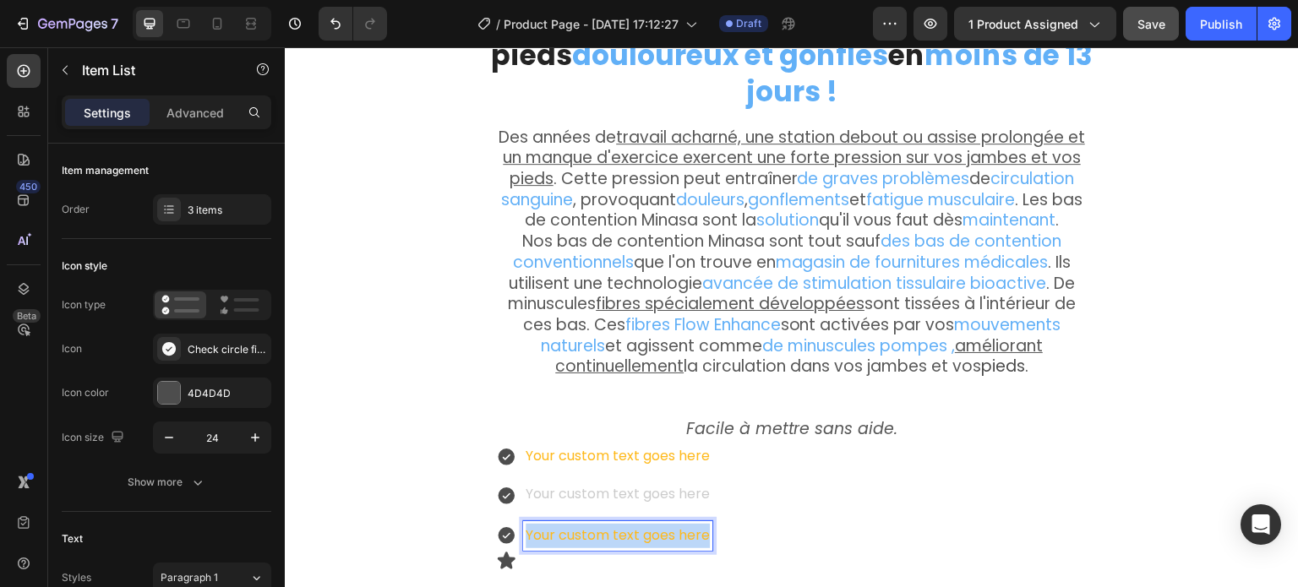
click at [601, 524] on p "Your custom text goes here" at bounding box center [618, 536] width 184 height 25
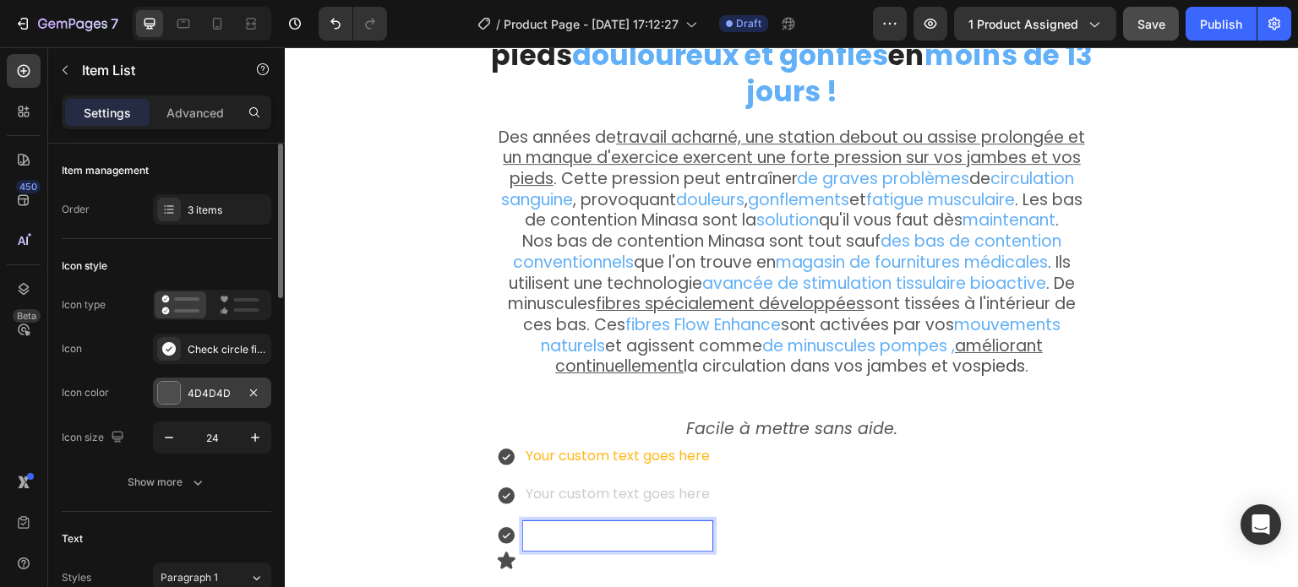
scroll to position [1730, 0]
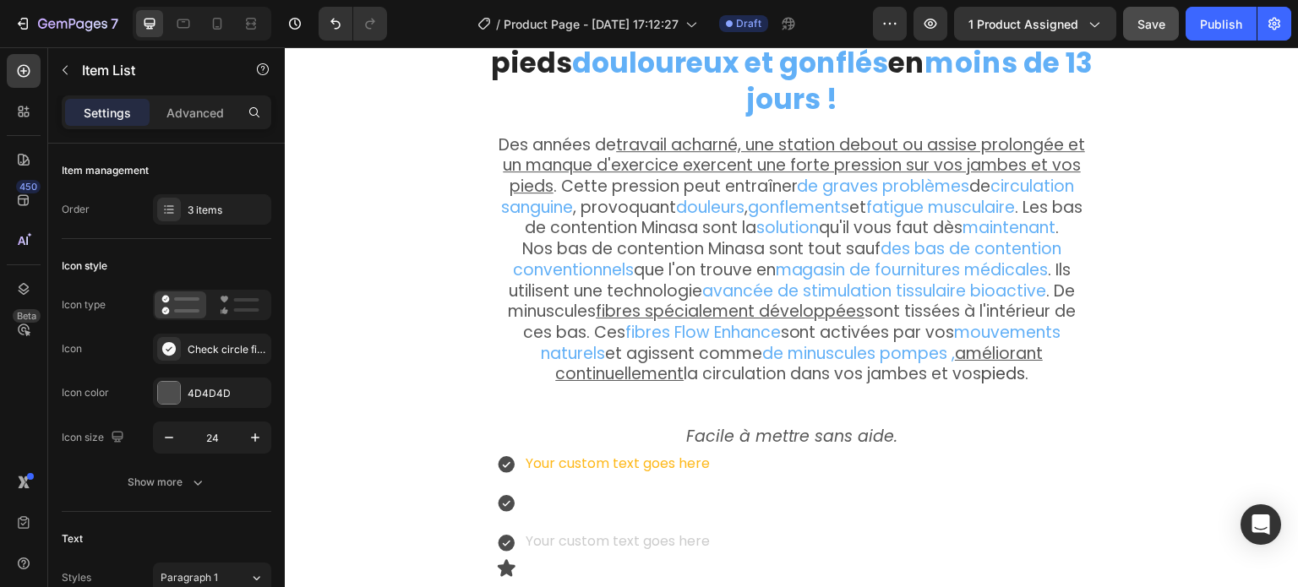
click at [599, 529] on div "Rich Text Editor. Editing area: main" at bounding box center [617, 544] width 189 height 30
click at [586, 492] on p "Rich Text Editor. Editing area: main" at bounding box center [618, 504] width 184 height 25
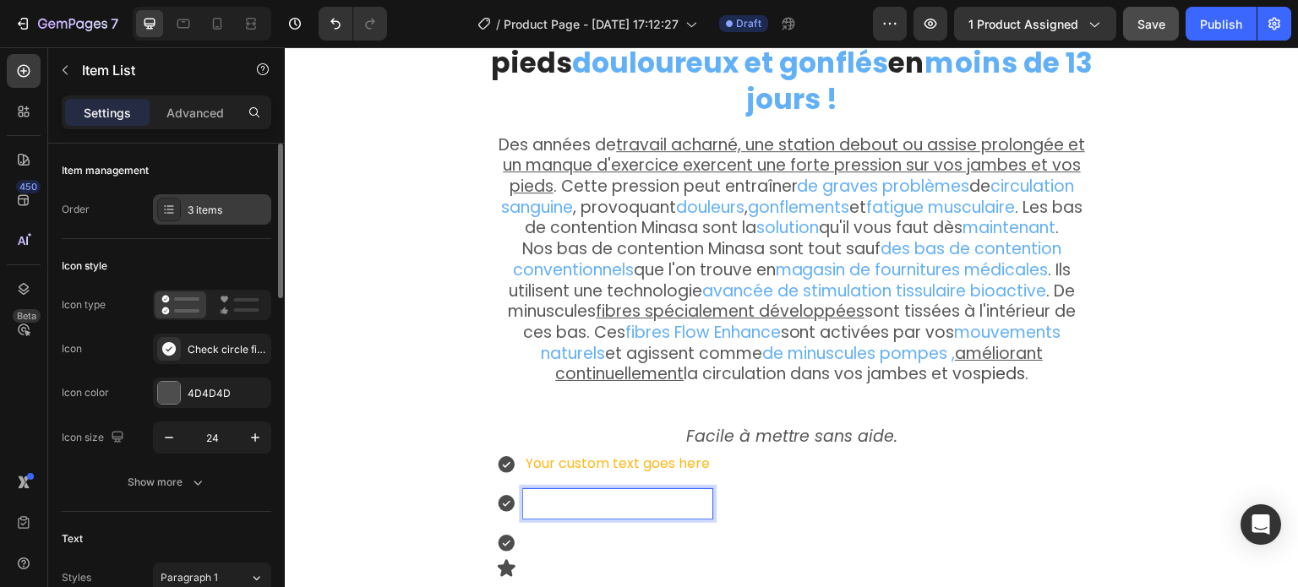
click at [205, 204] on div "3 items" at bounding box center [227, 210] width 79 height 15
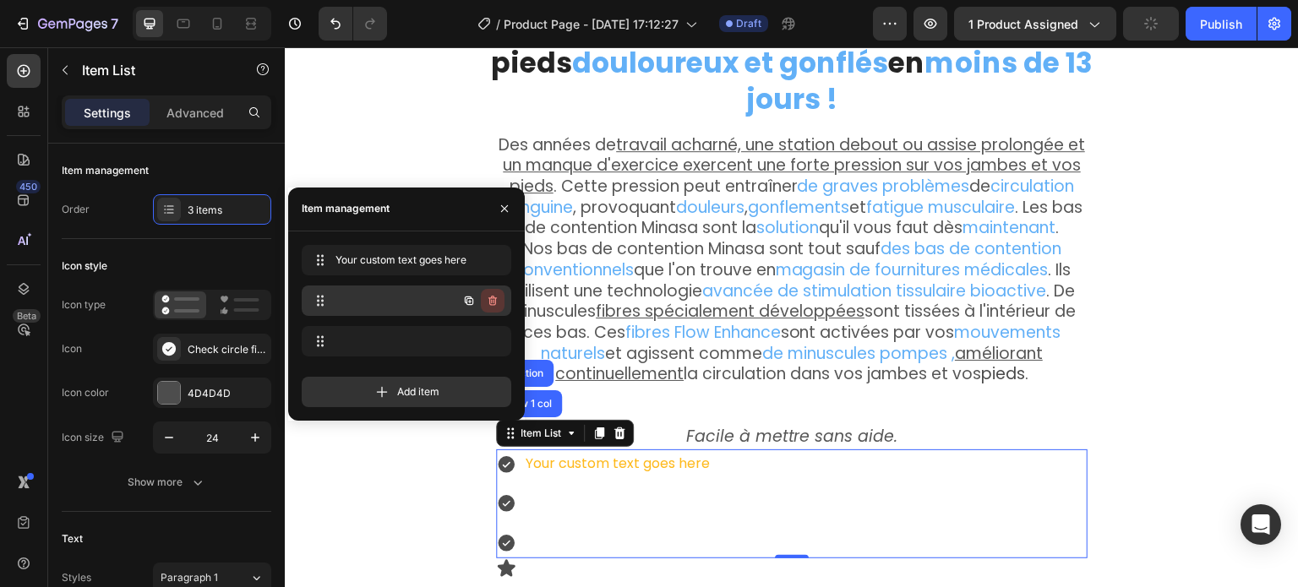
click at [494, 305] on icon "button" at bounding box center [493, 301] width 14 height 14
click at [483, 303] on div "Delete" at bounding box center [481, 300] width 31 height 15
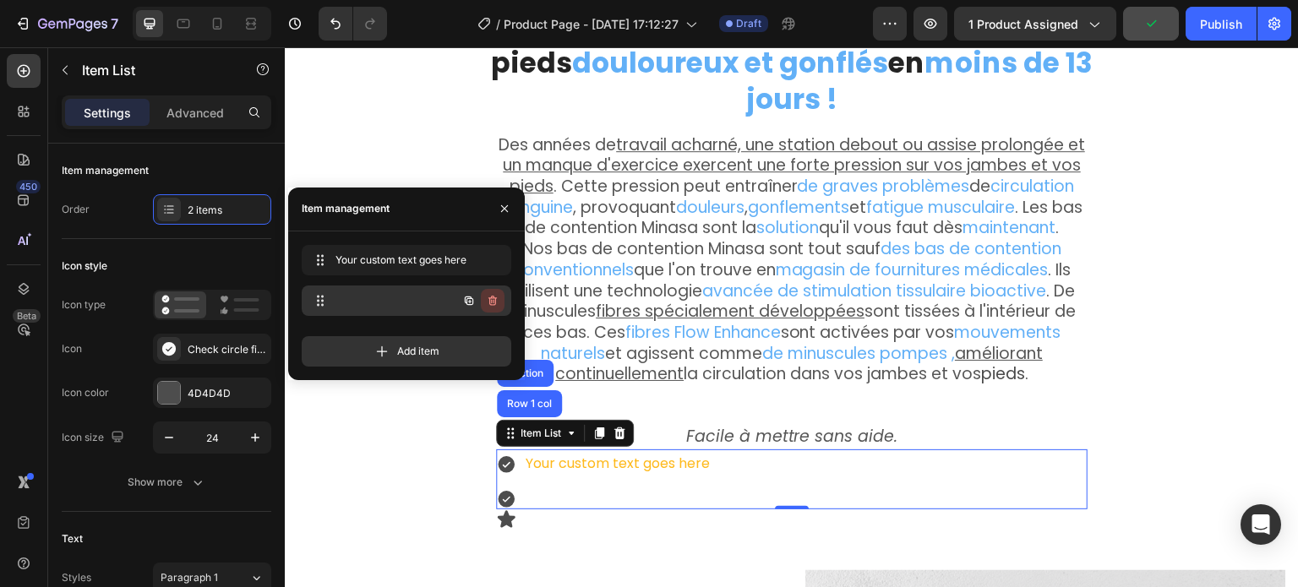
click at [493, 299] on icon "button" at bounding box center [493, 301] width 14 height 14
click at [493, 299] on div "Delete" at bounding box center [481, 300] width 31 height 15
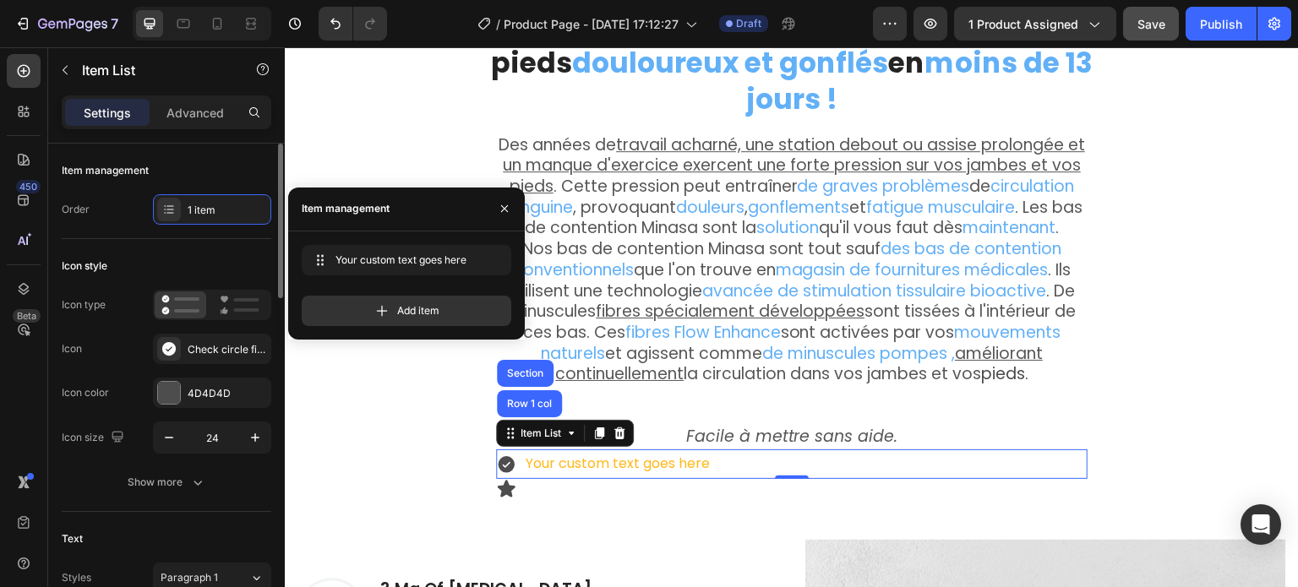
click at [186, 248] on div "Icon style Icon type Icon Check circle filled Icon color 4D4D4D Icon size 24 Sh…" at bounding box center [167, 375] width 210 height 273
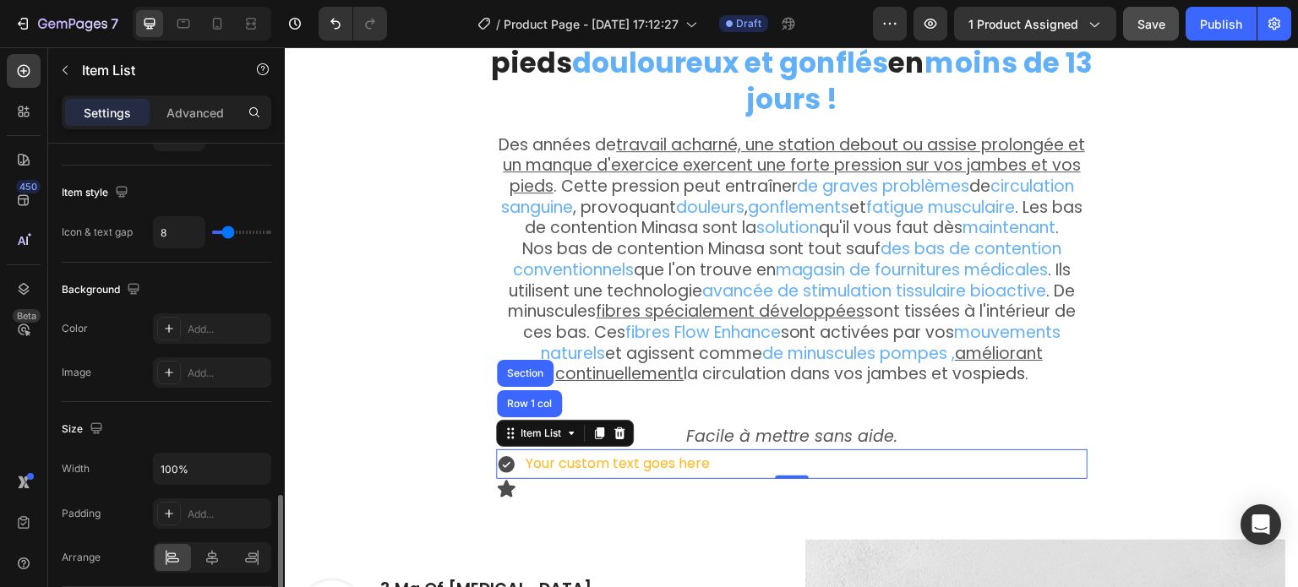
scroll to position [930, 0]
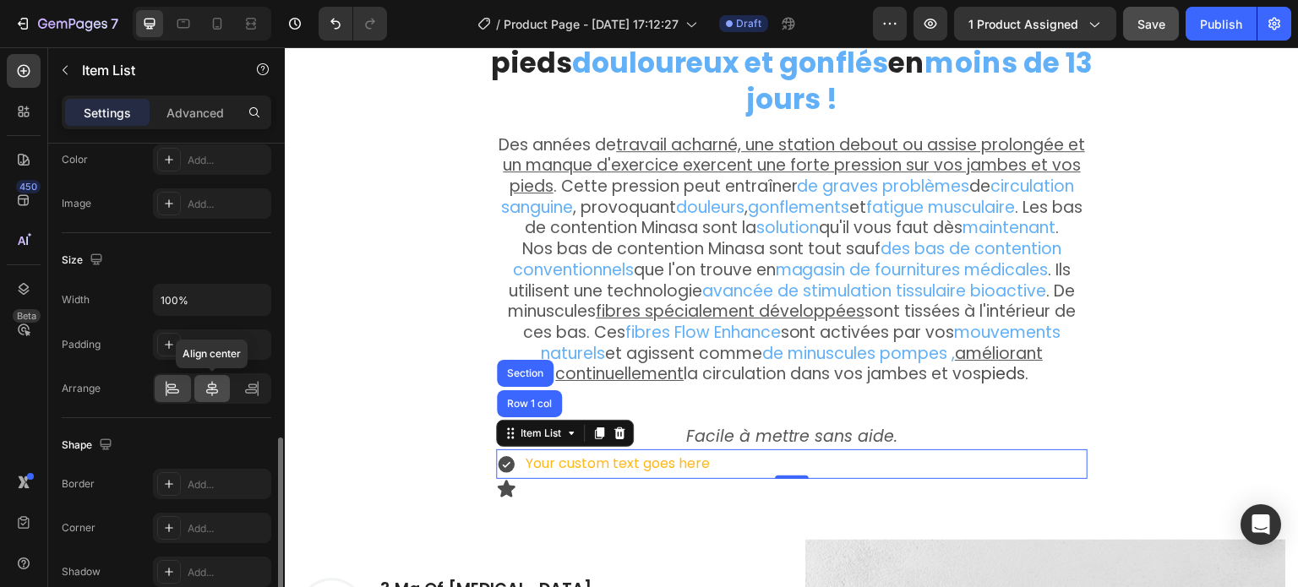
click at [207, 391] on icon at bounding box center [212, 388] width 17 height 17
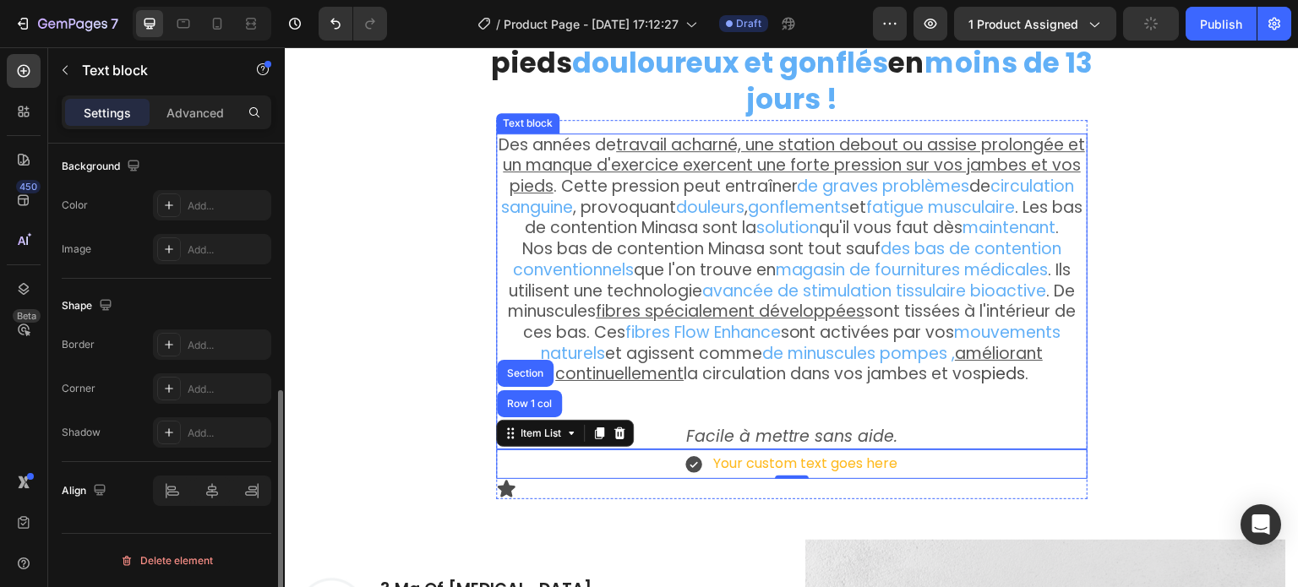
click at [779, 425] on icon "Facile à mettre sans aide." at bounding box center [792, 436] width 212 height 23
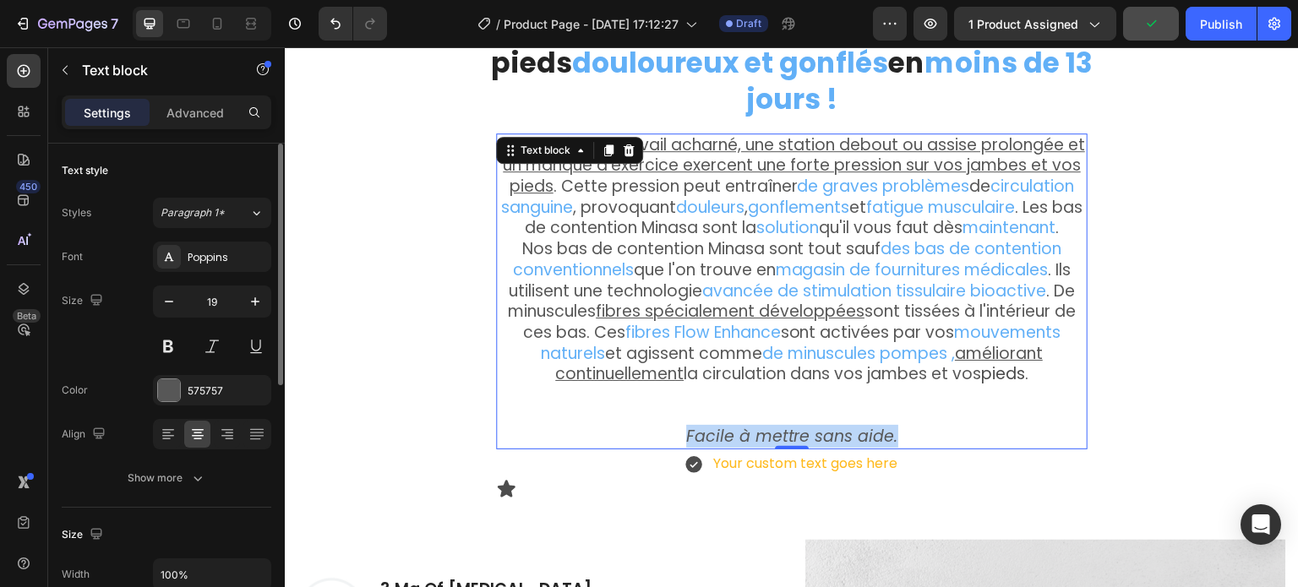
click at [779, 425] on icon "Facile à mettre sans aide." at bounding box center [792, 436] width 212 height 23
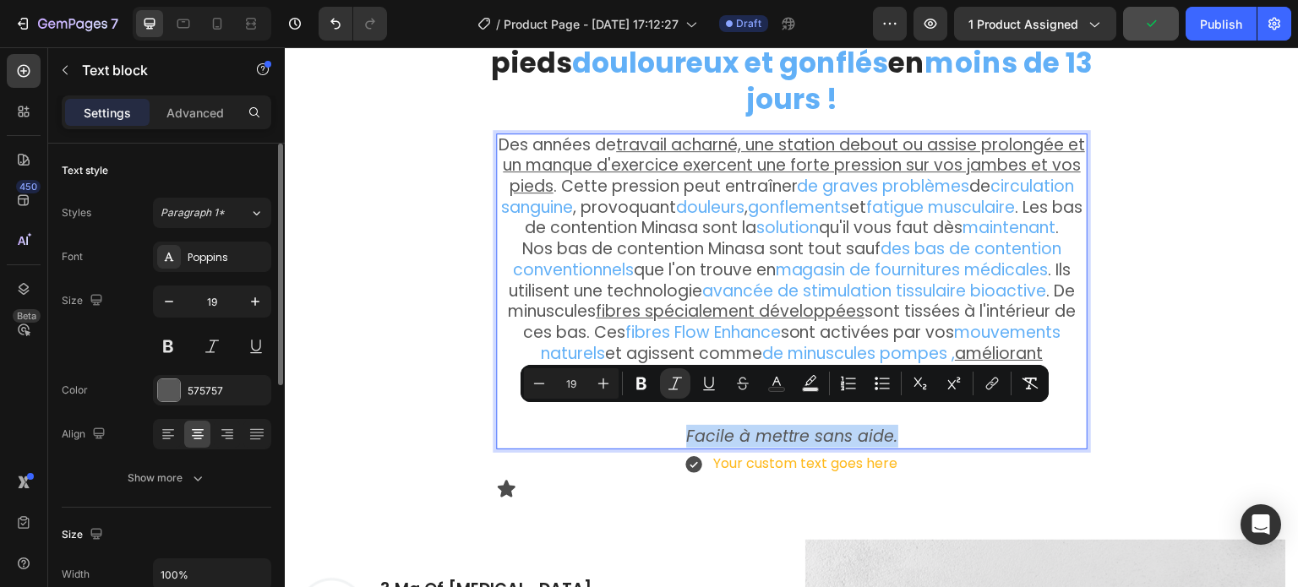
copy icon "Facile à mettre sans aide."
click at [767, 452] on p "Your custom text goes here" at bounding box center [805, 464] width 184 height 25
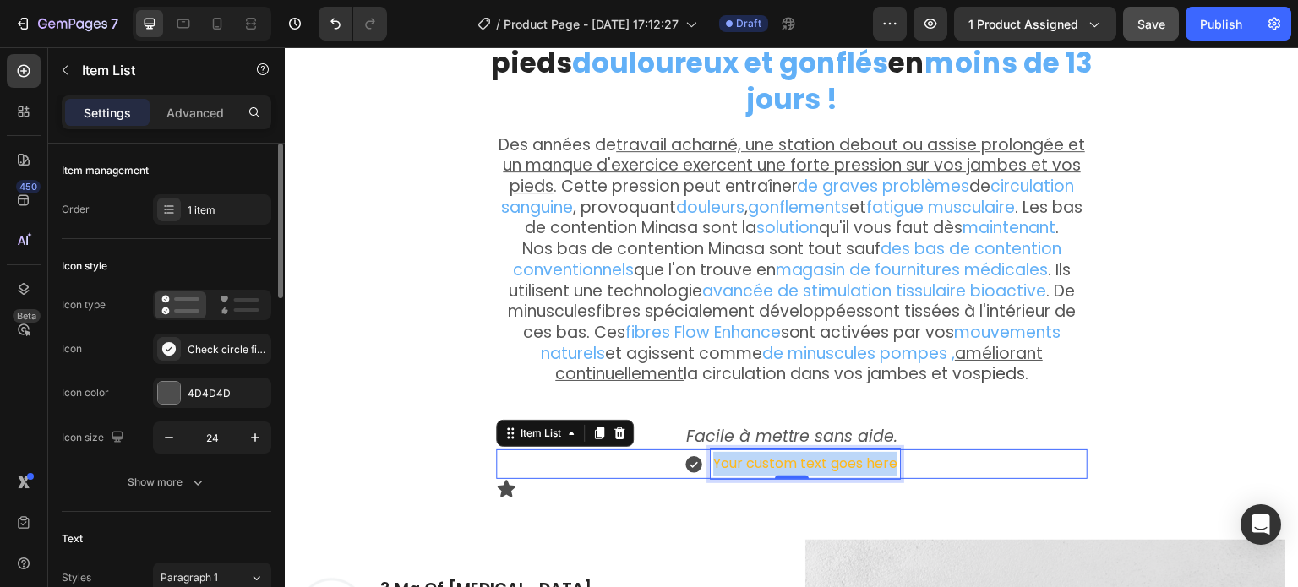
click at [767, 452] on p "Your custom text goes here" at bounding box center [805, 464] width 184 height 25
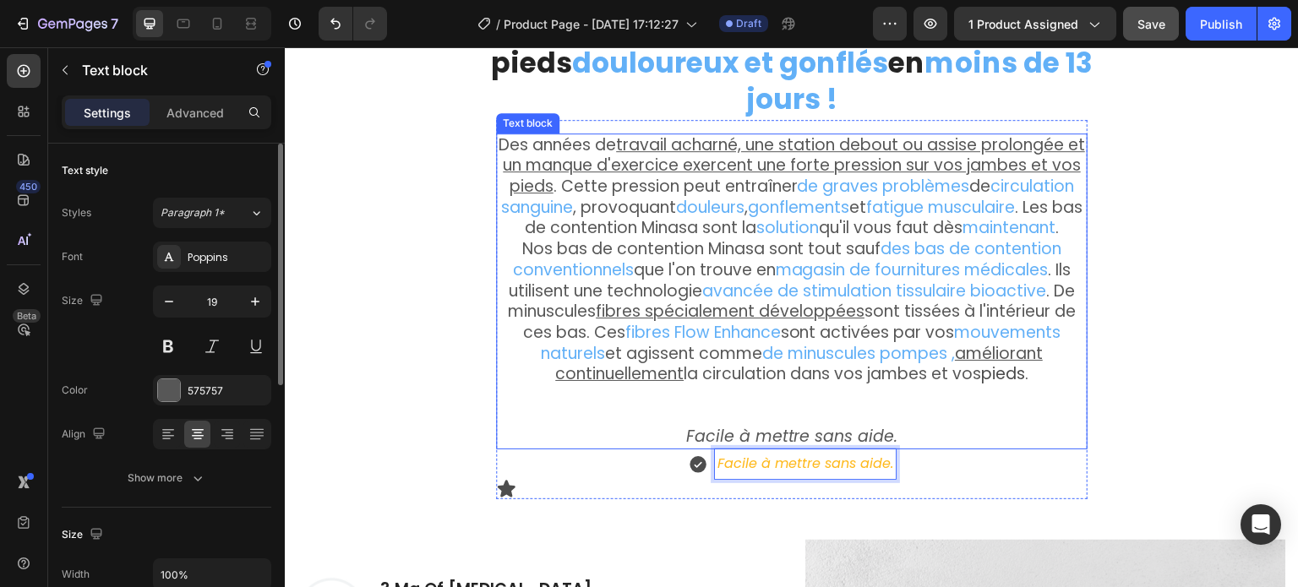
click at [690, 425] on icon "Facile à mettre sans aide." at bounding box center [792, 436] width 212 height 23
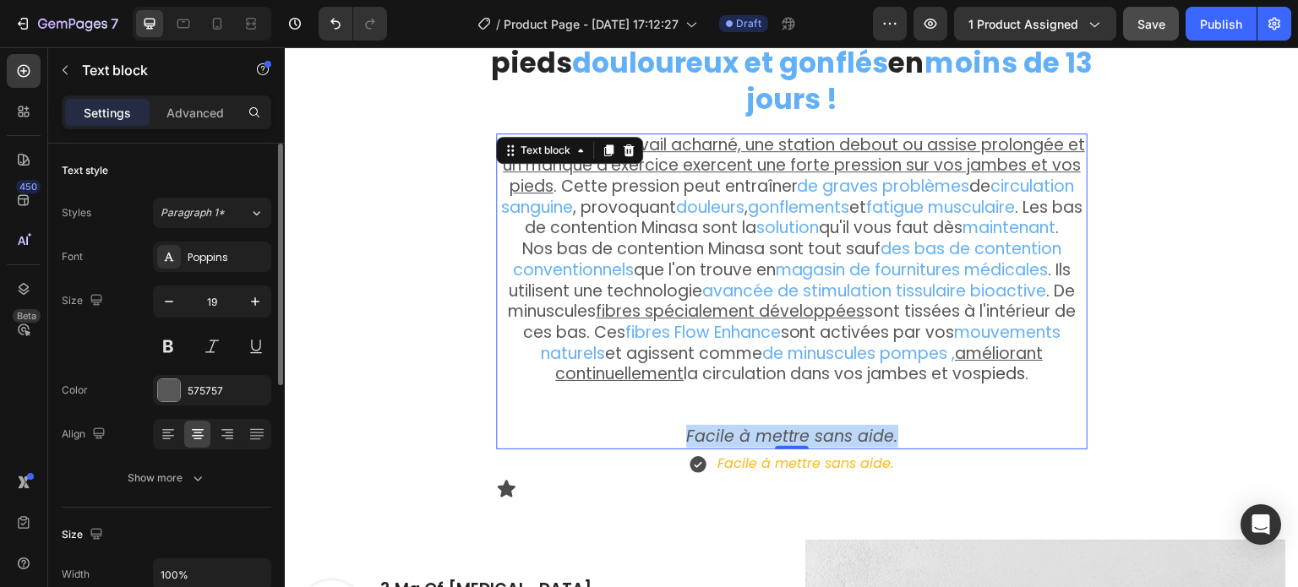
click at [690, 425] on icon "Facile à mettre sans aide." at bounding box center [792, 436] width 212 height 23
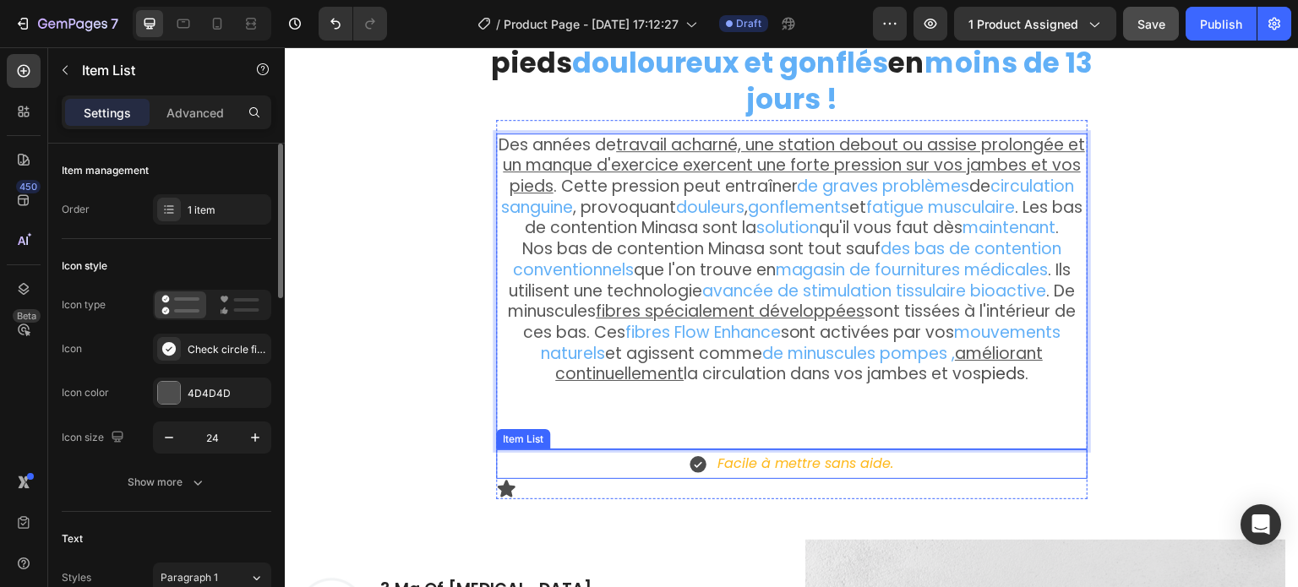
click at [752, 454] on icon "Facile à mettre sans aide." at bounding box center [806, 463] width 176 height 19
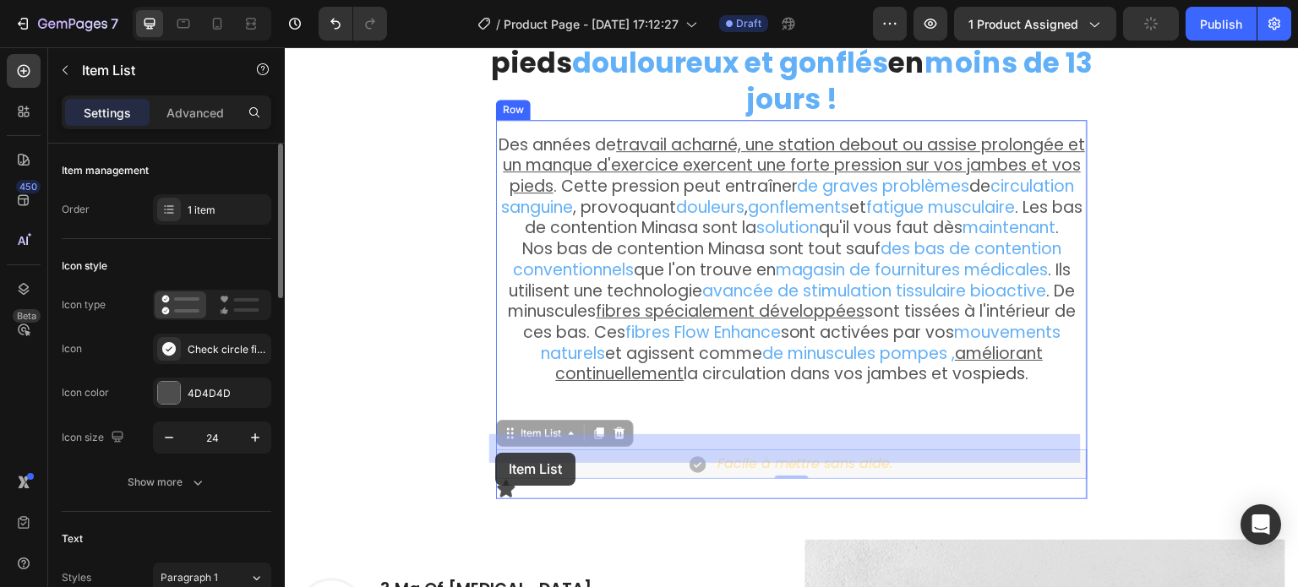
drag, startPoint x: 503, startPoint y: 419, endPoint x: 495, endPoint y: 453, distance: 34.7
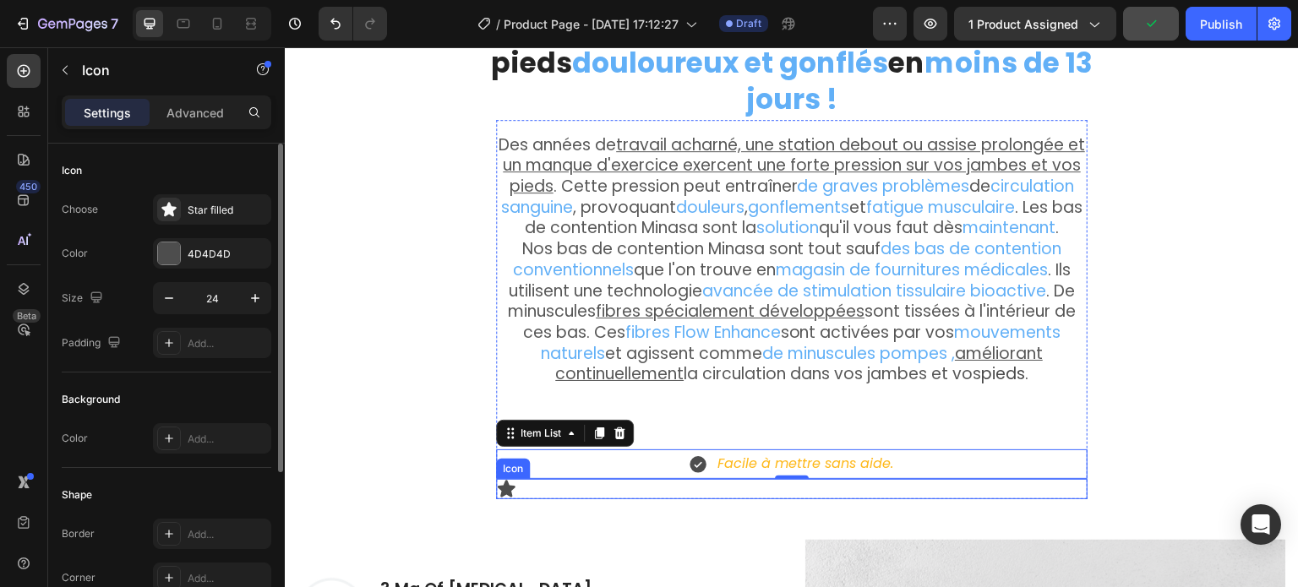
click at [502, 480] on icon at bounding box center [507, 488] width 18 height 17
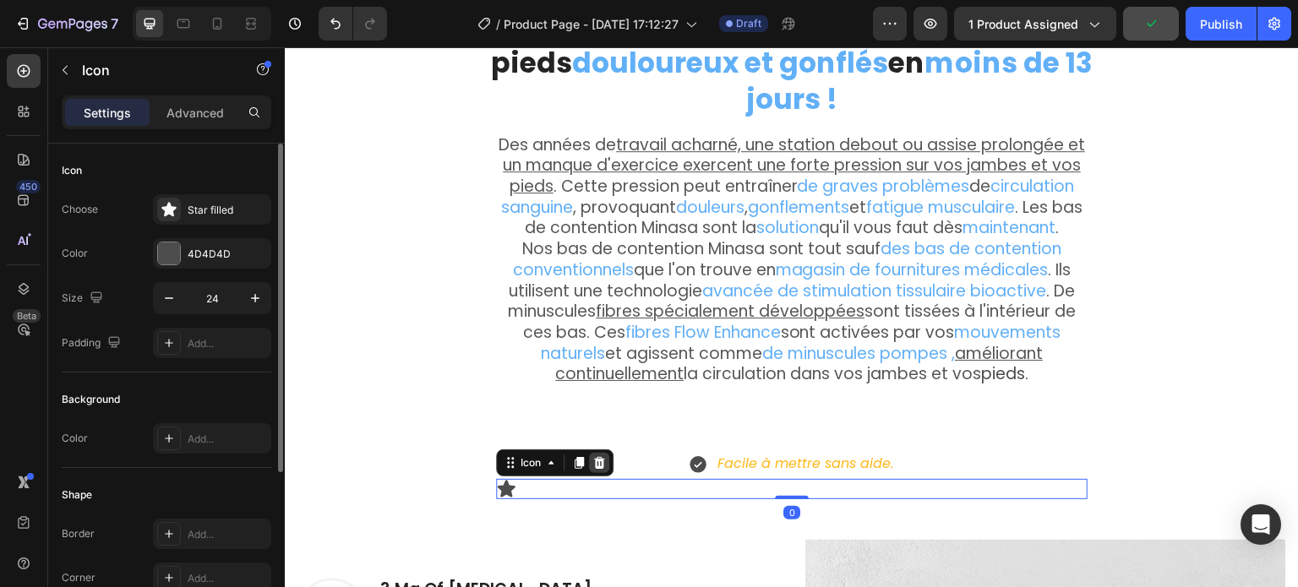
click at [593, 456] on icon at bounding box center [600, 463] width 14 height 14
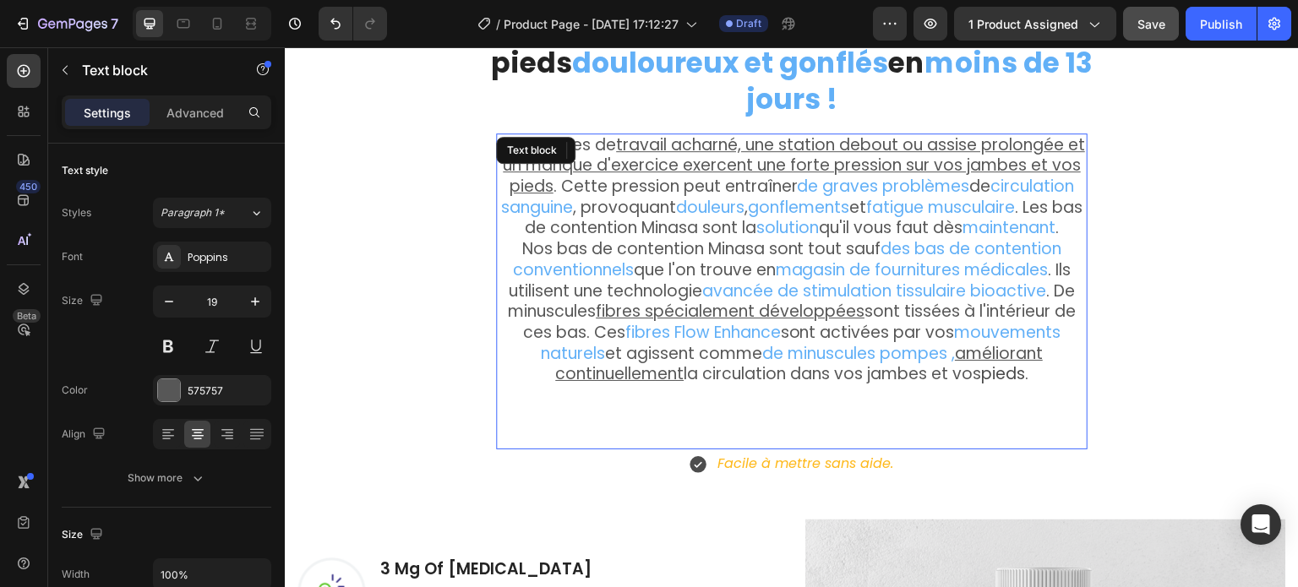
click at [737, 406] on p "Nos bas de contention Minasa sont tout sauf des bas de contention conventionnel…" at bounding box center [792, 333] width 588 height 188
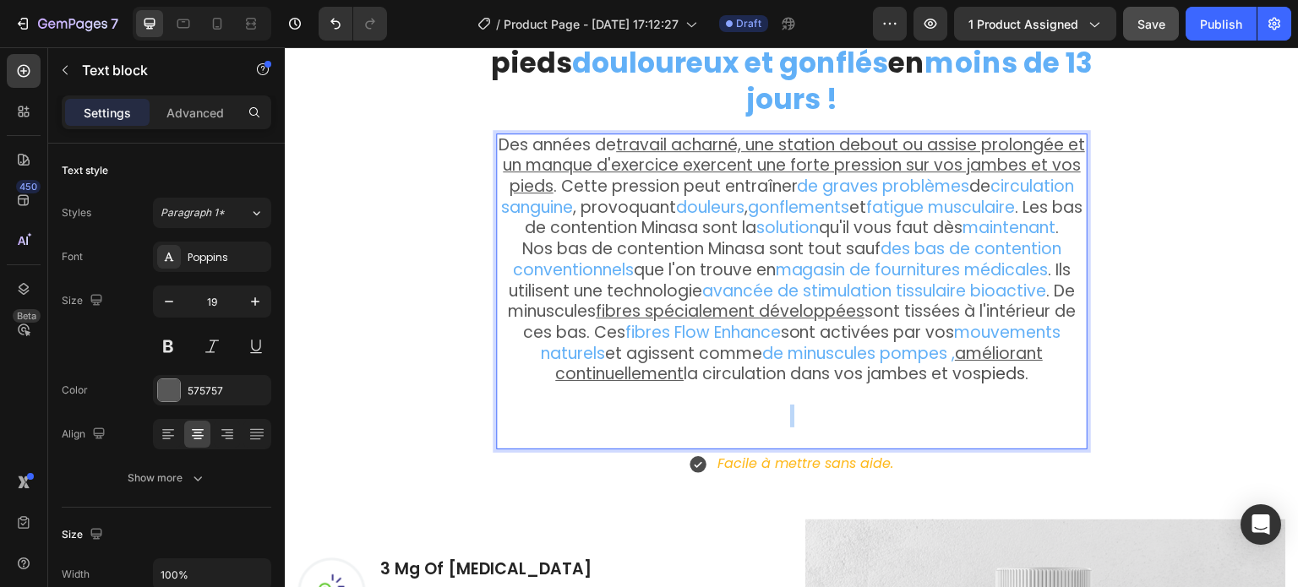
click at [660, 402] on p "Nos bas de contention Minasa sont tout sauf des bas de contention conventionnel…" at bounding box center [792, 333] width 588 height 188
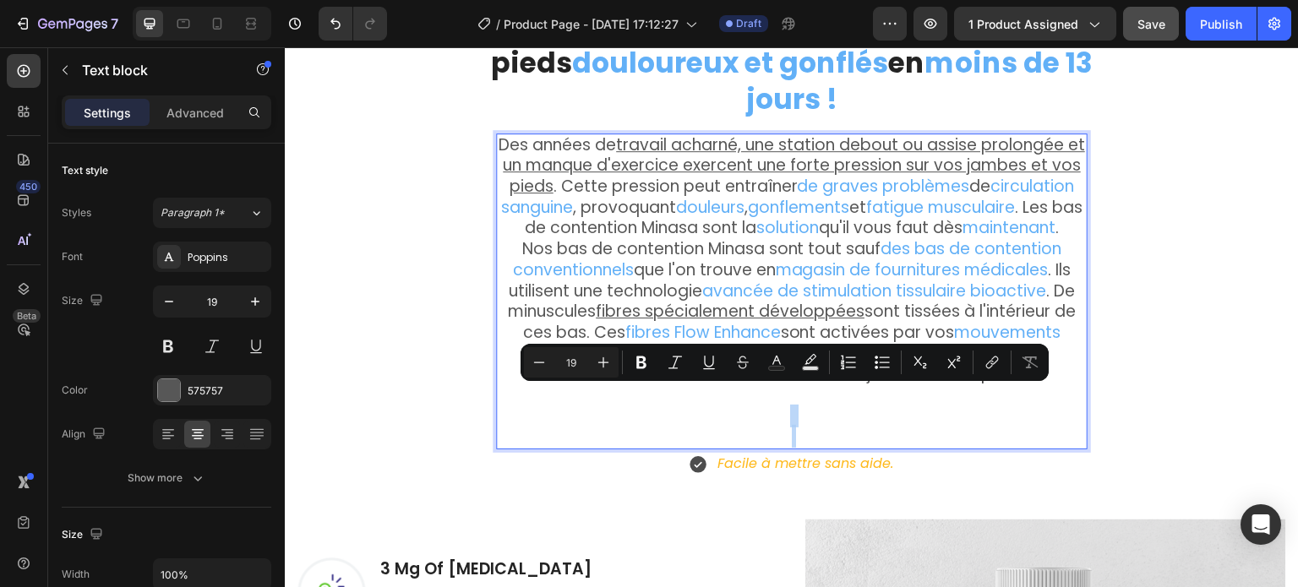
click at [754, 403] on p "Nos bas de contention Minasa sont tout sauf des bas de contention conventionnel…" at bounding box center [792, 333] width 588 height 188
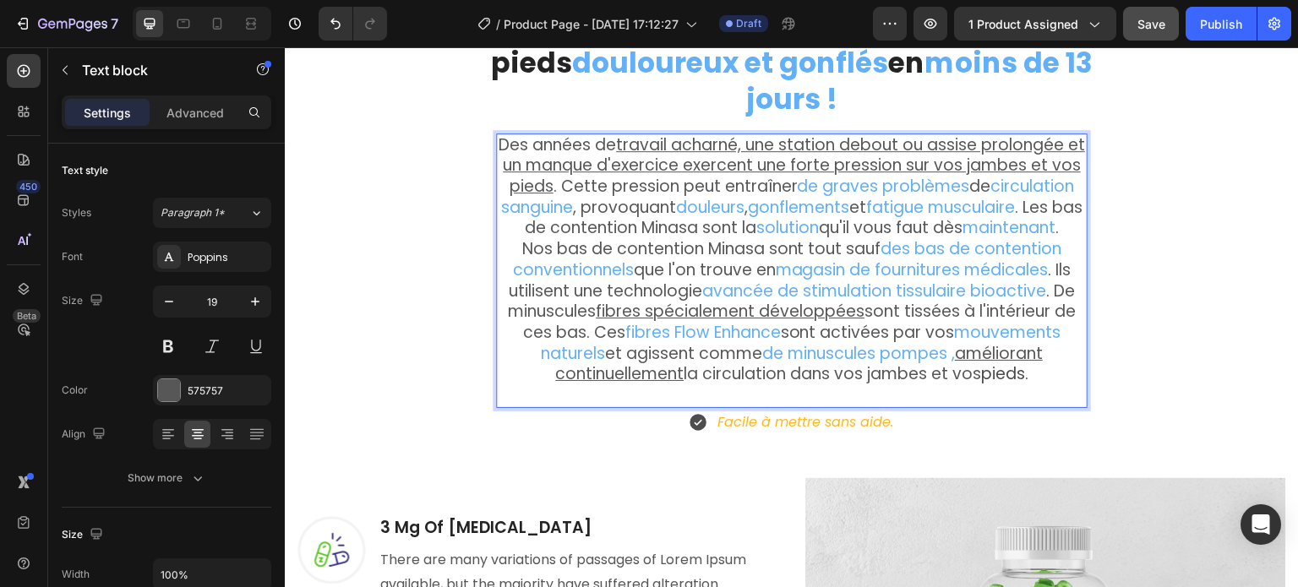
click at [794, 385] on p "Rich Text Editor. Editing area: main" at bounding box center [792, 395] width 588 height 21
click at [1129, 337] on div "Débarrassez-vous des jambes et des pieds douloureux et gonflés en moins de 13 j…" at bounding box center [792, 470] width 989 height 979
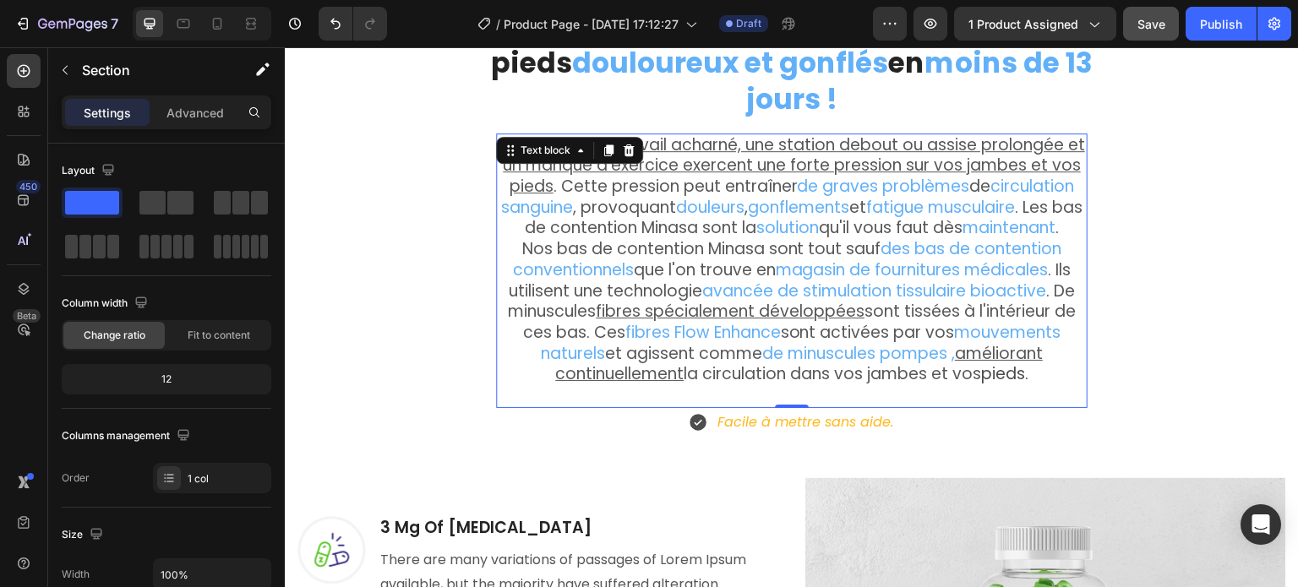
click at [774, 385] on p "Rich Text Editor. Editing area: main" at bounding box center [792, 395] width 588 height 21
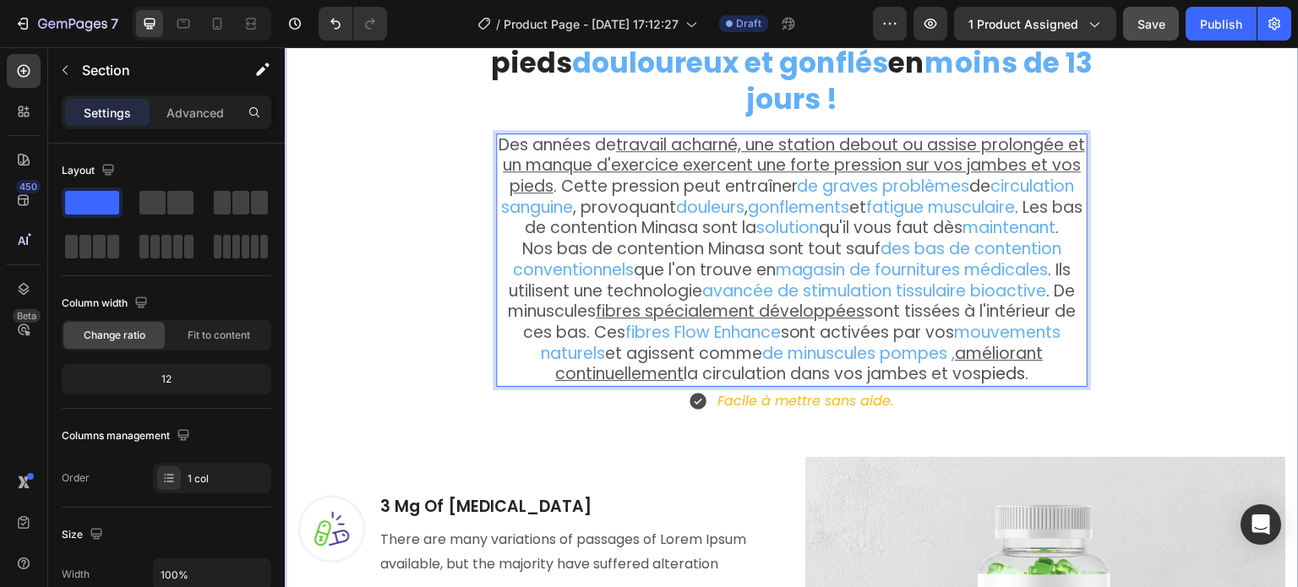
click at [1179, 351] on div "Débarrassez-vous des jambes et des pieds douloureux et gonflés en moins de 13 j…" at bounding box center [792, 460] width 989 height 958
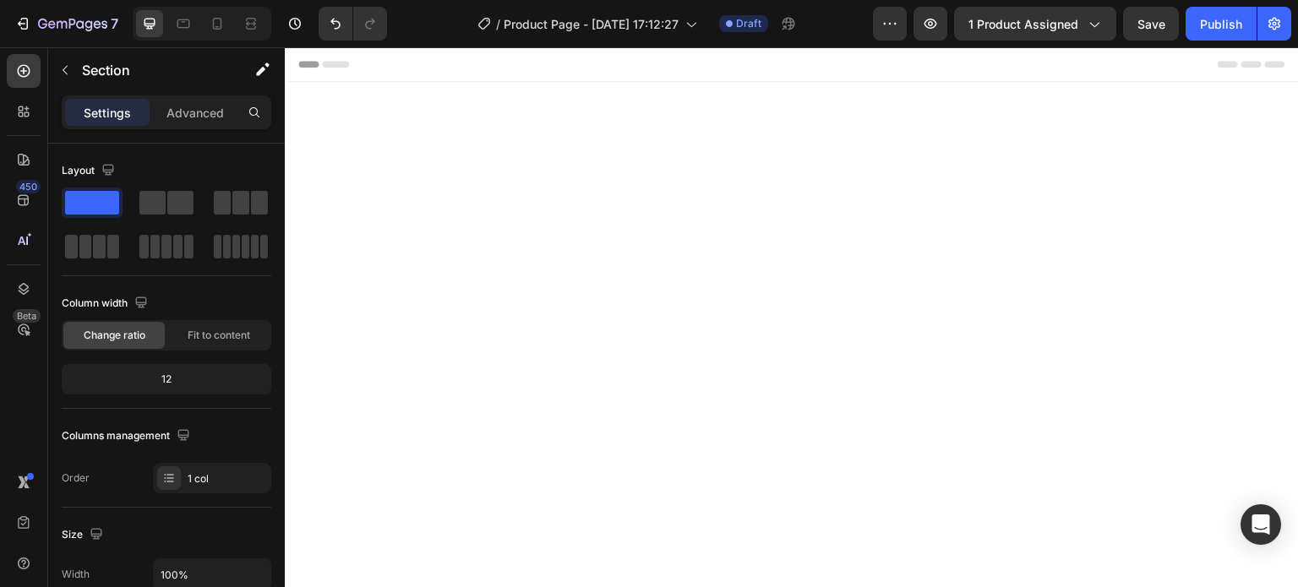
scroll to position [1730, 0]
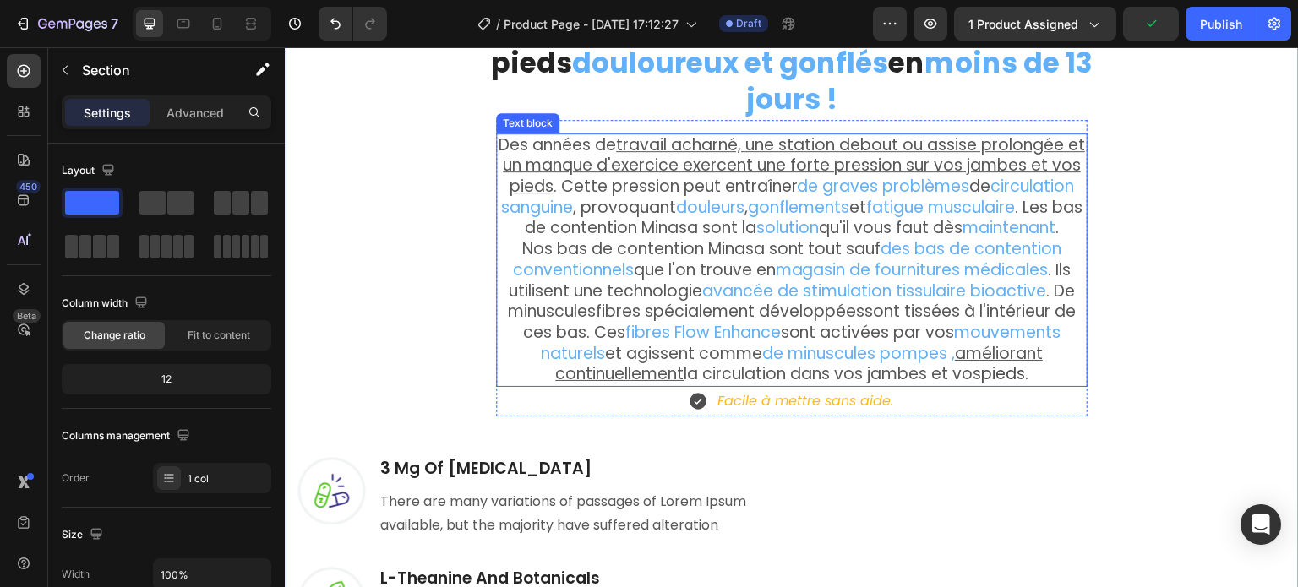
click at [981, 363] on span "pieds" at bounding box center [1003, 374] width 44 height 23
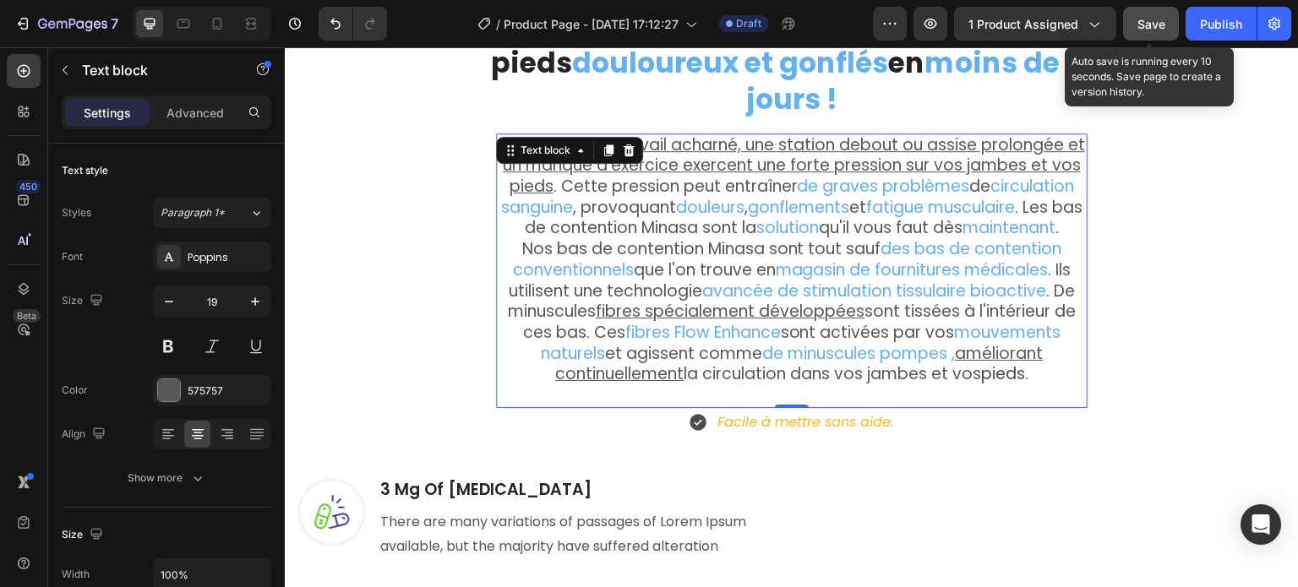
click at [1150, 19] on span "Save" at bounding box center [1152, 24] width 28 height 14
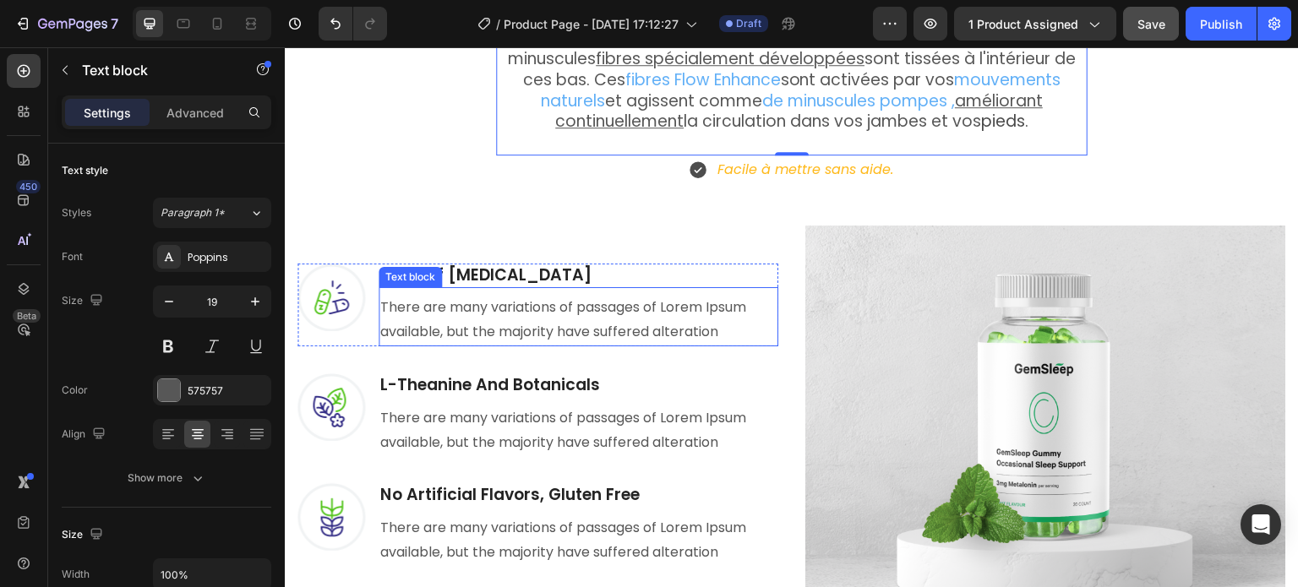
scroll to position [1984, 0]
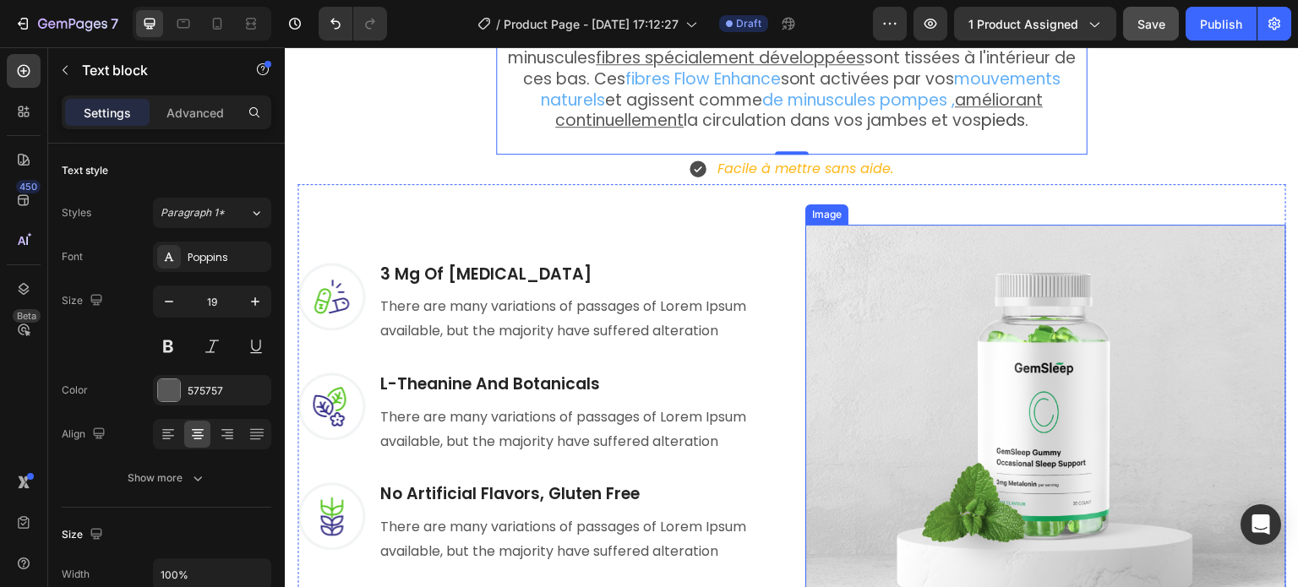
click at [939, 317] on img at bounding box center [1046, 465] width 481 height 481
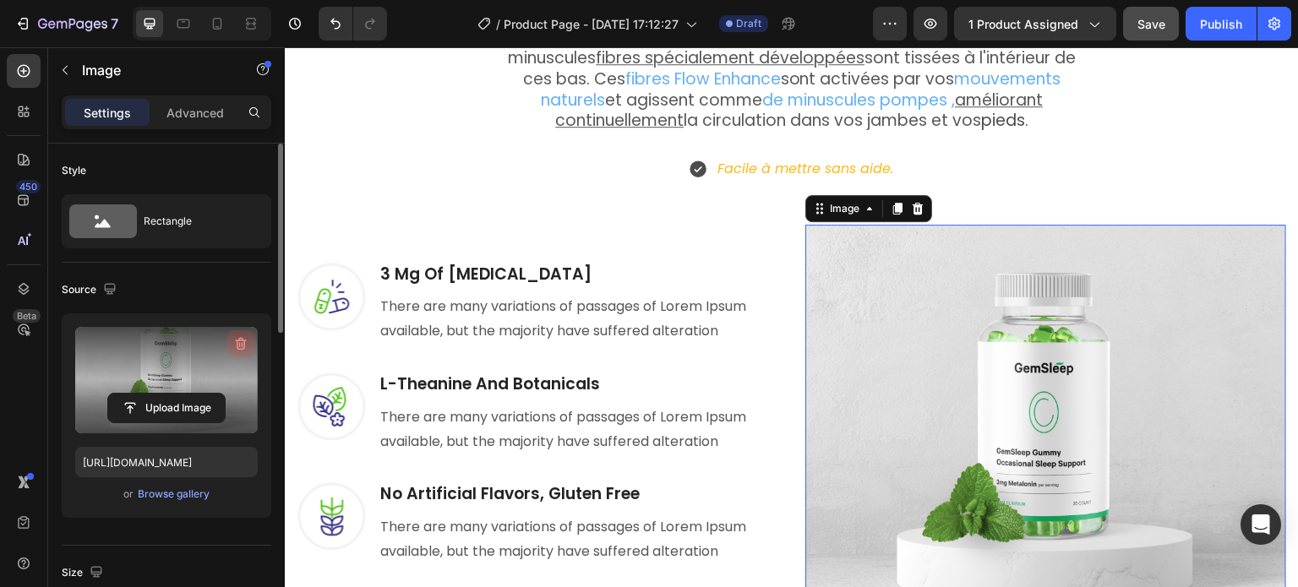
click at [239, 341] on icon "button" at bounding box center [241, 344] width 11 height 13
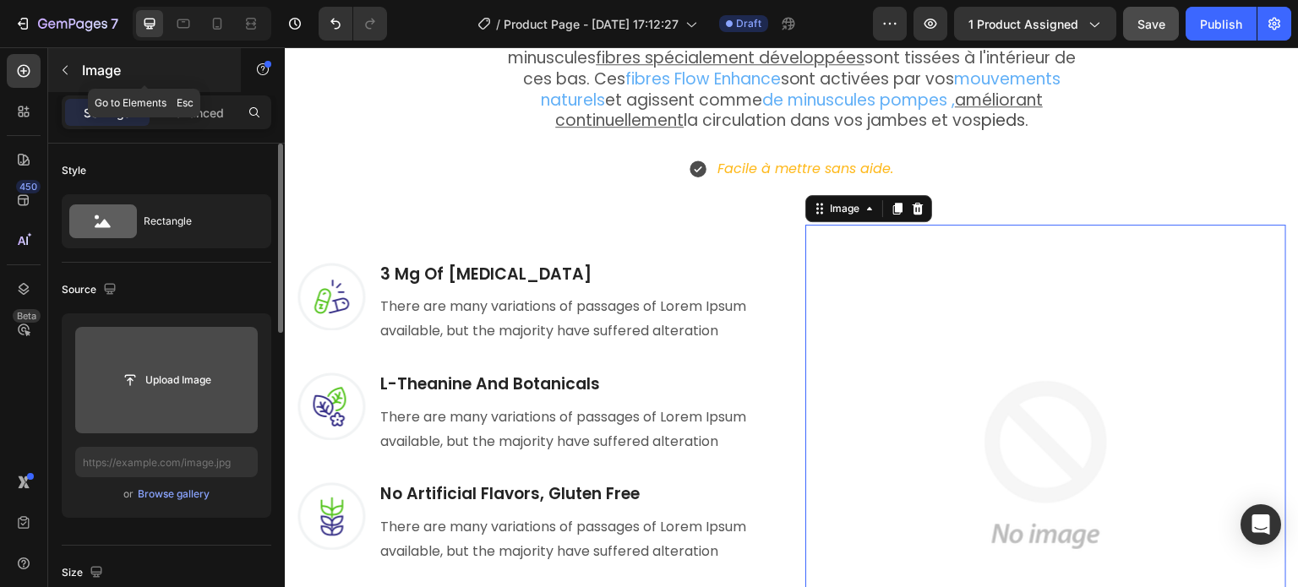
click at [64, 72] on icon "button" at bounding box center [65, 70] width 14 height 14
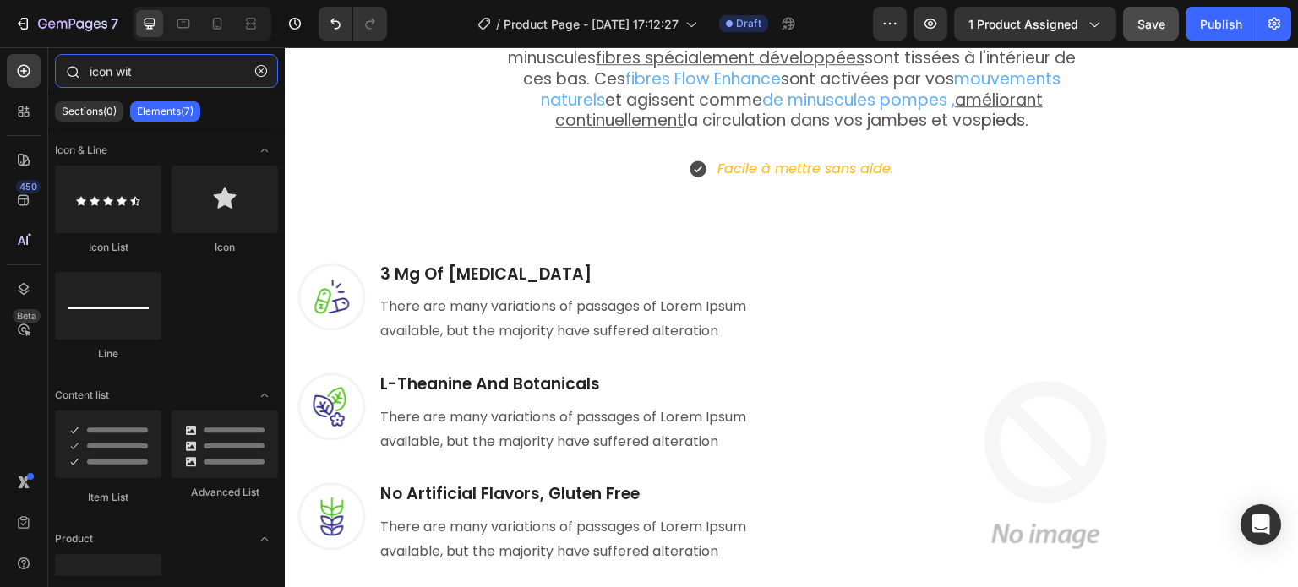
click at [139, 72] on input "icon wit" at bounding box center [166, 71] width 223 height 34
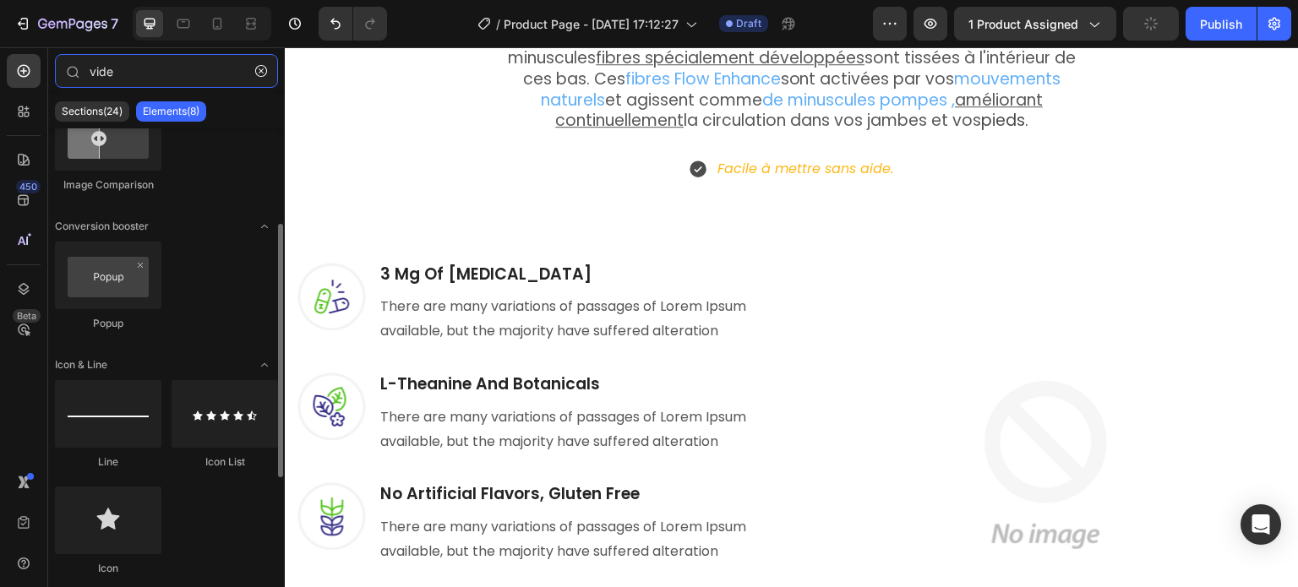
scroll to position [0, 0]
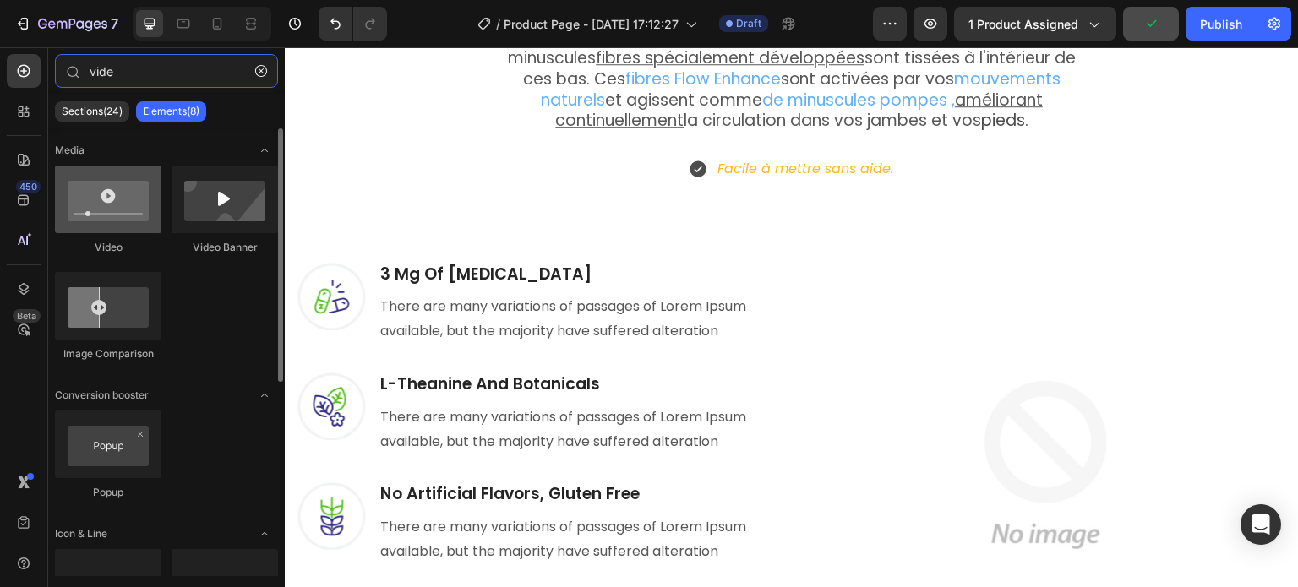
type input "vide"
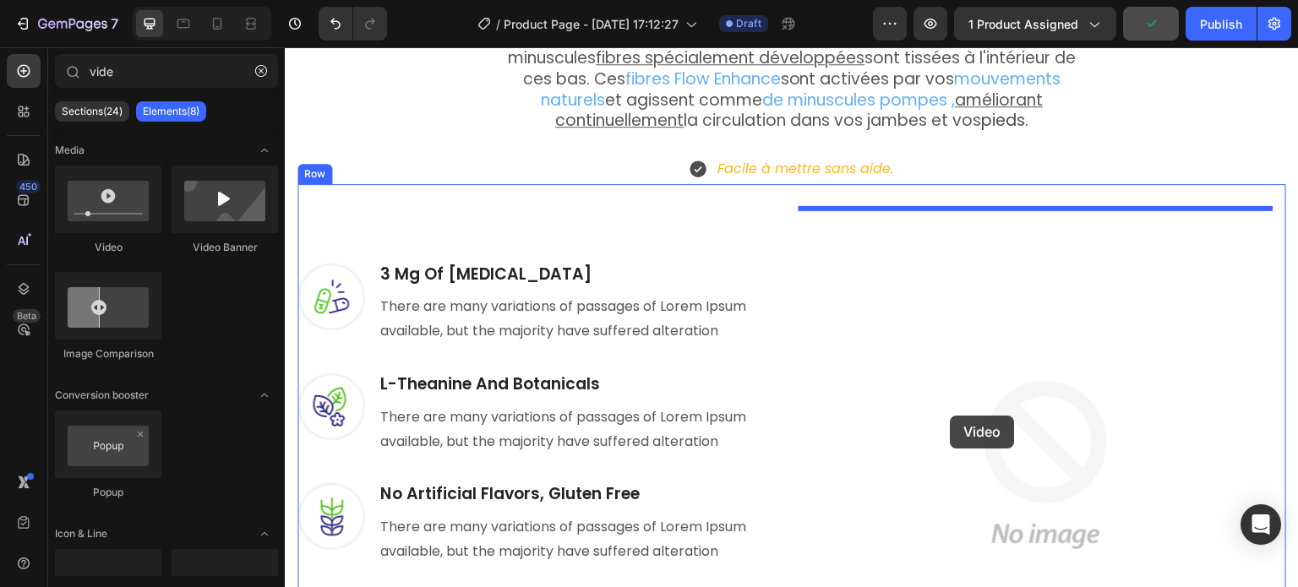
drag, startPoint x: 406, startPoint y: 256, endPoint x: 951, endPoint y: 416, distance: 568.1
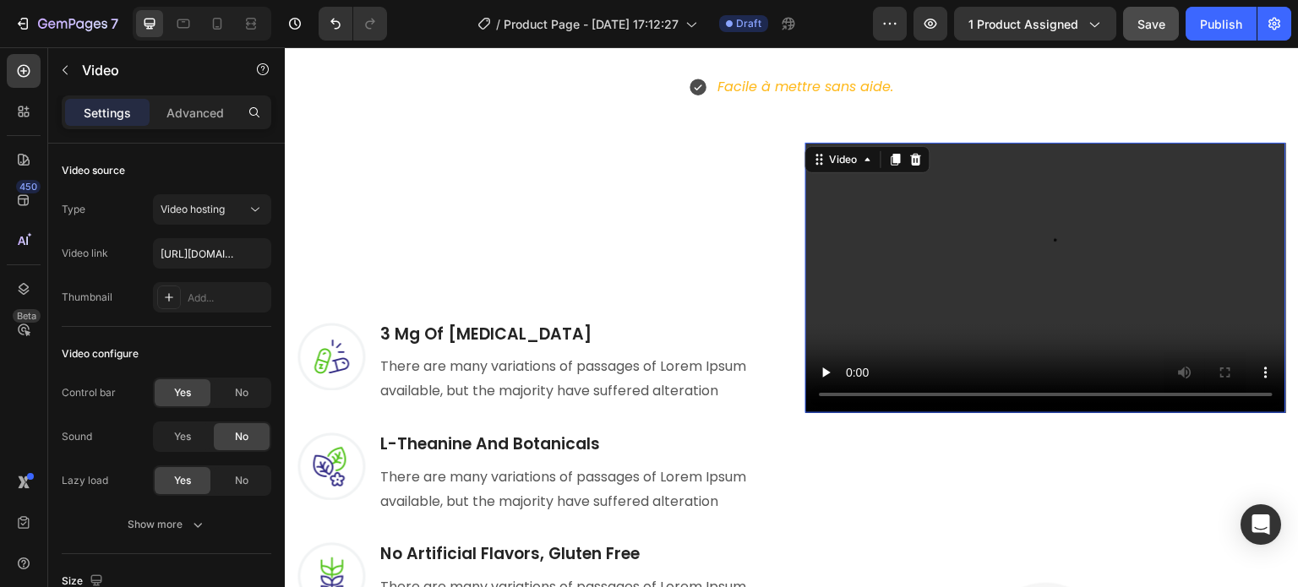
scroll to position [2237, 0]
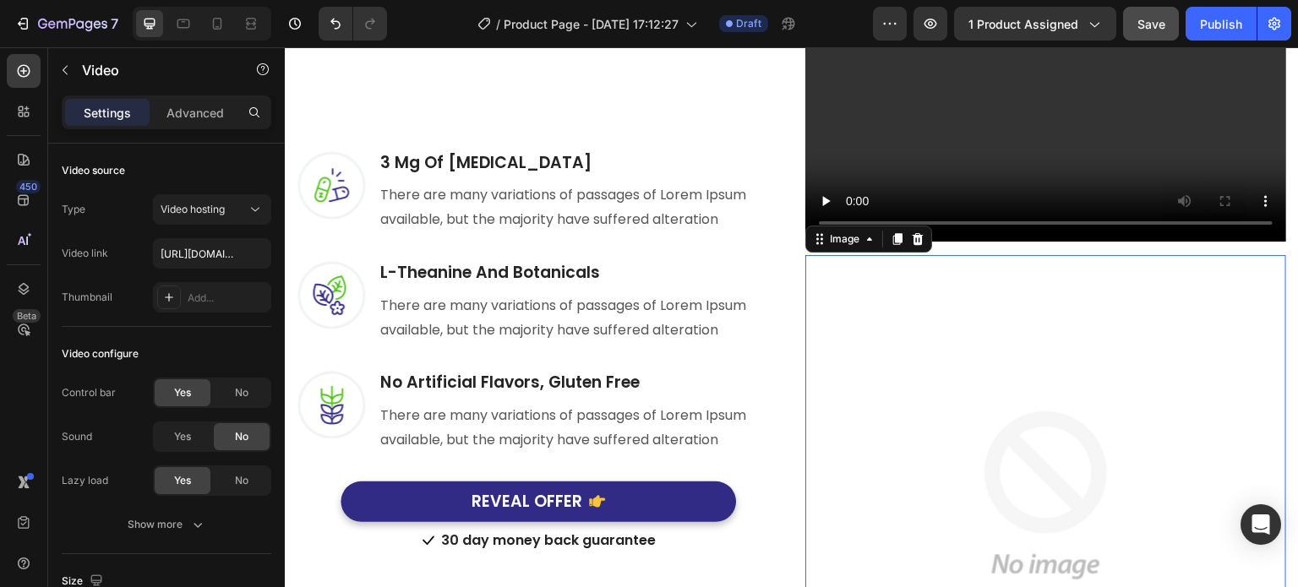
click at [981, 396] on img at bounding box center [1046, 495] width 481 height 481
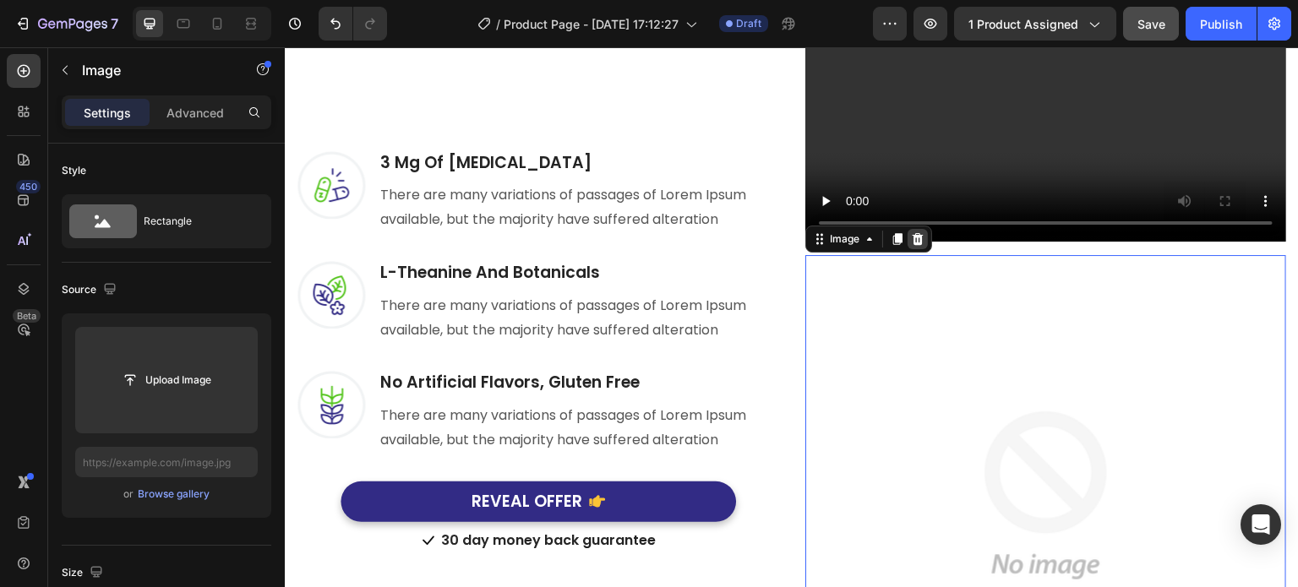
click at [910, 229] on div at bounding box center [918, 239] width 20 height 20
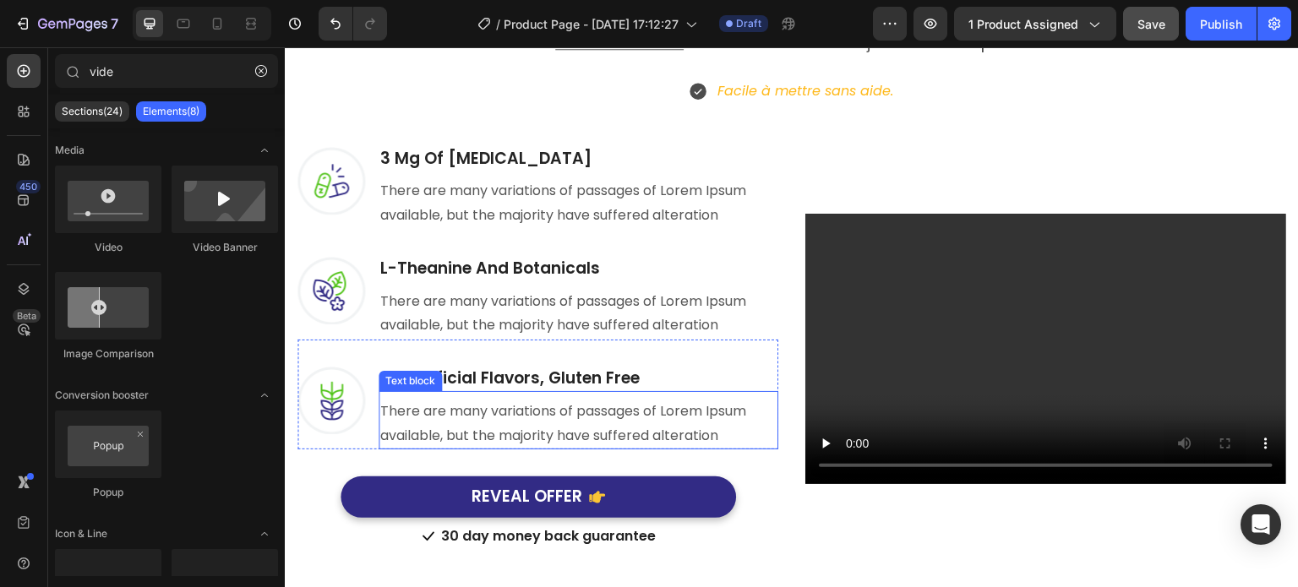
scroll to position [1892, 0]
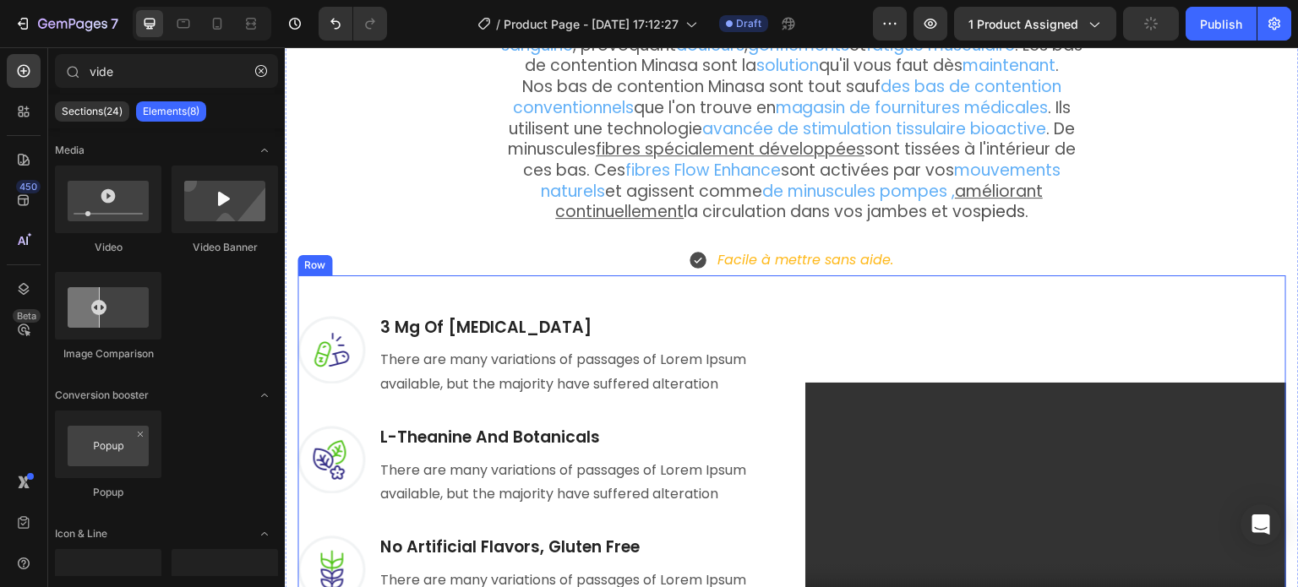
click at [334, 285] on div "Image 3 Mg Of Melatonin Heading There are many variations of passages of Lorem …" at bounding box center [792, 498] width 989 height 445
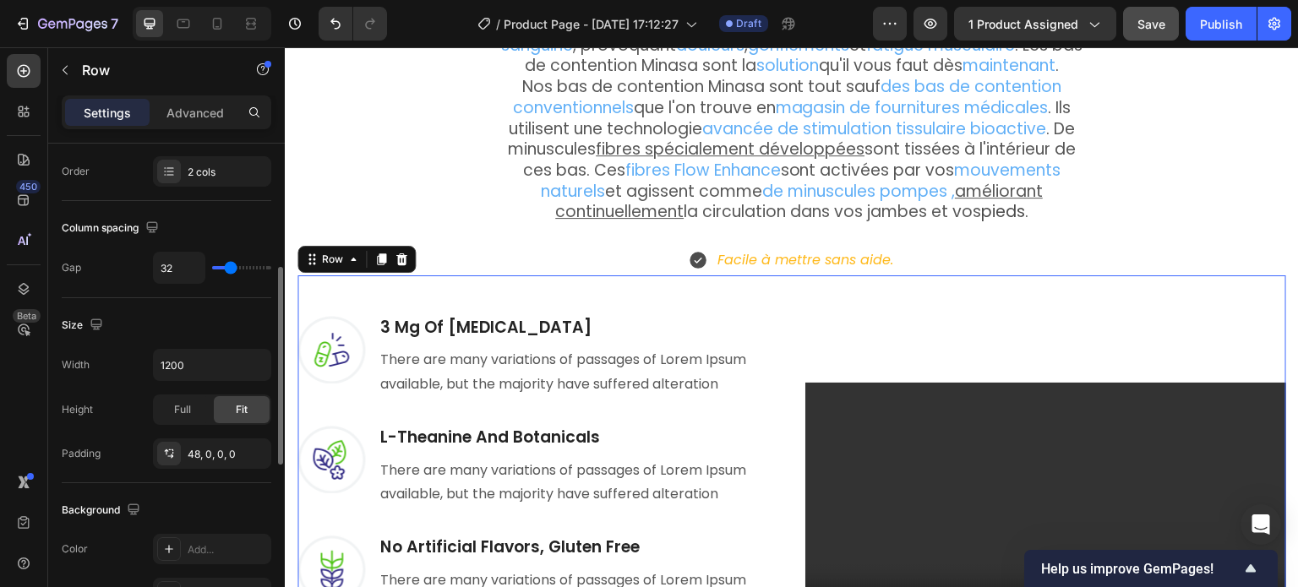
scroll to position [0, 0]
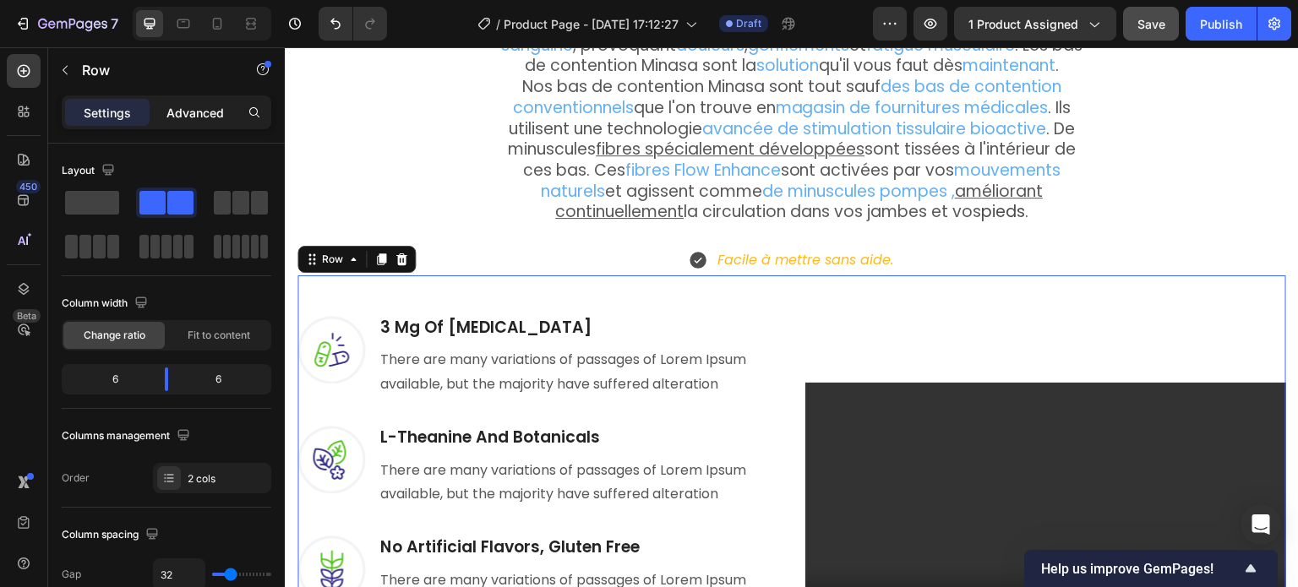
click at [189, 115] on p "Advanced" at bounding box center [195, 113] width 57 height 18
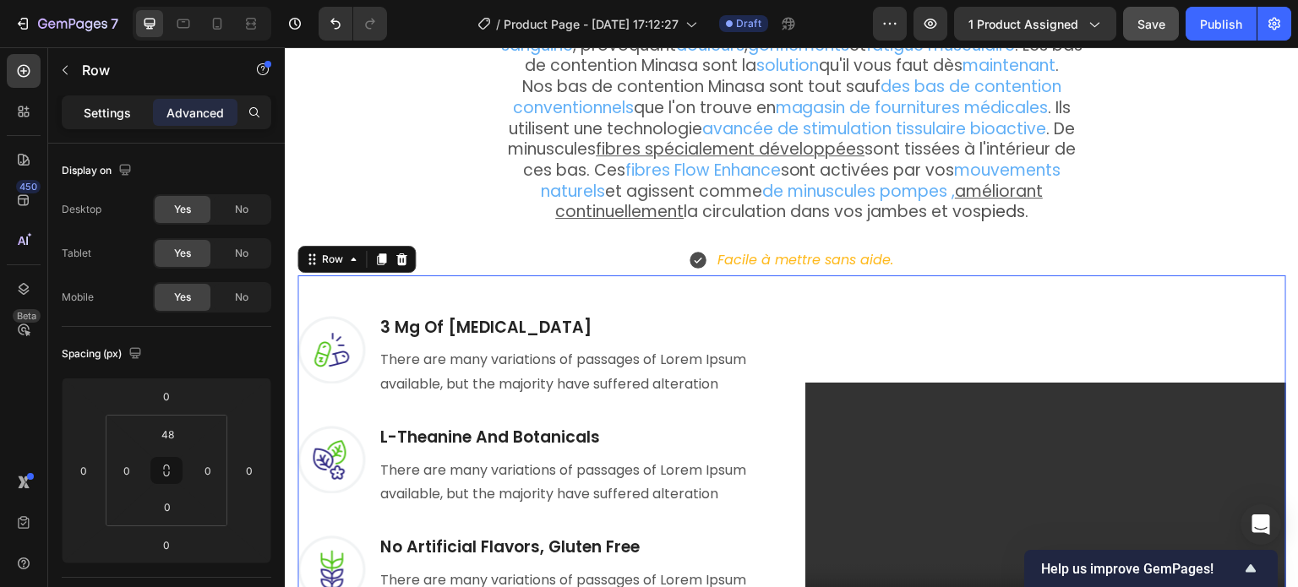
click at [96, 123] on div "Settings" at bounding box center [107, 112] width 85 height 27
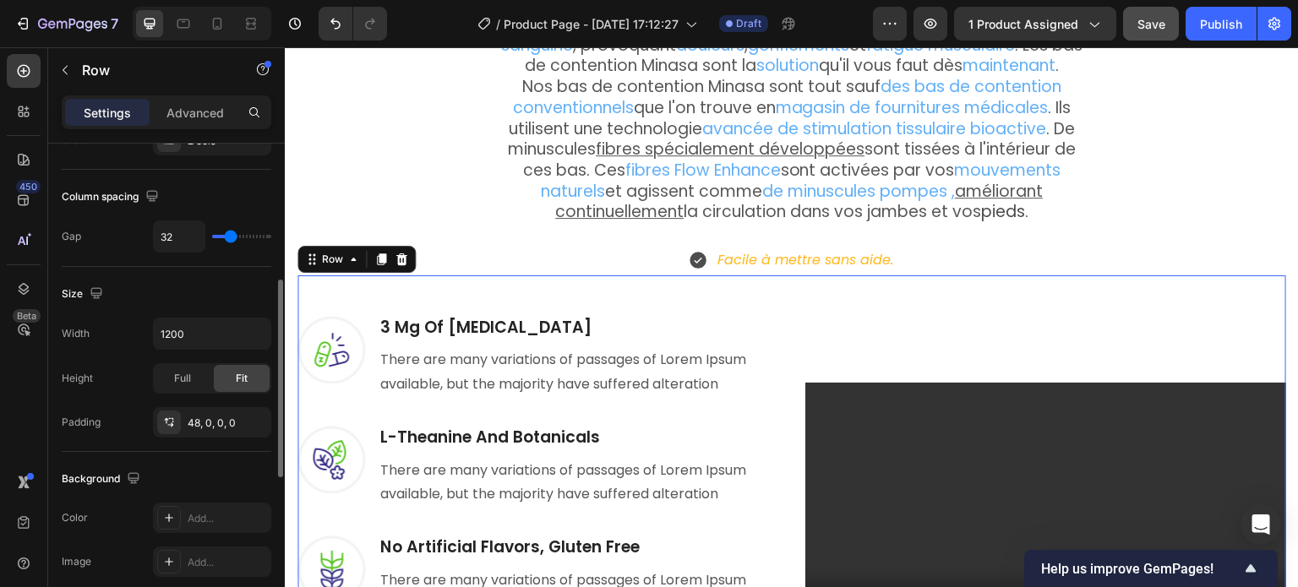
scroll to position [507, 0]
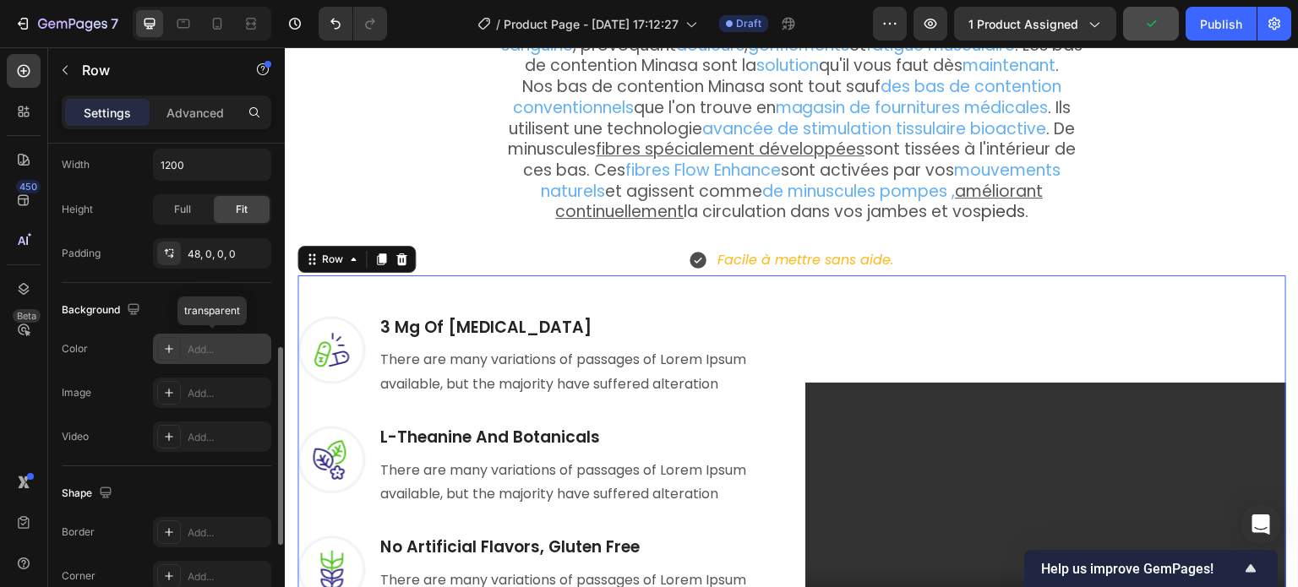
click at [193, 342] on div "Add..." at bounding box center [227, 349] width 79 height 15
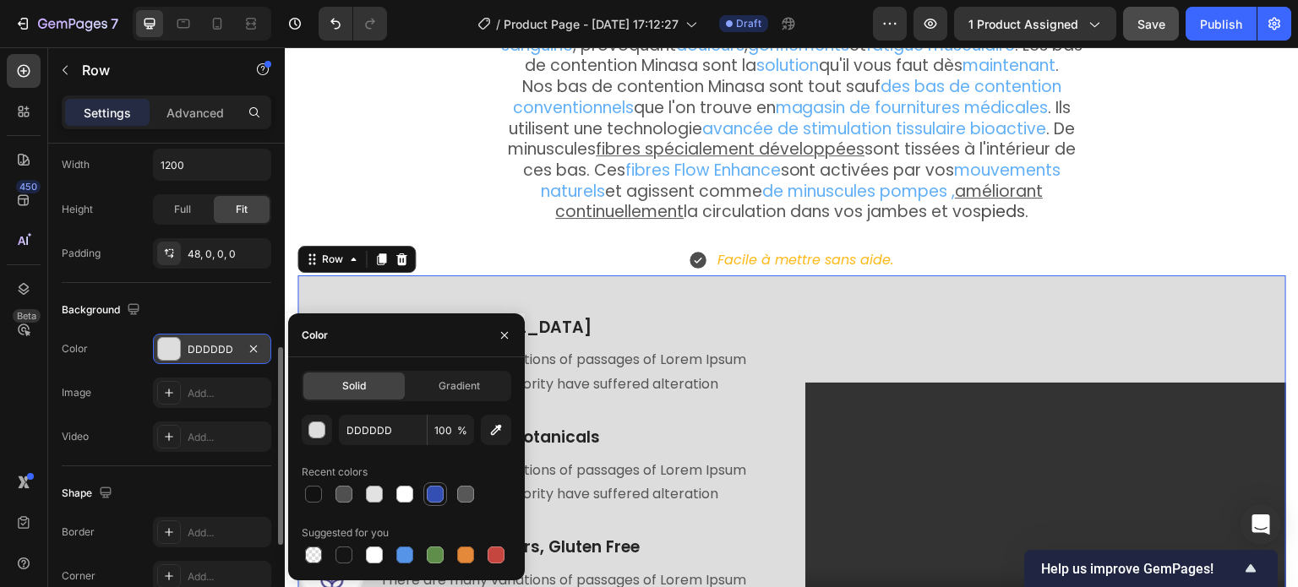
click at [437, 494] on div at bounding box center [435, 494] width 17 height 17
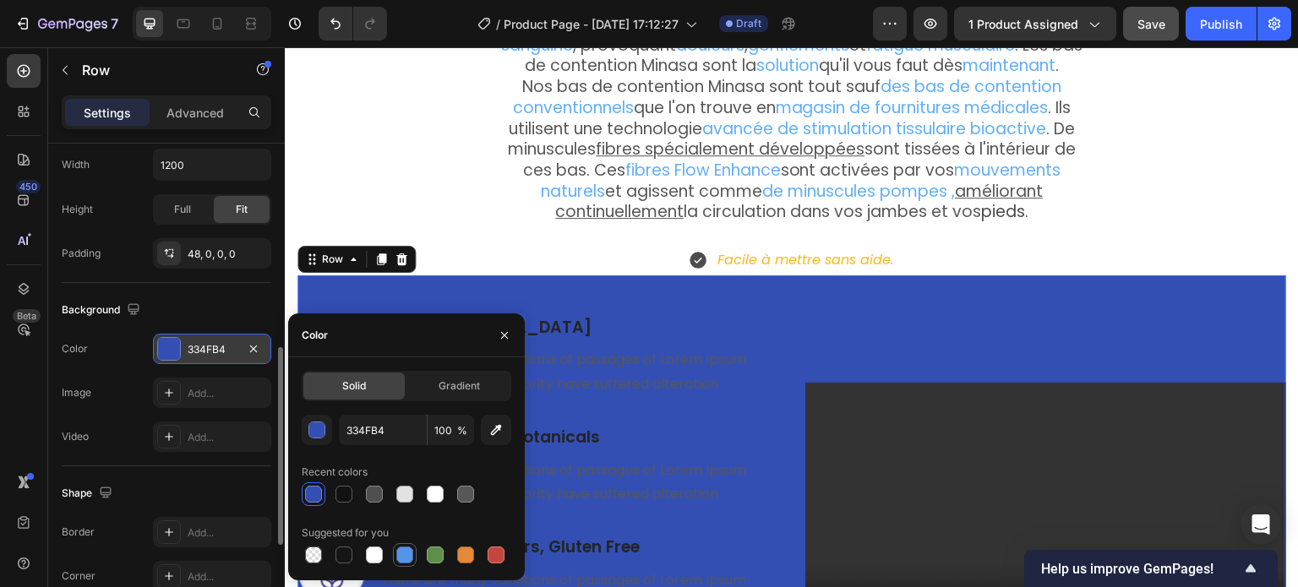
click at [406, 560] on div at bounding box center [404, 555] width 17 height 17
type input "5594E7"
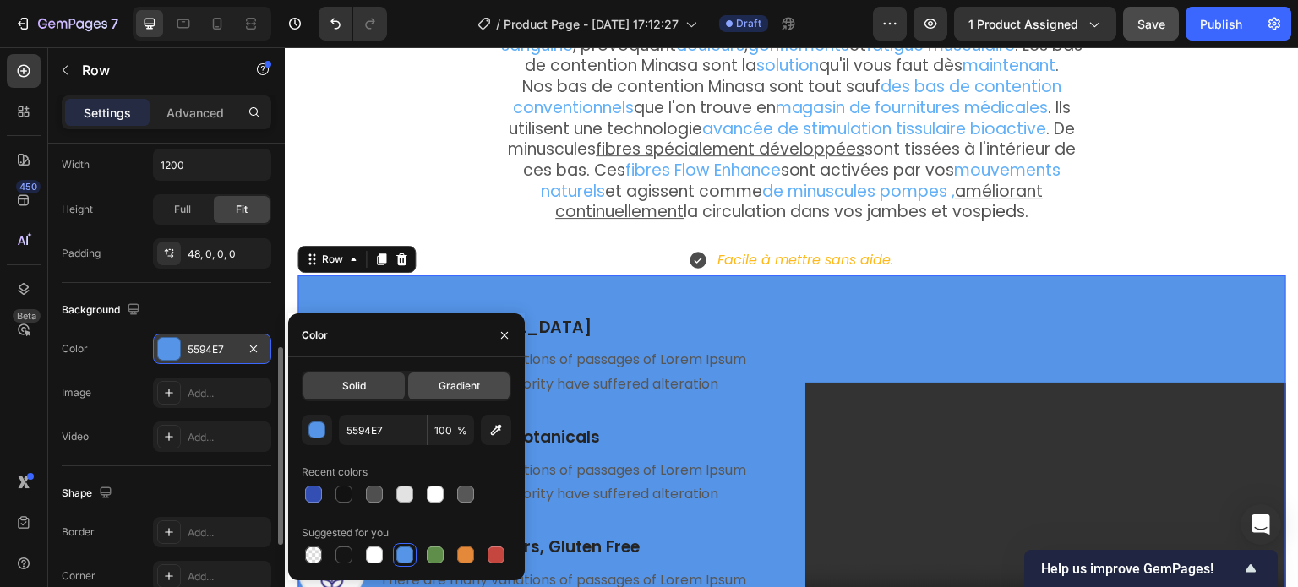
click at [456, 390] on span "Gradient" at bounding box center [459, 386] width 41 height 15
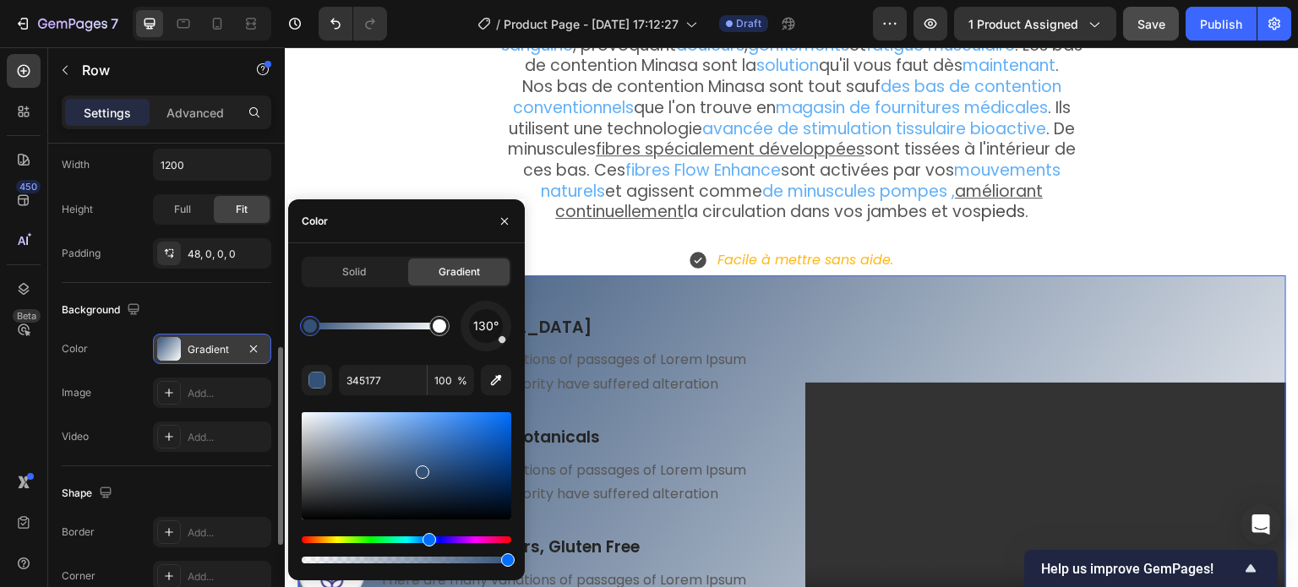
drag, startPoint x: 431, startPoint y: 434, endPoint x: 470, endPoint y: 462, distance: 48.3
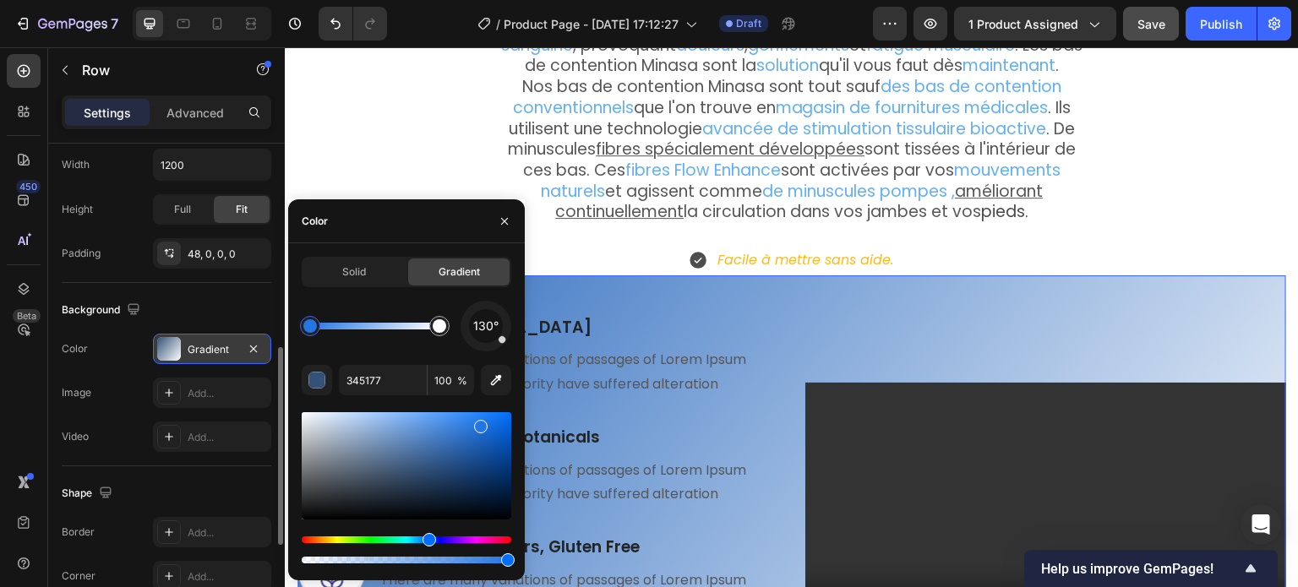
type input "2476E2"
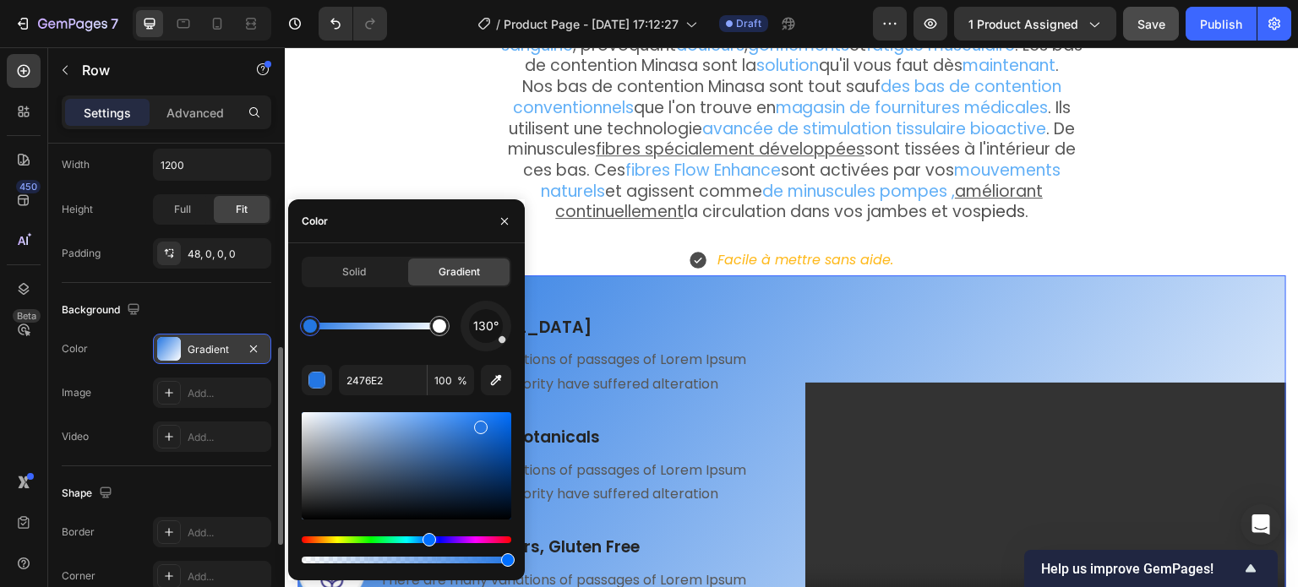
drag, startPoint x: 419, startPoint y: 467, endPoint x: 461, endPoint y: 404, distance: 76.2
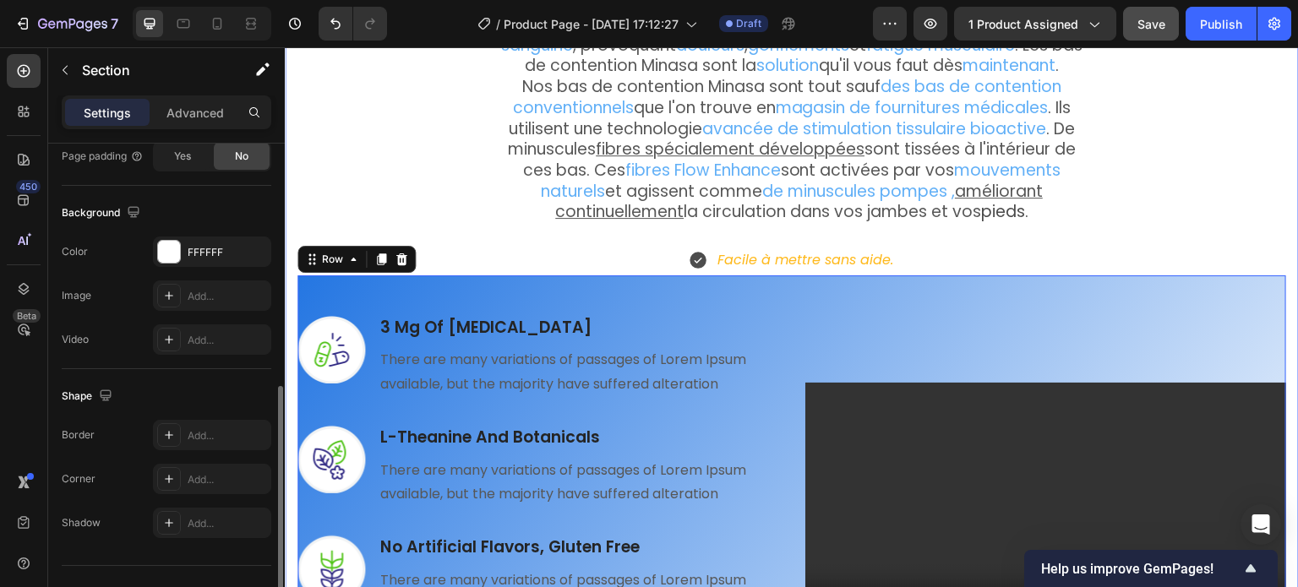
click at [458, 77] on div "Débarrassez-vous des jambes et des pieds douloureux et gonflés en moins de 13 j…" at bounding box center [792, 269] width 989 height 902
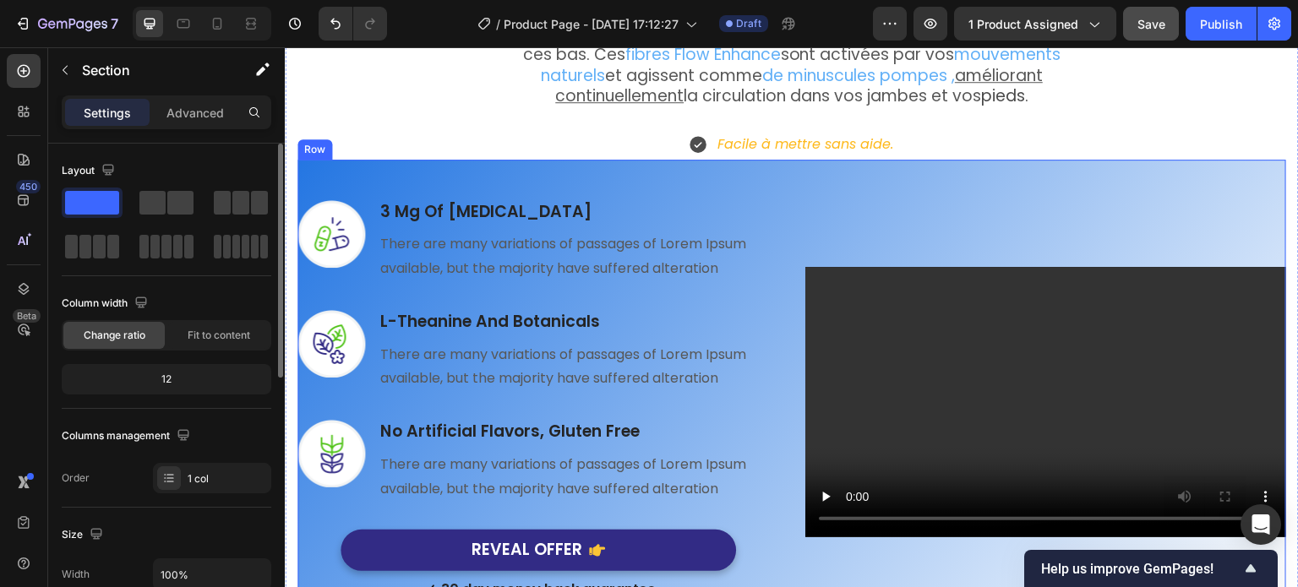
scroll to position [2062, 0]
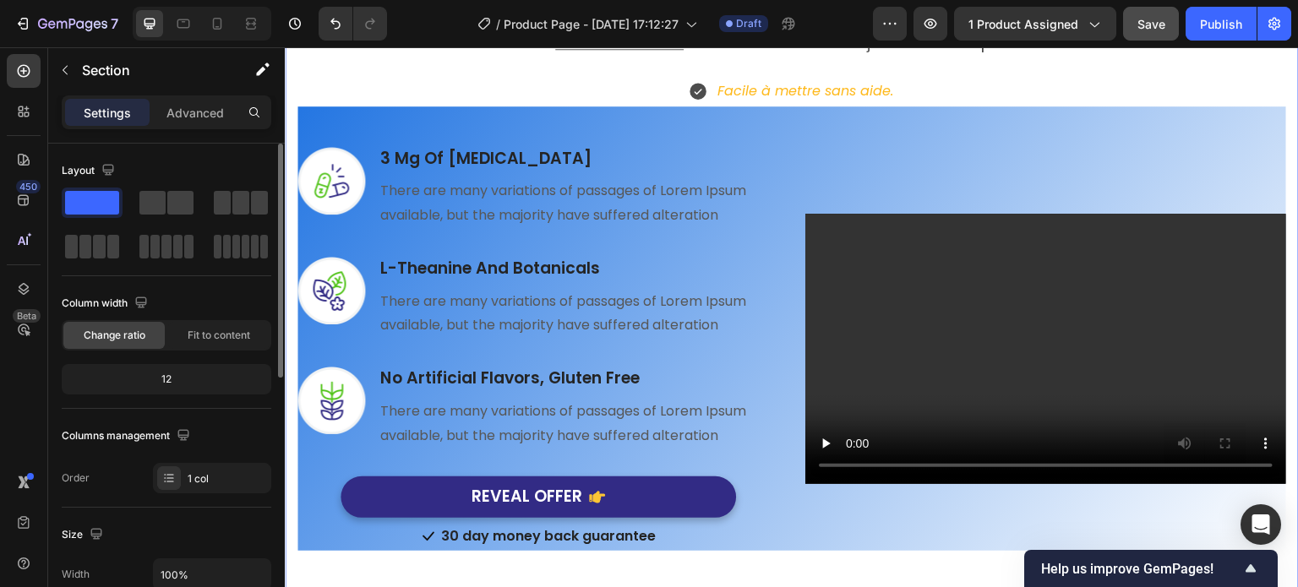
click at [291, 261] on div "Débarrassez-vous des jambes et des pieds douloureux et gonflés en moins de 13 j…" at bounding box center [792, 114] width 1014 height 1010
click at [374, 106] on div "Image 3 Mg Of Melatonin Heading There are many variations of passages of Lorem …" at bounding box center [792, 328] width 989 height 445
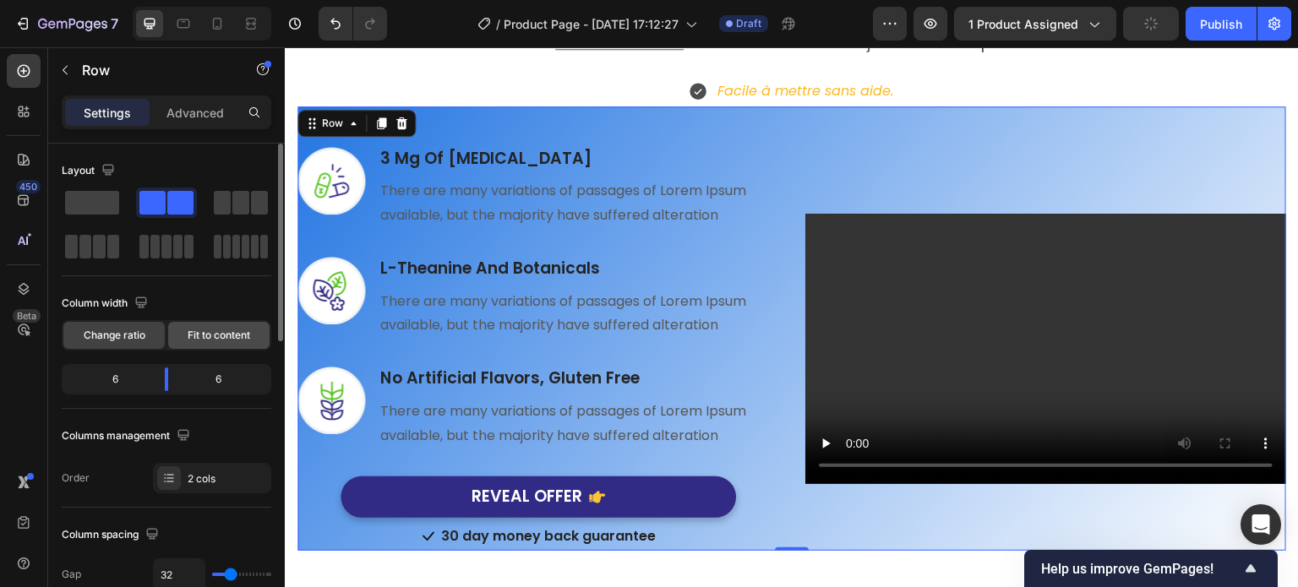
scroll to position [169, 0]
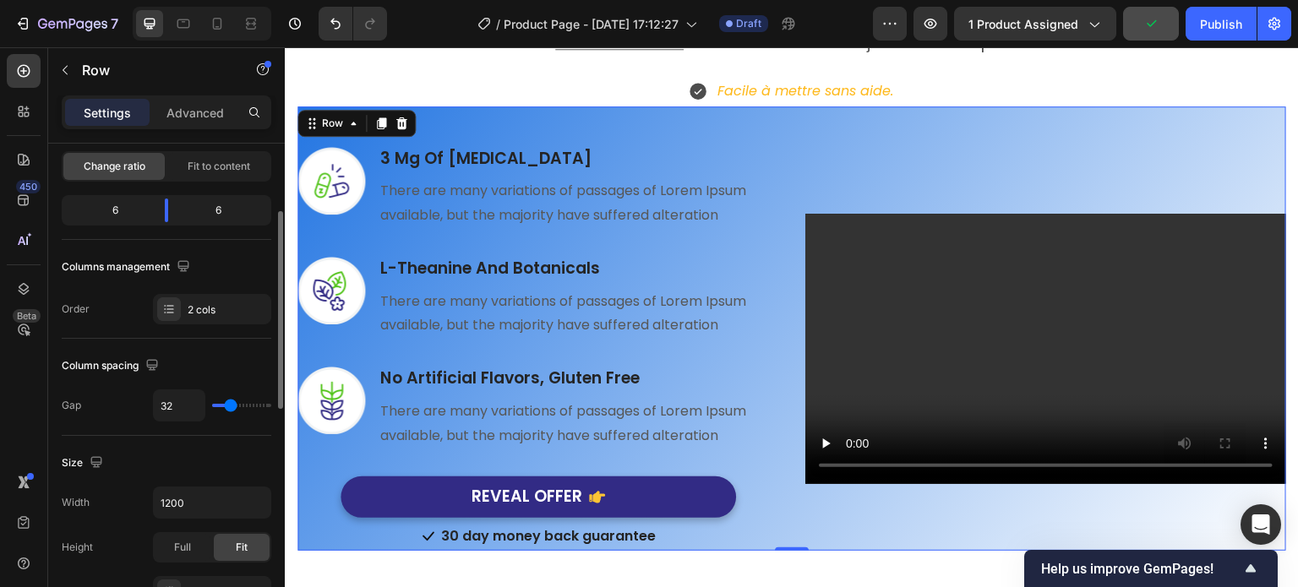
type input "24"
type input "22"
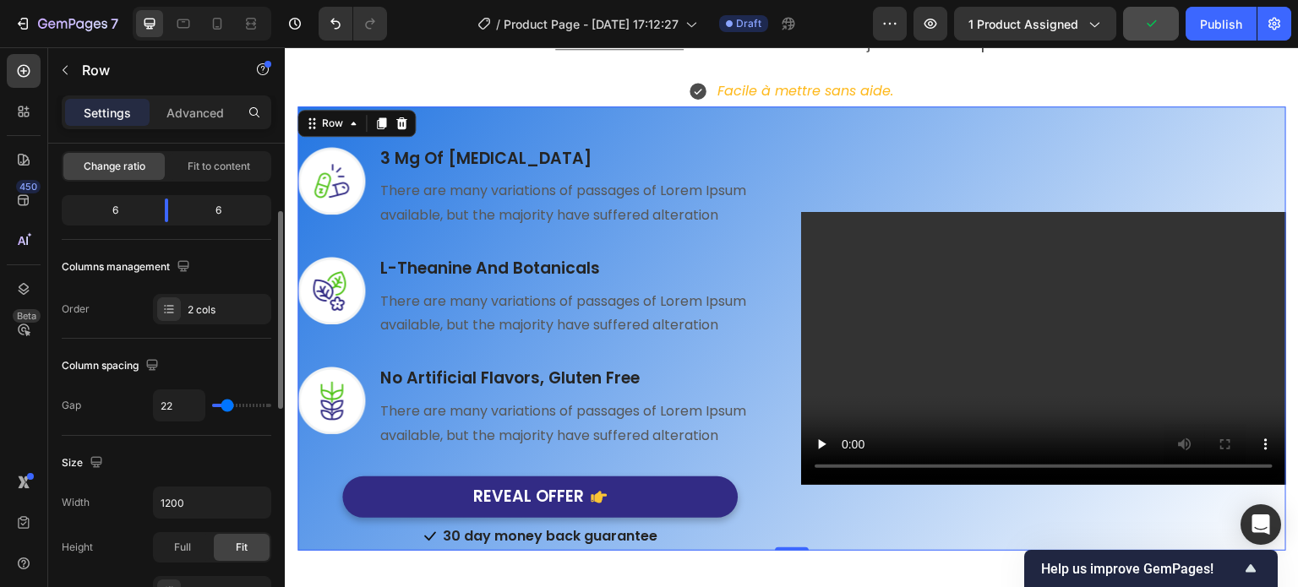
type input "20"
type input "16"
type input "11"
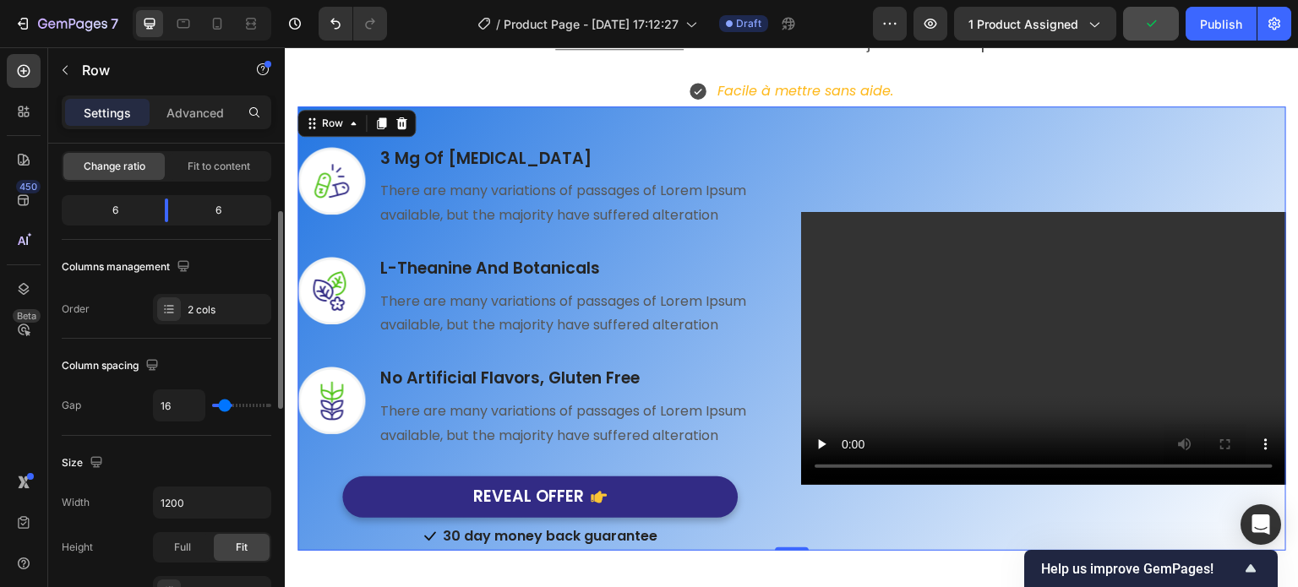
type input "11"
type input "8"
type input "0"
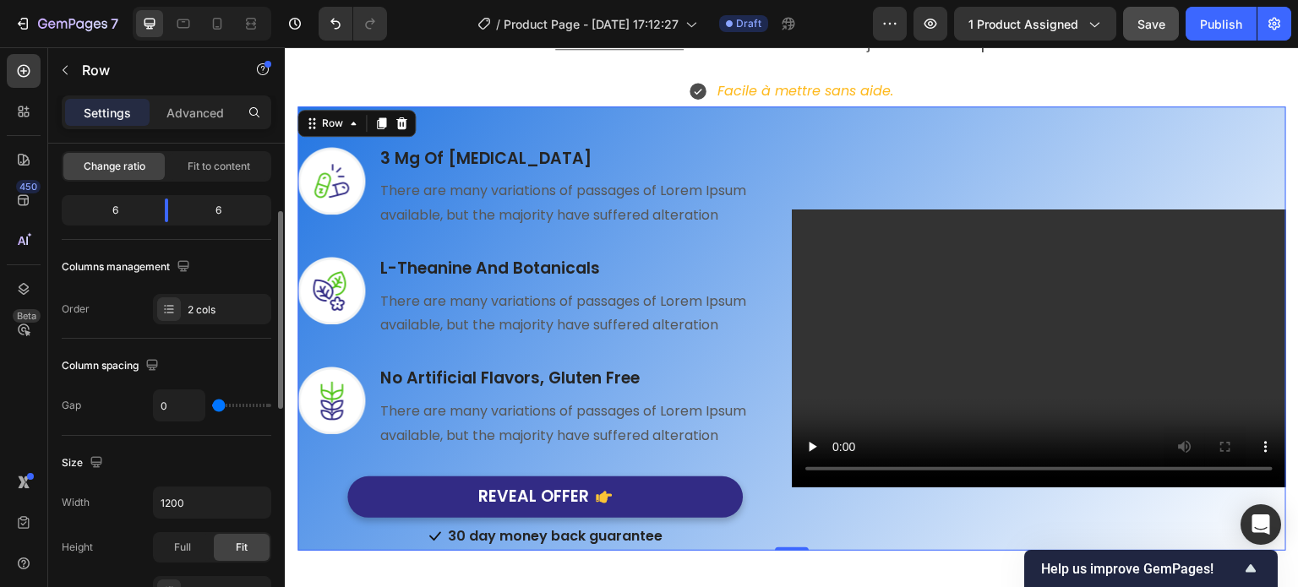
type input "4"
type input "8"
type input "9"
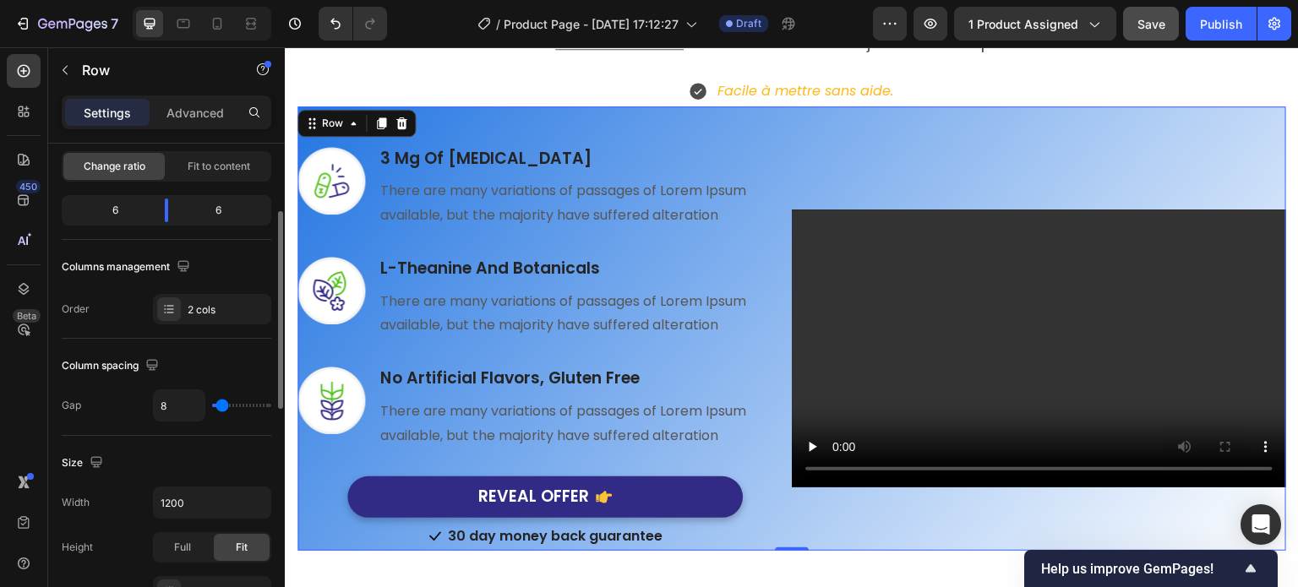
type input "9"
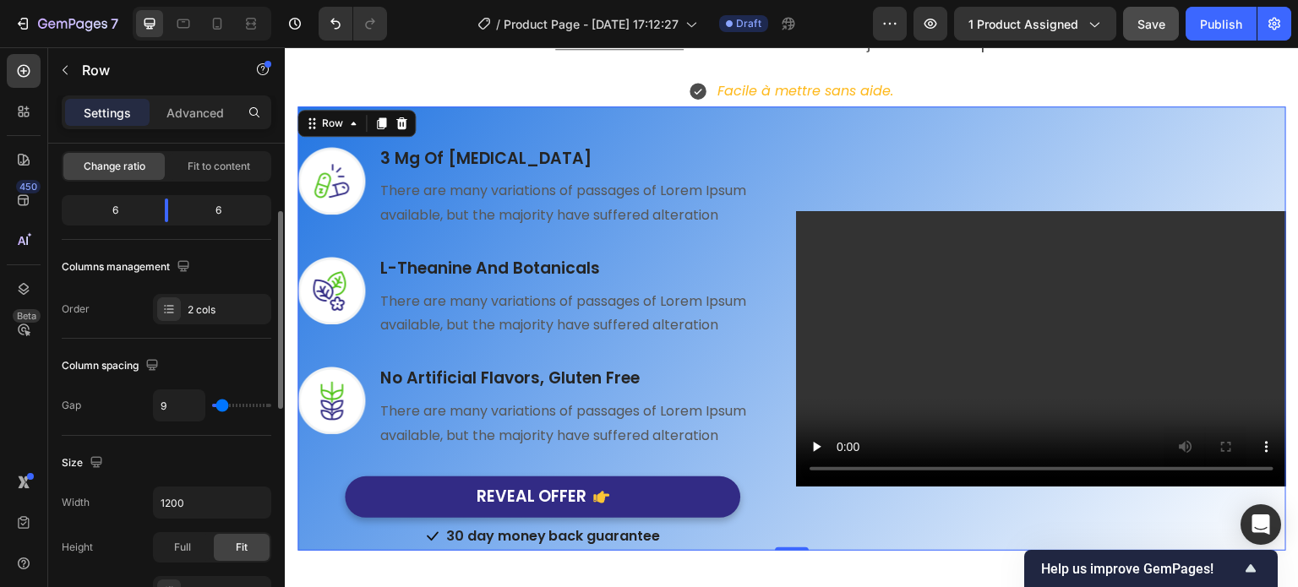
type input "11"
type input "15"
type input "16"
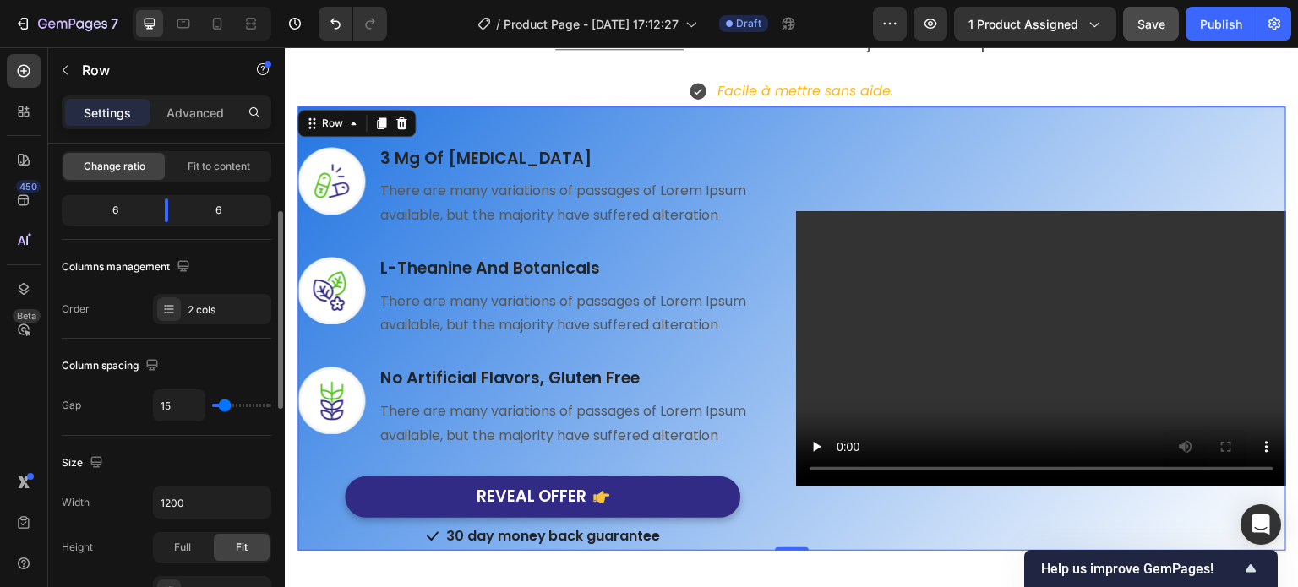
type input "16"
type input "18"
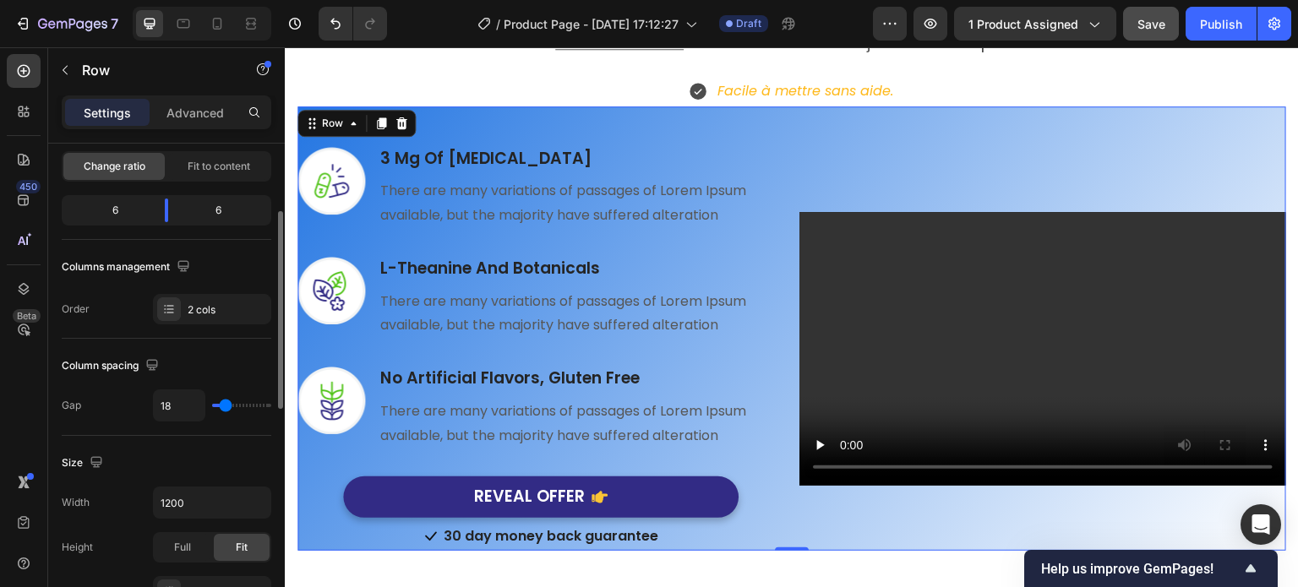
type input "20"
type input "22"
type input "24"
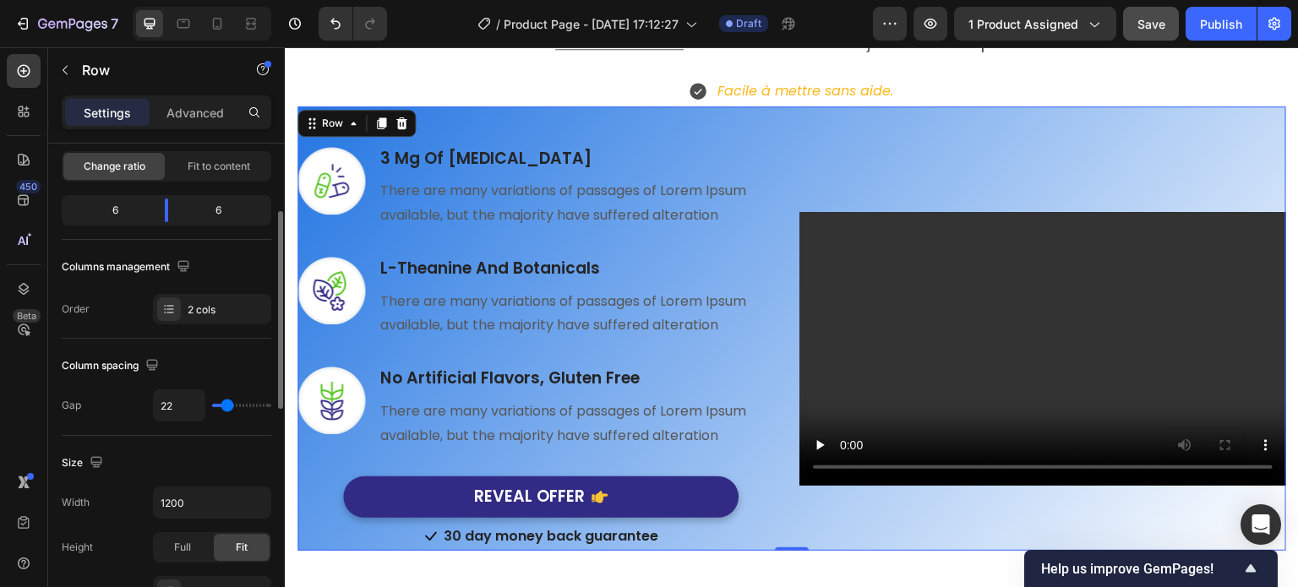
type input "24"
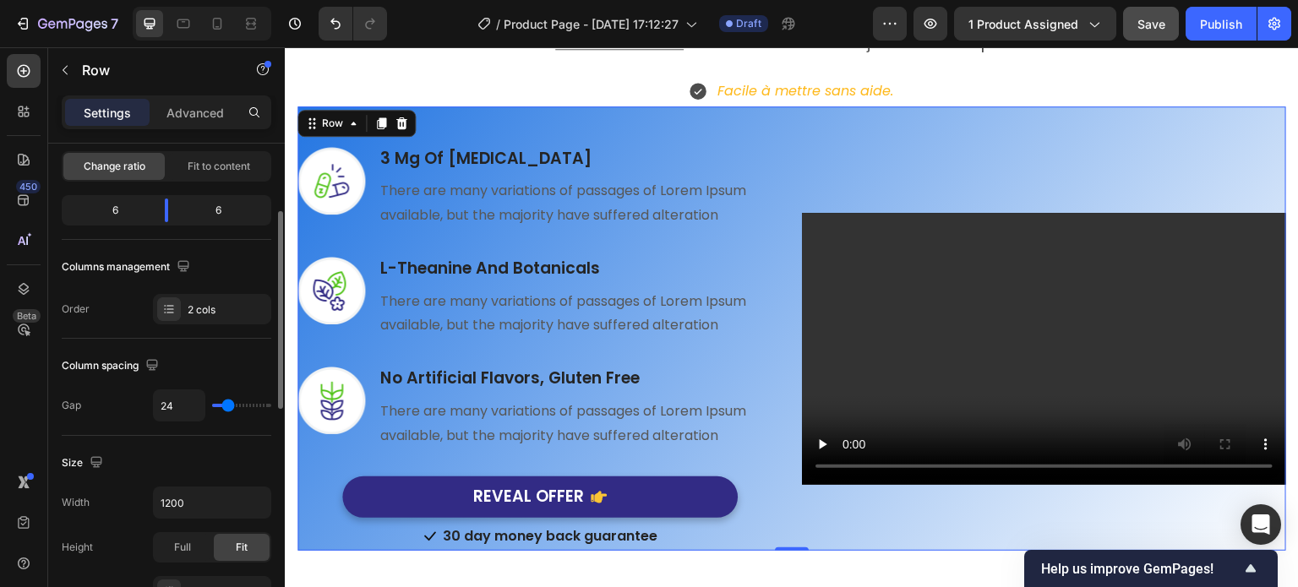
type input "25"
type input "29"
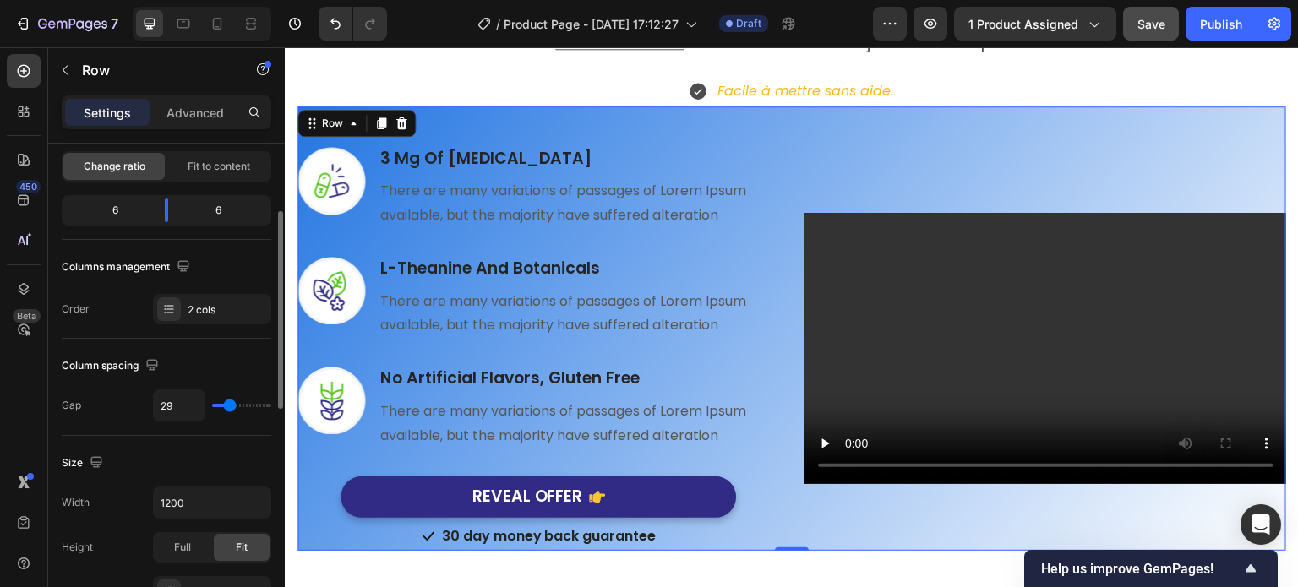
type input "31"
click at [230, 405] on input "range" at bounding box center [241, 405] width 59 height 3
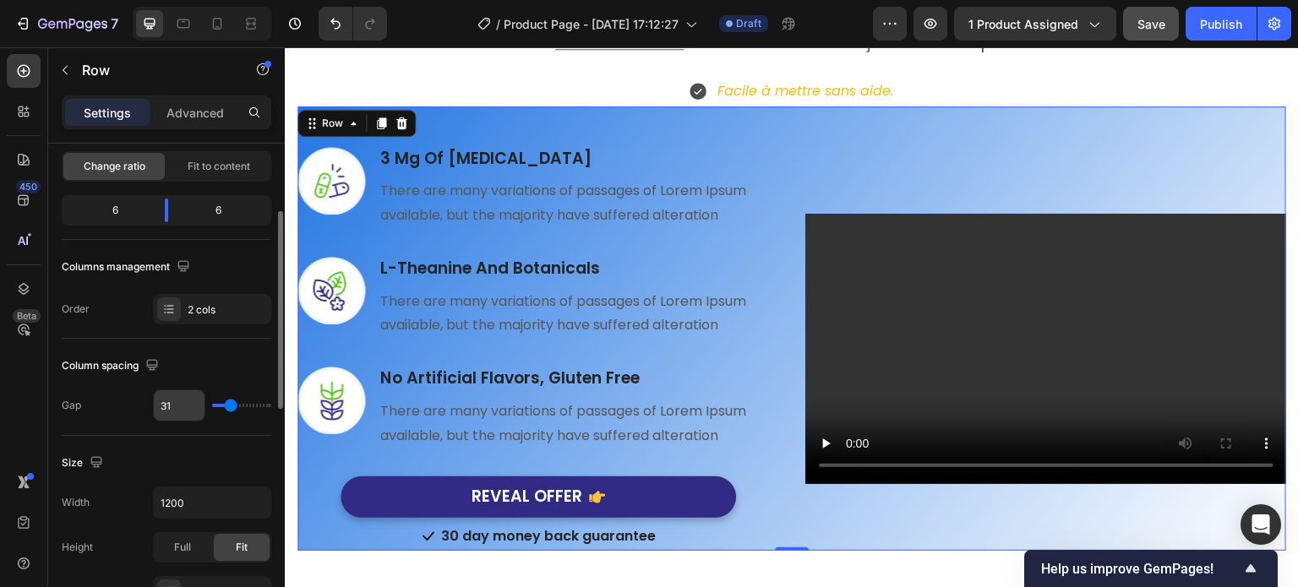
click at [189, 407] on input "31" at bounding box center [179, 405] width 51 height 30
type input "3"
type input "32"
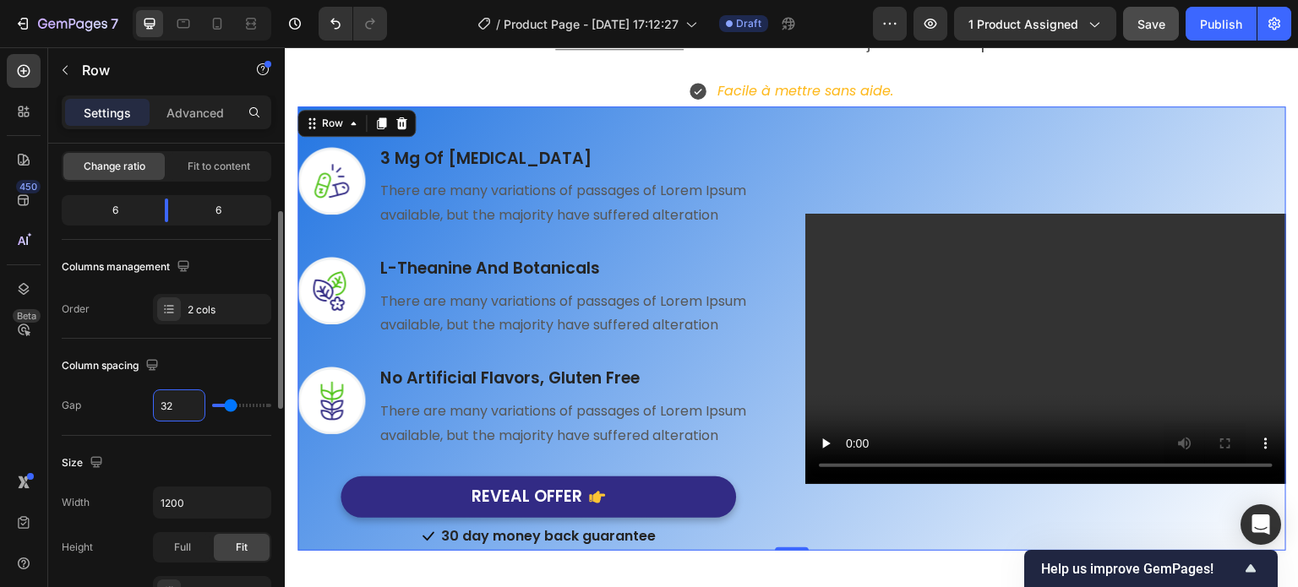
type input "32"
click at [135, 459] on div "Size" at bounding box center [167, 463] width 210 height 27
click at [221, 501] on input "1200" at bounding box center [212, 503] width 117 height 30
click at [262, 503] on icon "button" at bounding box center [255, 502] width 17 height 17
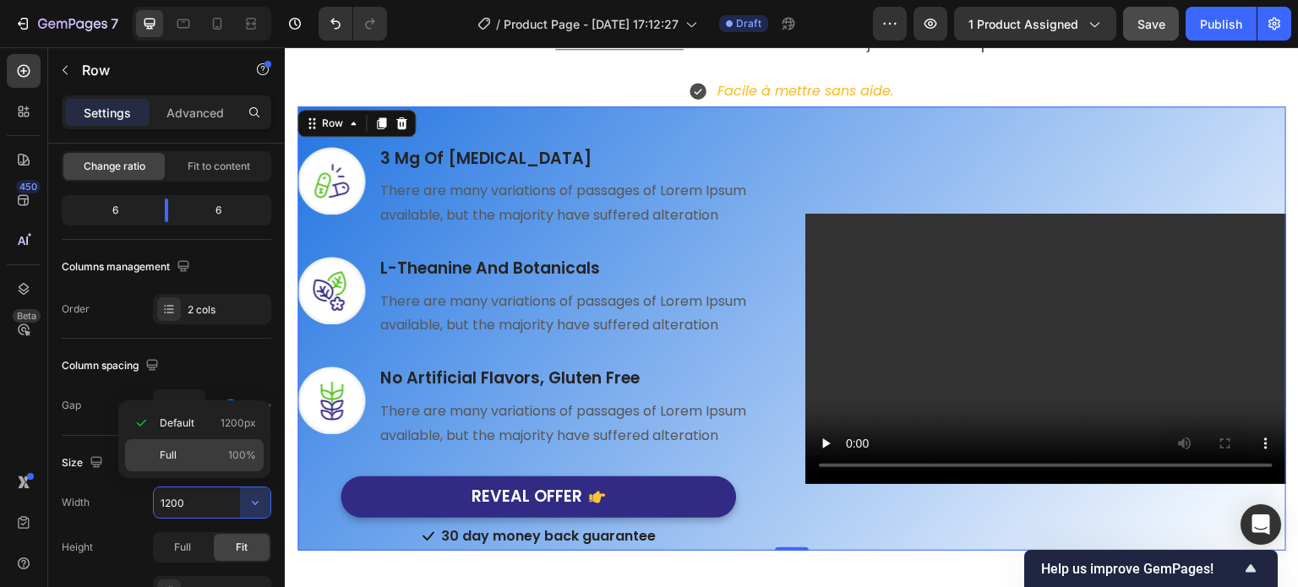
click at [234, 452] on span "100%" at bounding box center [242, 455] width 28 height 15
type input "100%"
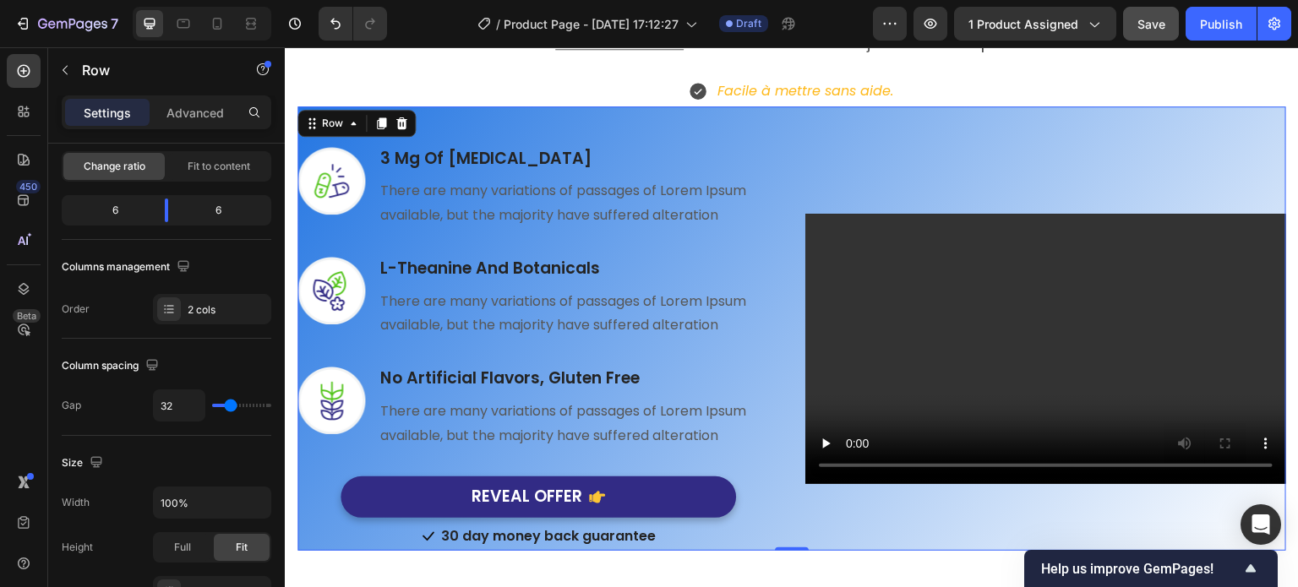
click at [459, 111] on div "Image 3 Mg Of Melatonin Heading There are many variations of passages of Lorem …" at bounding box center [792, 328] width 989 height 445
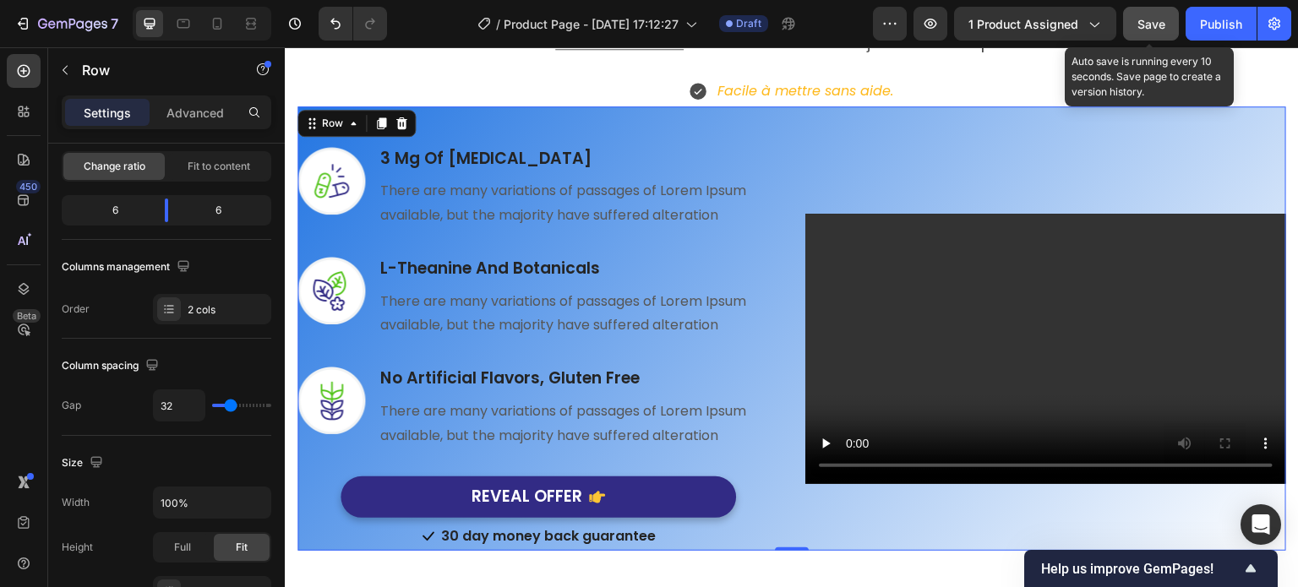
click at [1151, 21] on span "Save" at bounding box center [1152, 24] width 28 height 14
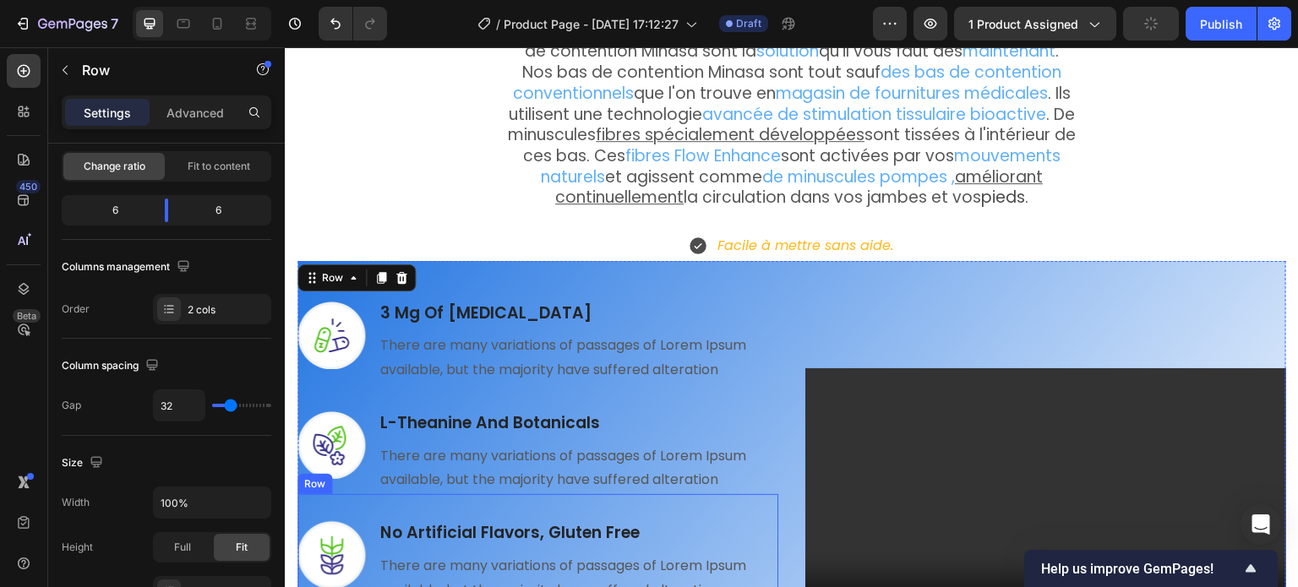
scroll to position [1892, 0]
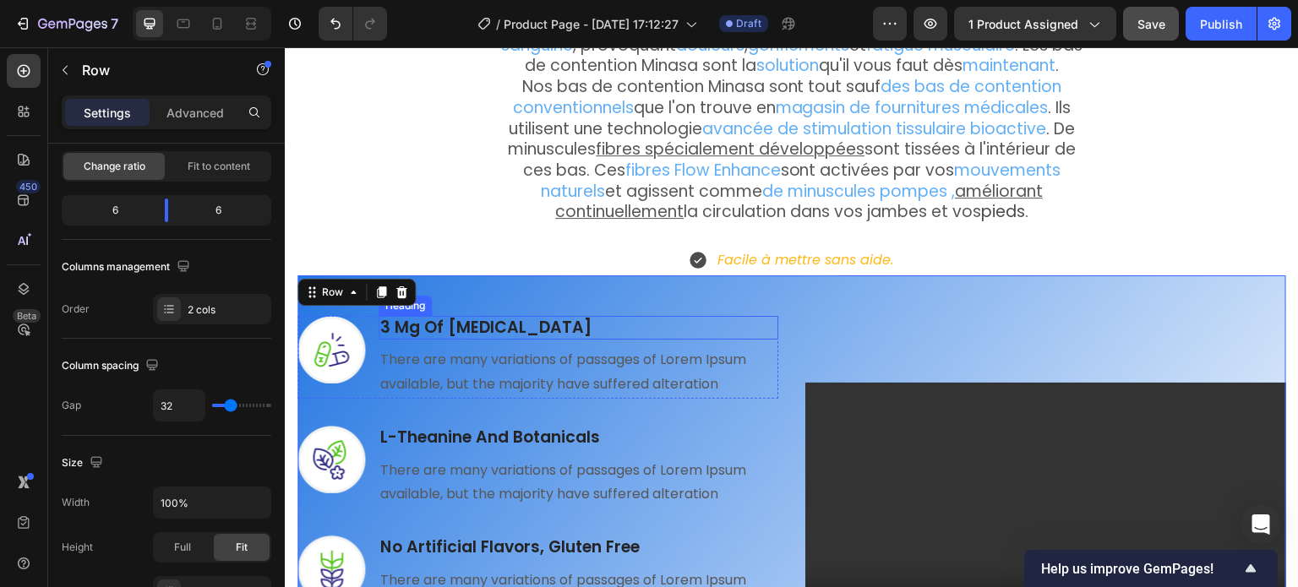
click at [501, 318] on p "3 Mg Of [MEDICAL_DATA]" at bounding box center [578, 328] width 396 height 21
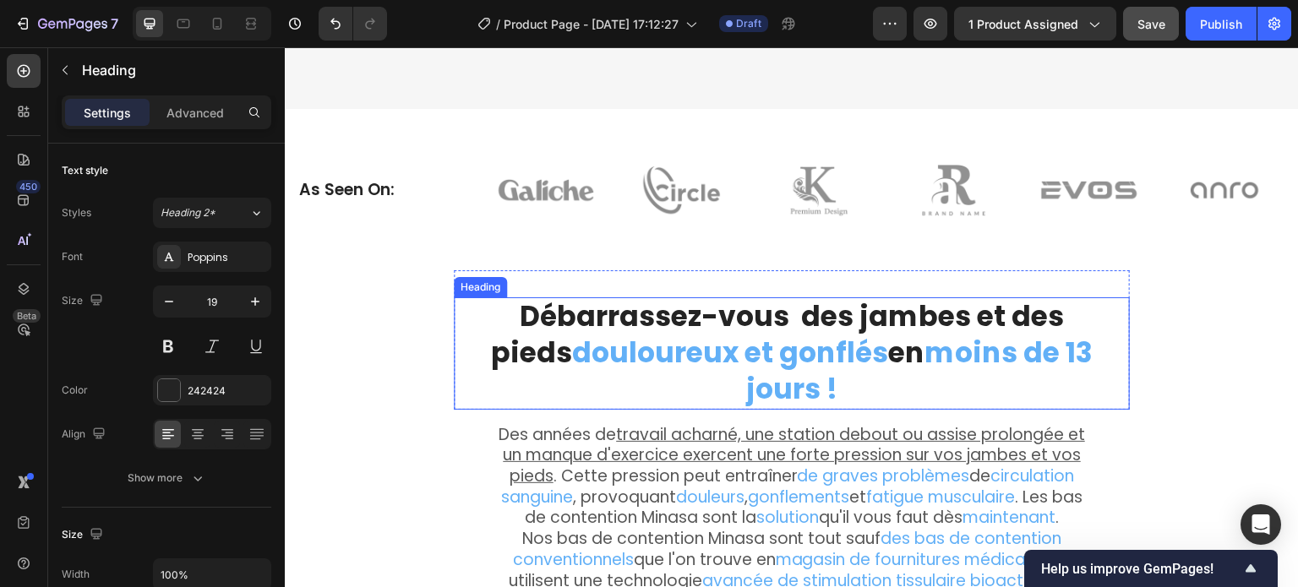
scroll to position [1442, 0]
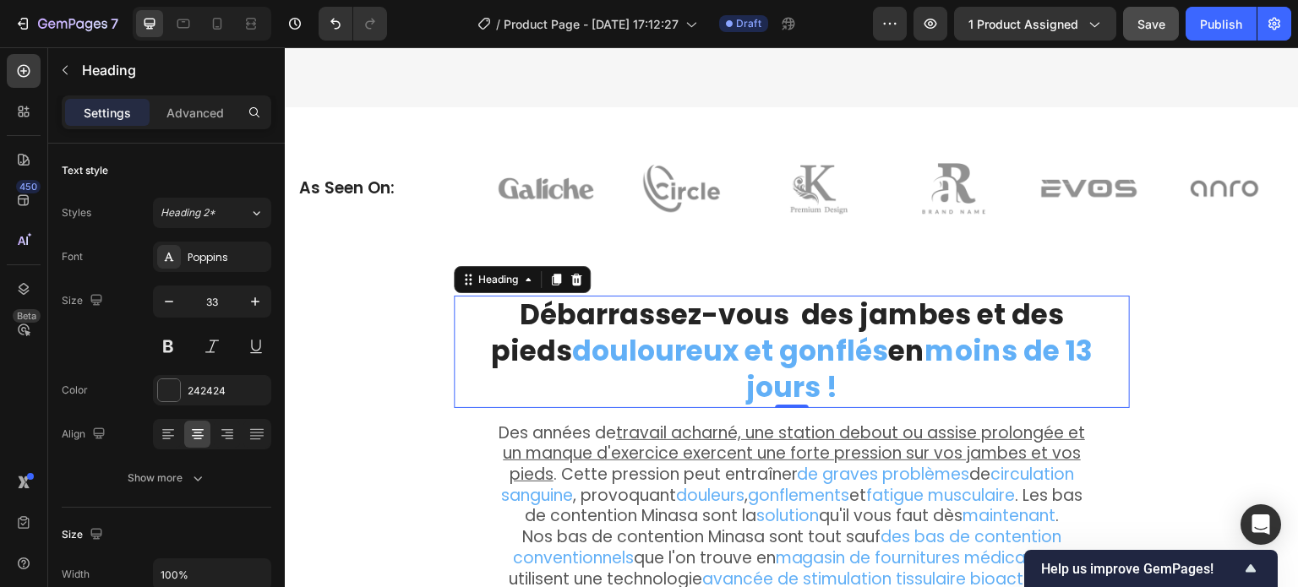
click at [553, 314] on strong "Débarrassez-vous des jambes et des pieds" at bounding box center [777, 333] width 573 height 76
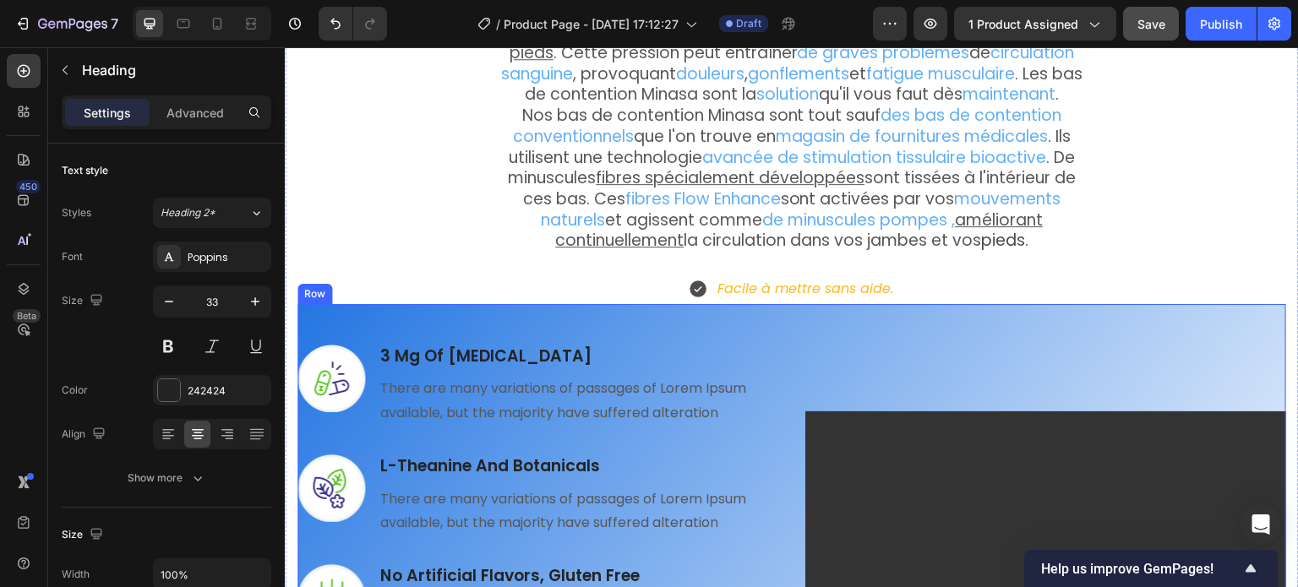
scroll to position [1865, 0]
click at [474, 346] on p "3 Mg Of [MEDICAL_DATA]" at bounding box center [578, 356] width 396 height 21
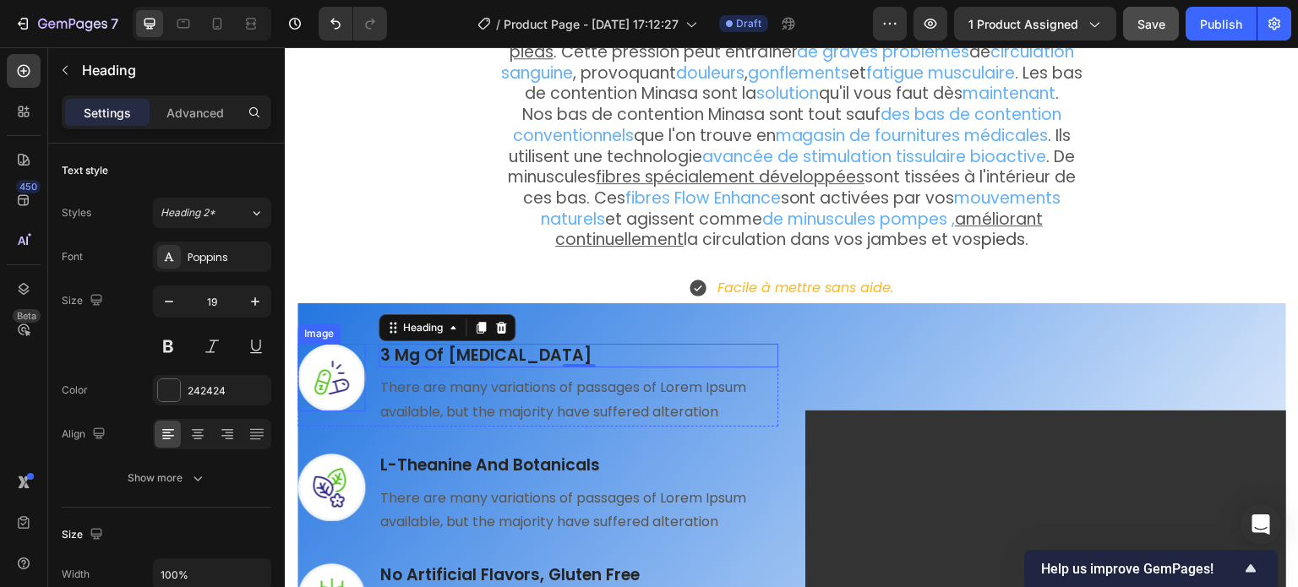
click at [347, 360] on img at bounding box center [332, 378] width 68 height 68
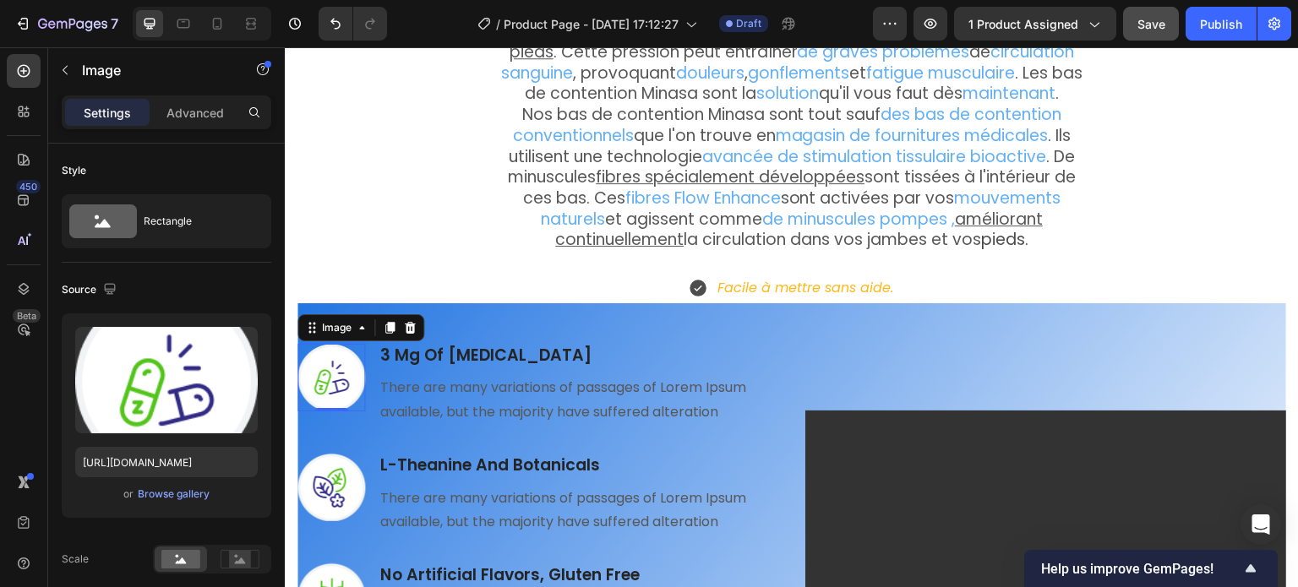
click at [320, 369] on img at bounding box center [332, 378] width 68 height 68
click at [409, 321] on icon at bounding box center [410, 327] width 11 height 12
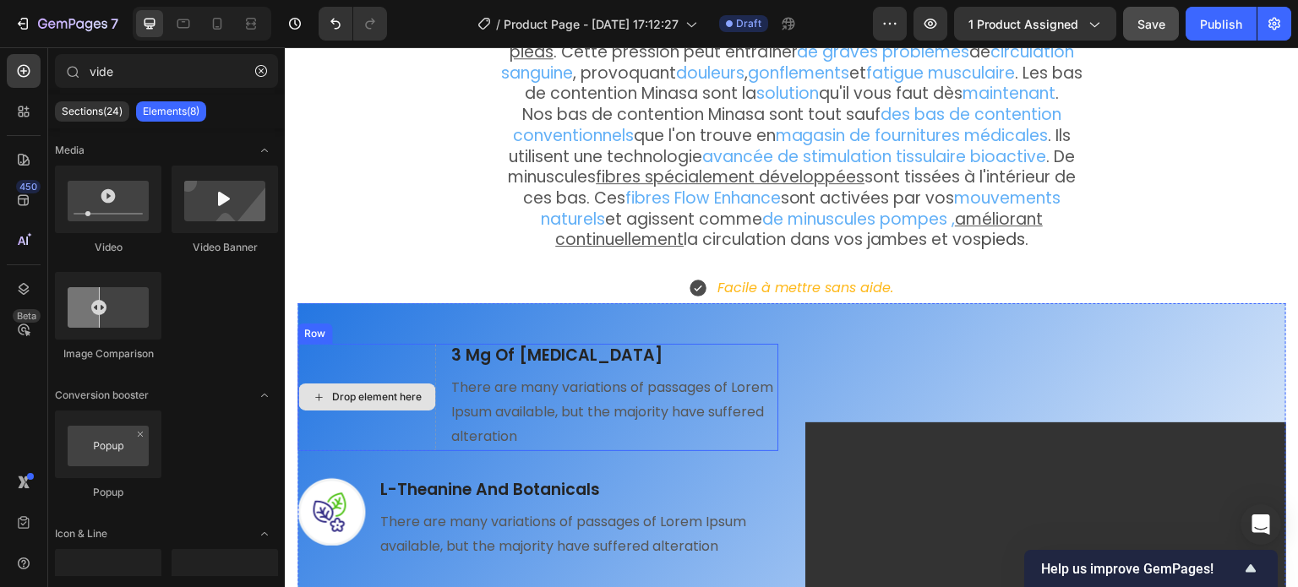
click at [355, 356] on div "Drop element here" at bounding box center [367, 397] width 139 height 107
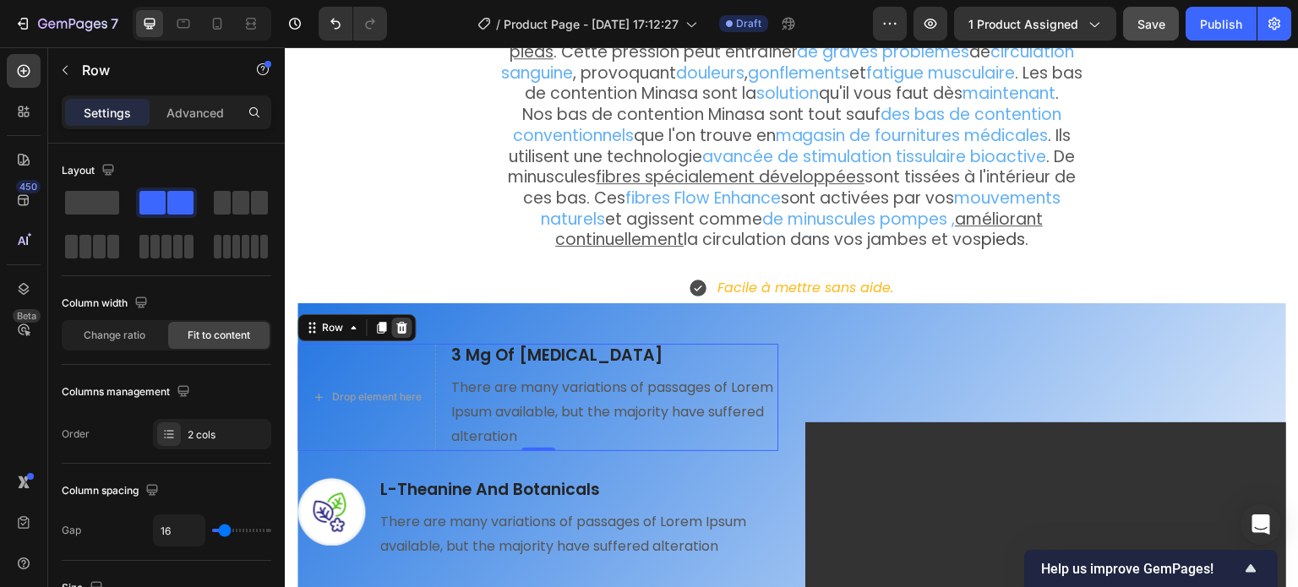
click at [399, 321] on icon at bounding box center [402, 328] width 14 height 14
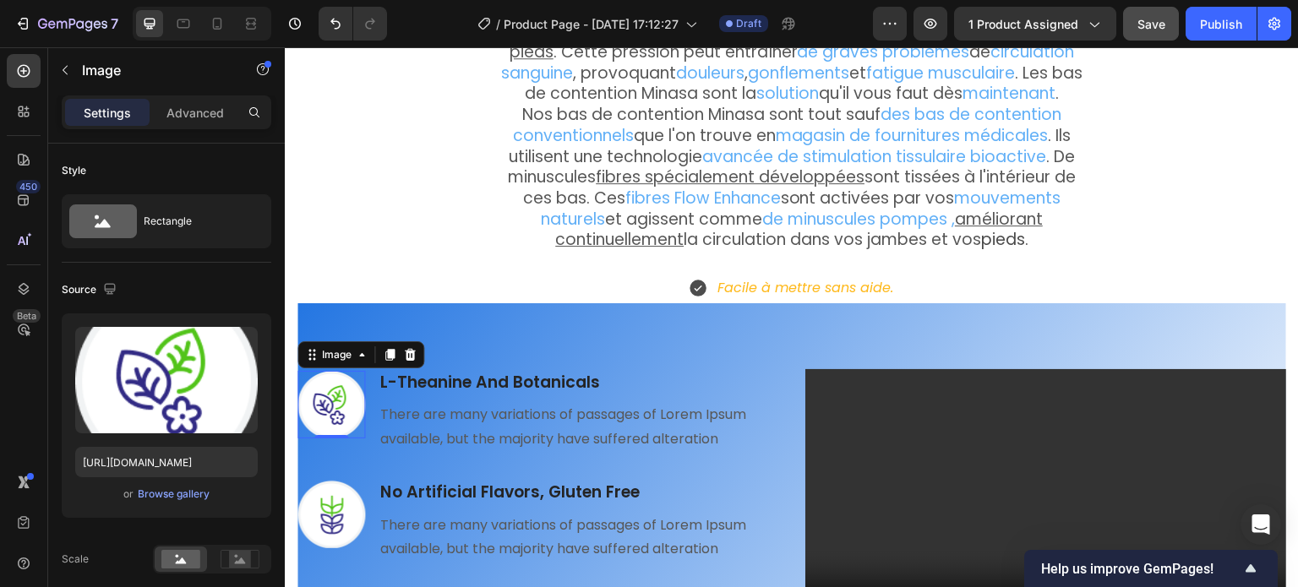
click at [318, 396] on img at bounding box center [332, 405] width 68 height 68
click at [508, 344] on div "Image 0 L-Theanine And Botanicals Heading There are many variations of passages…" at bounding box center [538, 399] width 481 height 110
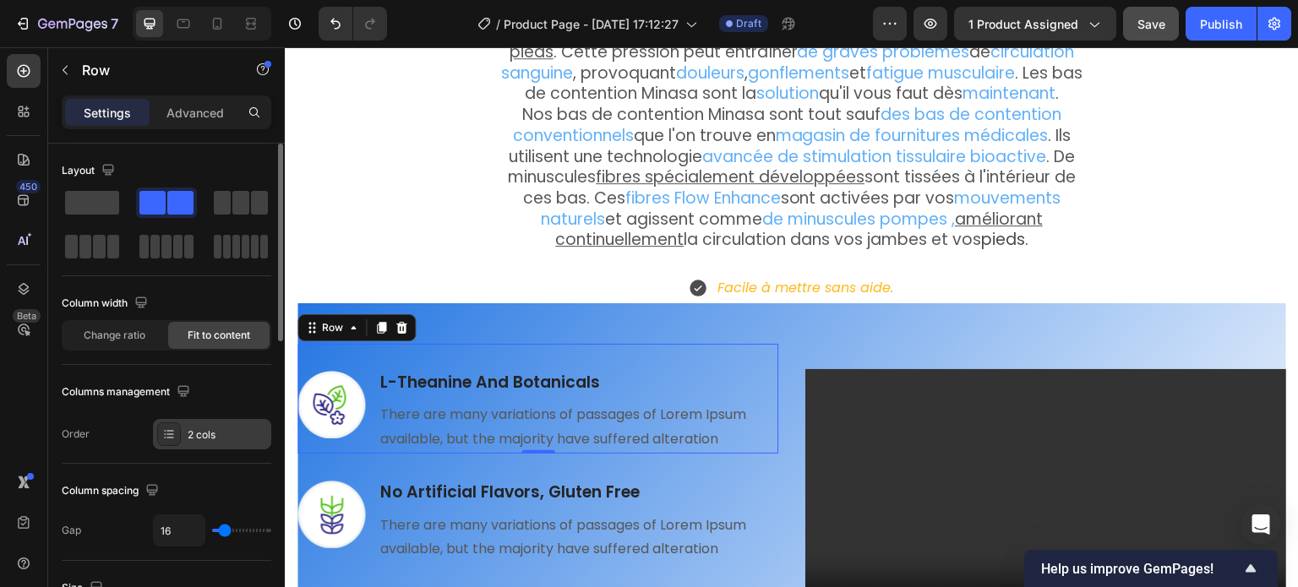
click at [216, 429] on div "2 cols" at bounding box center [227, 435] width 79 height 15
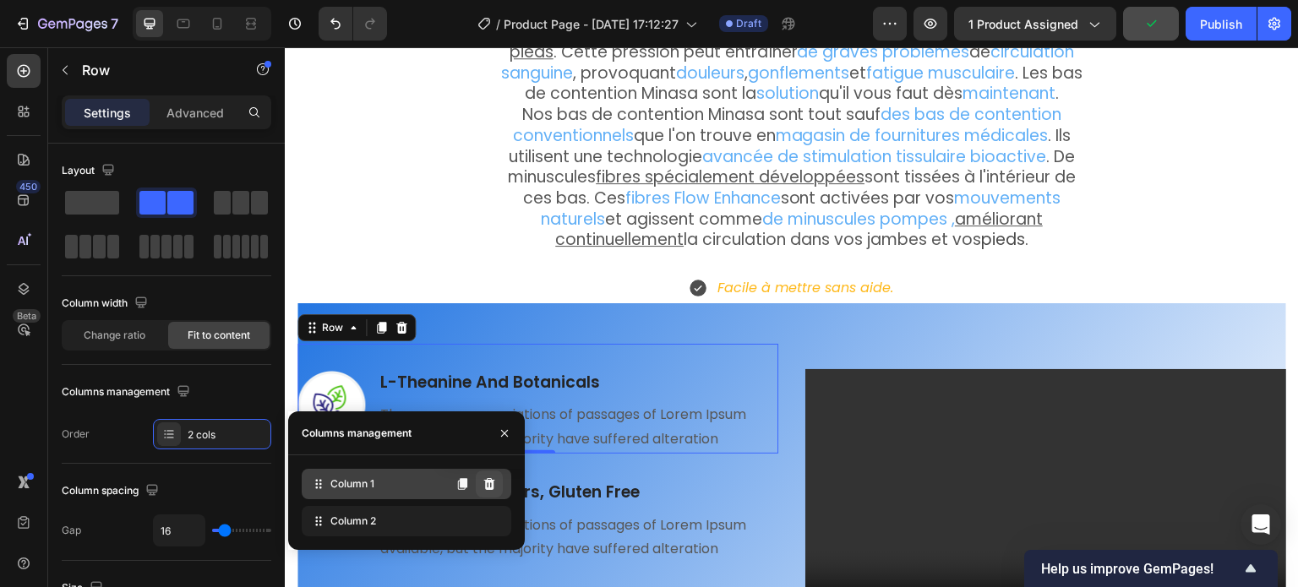
click at [487, 489] on icon at bounding box center [489, 484] width 11 height 12
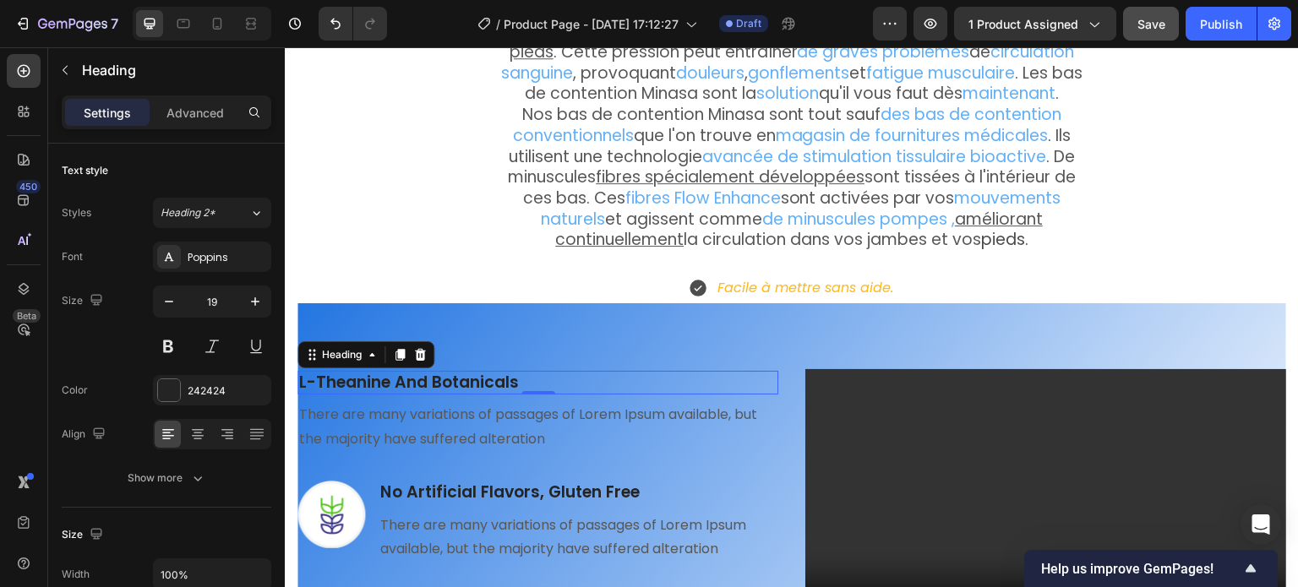
click at [445, 375] on p "L-Theanine And Botanicals" at bounding box center [538, 383] width 478 height 21
click at [445, 373] on p "L-Theanine And Botanicals" at bounding box center [538, 383] width 478 height 21
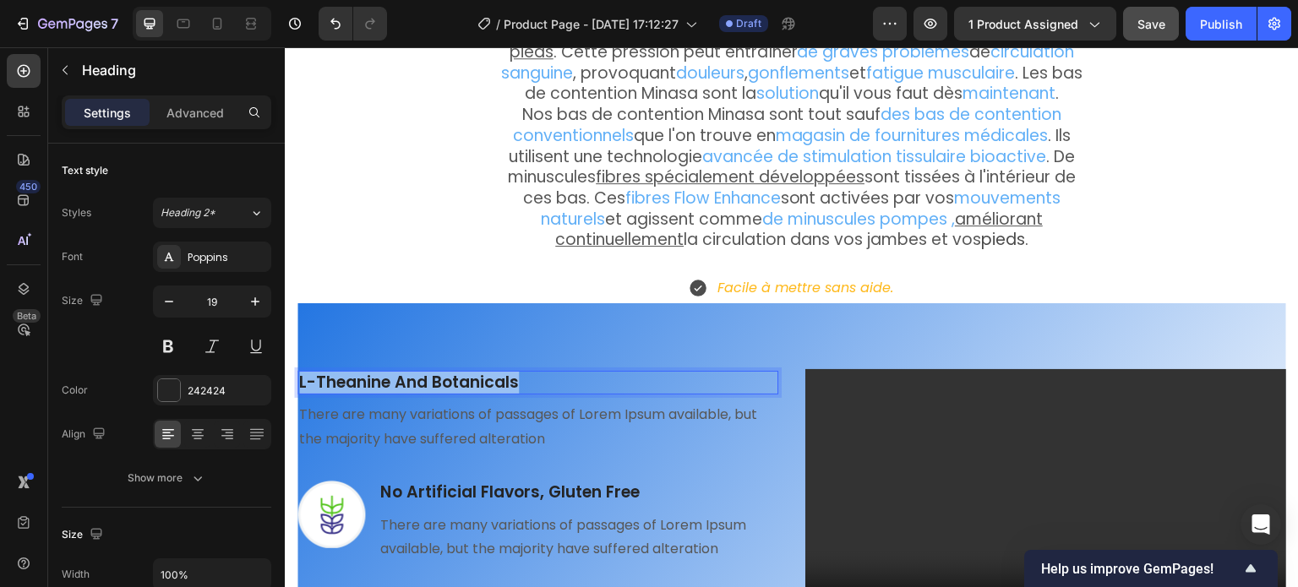
click at [445, 373] on p "L-Theanine And Botanicals" at bounding box center [538, 383] width 478 height 21
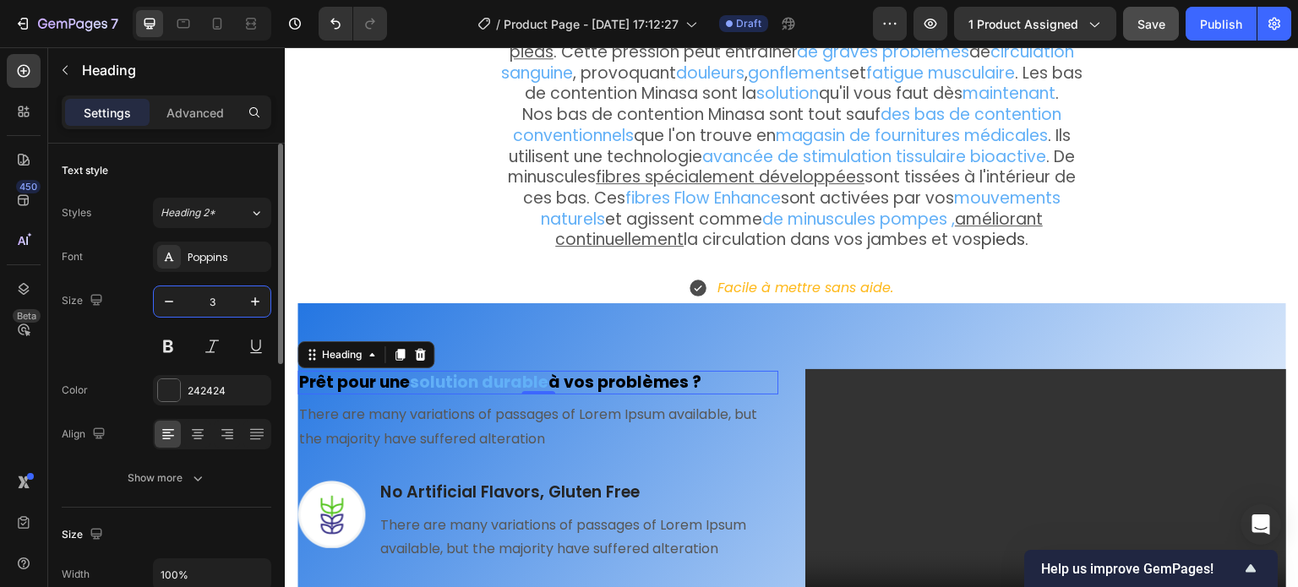
type input "32"
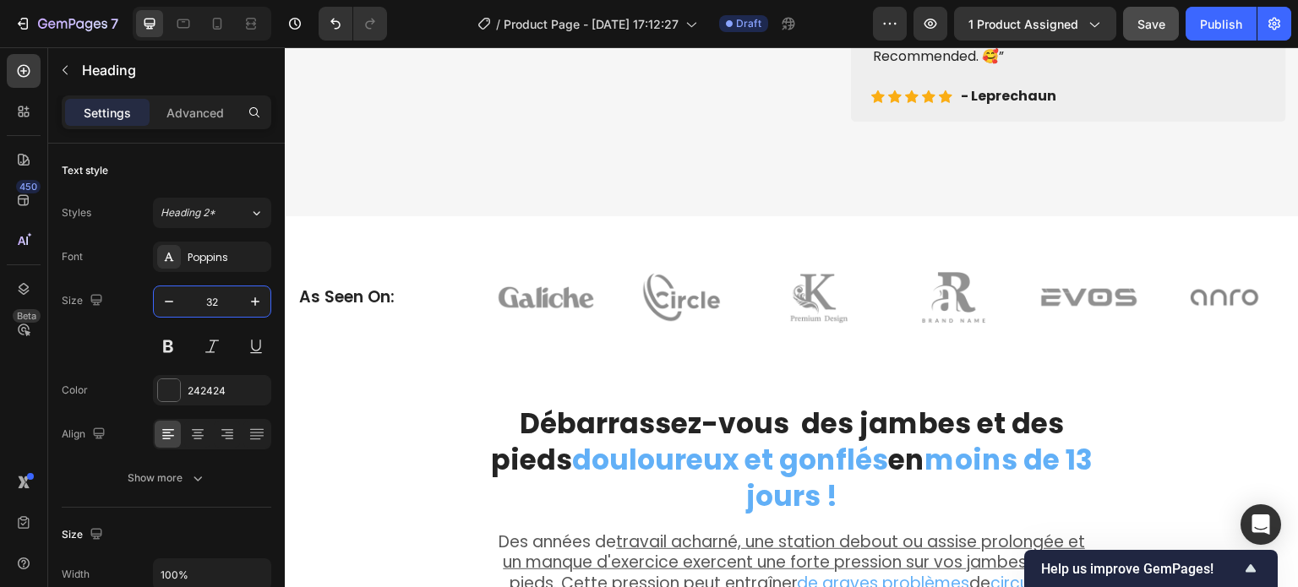
scroll to position [1273, 0]
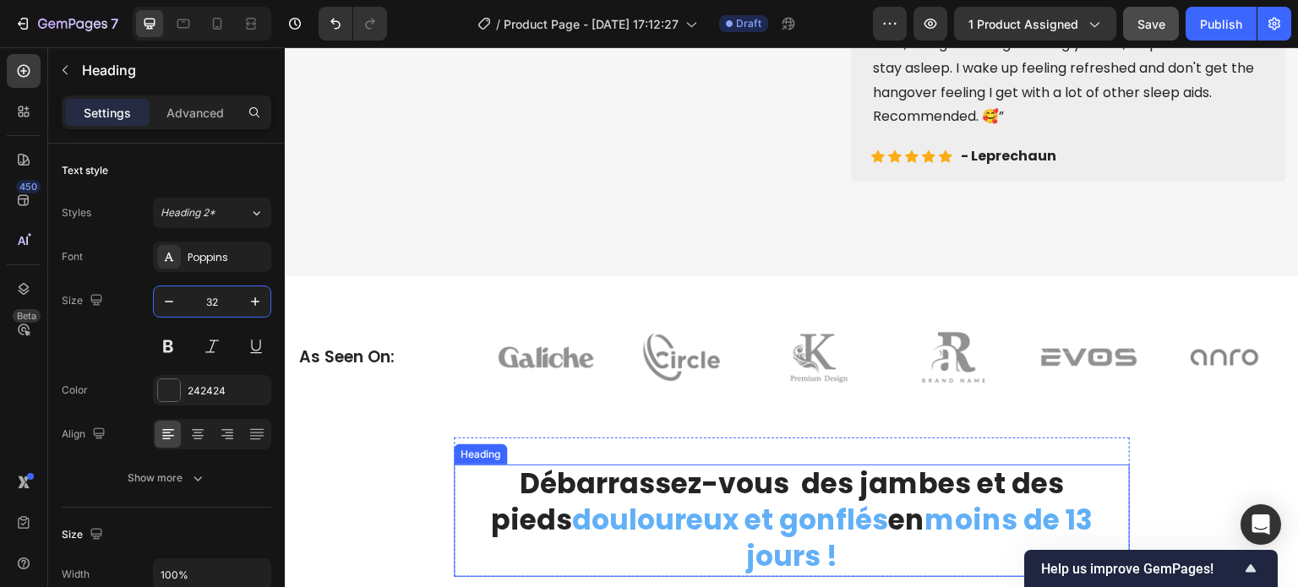
click at [603, 499] on strong "Débarrassez-vous des jambes et des pieds" at bounding box center [777, 502] width 573 height 76
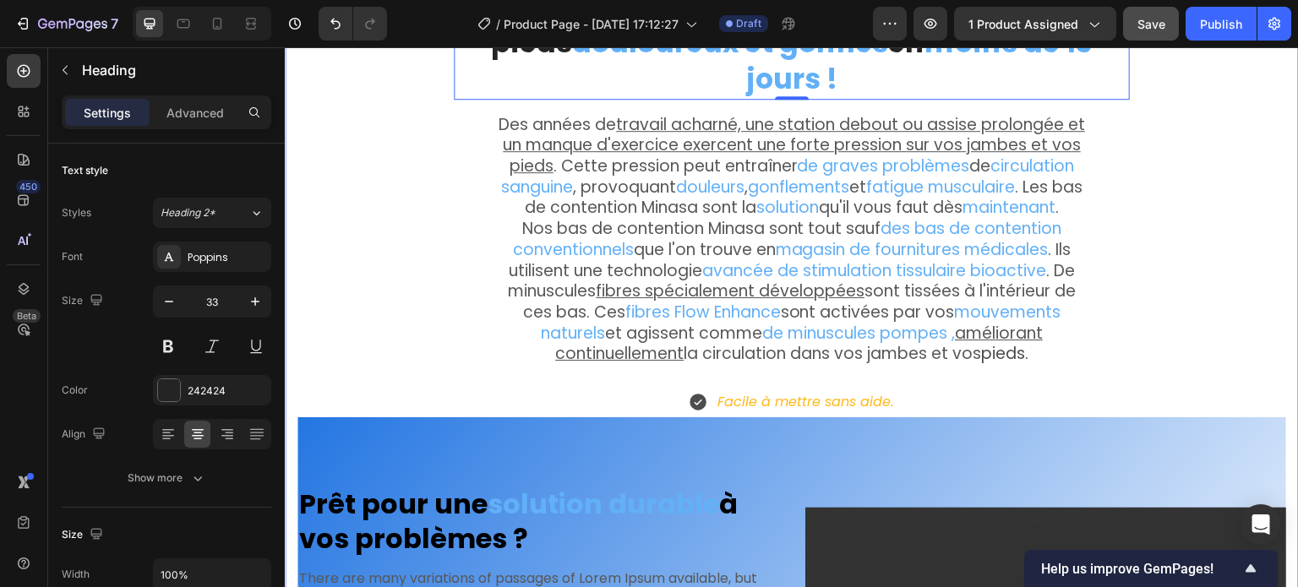
scroll to position [1865, 0]
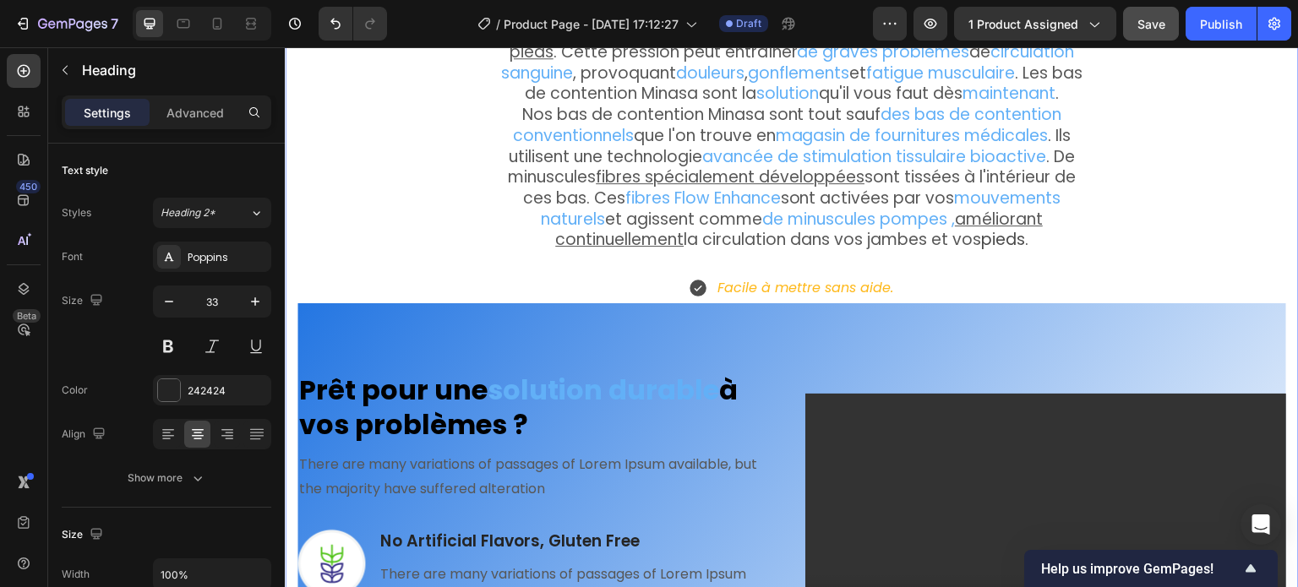
click at [389, 409] on strong "à vos problèmes ?" at bounding box center [518, 408] width 439 height 74
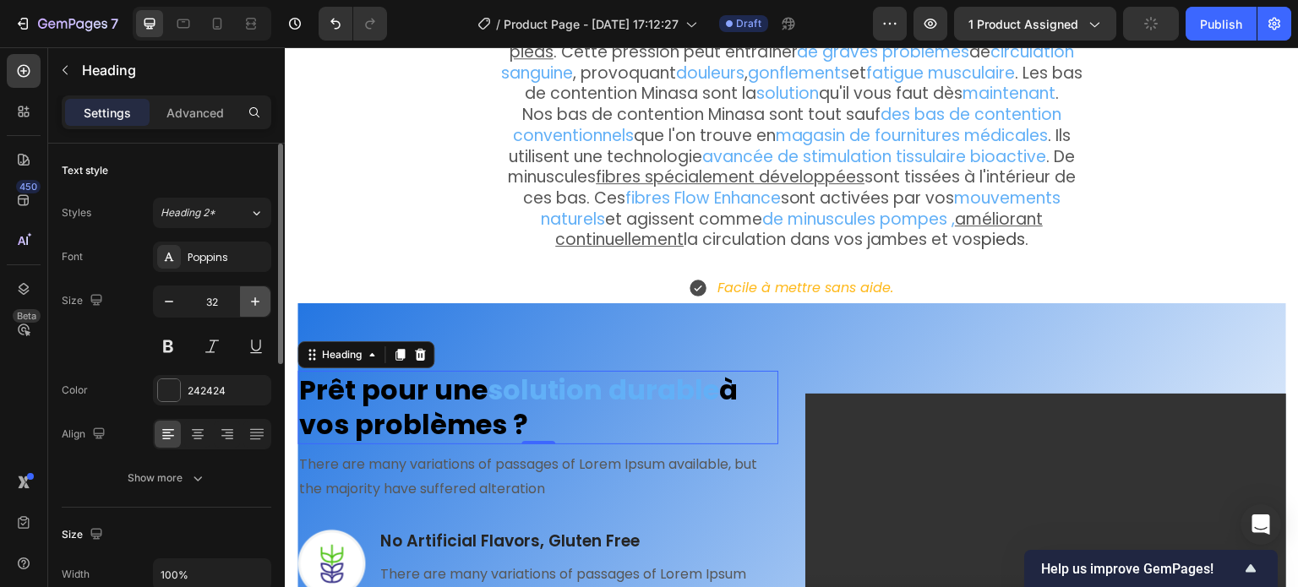
click at [252, 297] on icon "button" at bounding box center [255, 301] width 17 height 17
type input "33"
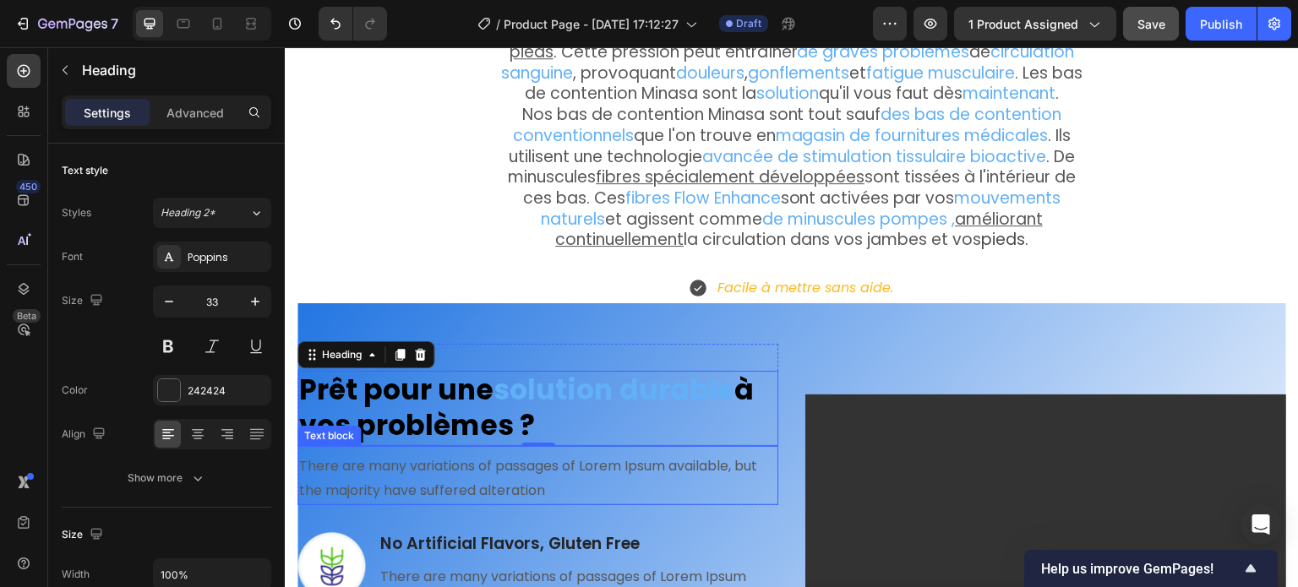
click at [485, 466] on p "There are many variations of passages of Lorem Ipsum available, but the majorit…" at bounding box center [538, 479] width 478 height 49
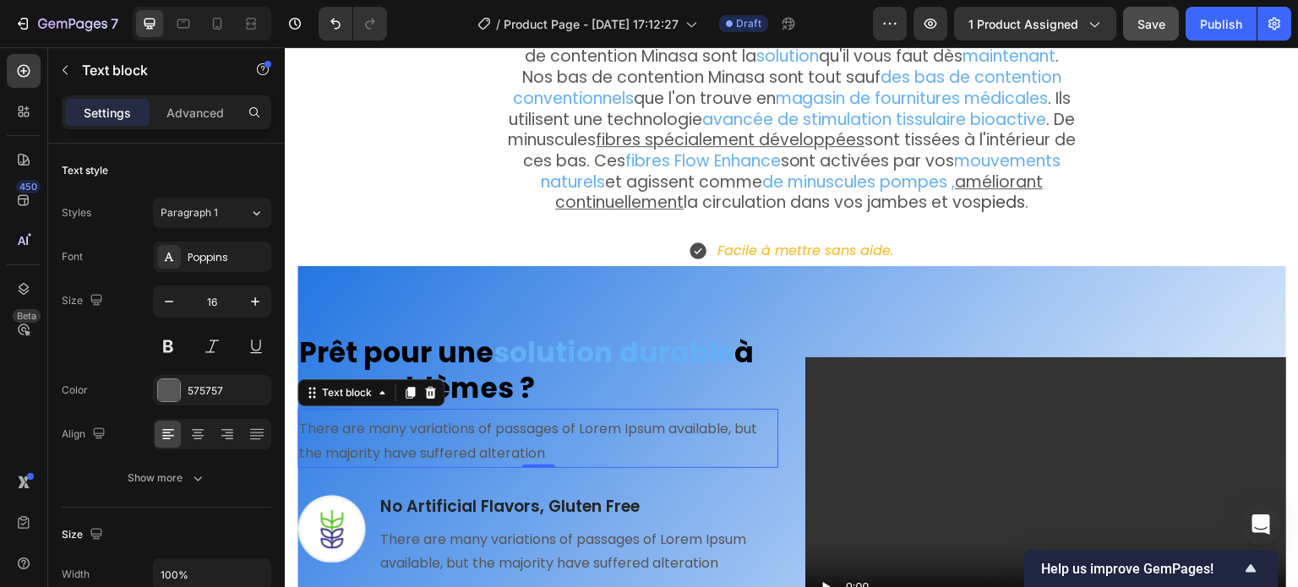
scroll to position [1949, 0]
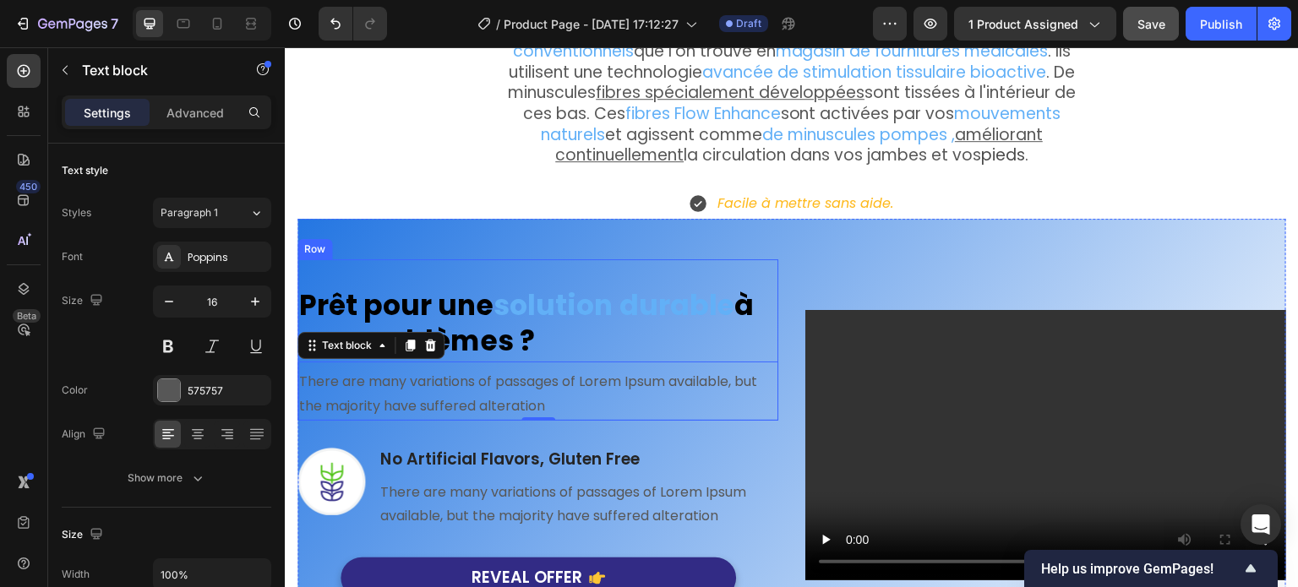
click at [451, 259] on div "⁠⁠⁠⁠⁠⁠⁠ Prêt pour une solution durable à vos problèmes ? Heading There are many…" at bounding box center [538, 339] width 481 height 161
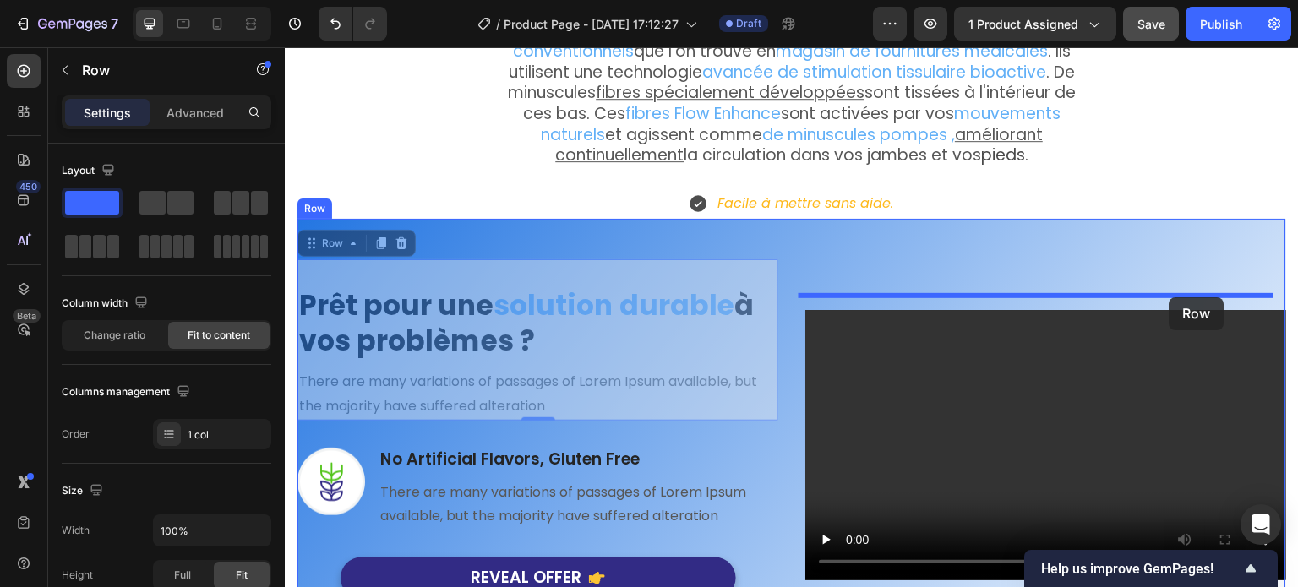
drag, startPoint x: 314, startPoint y: 230, endPoint x: 1173, endPoint y: 298, distance: 862.3
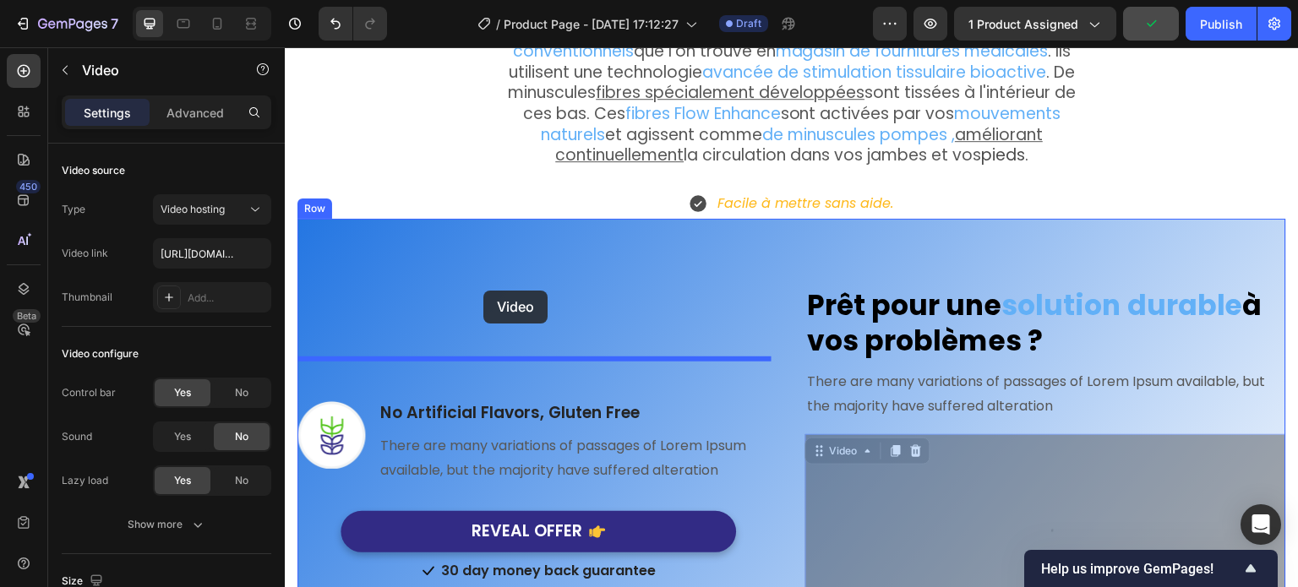
drag, startPoint x: 816, startPoint y: 433, endPoint x: 483, endPoint y: 291, distance: 362.0
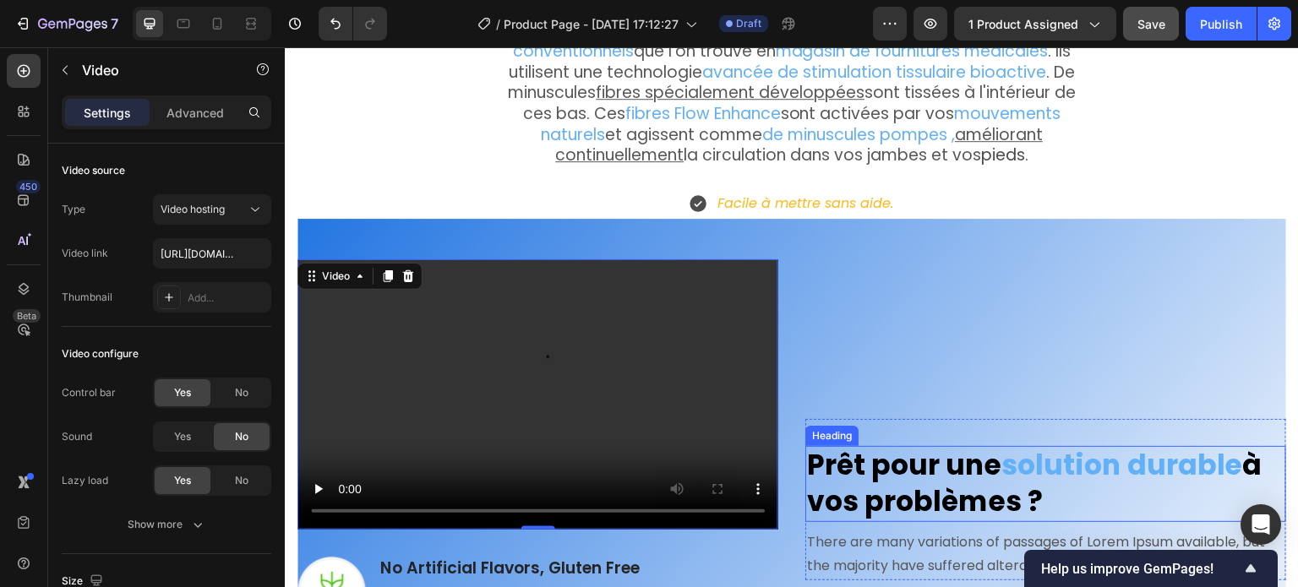
scroll to position [2118, 0]
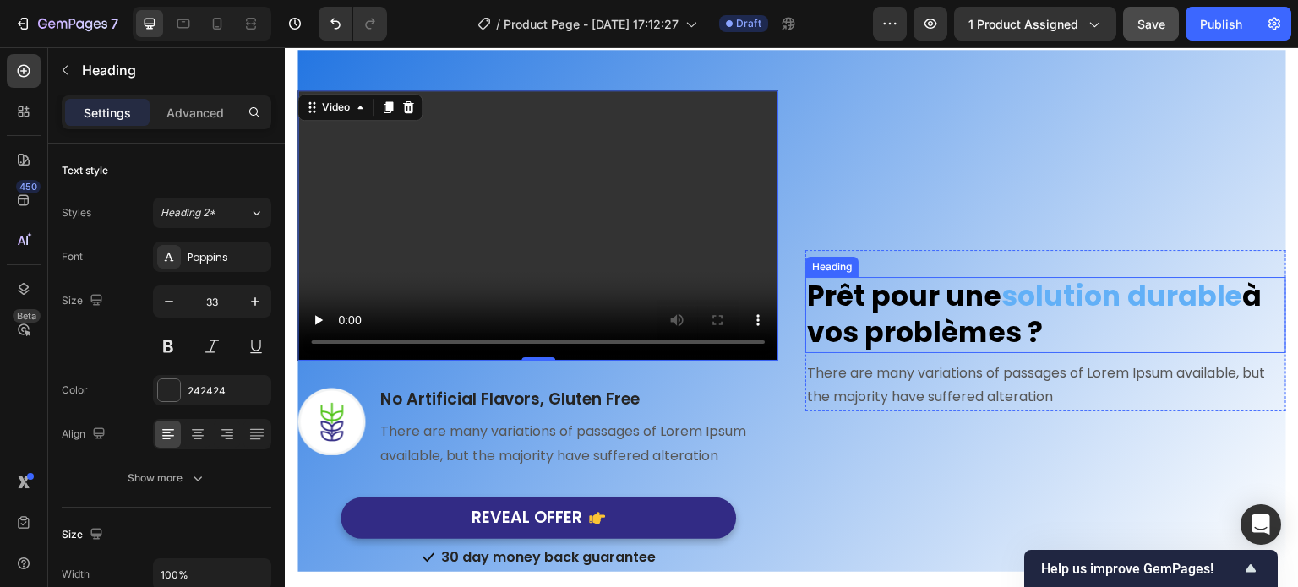
click at [946, 276] on strong "une" at bounding box center [974, 296] width 56 height 40
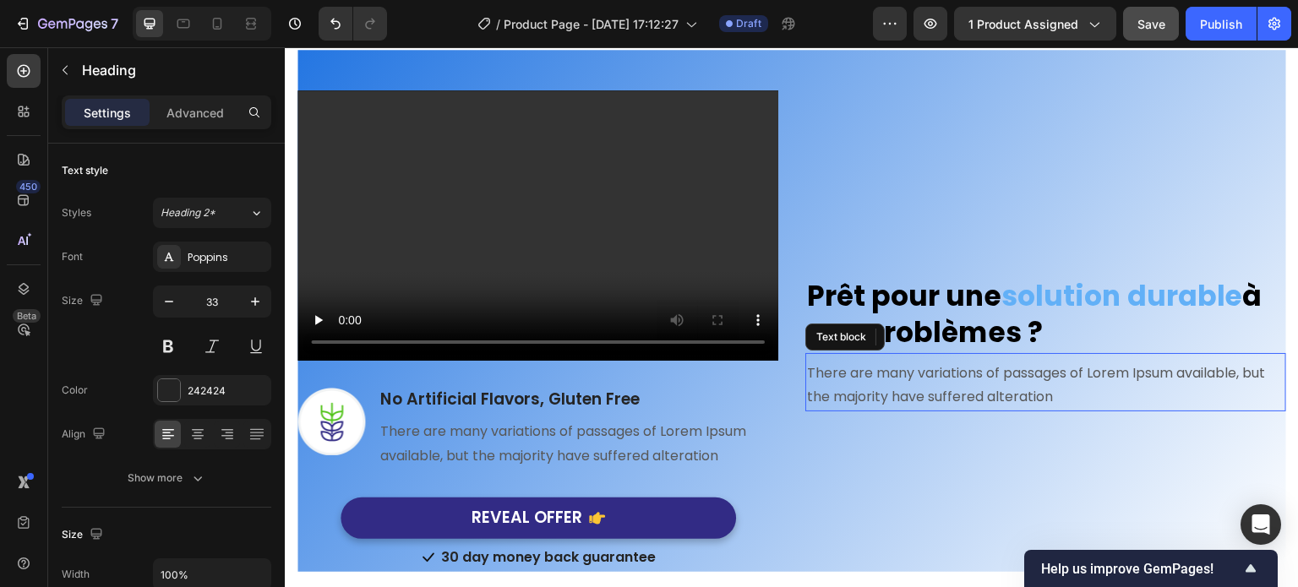
click at [907, 374] on p "There are many variations of passages of Lorem Ipsum available, but the majorit…" at bounding box center [1046, 386] width 478 height 49
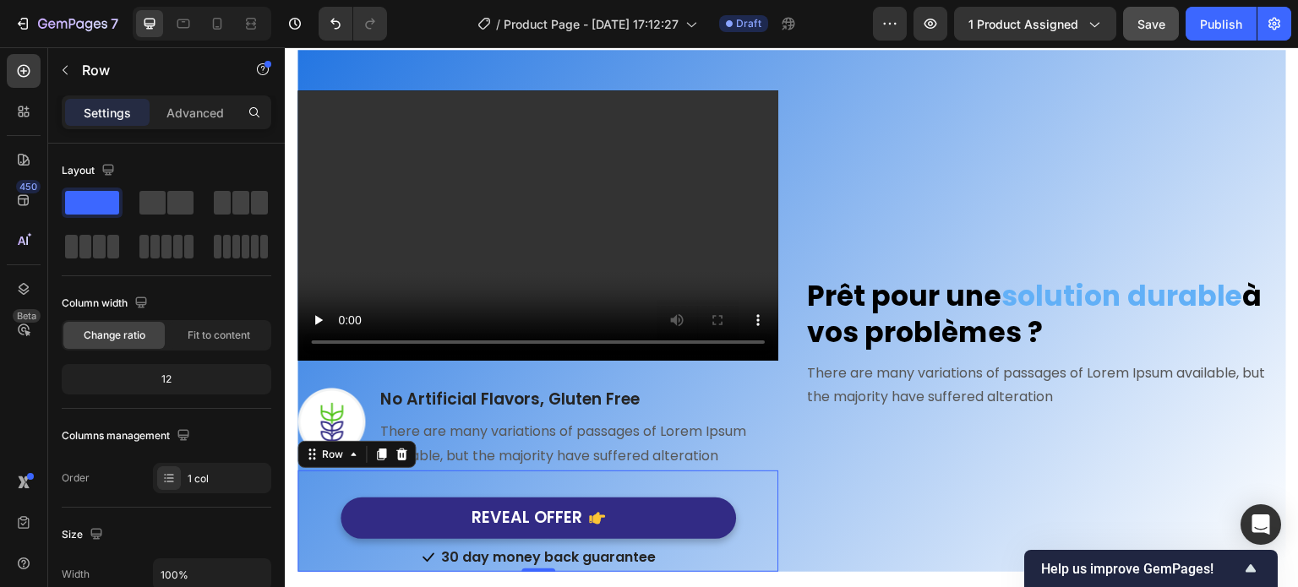
click at [664, 471] on div "REVEAL OFFER Button" at bounding box center [538, 505] width 481 height 68
click at [405, 449] on icon at bounding box center [401, 455] width 11 height 12
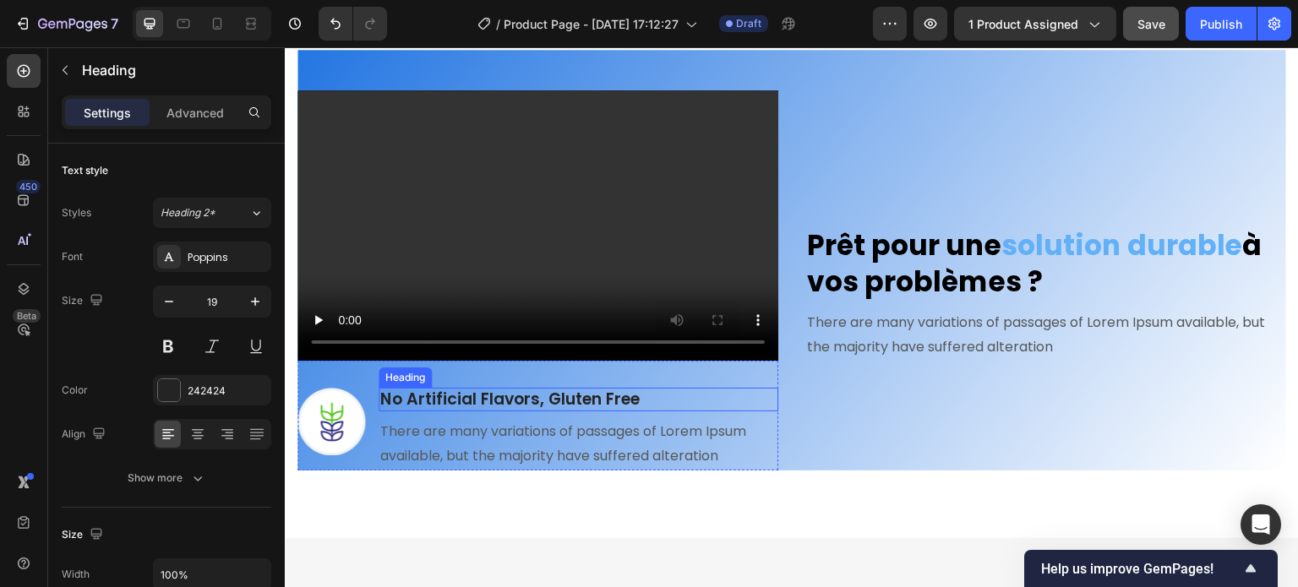
click at [617, 390] on p "No Artificial Flavors, Gluten Free" at bounding box center [578, 400] width 396 height 21
click at [506, 362] on div at bounding box center [501, 372] width 20 height 20
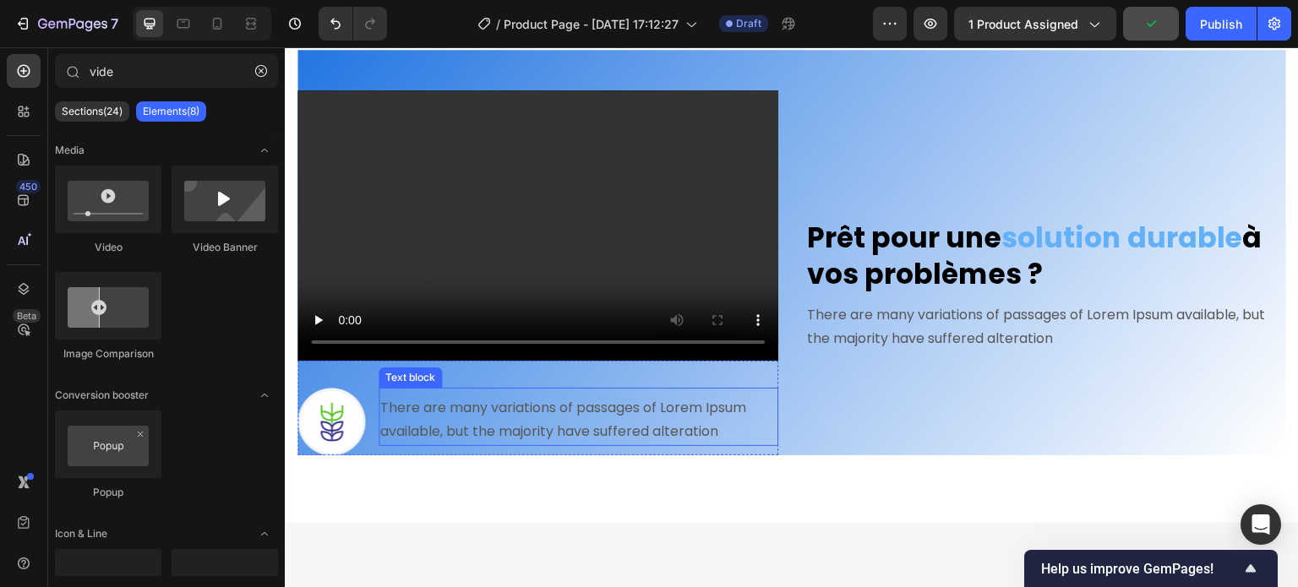
click at [590, 396] on p "There are many variations of passages of Lorem Ipsum available, but the majorit…" at bounding box center [578, 420] width 396 height 49
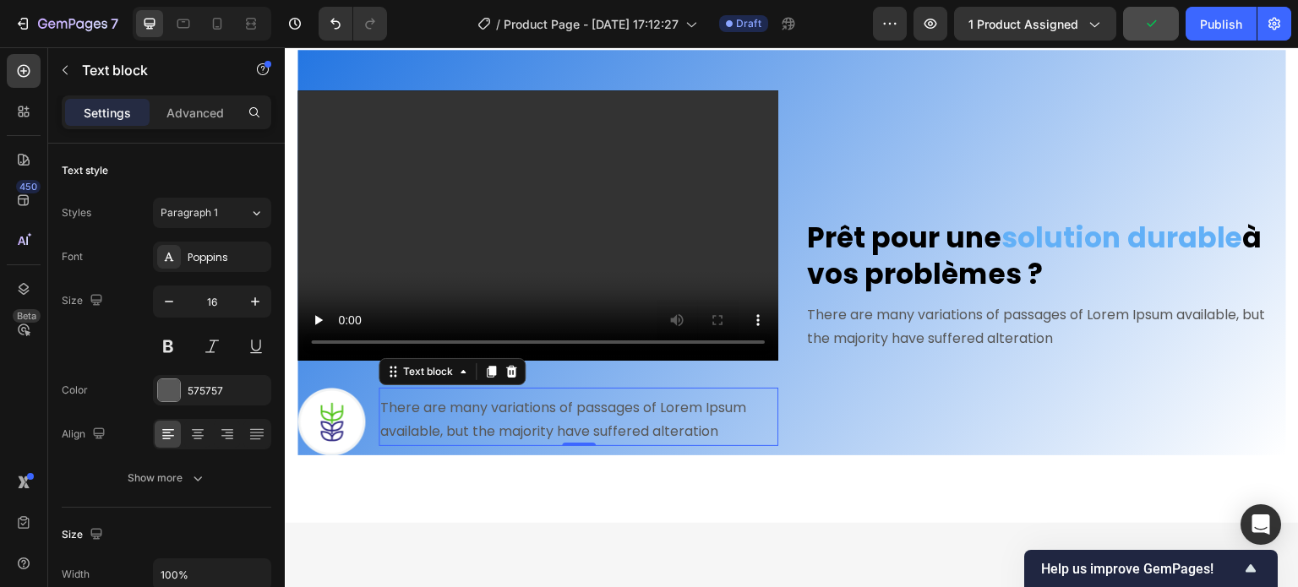
drag, startPoint x: 511, startPoint y: 356, endPoint x: 377, endPoint y: 382, distance: 136.9
click at [511, 365] on icon at bounding box center [511, 371] width 11 height 12
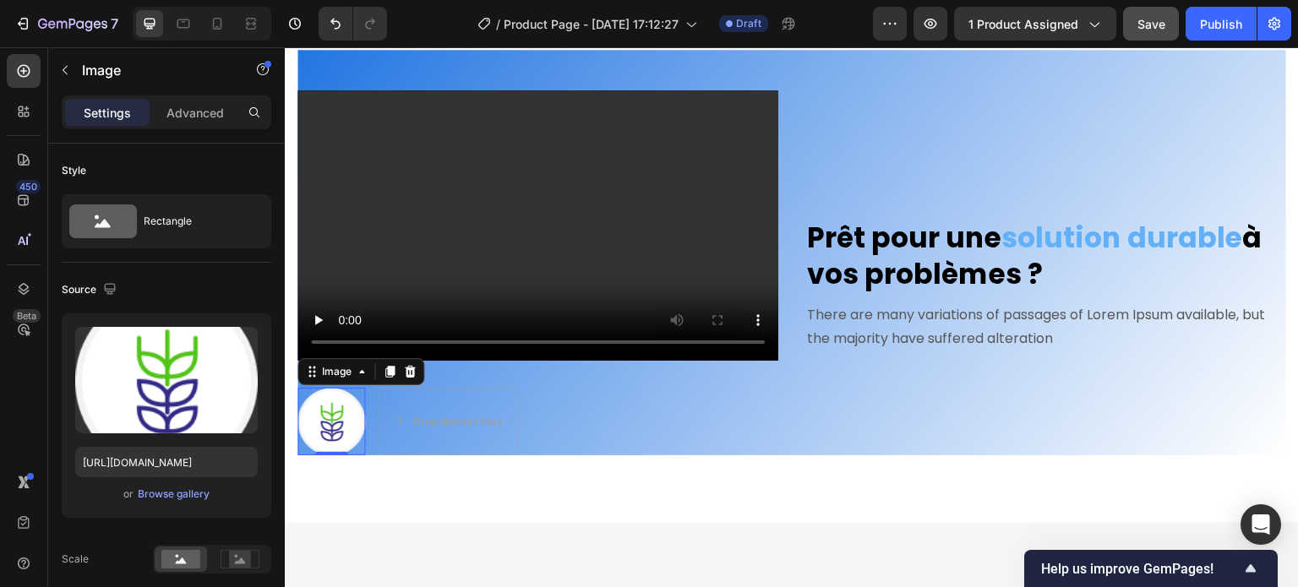
click at [354, 388] on img at bounding box center [332, 422] width 68 height 68
click at [453, 388] on div "Drop element here" at bounding box center [448, 422] width 139 height 68
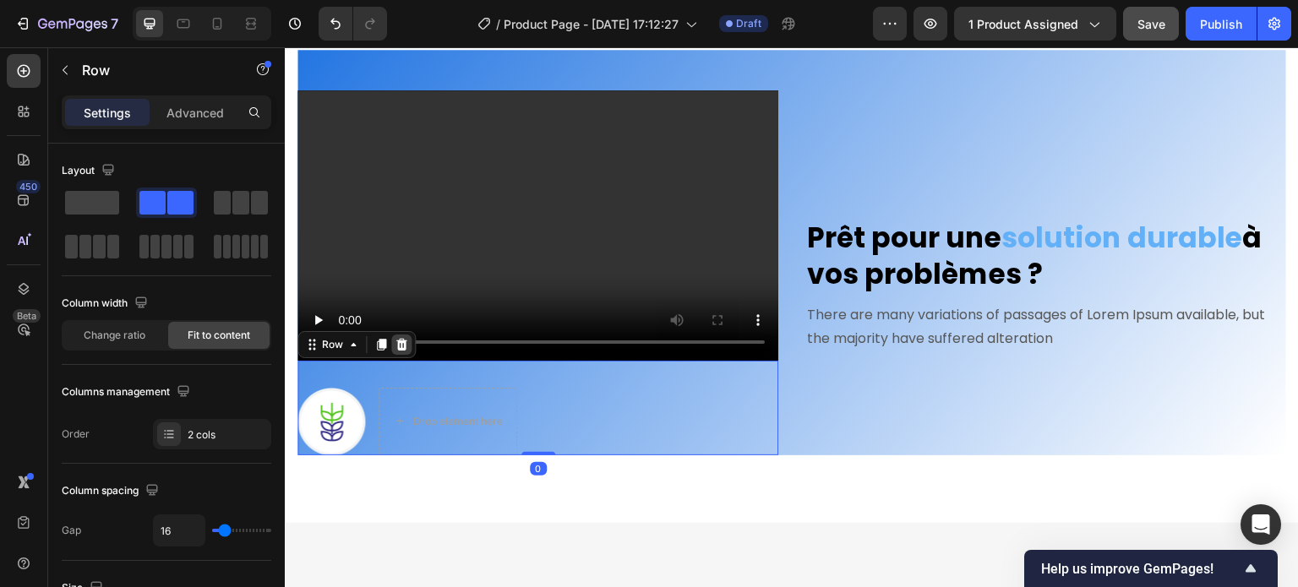
click at [395, 338] on icon at bounding box center [402, 345] width 14 height 14
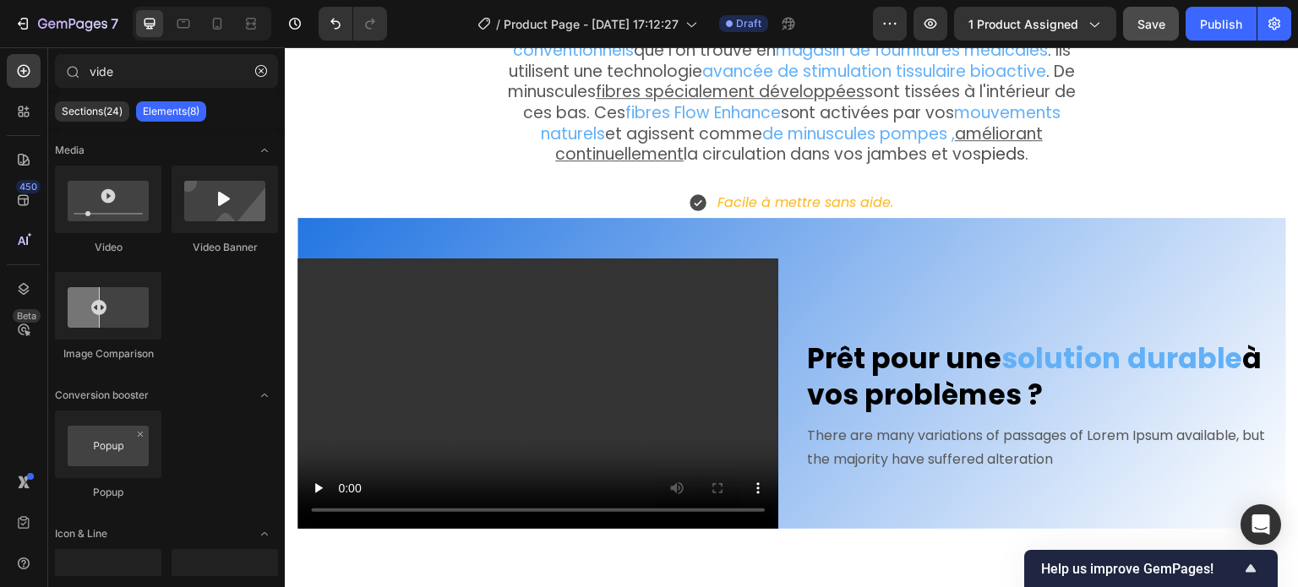
scroll to position [1949, 0]
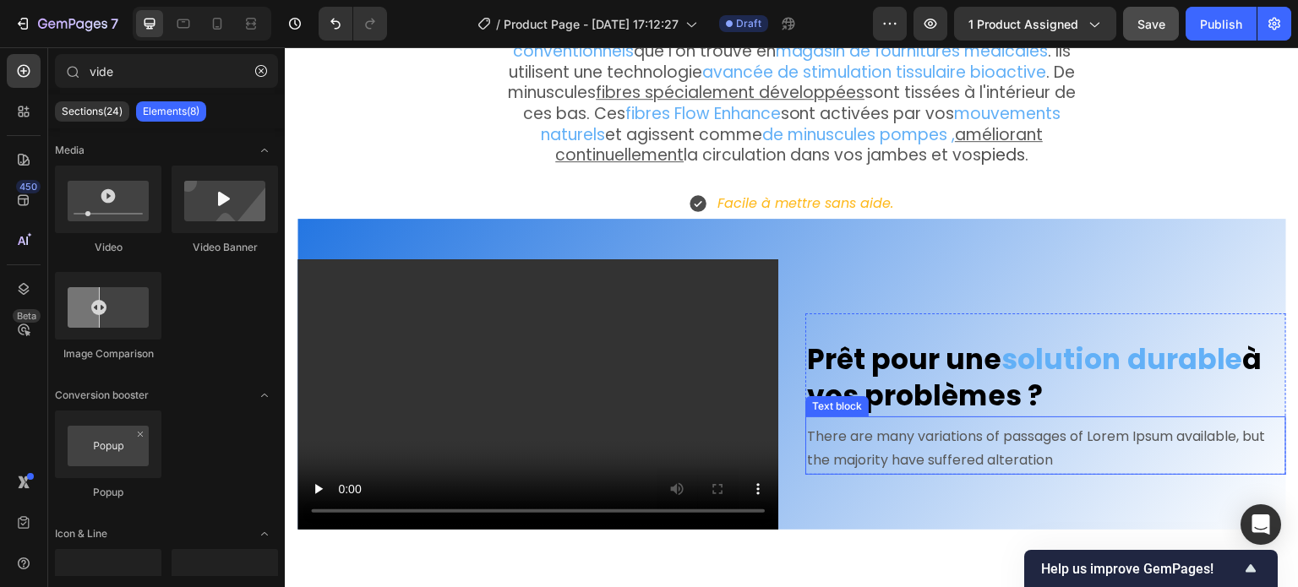
click at [866, 425] on p "There are many variations of passages of Lorem Ipsum available, but the majorit…" at bounding box center [1046, 449] width 478 height 49
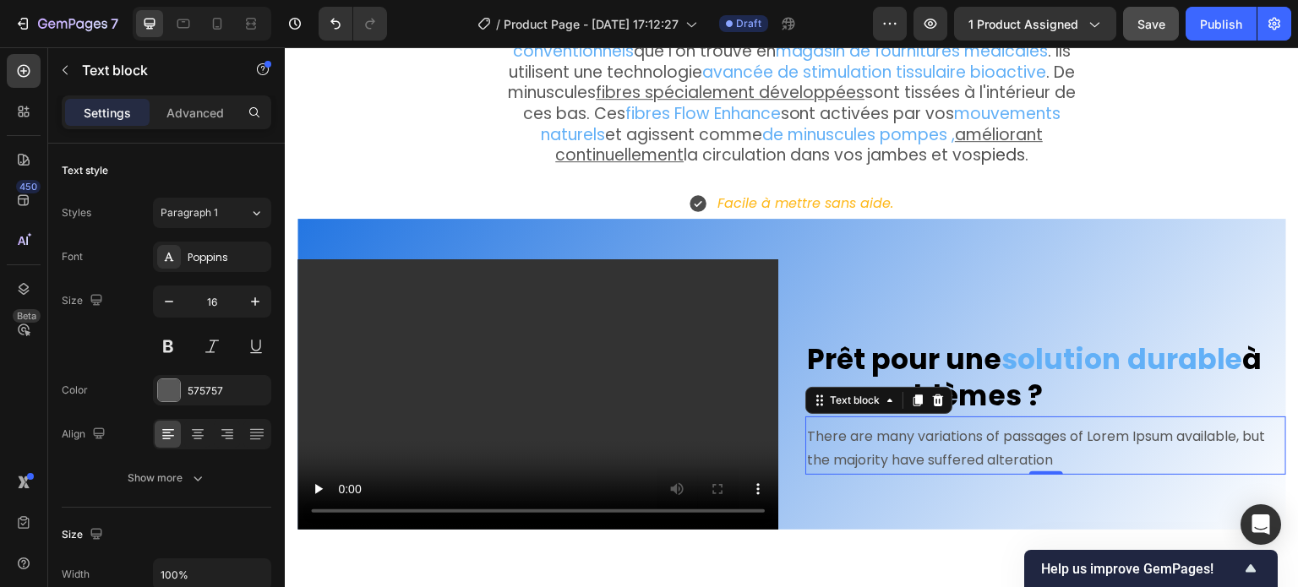
click at [868, 439] on p "There are many variations of passages of Lorem Ipsum available, but the majorit…" at bounding box center [1046, 449] width 478 height 49
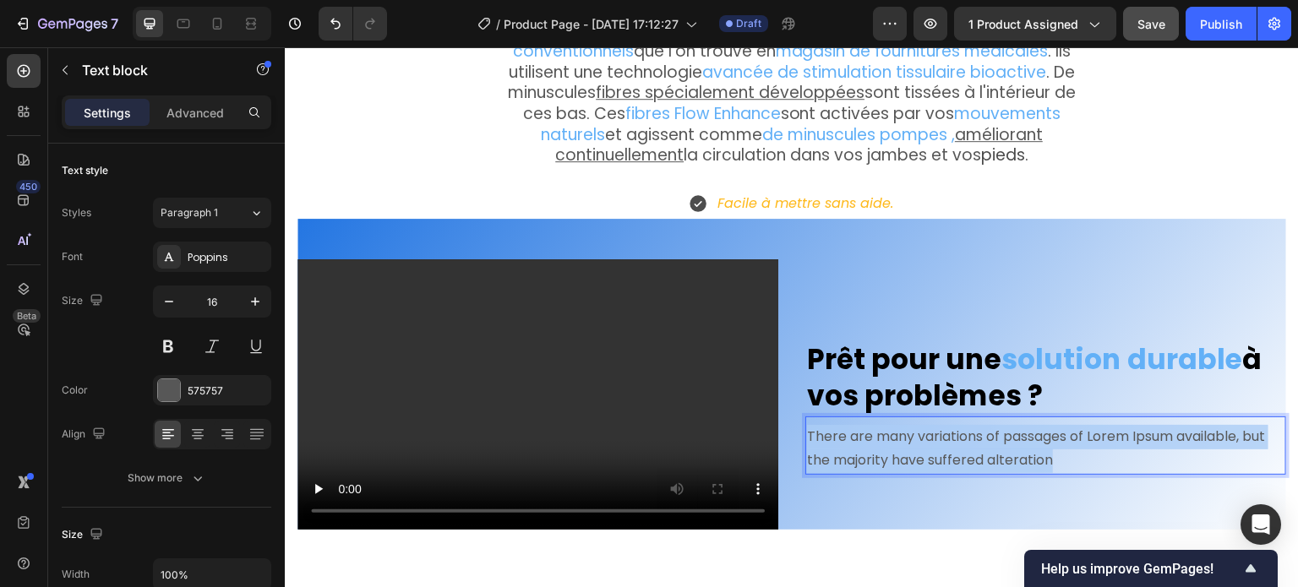
click at [868, 439] on p "There are many variations of passages of Lorem Ipsum available, but the majorit…" at bounding box center [1046, 449] width 478 height 49
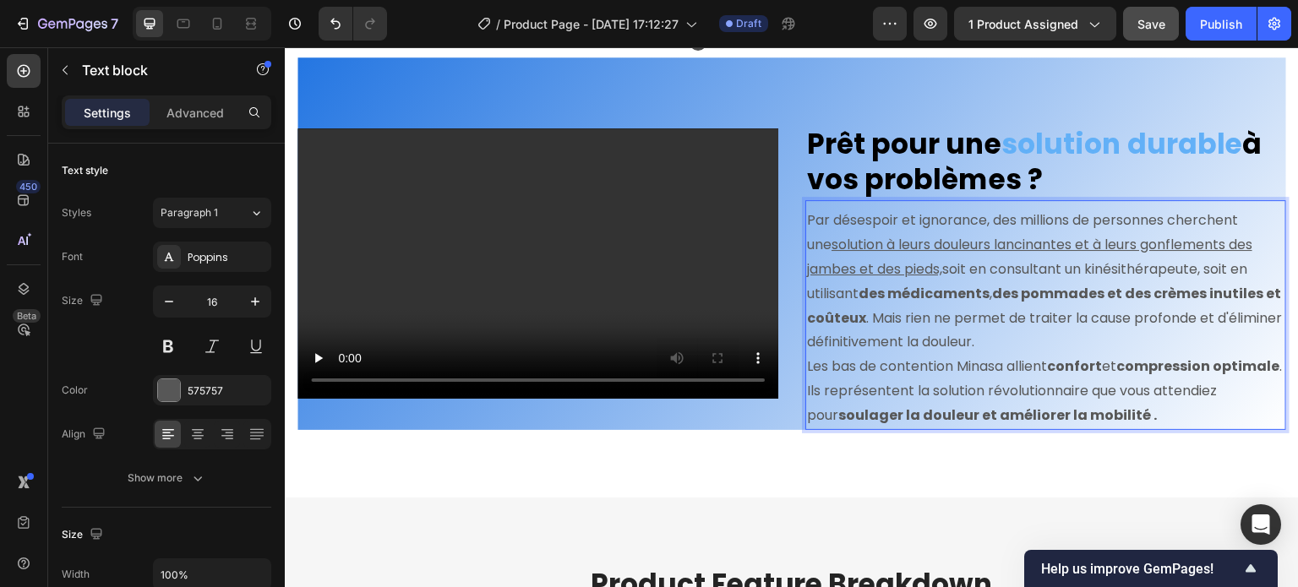
scroll to position [2118, 0]
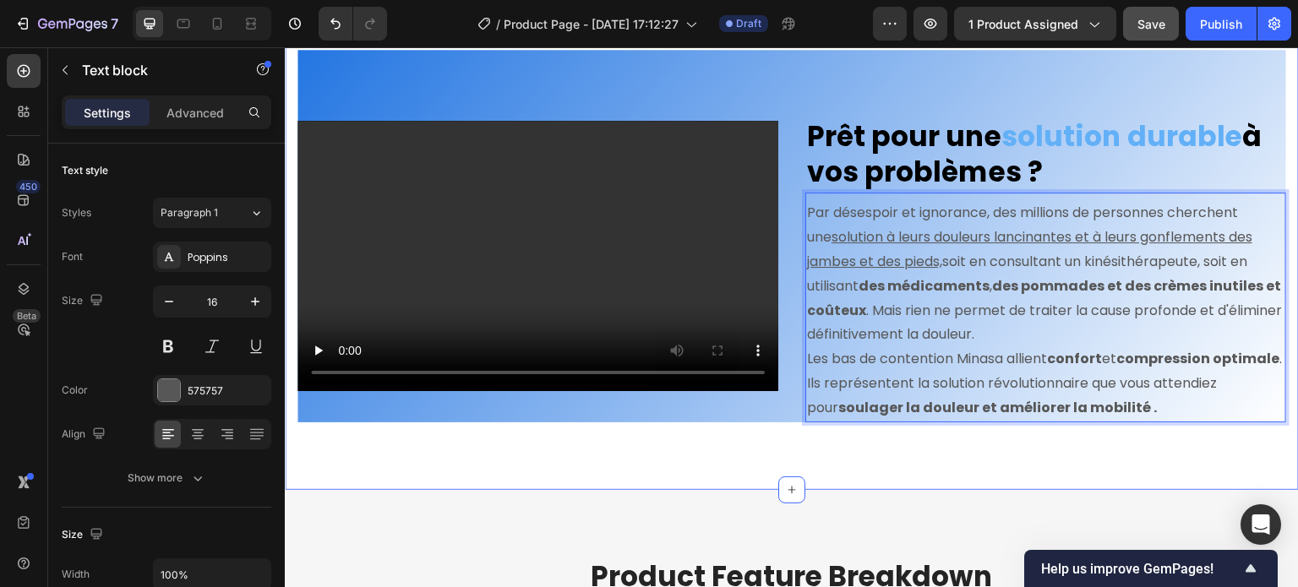
click at [841, 429] on div "Débarrassez-vous des jambes et des pieds douloureux et gonflés en moins de 13 j…" at bounding box center [792, 21] width 1014 height 938
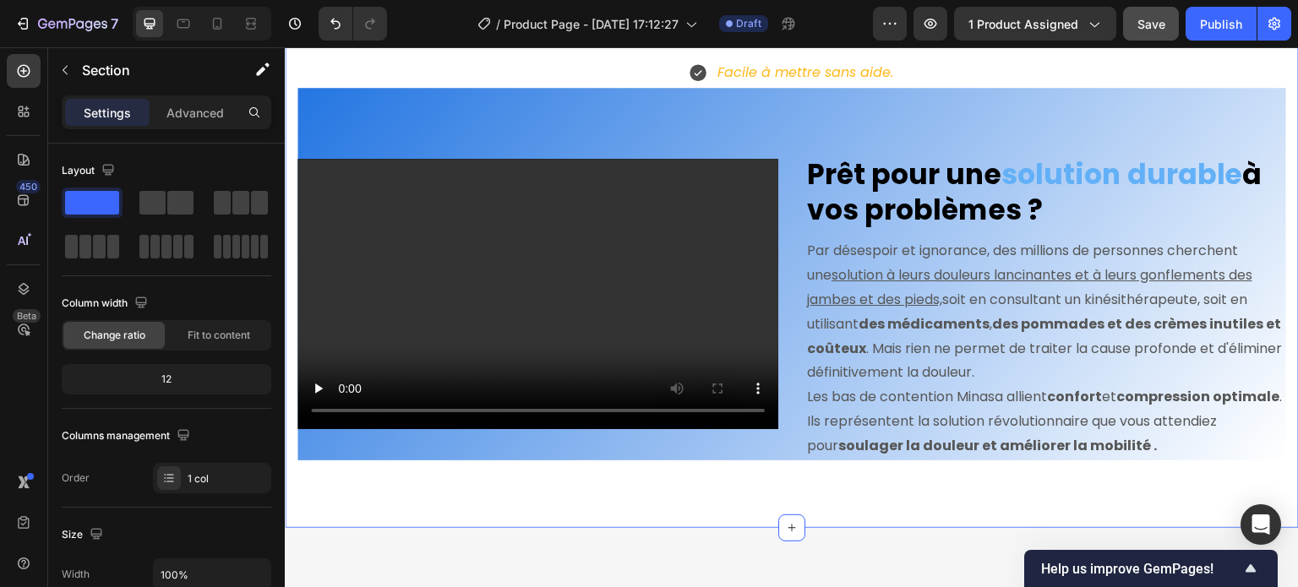
scroll to position [2034, 0]
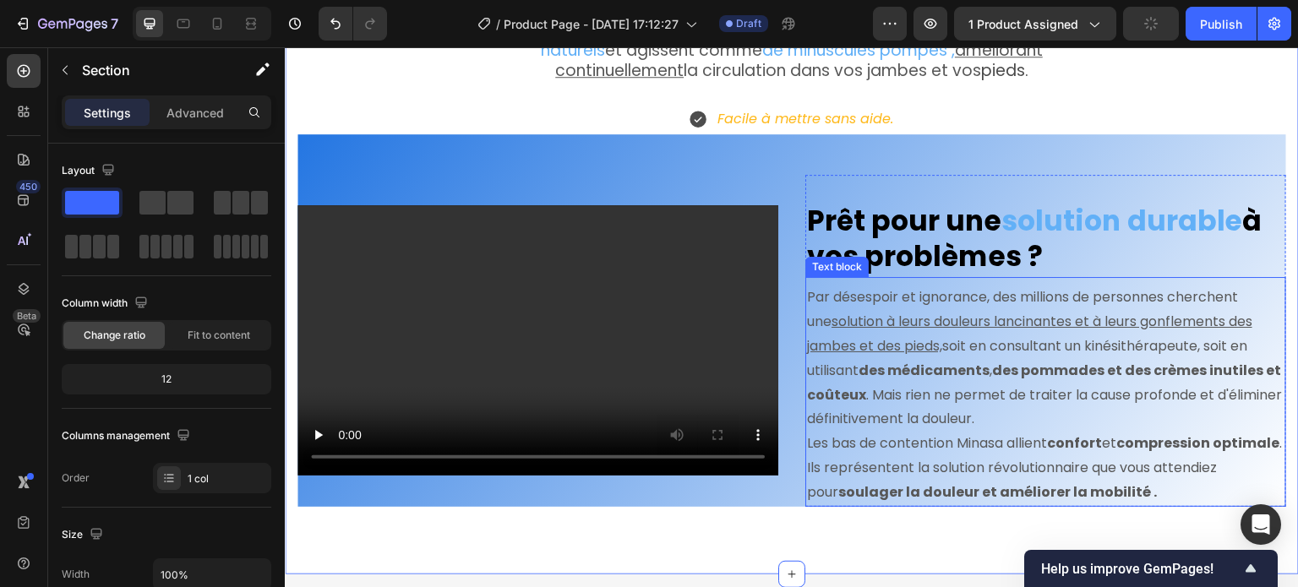
click at [1234, 331] on p "Par désespoir et ignorance, des millions de personnes cherchent une solution à …" at bounding box center [1046, 359] width 478 height 146
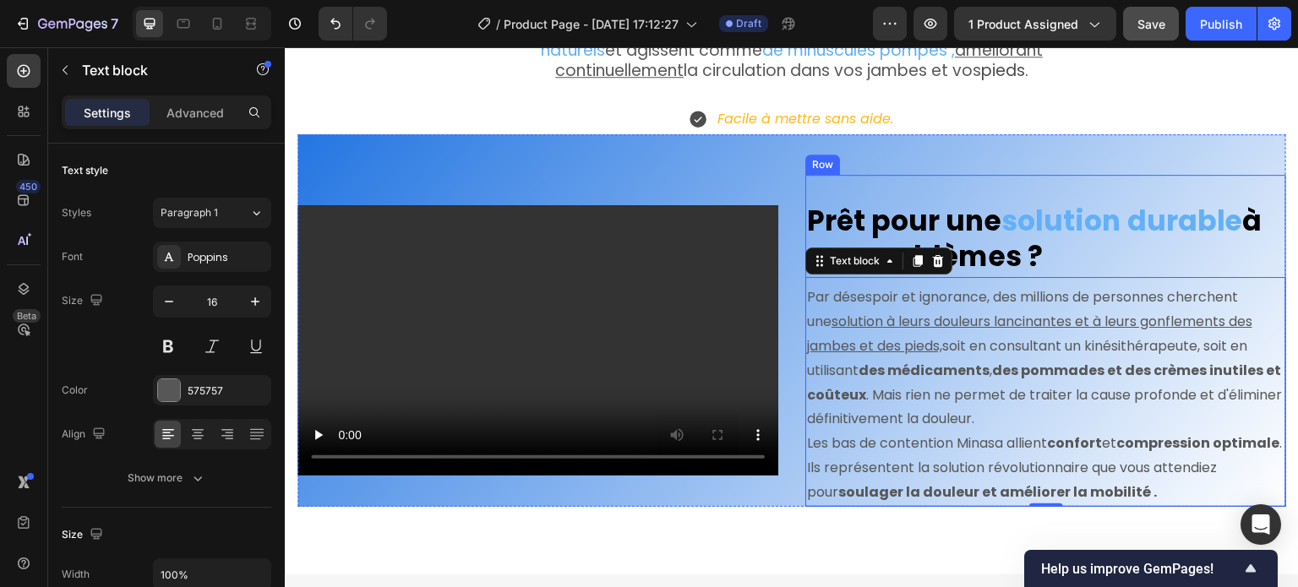
click at [994, 175] on div "Prêt pour une solution durable à vos problèmes ? Heading Par désespoir et ignor…" at bounding box center [1046, 341] width 481 height 332
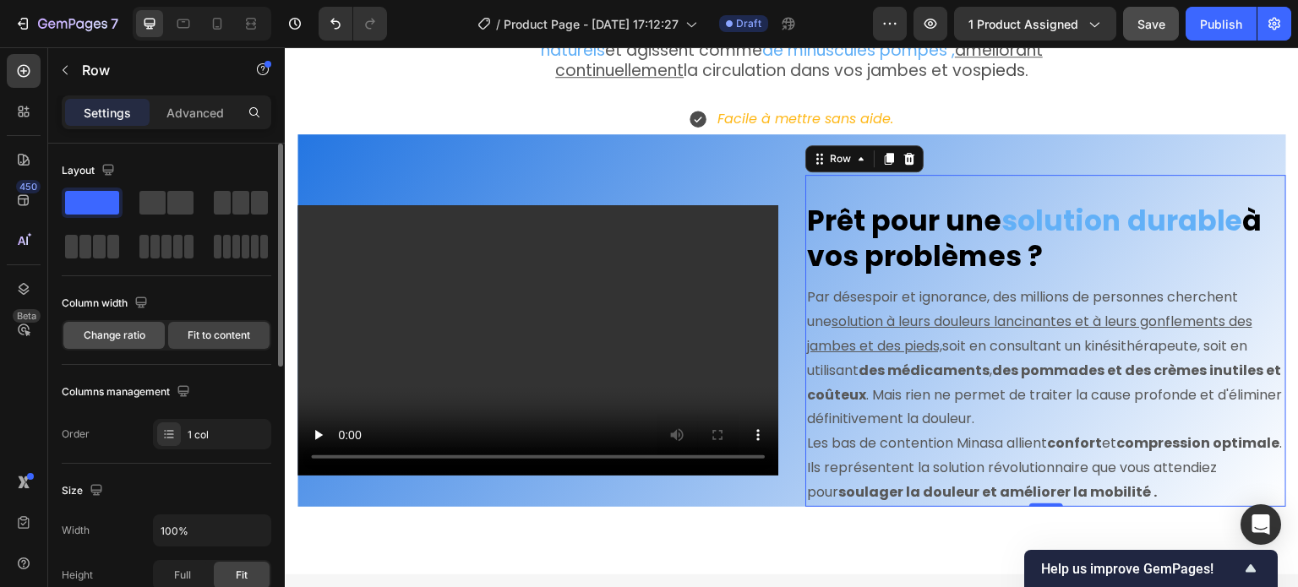
click at [123, 336] on span "Change ratio" at bounding box center [115, 335] width 62 height 15
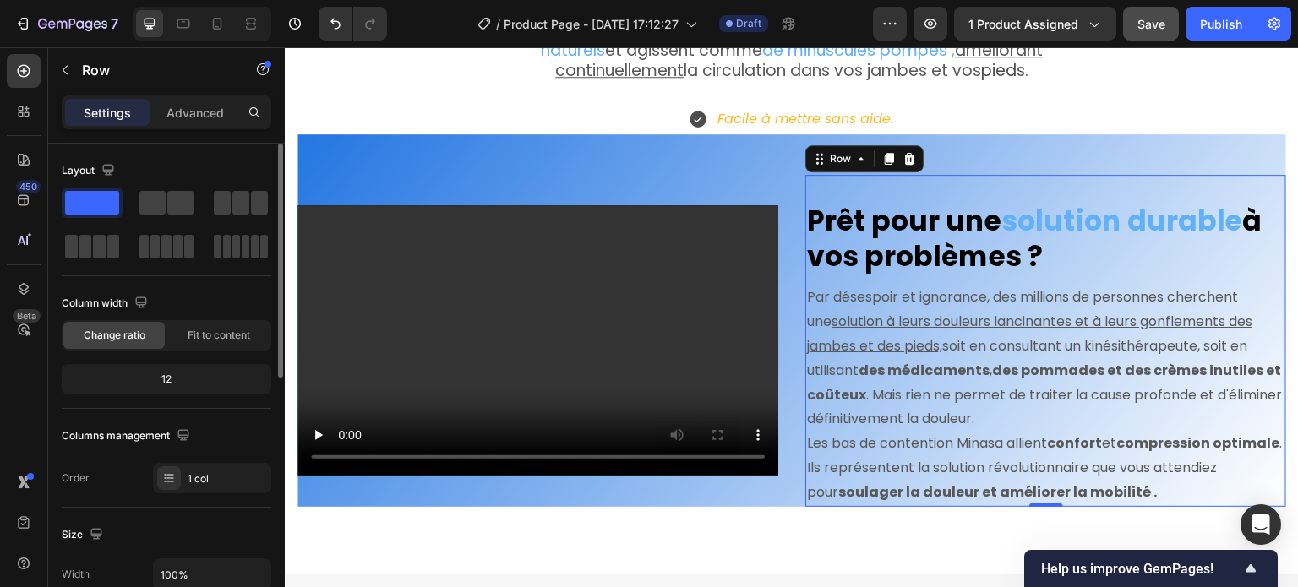
click at [172, 378] on div "12" at bounding box center [166, 380] width 203 height 24
drag, startPoint x: 183, startPoint y: 382, endPoint x: 154, endPoint y: 385, distance: 29.7
click at [154, 385] on div "12" at bounding box center [166, 380] width 203 height 24
click at [154, 380] on div "12" at bounding box center [166, 380] width 203 height 24
click at [162, 379] on div "12" at bounding box center [166, 380] width 203 height 24
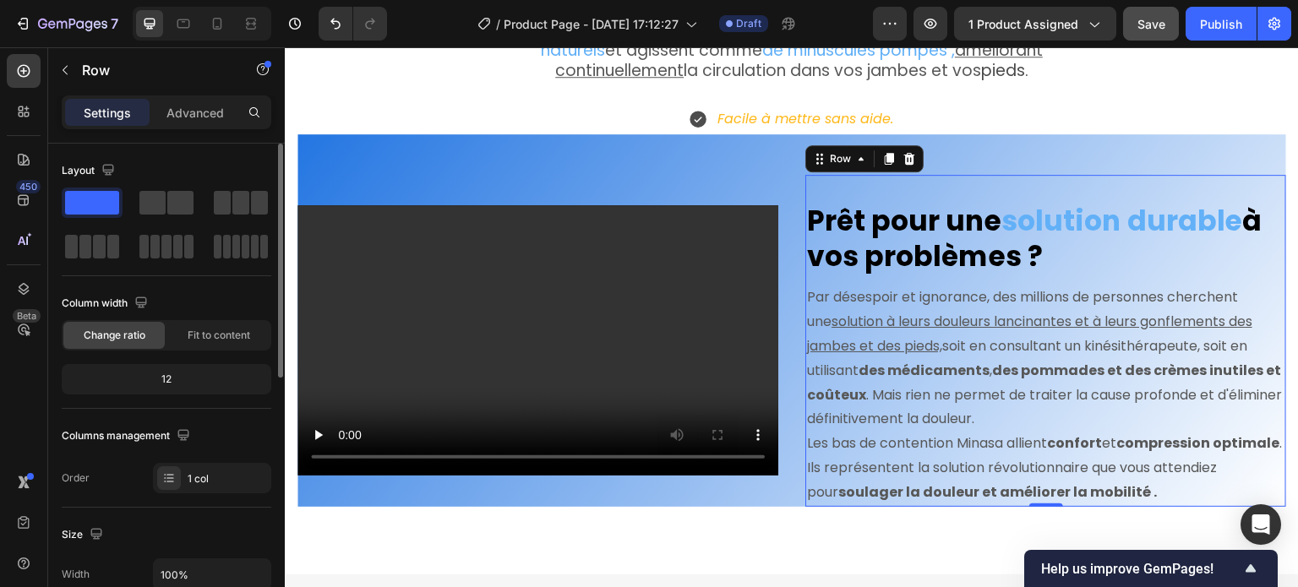
click at [162, 379] on div "12" at bounding box center [166, 380] width 203 height 24
click at [167, 377] on div "12" at bounding box center [166, 380] width 203 height 24
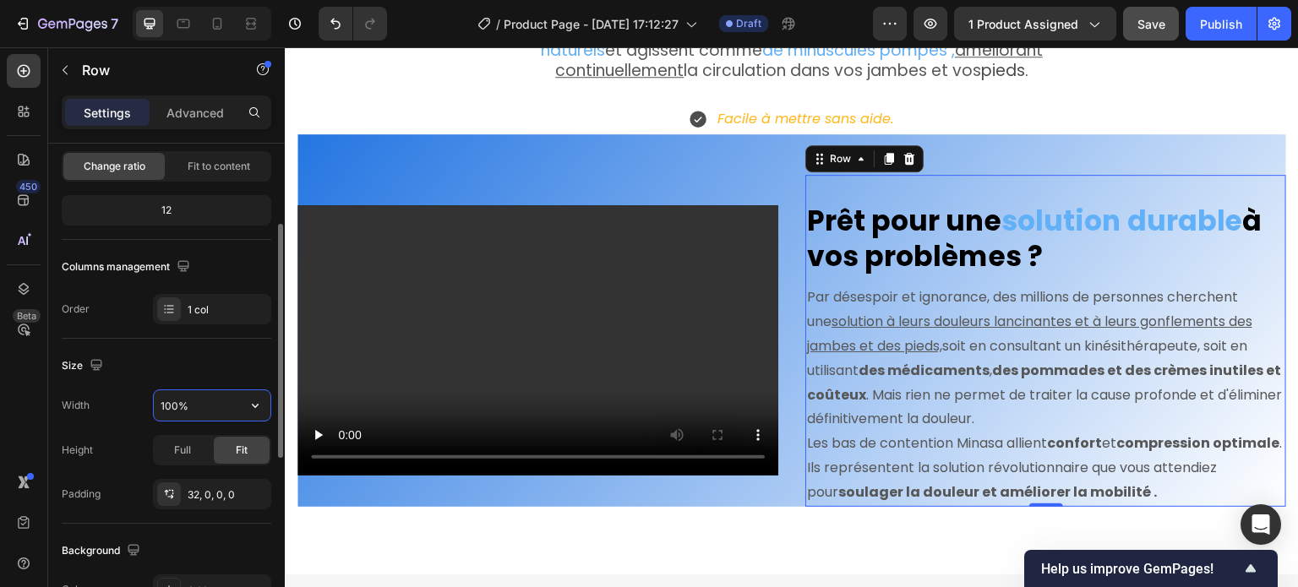
click at [171, 406] on input "100%" at bounding box center [212, 405] width 117 height 30
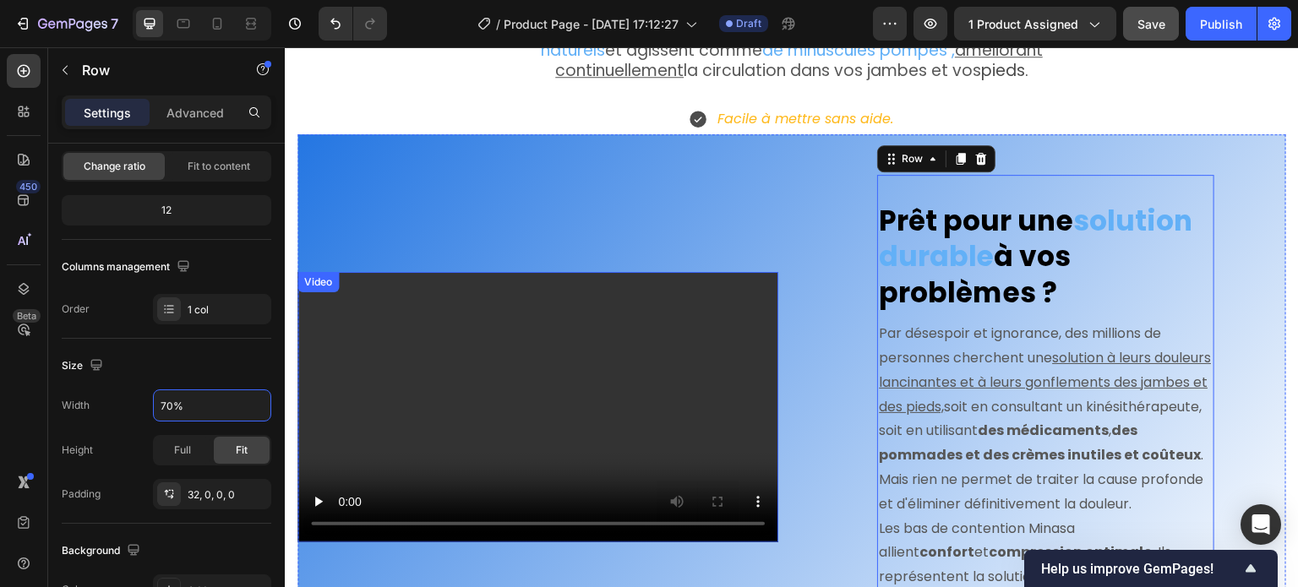
scroll to position [2118, 0]
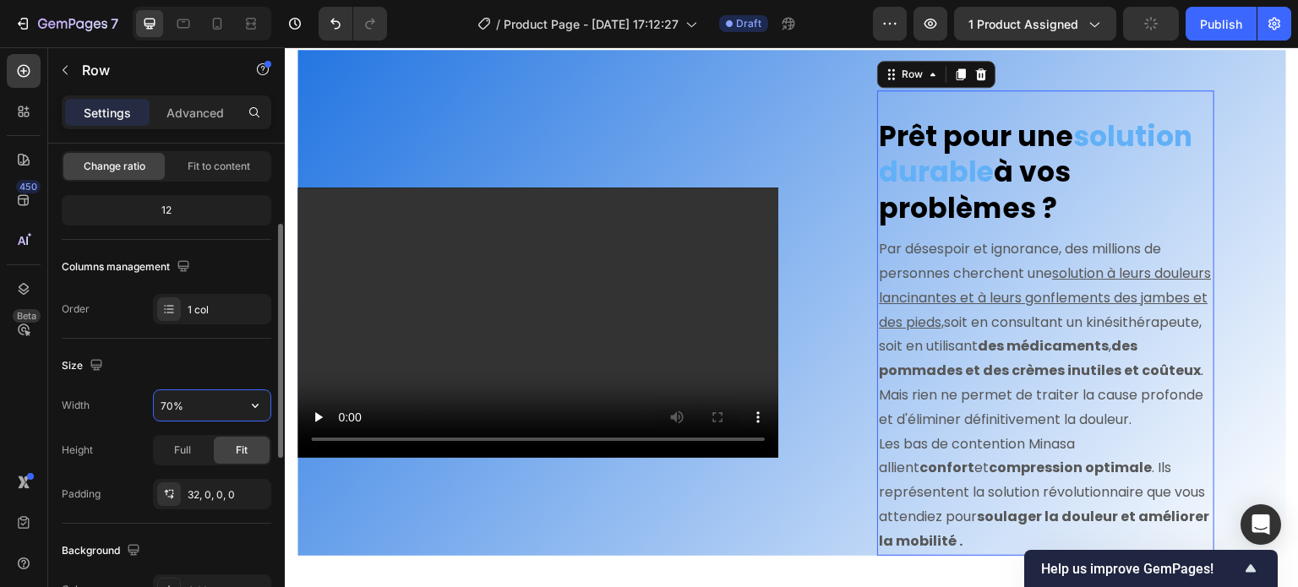
click at [171, 412] on input "70%" at bounding box center [212, 405] width 117 height 30
type input "75%"
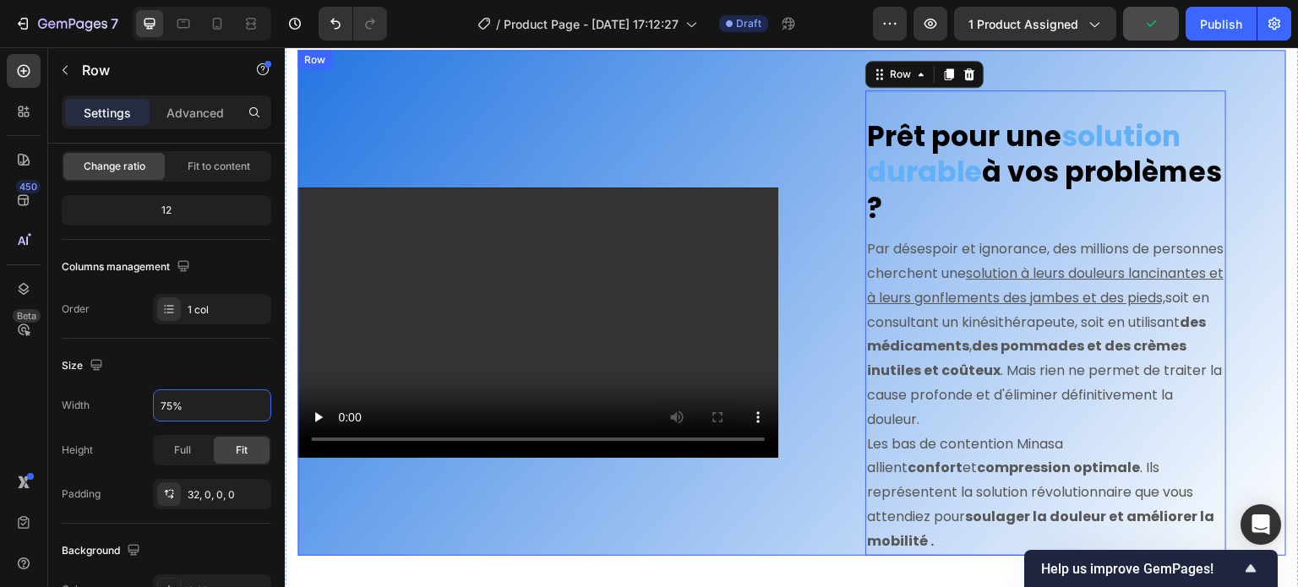
click at [680, 493] on div "Video" at bounding box center [538, 323] width 481 height 466
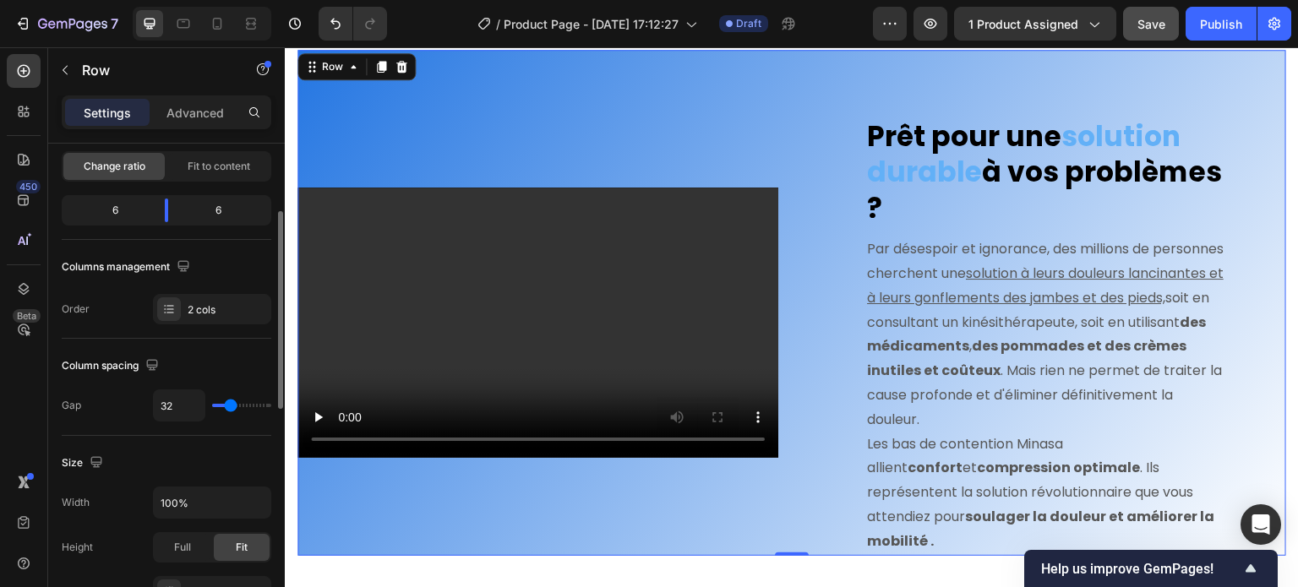
click at [99, 204] on div "6" at bounding box center [108, 211] width 86 height 24
click at [125, 210] on div "6" at bounding box center [108, 211] width 86 height 24
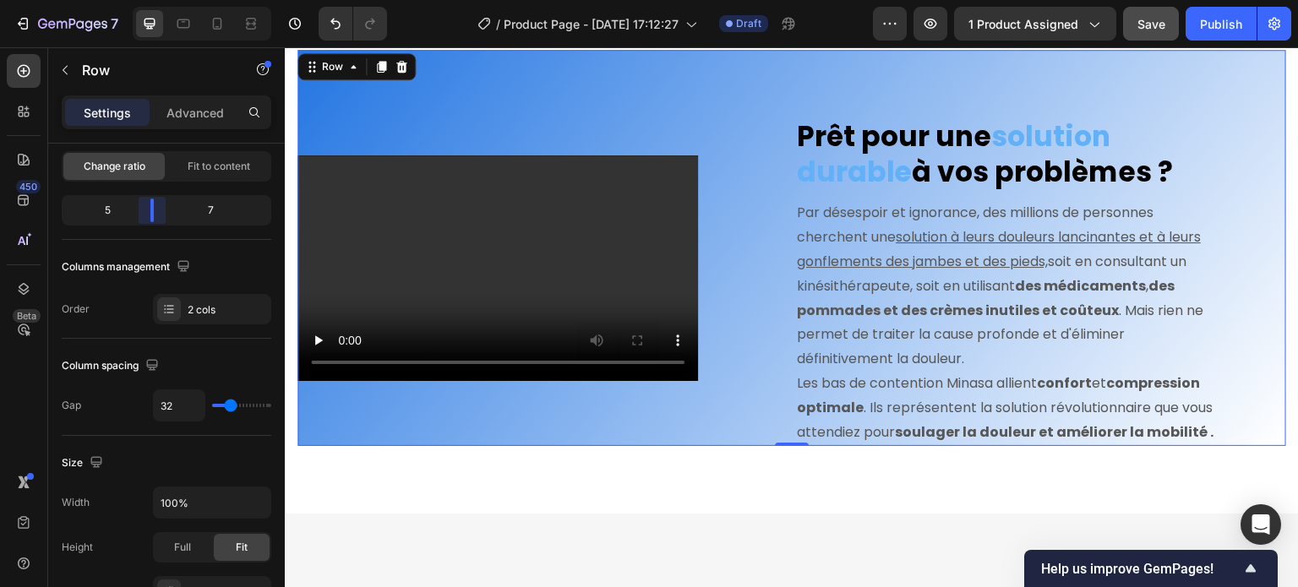
click at [156, 0] on body "7 / Product Page - Sep 27, 17:12:27 Draft Preview 1 product assigned Save Publi…" at bounding box center [649, 0] width 1298 height 0
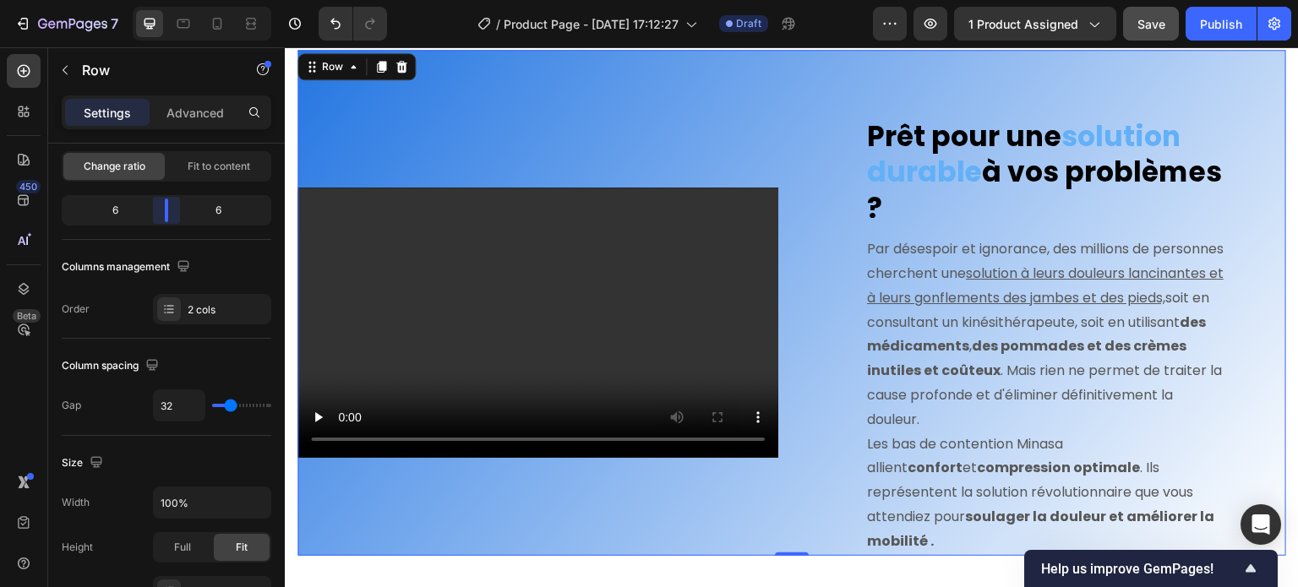
drag, startPoint x: 152, startPoint y: 212, endPoint x: 176, endPoint y: 216, distance: 23.9
click at [176, 0] on body "7 / Product Page - Sep 27, 17:12:27 Draft Preview 1 product assigned Save Publi…" at bounding box center [649, 0] width 1298 height 0
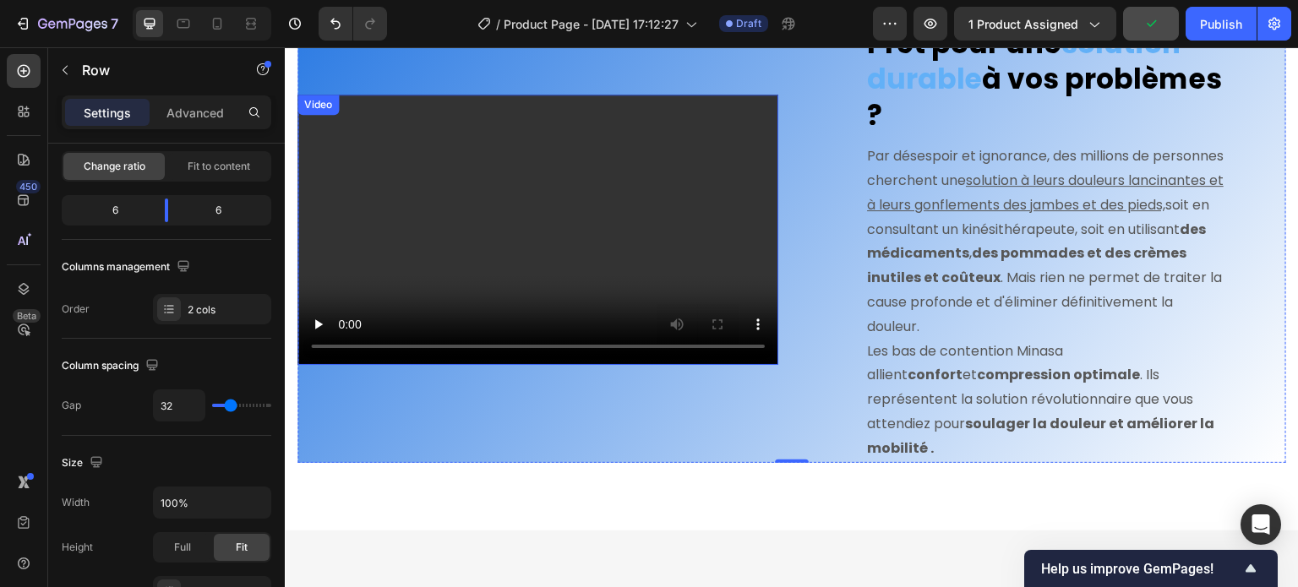
scroll to position [2372, 0]
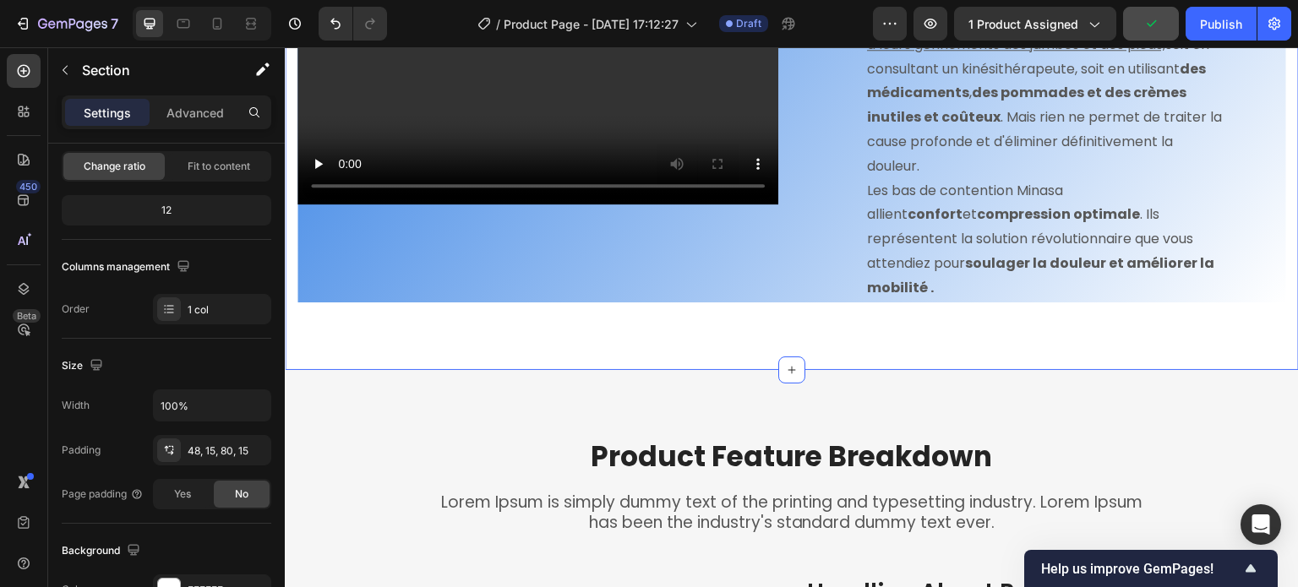
scroll to position [0, 0]
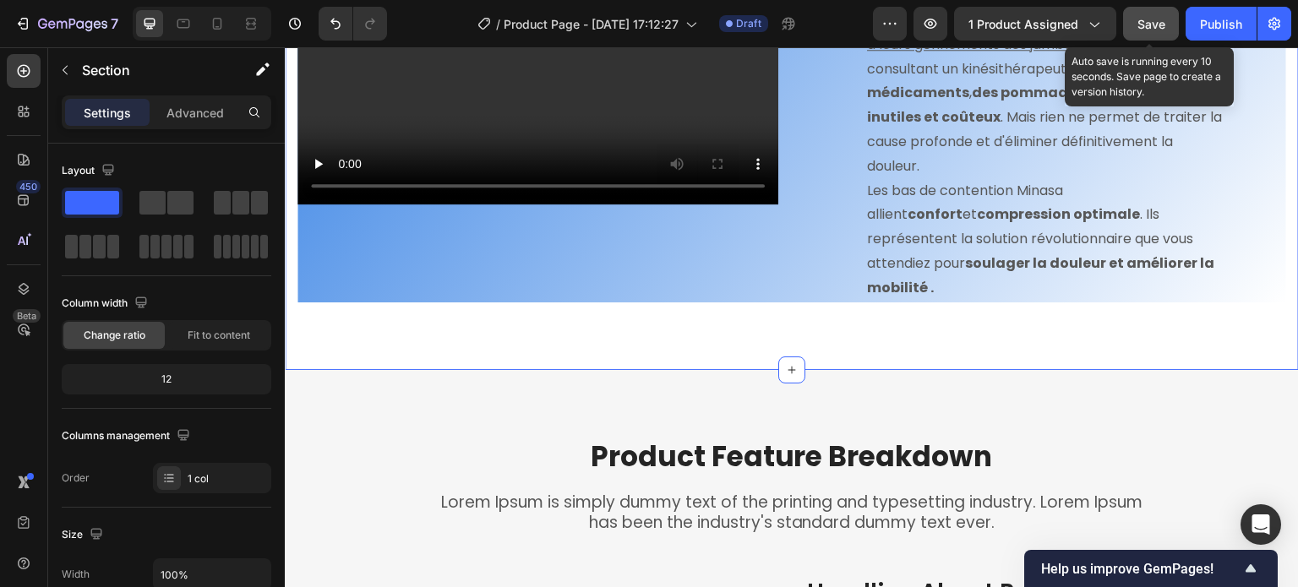
click at [1152, 30] on span "Save" at bounding box center [1152, 24] width 28 height 14
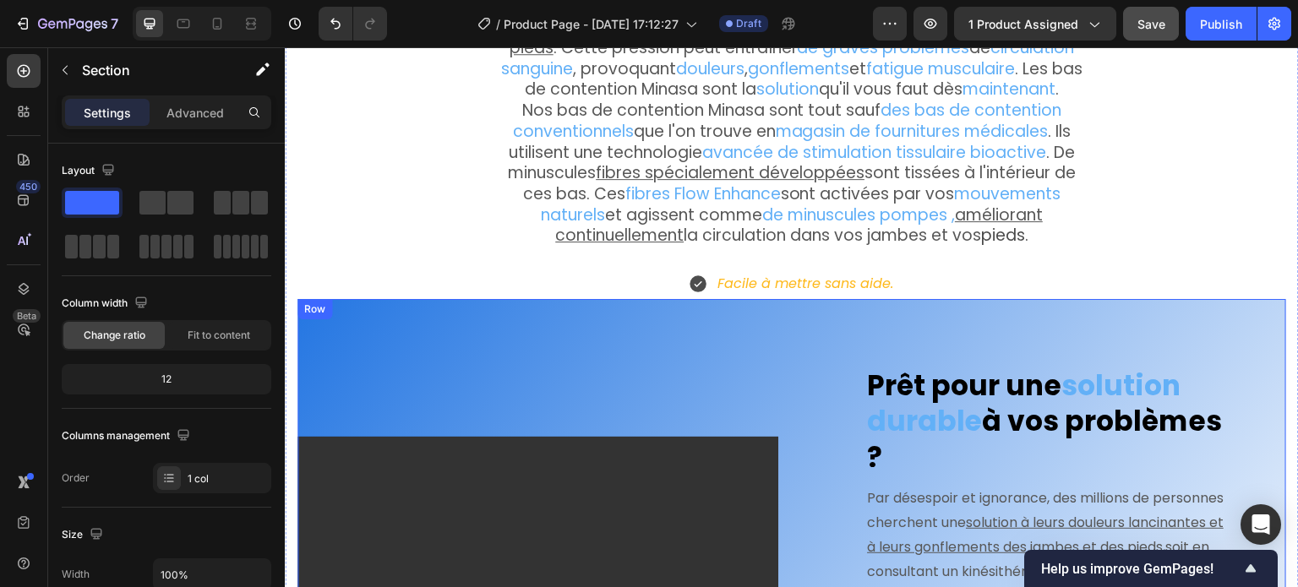
scroll to position [1865, 0]
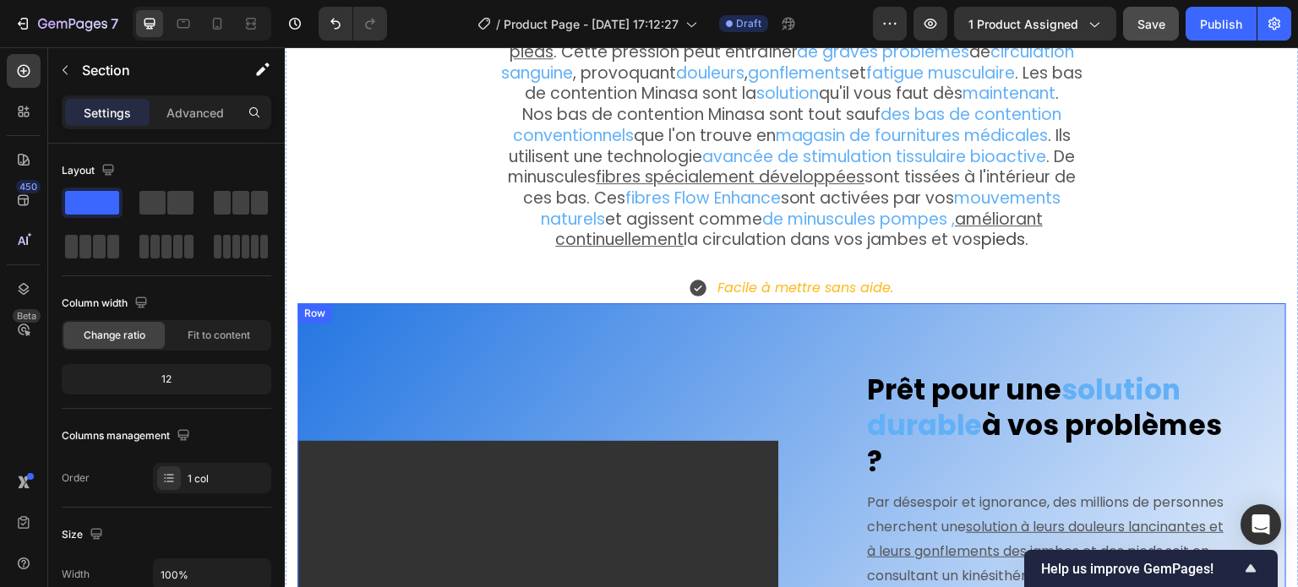
click at [653, 318] on div "Video Prêt pour une solution durable à vos problèmes ? Heading Par désespoir et…" at bounding box center [792, 556] width 989 height 506
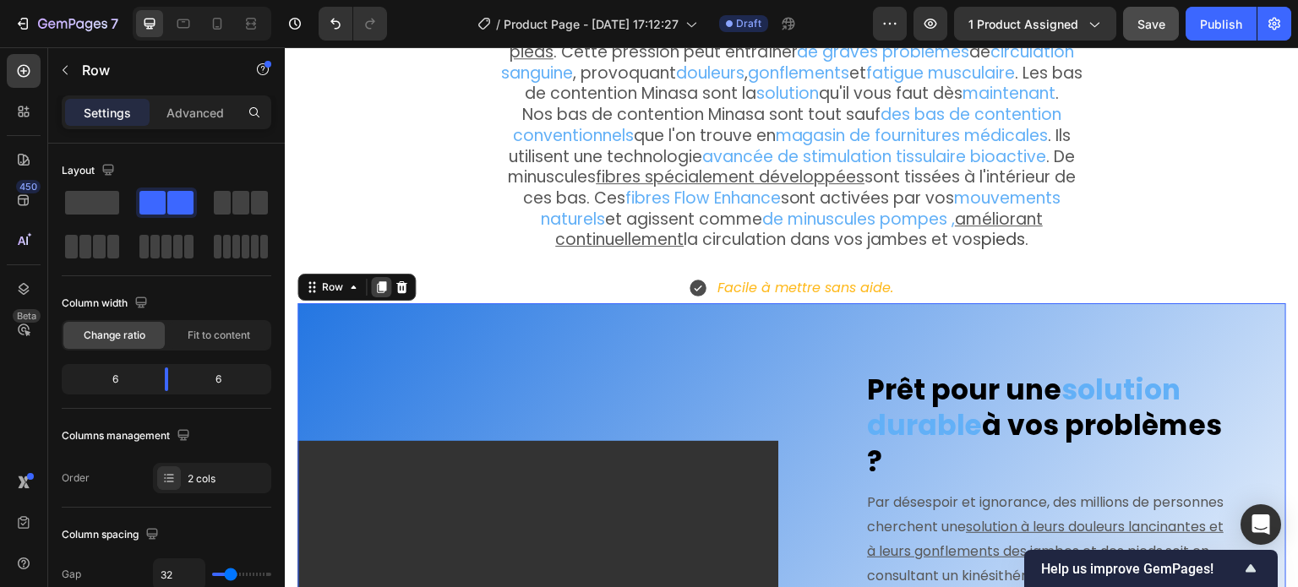
click at [379, 281] on icon at bounding box center [381, 287] width 9 height 12
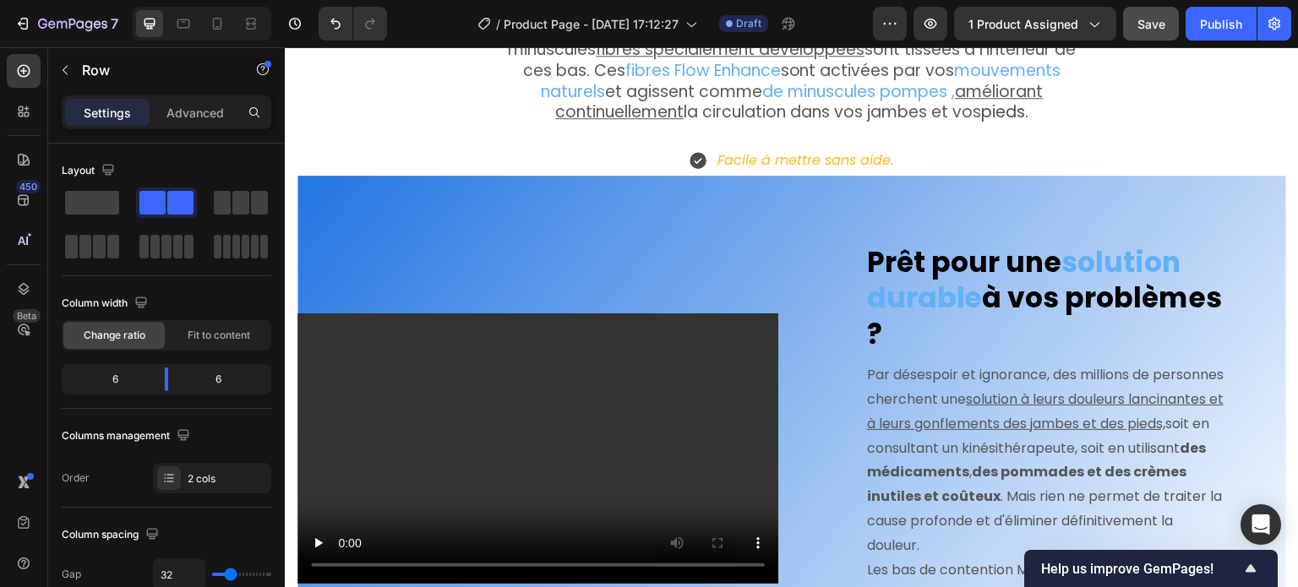
scroll to position [1766, 0]
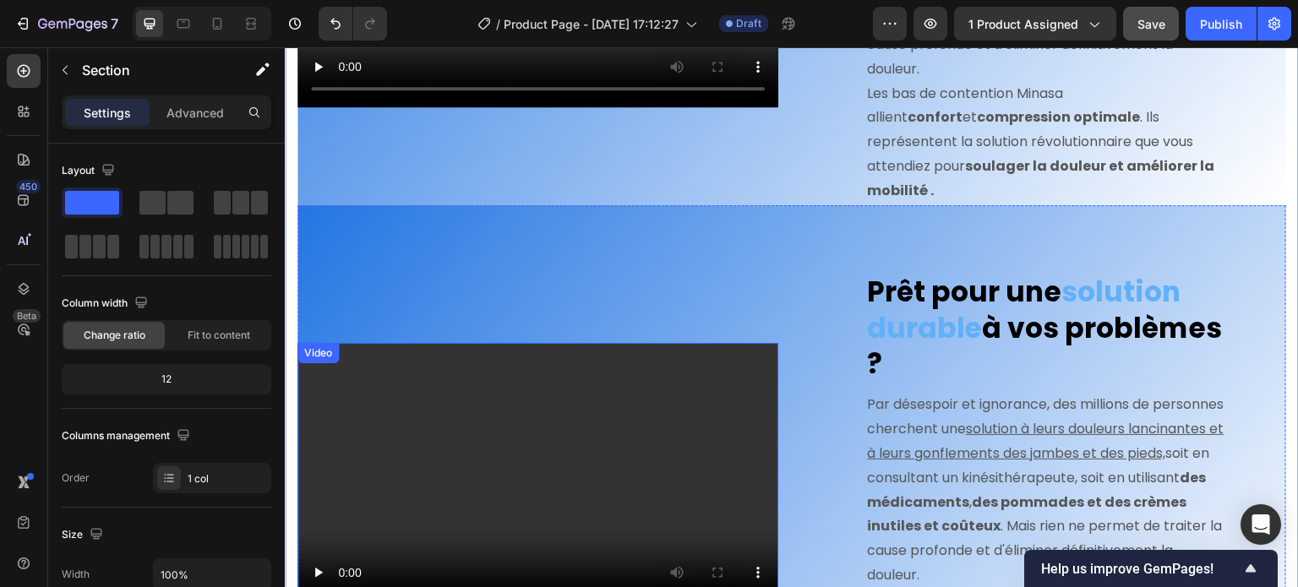
scroll to position [2526, 0]
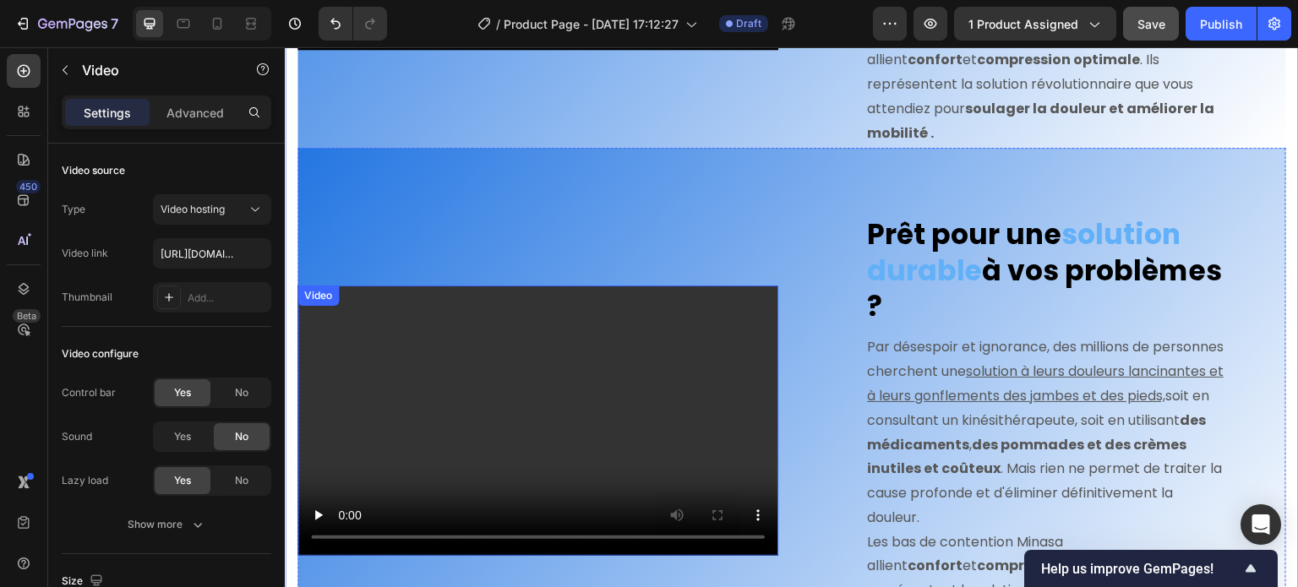
click at [477, 323] on video at bounding box center [538, 421] width 481 height 270
click at [385, 296] on icon at bounding box center [388, 303] width 14 height 14
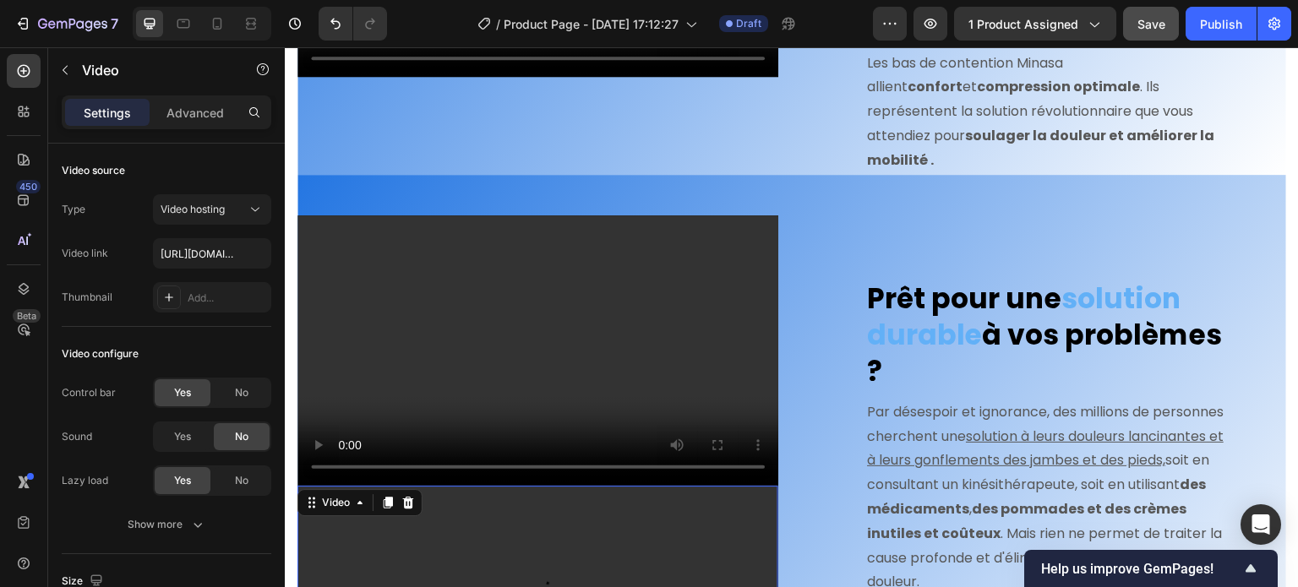
scroll to position [2496, 0]
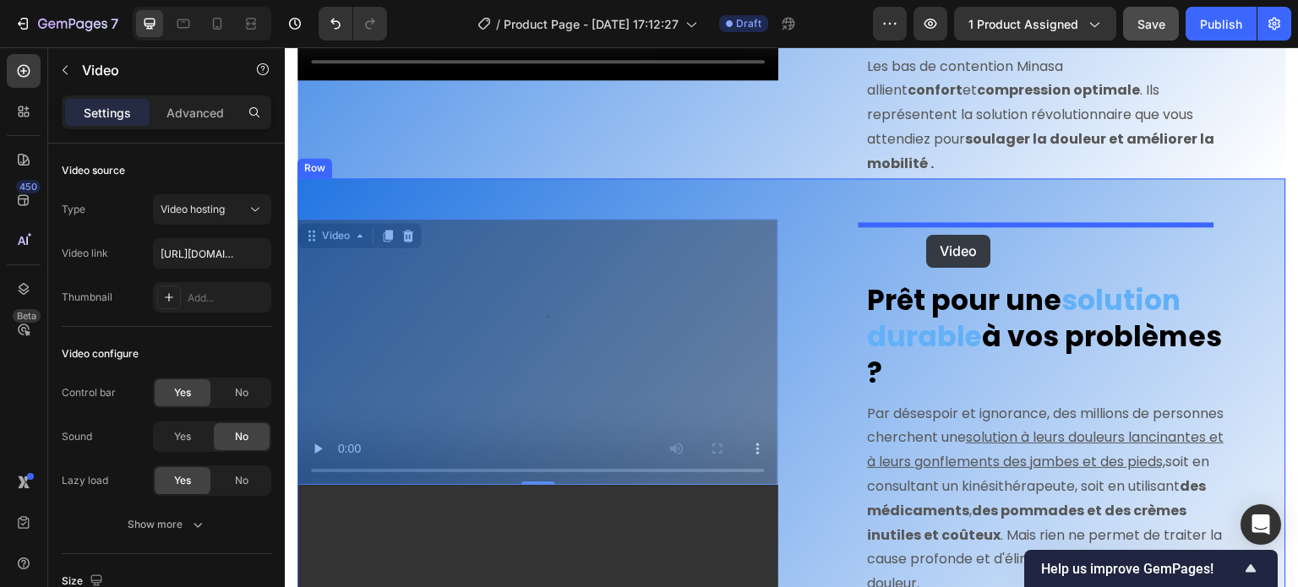
drag, startPoint x: 323, startPoint y: 193, endPoint x: 927, endPoint y: 235, distance: 605.8
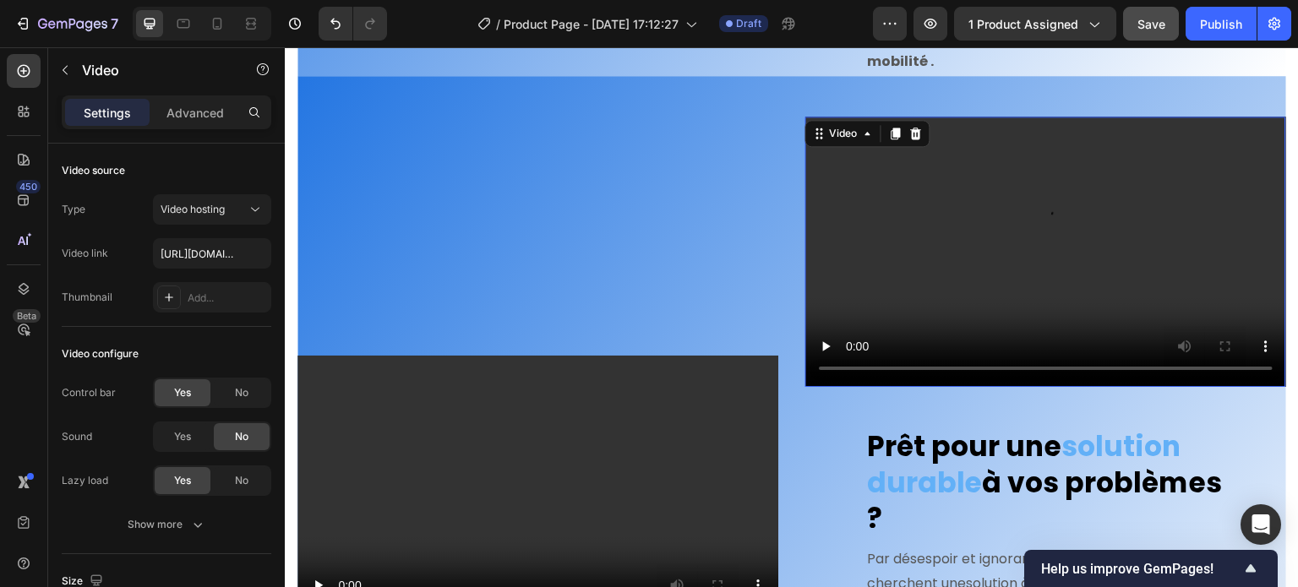
scroll to position [2750, 0]
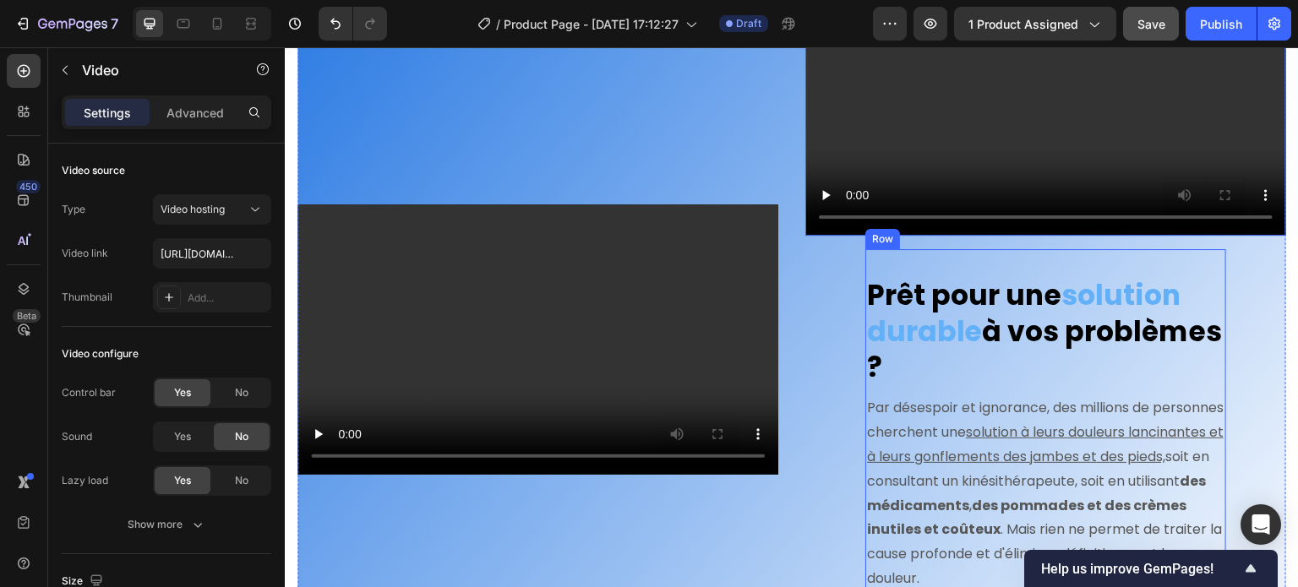
click at [958, 249] on div "Prêt pour une solution durable à vos problèmes ? Heading Par désespoir et ignor…" at bounding box center [1046, 482] width 361 height 466
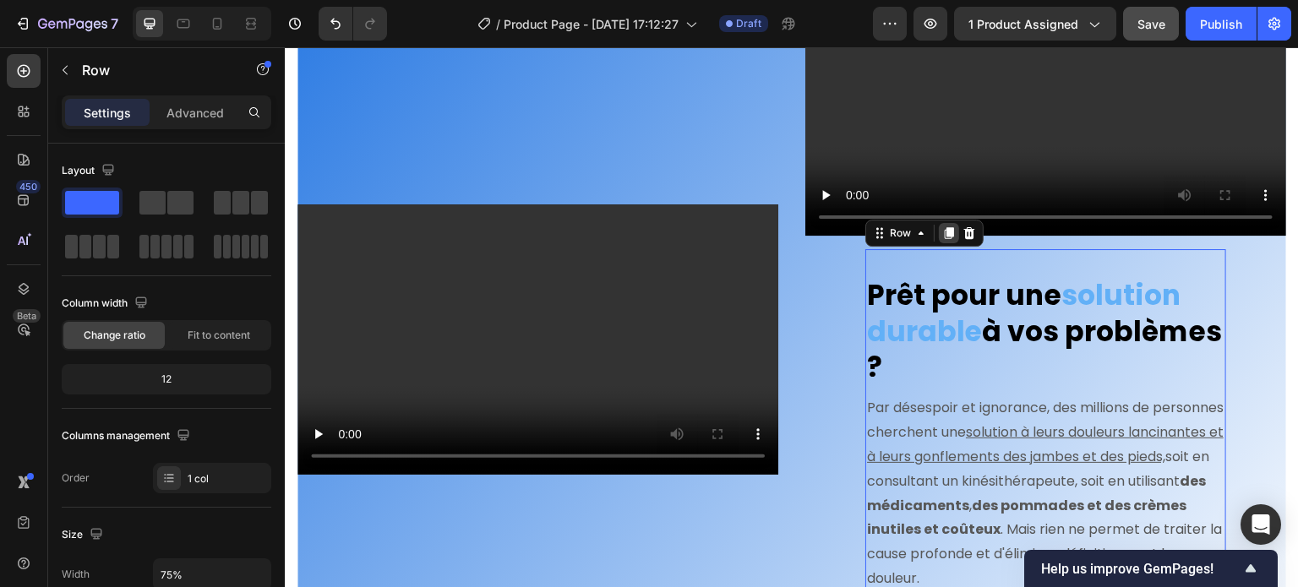
click at [945, 227] on icon at bounding box center [949, 233] width 9 height 12
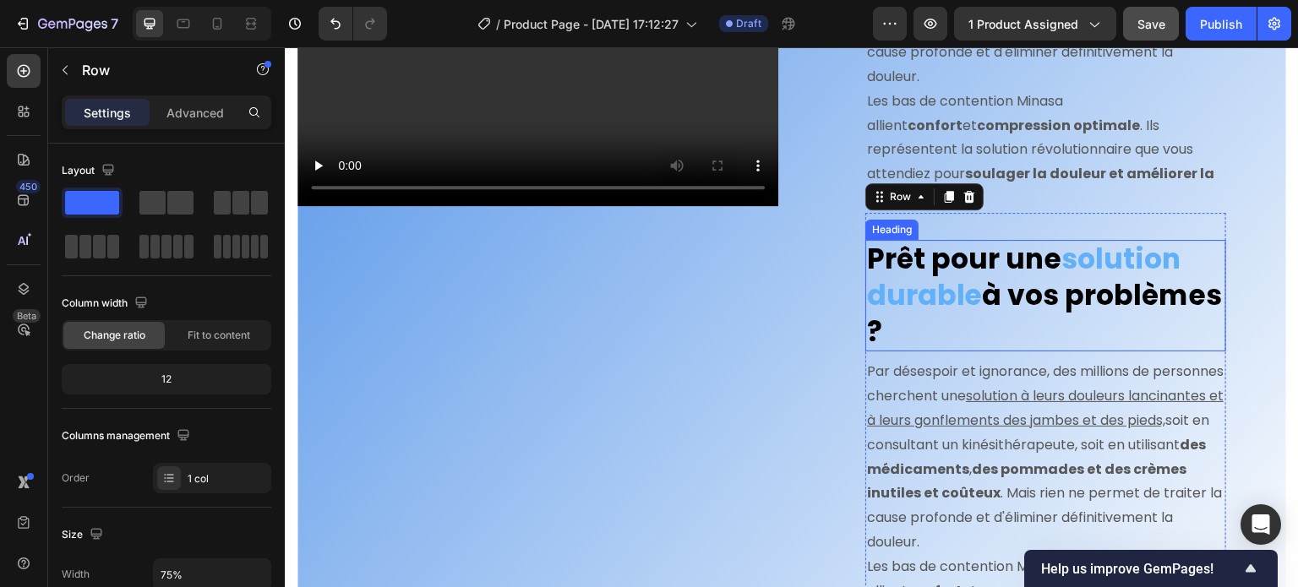
scroll to position [3205, 0]
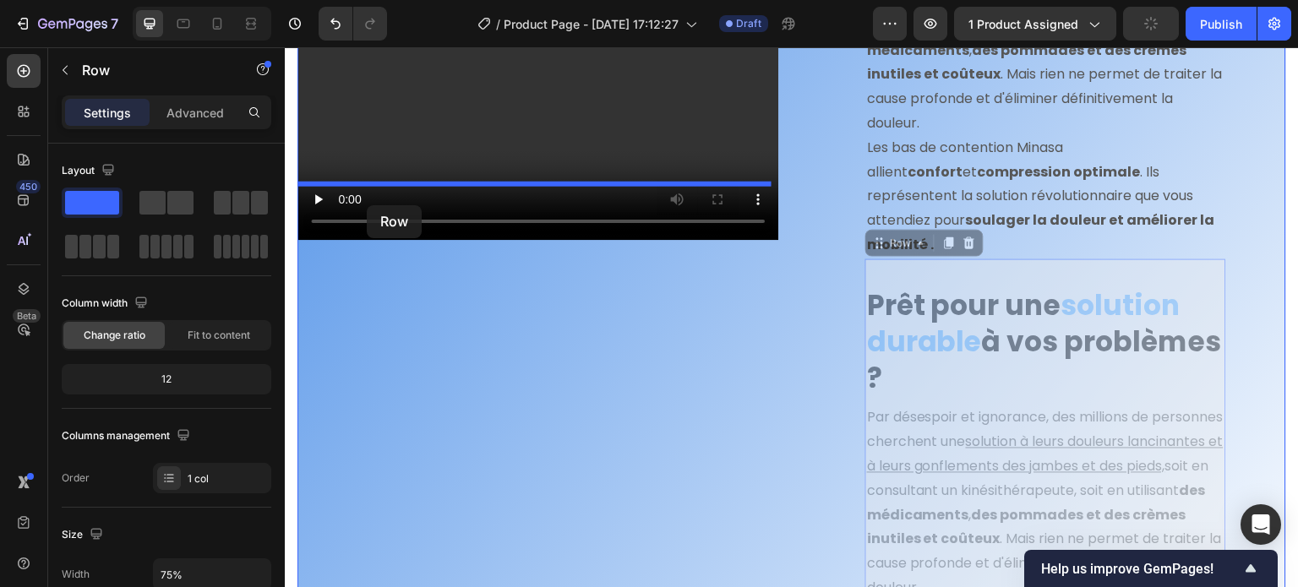
drag, startPoint x: 877, startPoint y: 182, endPoint x: 367, endPoint y: 205, distance: 511.1
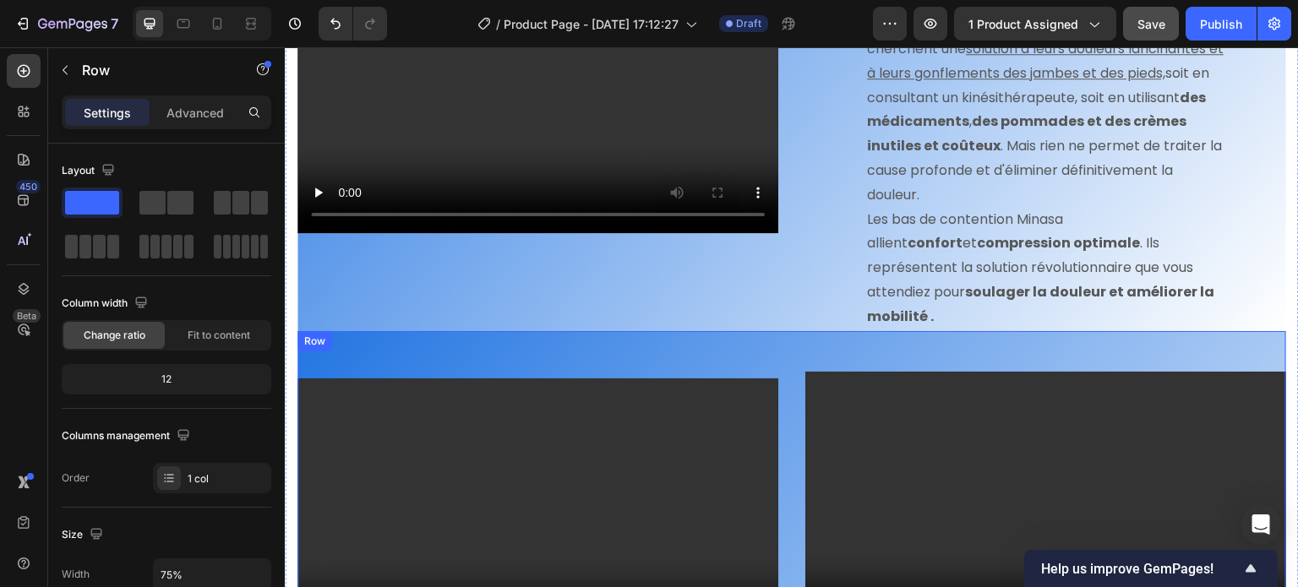
scroll to position [2340, 0]
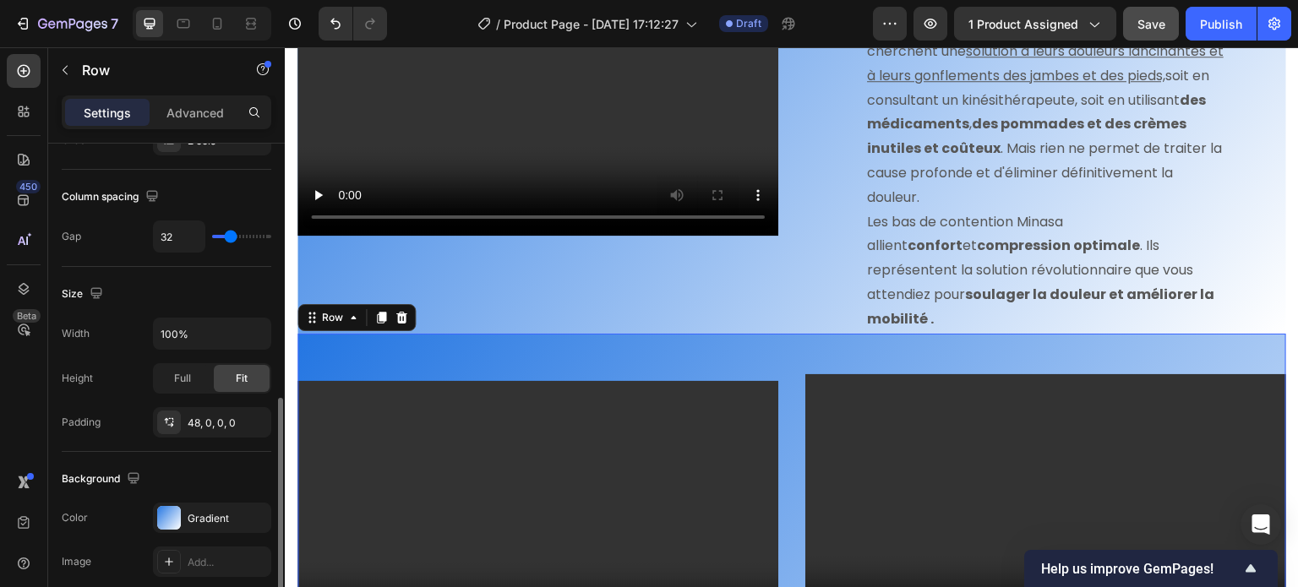
scroll to position [507, 0]
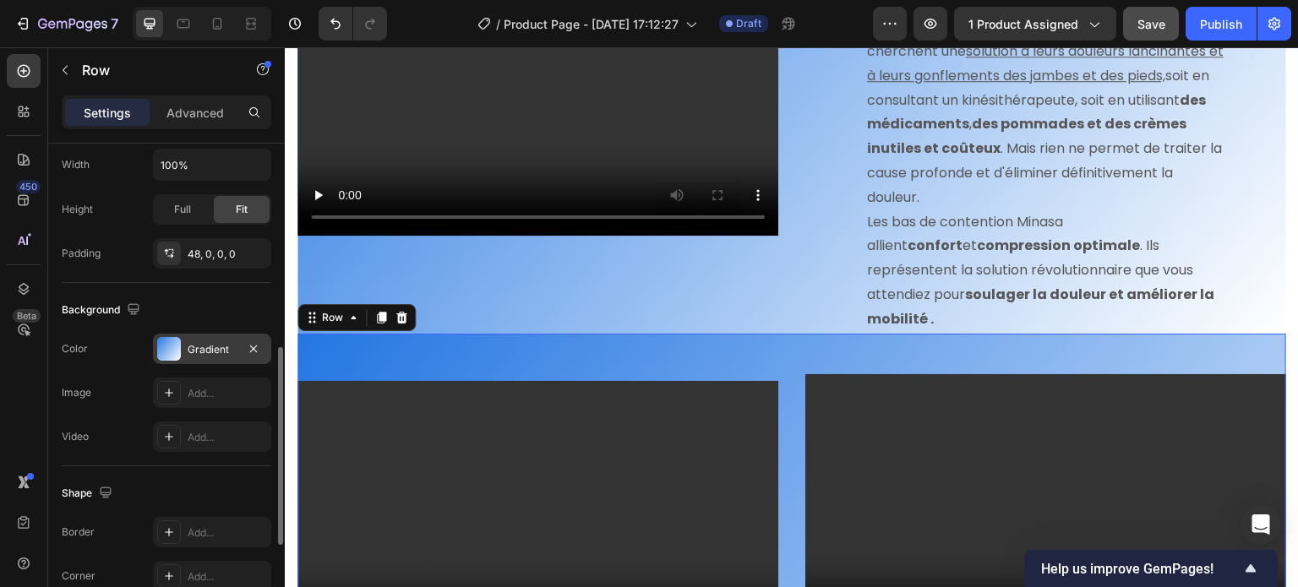
click at [179, 344] on div at bounding box center [169, 349] width 24 height 24
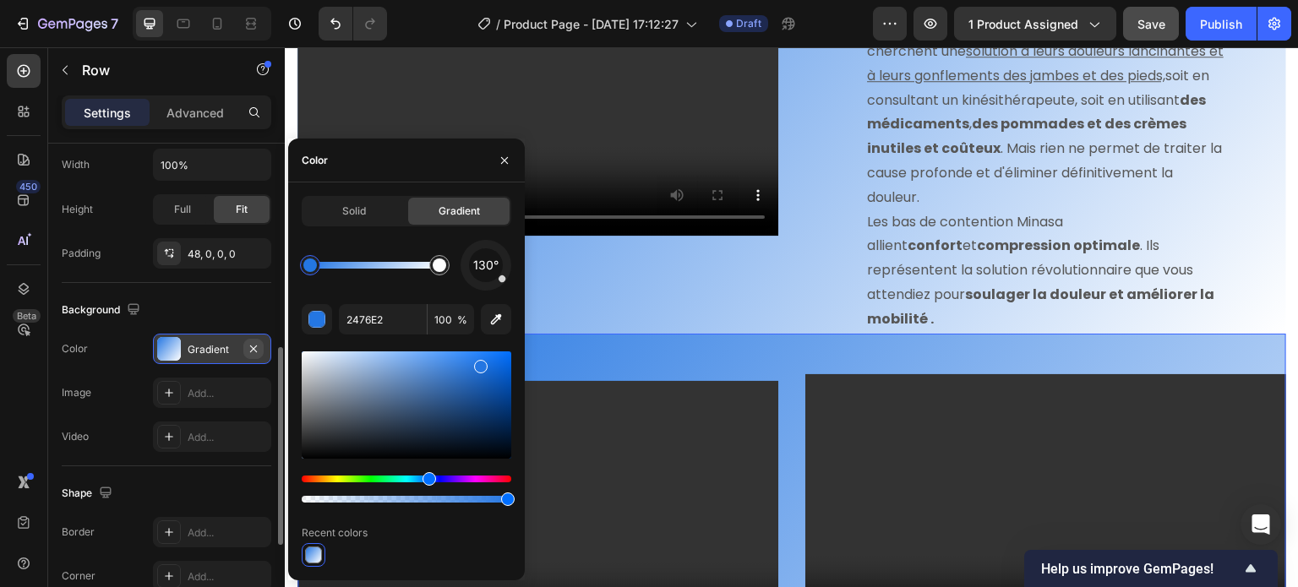
click at [248, 345] on icon "button" at bounding box center [254, 349] width 14 height 14
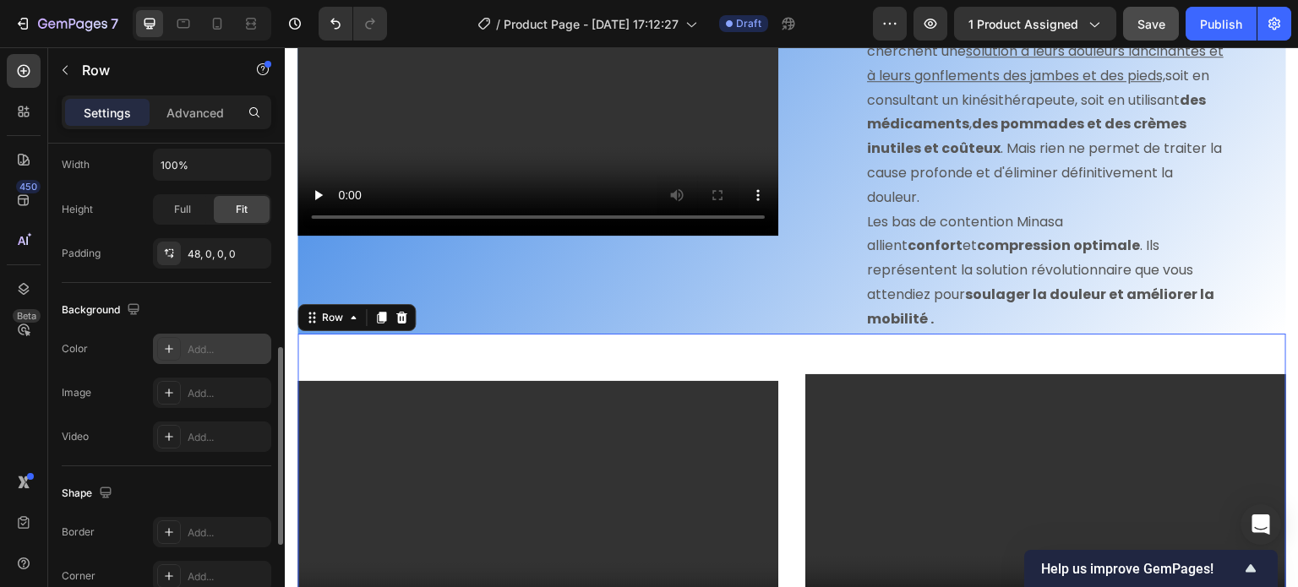
click at [198, 347] on div "Add..." at bounding box center [227, 349] width 79 height 15
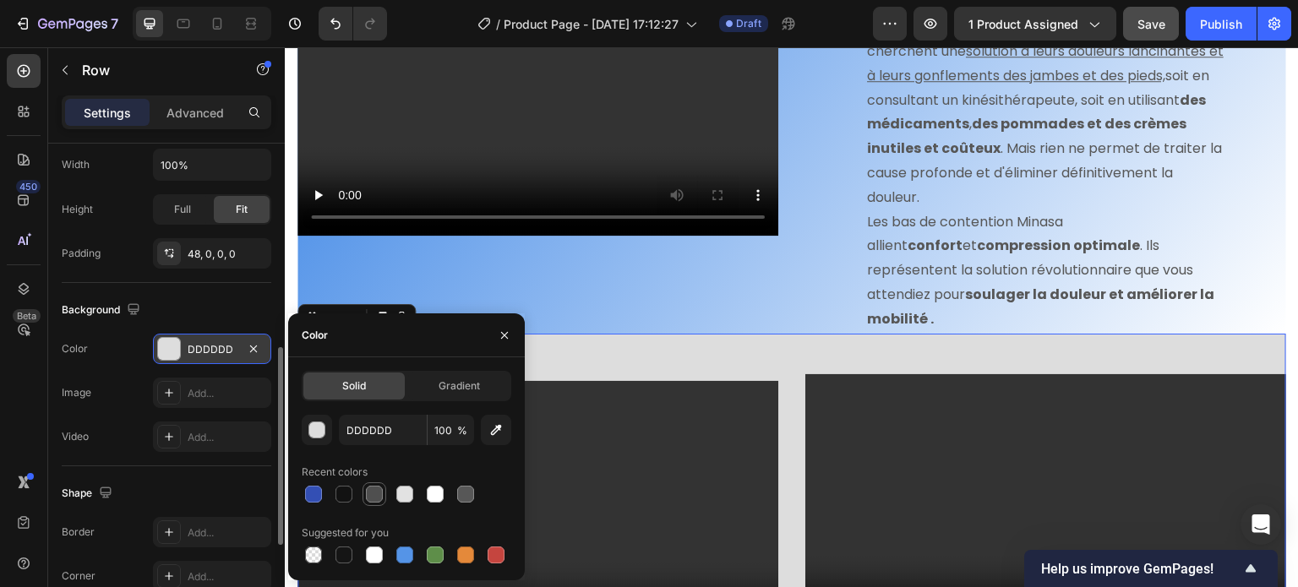
click at [374, 500] on div at bounding box center [374, 494] width 17 height 17
type input "4F4F4F"
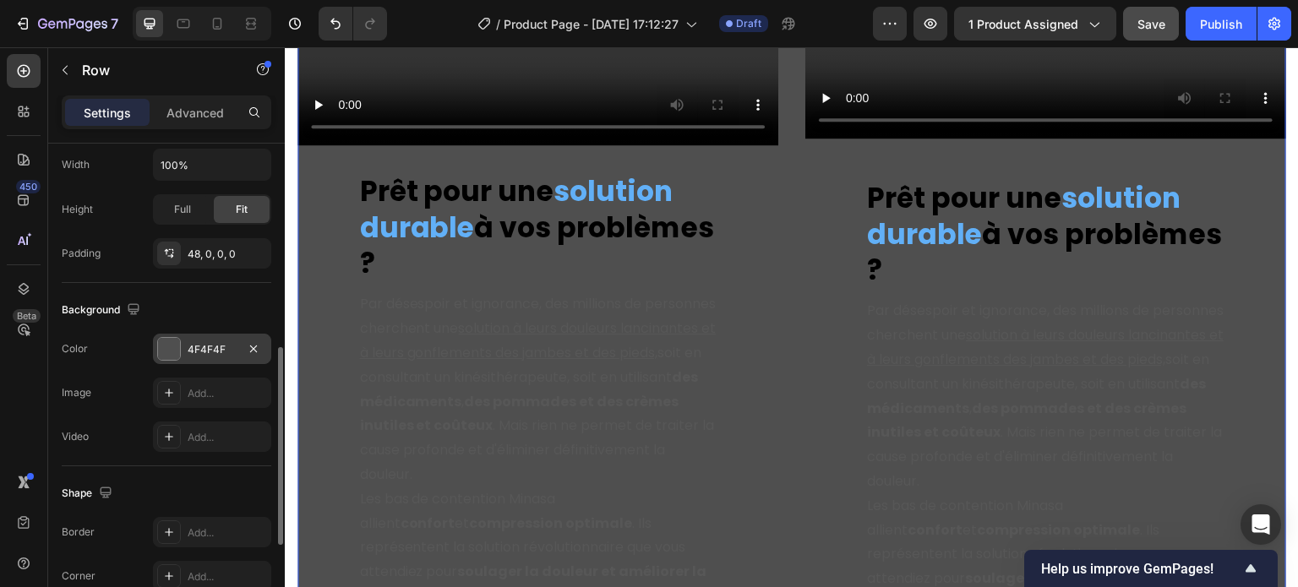
scroll to position [2848, 0]
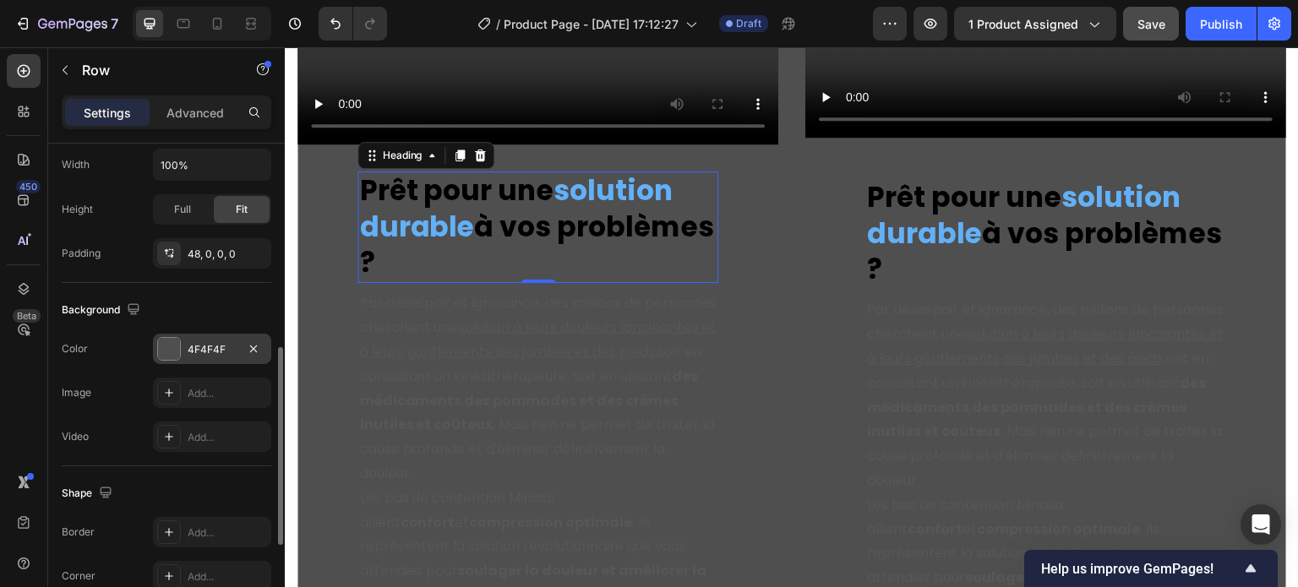
click at [434, 171] on strong "solution durable" at bounding box center [516, 209] width 314 height 76
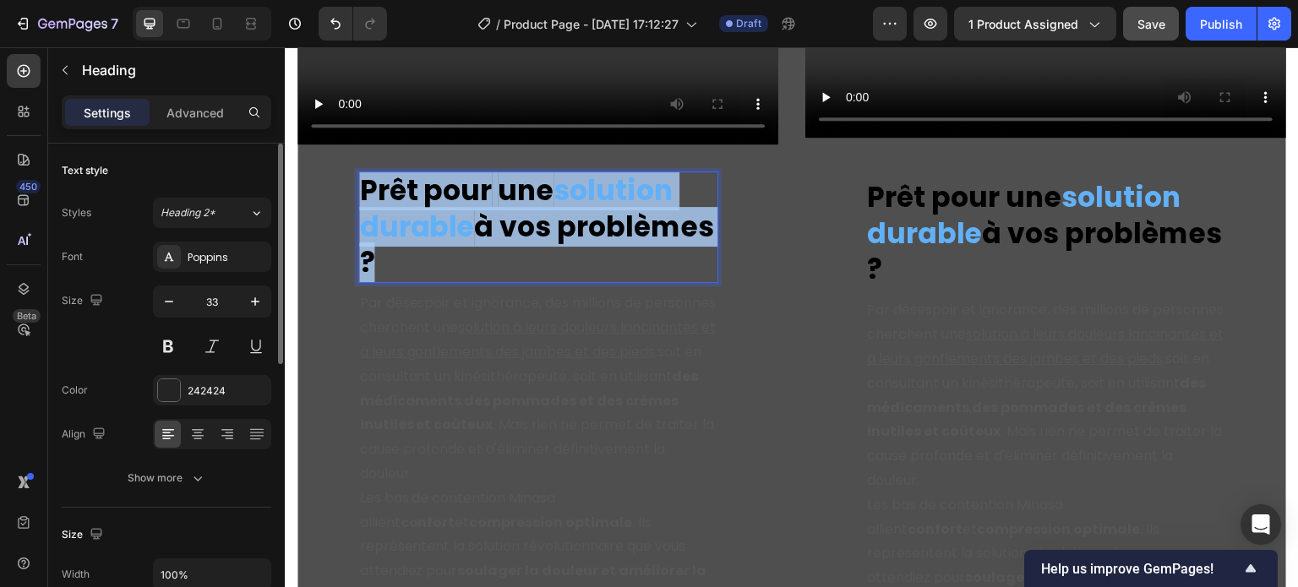
click at [434, 171] on strong "solution durable" at bounding box center [516, 209] width 314 height 76
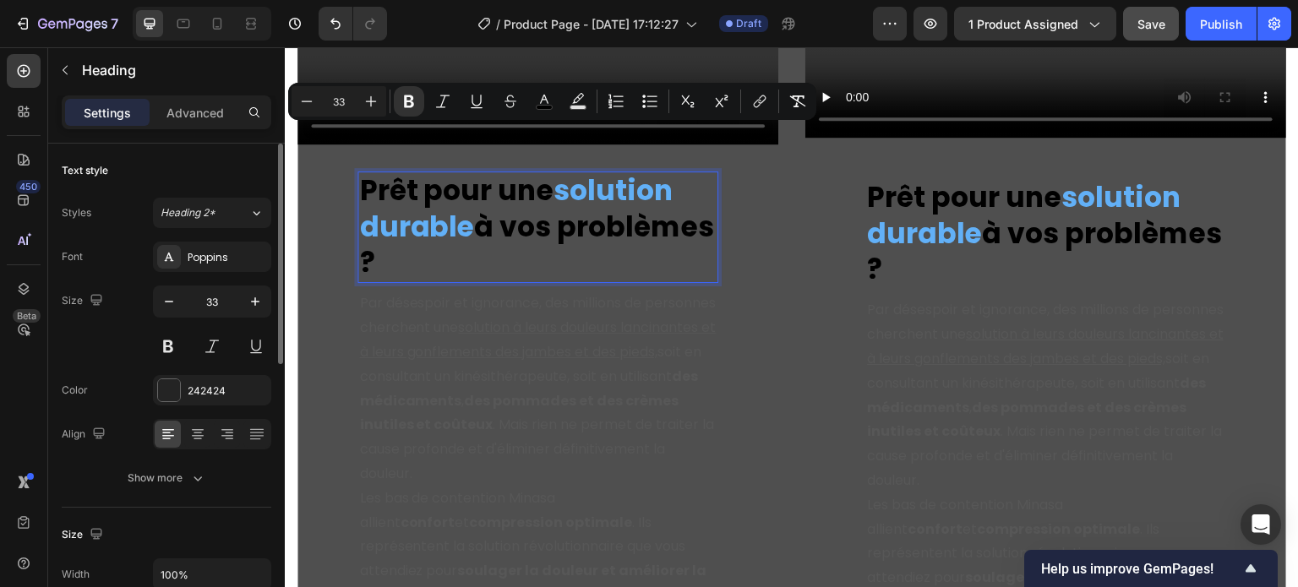
scroll to position [2866, 0]
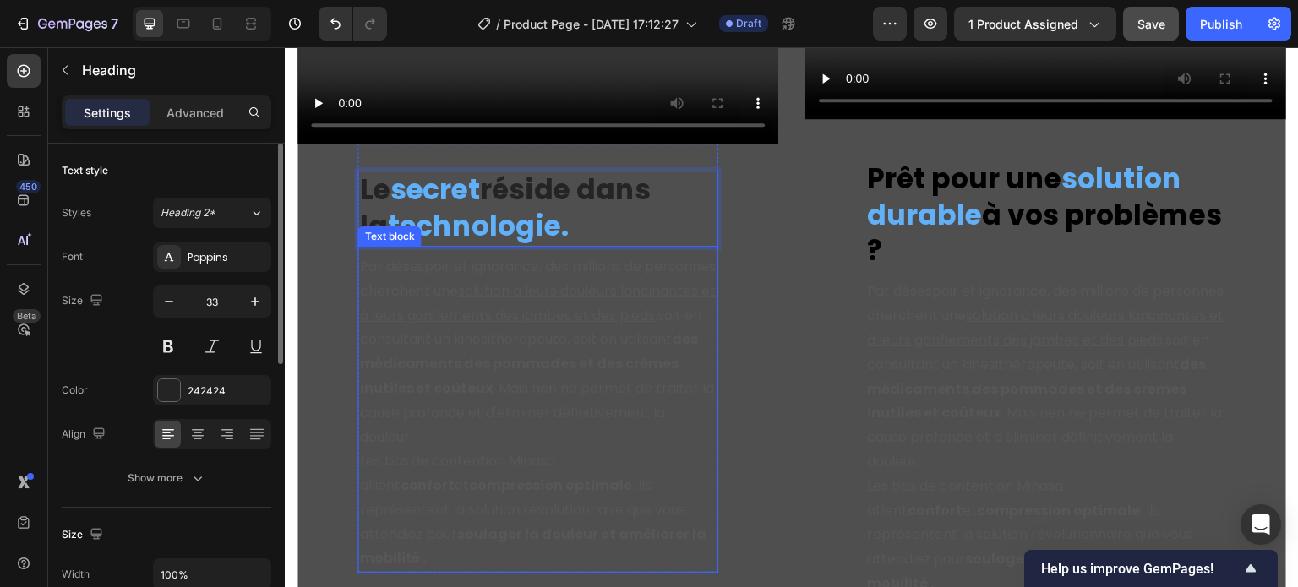
click at [410, 354] on strong "des pommades et des crèmes inutiles et coûteux" at bounding box center [518, 376] width 319 height 44
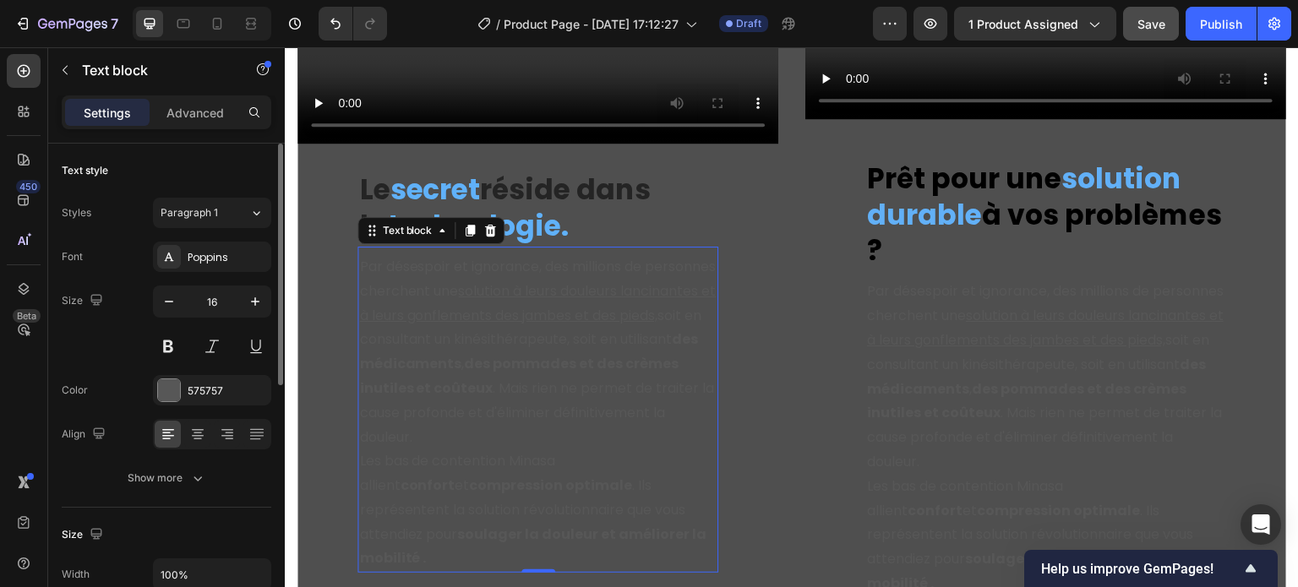
click at [410, 354] on strong "des pommades et des crèmes inutiles et coûteux" at bounding box center [518, 376] width 319 height 44
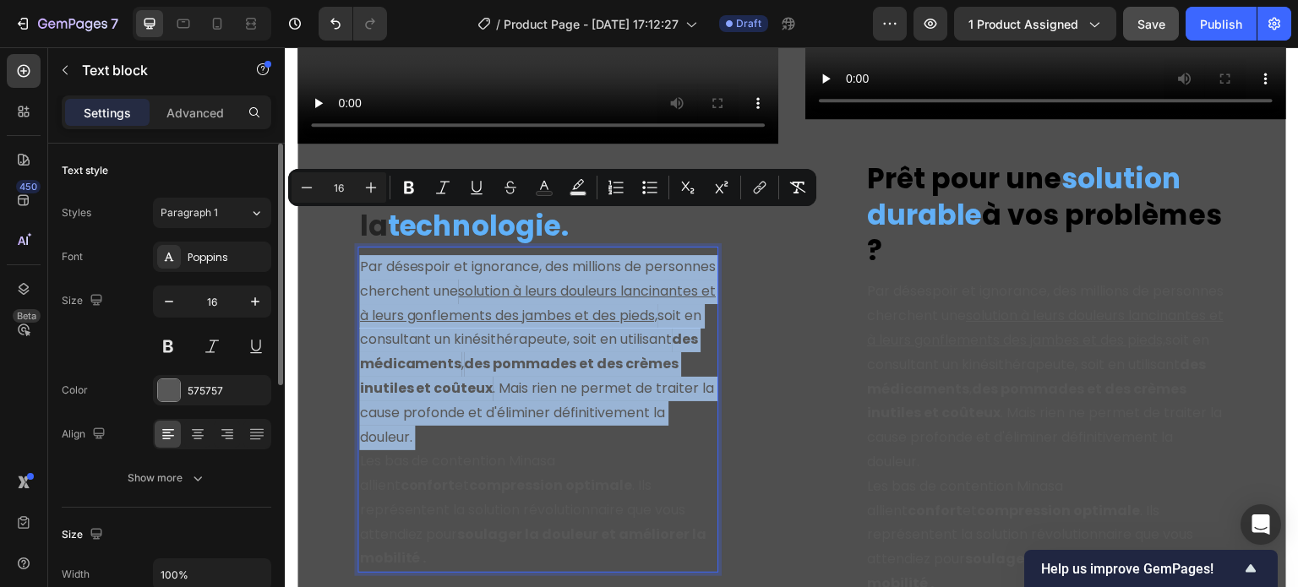
click at [410, 354] on strong "des pommades et des crèmes inutiles et coûteux" at bounding box center [518, 376] width 319 height 44
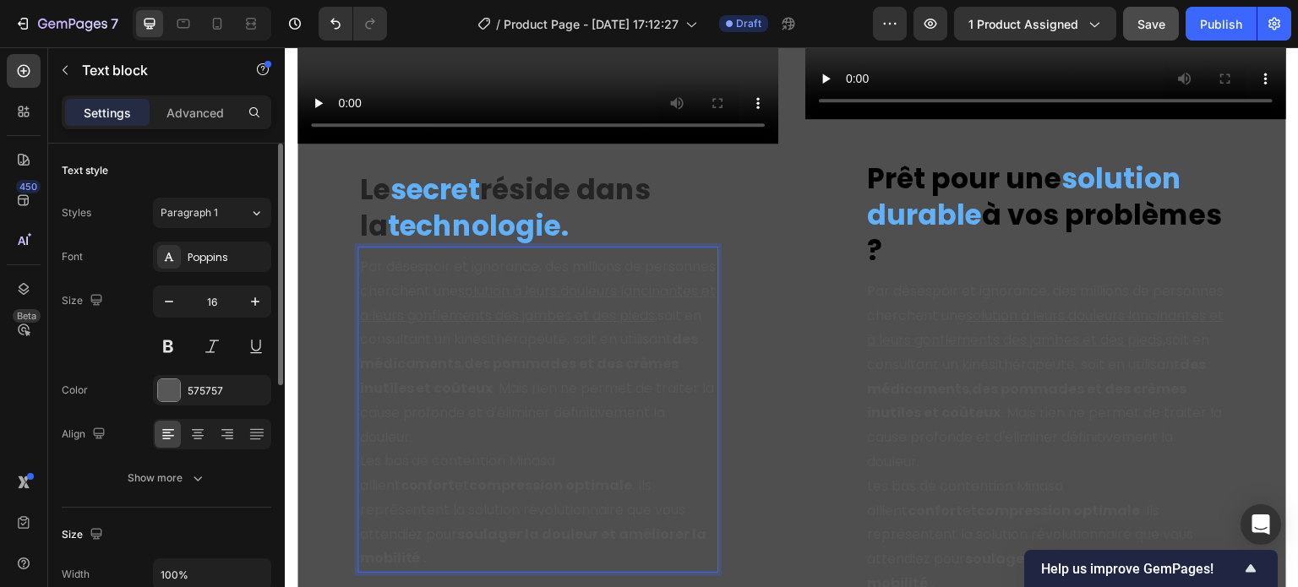
click at [564, 450] on p "Les bas de contention Minasa allient confort et compression optimale . Ils repr…" at bounding box center [538, 511] width 358 height 122
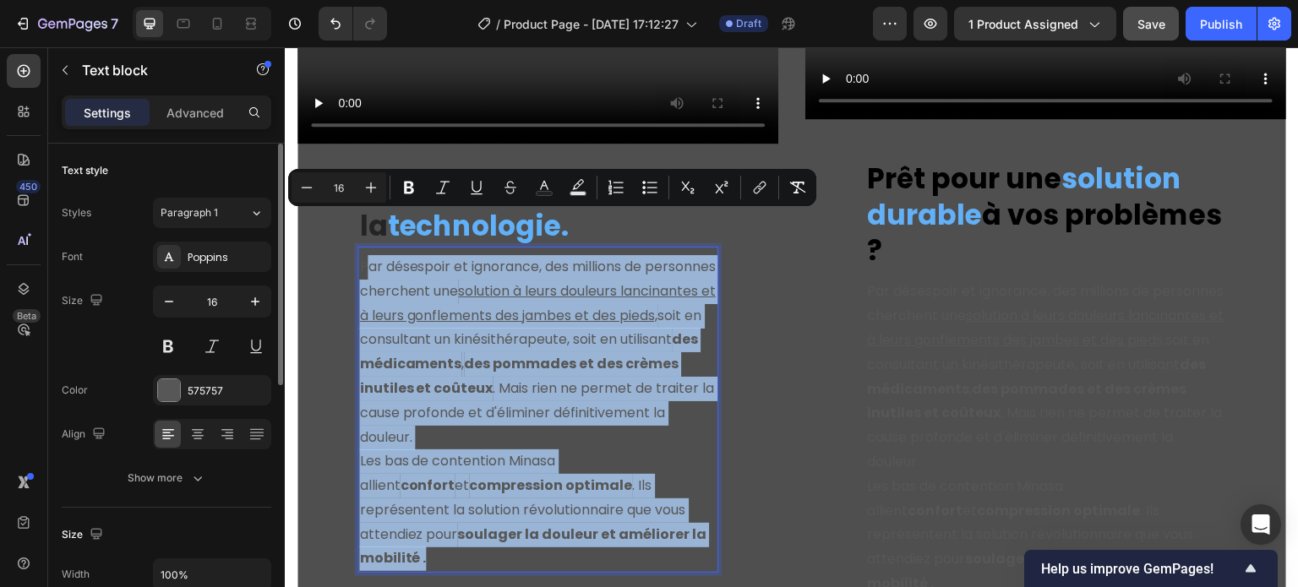
drag, startPoint x: 611, startPoint y: 491, endPoint x: 364, endPoint y: 232, distance: 357.5
click at [364, 254] on div "Par désespoir et ignorance, des millions de personnes cherchent une solution à …" at bounding box center [538, 413] width 361 height 319
click at [364, 255] on p "Par désespoir et ignorance, des millions de personnes cherchent une solution à …" at bounding box center [538, 352] width 358 height 194
drag, startPoint x: 359, startPoint y: 225, endPoint x: 684, endPoint y: 530, distance: 445.5
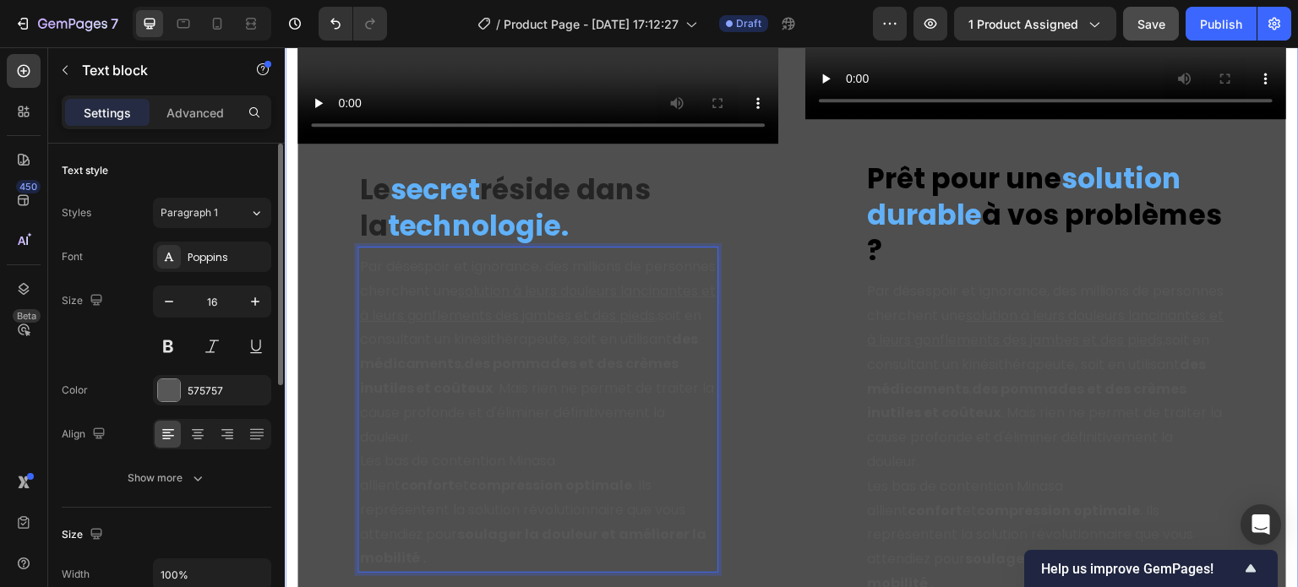
scroll to position [2927, 0]
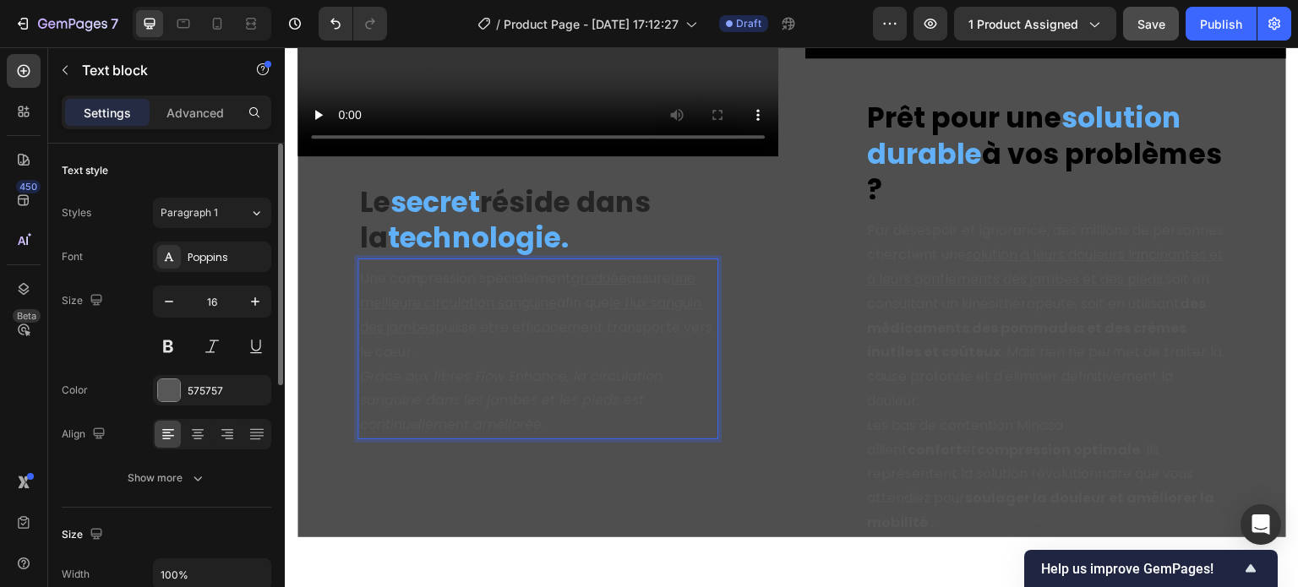
click at [589, 365] on p "Grâce aux fibres Flow Enhance, la circulation sanguine dans les jambes et les p…" at bounding box center [538, 401] width 358 height 73
click at [641, 441] on div "Video ⁠⁠⁠⁠⁠⁠⁠ Le secret réside dans la technologie. Heading Une compression spé…" at bounding box center [538, 163] width 481 height 750
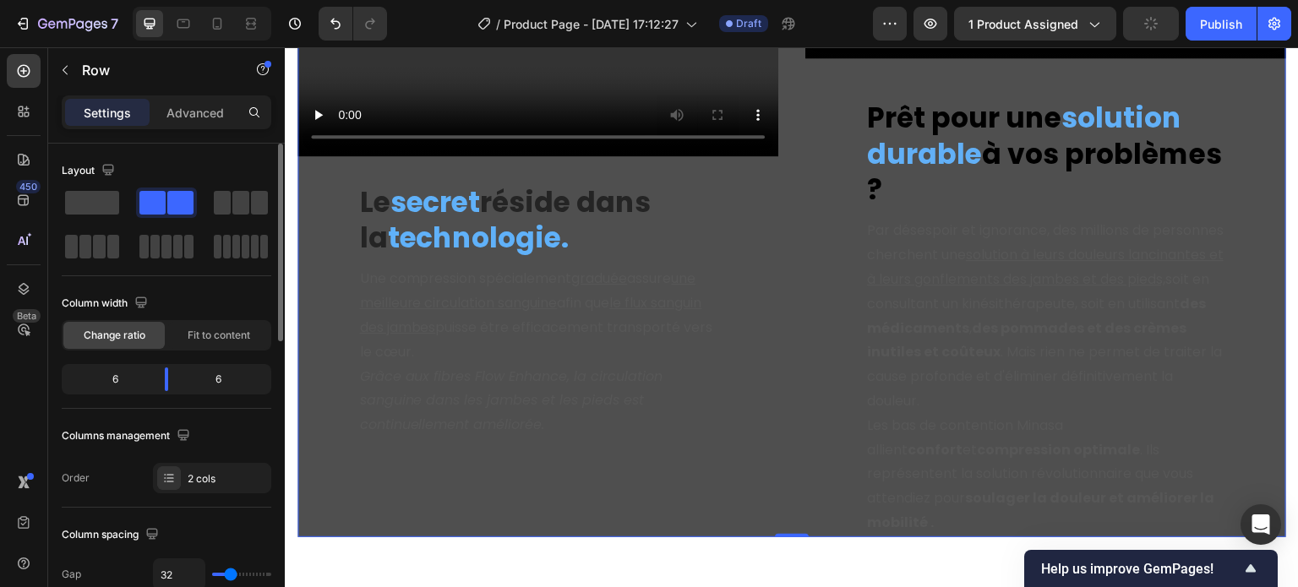
click at [494, 296] on p "Une compression spécialement graduée assure une meilleure circulation sanguine …" at bounding box center [538, 315] width 358 height 97
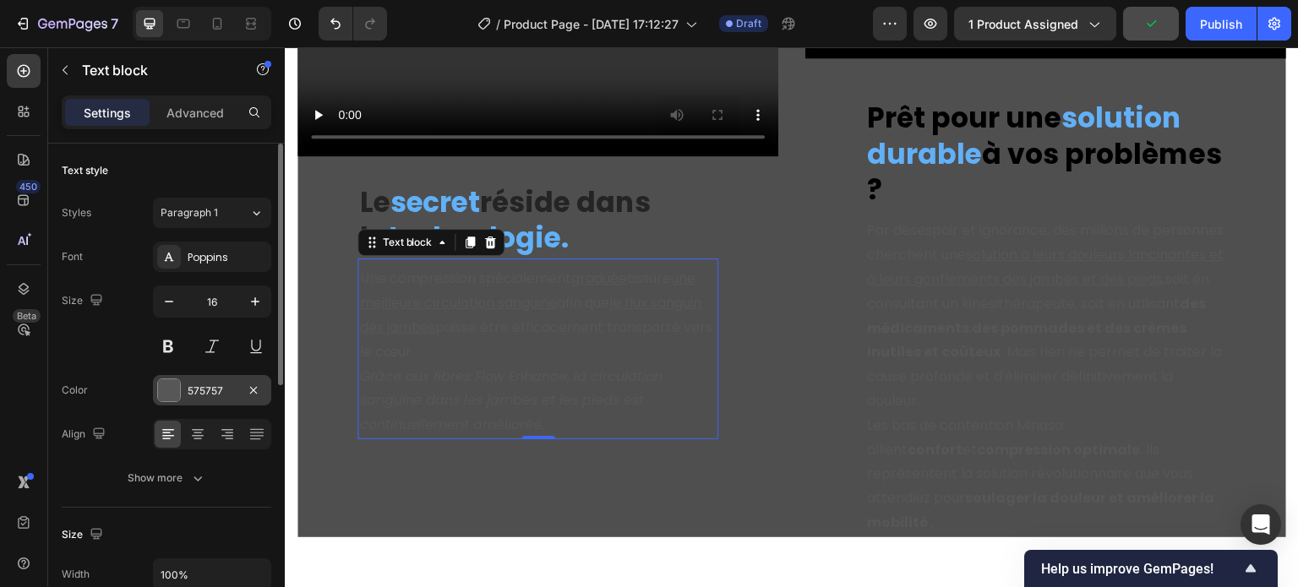
click at [213, 384] on div "575757" at bounding box center [212, 391] width 49 height 15
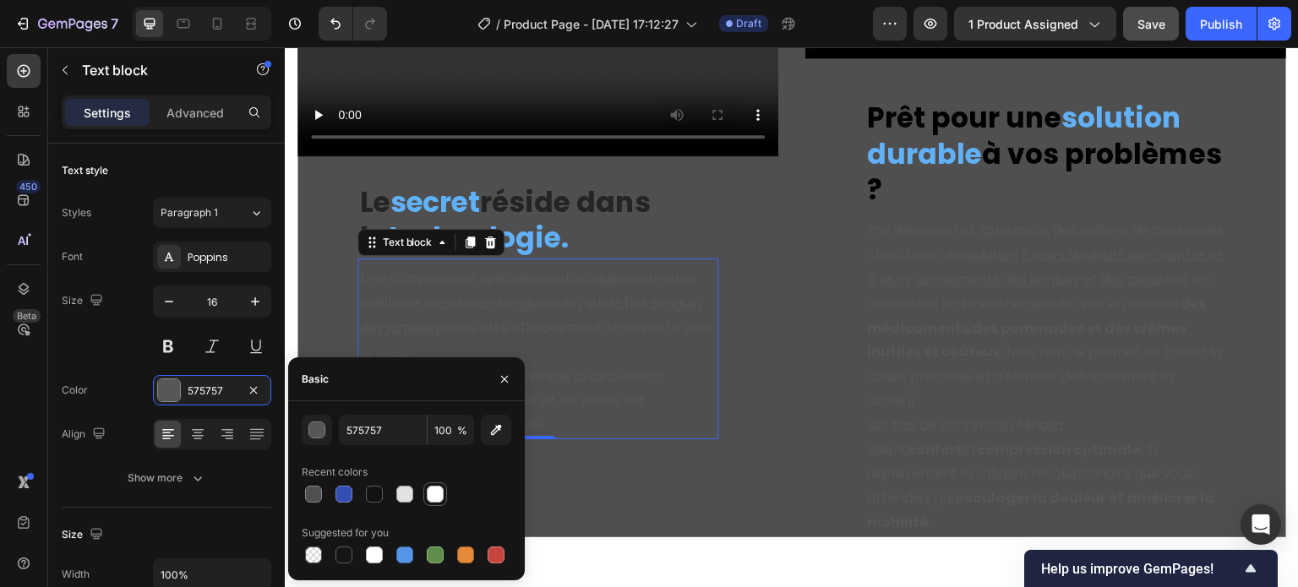
click at [439, 500] on div at bounding box center [435, 494] width 17 height 17
type input "FFFFFF"
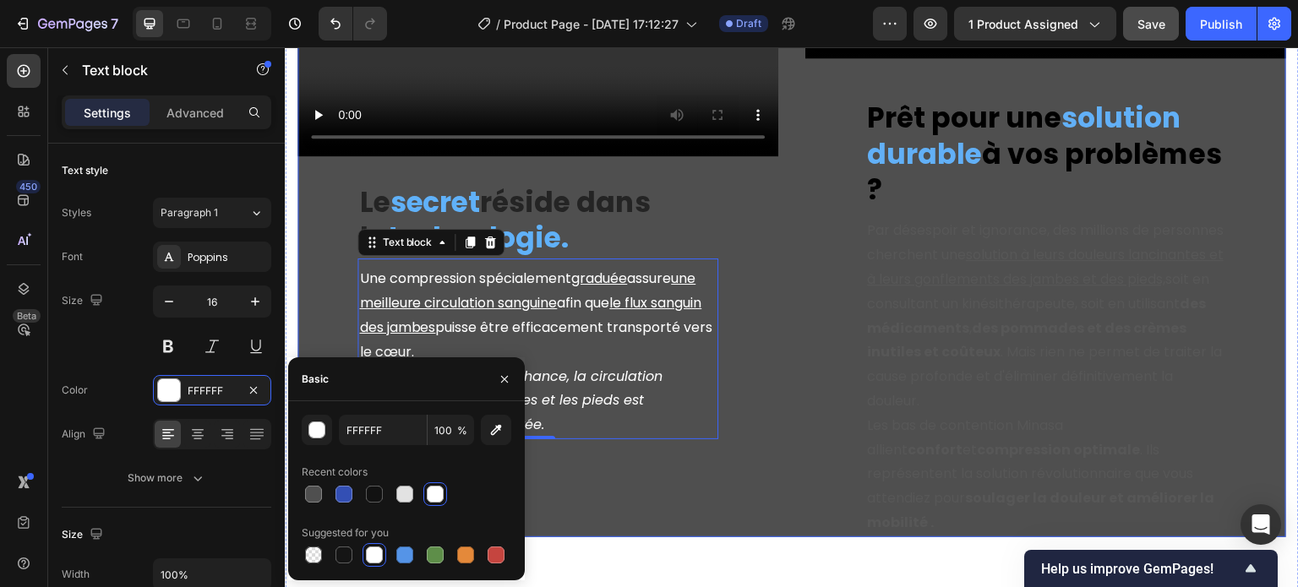
click at [614, 400] on div "Video ⁠⁠⁠⁠⁠⁠⁠ Le secret réside dans la technologie. Heading Une compression spé…" at bounding box center [538, 163] width 481 height 750
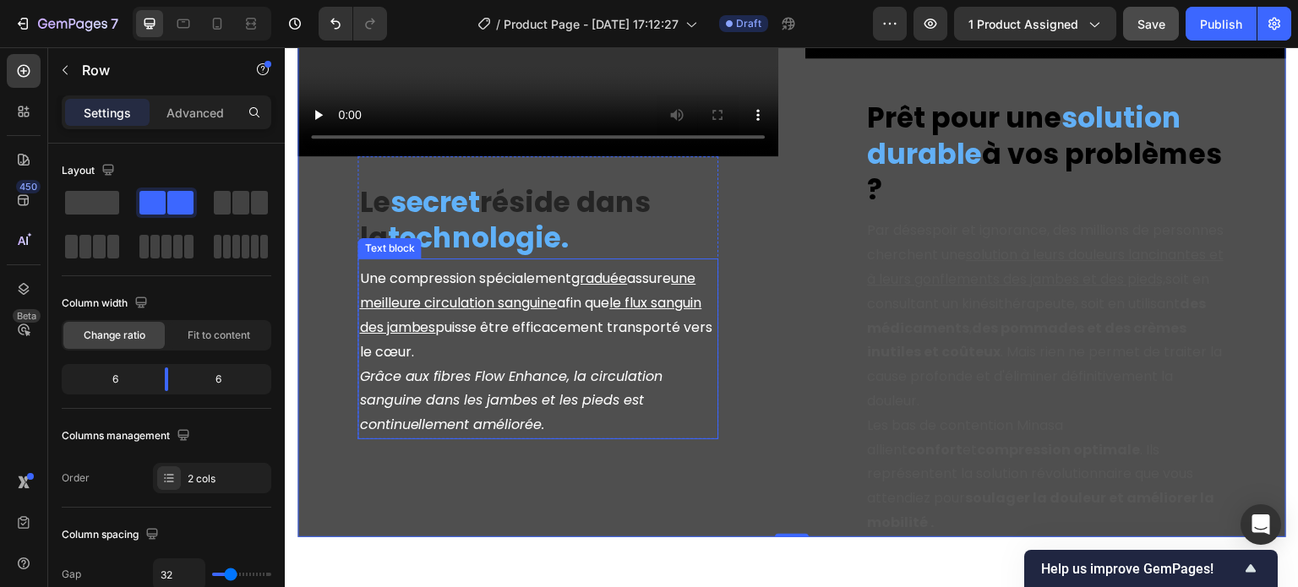
click at [464, 367] on icon "Grâce aux fibres Flow Enhance, la circulation sanguine dans les jambes et les p…" at bounding box center [510, 401] width 303 height 68
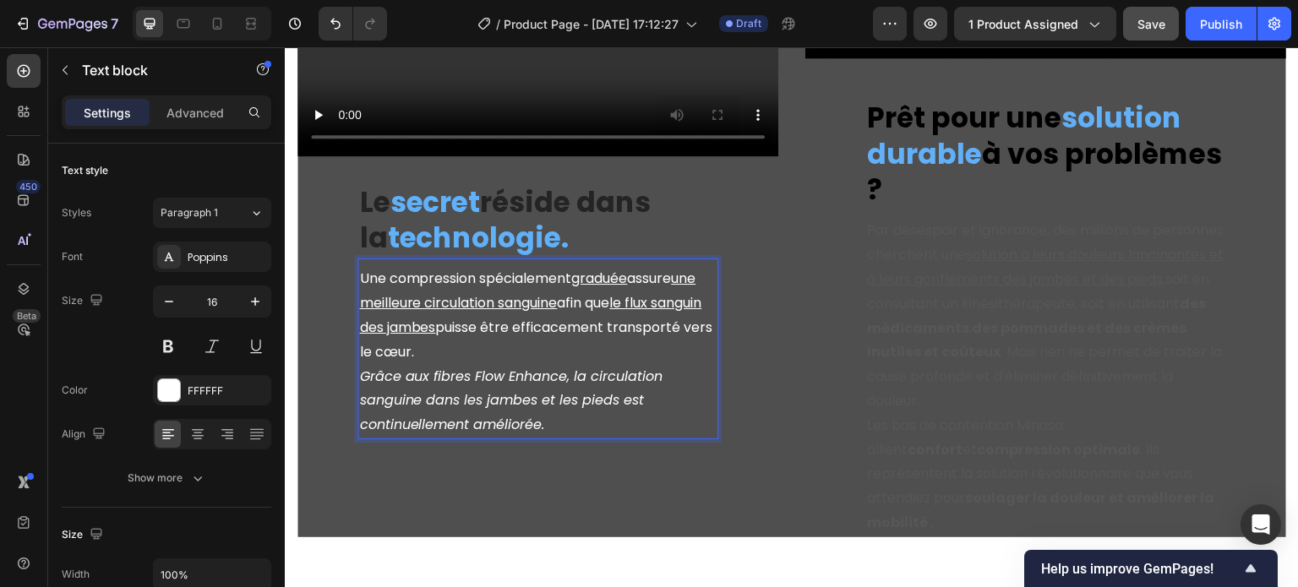
click at [364, 367] on icon "Grâce aux fibres Flow Enhance, la circulation sanguine dans les jambes et les p…" at bounding box center [510, 401] width 303 height 68
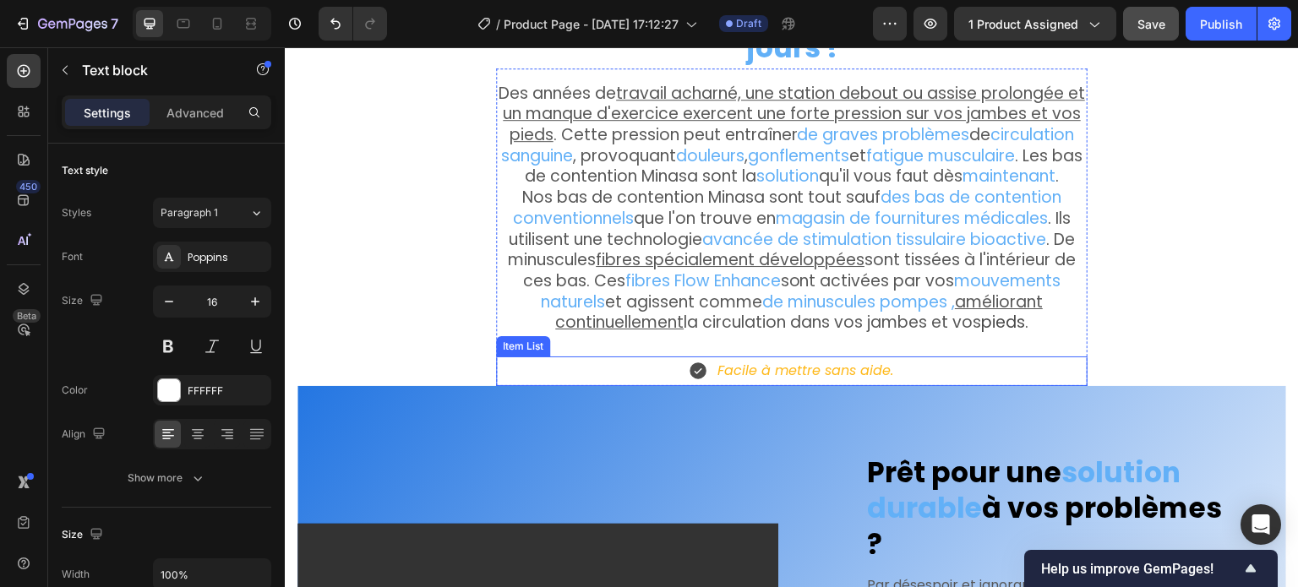
scroll to position [1744, 0]
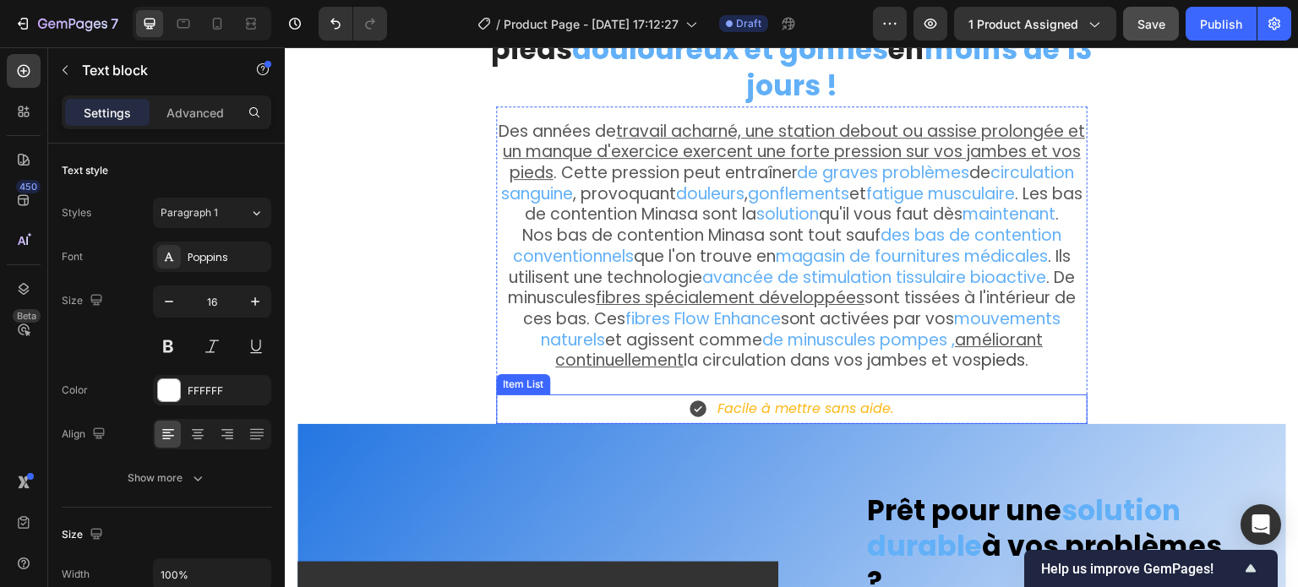
click at [651, 395] on div "Facile à mettre sans aide." at bounding box center [792, 410] width 592 height 30
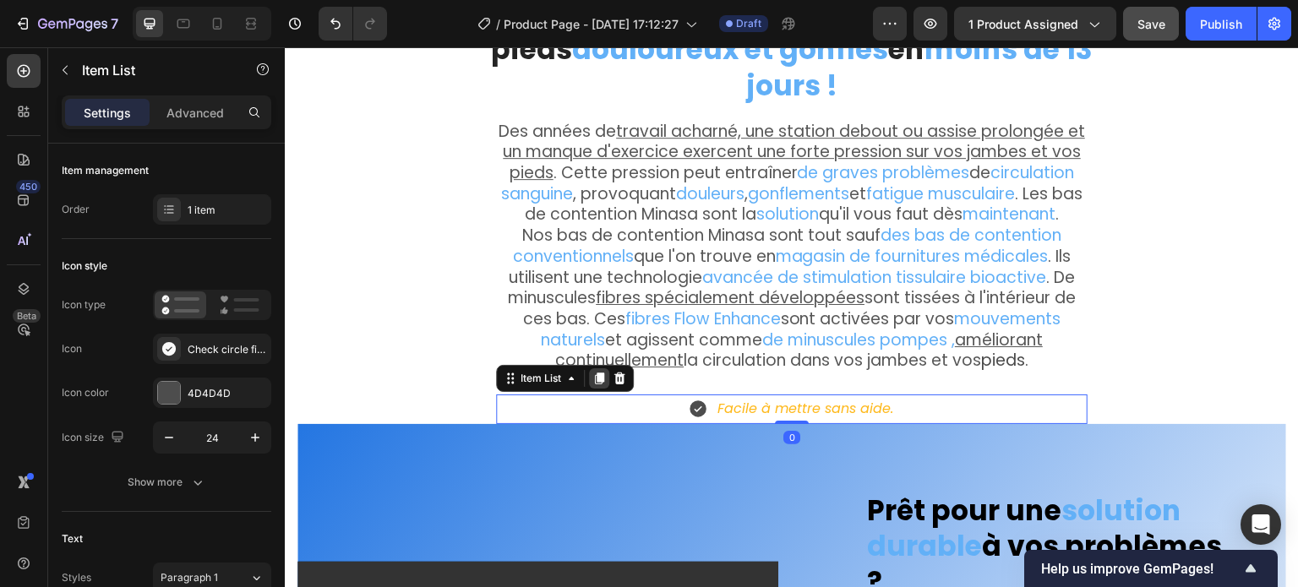
click at [595, 373] on icon at bounding box center [599, 379] width 9 height 12
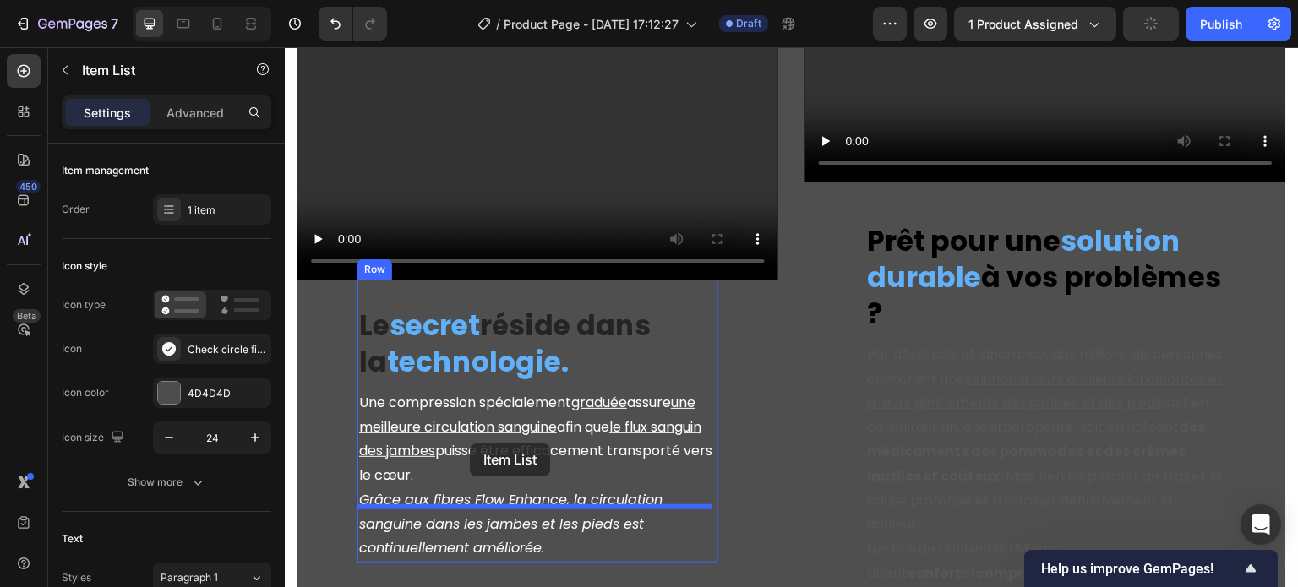
scroll to position [2927, 0]
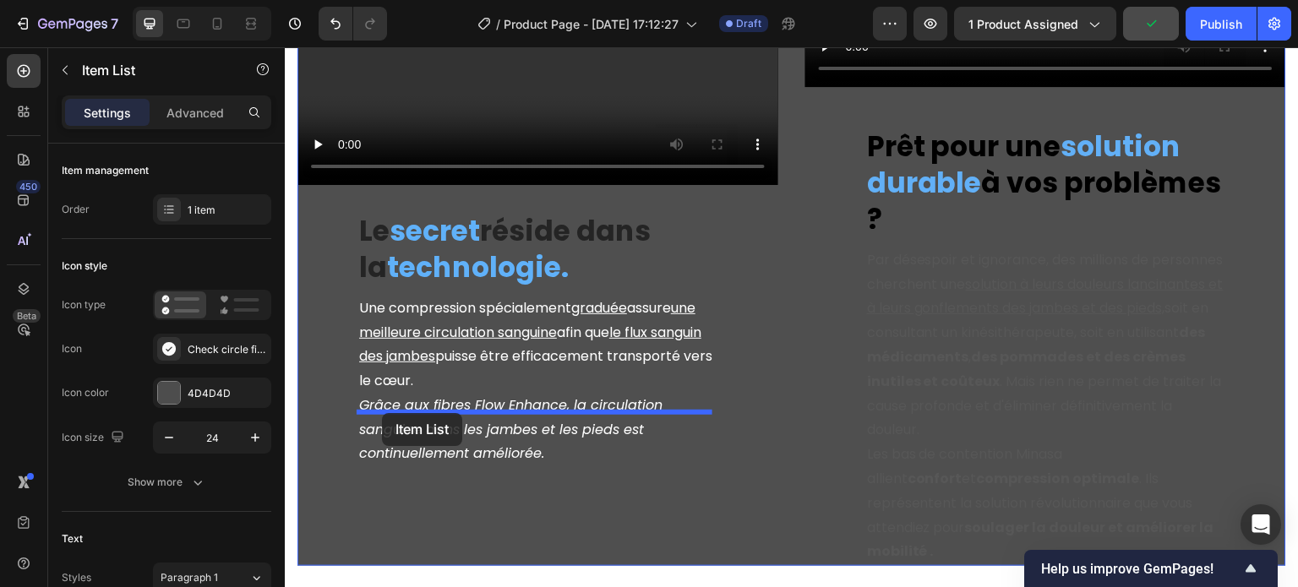
drag, startPoint x: 502, startPoint y: 395, endPoint x: 382, endPoint y: 412, distance: 121.3
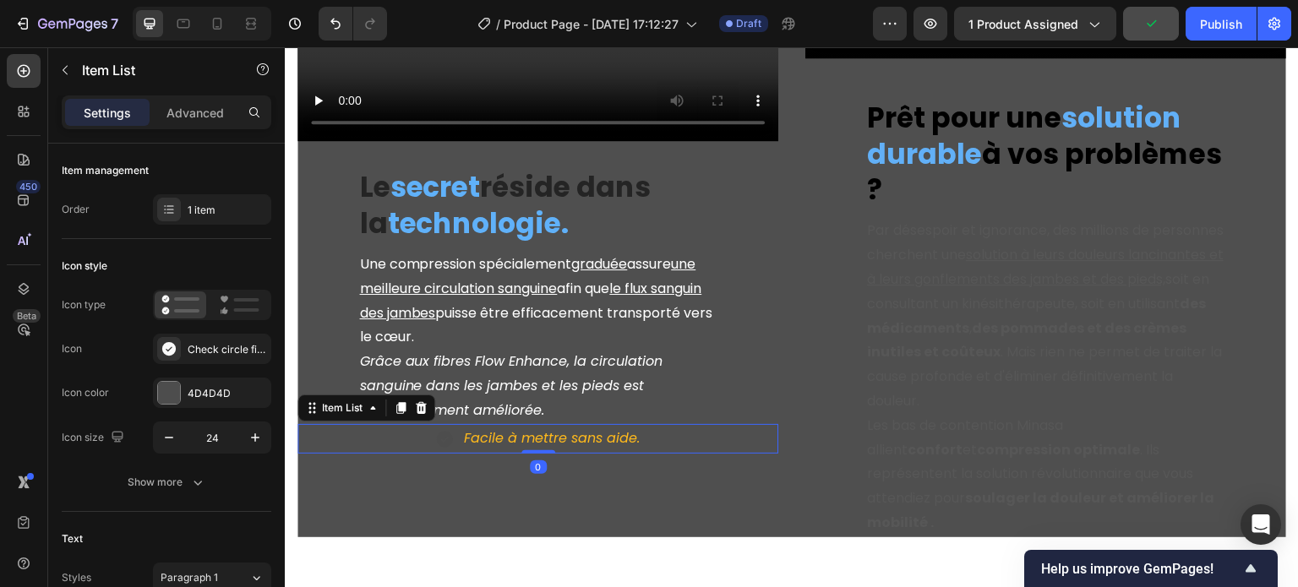
scroll to position [2883, 0]
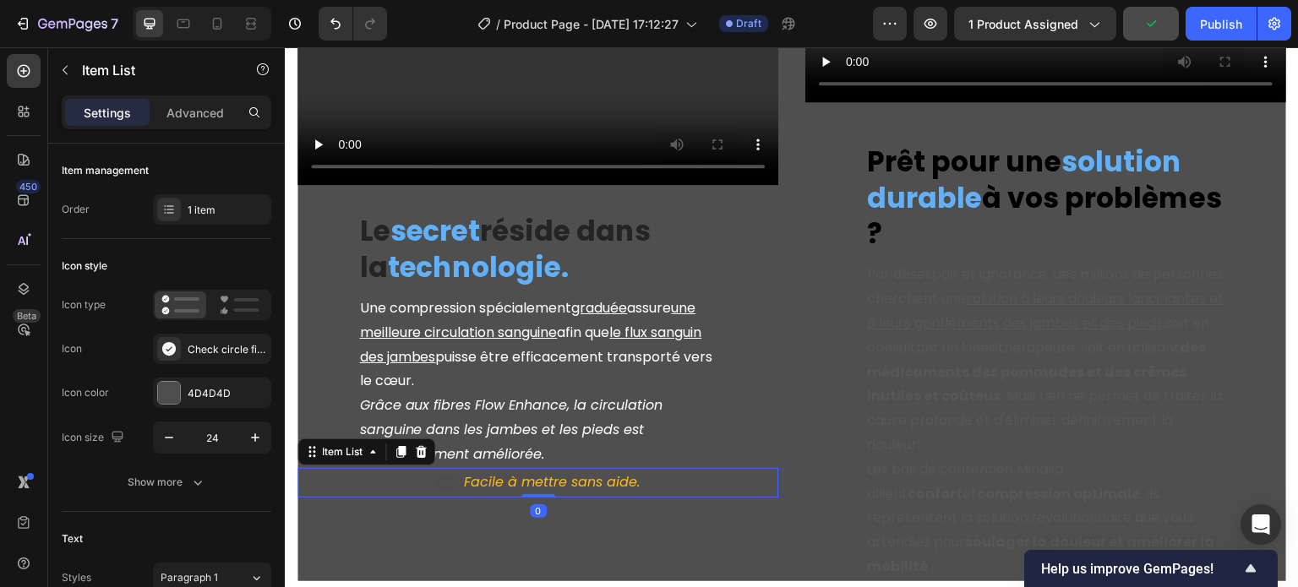
click at [427, 468] on div "Facile à mettre sans aide." at bounding box center [538, 483] width 481 height 30
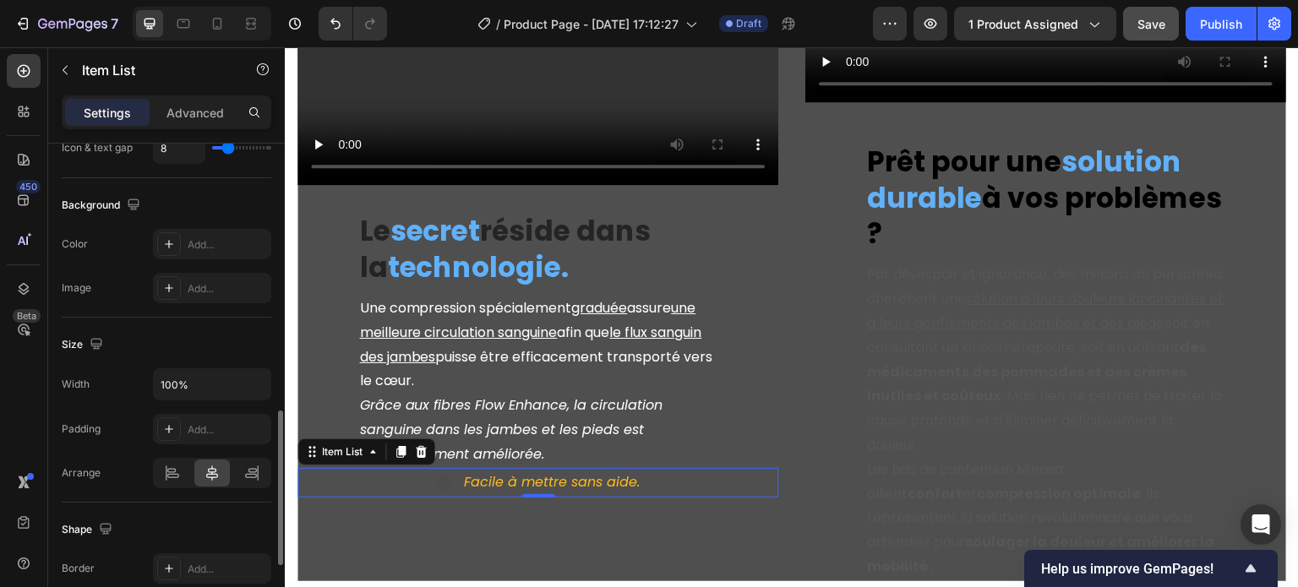
scroll to position [1014, 0]
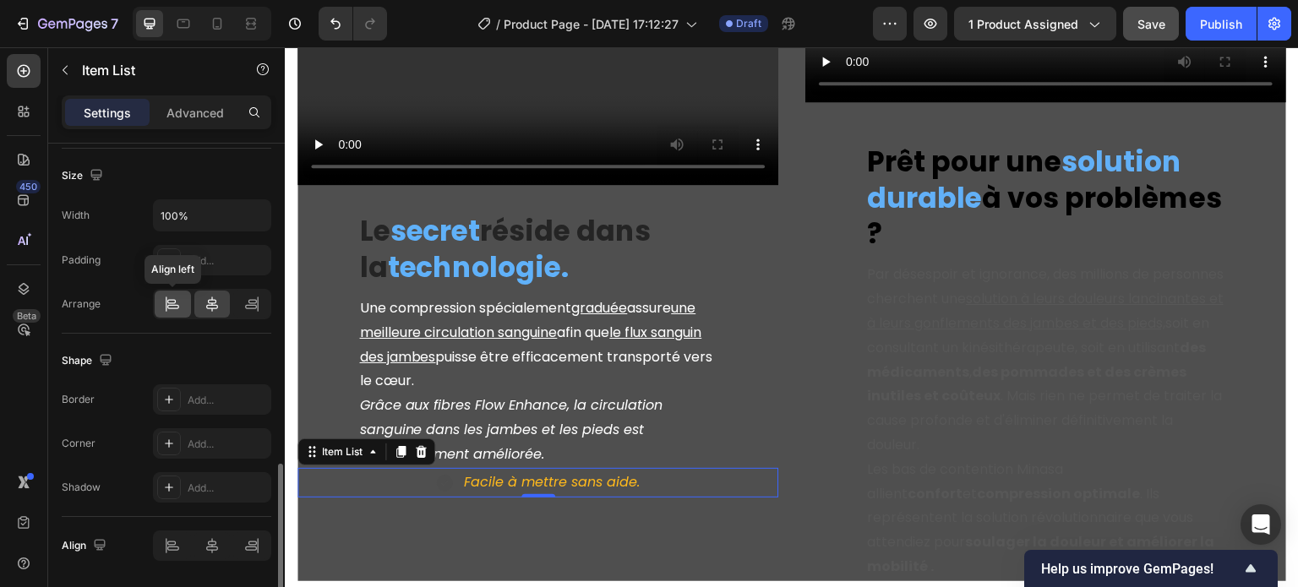
click at [176, 301] on icon at bounding box center [172, 304] width 17 height 17
click at [324, 468] on div "Facile à mettre sans aide." at bounding box center [402, 483] width 208 height 30
click at [204, 298] on icon at bounding box center [212, 304] width 17 height 17
click at [439, 475] on icon at bounding box center [444, 483] width 17 height 17
click at [439, 468] on div "Facile à mettre sans aide." at bounding box center [538, 483] width 208 height 30
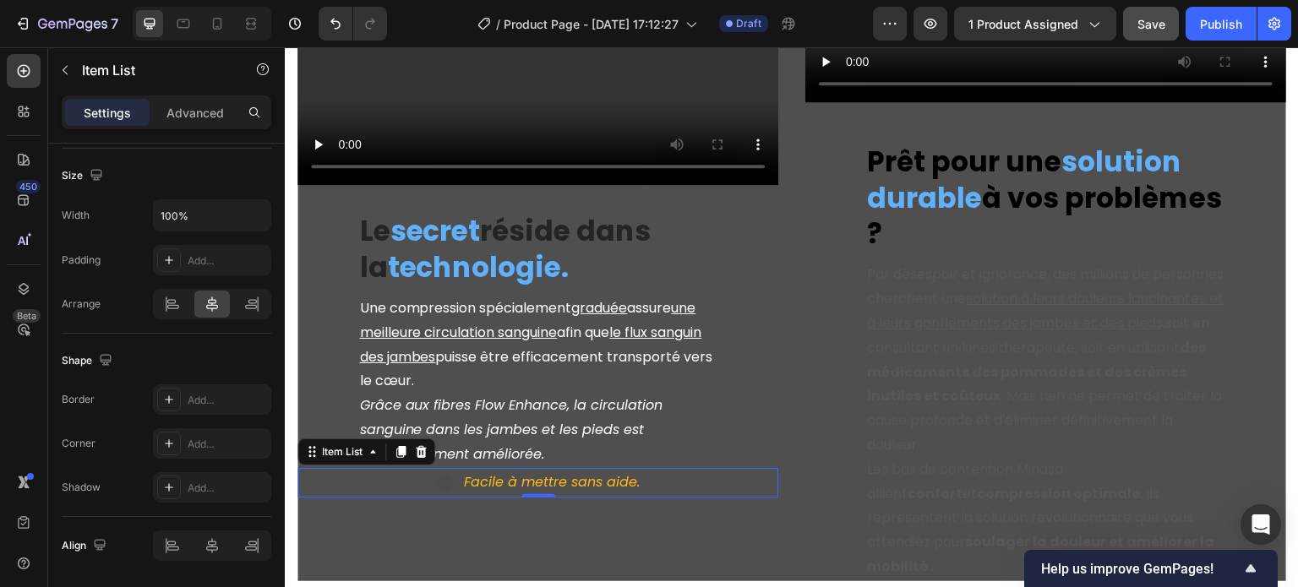
click at [437, 475] on icon at bounding box center [444, 483] width 17 height 17
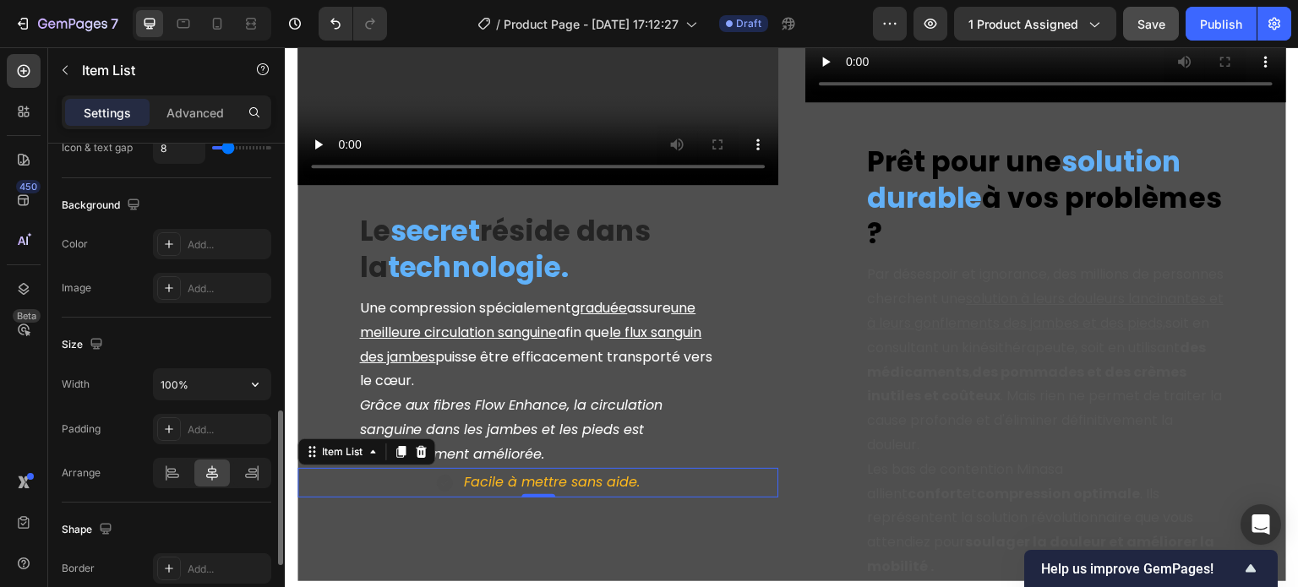
scroll to position [507, 0]
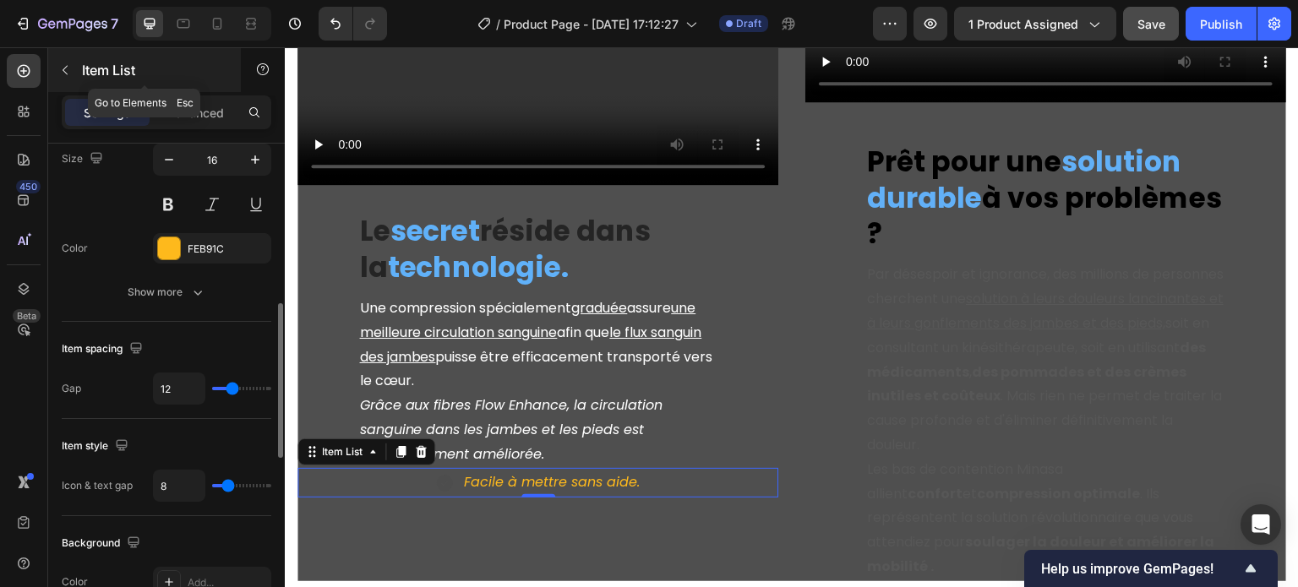
click at [62, 80] on button "button" at bounding box center [65, 70] width 27 height 27
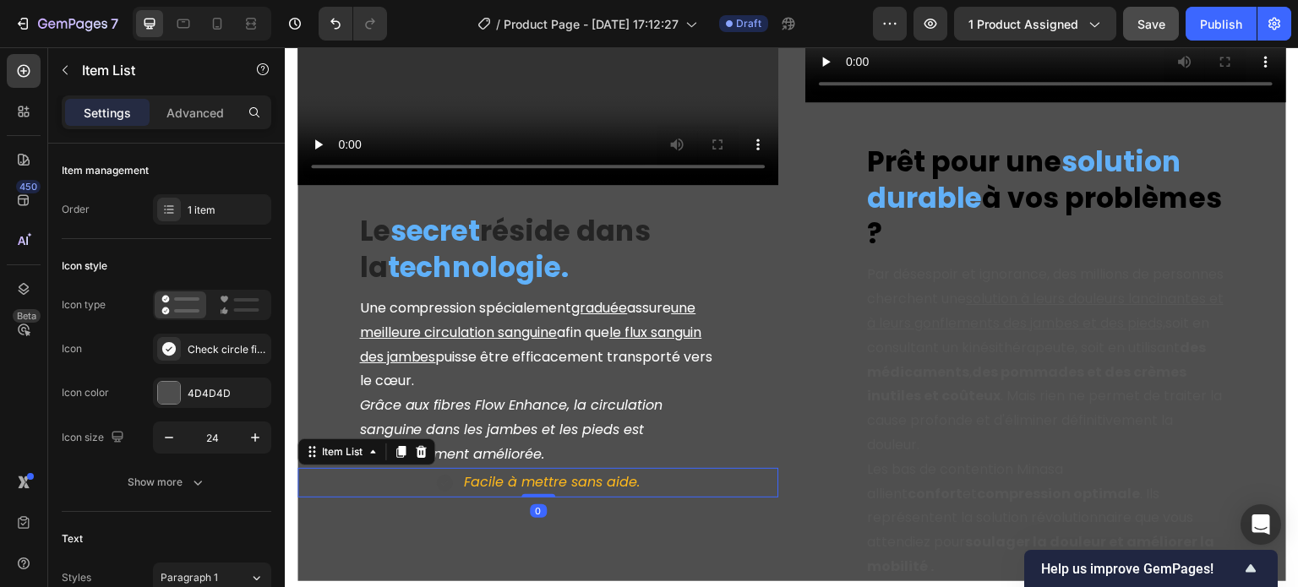
click at [488, 472] on icon "Facile à mettre sans aide." at bounding box center [552, 481] width 176 height 19
click at [445, 475] on icon at bounding box center [444, 483] width 17 height 17
click at [415, 468] on div "Facile à mettre sans aide." at bounding box center [538, 483] width 481 height 30
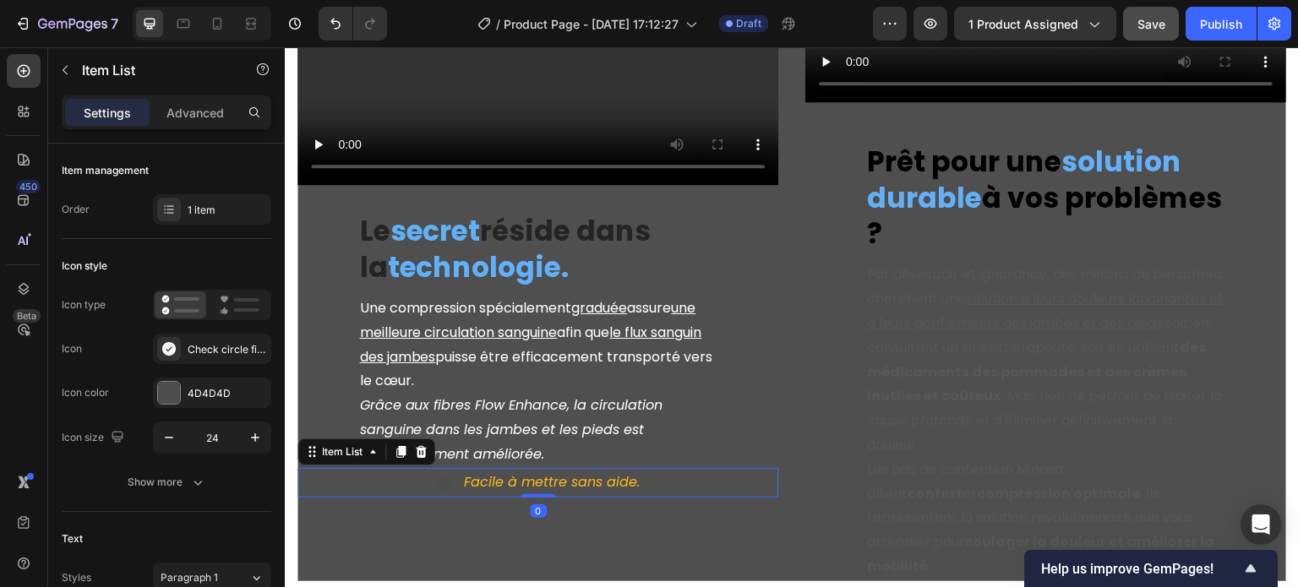
drag, startPoint x: 415, startPoint y: 426, endPoint x: 452, endPoint y: 351, distance: 83.9
click at [415, 468] on div "Facile à mettre sans aide." at bounding box center [538, 483] width 481 height 30
click at [216, 347] on div "Check circle filled" at bounding box center [227, 349] width 79 height 15
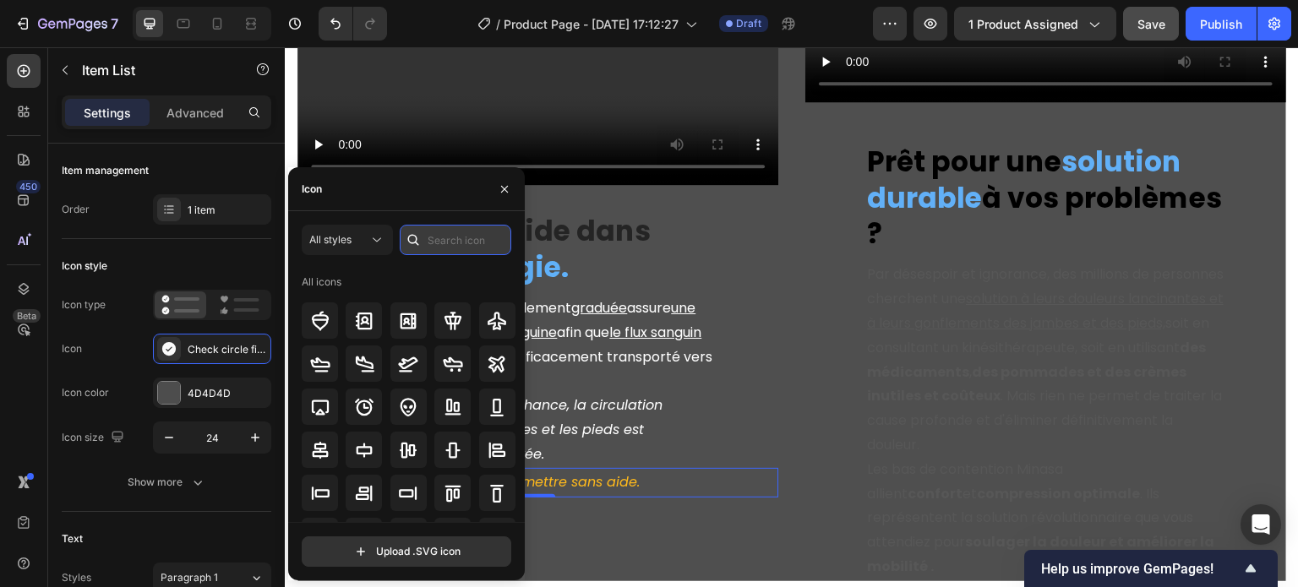
click at [450, 234] on input "text" at bounding box center [456, 240] width 112 height 30
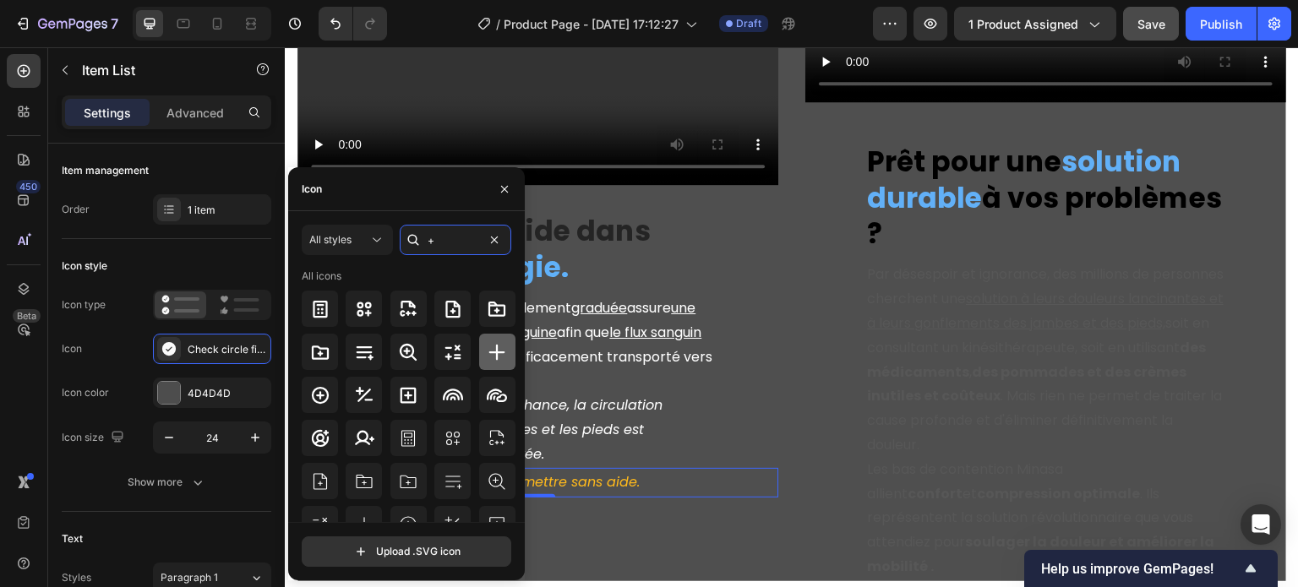
type input "+"
click at [490, 354] on icon at bounding box center [497, 352] width 20 height 20
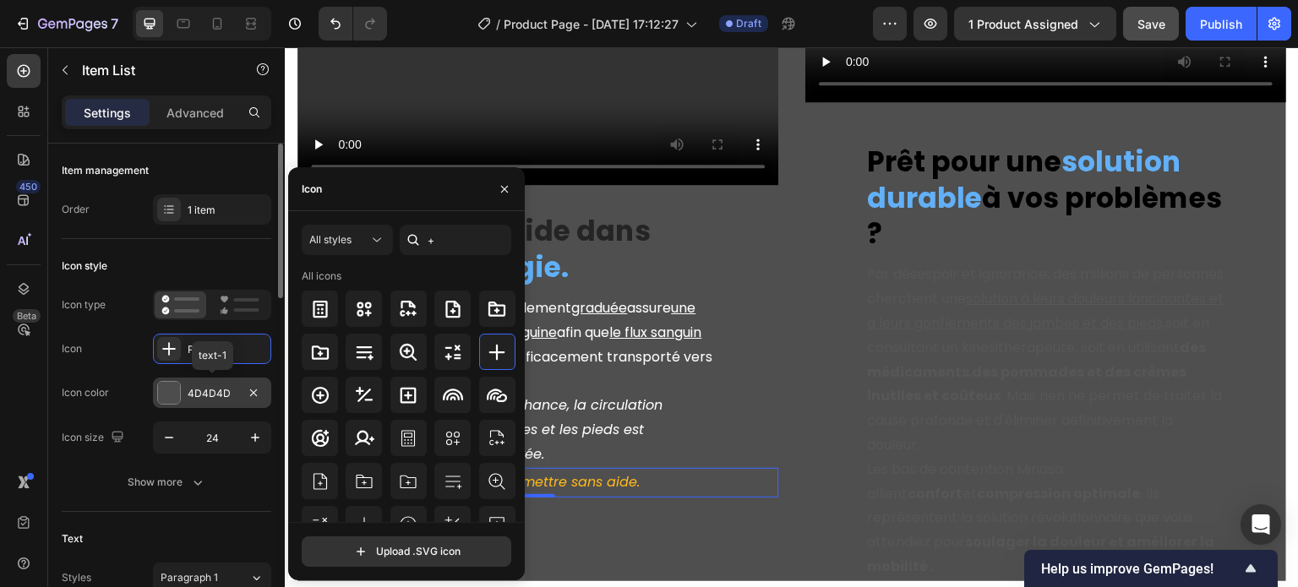
click at [231, 395] on div "4D4D4D" at bounding box center [212, 393] width 49 height 15
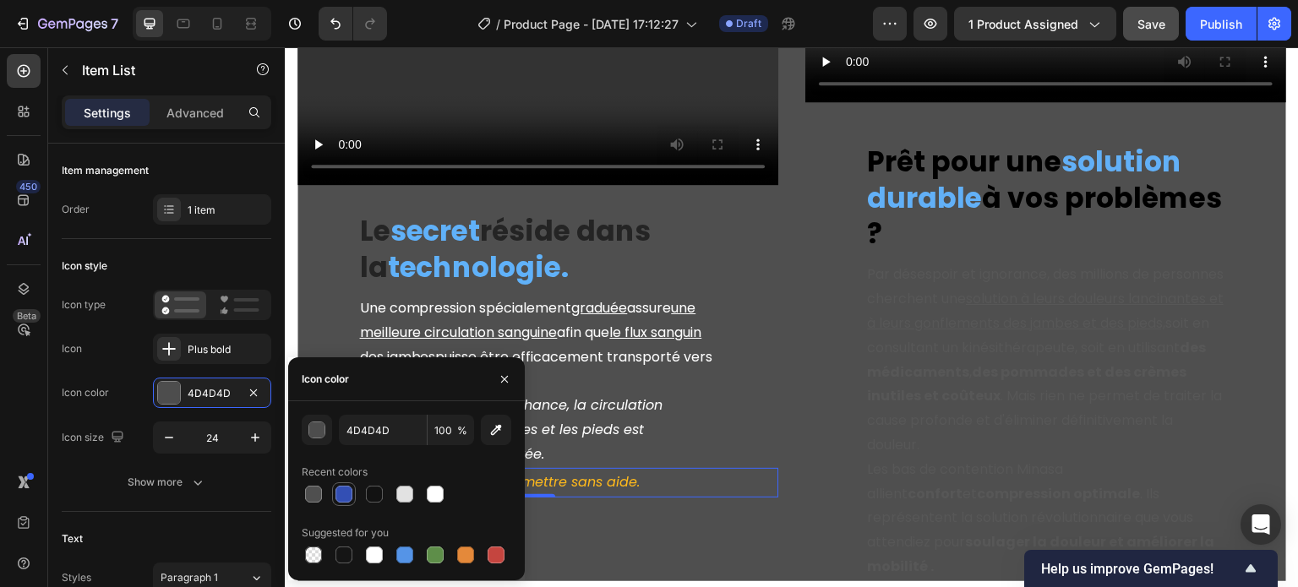
click at [345, 489] on div at bounding box center [344, 494] width 17 height 17
type input "334FB4"
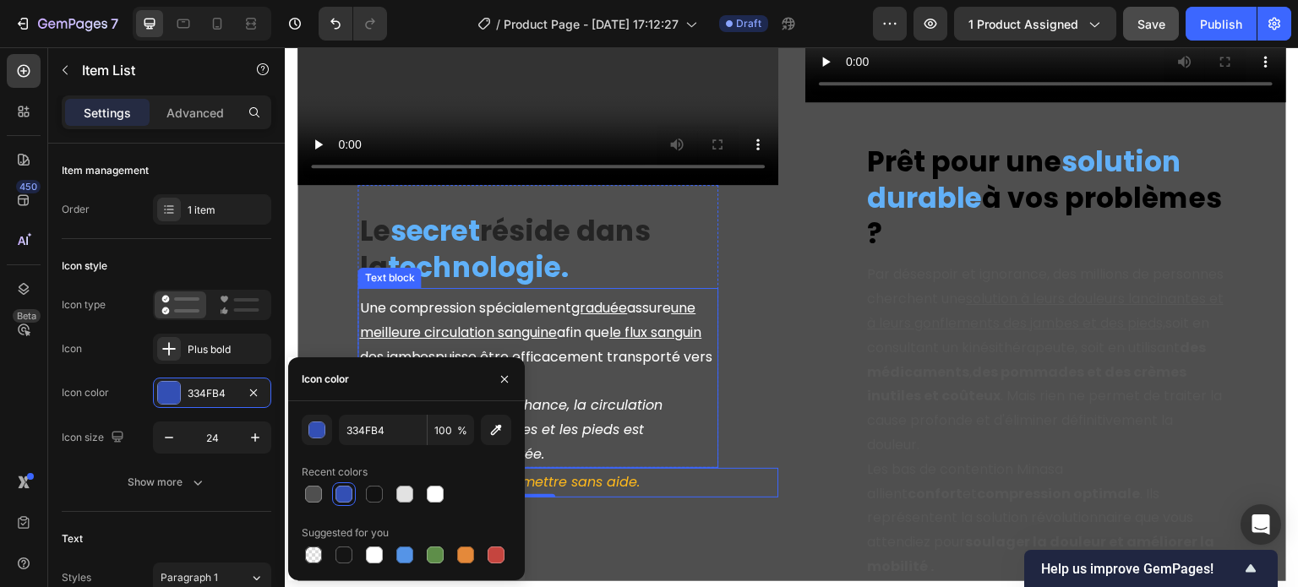
click at [663, 329] on p "Une compression spécialement graduée assure une meilleure circulation sanguine …" at bounding box center [538, 345] width 358 height 97
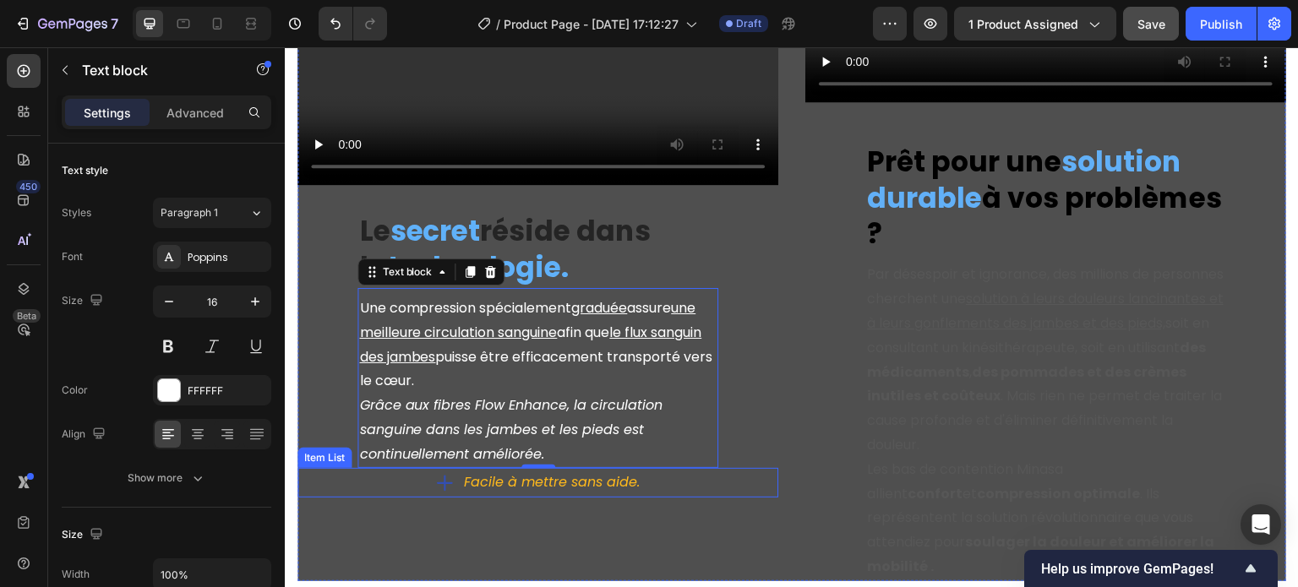
click at [409, 468] on div "Facile à mettre sans aide." at bounding box center [538, 483] width 481 height 30
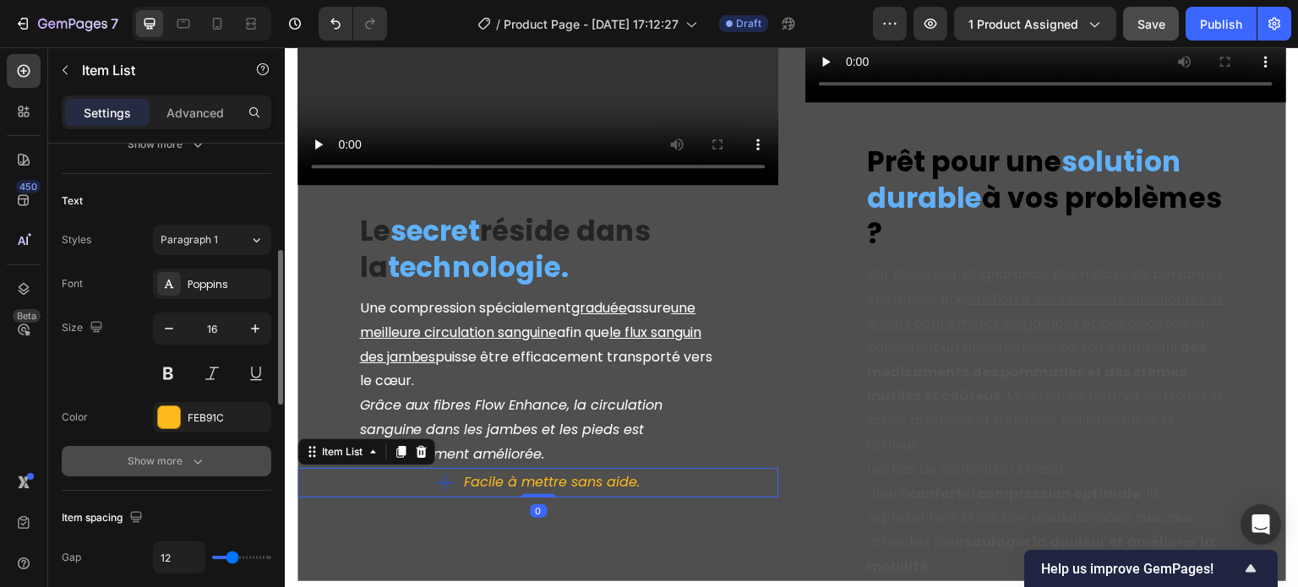
scroll to position [845, 0]
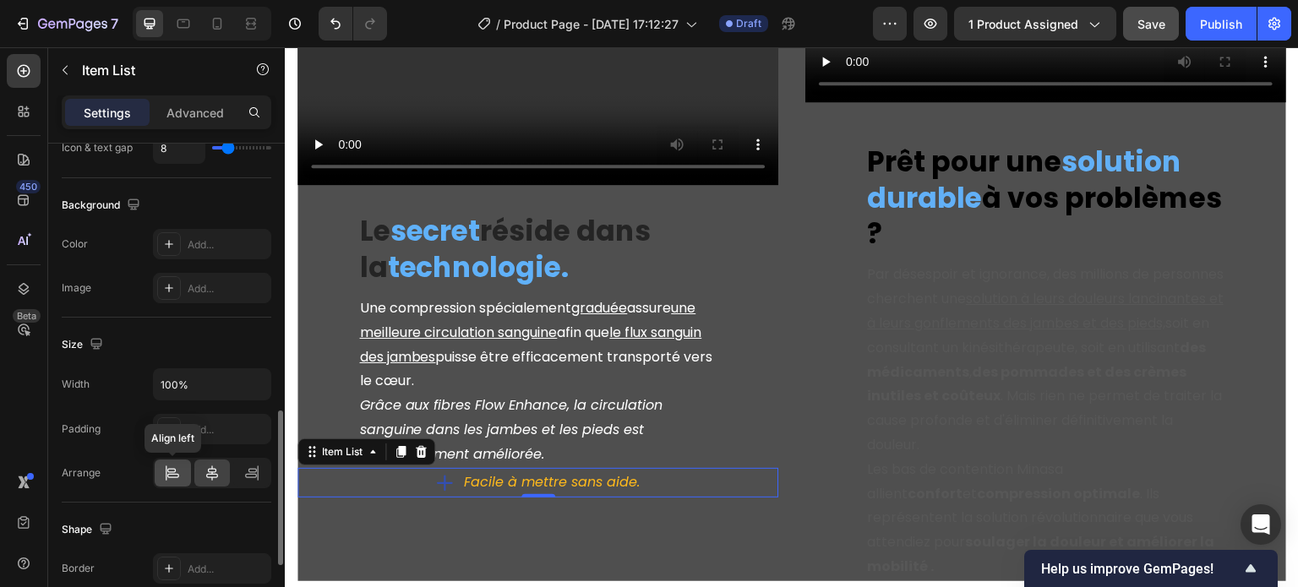
click at [183, 479] on div at bounding box center [173, 473] width 36 height 27
click at [211, 471] on icon at bounding box center [212, 473] width 12 height 15
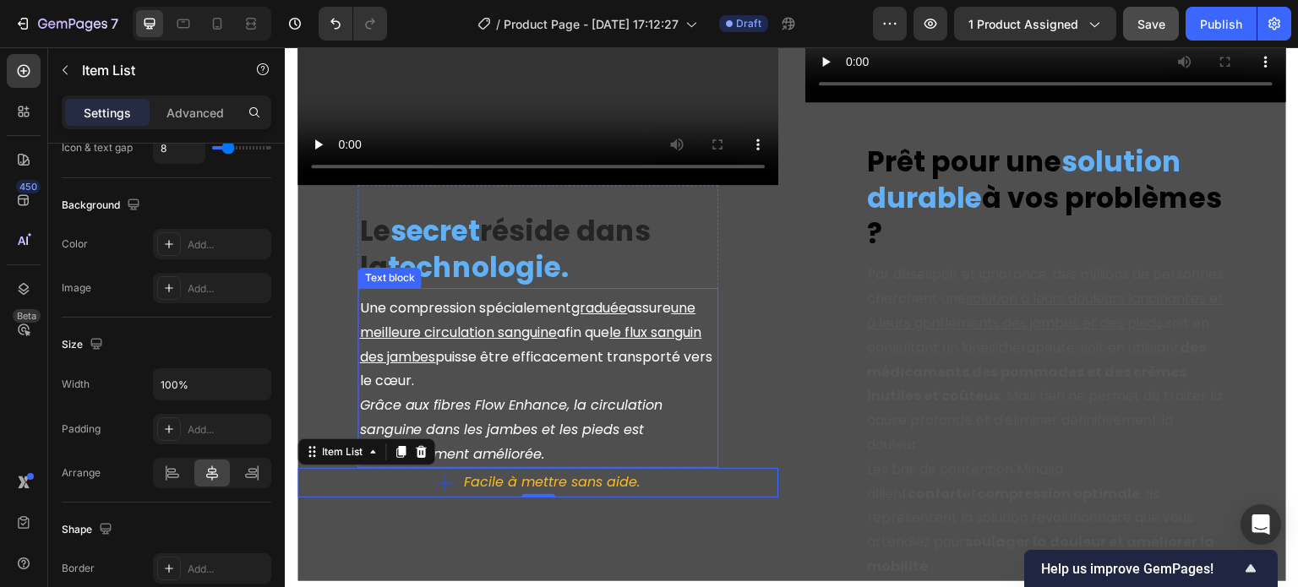
click at [675, 394] on p "Grâce aux fibres Flow Enhance, la circulation sanguine dans les jambes et les p…" at bounding box center [538, 430] width 358 height 73
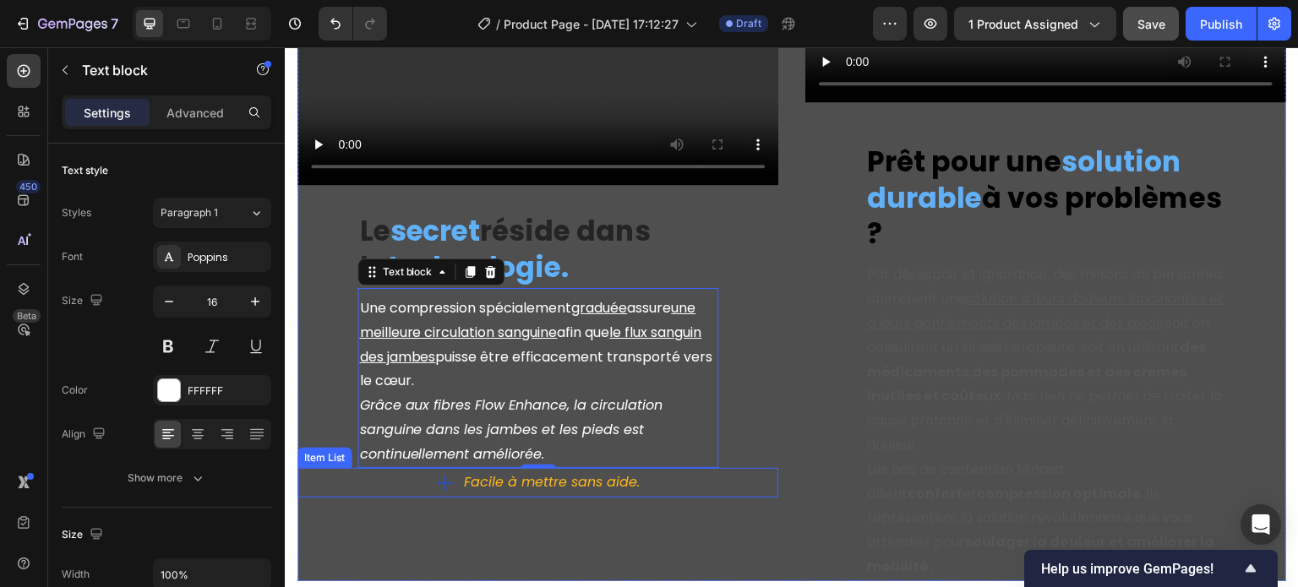
click at [494, 472] on icon "Facile à mettre sans aide." at bounding box center [552, 481] width 176 height 19
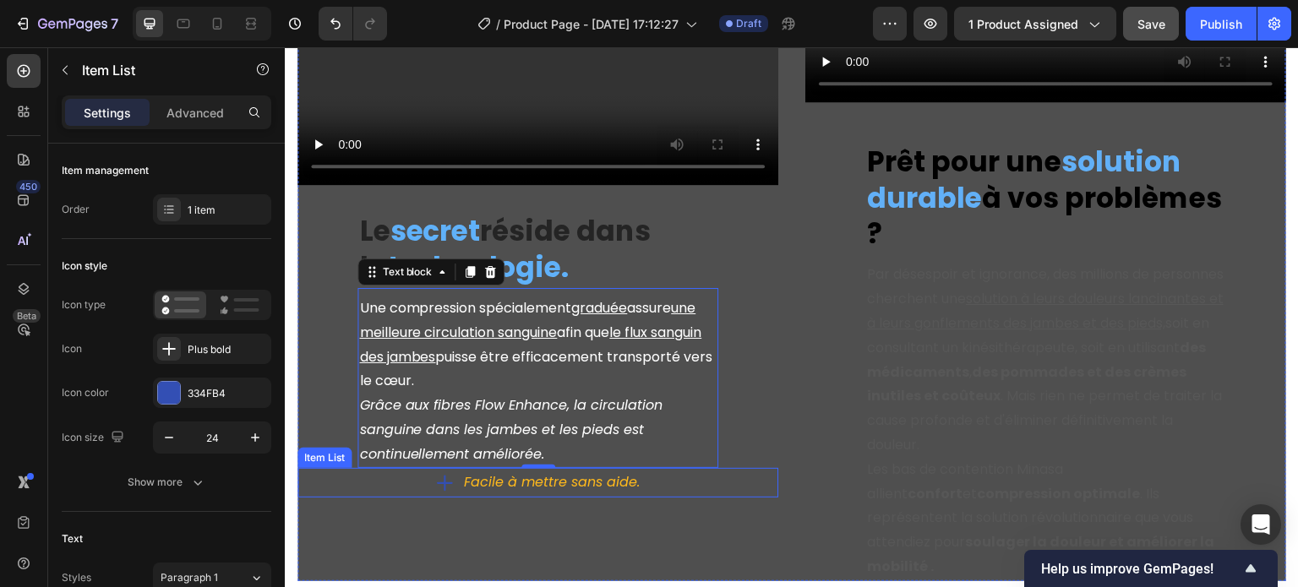
click at [494, 472] on icon "Facile à mettre sans aide." at bounding box center [552, 481] width 176 height 19
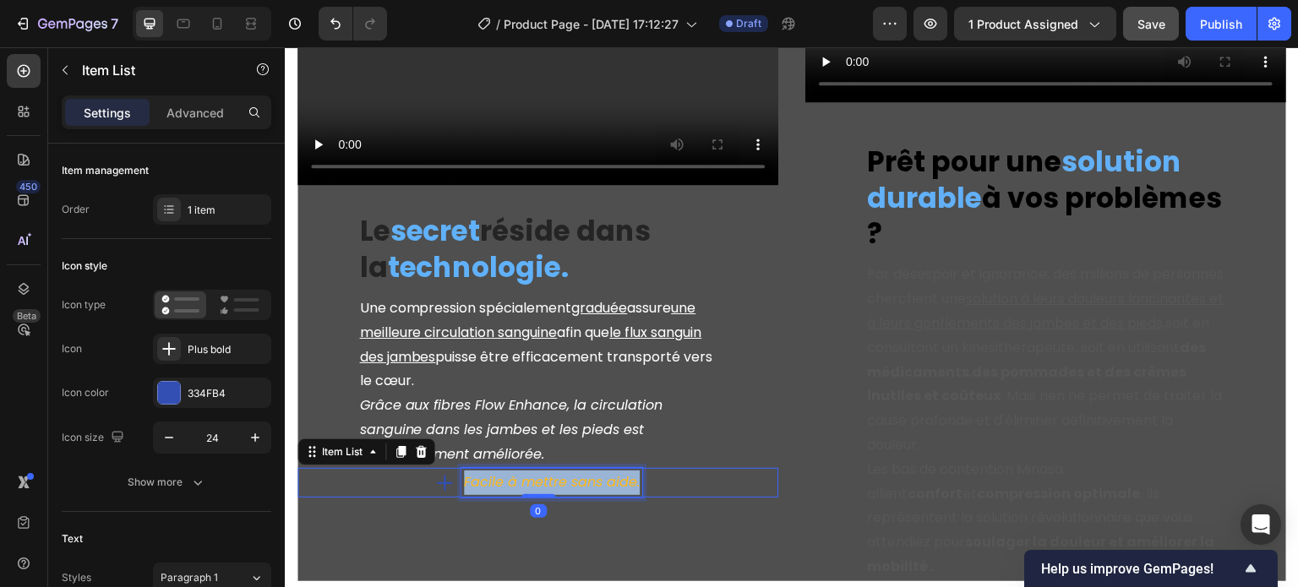
click at [494, 472] on icon "Facile à mettre sans aide." at bounding box center [552, 481] width 176 height 19
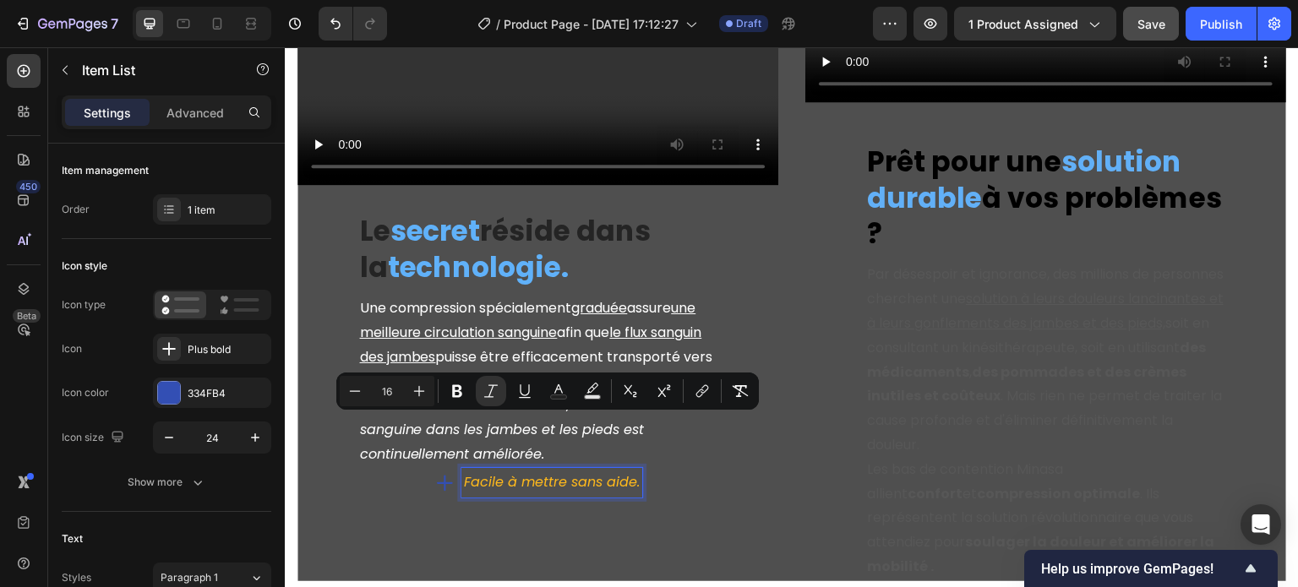
scroll to position [2870, 0]
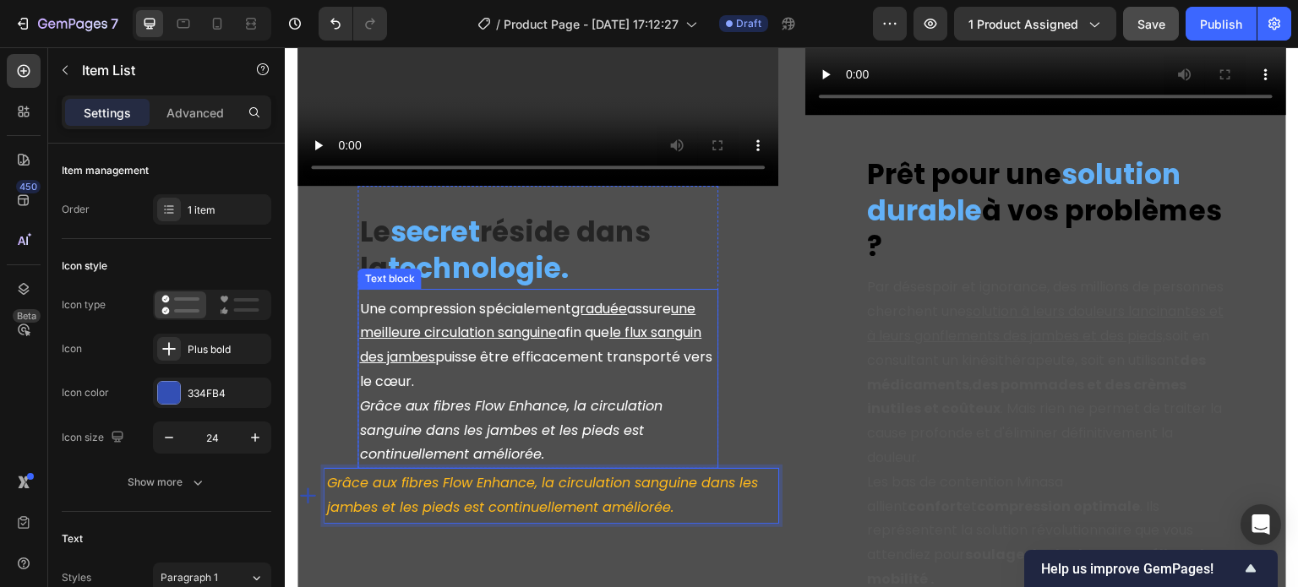
click at [549, 396] on icon "Grâce aux fibres Flow Enhance, la circulation sanguine dans les jambes et les p…" at bounding box center [510, 430] width 303 height 68
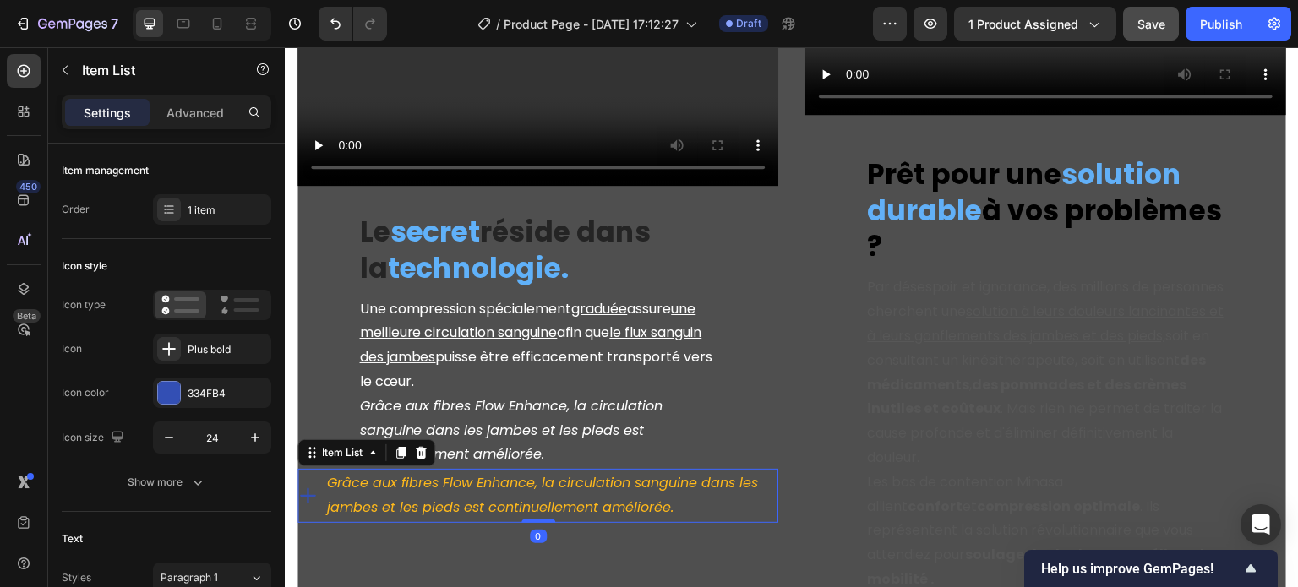
click at [456, 473] on icon "Grâce aux fibres Flow Enhance, la circulation sanguine dans les jambes et les p…" at bounding box center [542, 495] width 431 height 44
click at [309, 469] on div "Grâce aux fibres Flow Enhance, la circulation sanguine dans les jambes et les p…" at bounding box center [538, 496] width 481 height 54
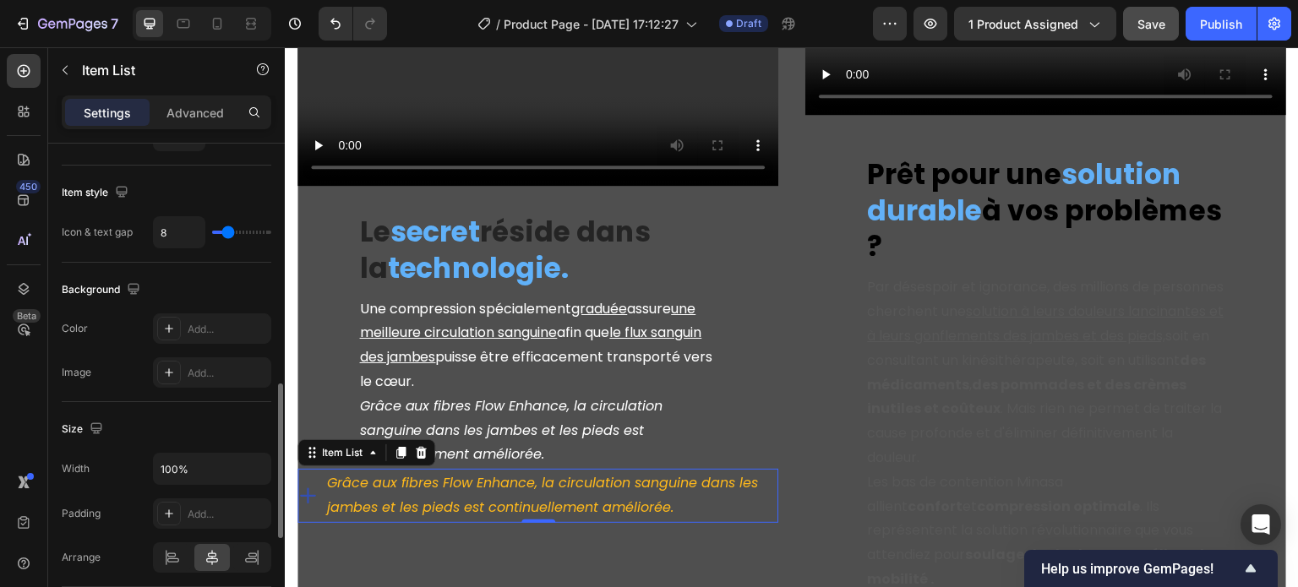
scroll to position [930, 0]
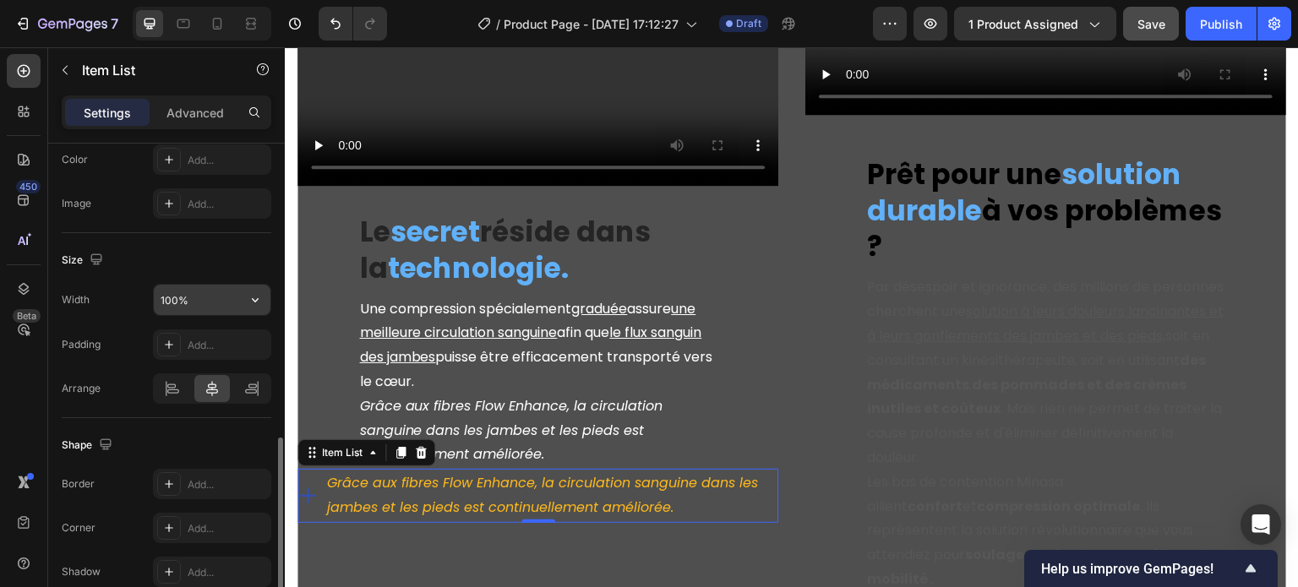
click at [178, 296] on input "100%" at bounding box center [212, 300] width 117 height 30
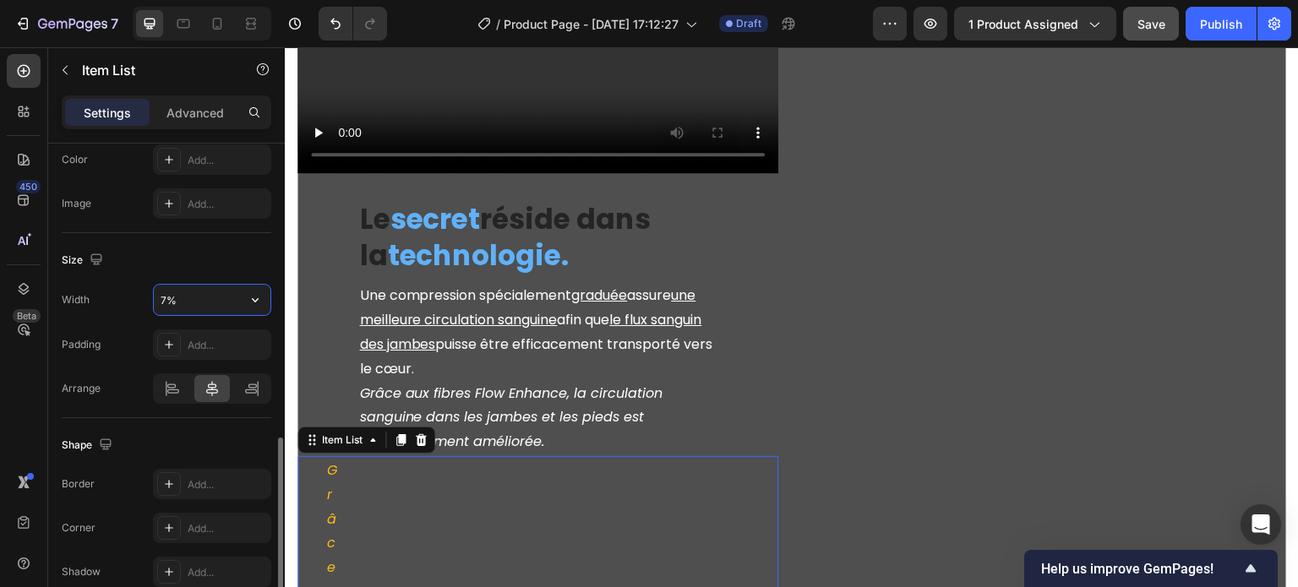
type input "70%"
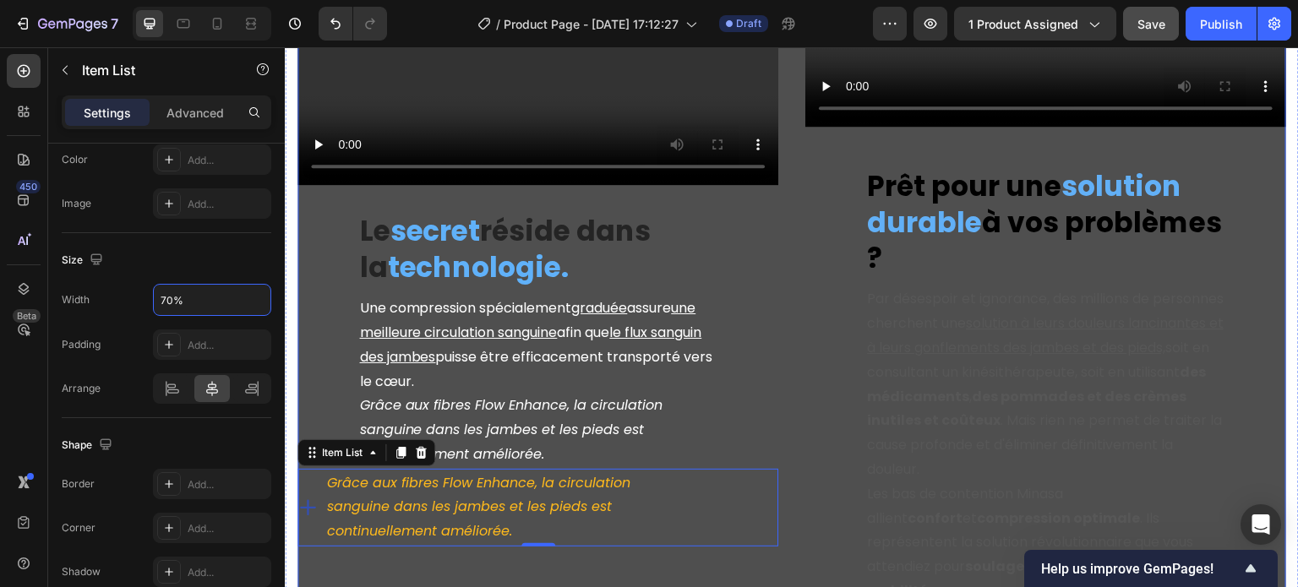
click at [323, 345] on div "Video ⁠⁠⁠⁠⁠⁠⁠ Le secret réside dans la technologie. Heading Une compression spé…" at bounding box center [538, 231] width 481 height 750
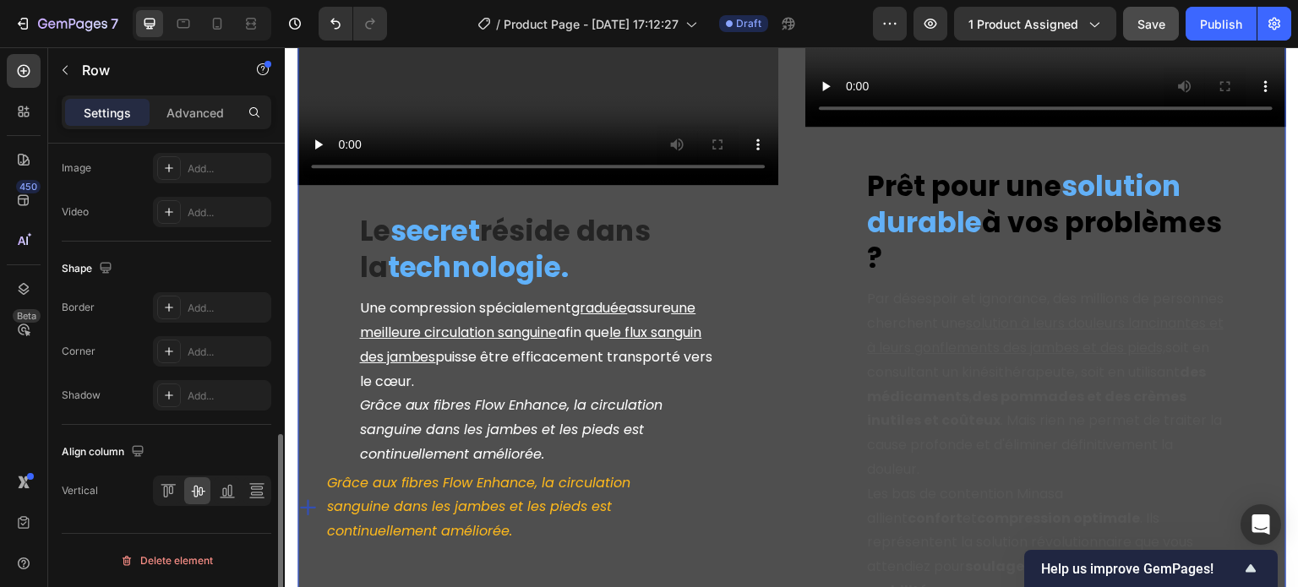
scroll to position [0, 0]
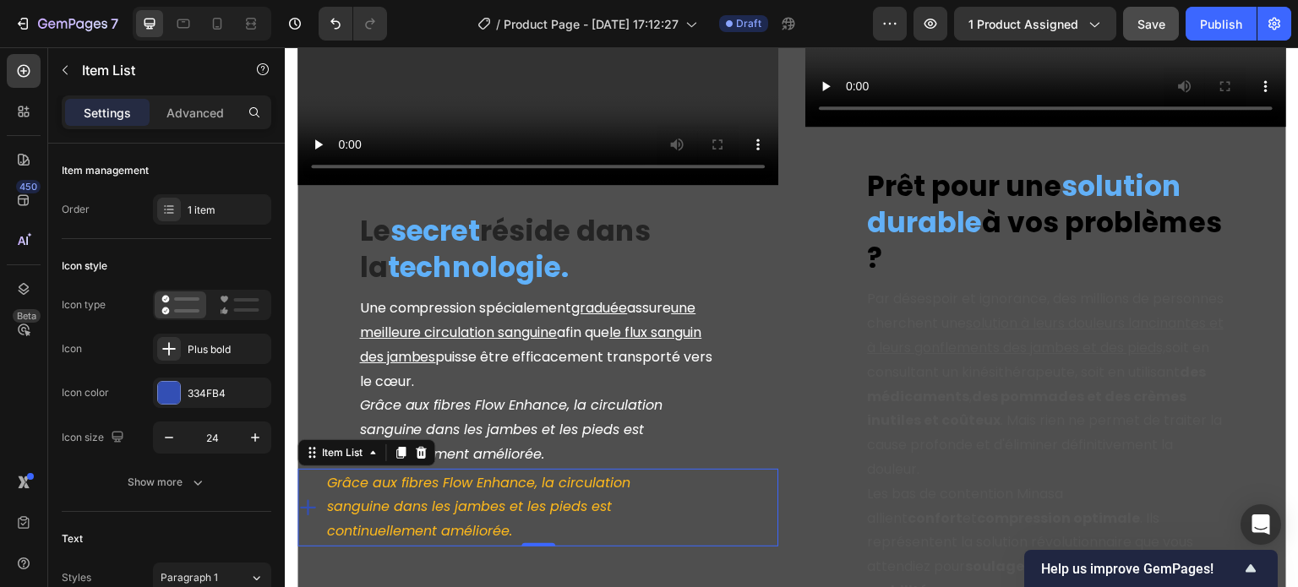
click at [349, 473] on icon "Grâce aux fibres Flow Enhance, la circulation sanguine dans les jambes et les p…" at bounding box center [478, 507] width 303 height 68
click at [309, 469] on div "Grâce aux fibres Flow Enhance, la circulation sanguine dans les jambes et les p…" at bounding box center [466, 508] width 336 height 78
click at [304, 469] on div "Grâce aux fibres Flow Enhance, la circulation sanguine dans les jambes et les p…" at bounding box center [466, 508] width 336 height 78
click at [189, 111] on p "Advanced" at bounding box center [195, 113] width 57 height 18
type input "100%"
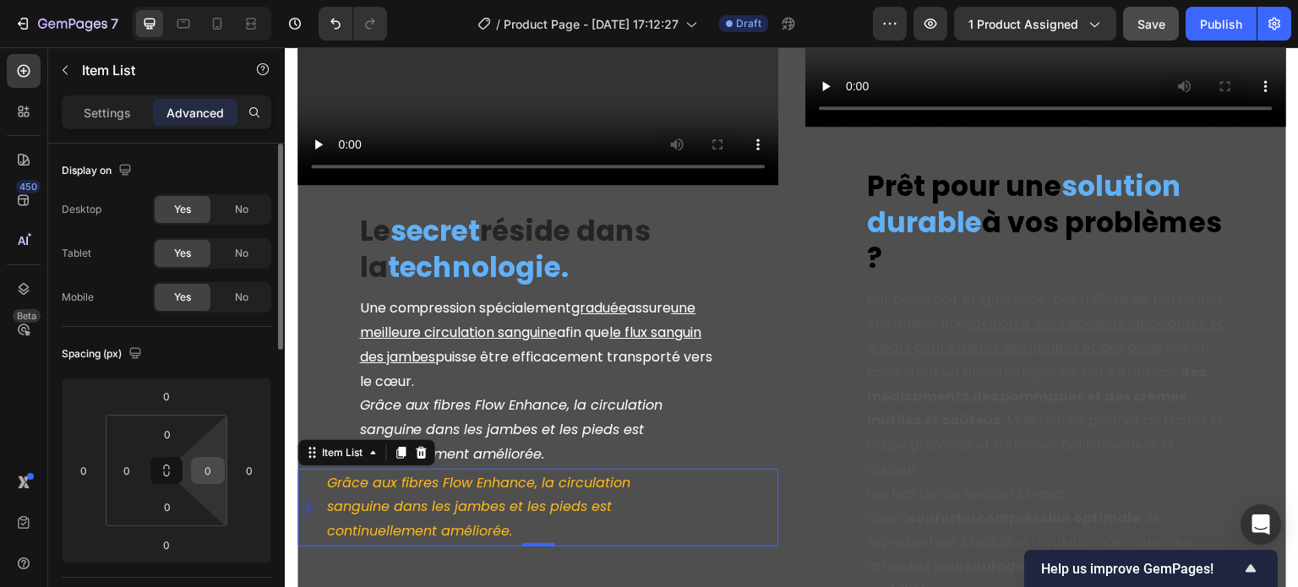
click at [208, 470] on input "0" at bounding box center [207, 470] width 25 height 25
type input "1"
click at [130, 476] on input "0" at bounding box center [126, 470] width 25 height 25
type input "0"
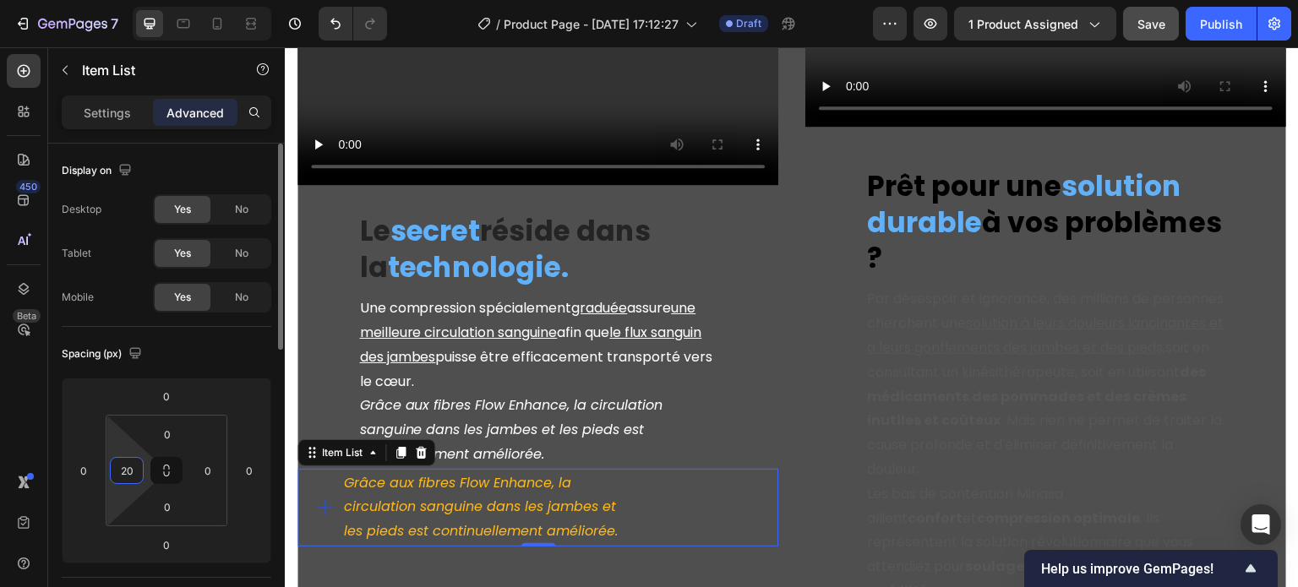
drag, startPoint x: 135, startPoint y: 476, endPoint x: 110, endPoint y: 472, distance: 25.7
click at [110, 472] on div "20" at bounding box center [127, 470] width 34 height 27
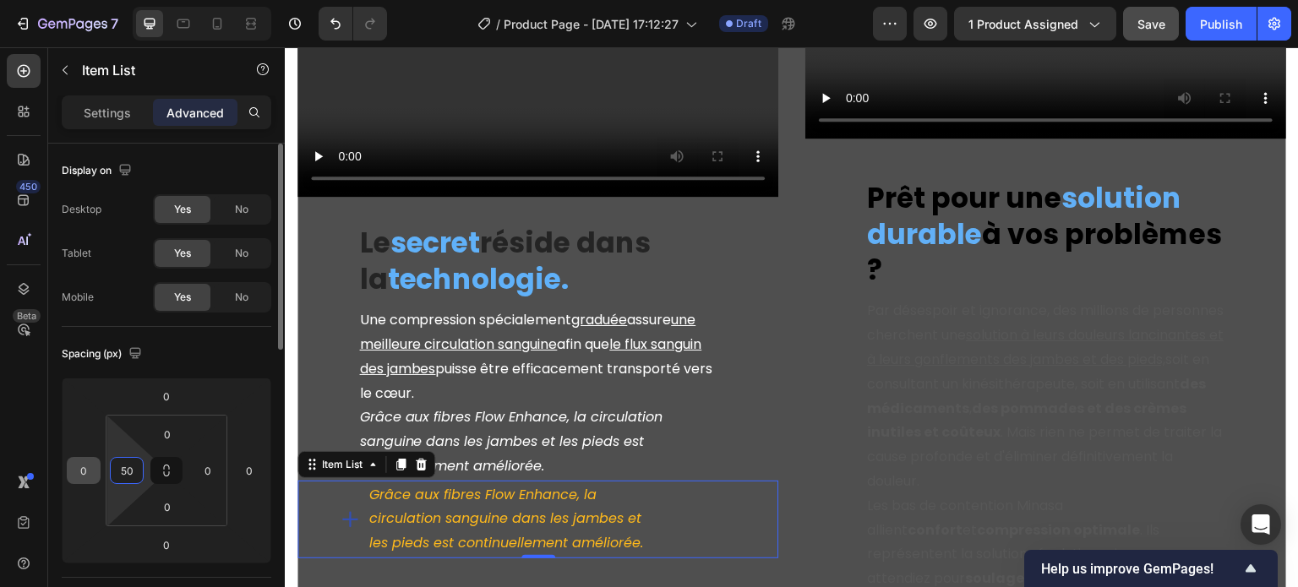
drag, startPoint x: 134, startPoint y: 470, endPoint x: 88, endPoint y: 466, distance: 46.7
click at [88, 466] on div "0 0 0 0 0 50 0 0" at bounding box center [167, 471] width 210 height 186
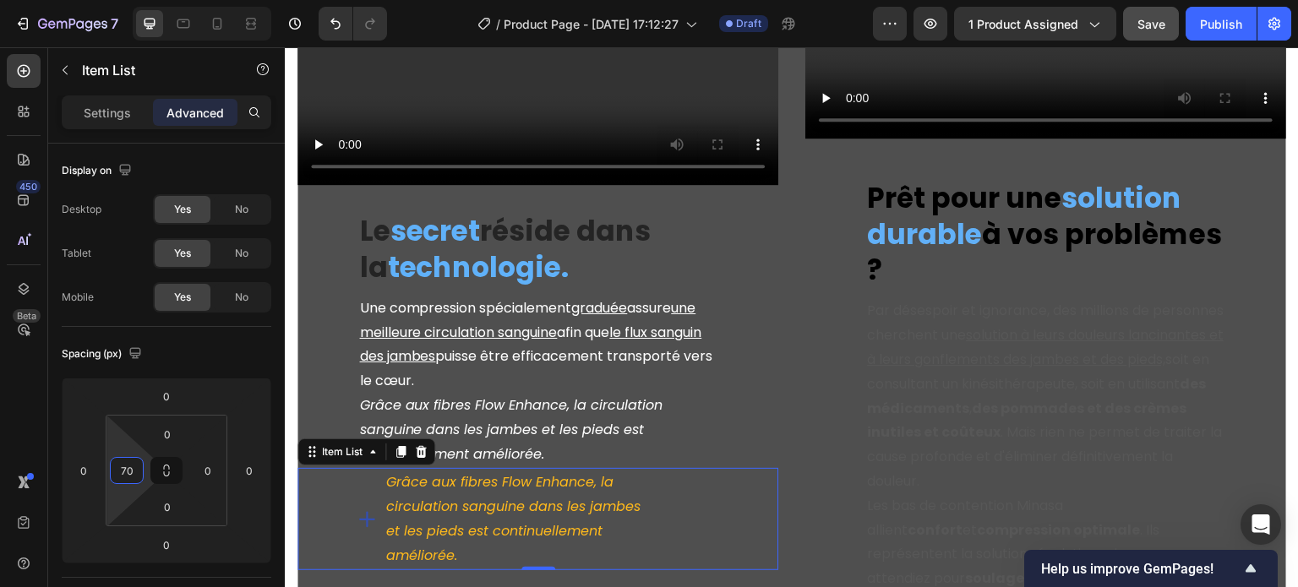
type input "70"
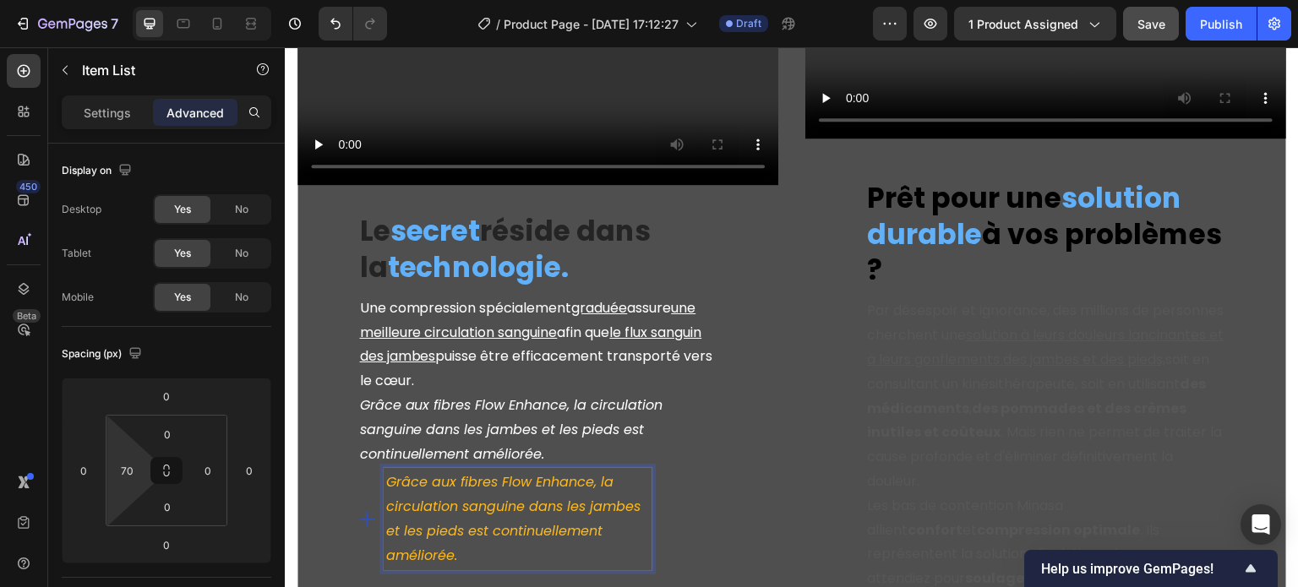
click at [124, 96] on div "Settings Advanced" at bounding box center [167, 113] width 210 height 34
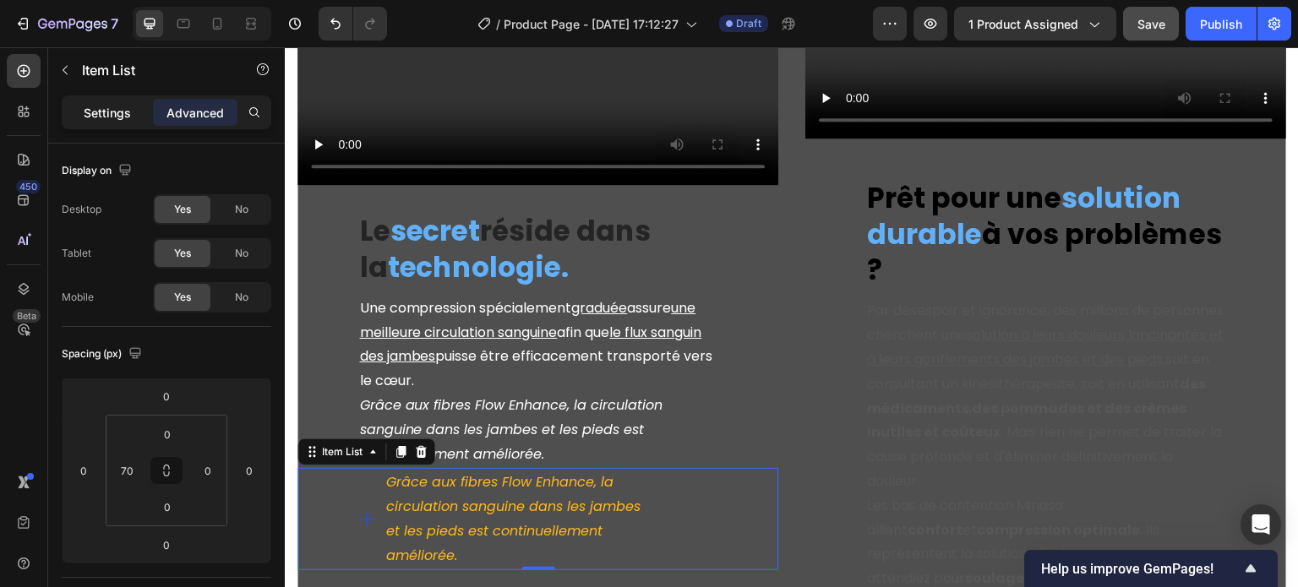
click at [118, 115] on p "Settings" at bounding box center [107, 113] width 47 height 18
type input "8"
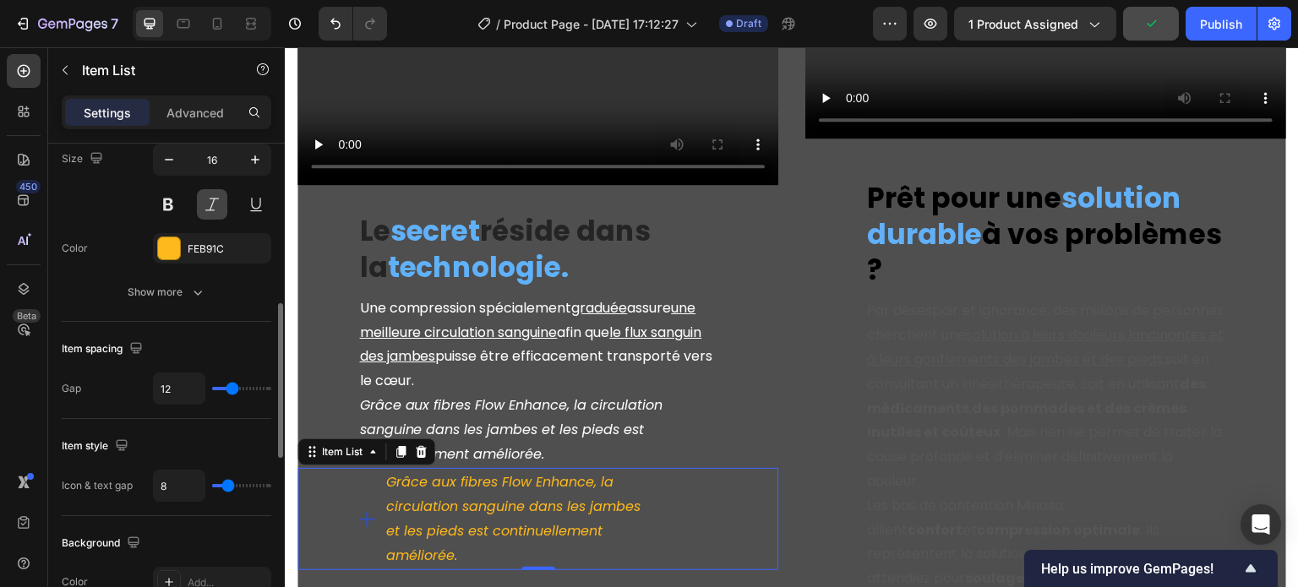
scroll to position [761, 0]
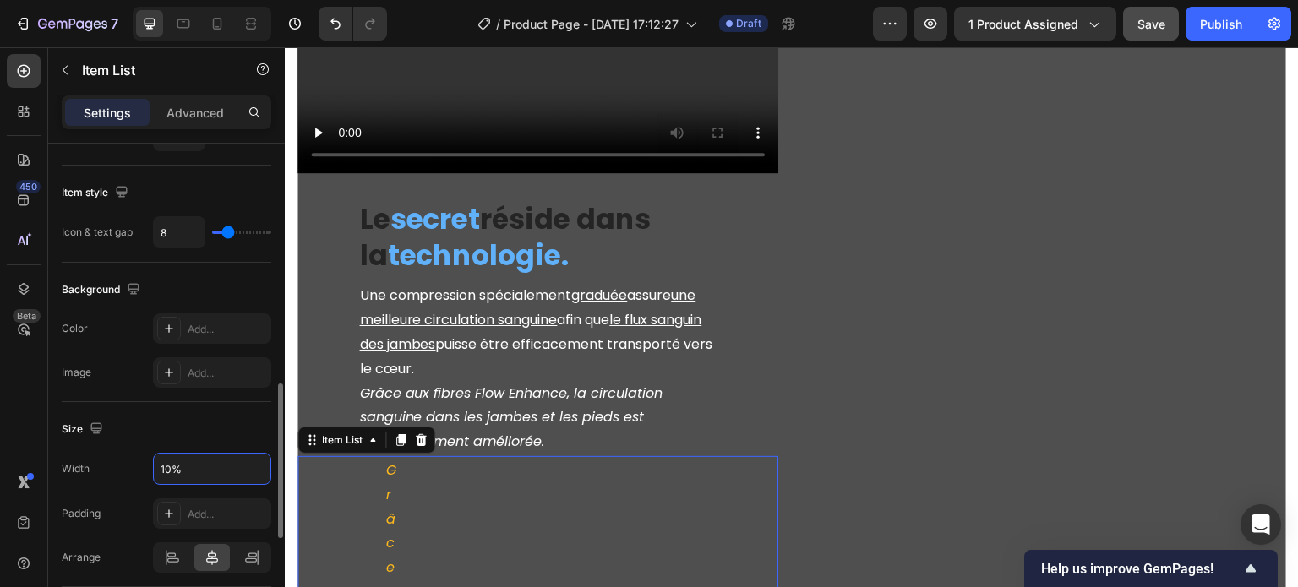
type input "100%"
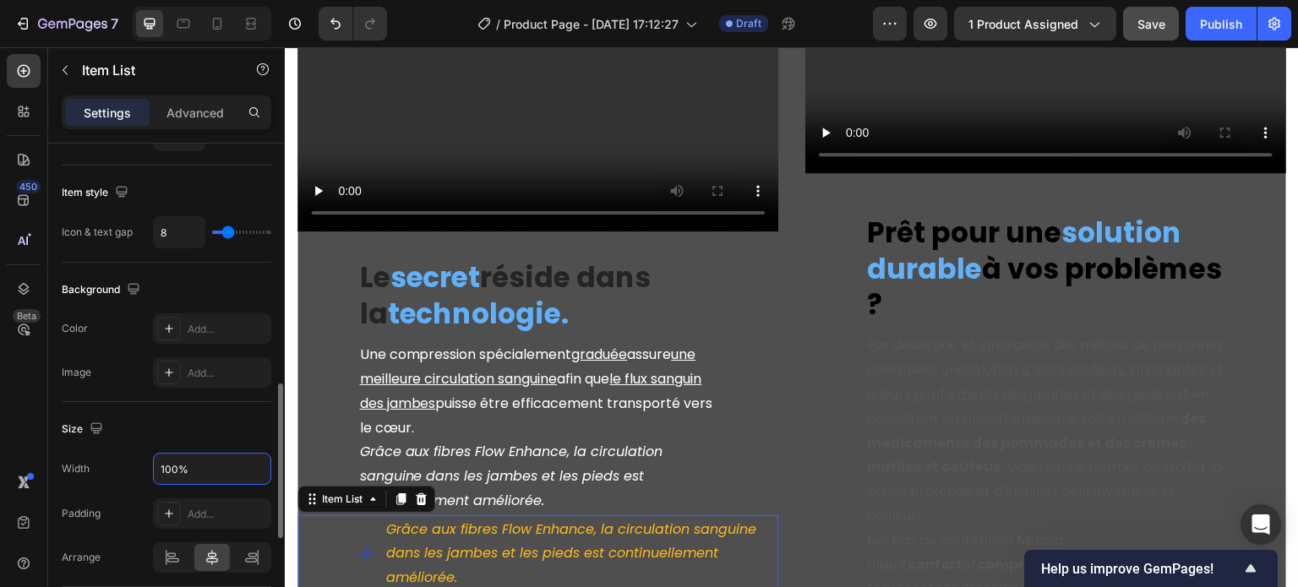
scroll to position [2859, 0]
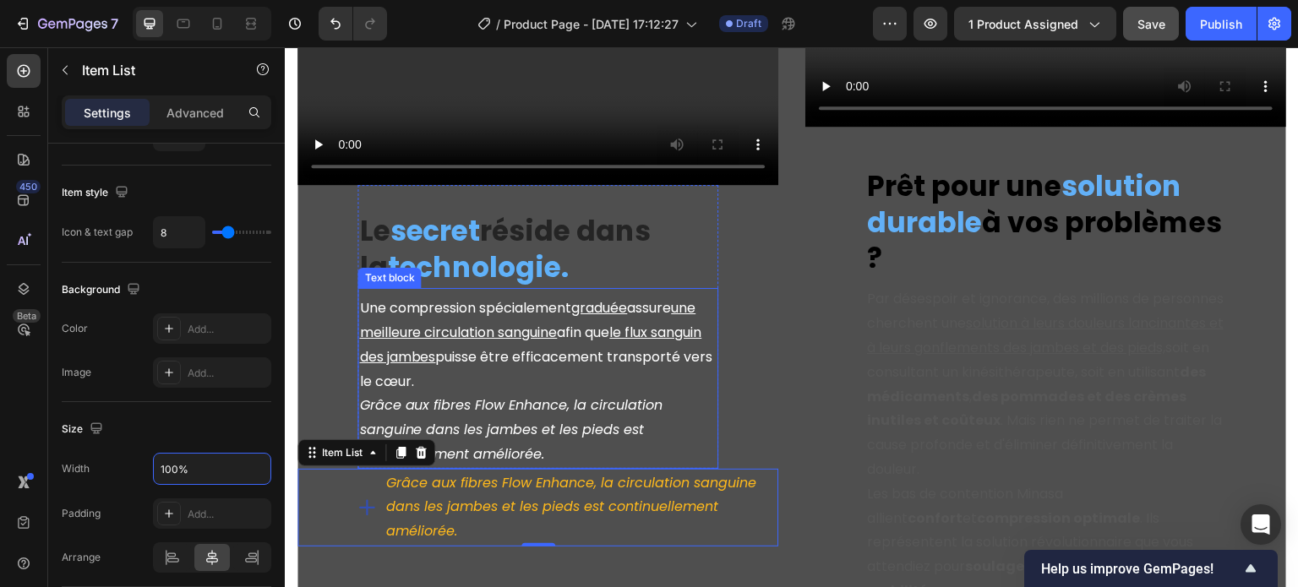
click at [698, 336] on p "Une compression spécialement graduée assure une meilleure circulation sanguine …" at bounding box center [538, 345] width 358 height 97
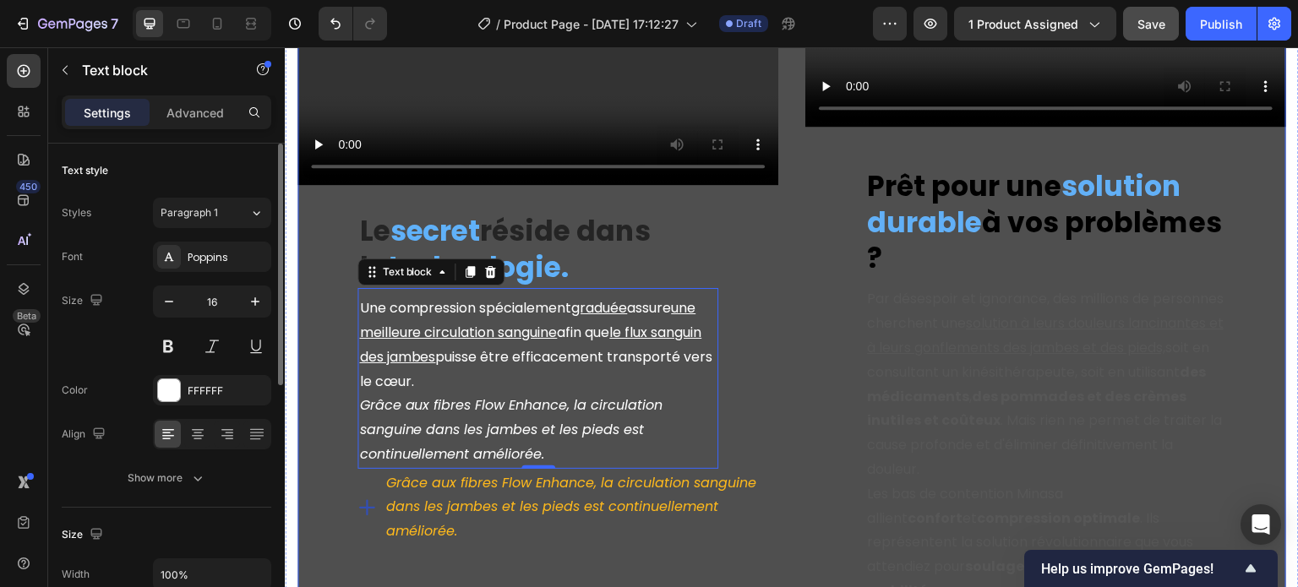
click at [780, 361] on div "Video ⁠⁠⁠⁠⁠⁠⁠ Le secret réside dans la technologie. Heading Une compression spé…" at bounding box center [792, 211] width 989 height 790
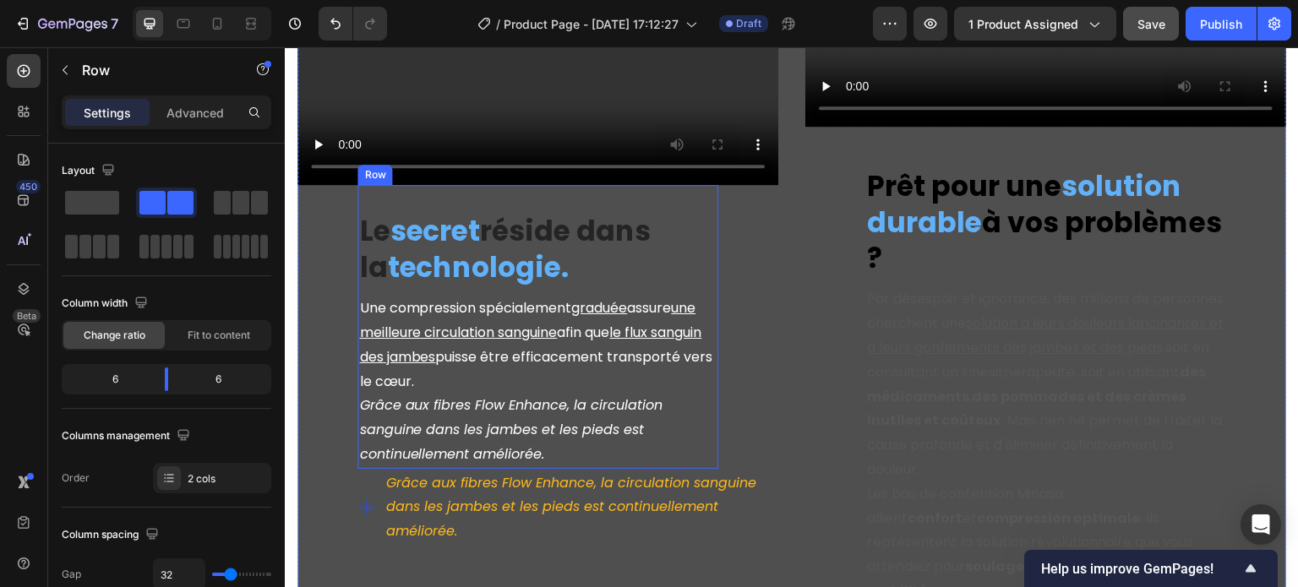
click at [412, 185] on div "⁠⁠⁠⁠⁠⁠⁠ Le secret réside dans la technologie. Heading Une compression spécialem…" at bounding box center [538, 326] width 361 height 283
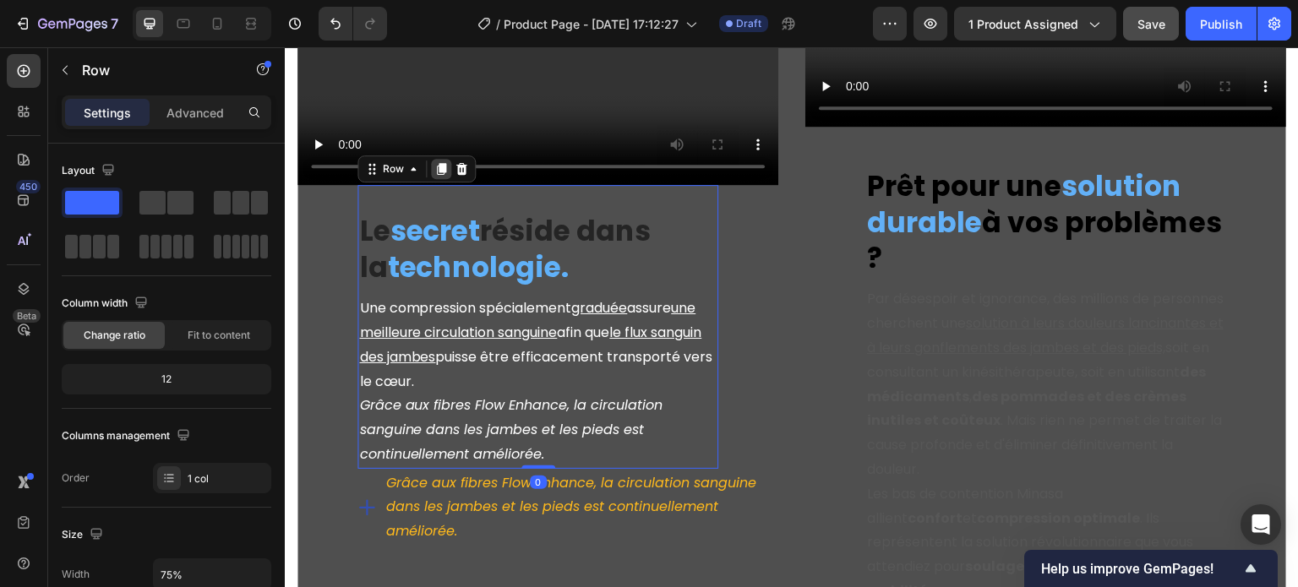
click at [434, 162] on icon at bounding box center [441, 169] width 14 height 14
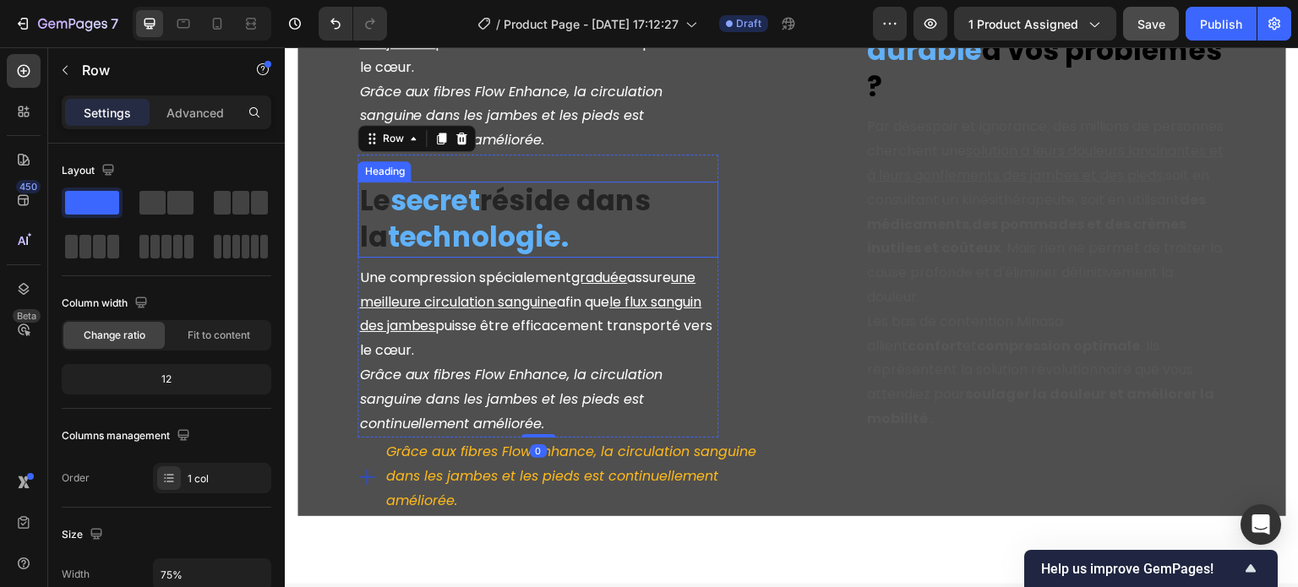
scroll to position [3117, 0]
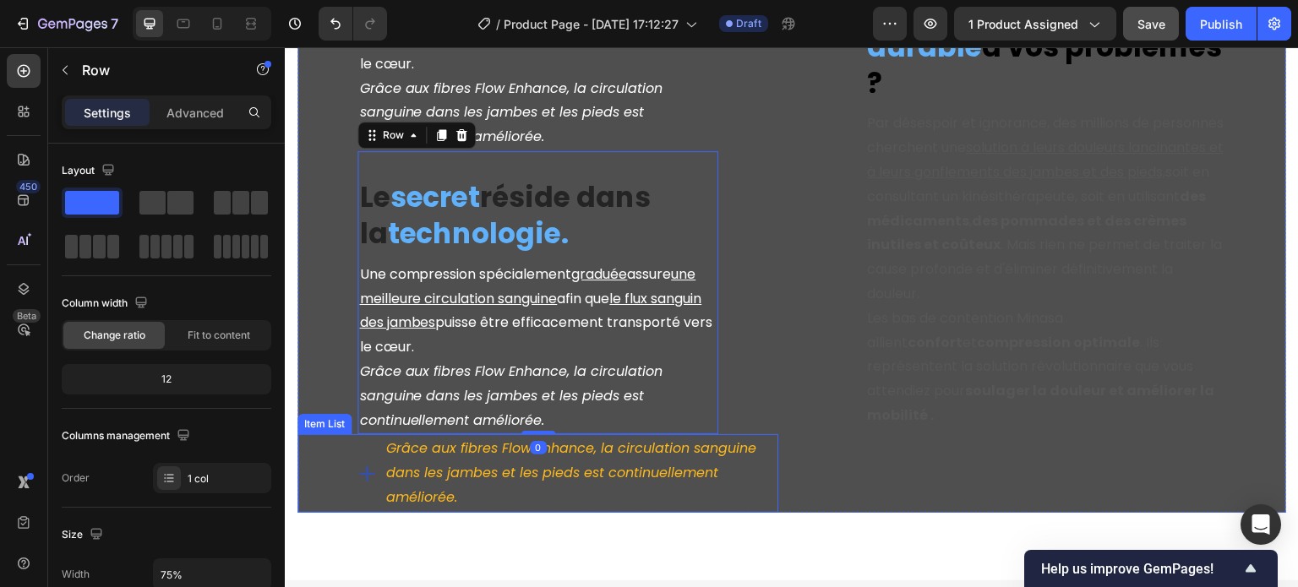
click at [369, 434] on div "Grâce aux fibres Flow Enhance, la circulation sanguine dans les jambes et les p…" at bounding box center [568, 473] width 422 height 78
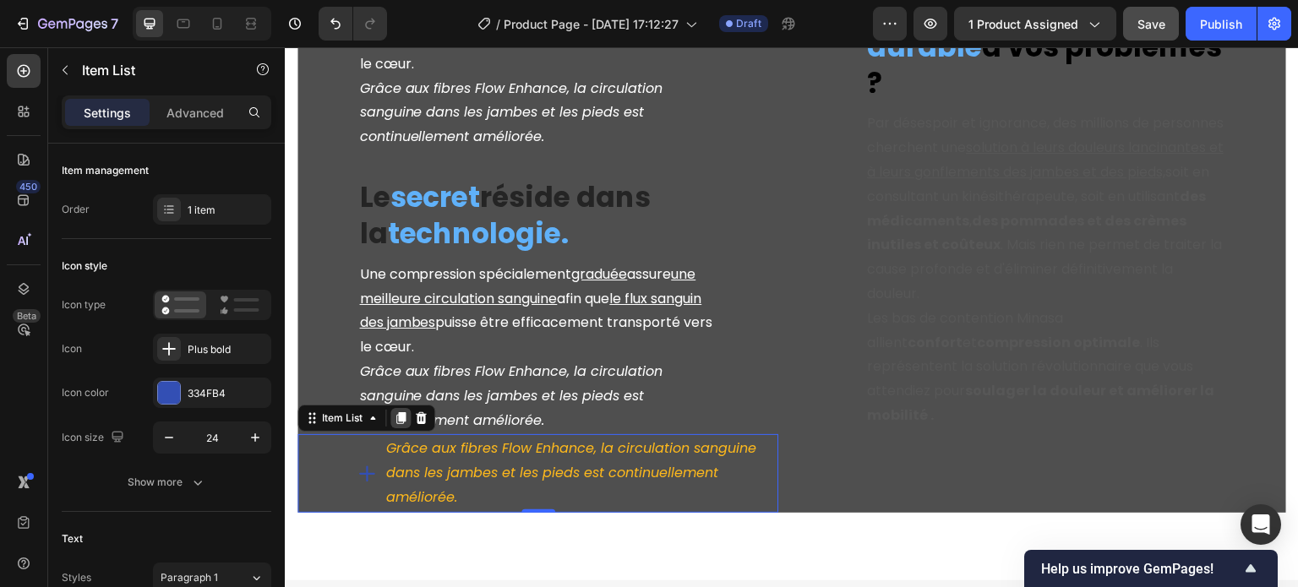
click at [400, 413] on icon at bounding box center [400, 419] width 9 height 12
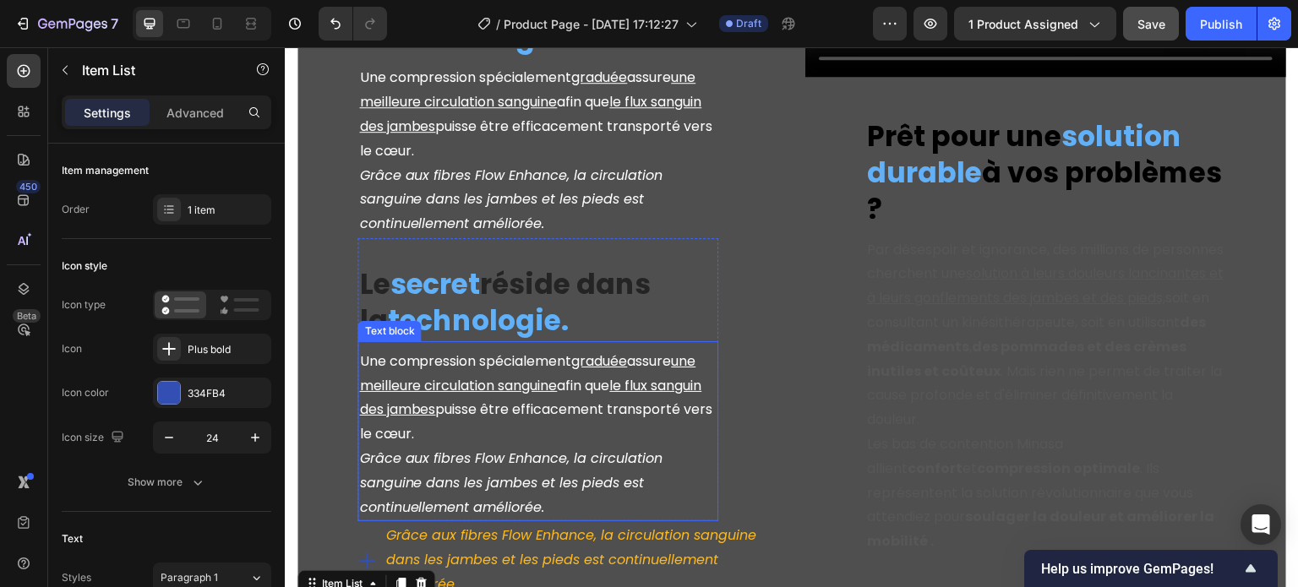
scroll to position [2864, 0]
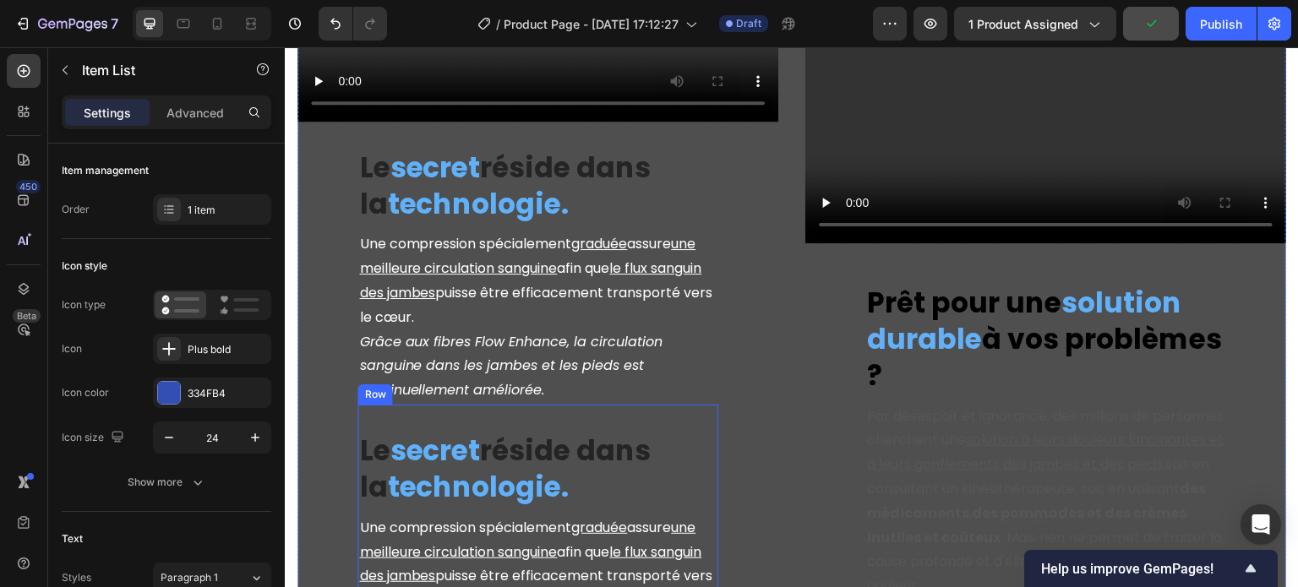
click at [389, 405] on div "Le secret réside dans la technologie. Heading Une compression spécialement grad…" at bounding box center [538, 546] width 361 height 283
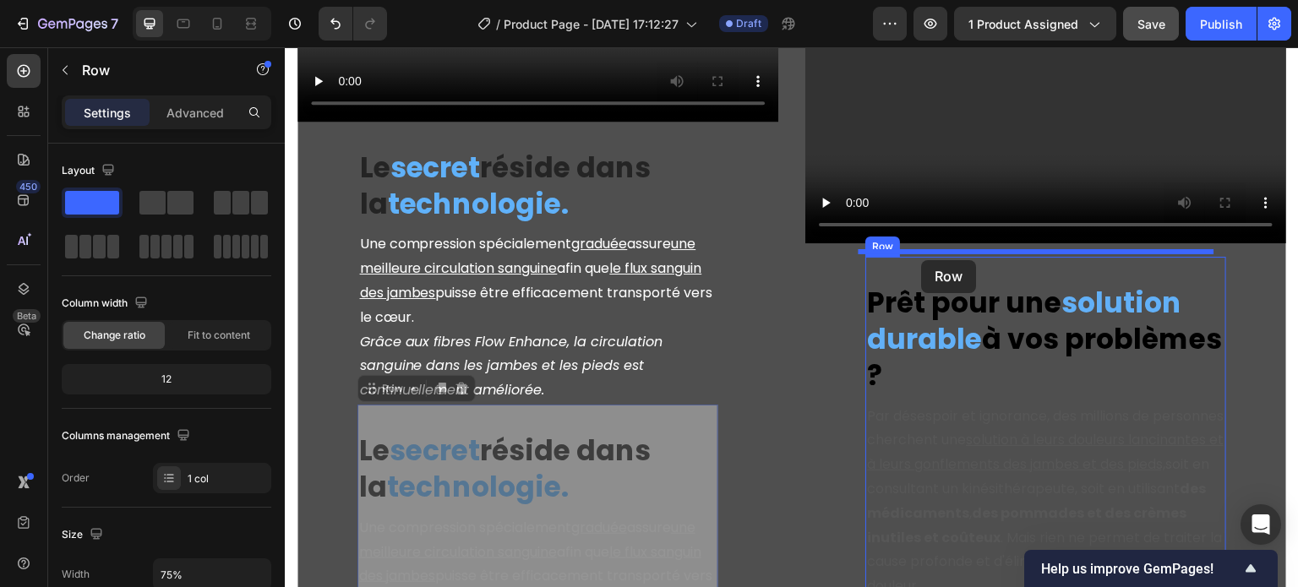
drag, startPoint x: 366, startPoint y: 349, endPoint x: 922, endPoint y: 260, distance: 563.2
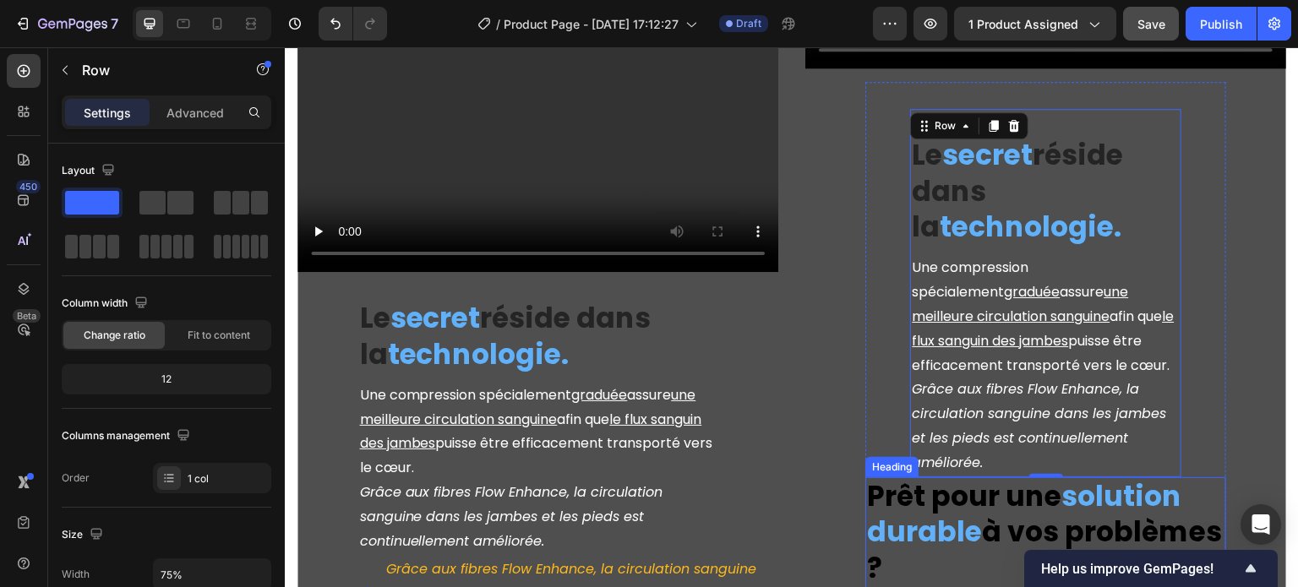
scroll to position [2887, 0]
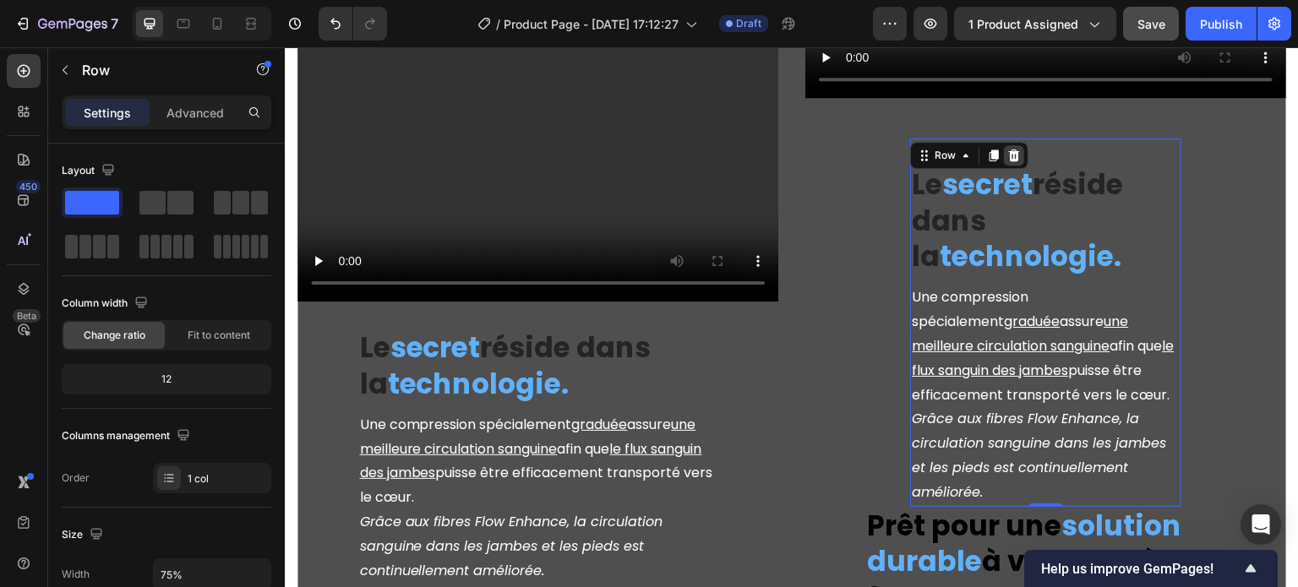
click at [1008, 149] on icon at bounding box center [1015, 156] width 14 height 14
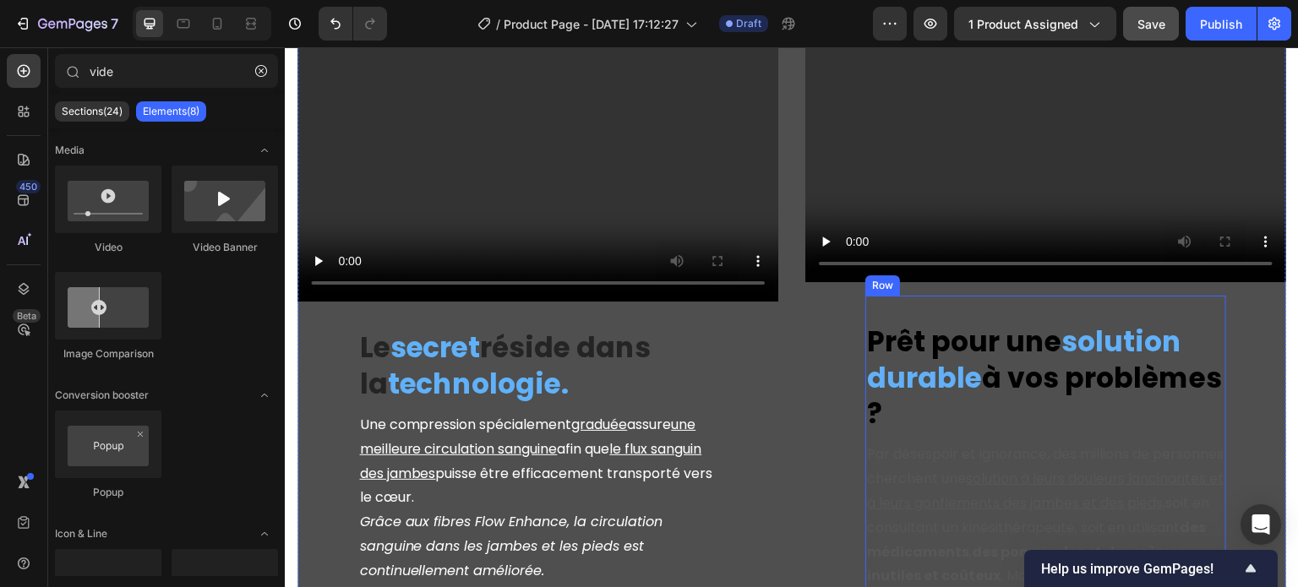
click at [1022, 296] on div "Prêt pour une solution durable à vos problèmes ? Heading Par désespoir et ignor…" at bounding box center [1046, 529] width 361 height 466
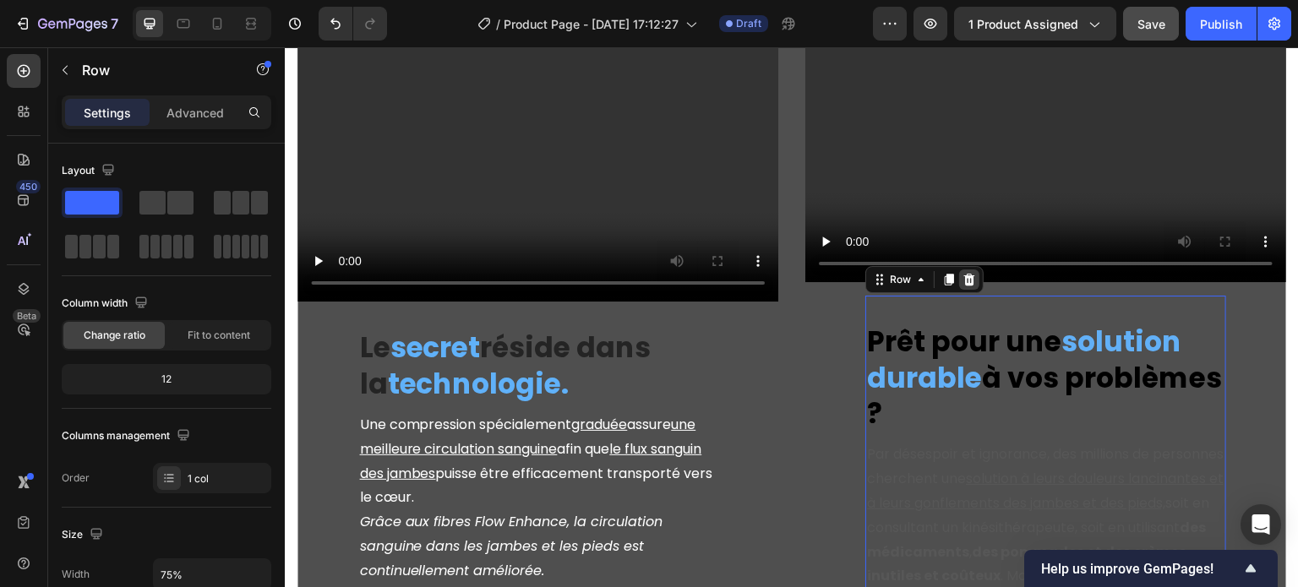
click at [965, 273] on icon at bounding box center [970, 280] width 14 height 14
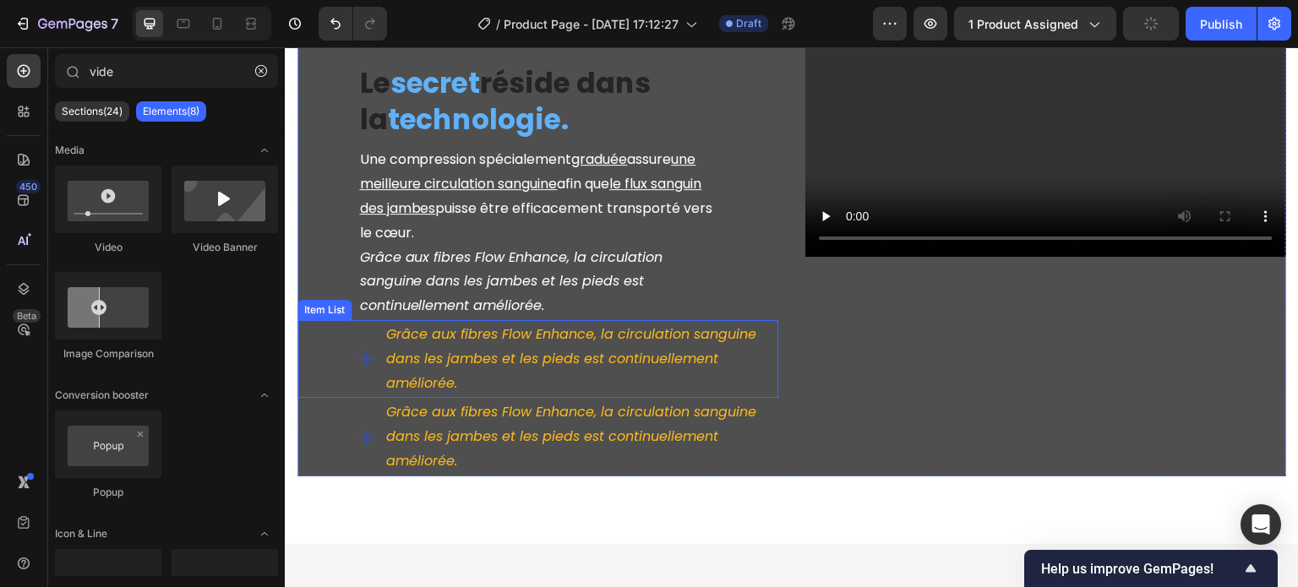
scroll to position [2779, 0]
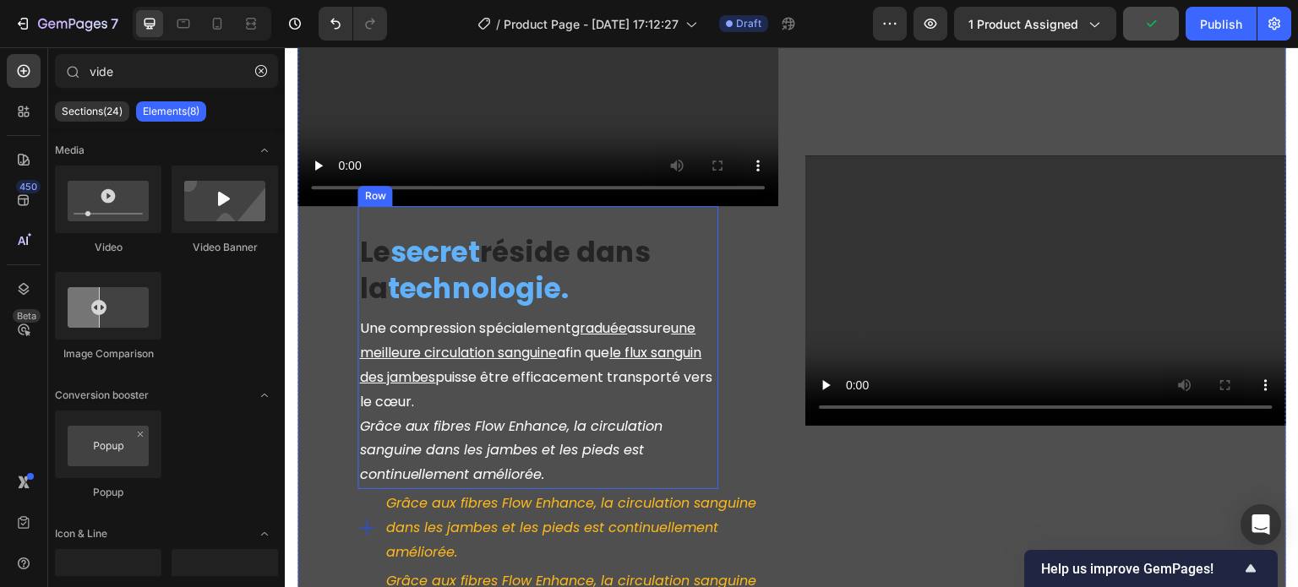
click at [423, 206] on div "⁠⁠⁠⁠⁠⁠⁠ Le secret réside dans la technologie. Heading Une compression spécialem…" at bounding box center [538, 347] width 361 height 283
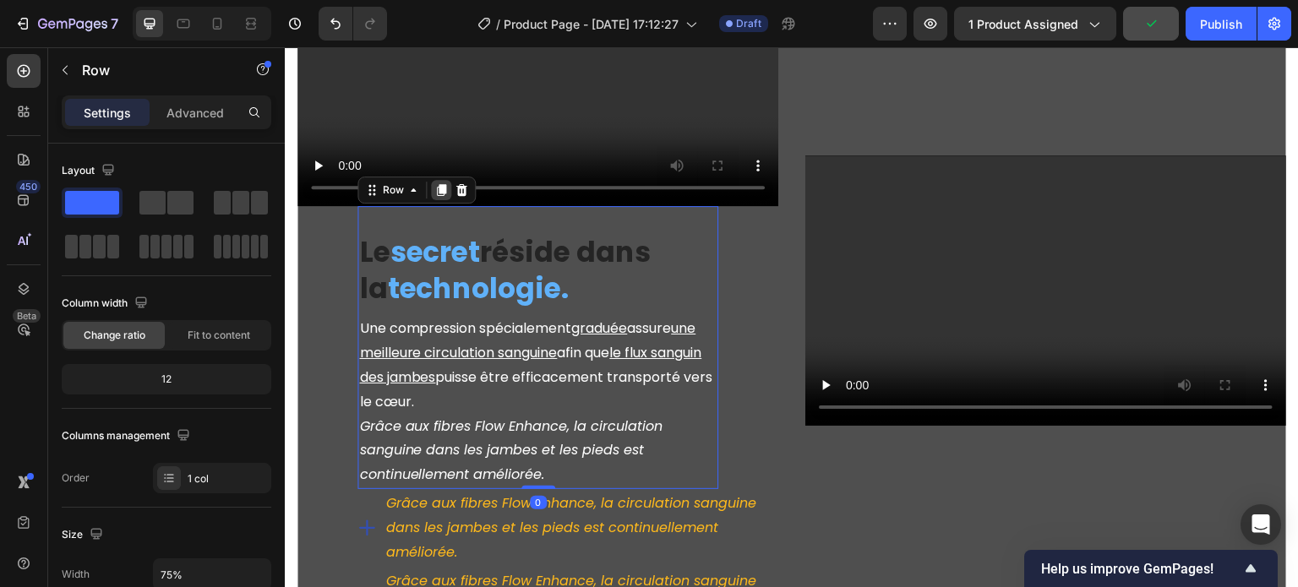
click at [436, 183] on icon at bounding box center [441, 190] width 14 height 14
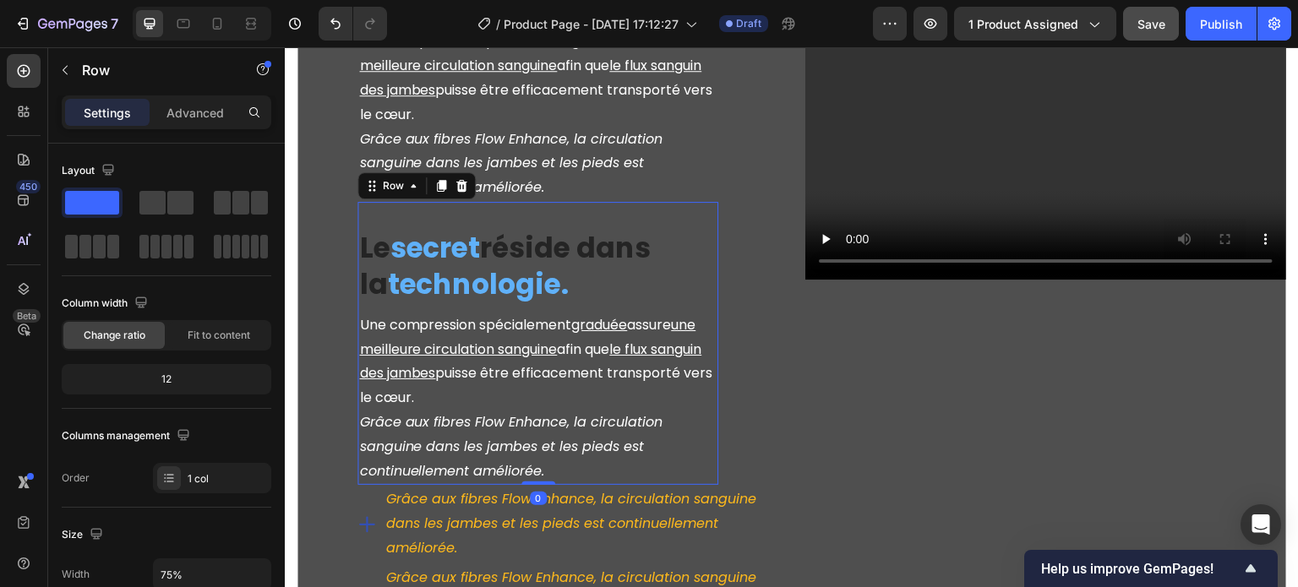
scroll to position [3117, 0]
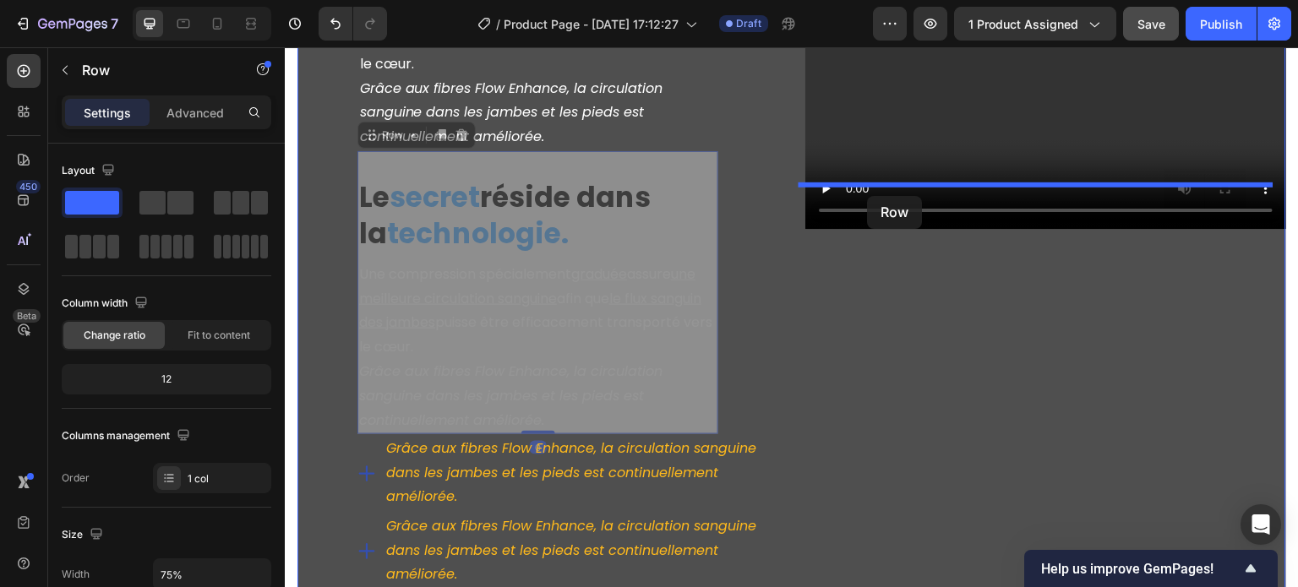
drag, startPoint x: 372, startPoint y: 95, endPoint x: 868, endPoint y: 196, distance: 506.4
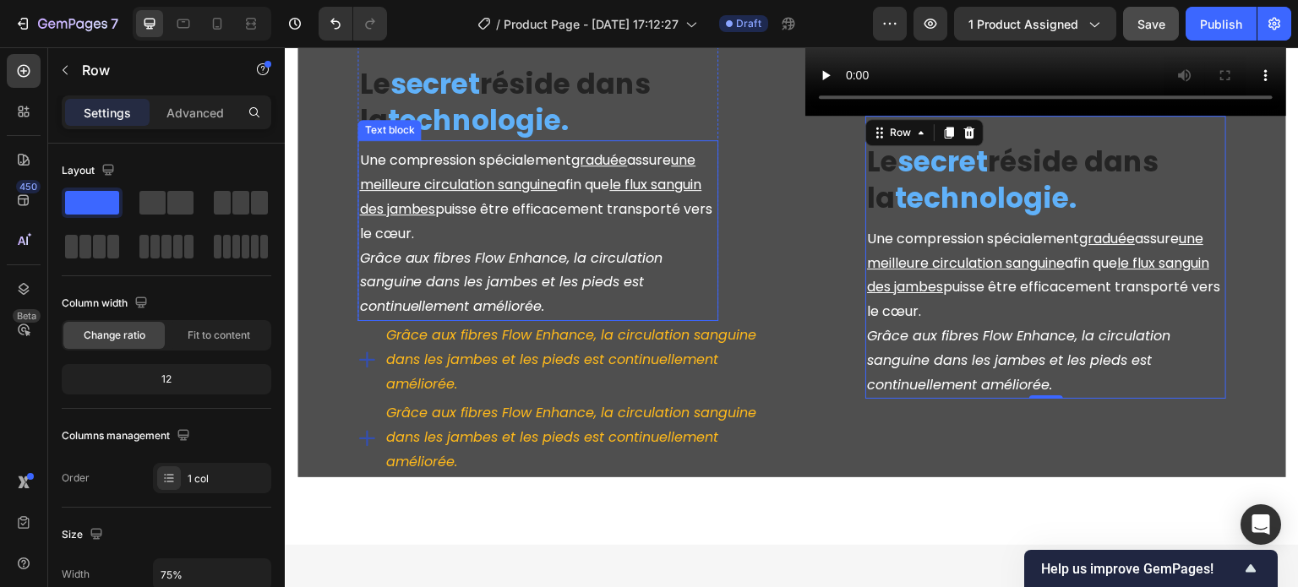
scroll to position [2948, 0]
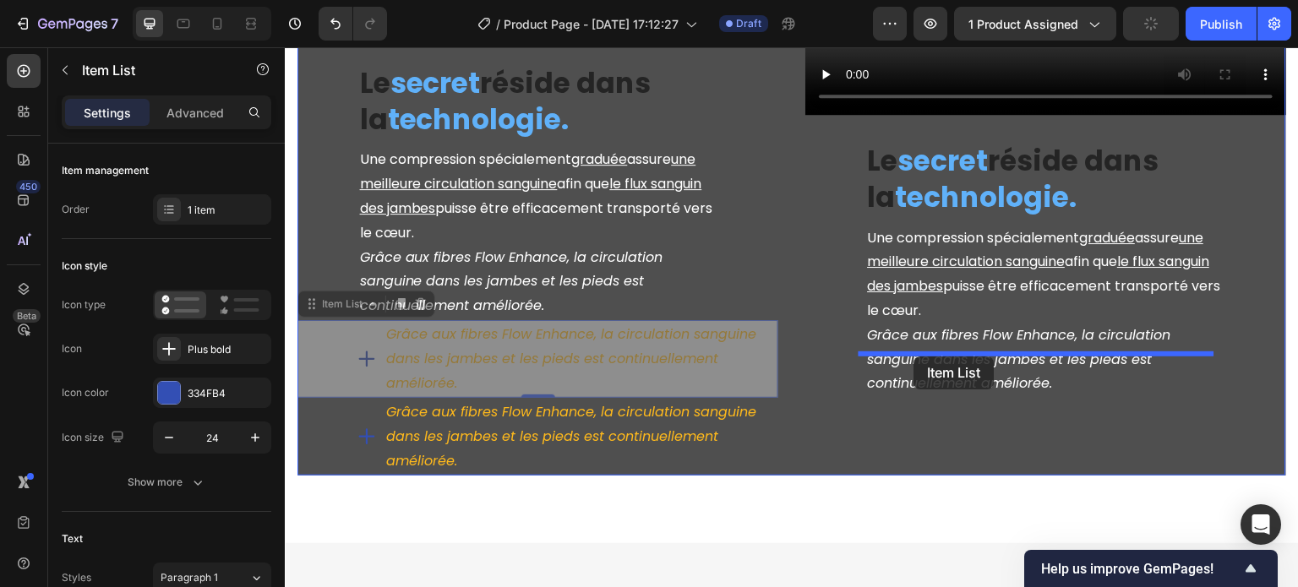
drag, startPoint x: 318, startPoint y: 273, endPoint x: 915, endPoint y: 357, distance: 602.6
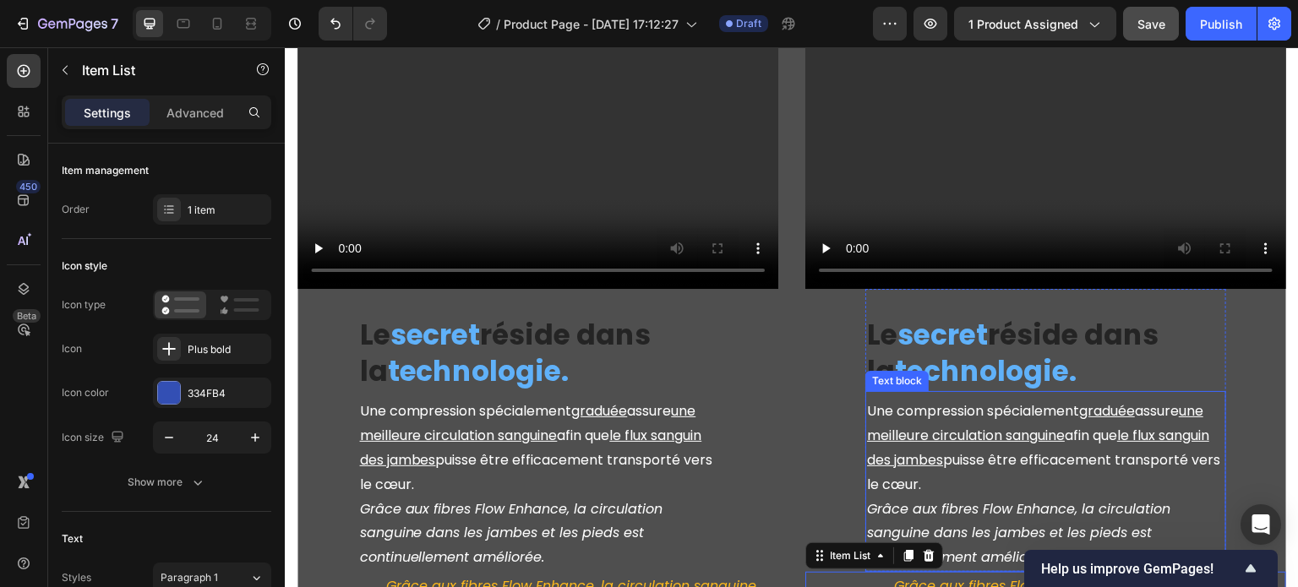
scroll to position [2695, 0]
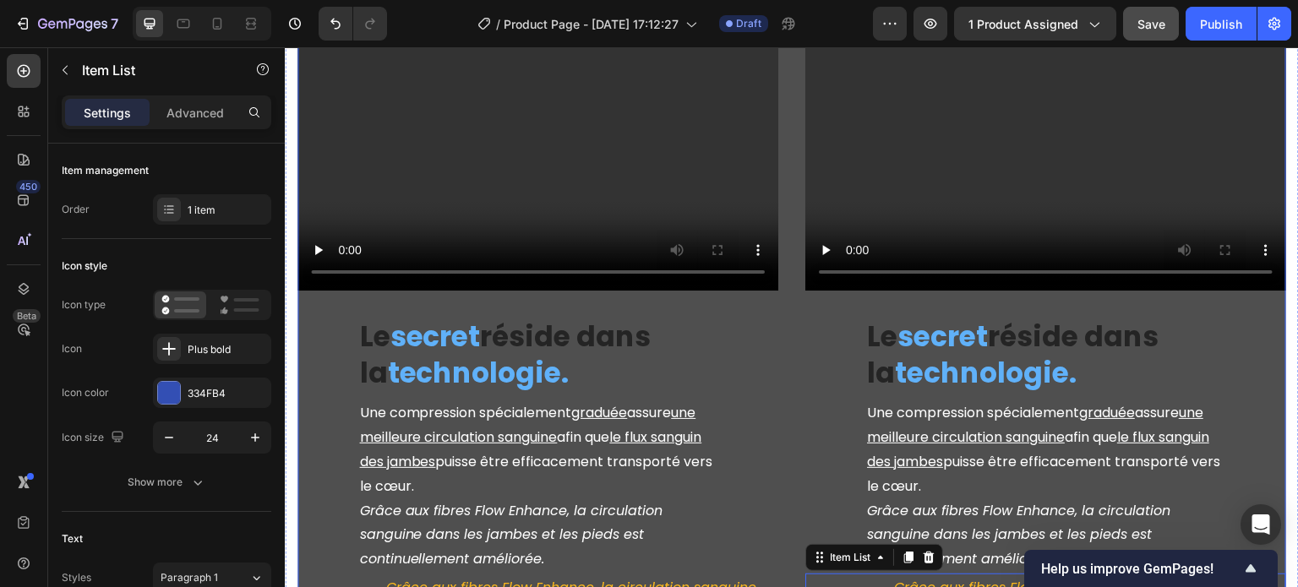
click at [834, 296] on div "Video Le secret réside dans la technologie. Heading Une compression spécialemen…" at bounding box center [1046, 336] width 481 height 632
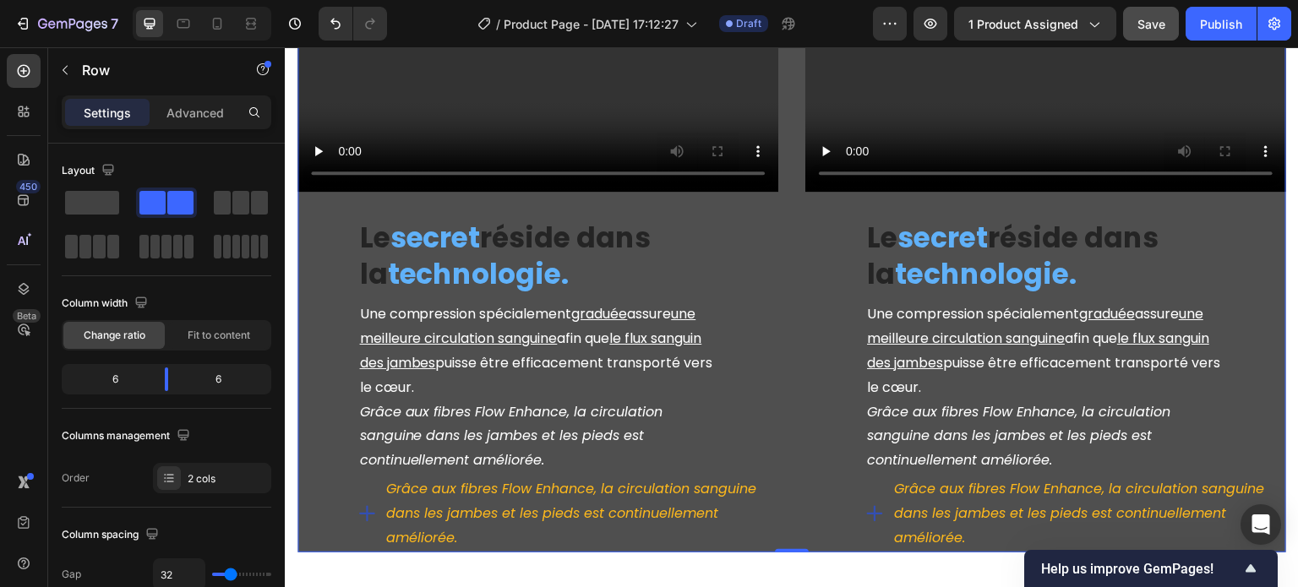
scroll to position [2948, 0]
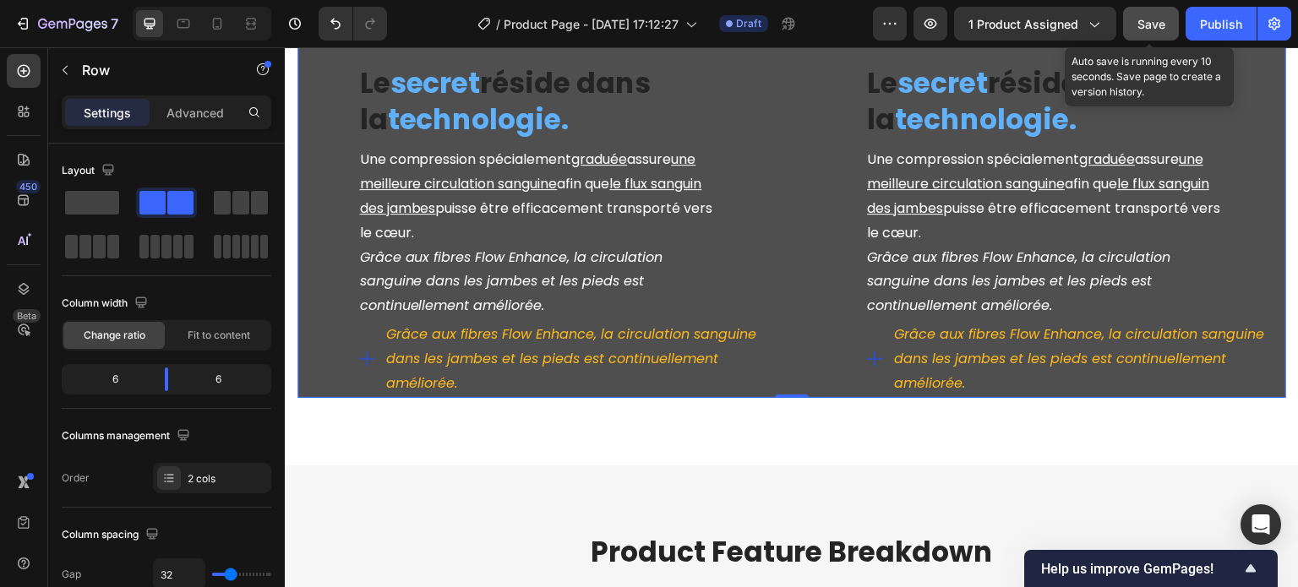
click at [1161, 18] on span "Save" at bounding box center [1152, 24] width 28 height 14
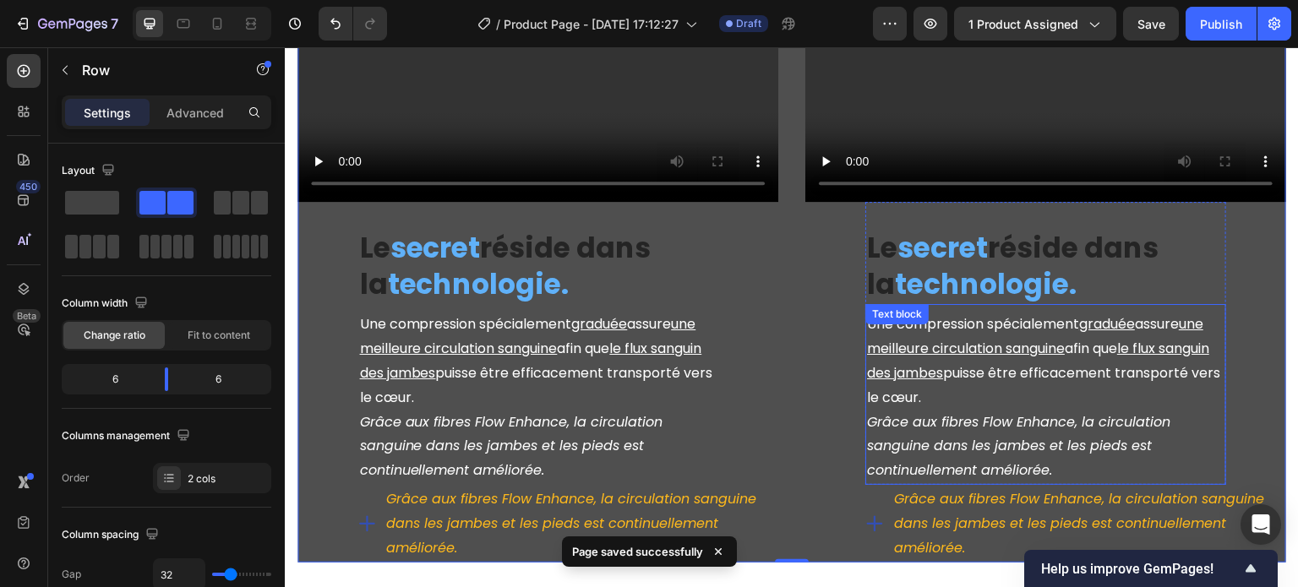
scroll to position [2779, 0]
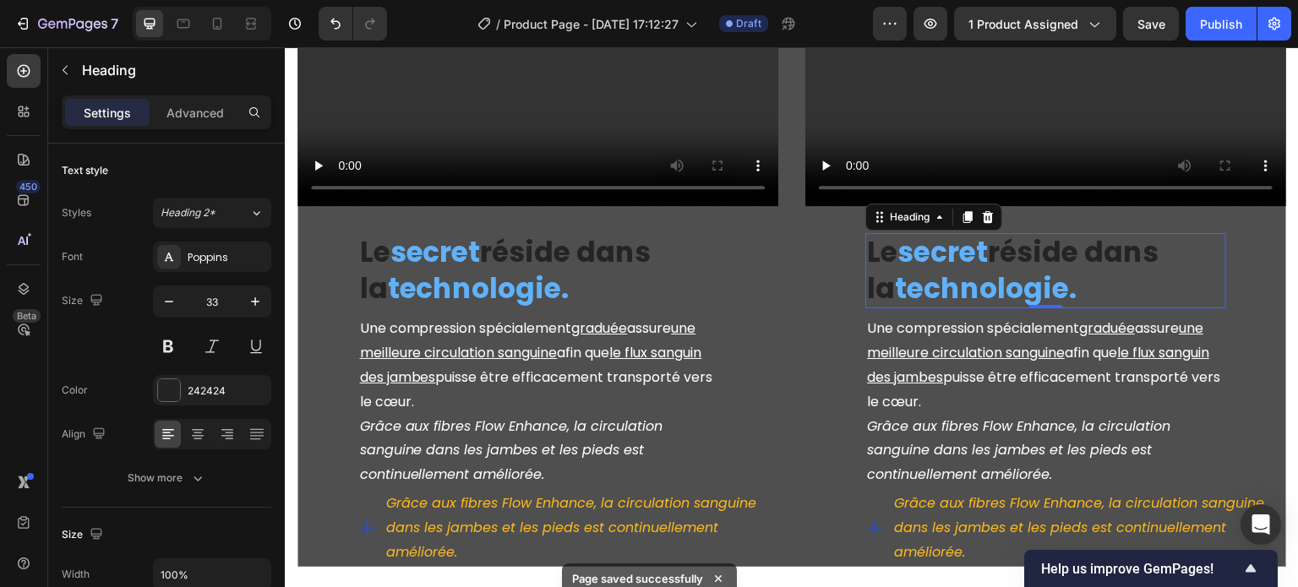
click at [963, 269] on strong "technologie." at bounding box center [986, 289] width 182 height 40
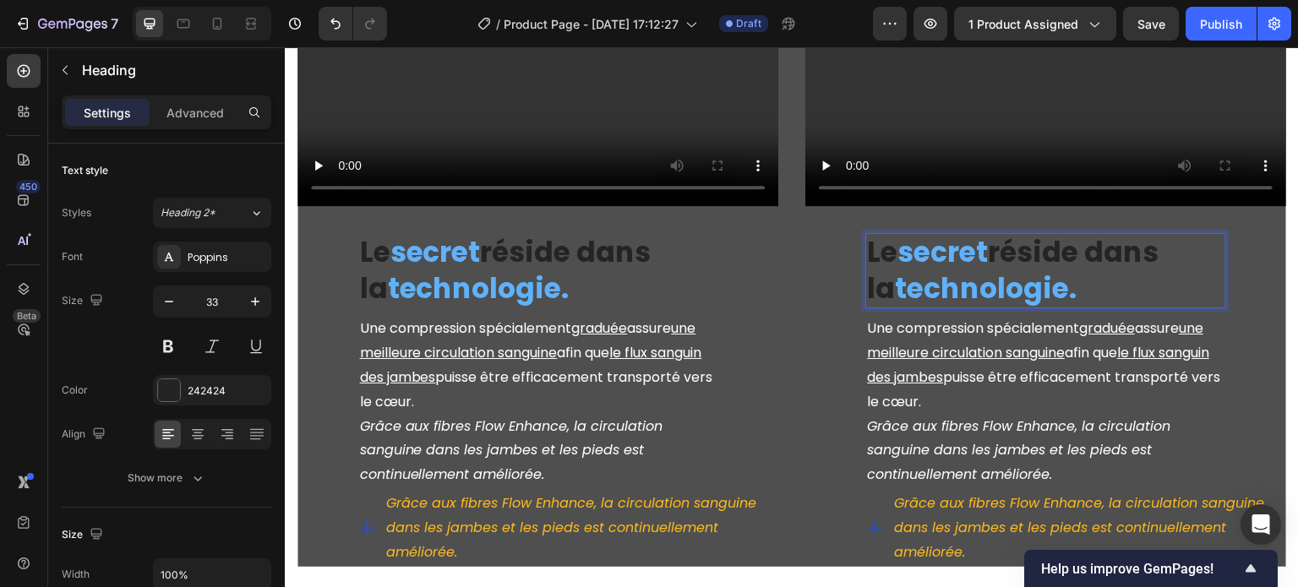
click at [963, 269] on strong "technologie." at bounding box center [986, 289] width 182 height 40
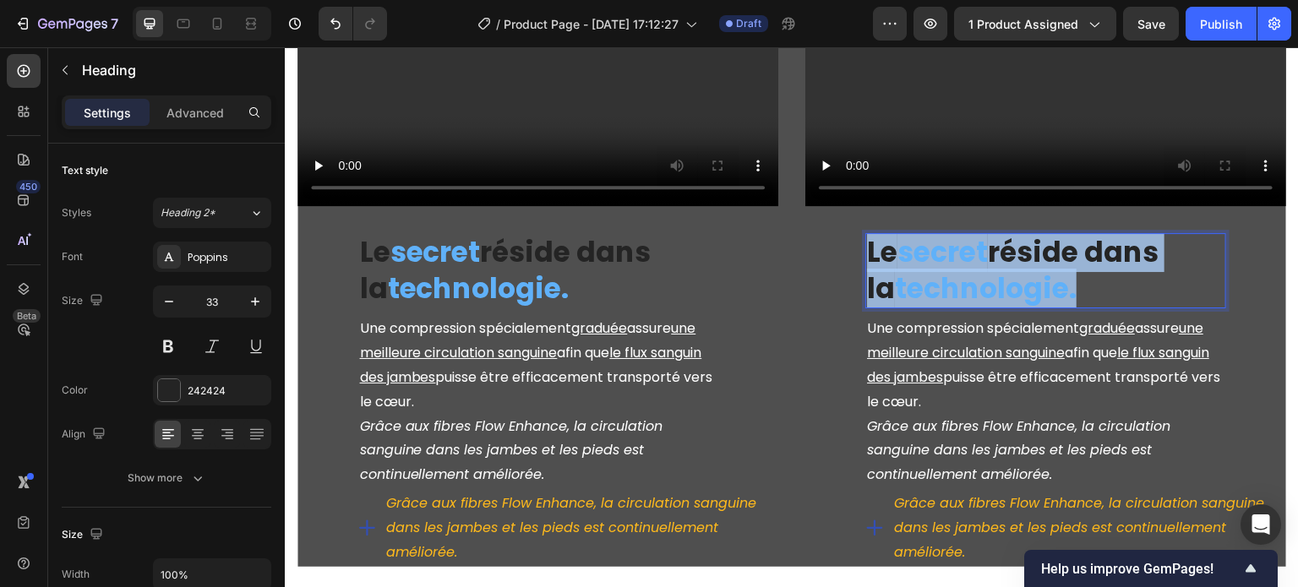
click at [963, 269] on strong "technologie." at bounding box center [986, 289] width 182 height 40
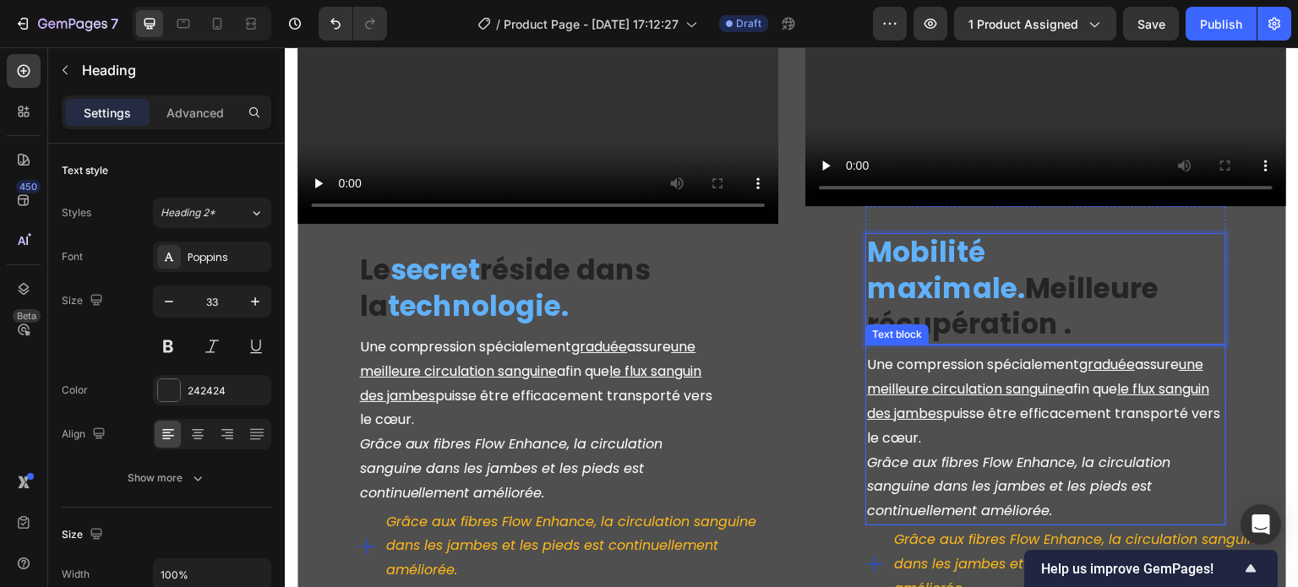
click at [925, 380] on u "le flux sanguin des jambes" at bounding box center [1038, 402] width 342 height 44
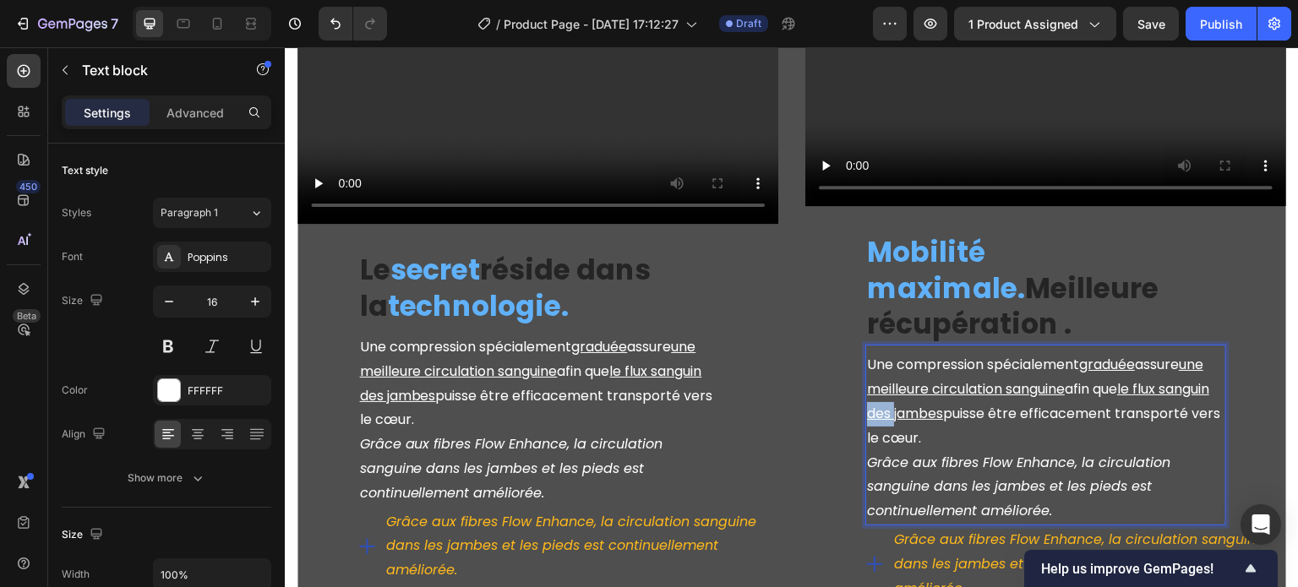
click at [925, 380] on u "le flux sanguin des jambes" at bounding box center [1038, 402] width 342 height 44
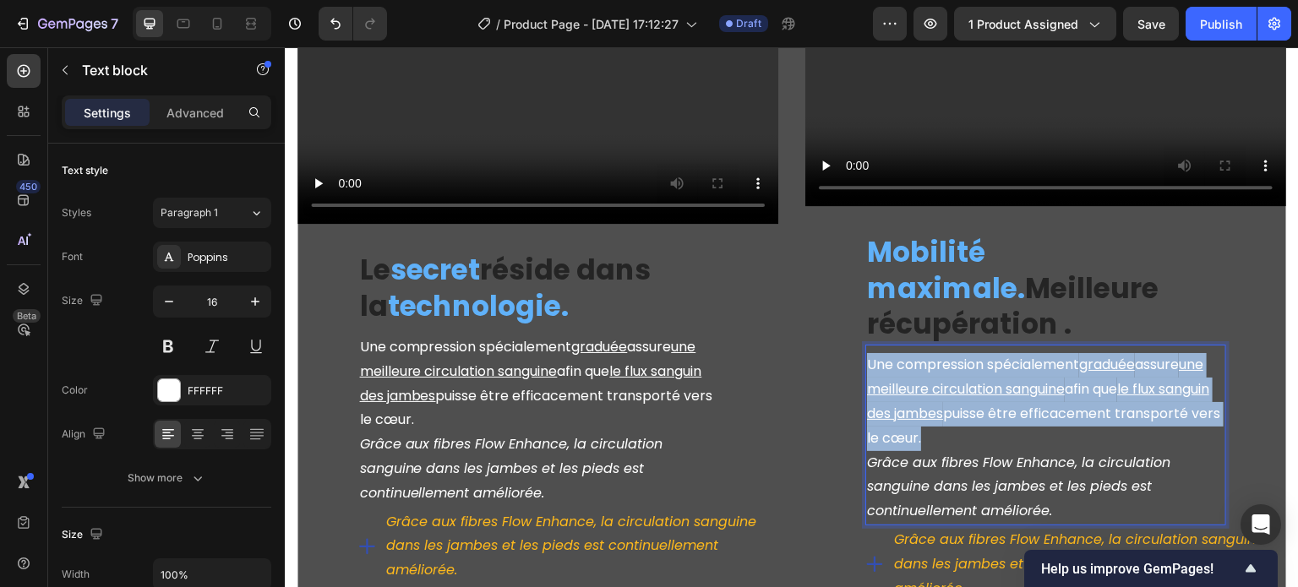
click at [925, 380] on u "le flux sanguin des jambes" at bounding box center [1038, 402] width 342 height 44
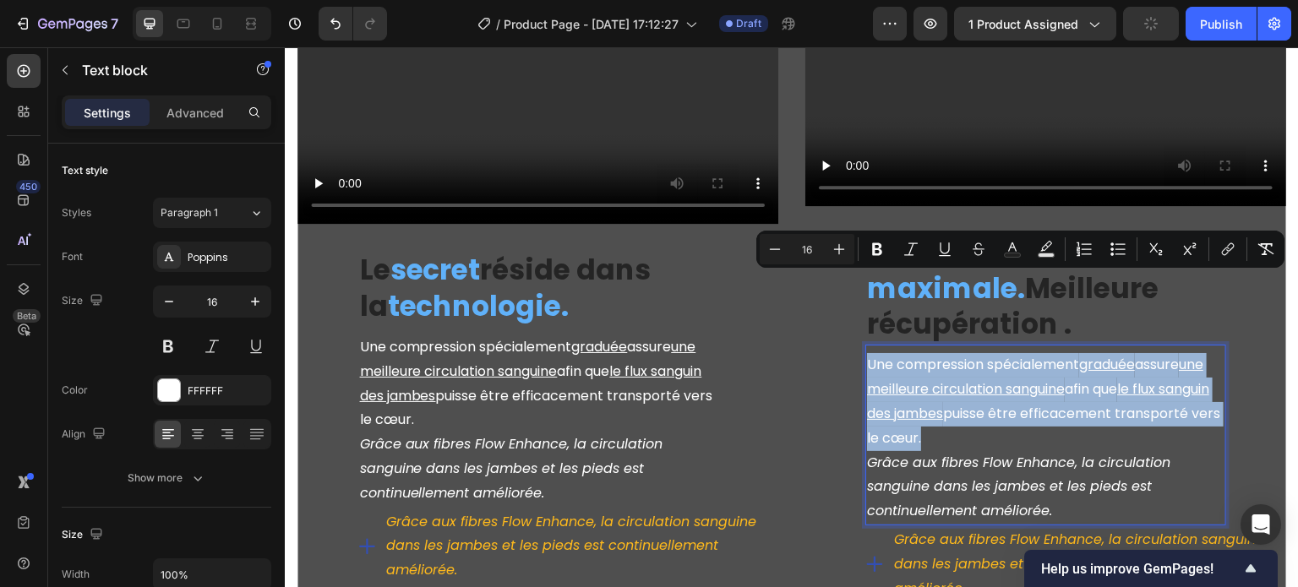
click at [925, 380] on u "le flux sanguin des jambes" at bounding box center [1038, 402] width 342 height 44
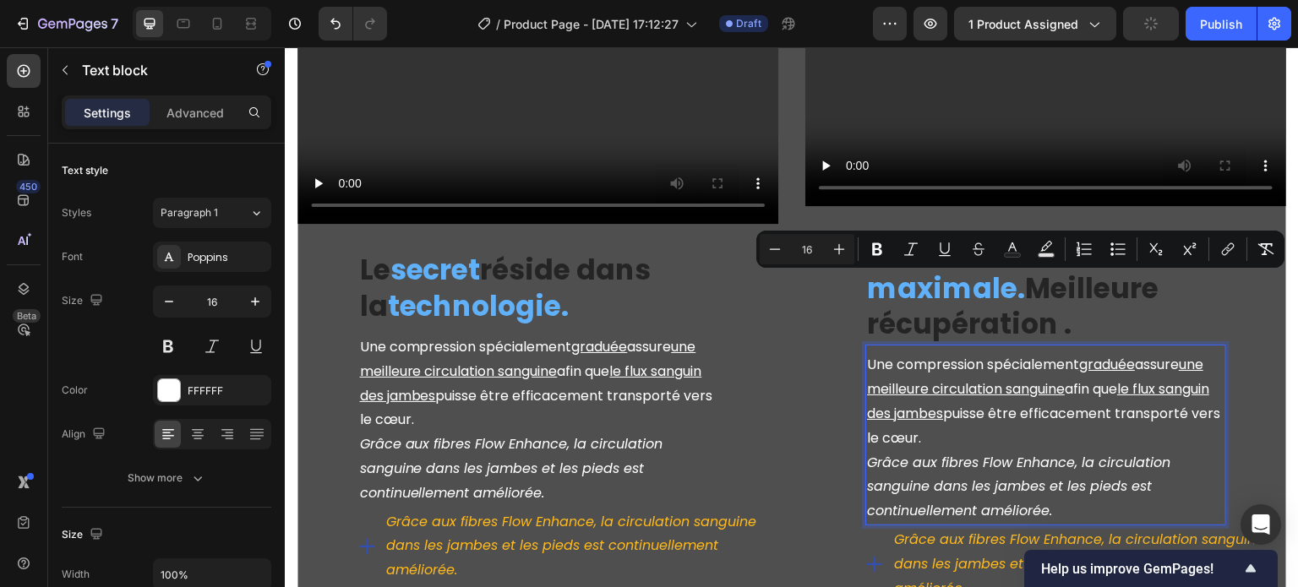
click at [988, 453] on icon "Grâce aux fibres Flow Enhance, la circulation sanguine dans les jambes et les p…" at bounding box center [1018, 487] width 303 height 68
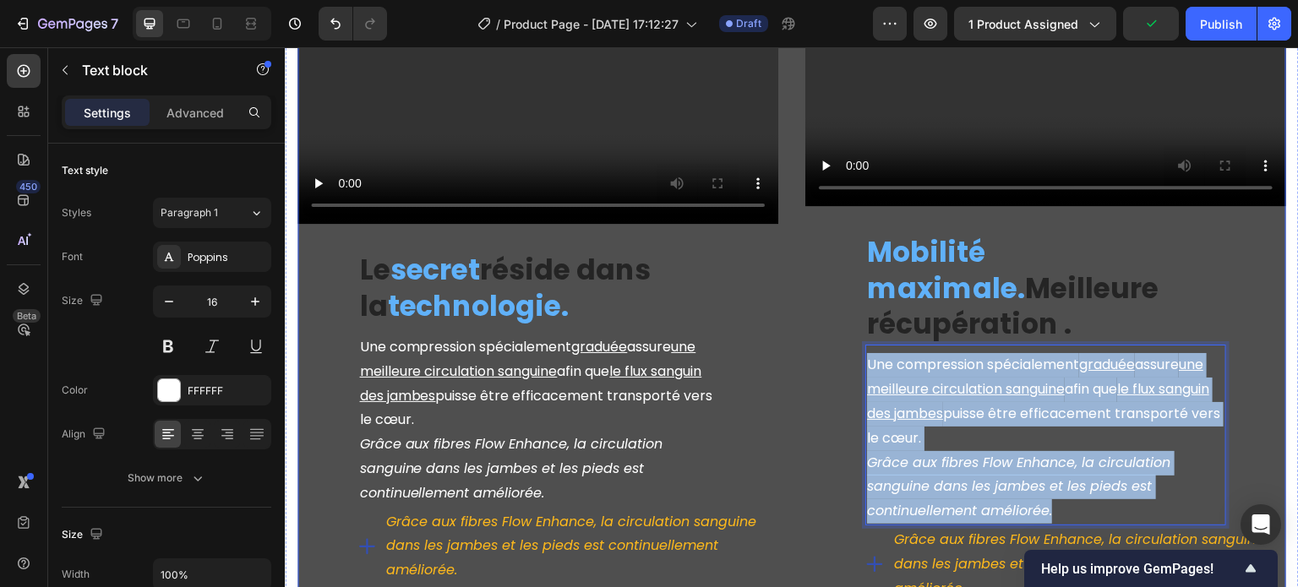
drag, startPoint x: 1057, startPoint y: 431, endPoint x: 856, endPoint y: 290, distance: 245.7
click at [856, 290] on div "Video ⁠⁠⁠⁠⁠⁠⁠ Mobilité maximale. Meilleure récupération . Heading Une compressi…" at bounding box center [1046, 270] width 481 height 669
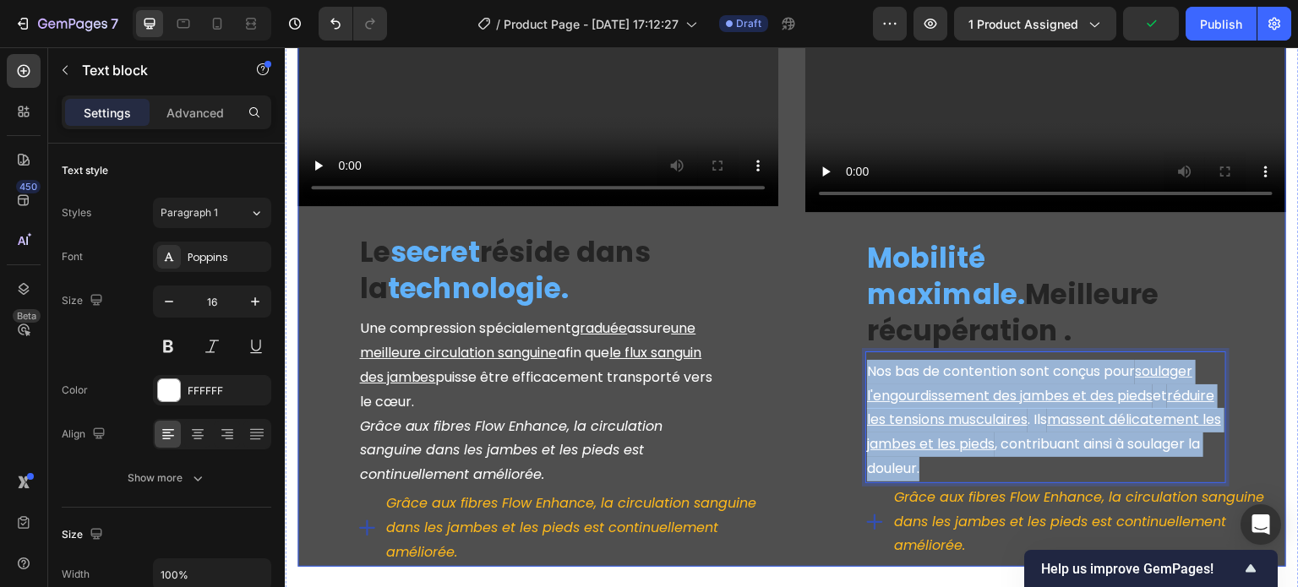
scroll to position [2804, 0]
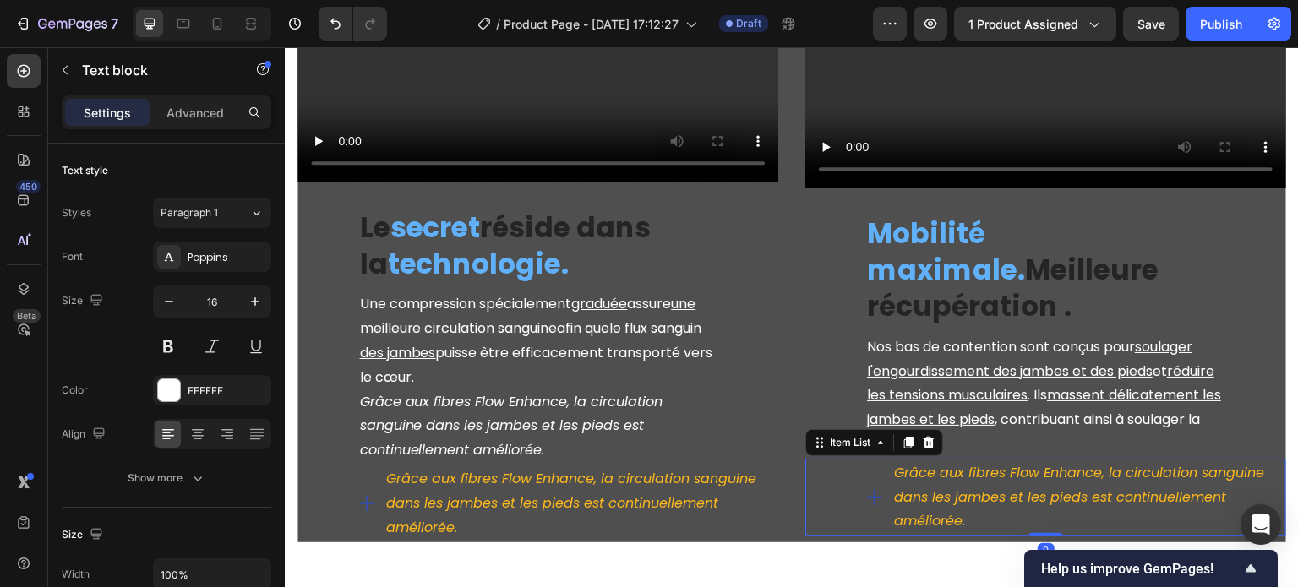
drag, startPoint x: 946, startPoint y: 432, endPoint x: 766, endPoint y: 195, distance: 297.4
click at [946, 463] on icon "Grâce aux fibres Flow Enhance, la circulation sanguine dans les jambes et les p…" at bounding box center [1079, 497] width 370 height 68
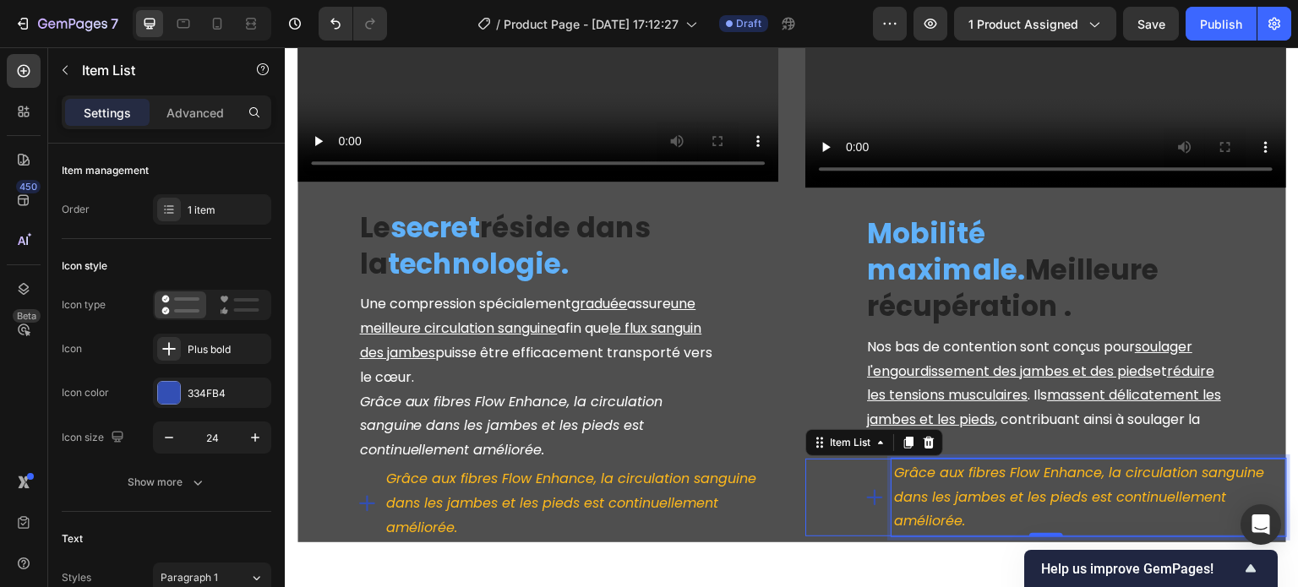
click at [926, 463] on icon "Grâce aux fibres Flow Enhance, la circulation sanguine dans les jambes et les p…" at bounding box center [1079, 497] width 370 height 68
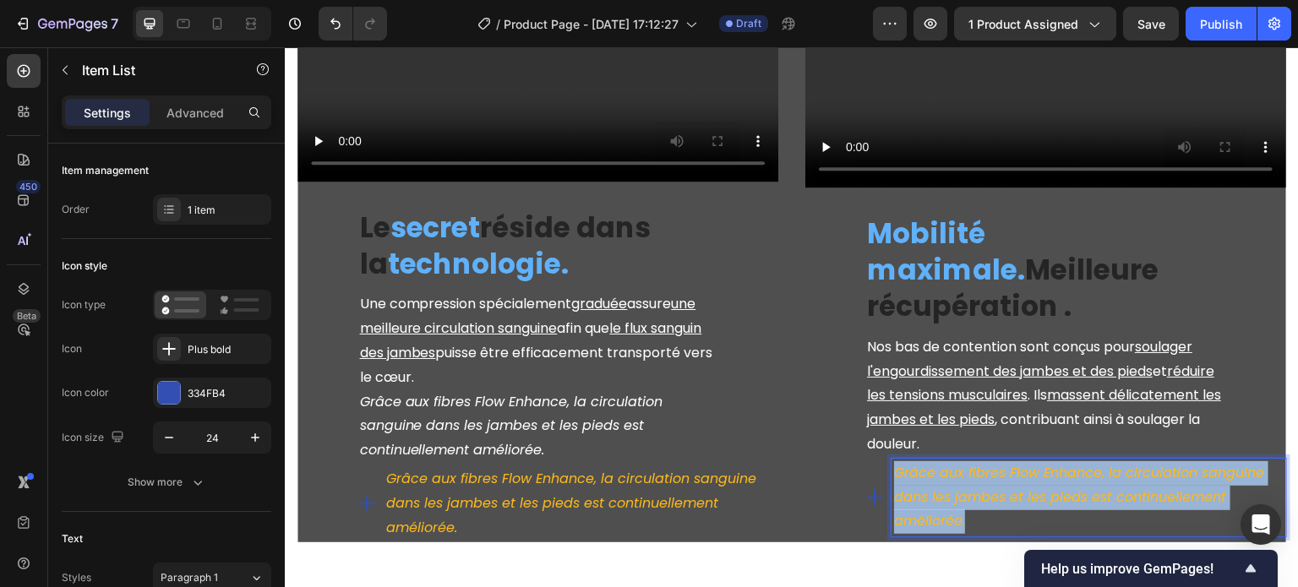
click at [926, 463] on icon "Grâce aux fibres Flow Enhance, la circulation sanguine dans les jambes et les p…" at bounding box center [1079, 497] width 370 height 68
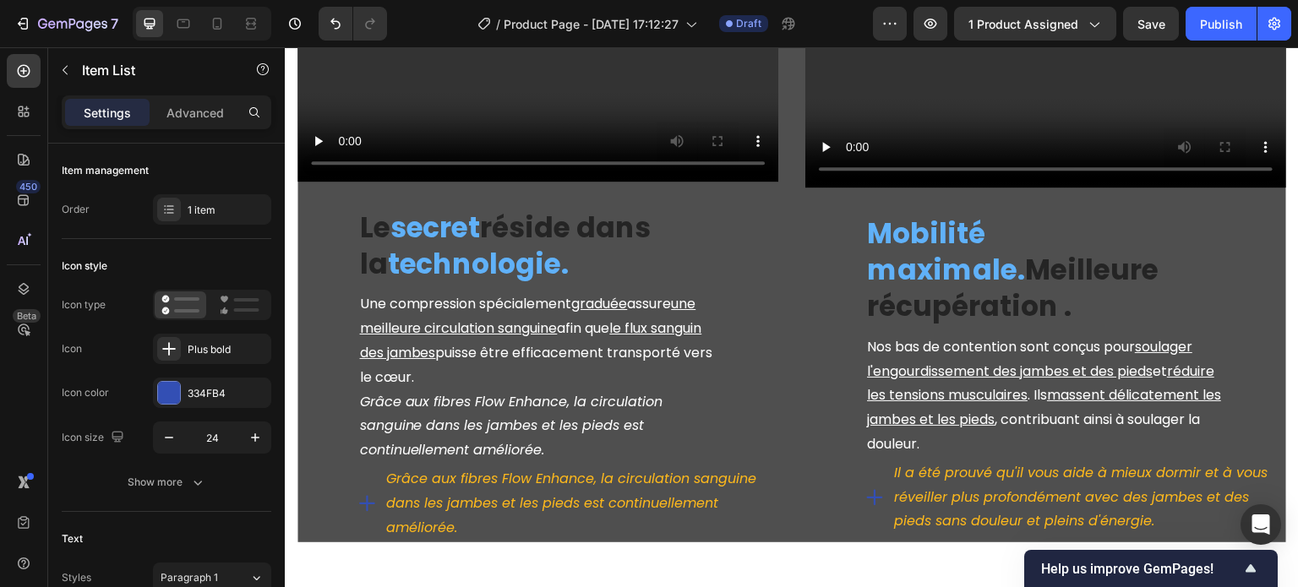
click at [871, 490] on icon at bounding box center [875, 498] width 16 height 16
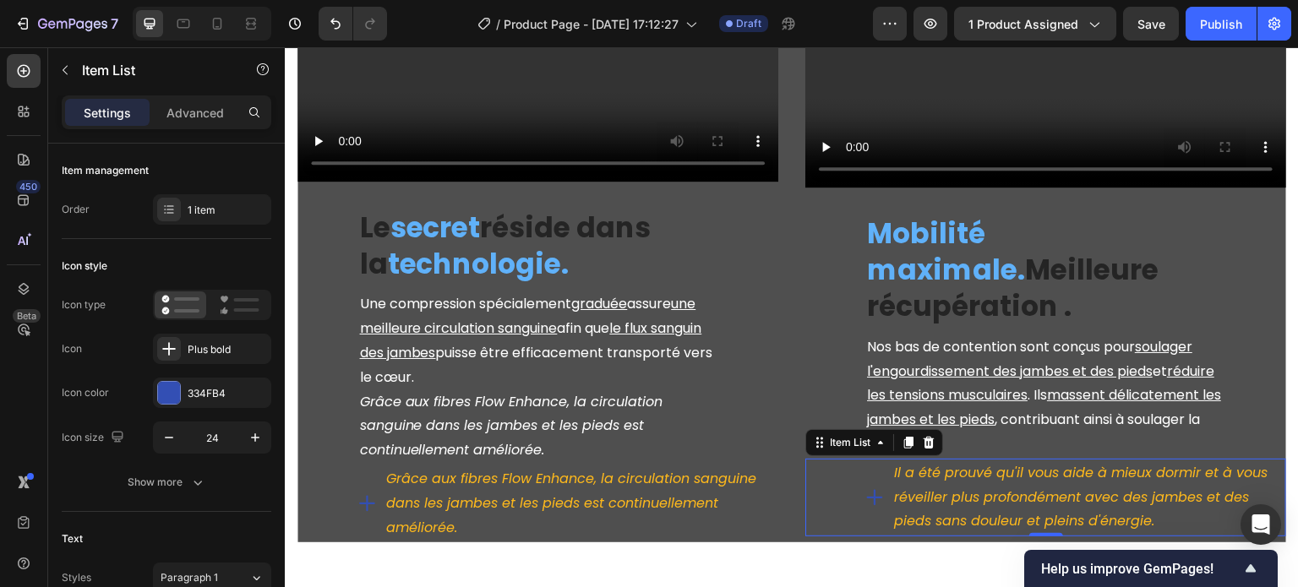
click at [865, 488] on icon at bounding box center [875, 498] width 20 height 20
click at [182, 342] on div "Plus bold" at bounding box center [212, 349] width 118 height 30
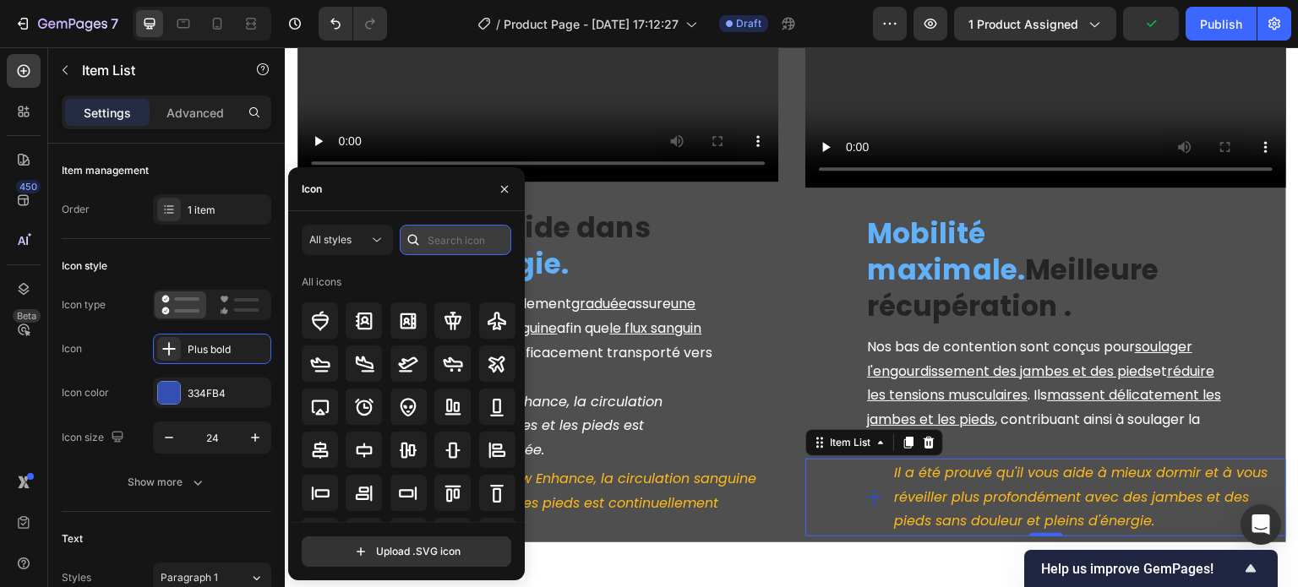
click at [448, 241] on input "text" at bounding box center [456, 240] width 112 height 30
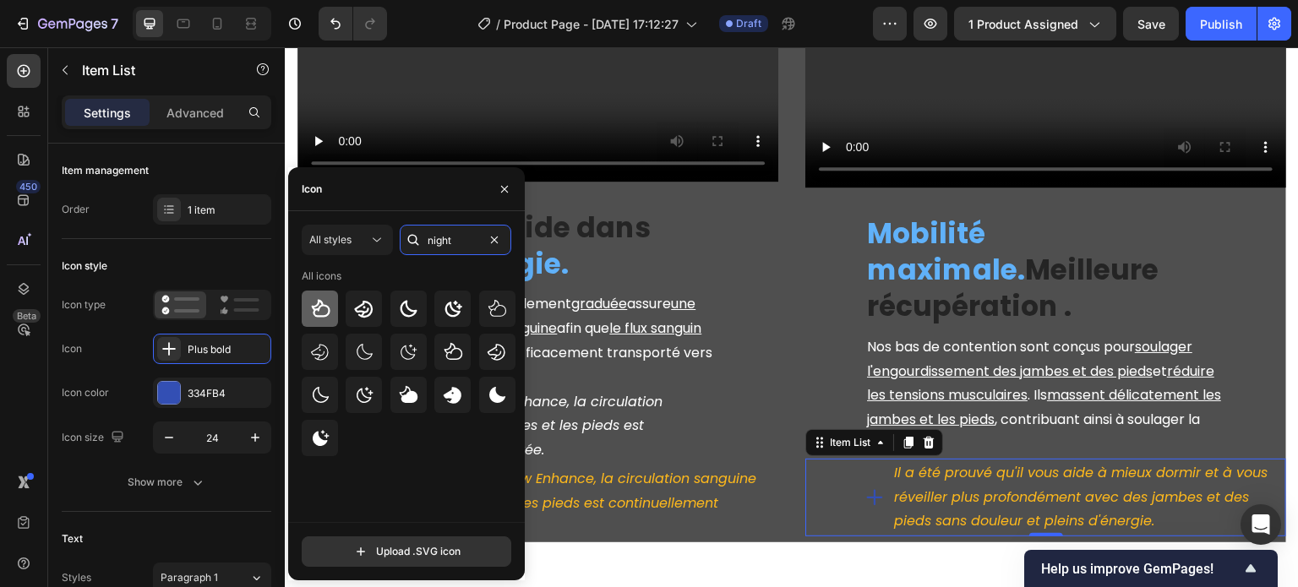
type input "night"
click at [324, 319] on icon at bounding box center [320, 309] width 20 height 20
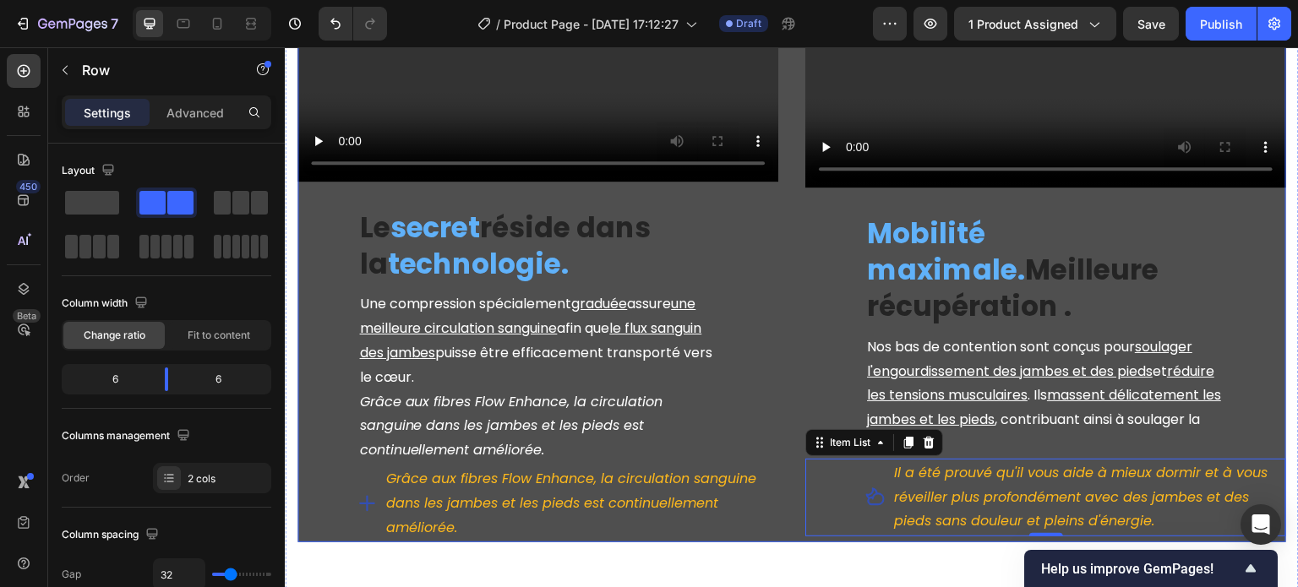
click at [790, 488] on div "Video ⁠⁠⁠⁠⁠⁠⁠ Le secret réside dans la technologie. Heading Une compression spé…" at bounding box center [792, 207] width 989 height 673
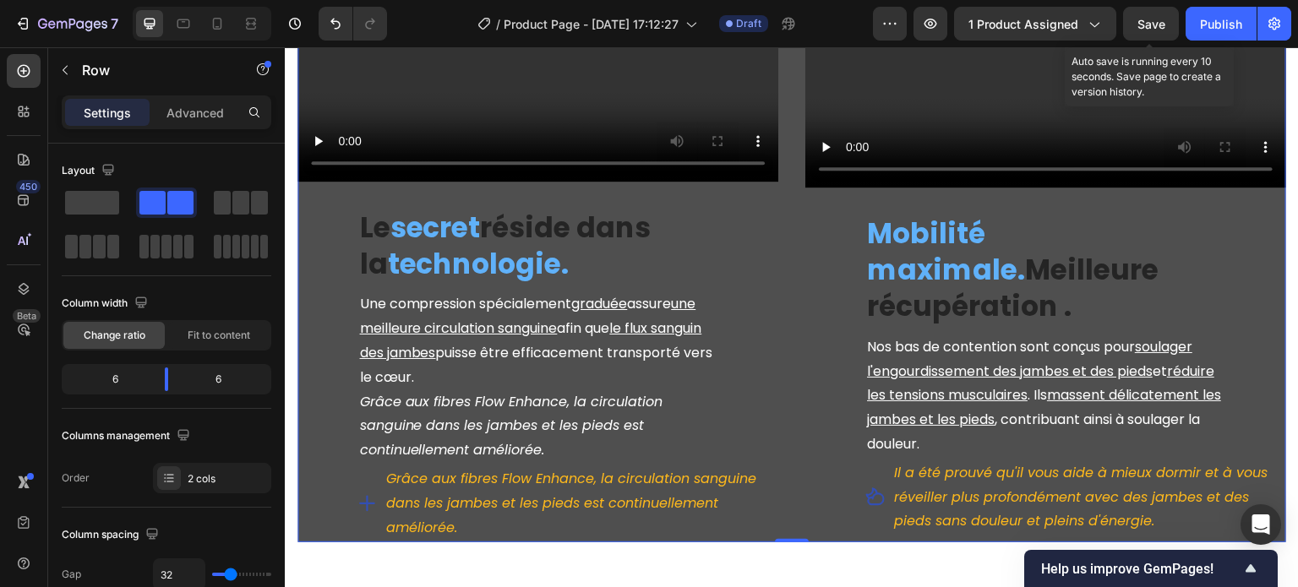
click at [1161, 22] on span "Save" at bounding box center [1152, 24] width 28 height 14
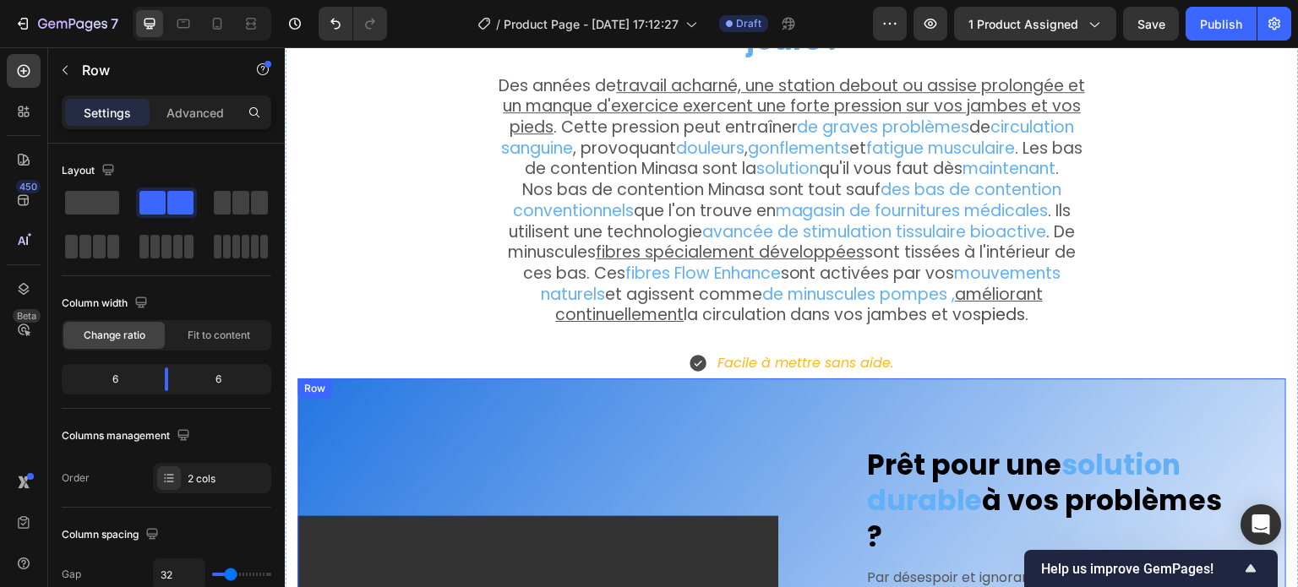
scroll to position [1451, 0]
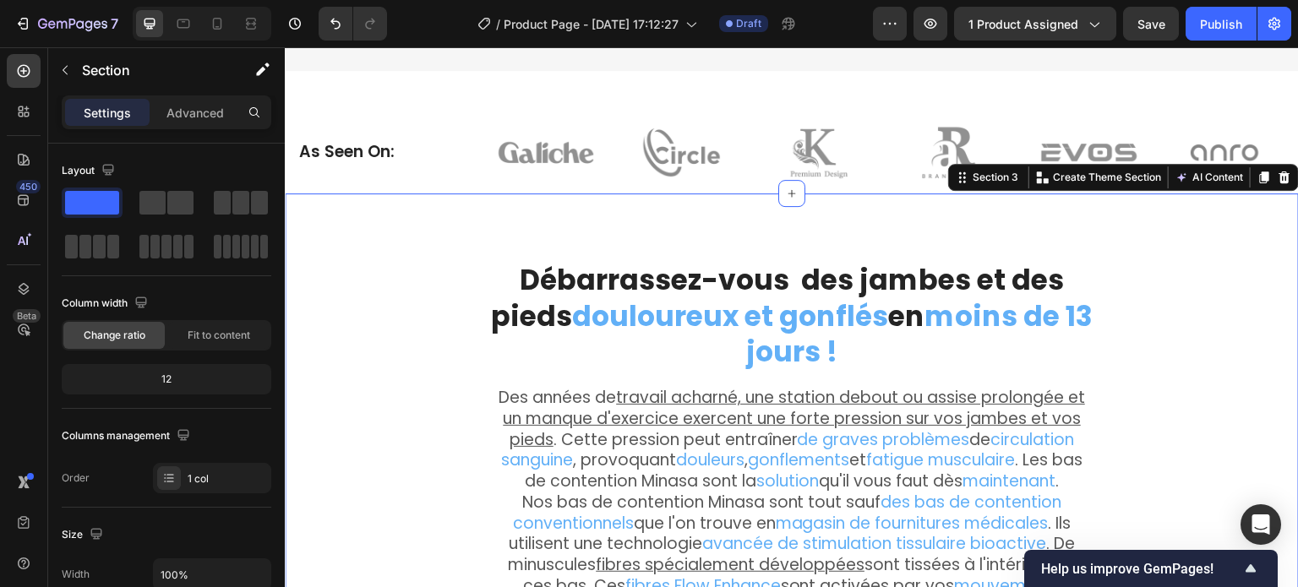
click at [1260, 183] on icon at bounding box center [1264, 178] width 9 height 12
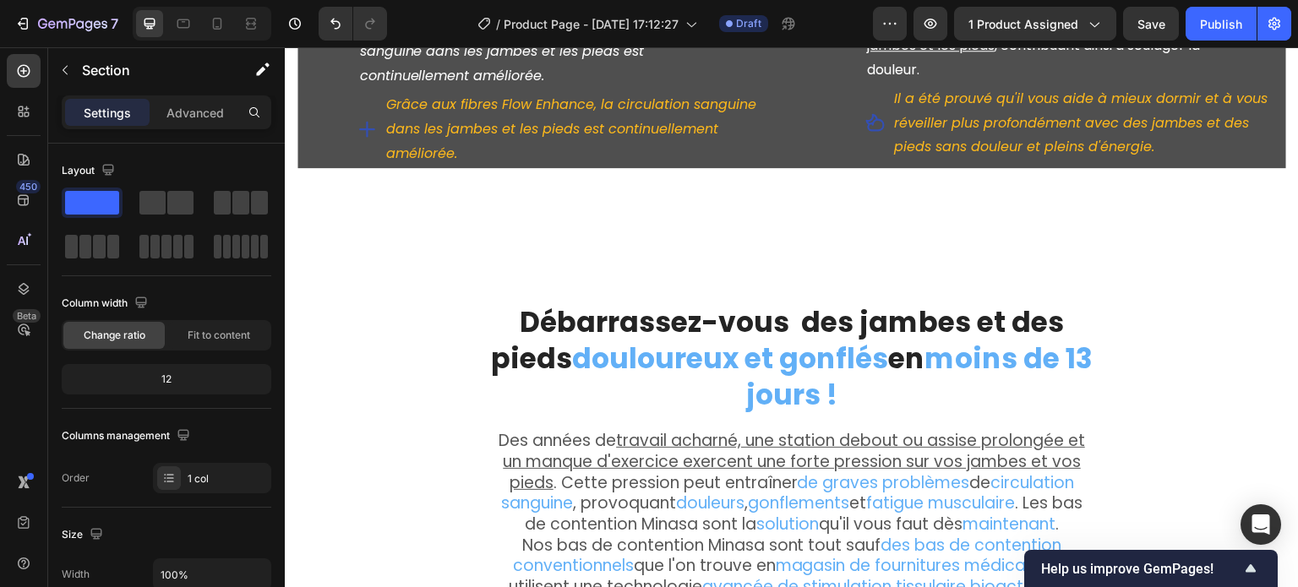
scroll to position [3432, 0]
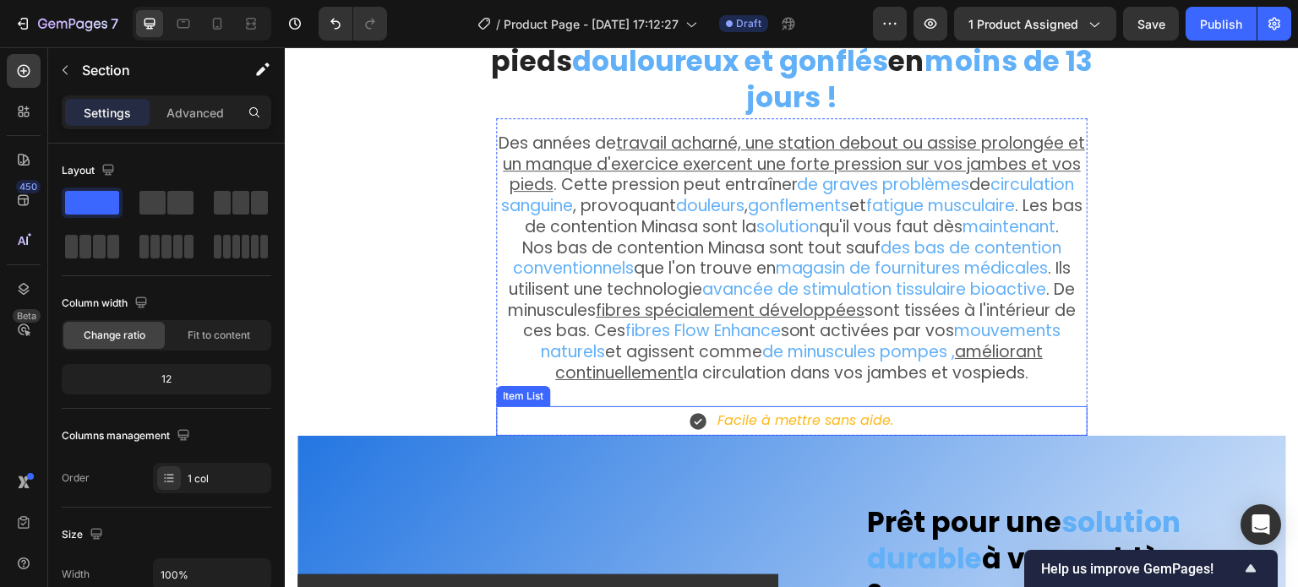
click at [566, 407] on div "Facile à mettre sans aide." at bounding box center [792, 422] width 592 height 30
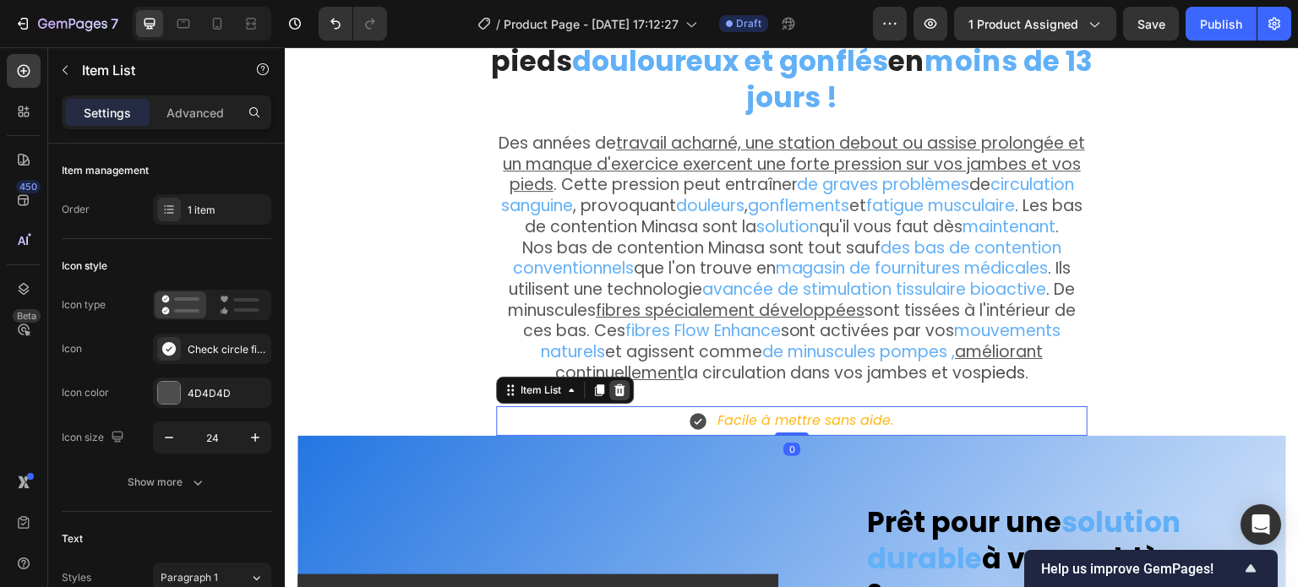
click at [614, 385] on icon at bounding box center [619, 391] width 11 height 12
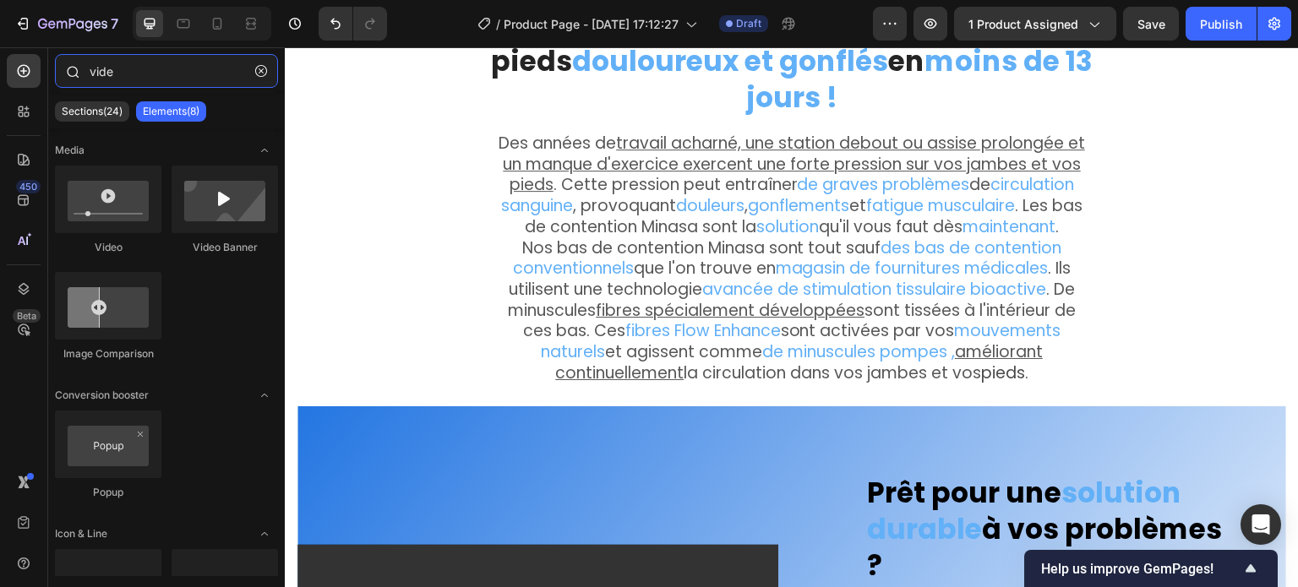
click at [126, 70] on input "vide" at bounding box center [166, 71] width 223 height 34
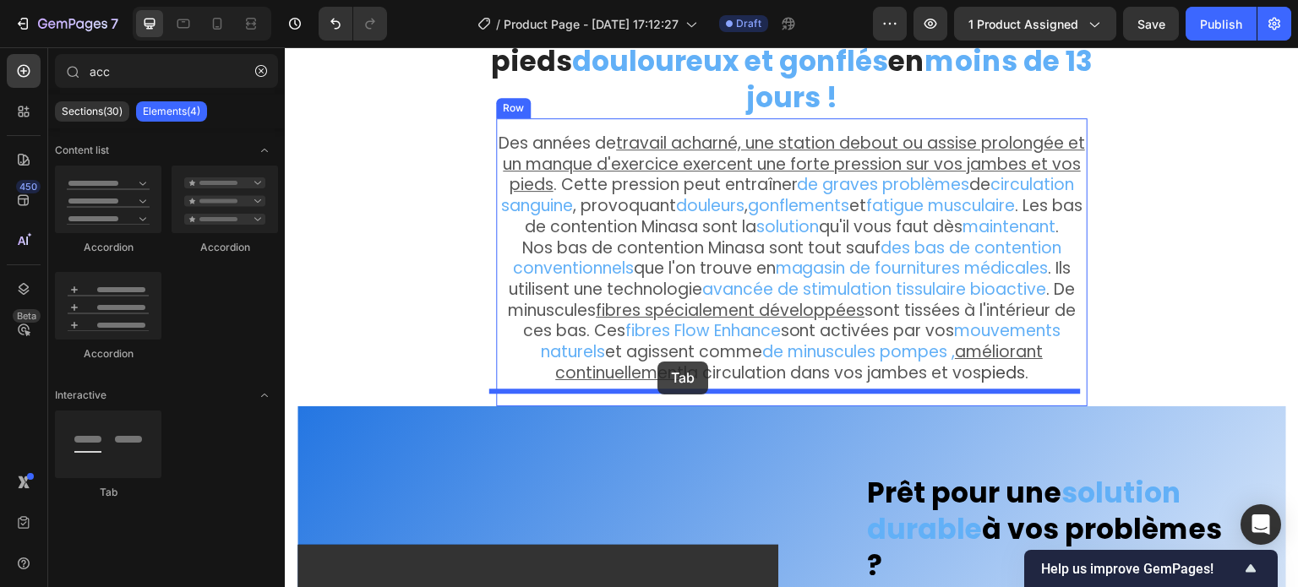
drag, startPoint x: 368, startPoint y: 481, endPoint x: 658, endPoint y: 362, distance: 313.5
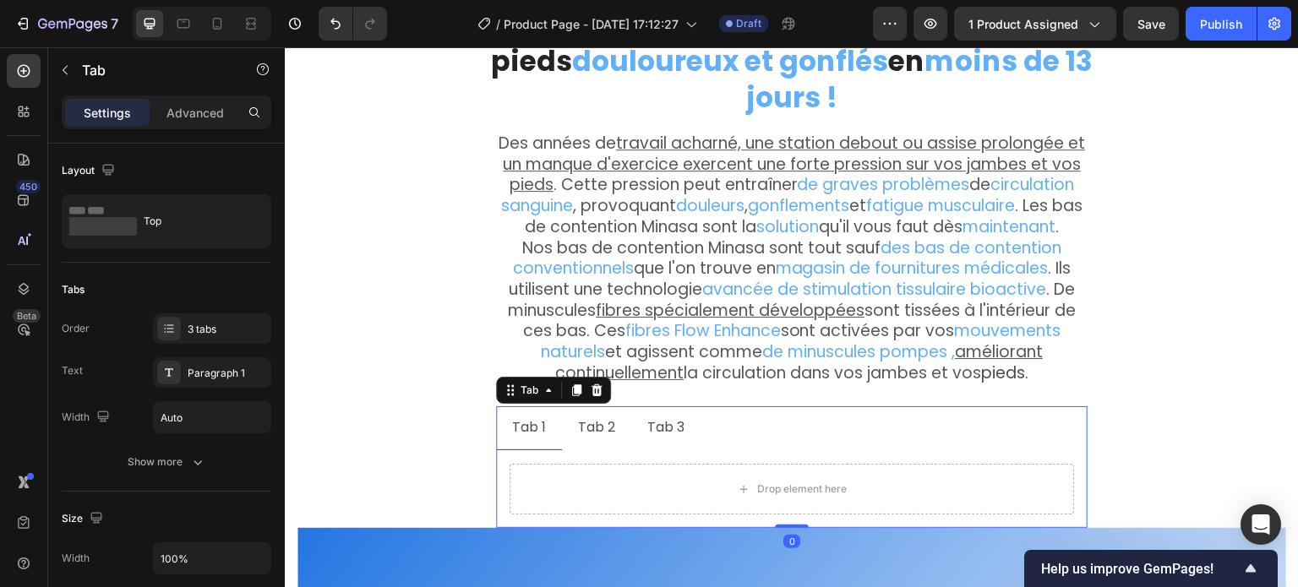
click at [707, 407] on ul "Tab 1 Tab 2 Tab 3" at bounding box center [792, 429] width 592 height 44
click at [538, 383] on div "Tab" at bounding box center [529, 390] width 58 height 20
click at [589, 421] on div "Tab 2" at bounding box center [597, 428] width 42 height 30
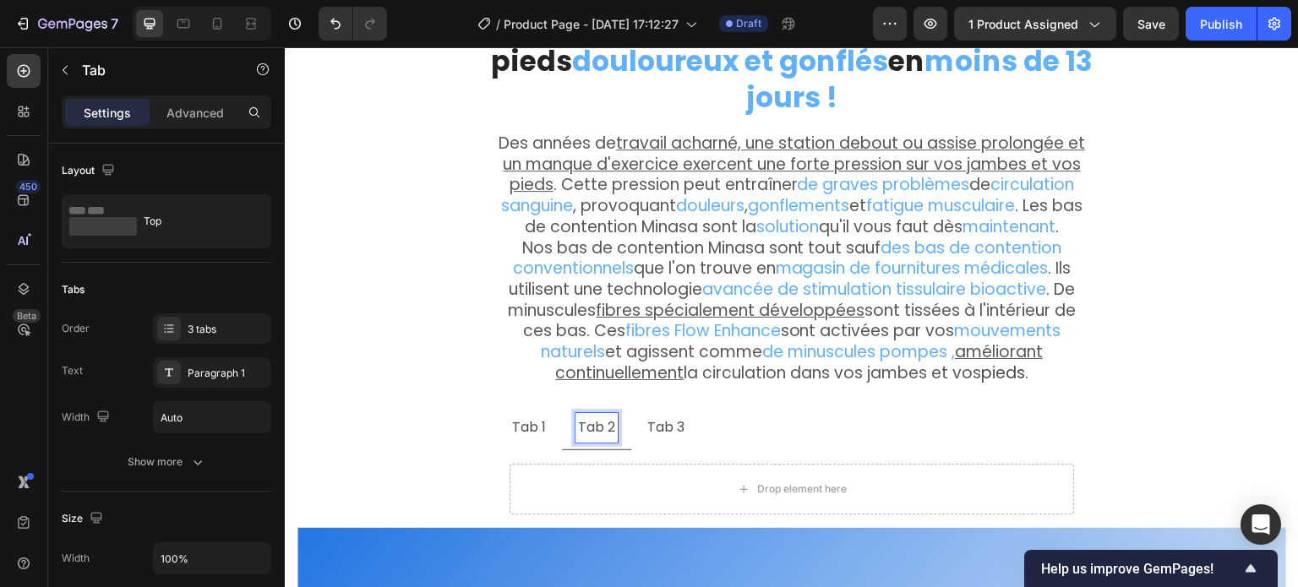
click at [667, 418] on p "Tab 3" at bounding box center [665, 428] width 37 height 25
click at [543, 414] on li "Tab 1" at bounding box center [529, 429] width 66 height 44
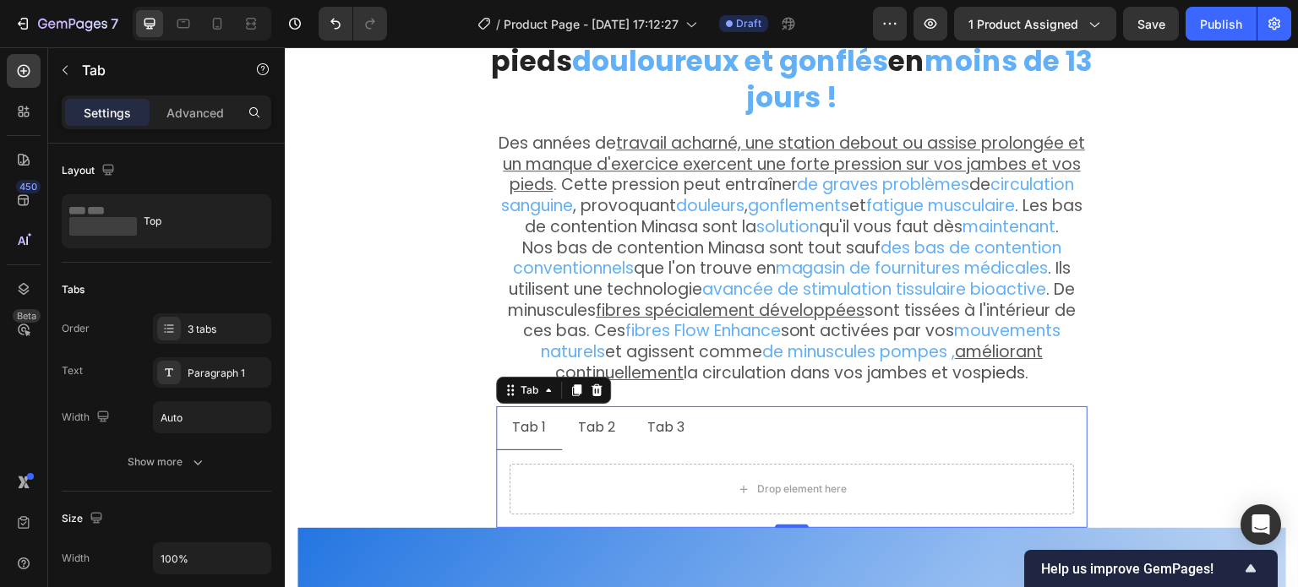
click at [535, 416] on p "Tab 1" at bounding box center [529, 428] width 34 height 25
click at [517, 416] on p "Tab 1" at bounding box center [529, 428] width 34 height 25
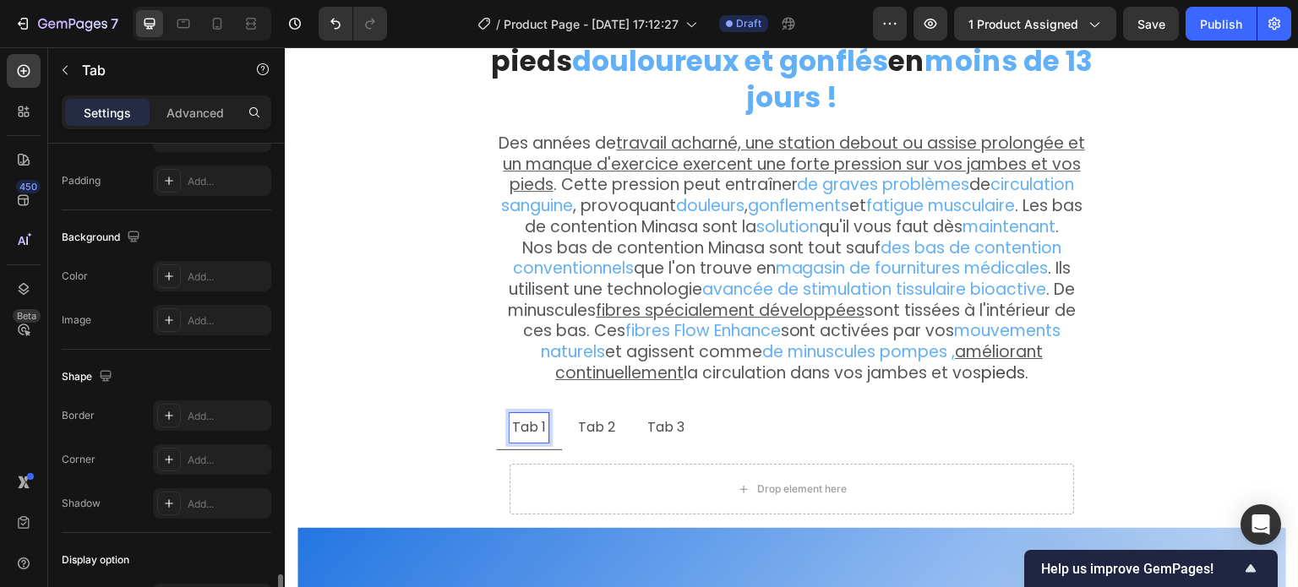
scroll to position [587, 0]
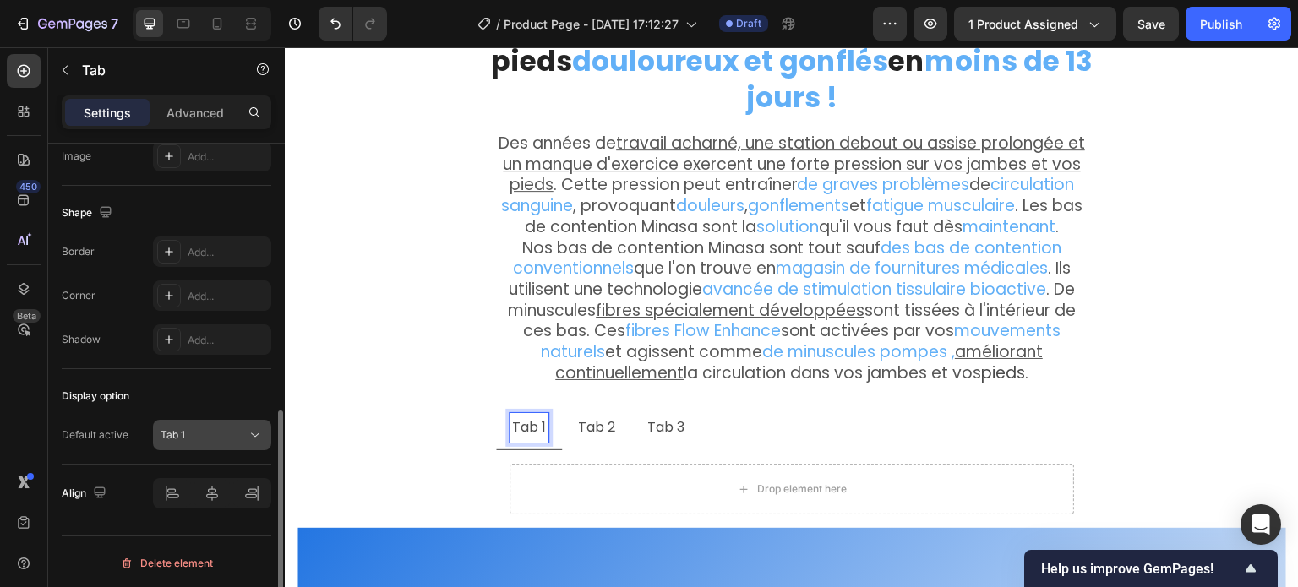
click at [183, 430] on span "Tab 1" at bounding box center [173, 435] width 25 height 13
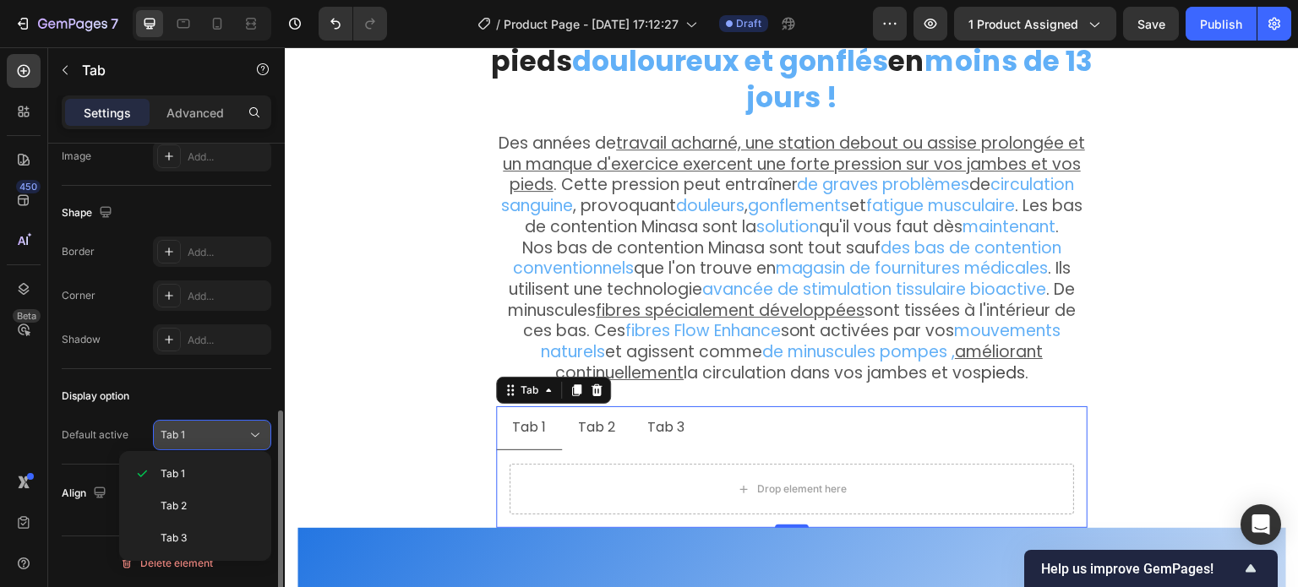
click at [183, 430] on span "Tab 1" at bounding box center [173, 435] width 25 height 13
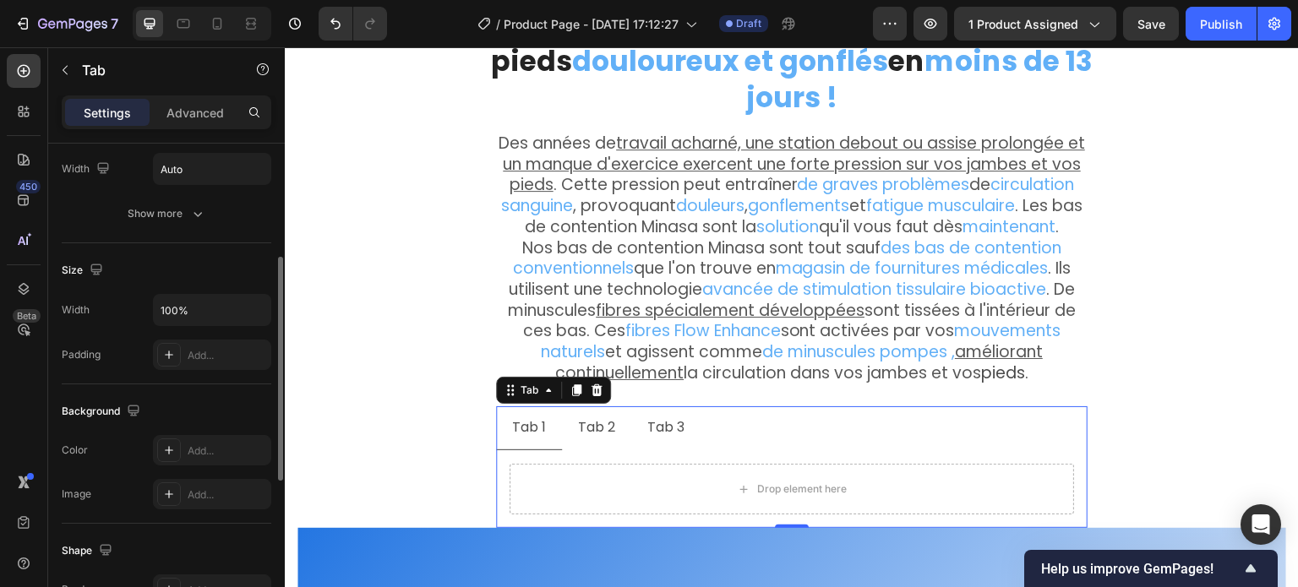
scroll to position [0, 0]
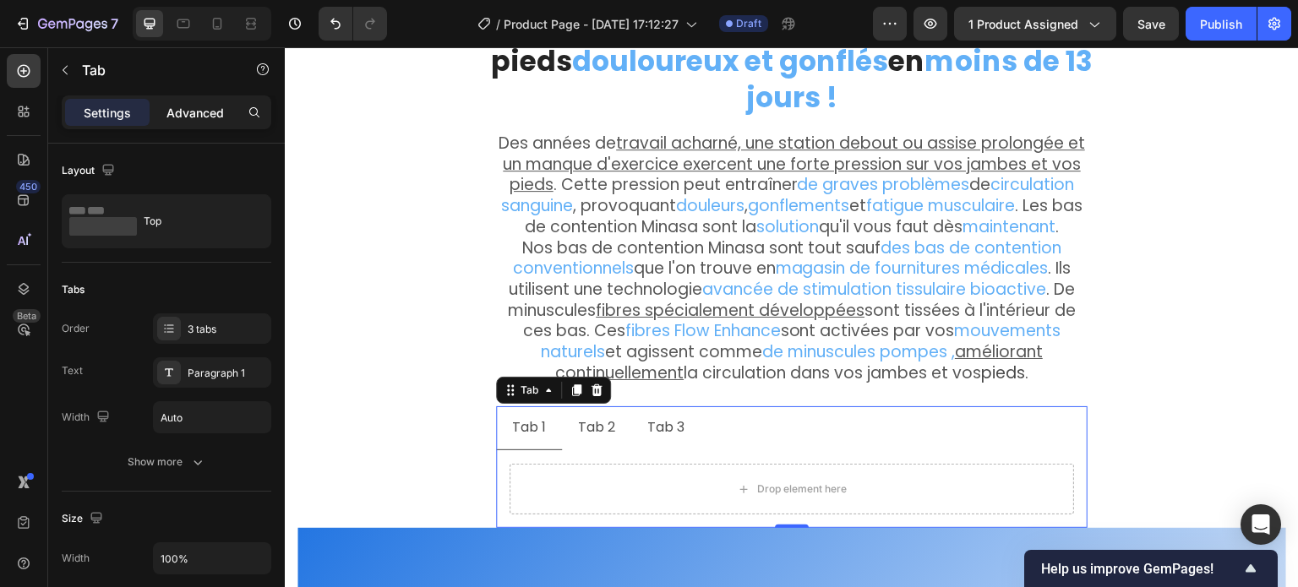
click at [194, 106] on p "Advanced" at bounding box center [195, 113] width 57 height 18
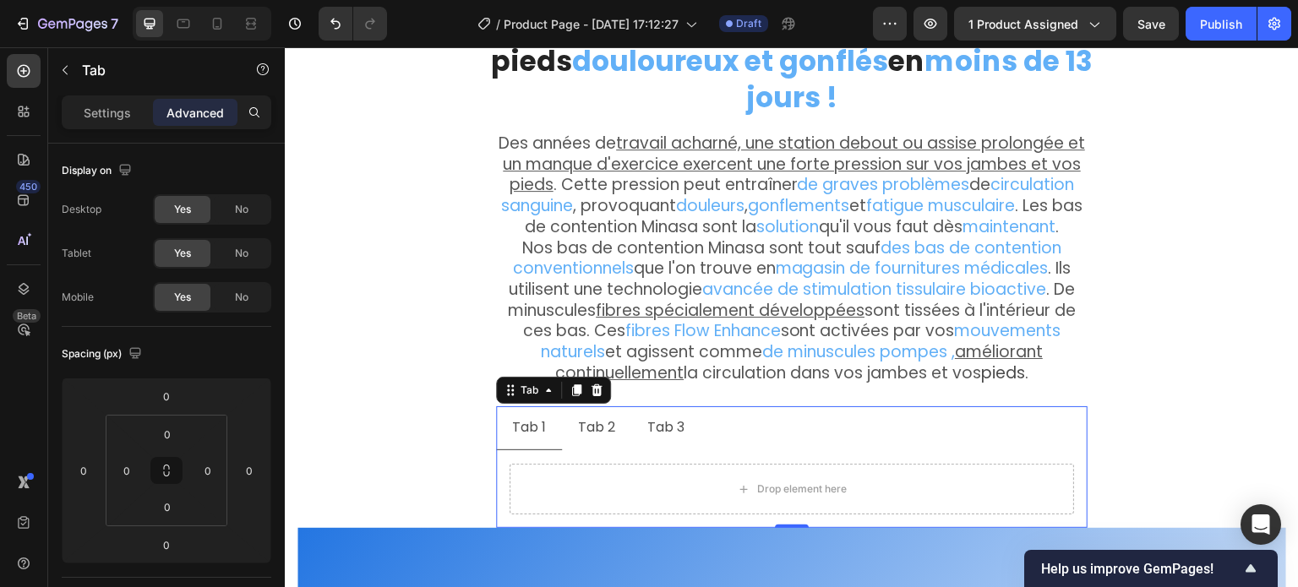
click at [108, 104] on p "Settings" at bounding box center [107, 113] width 47 height 18
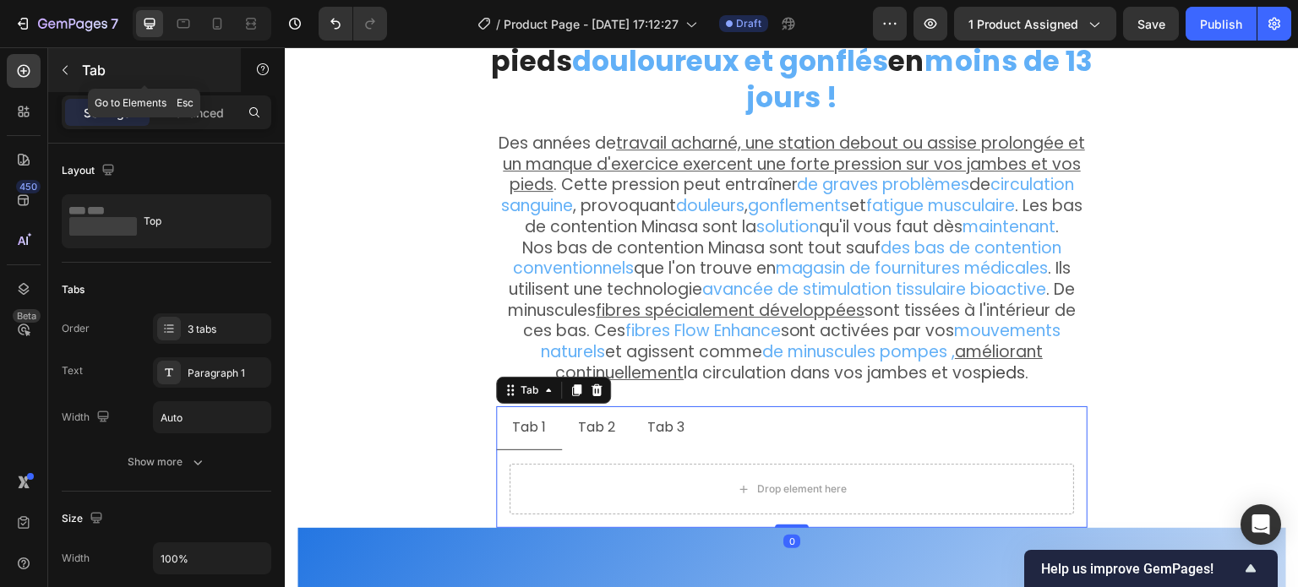
click at [64, 70] on icon "button" at bounding box center [65, 70] width 14 height 14
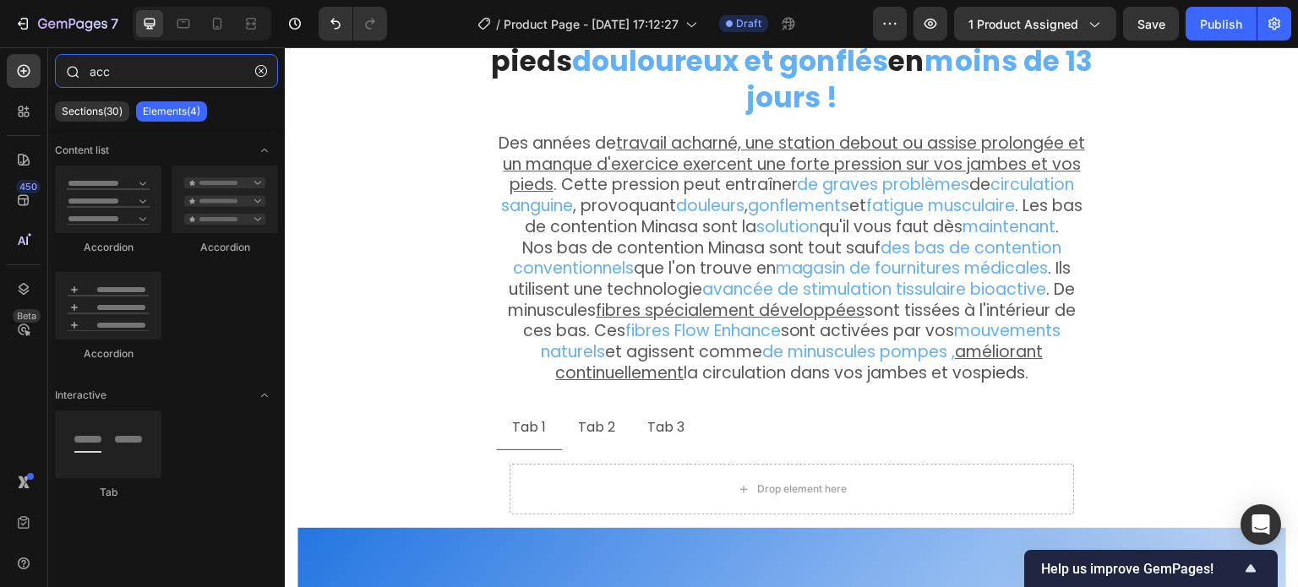
click at [112, 63] on input "acc" at bounding box center [166, 71] width 223 height 34
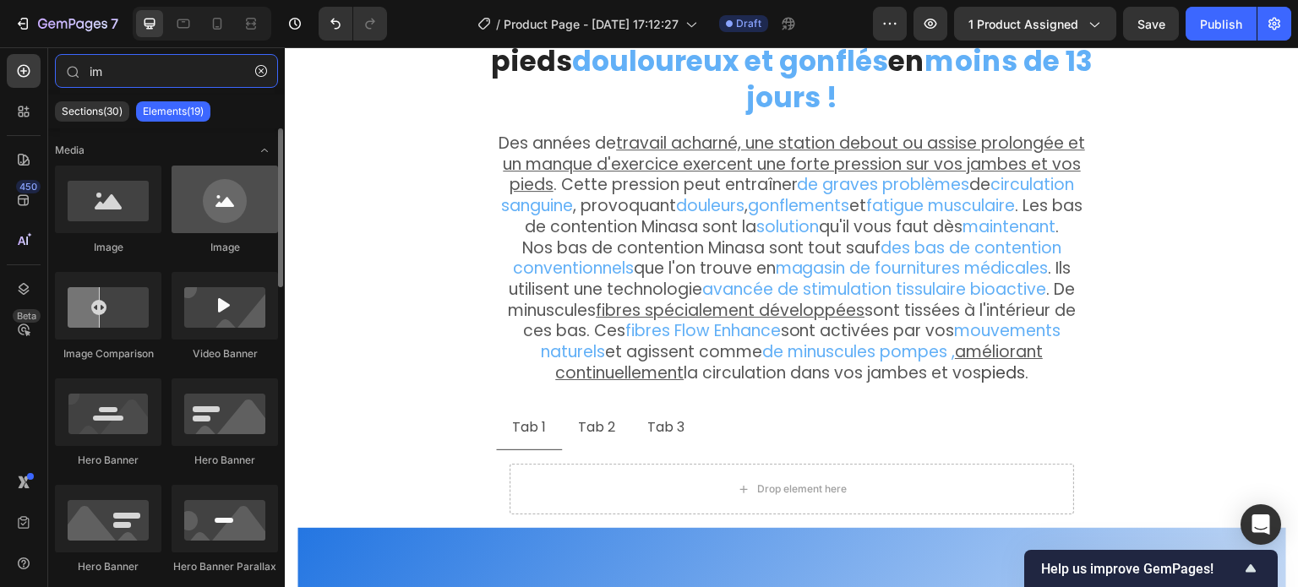
type input "im"
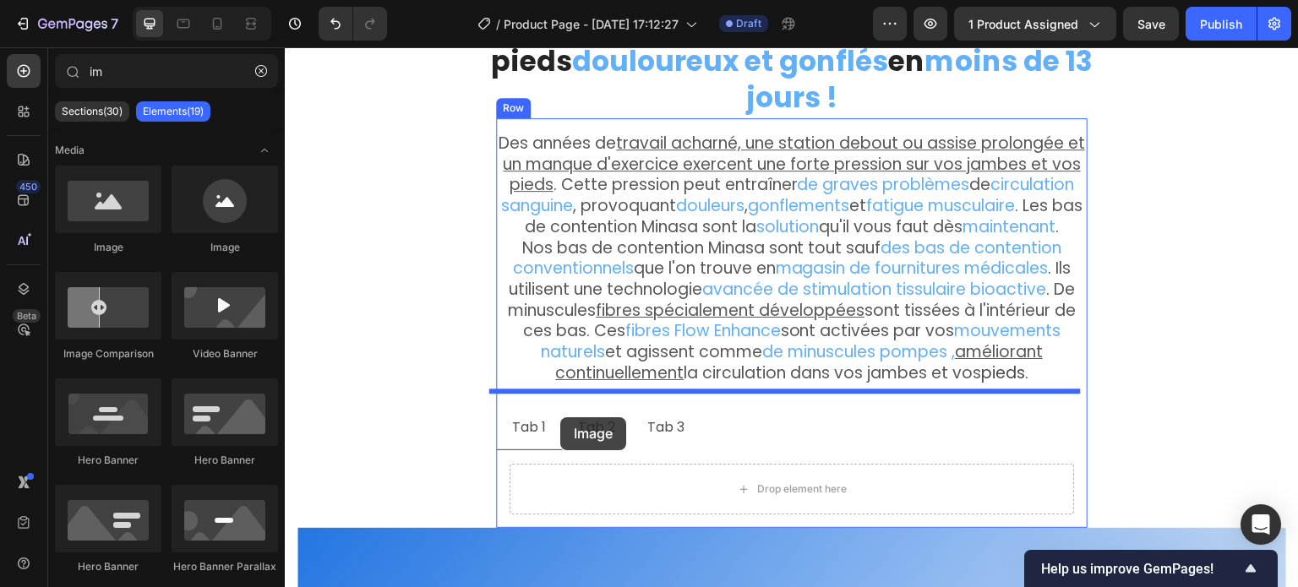
drag, startPoint x: 532, startPoint y: 259, endPoint x: 560, endPoint y: 418, distance: 161.3
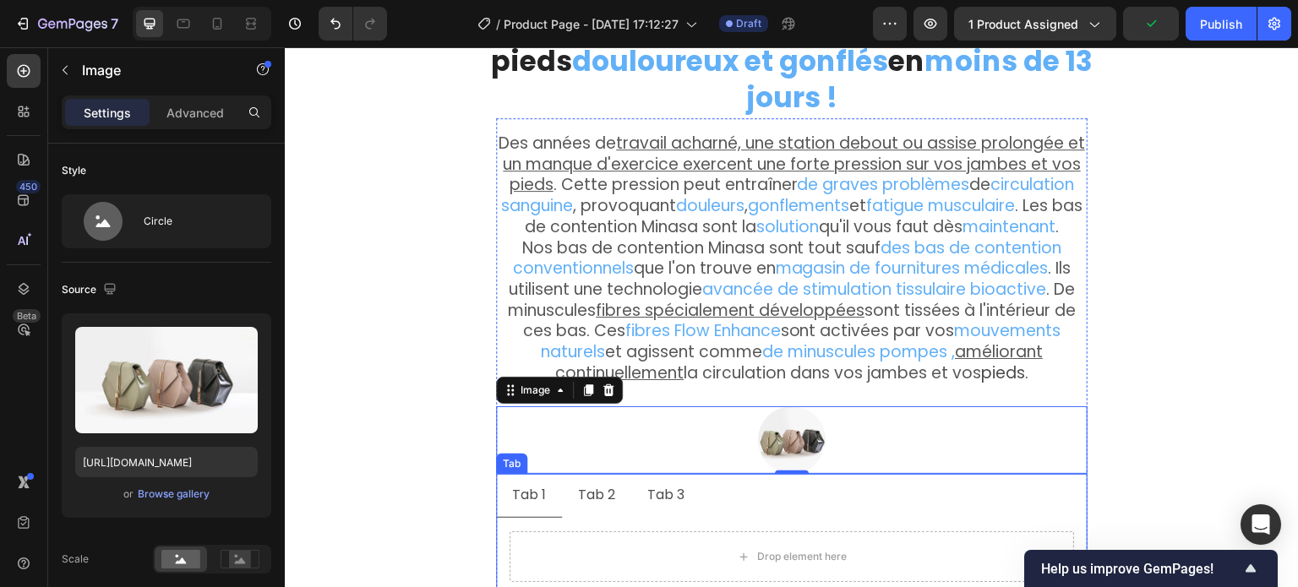
click at [505, 474] on li "Tab 1" at bounding box center [529, 496] width 66 height 44
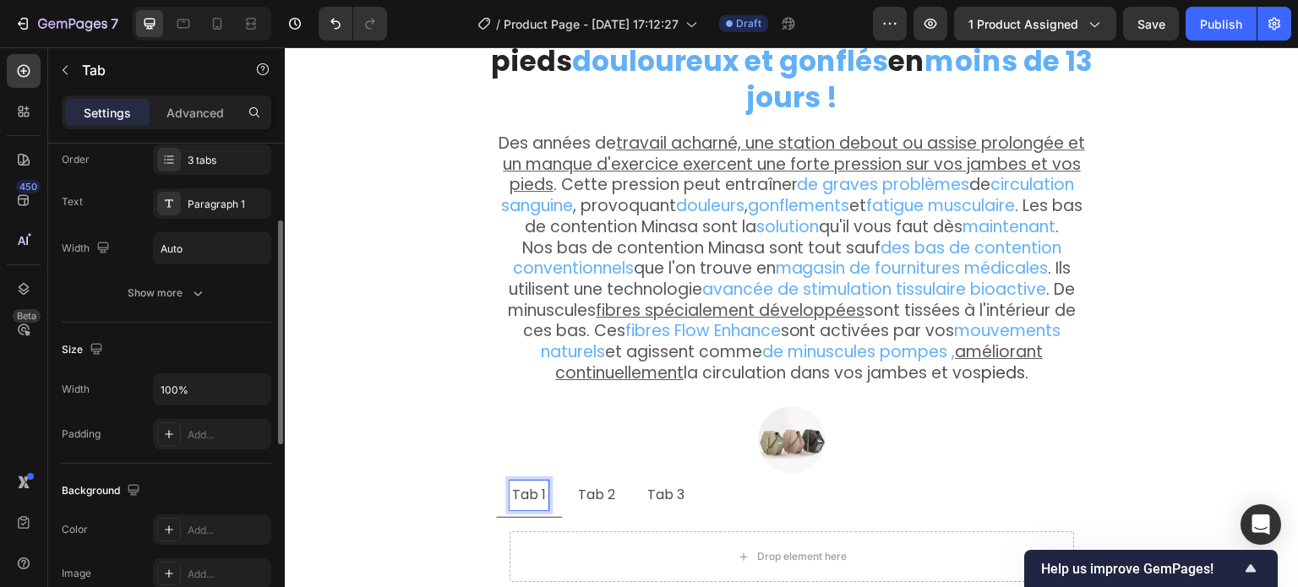
scroll to position [254, 0]
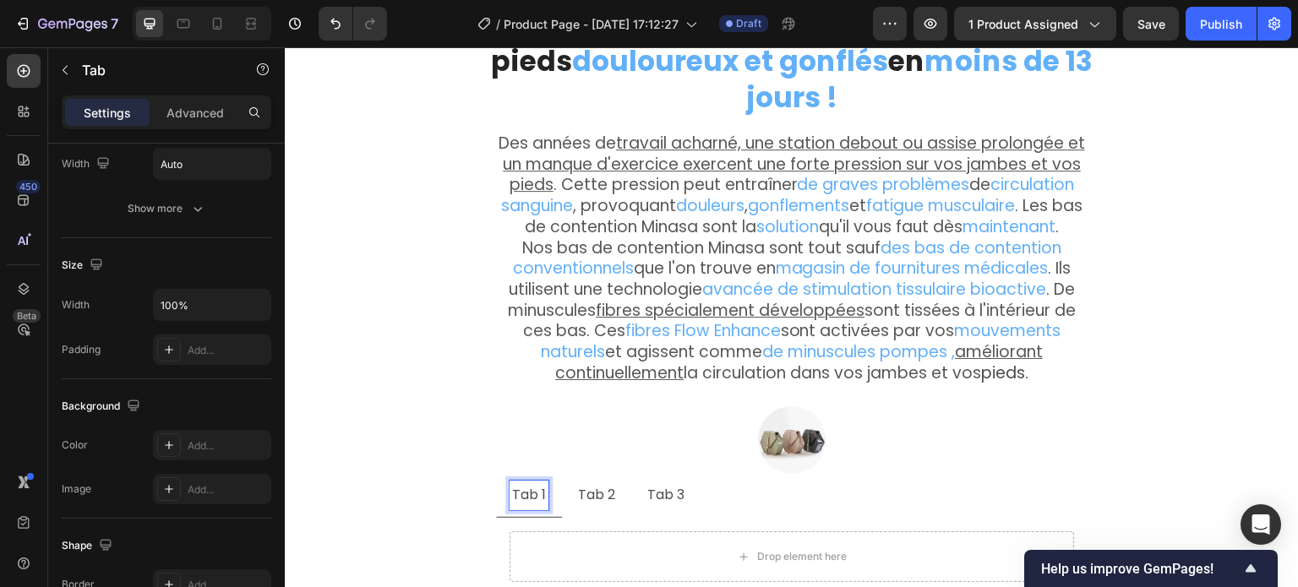
click at [582, 483] on p "Tab 2" at bounding box center [596, 495] width 37 height 25
click at [667, 483] on p "Tab 3" at bounding box center [665, 495] width 37 height 25
click at [752, 474] on ul "Tab 1 Tab 2 Tab 3" at bounding box center [792, 496] width 592 height 44
click at [690, 474] on li "Tab 3" at bounding box center [665, 496] width 69 height 44
click at [713, 477] on ul "Tab 1 Tab 2 Tab 3" at bounding box center [792, 496] width 592 height 44
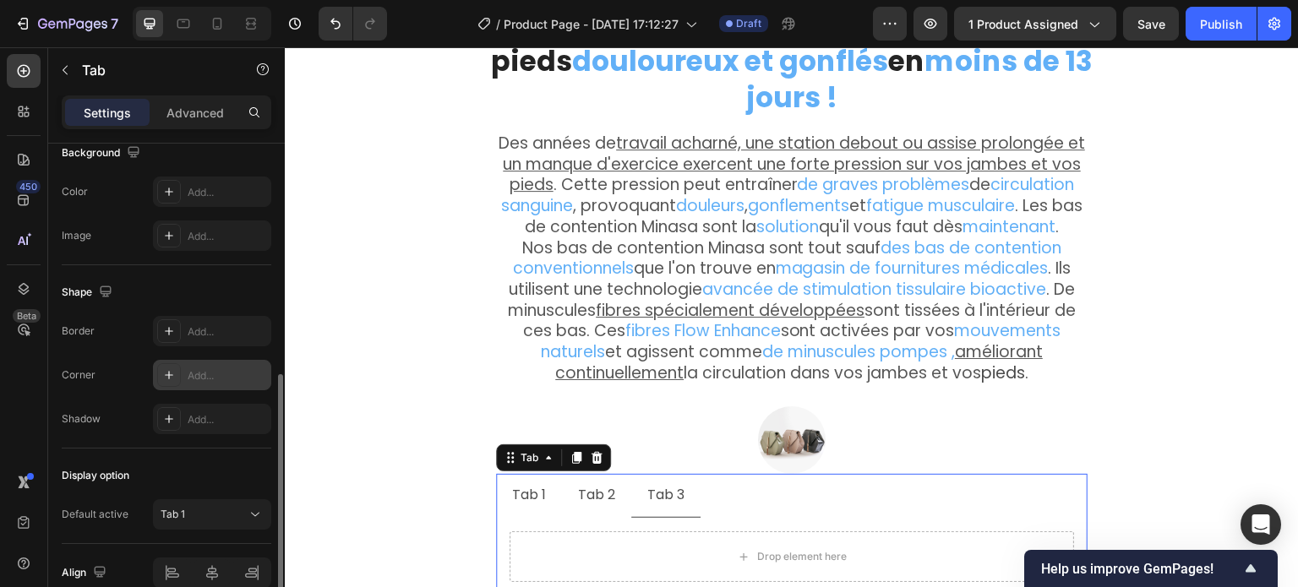
scroll to position [587, 0]
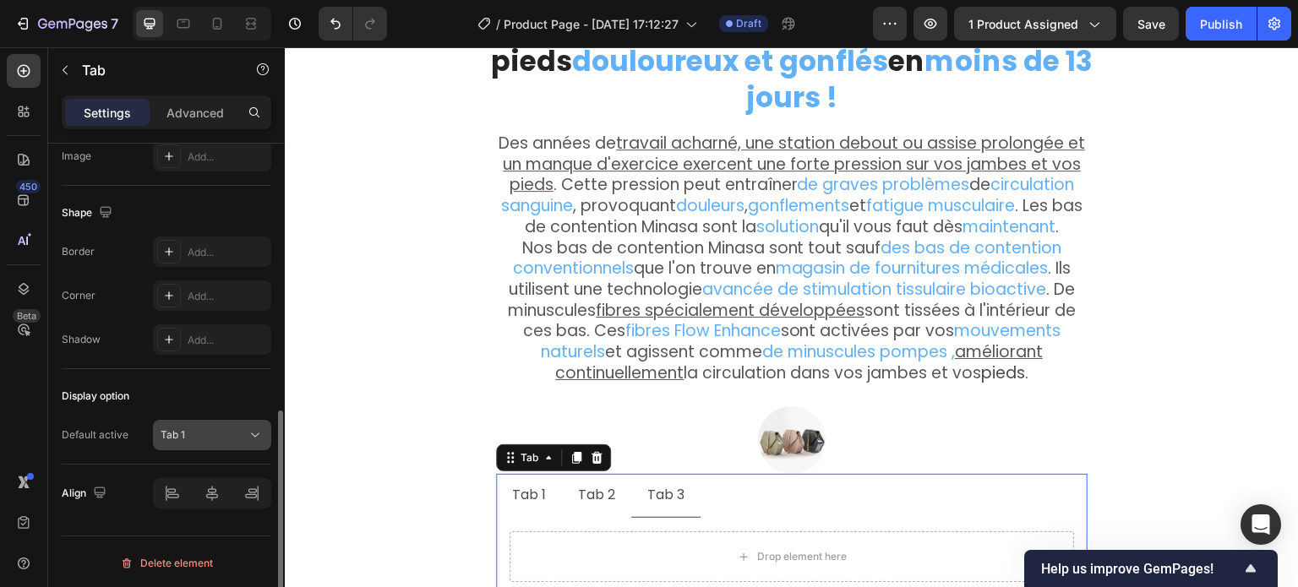
click at [183, 431] on span "Tab 1" at bounding box center [173, 435] width 25 height 13
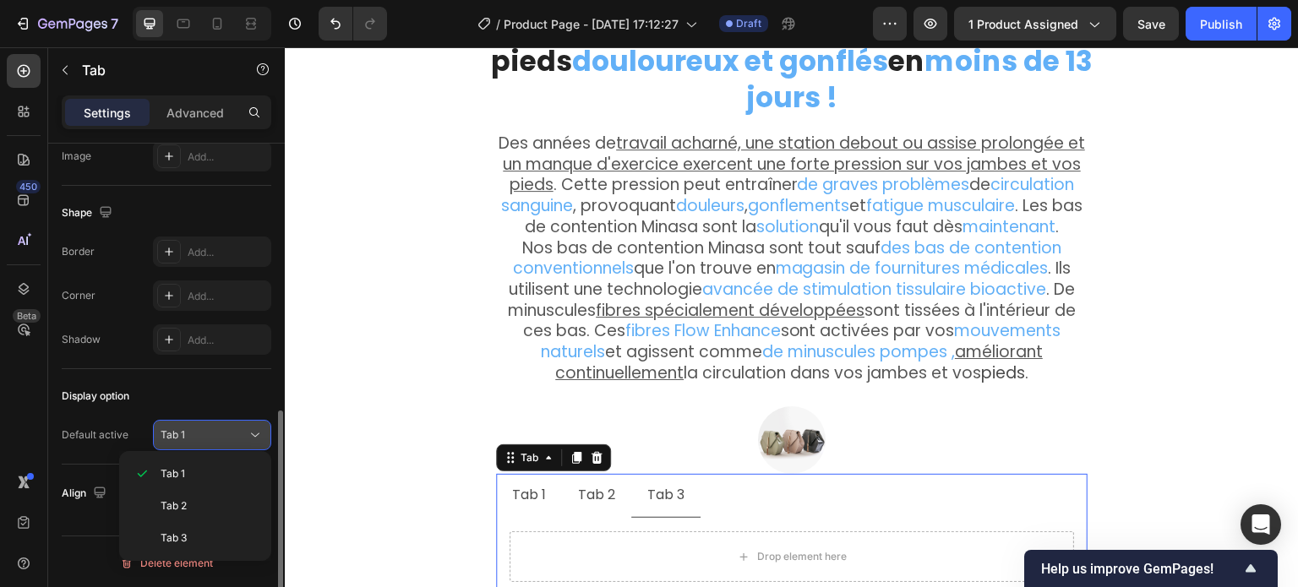
click at [184, 432] on span "Tab 1" at bounding box center [173, 435] width 25 height 13
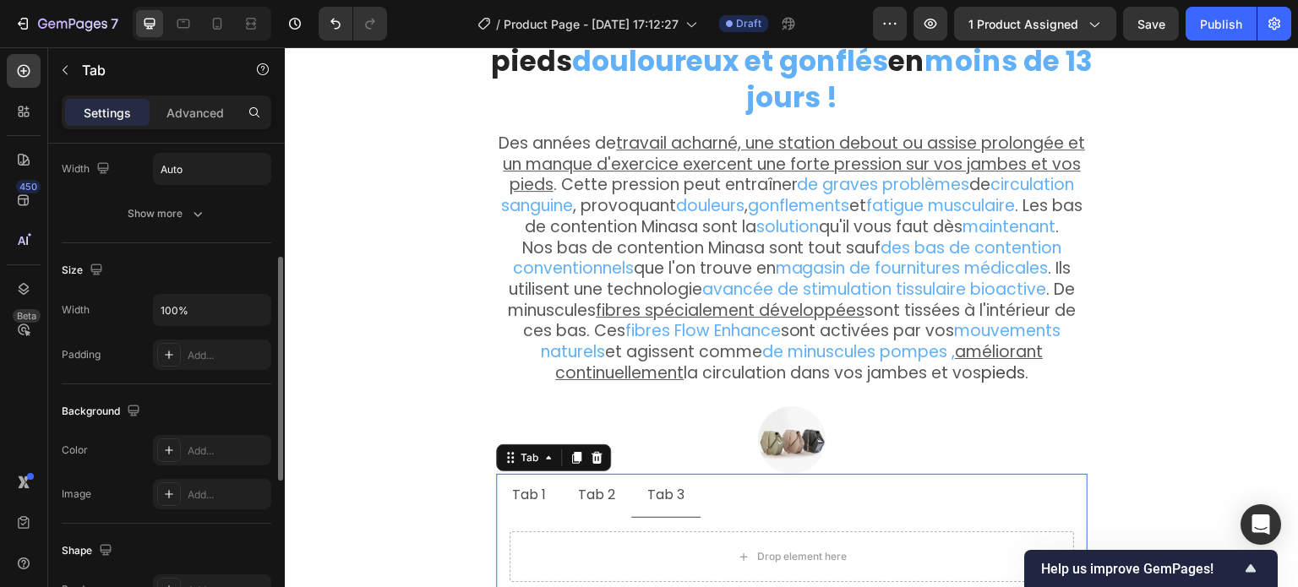
scroll to position [0, 0]
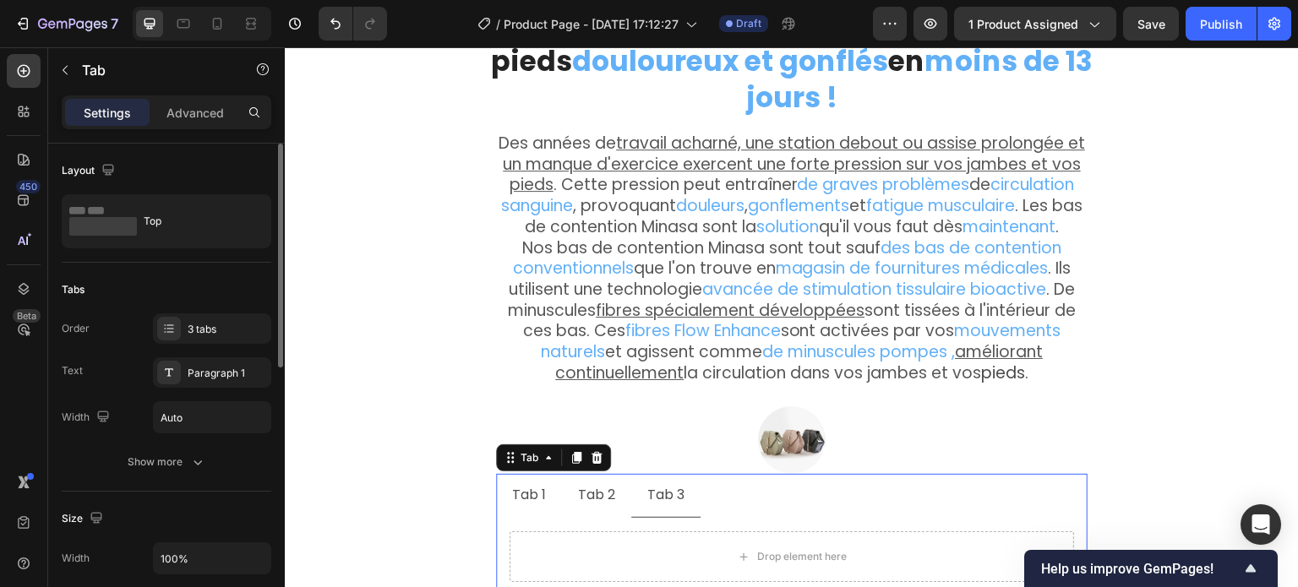
click at [196, 96] on div "Settings Advanced" at bounding box center [167, 113] width 210 height 34
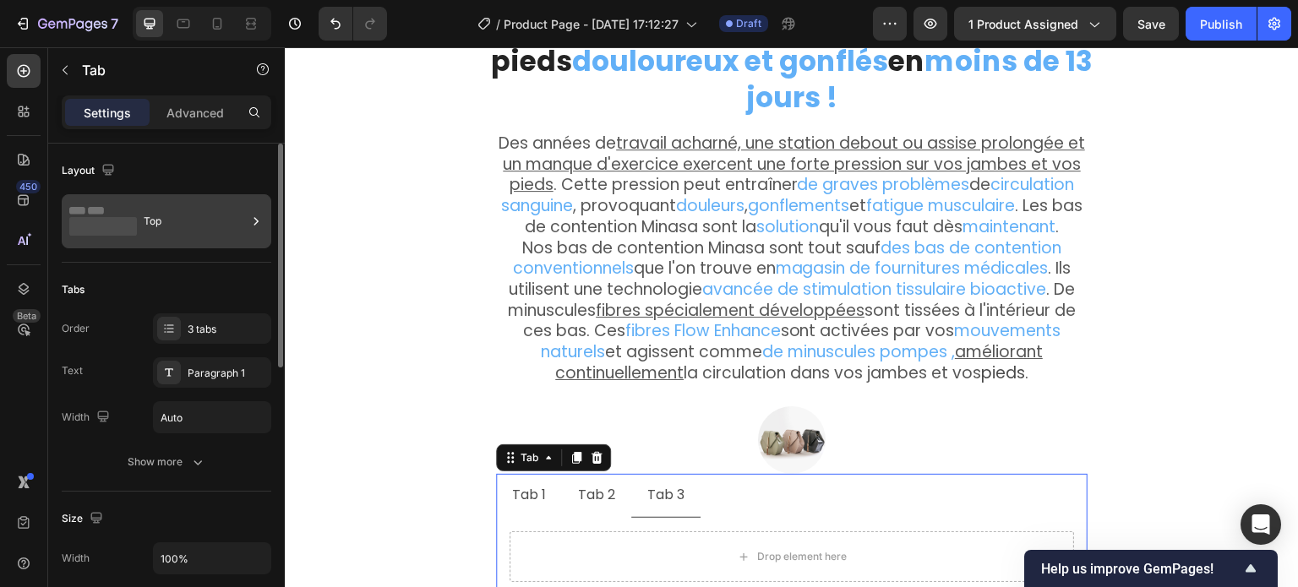
click at [177, 229] on div "Top" at bounding box center [195, 221] width 103 height 39
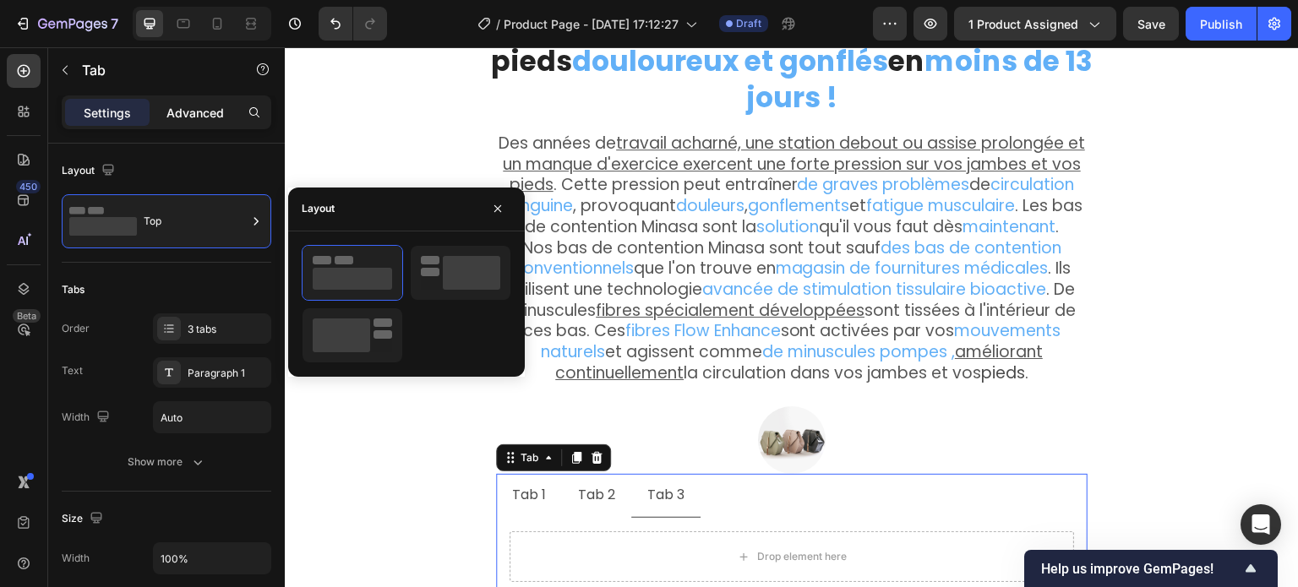
click at [195, 104] on p "Advanced" at bounding box center [195, 113] width 57 height 18
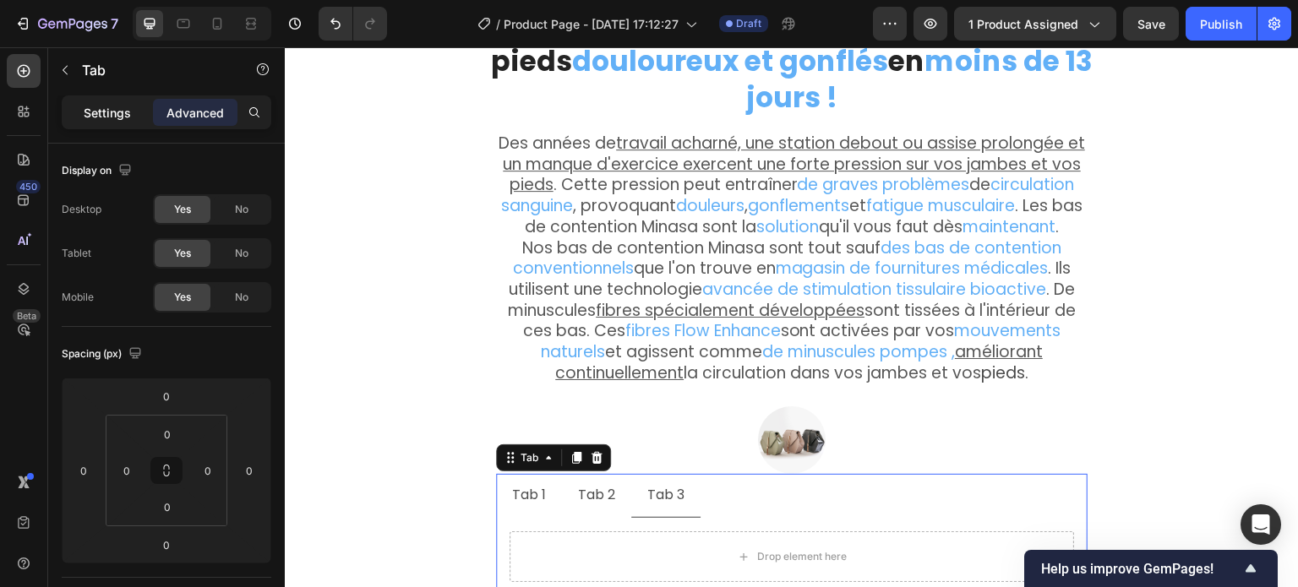
click at [96, 104] on p "Settings" at bounding box center [107, 113] width 47 height 18
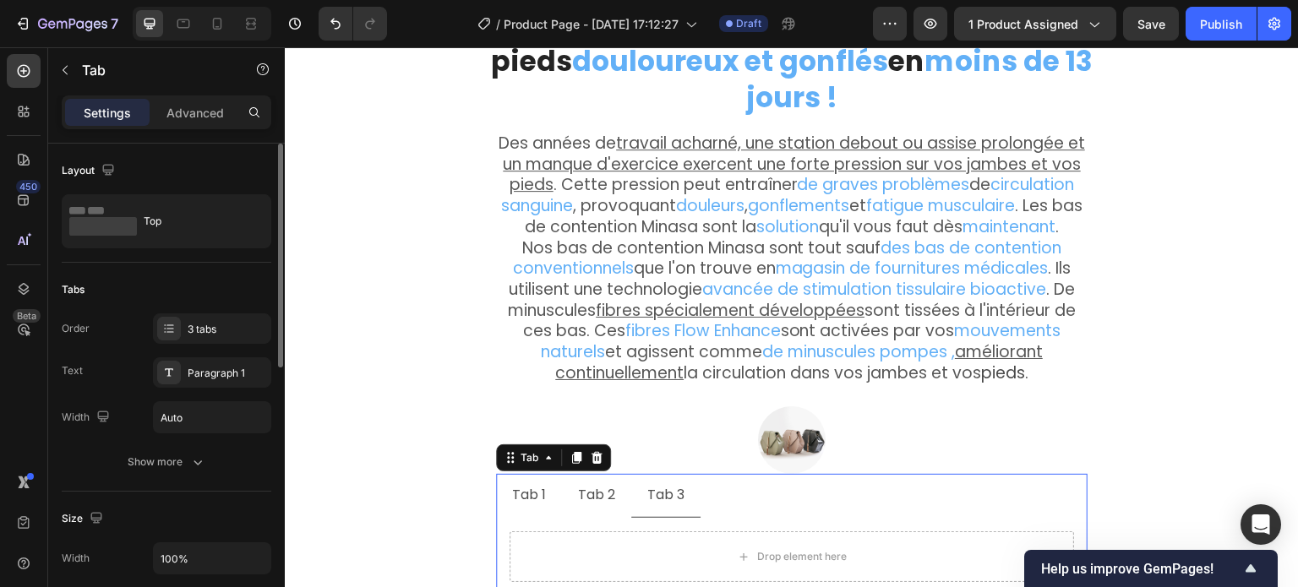
scroll to position [169, 0]
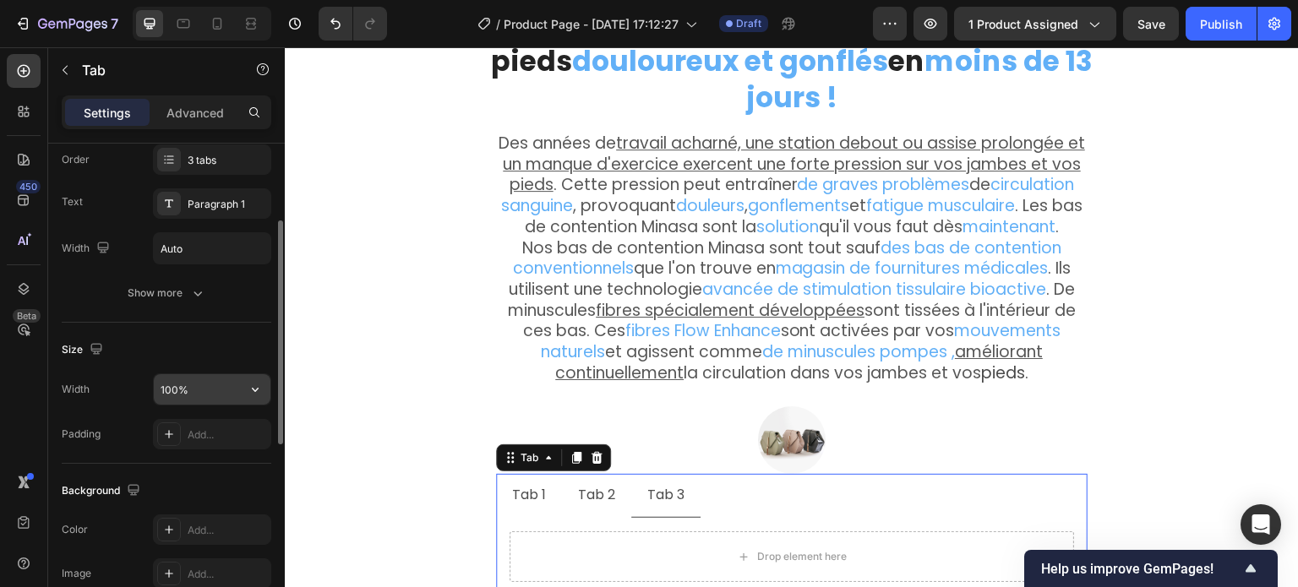
click at [170, 387] on input "100%" at bounding box center [212, 389] width 117 height 30
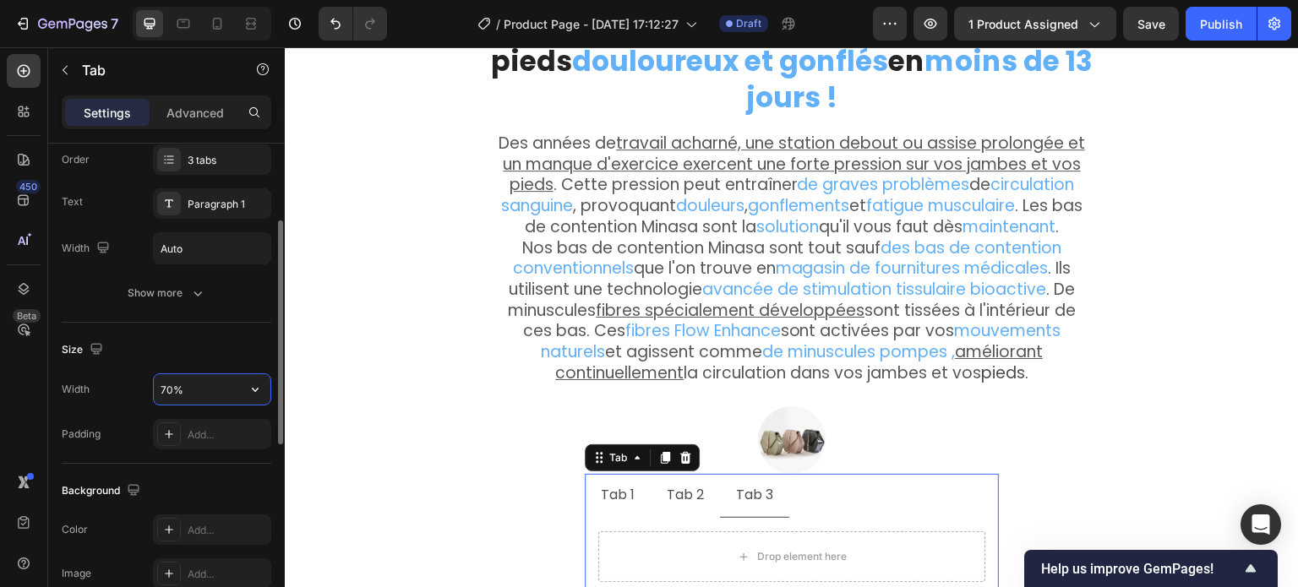
drag, startPoint x: 170, startPoint y: 391, endPoint x: 155, endPoint y: 391, distance: 15.2
click at [155, 391] on input "70%" at bounding box center [212, 389] width 117 height 30
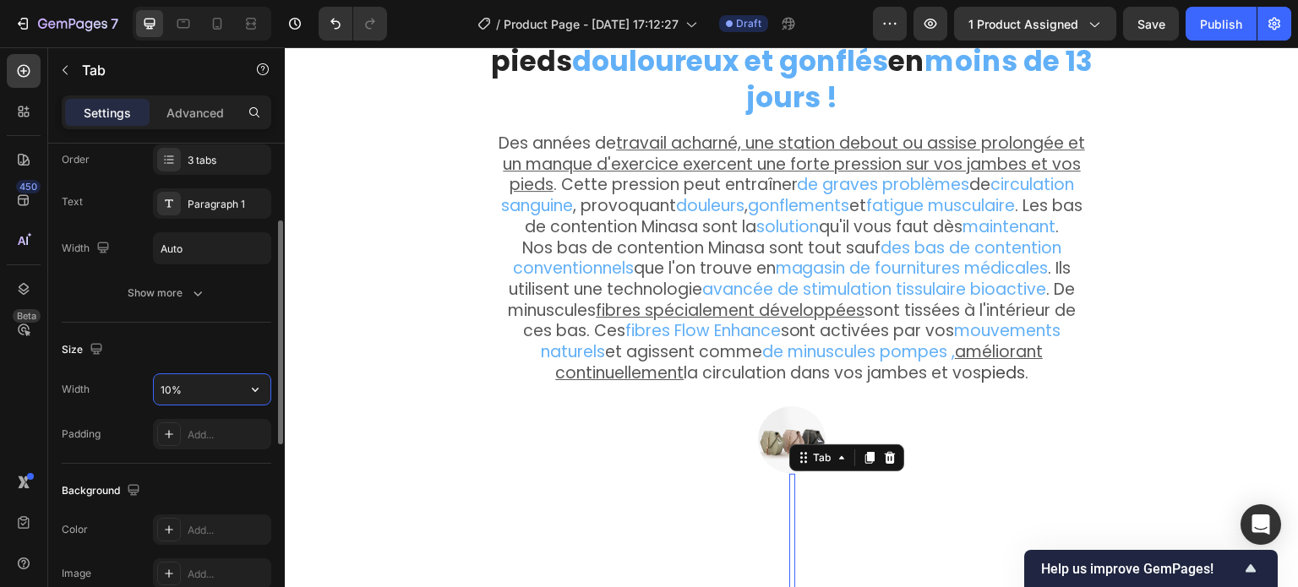
type input "100%"
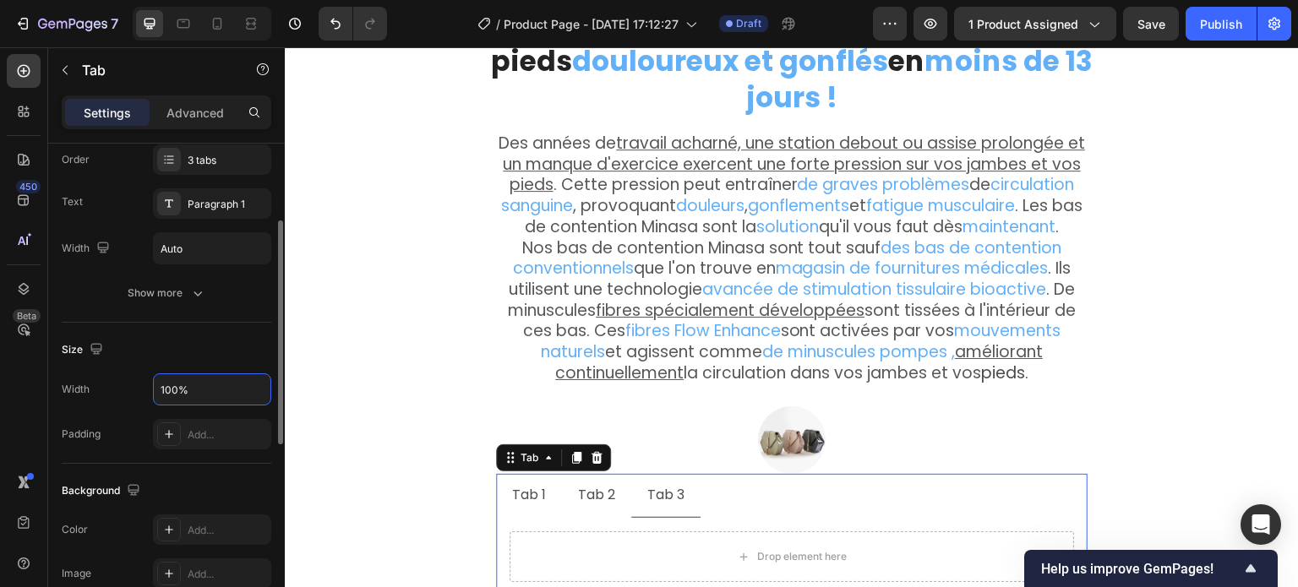
click at [136, 398] on div "Width 100%" at bounding box center [167, 390] width 210 height 32
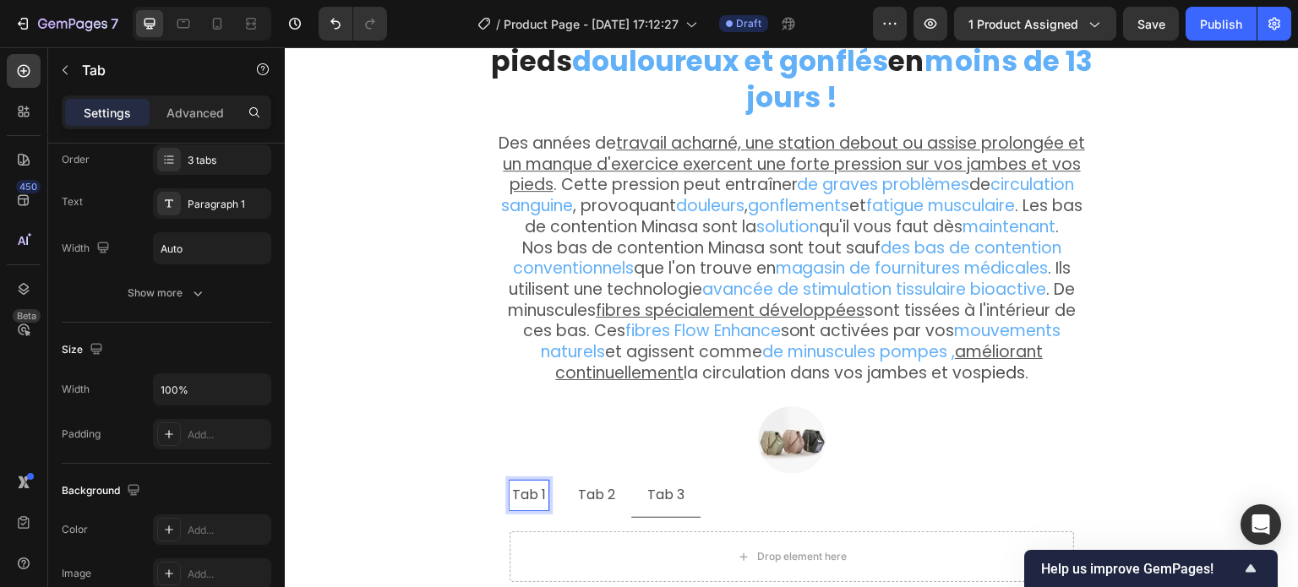
click at [565, 483] on li "Tab 2" at bounding box center [596, 496] width 69 height 44
click at [662, 483] on p "Tab 3" at bounding box center [665, 495] width 37 height 25
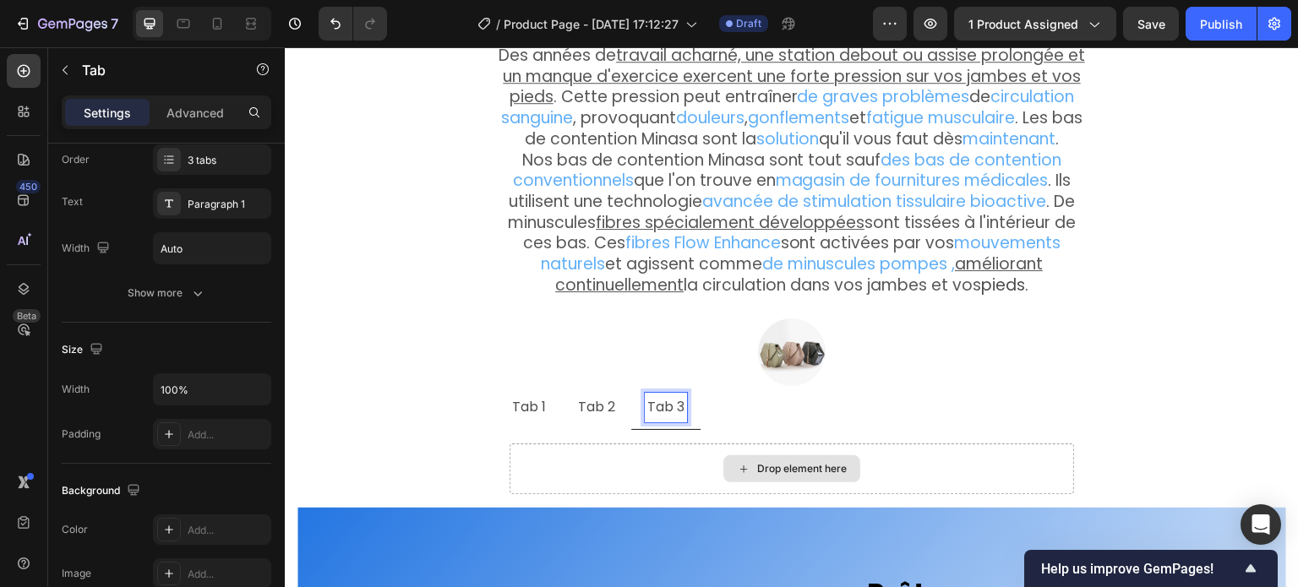
scroll to position [3685, 0]
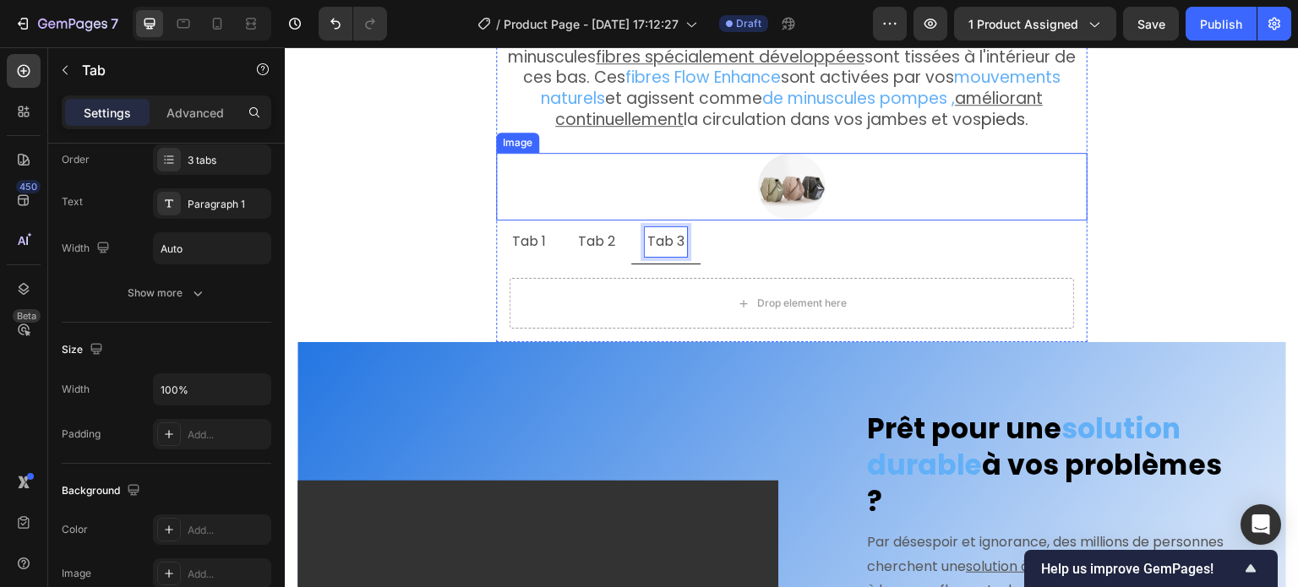
click at [811, 154] on img at bounding box center [792, 187] width 68 height 68
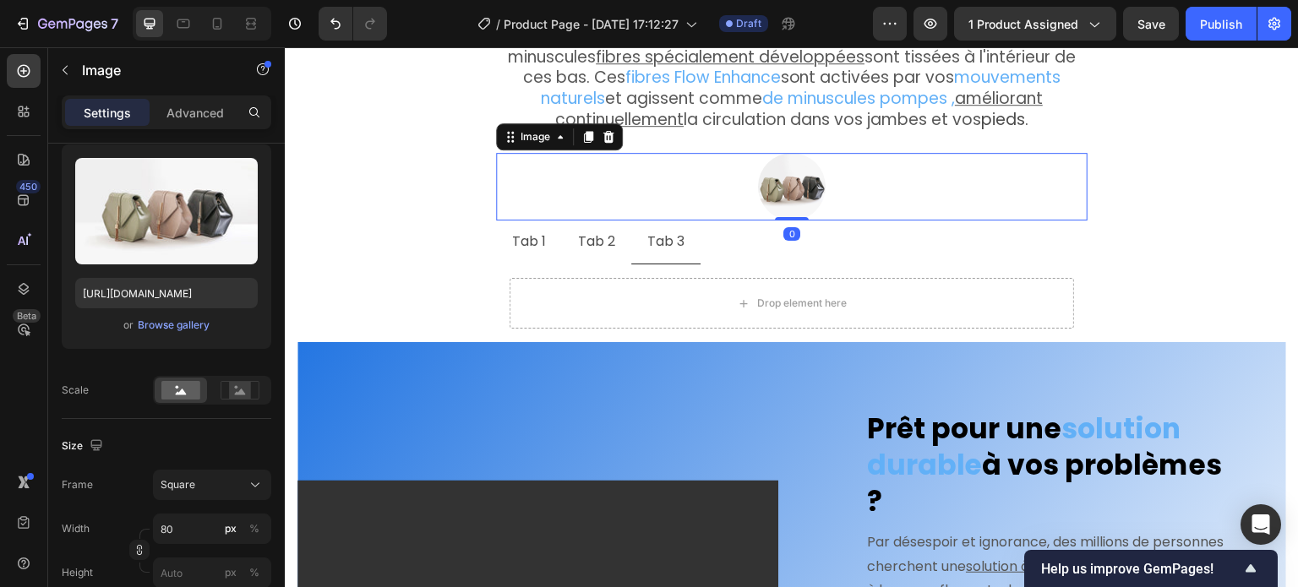
scroll to position [0, 0]
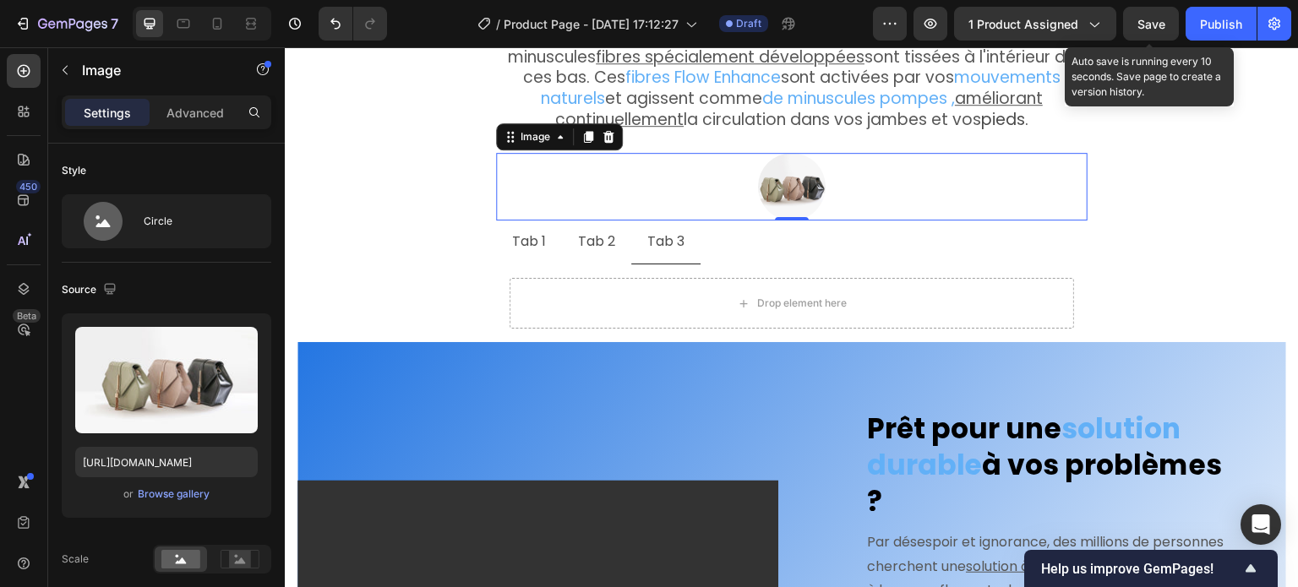
click at [1151, 24] on span "Save" at bounding box center [1152, 24] width 28 height 14
